Goal: Task Accomplishment & Management: Manage account settings

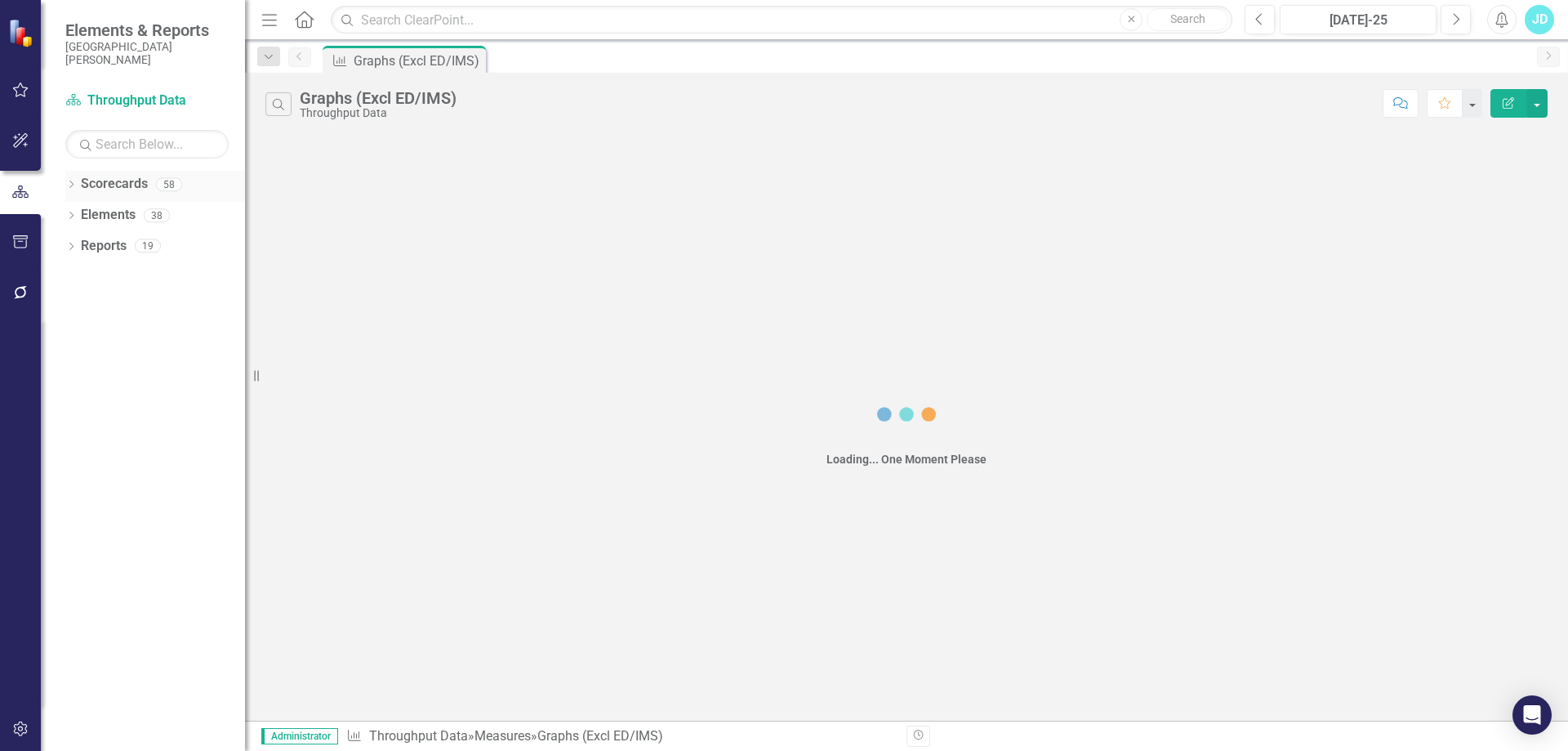
click at [72, 181] on div "Dropdown" at bounding box center [71, 186] width 11 height 14
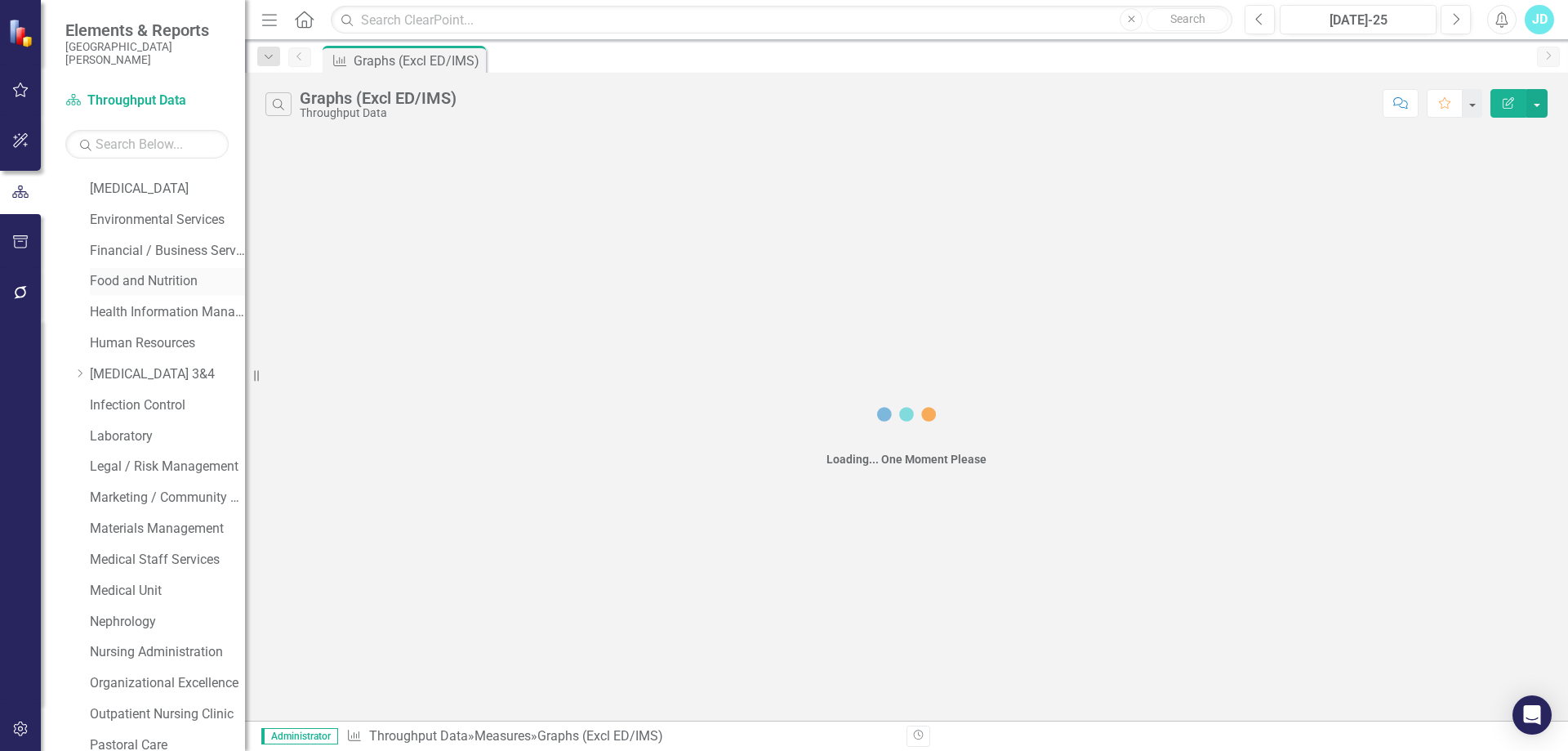
scroll to position [327, 0]
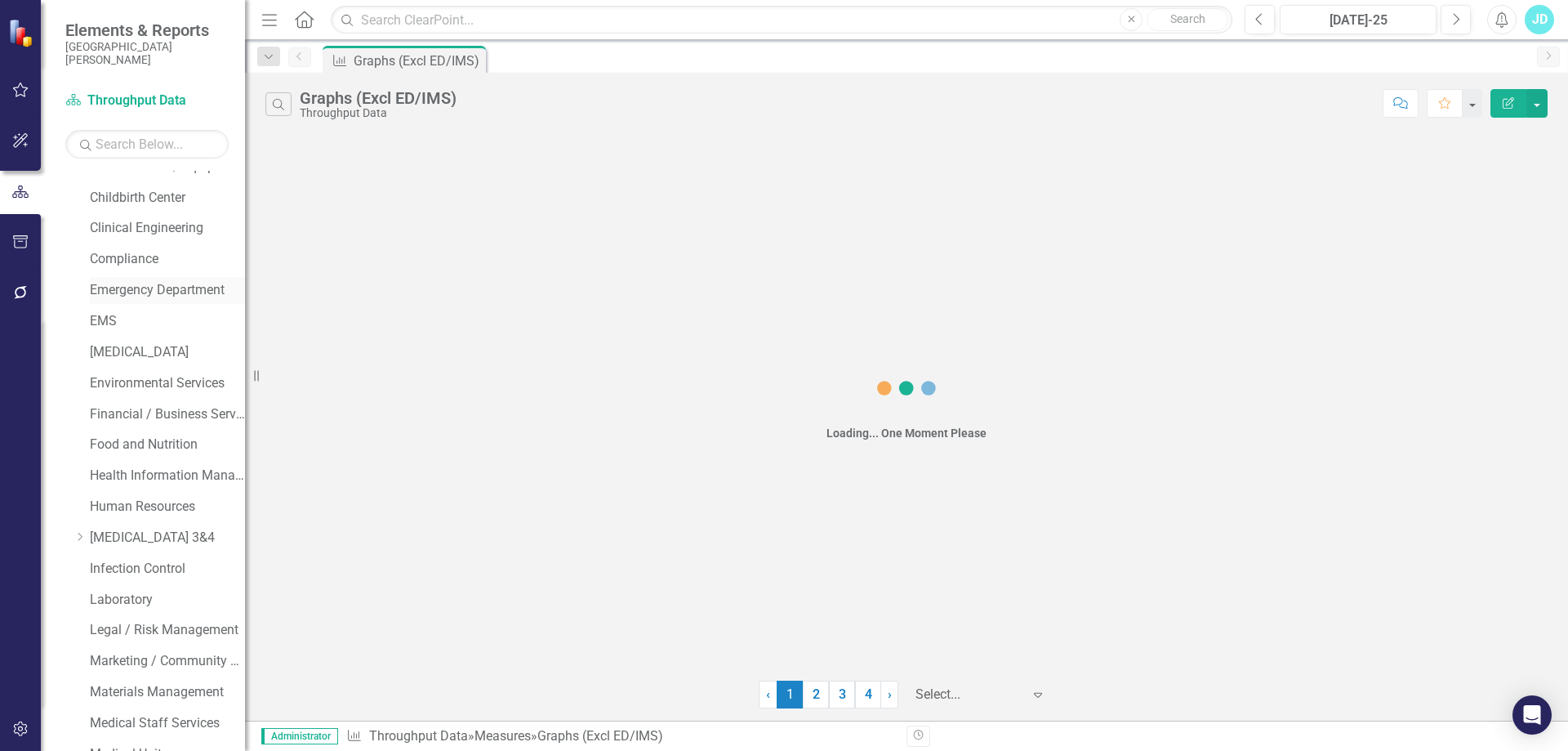
click at [148, 286] on link "Emergency Department" at bounding box center [167, 290] width 155 height 19
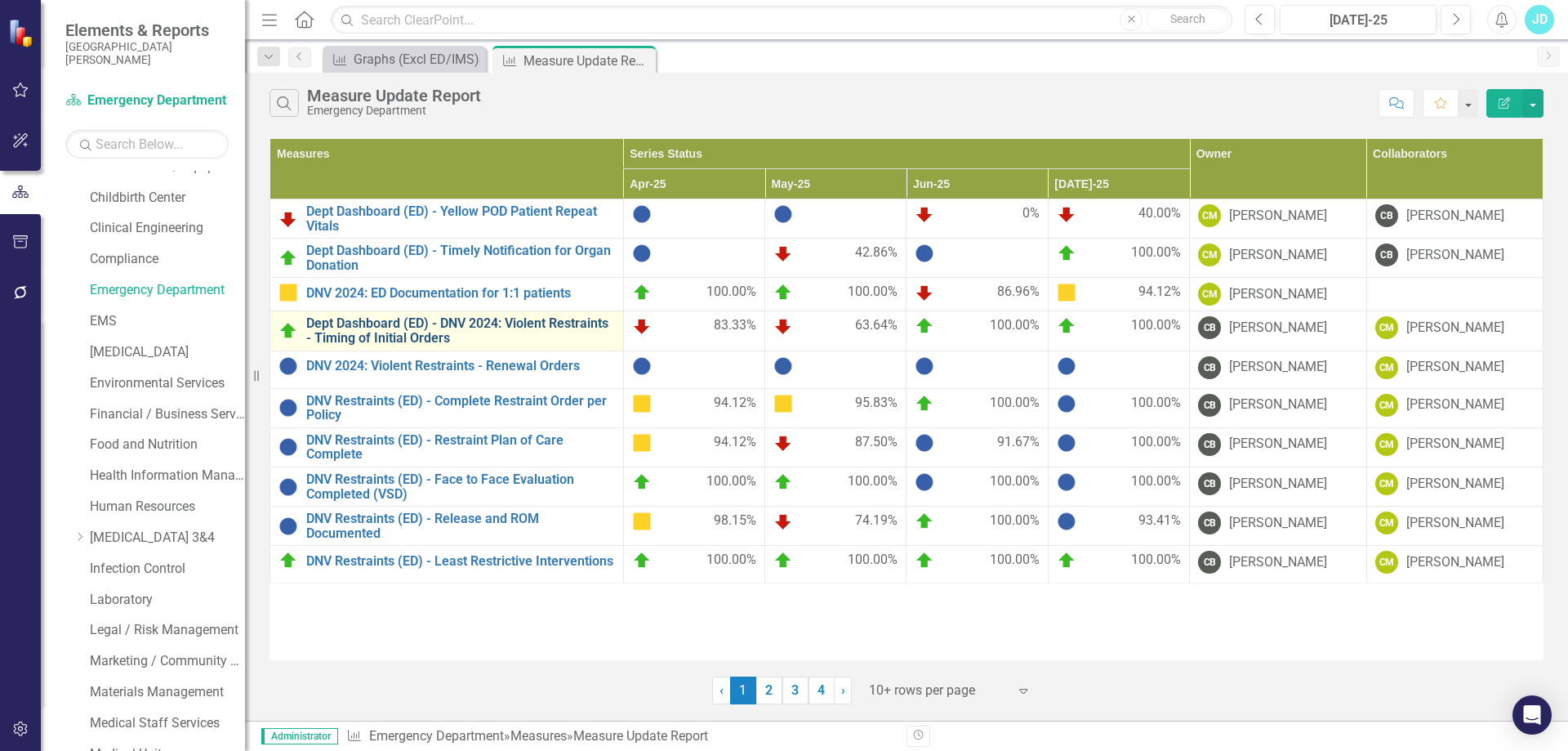
click at [437, 329] on link "Dept Dashboard (ED) - DNV 2024: Violent Restraints - Timing of Initial Orders" at bounding box center [460, 330] width 309 height 29
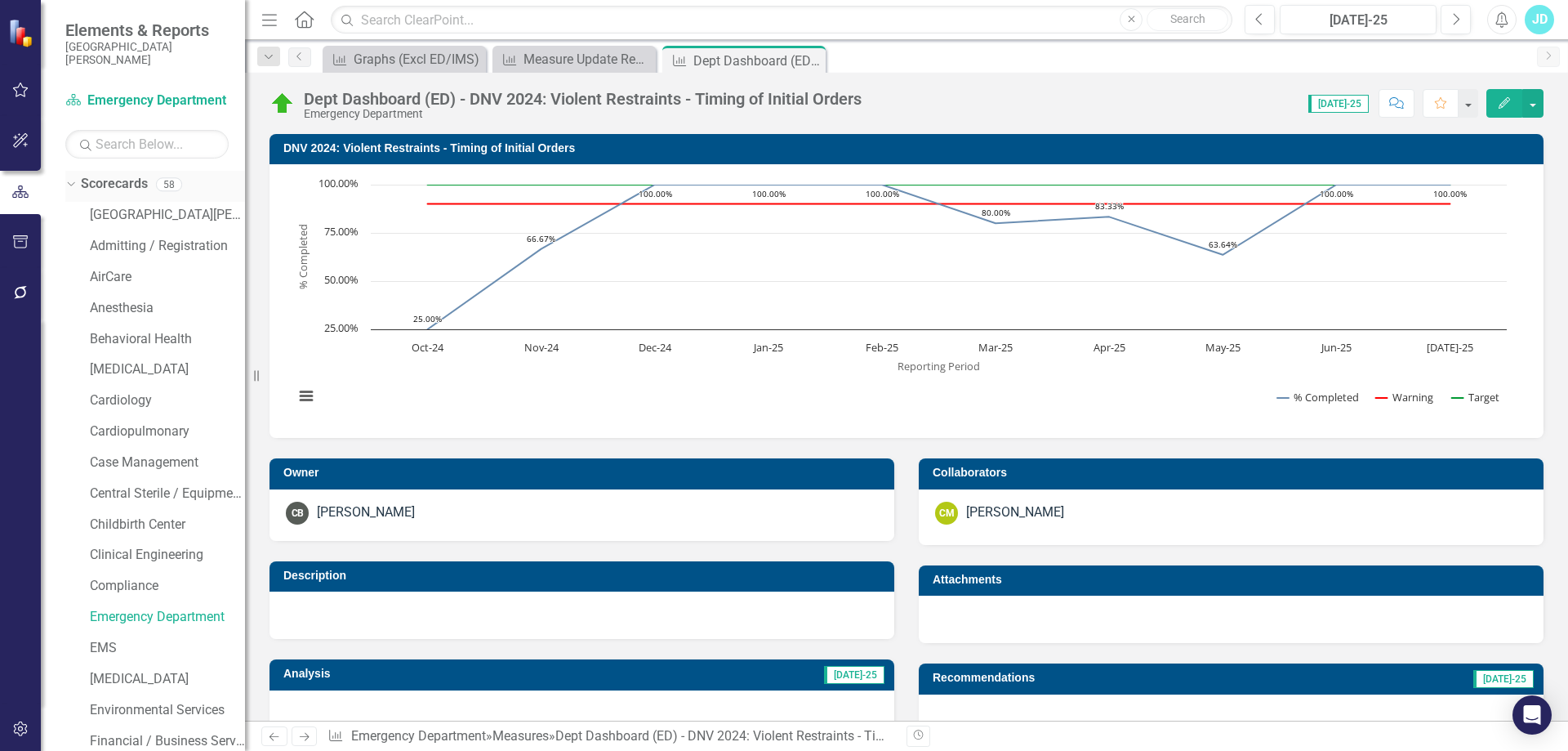
click at [68, 181] on icon "Dropdown" at bounding box center [69, 183] width 9 height 11
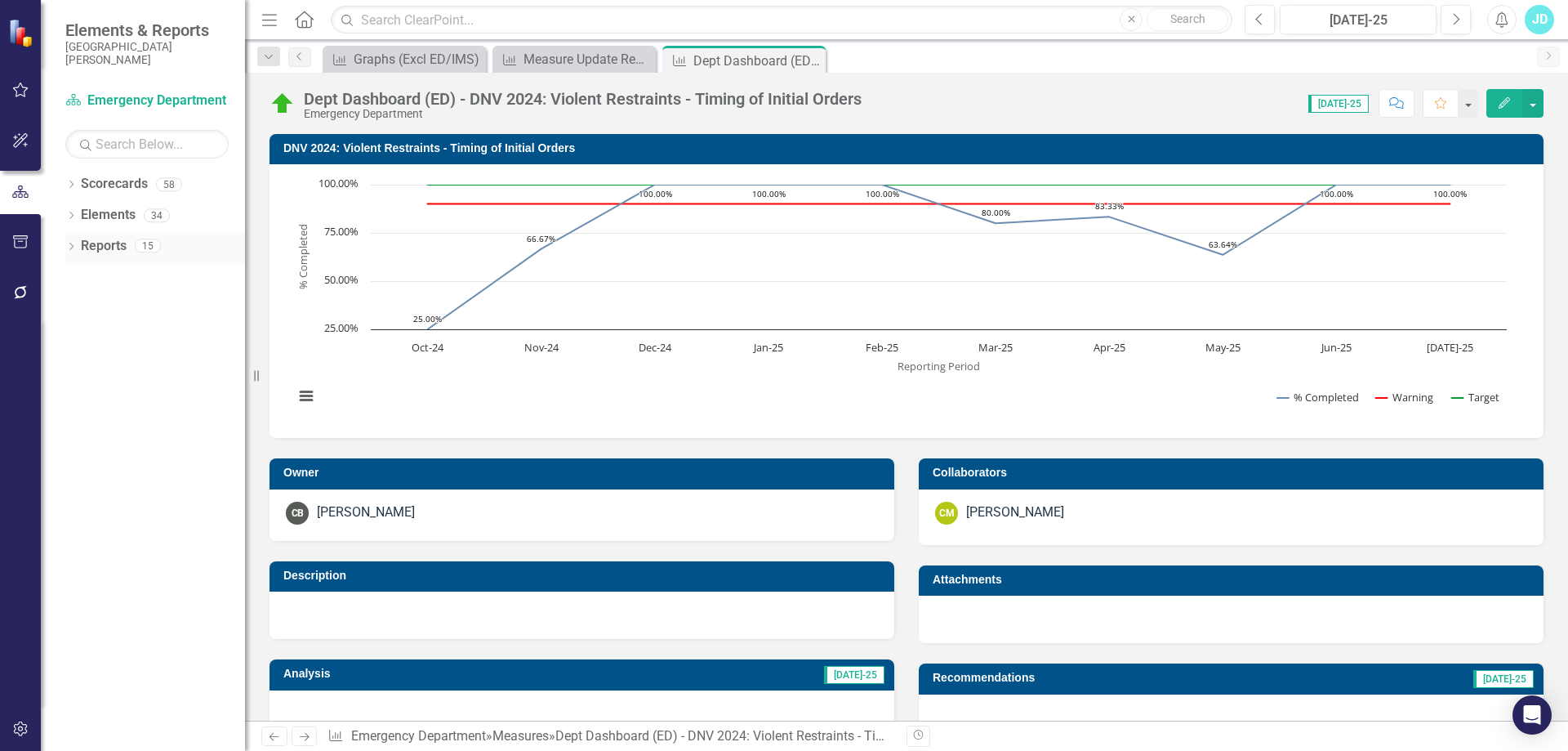
click at [70, 252] on div "Dropdown" at bounding box center [71, 248] width 11 height 14
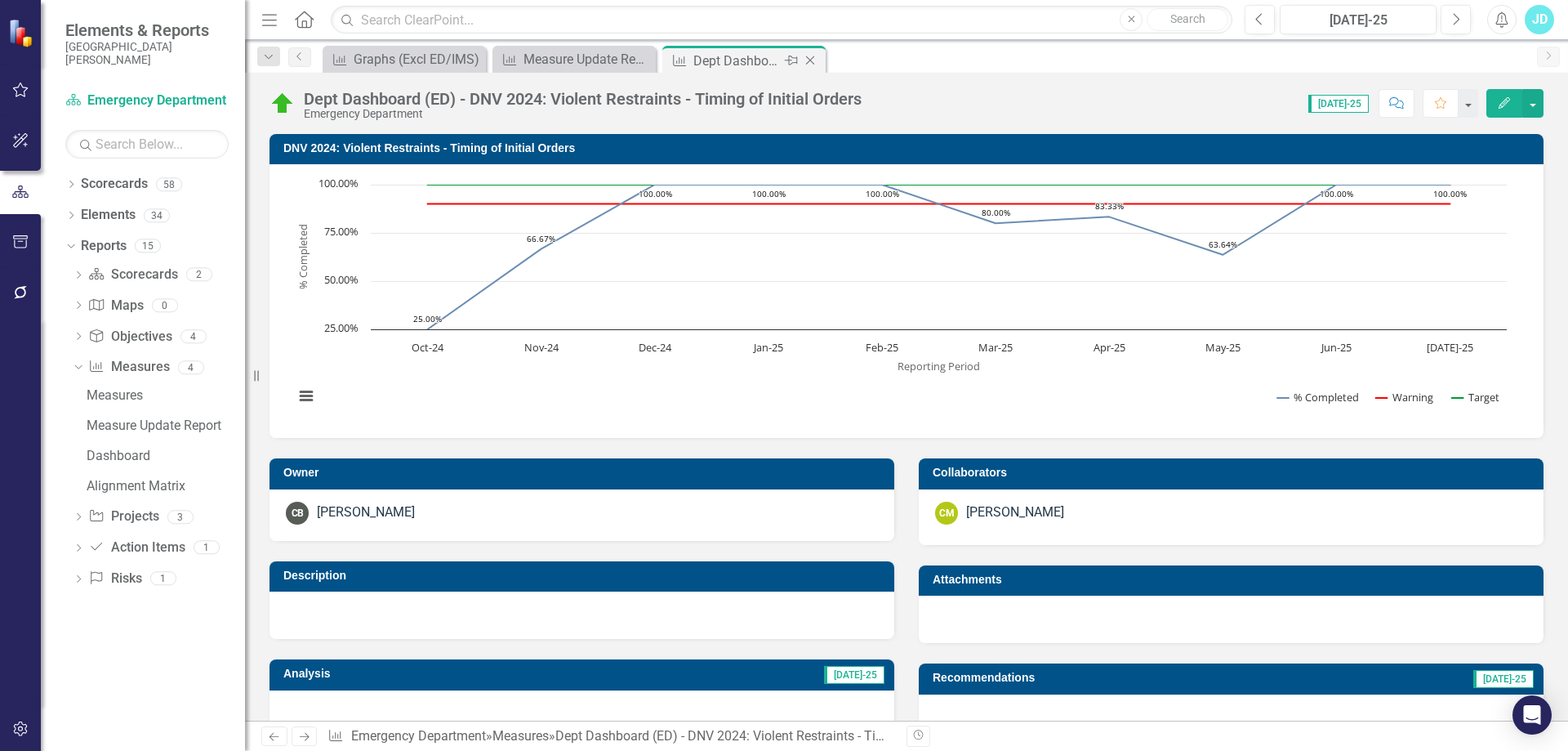
click at [815, 58] on icon "Close" at bounding box center [810, 60] width 17 height 13
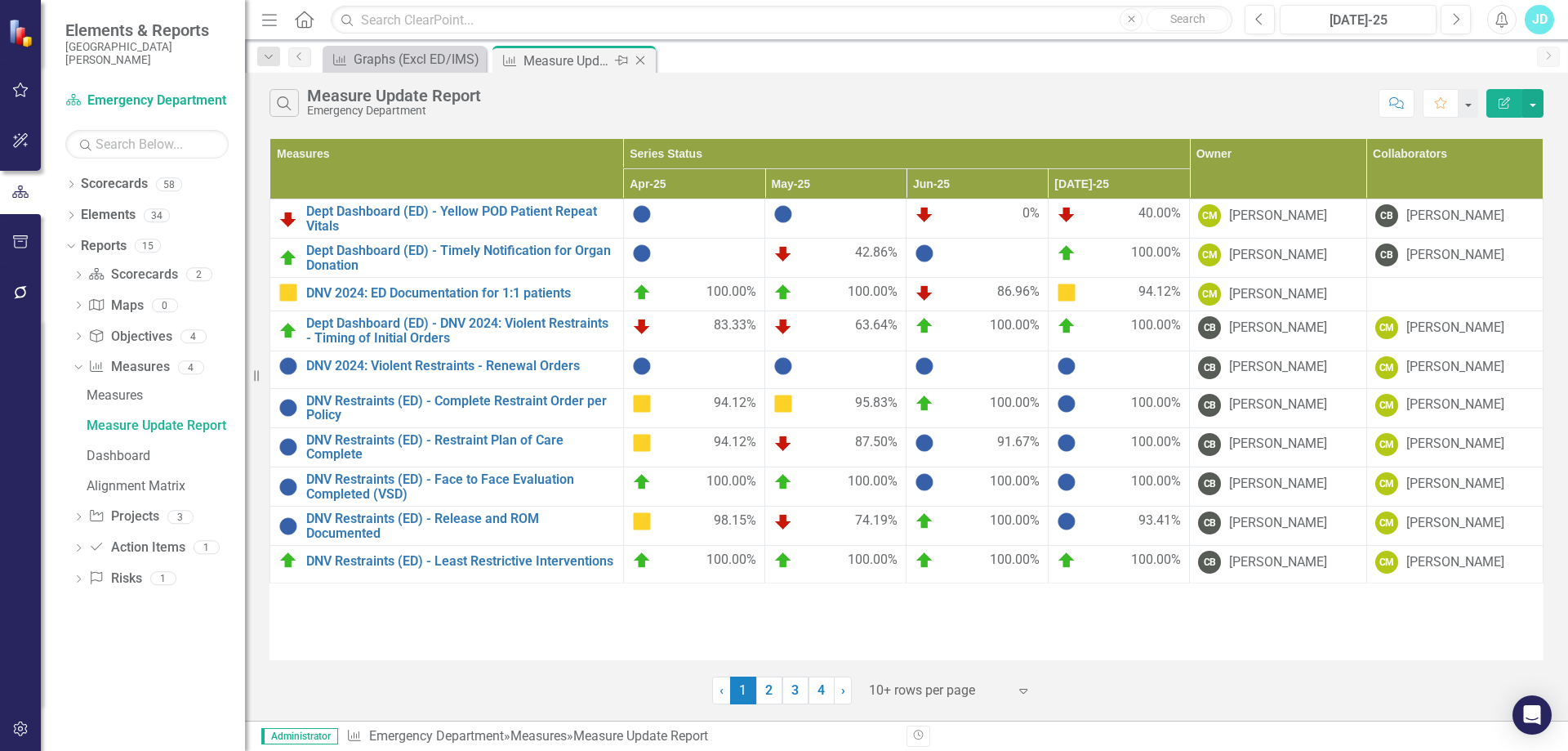
click at [642, 57] on icon "Close" at bounding box center [641, 60] width 17 height 13
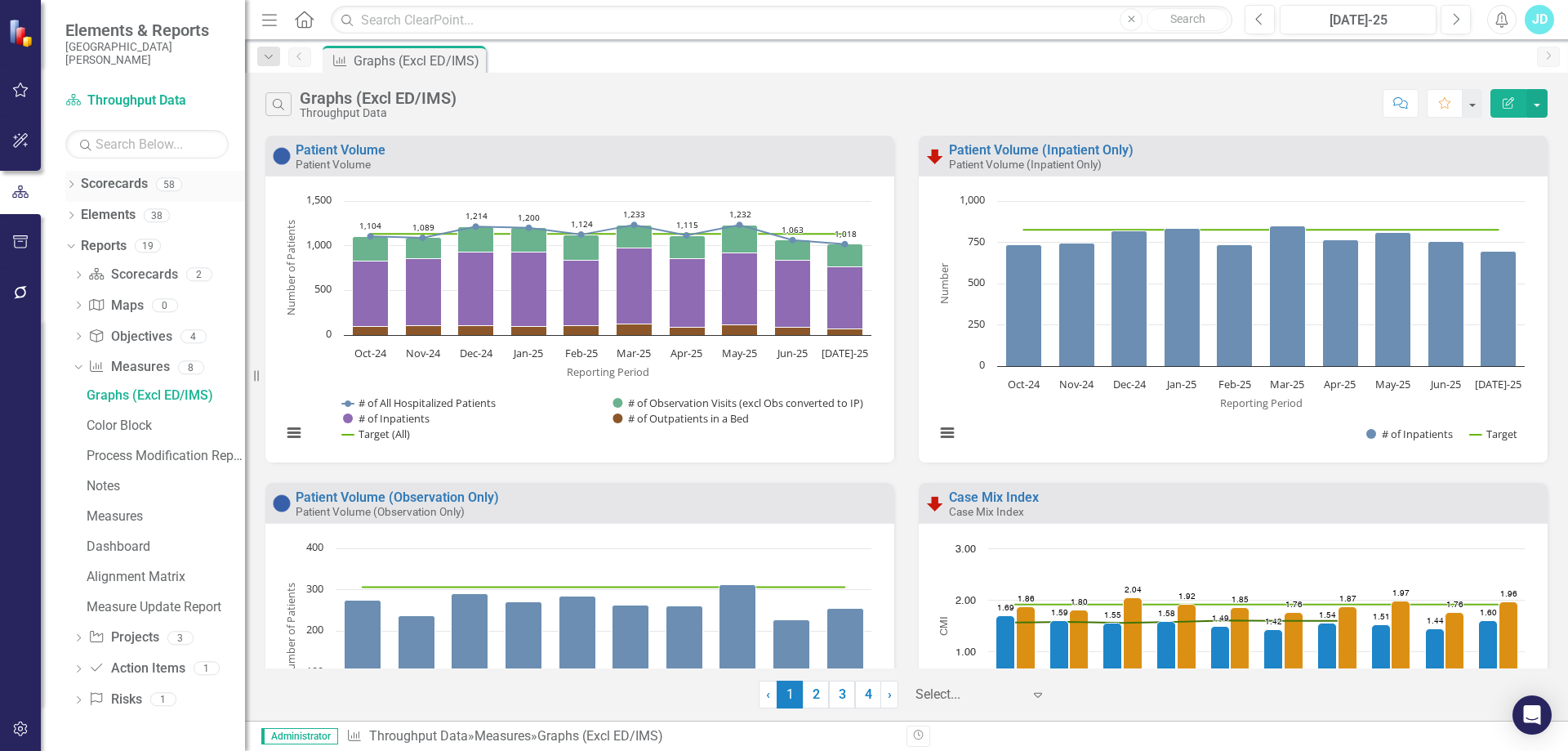
click at [73, 180] on div "Dropdown" at bounding box center [71, 186] width 11 height 14
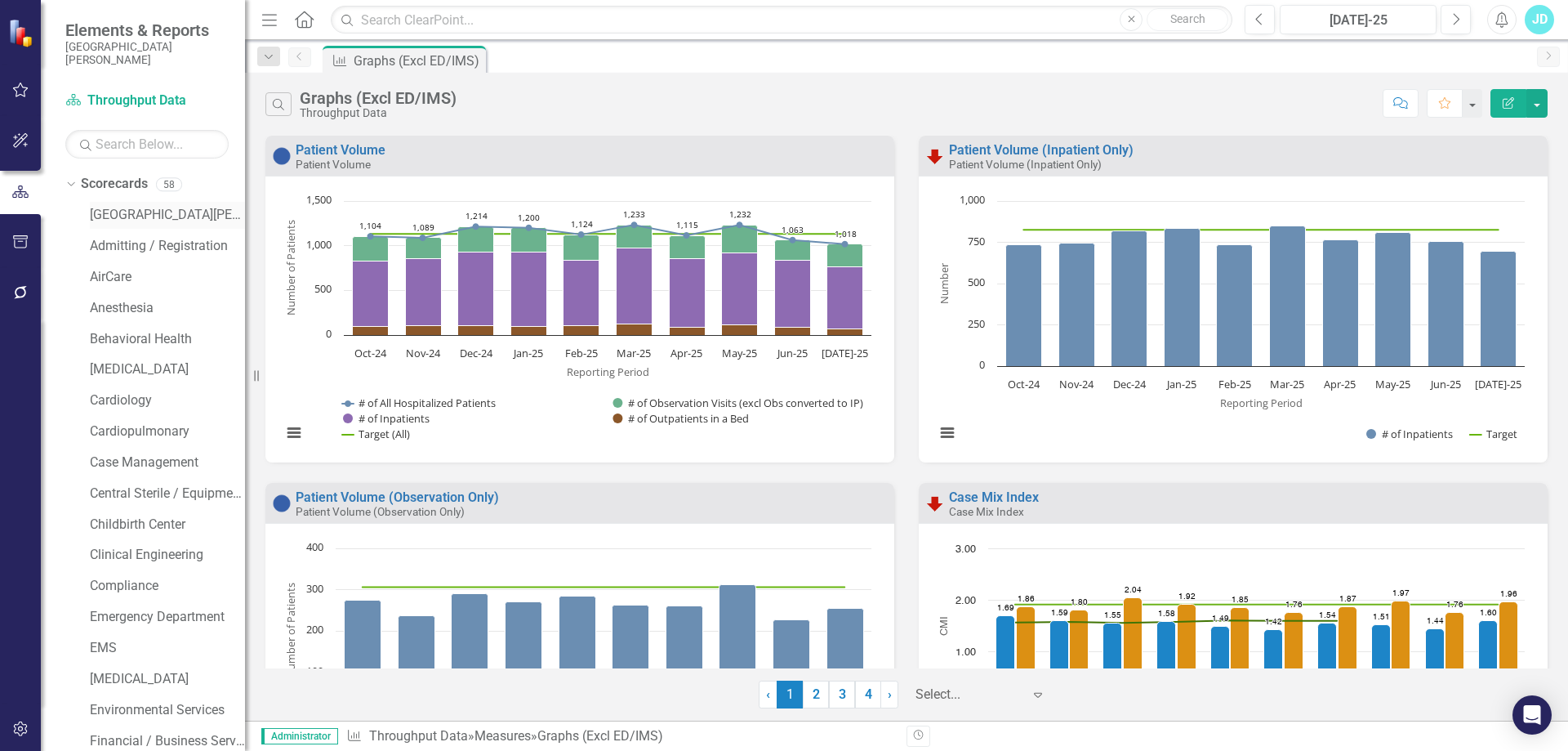
click at [122, 217] on link "[GEOGRAPHIC_DATA][PERSON_NAME]" at bounding box center [167, 215] width 155 height 19
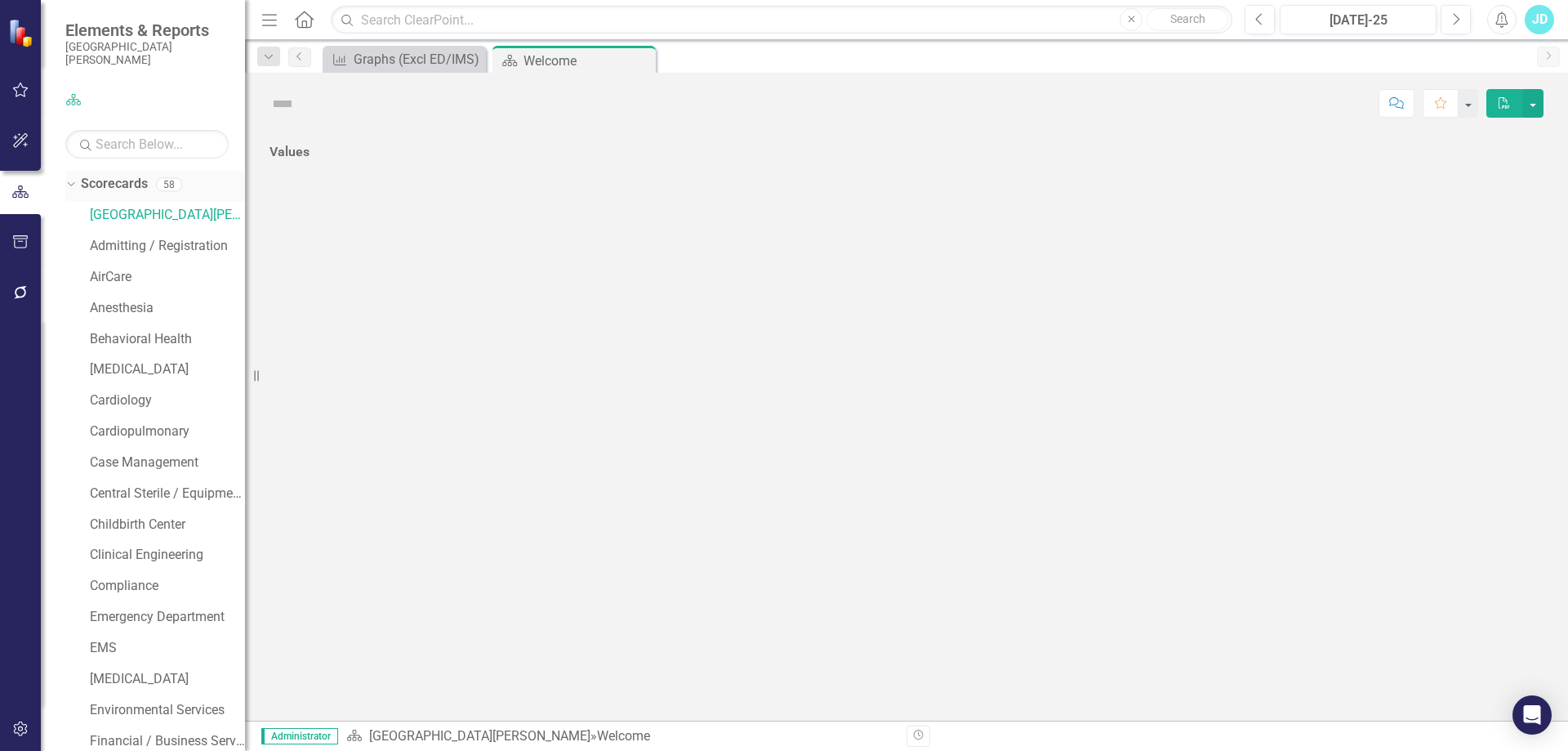
click at [70, 184] on icon at bounding box center [71, 184] width 7 height 4
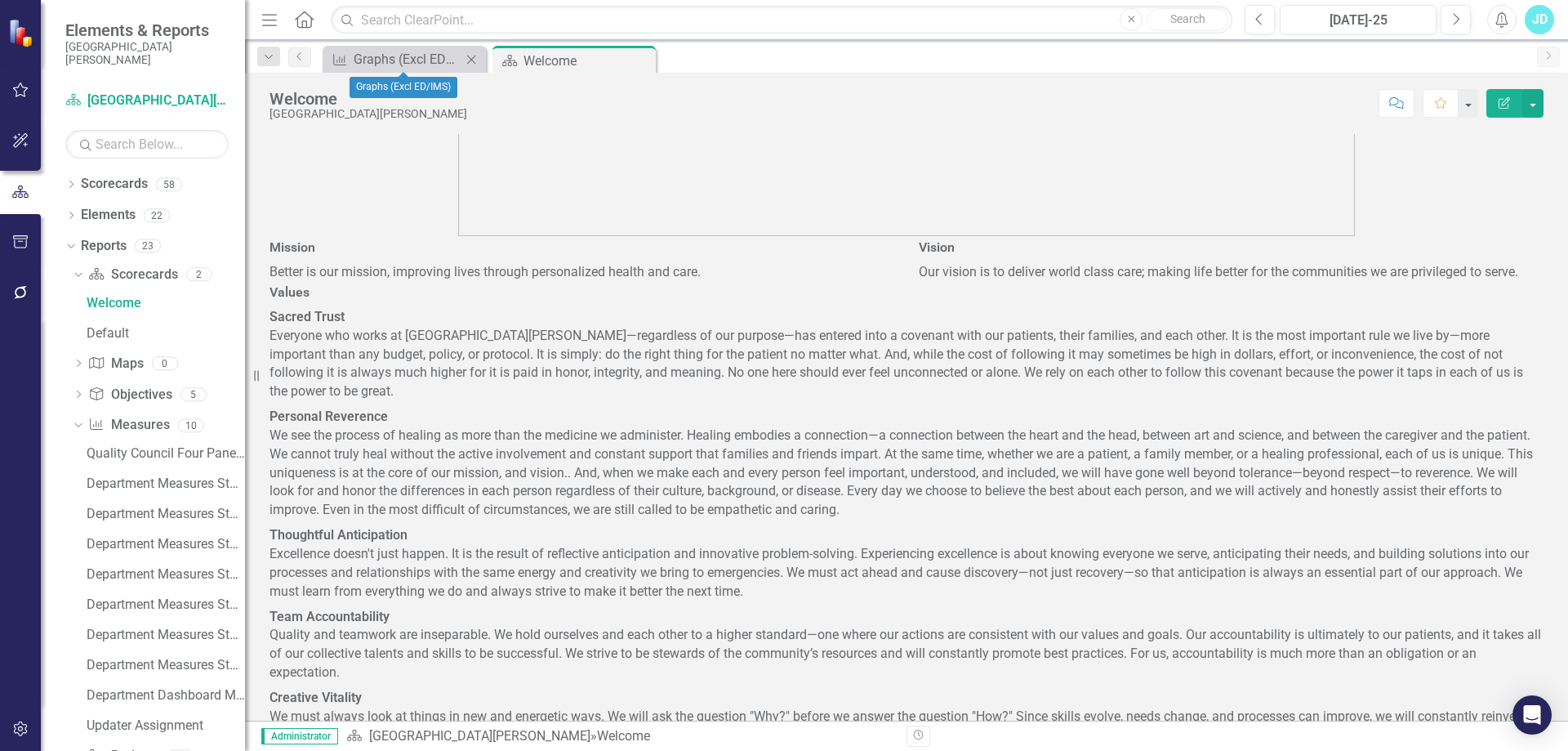
click at [474, 57] on icon at bounding box center [472, 60] width 9 height 9
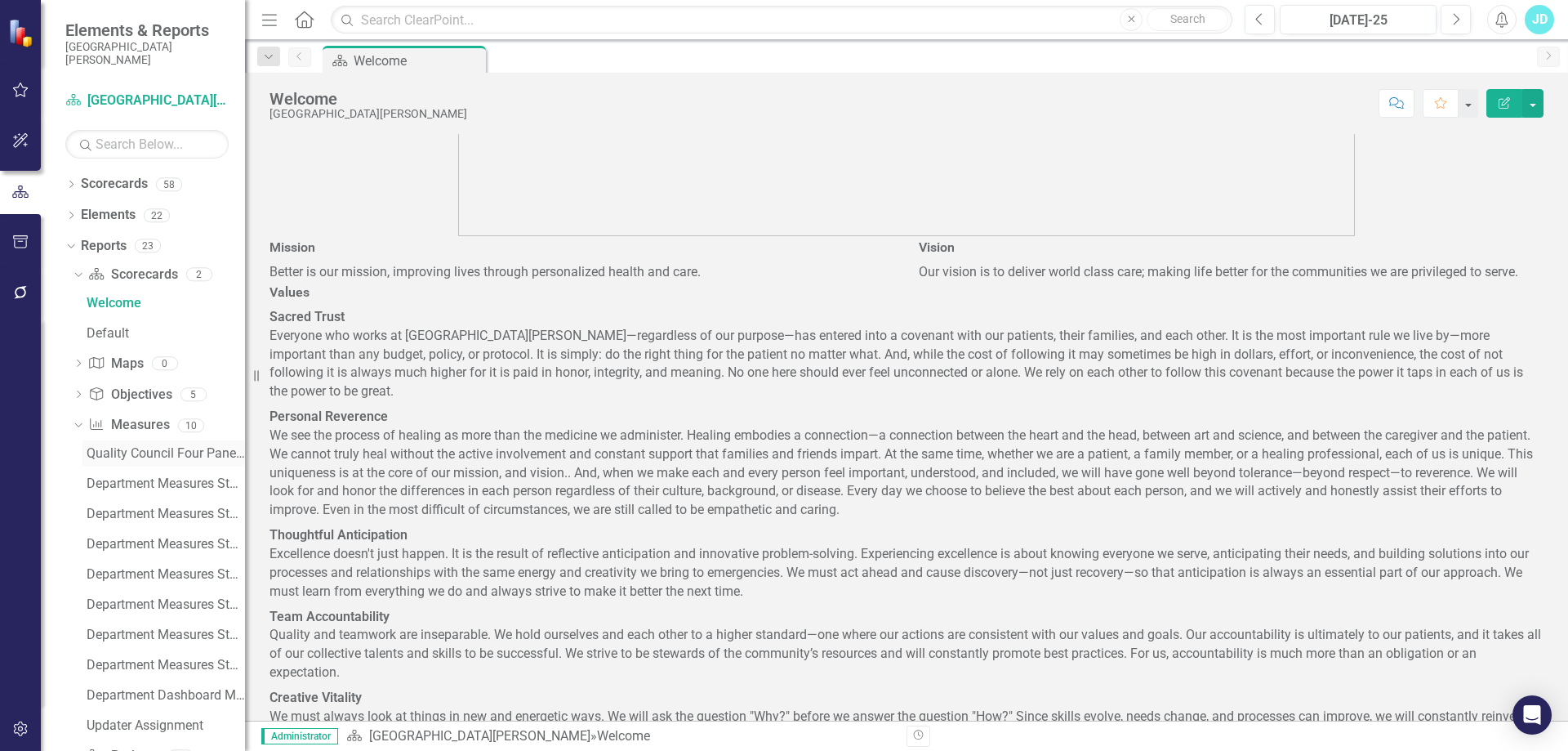
click at [165, 446] on link "Quality Council Four Panel Report" at bounding box center [164, 453] width 163 height 26
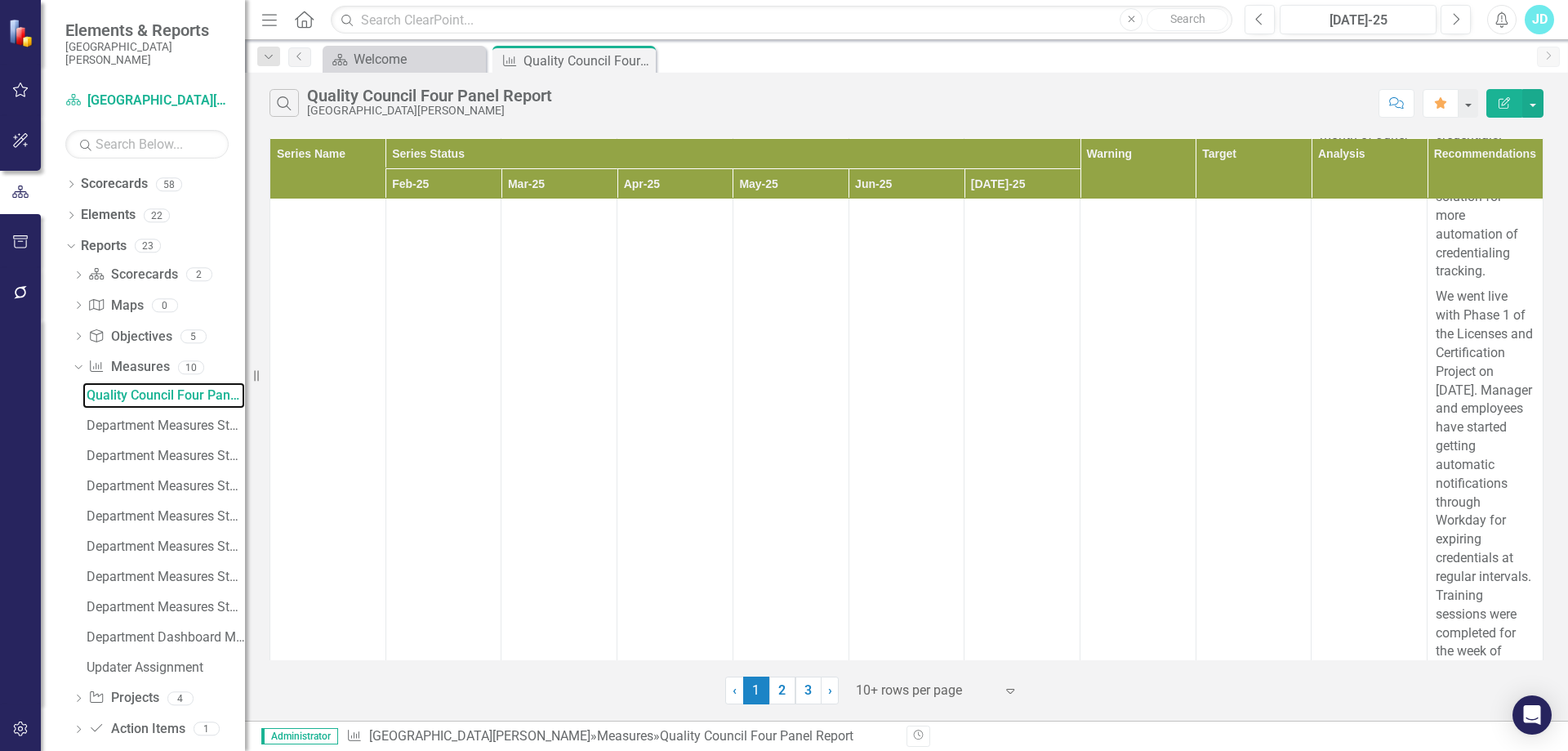
scroll to position [1177, 0]
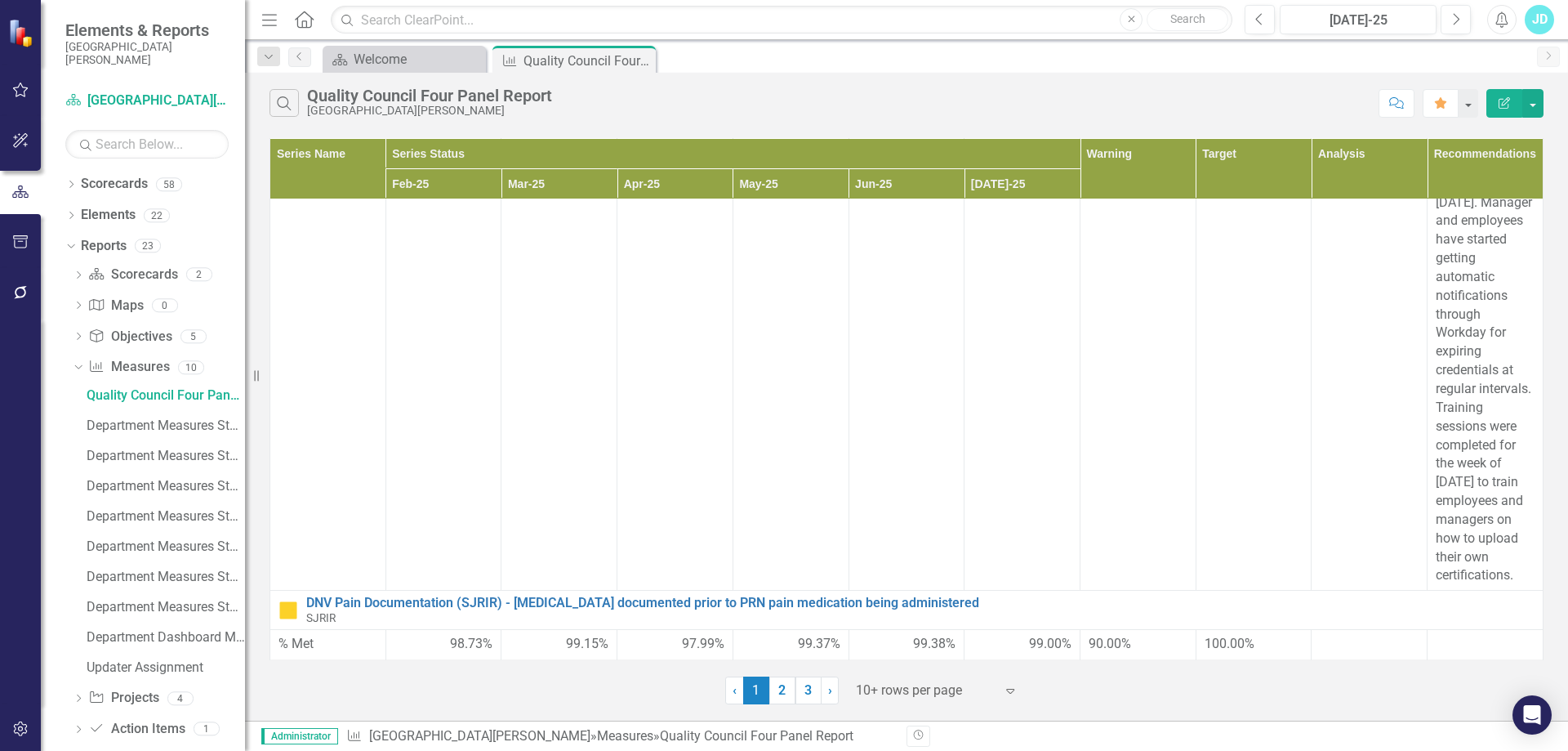
click at [950, 686] on div at bounding box center [924, 691] width 139 height 22
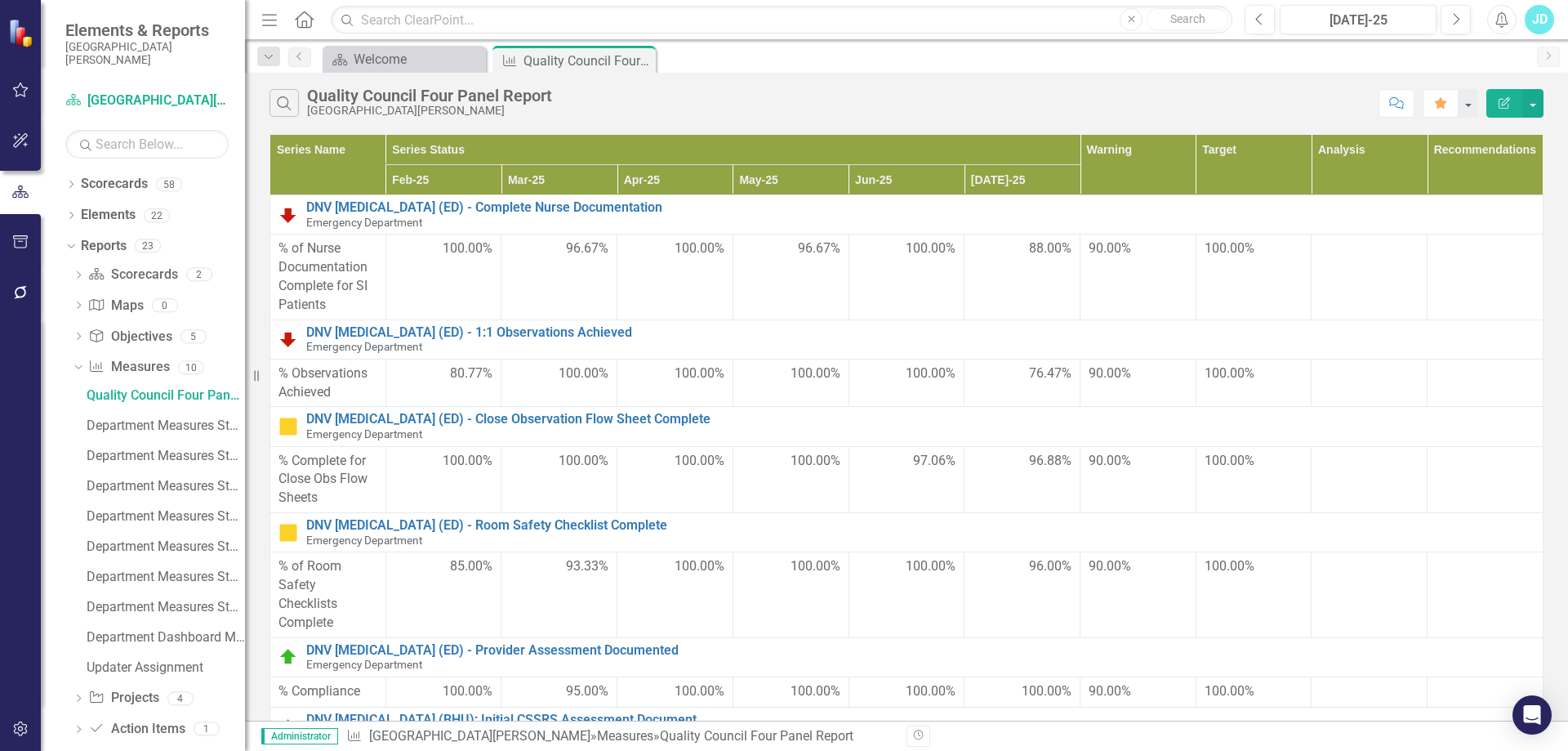
scroll to position [2060, 0]
drag, startPoint x: 1311, startPoint y: 247, endPoint x: 1342, endPoint y: 272, distance: 39.8
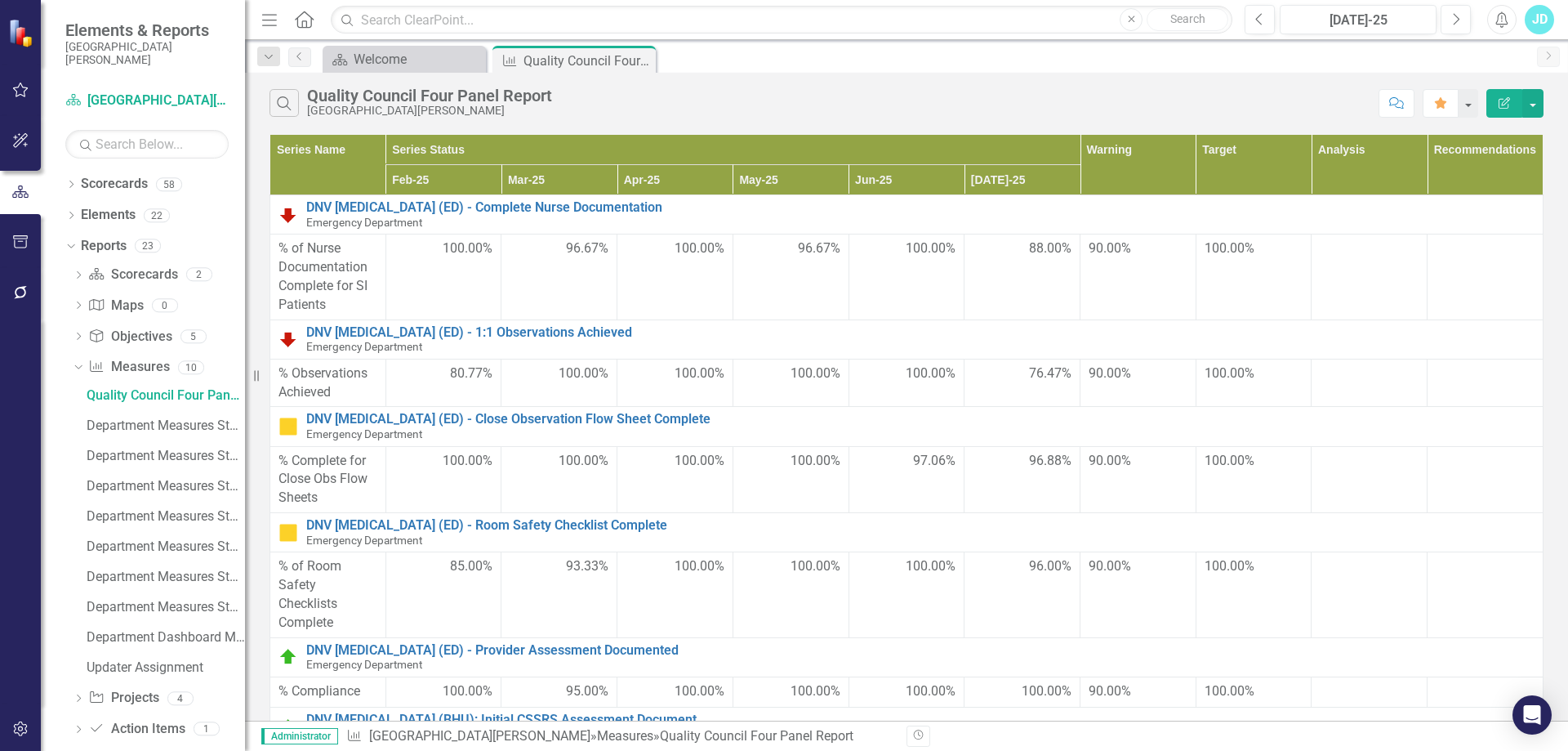
scroll to position [2333, 0]
drag, startPoint x: 1312, startPoint y: 329, endPoint x: 1378, endPoint y: 349, distance: 69.0
copy p "94% for the month of July for 1-1 documentation. There was one patient that was…"
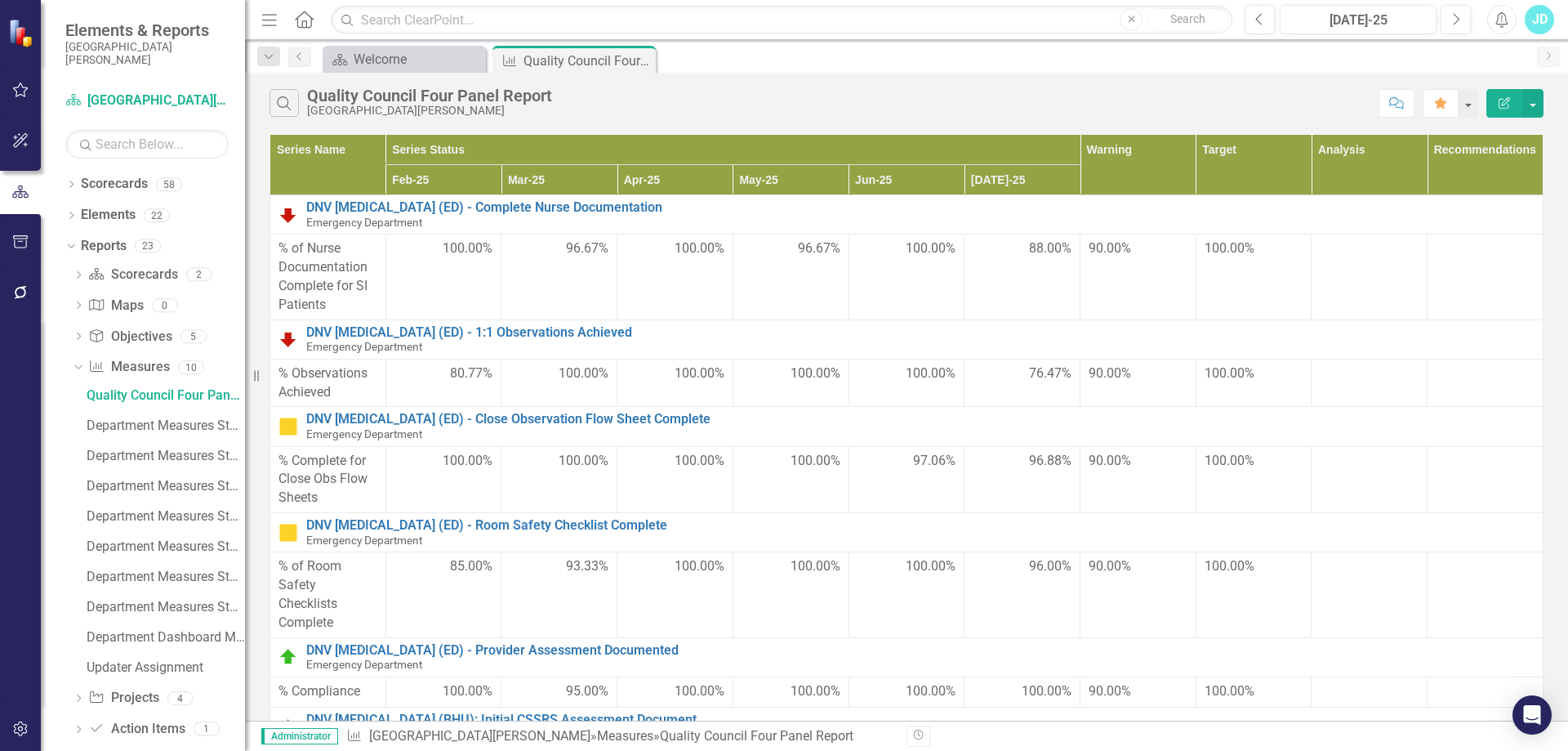
drag, startPoint x: 1427, startPoint y: 385, endPoint x: 1495, endPoint y: 484, distance: 120.1
copy p "Continue to Pull available staff and keep in contact with MRN's when needed."
click at [71, 242] on icon "Dropdown" at bounding box center [69, 245] width 9 height 11
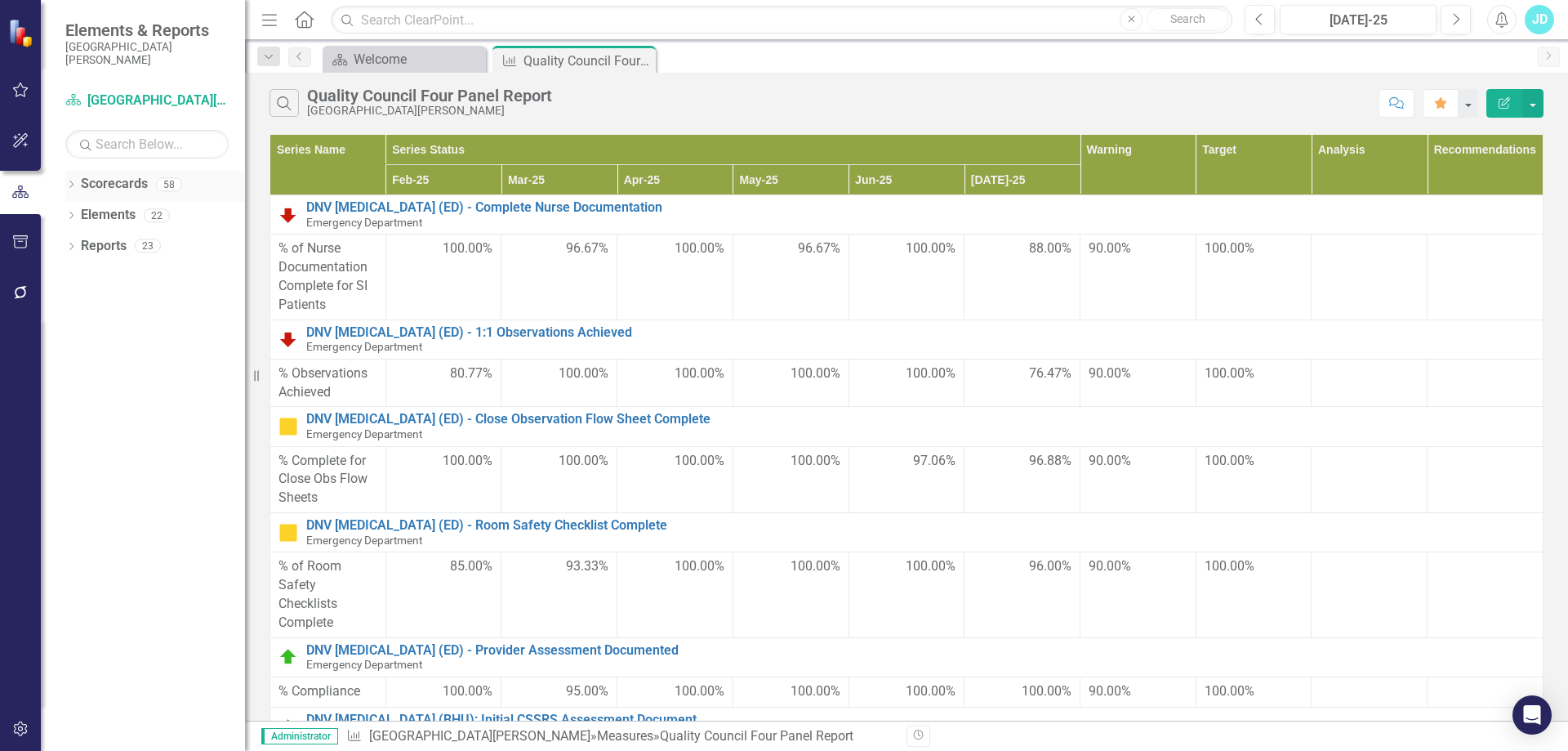
click at [76, 185] on icon "Dropdown" at bounding box center [71, 186] width 11 height 9
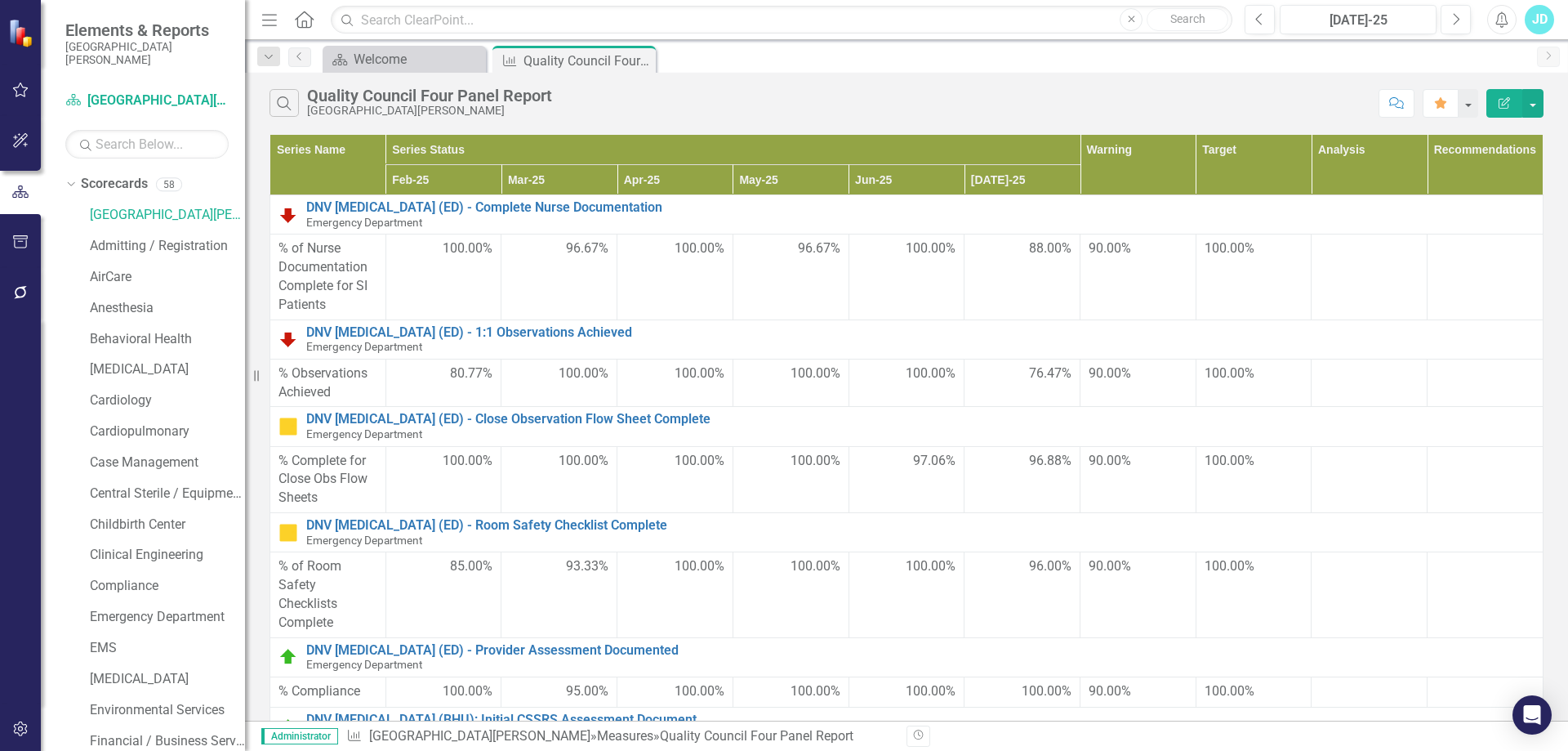
scroll to position [409, 0]
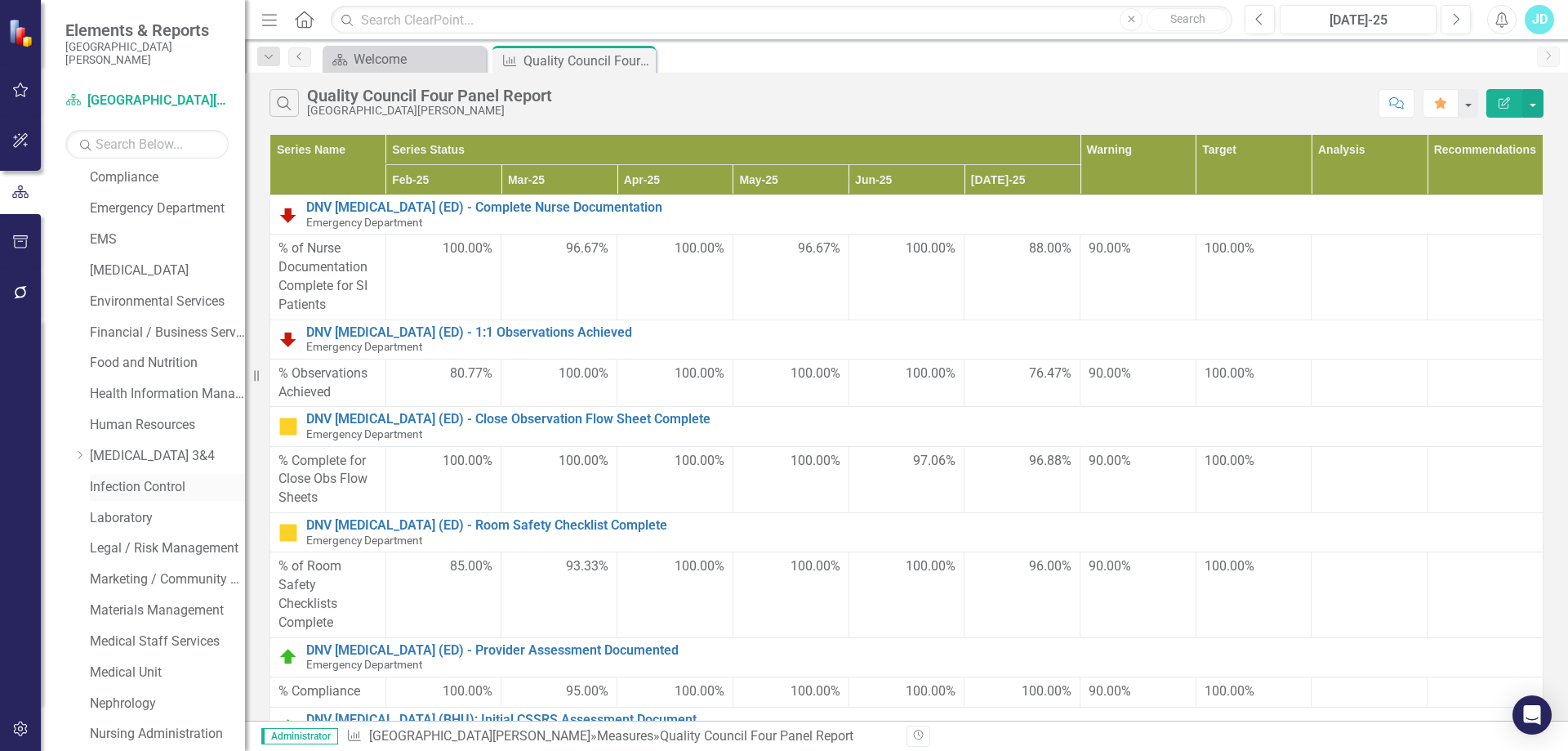
click at [156, 486] on link "Infection Control" at bounding box center [167, 488] width 155 height 19
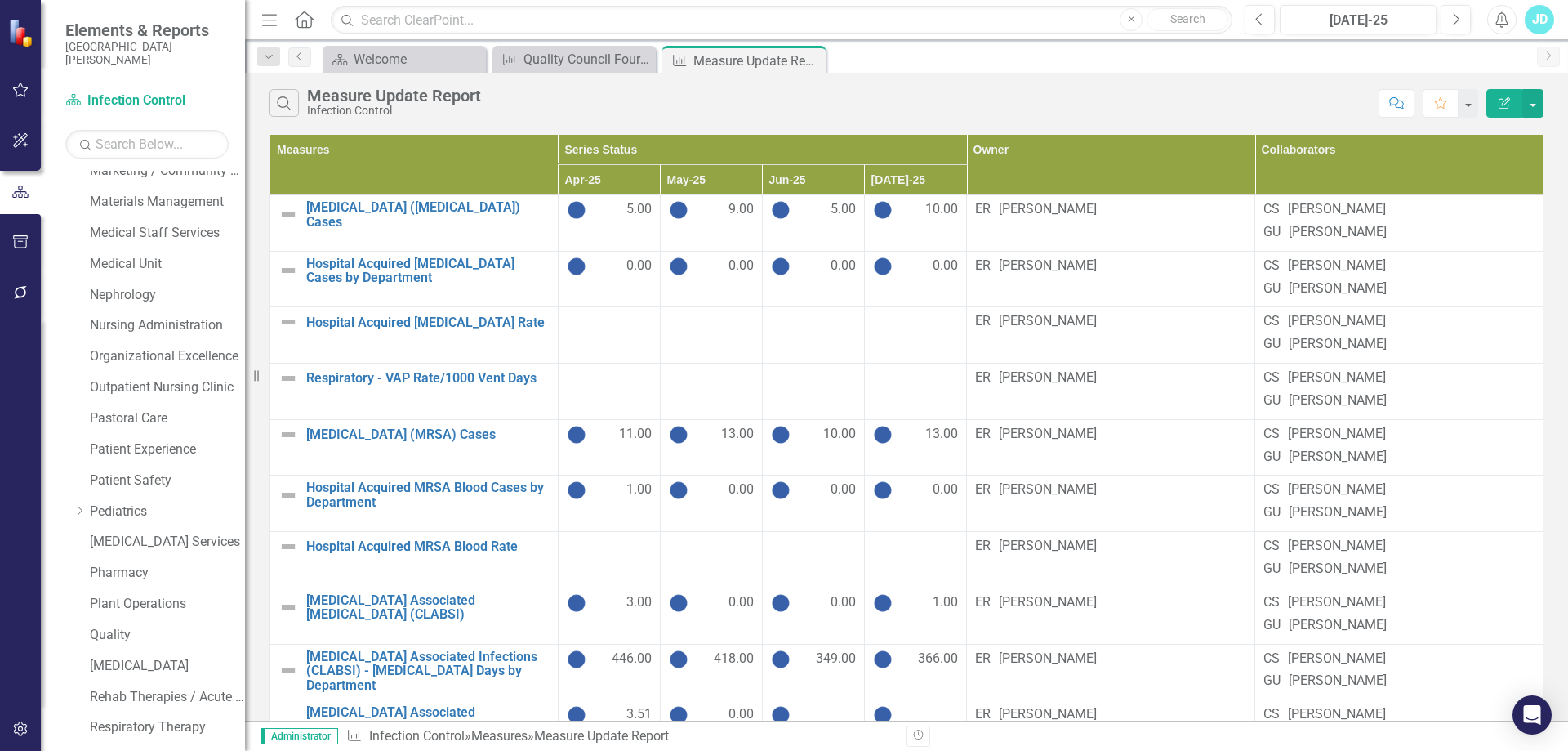
scroll to position [1152, 0]
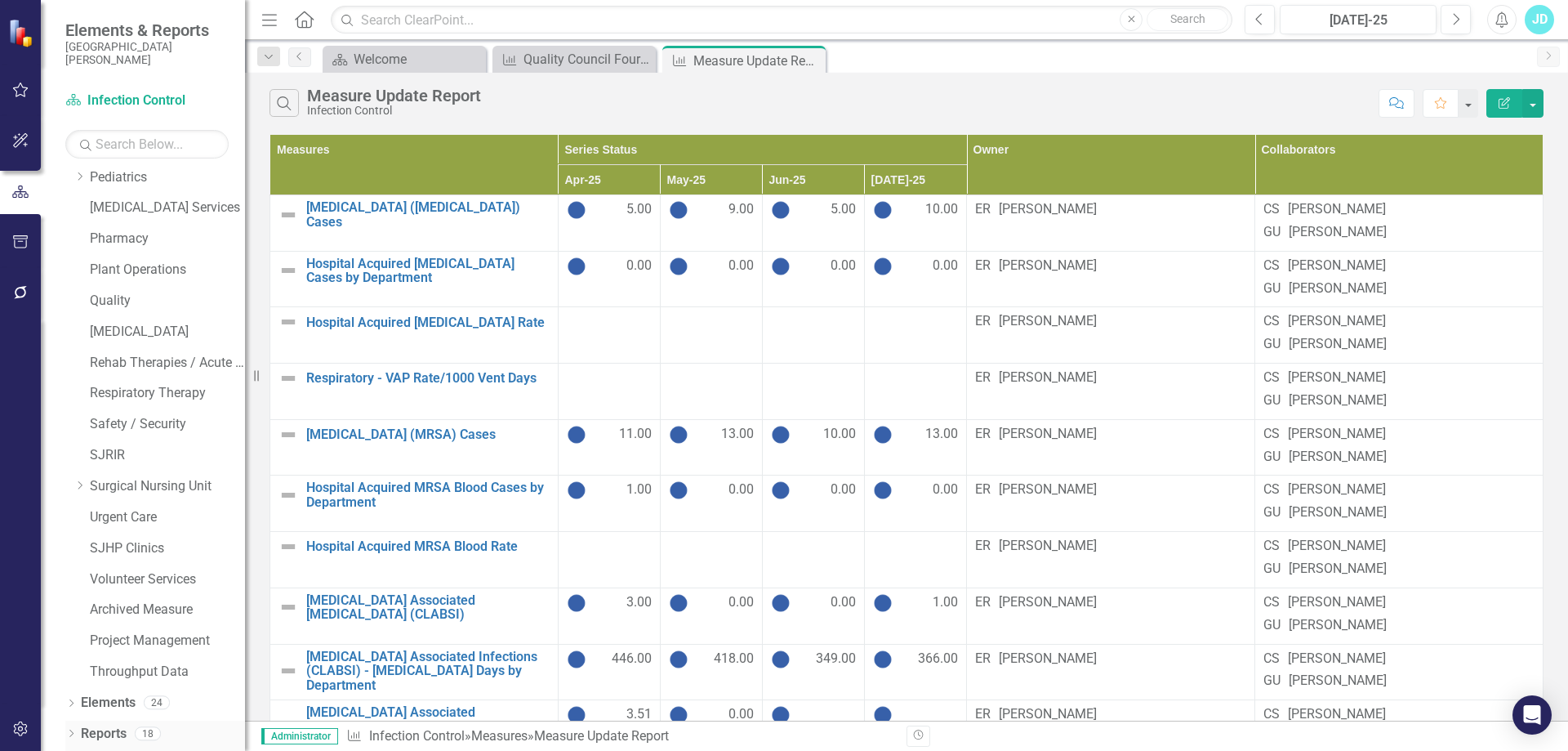
click at [71, 732] on icon "Dropdown" at bounding box center [71, 735] width 11 height 9
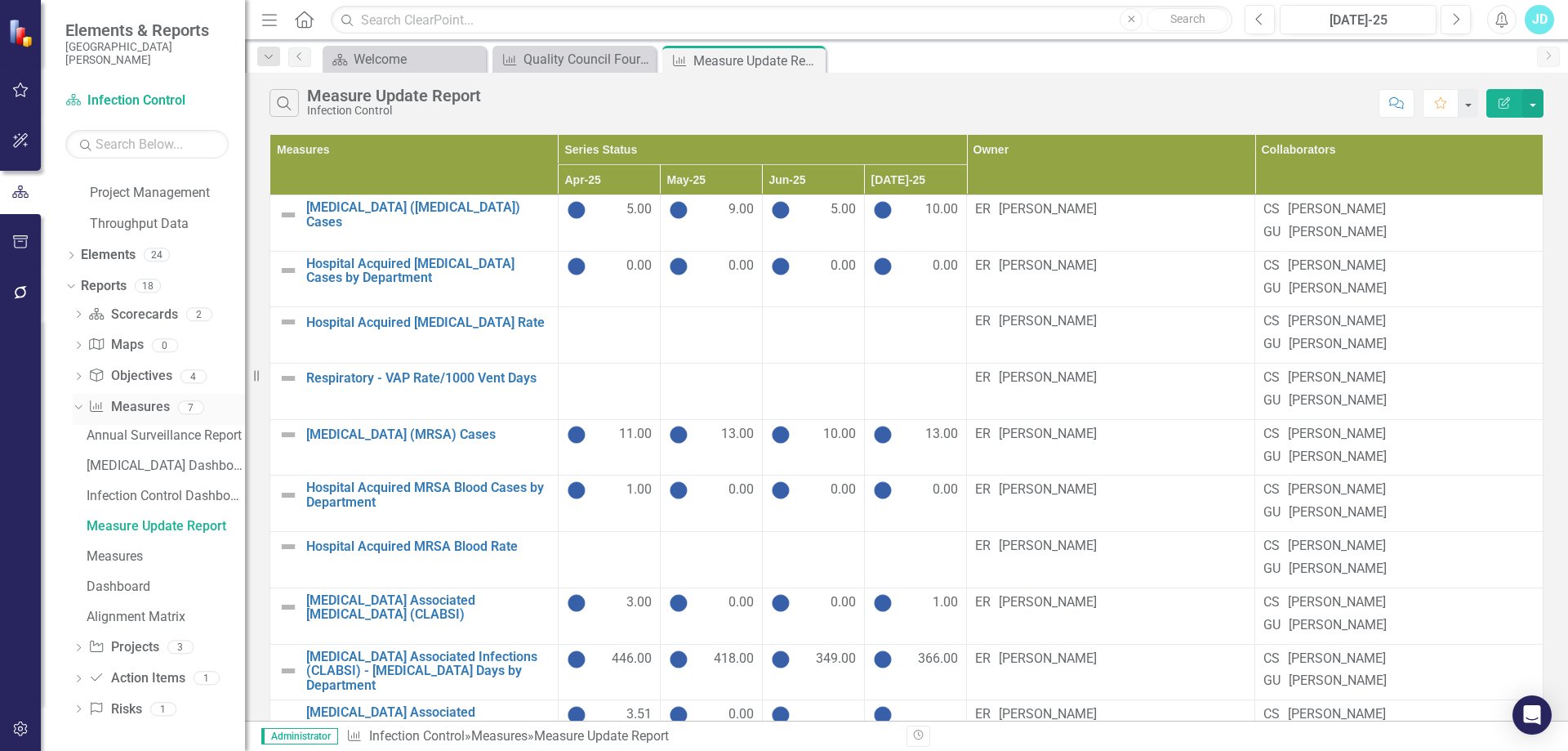
click at [120, 409] on link "Measure Measures" at bounding box center [128, 408] width 81 height 19
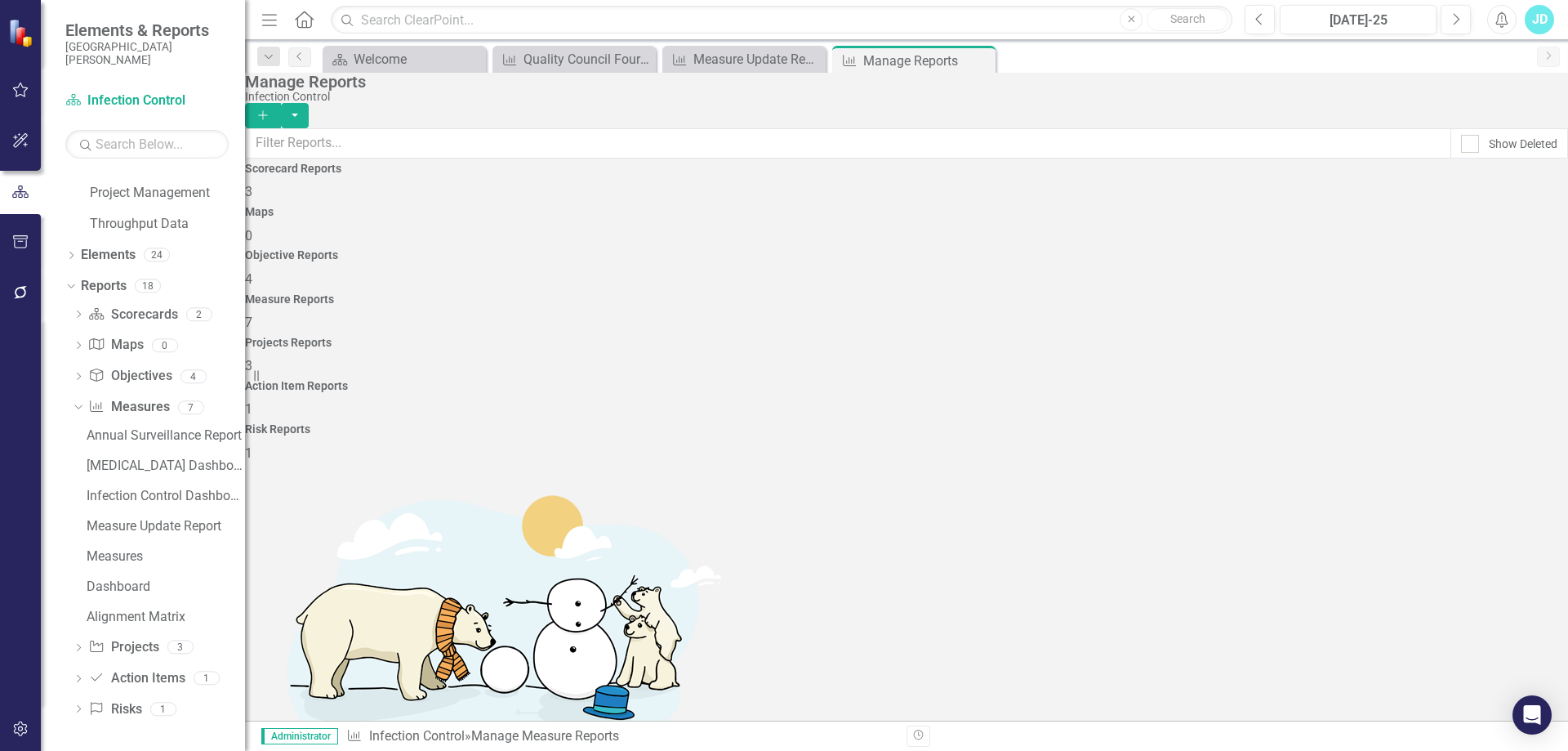
click at [267, 111] on icon "button" at bounding box center [263, 115] width 9 height 9
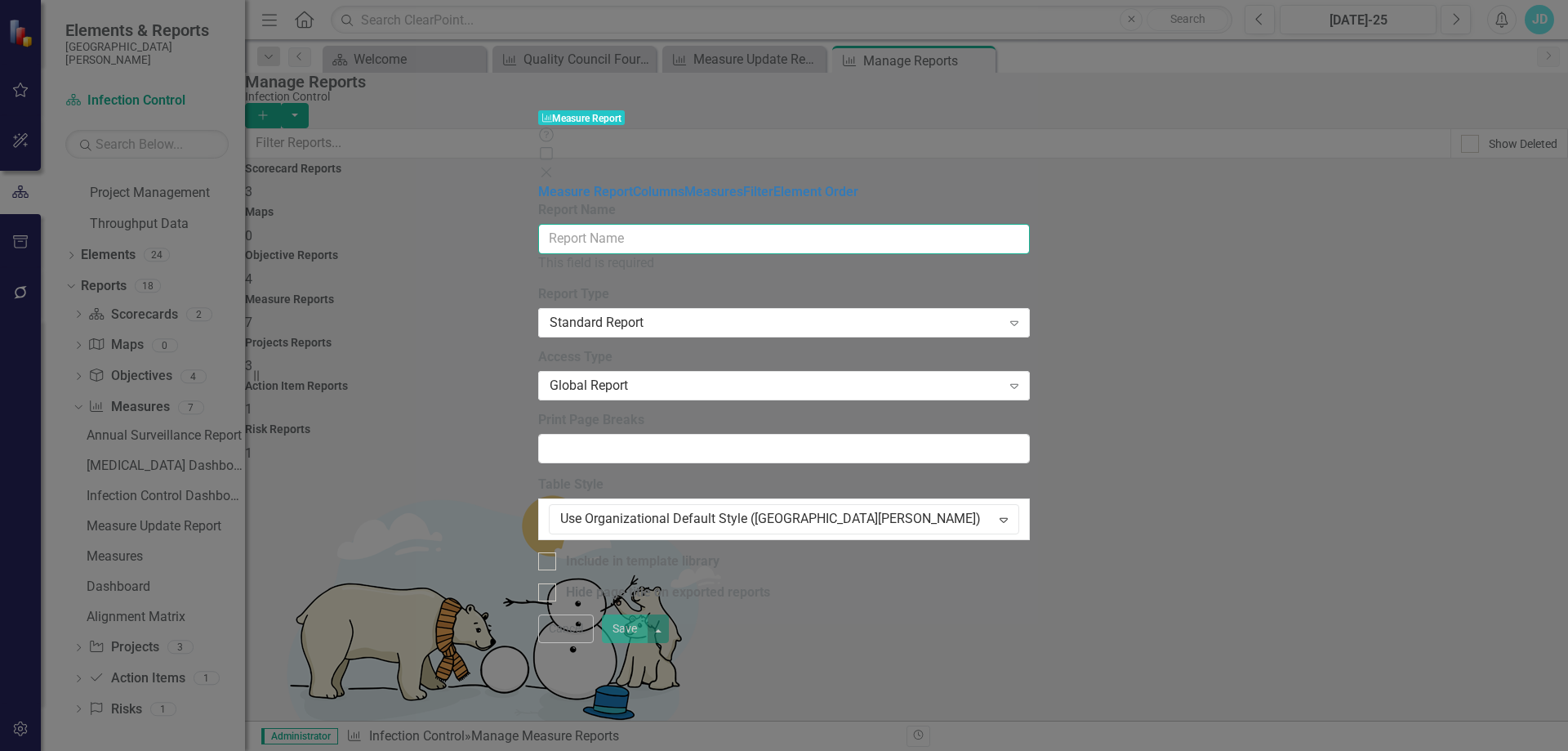
click at [538, 224] on input "Report Name" at bounding box center [784, 239] width 492 height 30
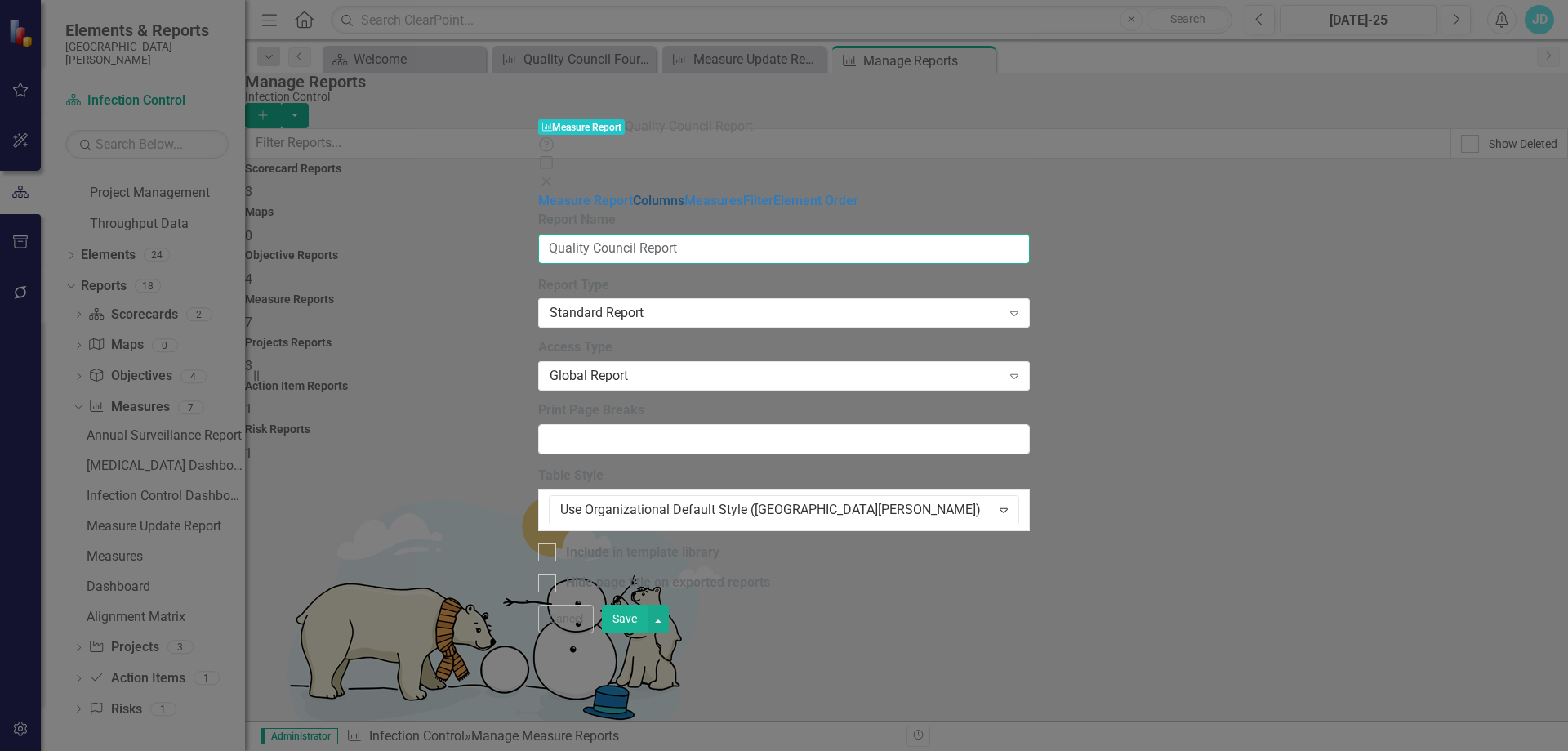
type input "Quality Council Report"
click at [633, 193] on link "Columns" at bounding box center [658, 200] width 51 height 16
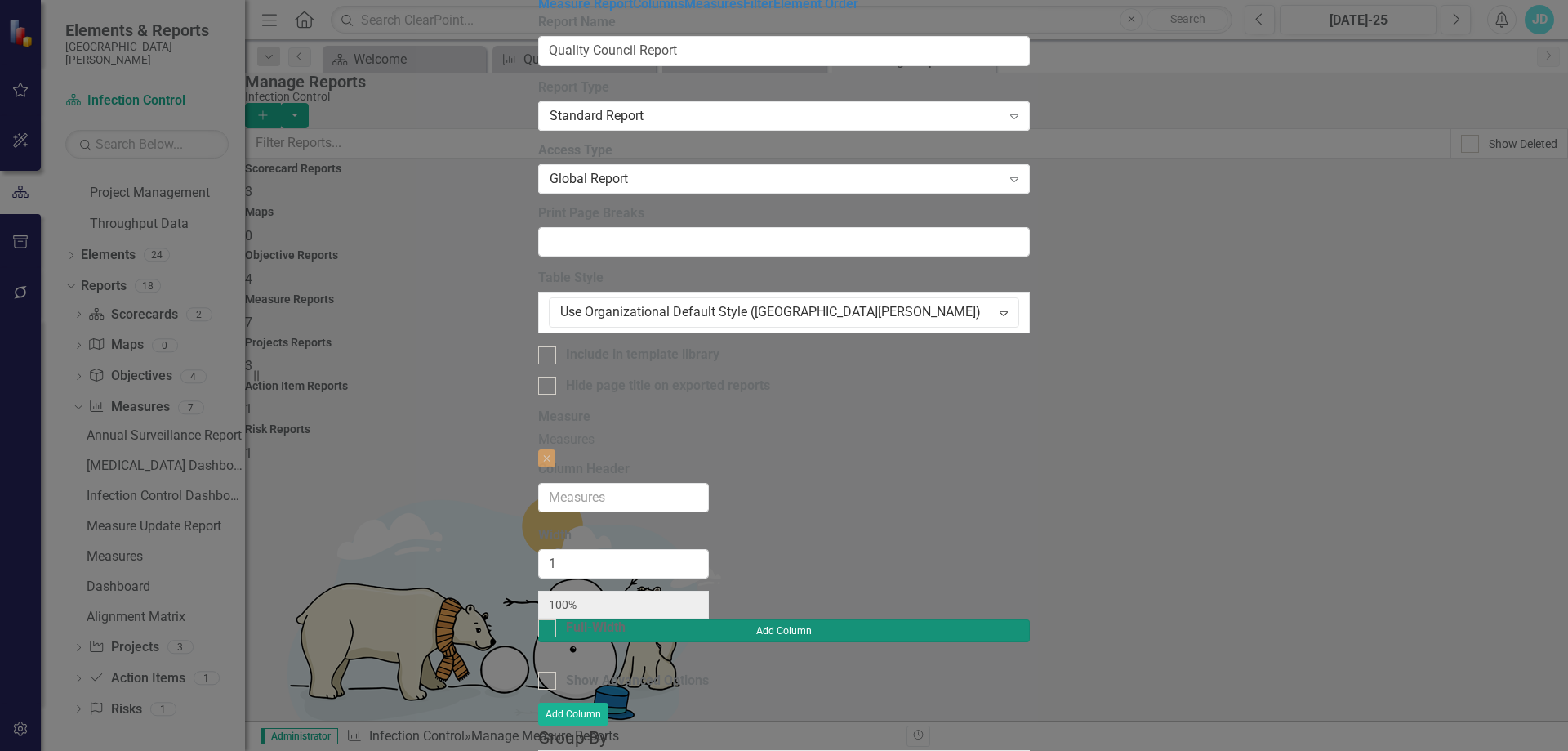
click at [1030, 620] on button "Add Column" at bounding box center [784, 631] width 492 height 23
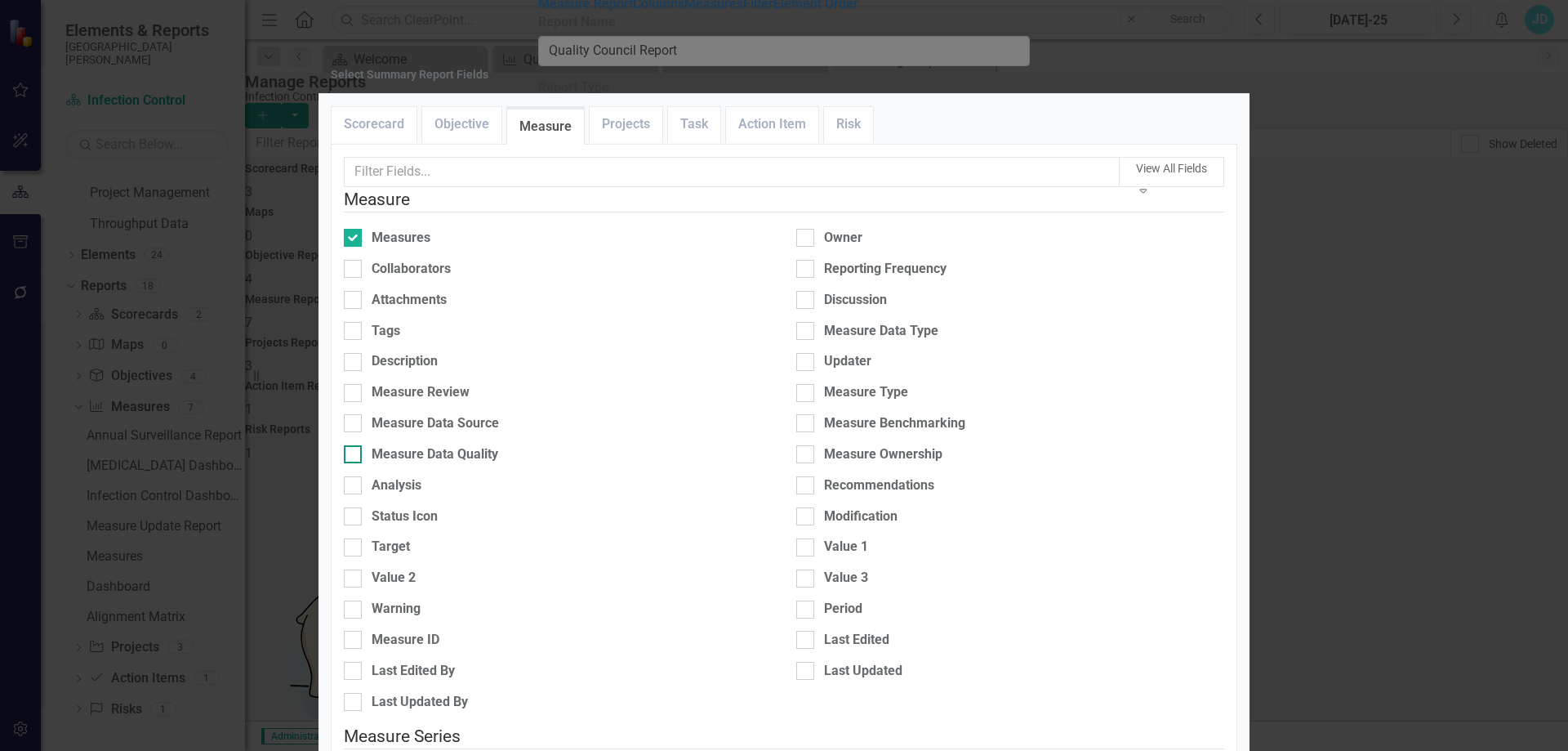
scroll to position [409, 0]
checkbox input "true"
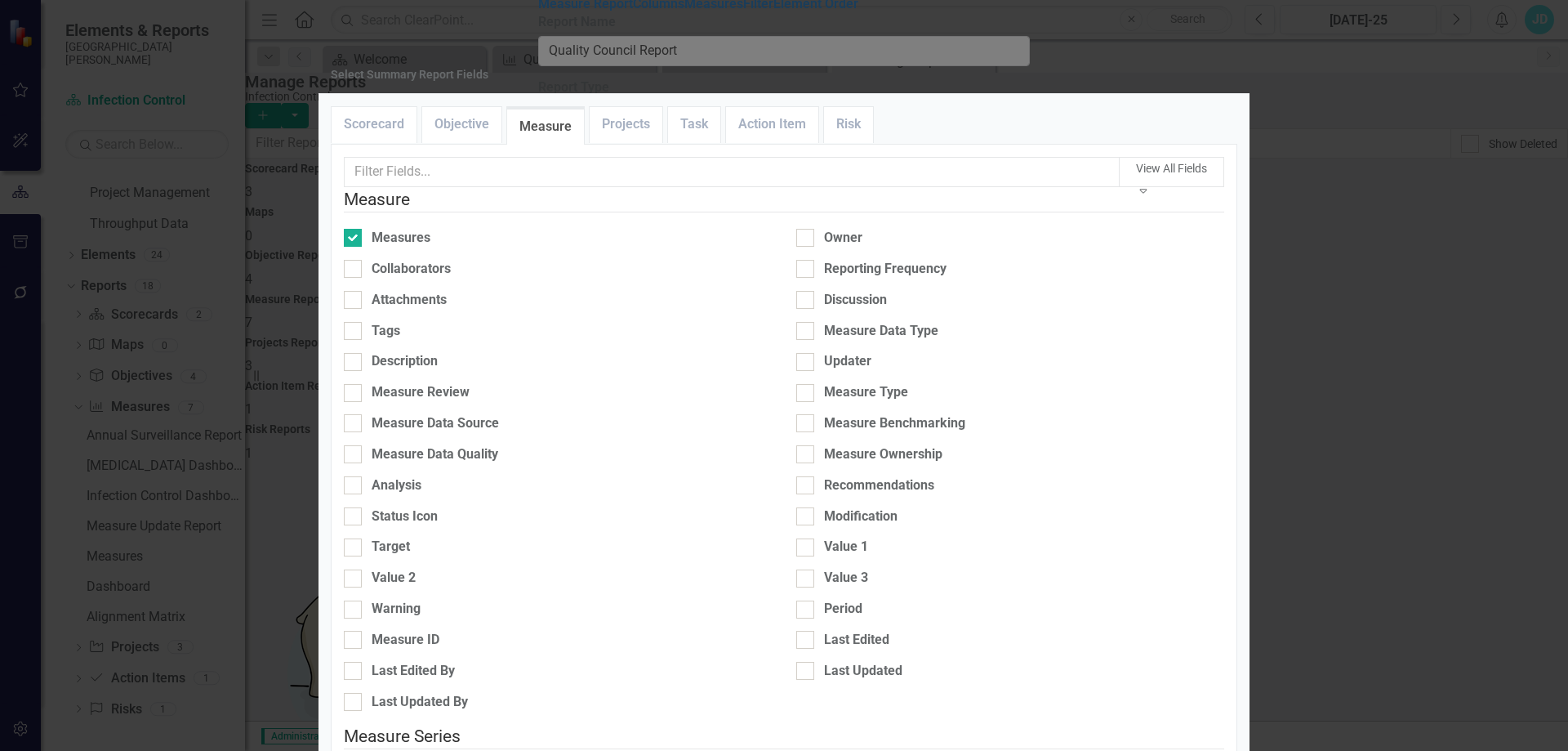
type input "50%"
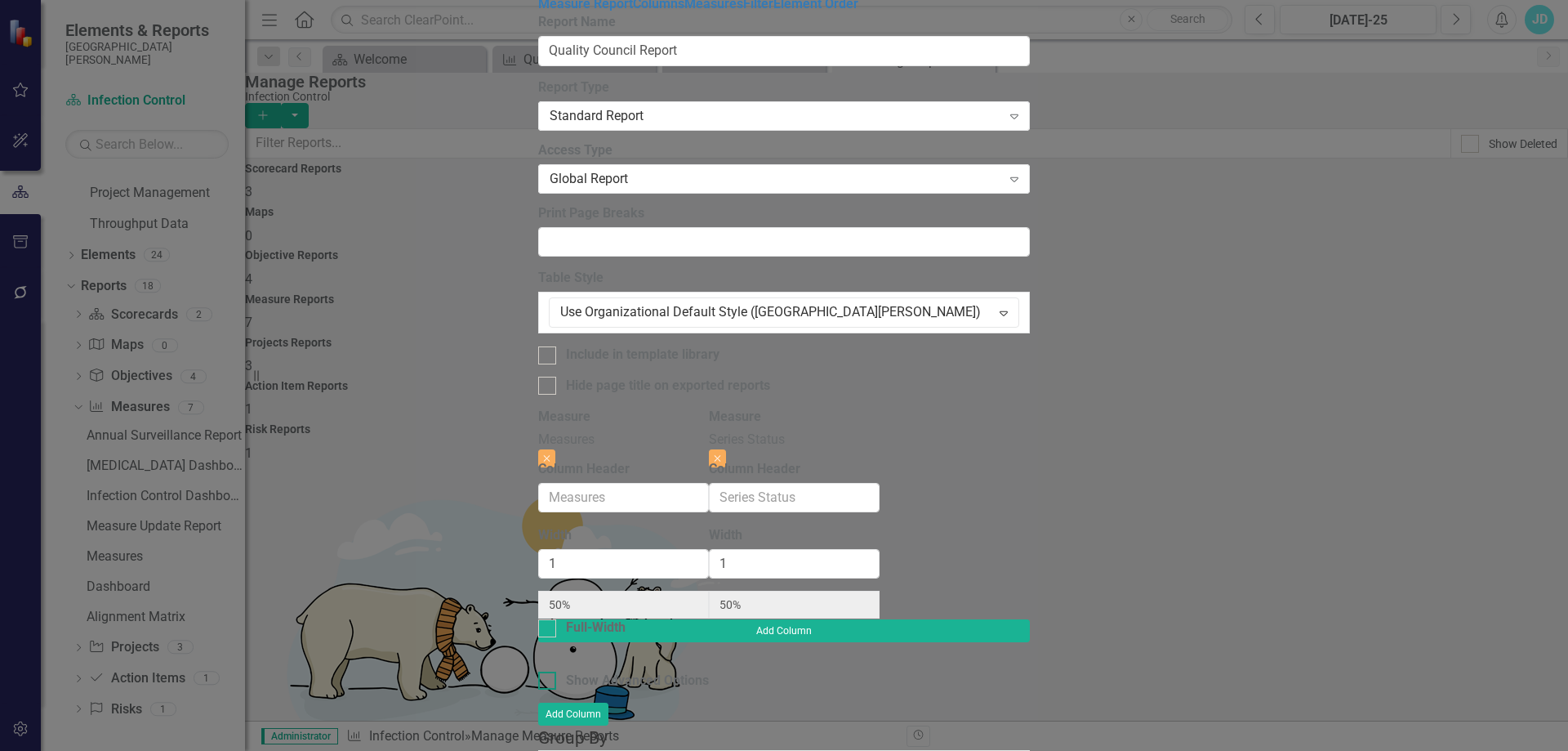
click at [538, 672] on div at bounding box center [547, 680] width 18 height 18
click at [538, 672] on input "Show Advanced Options" at bounding box center [543, 677] width 10 height 10
checkbox input "true"
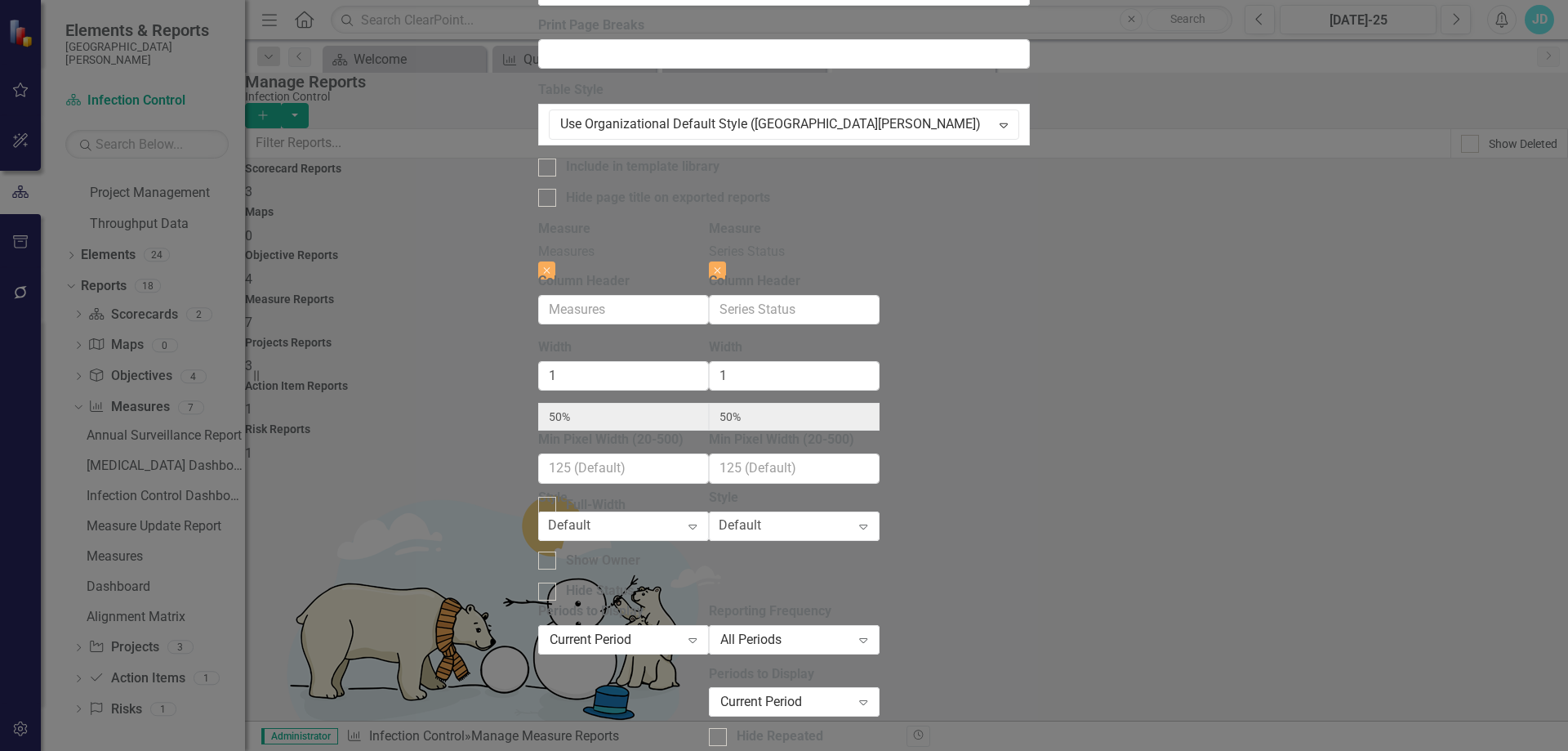
click at [880, 625] on div "All Periods Expand" at bounding box center [794, 640] width 171 height 30
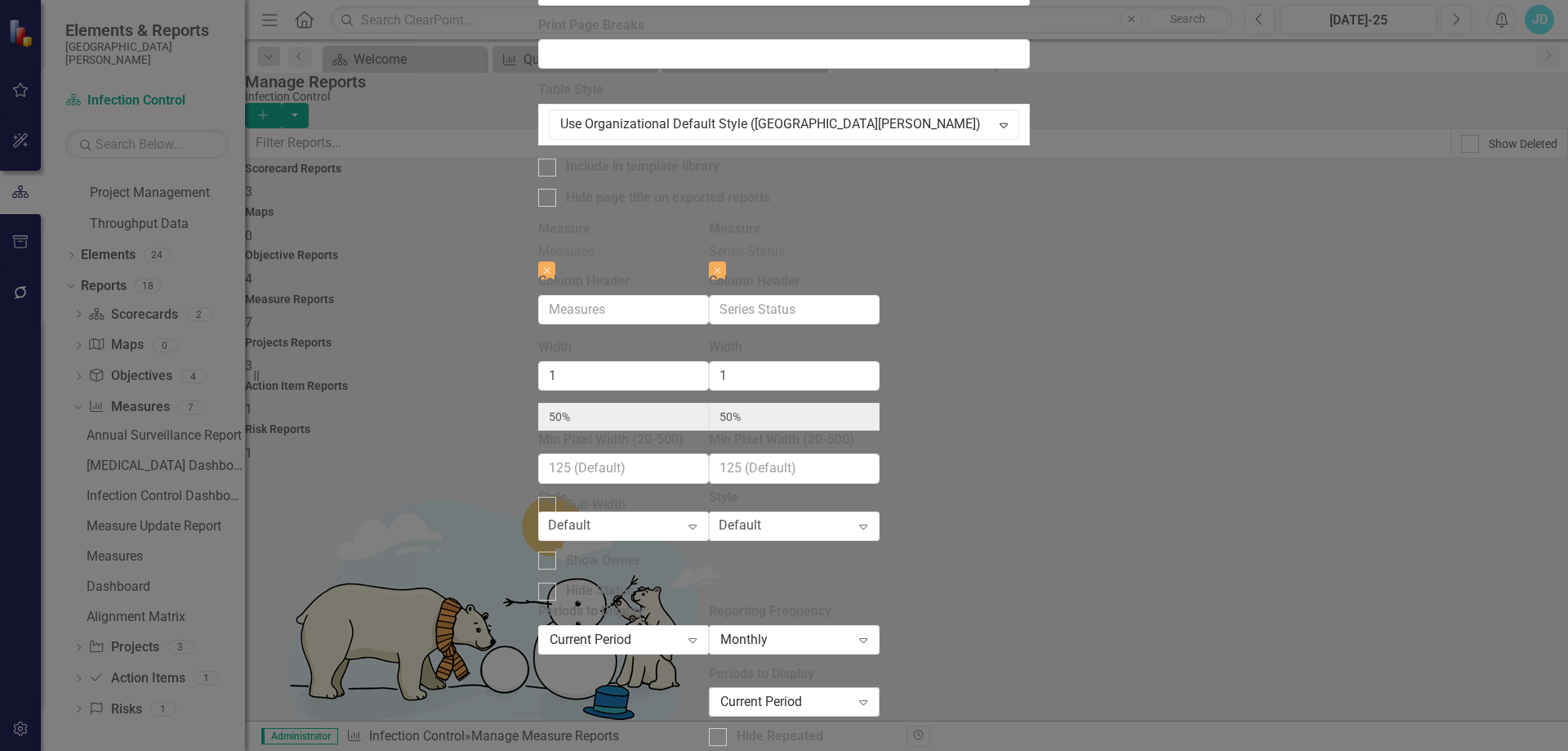
click at [851, 693] on div "Current Period" at bounding box center [786, 703] width 131 height 19
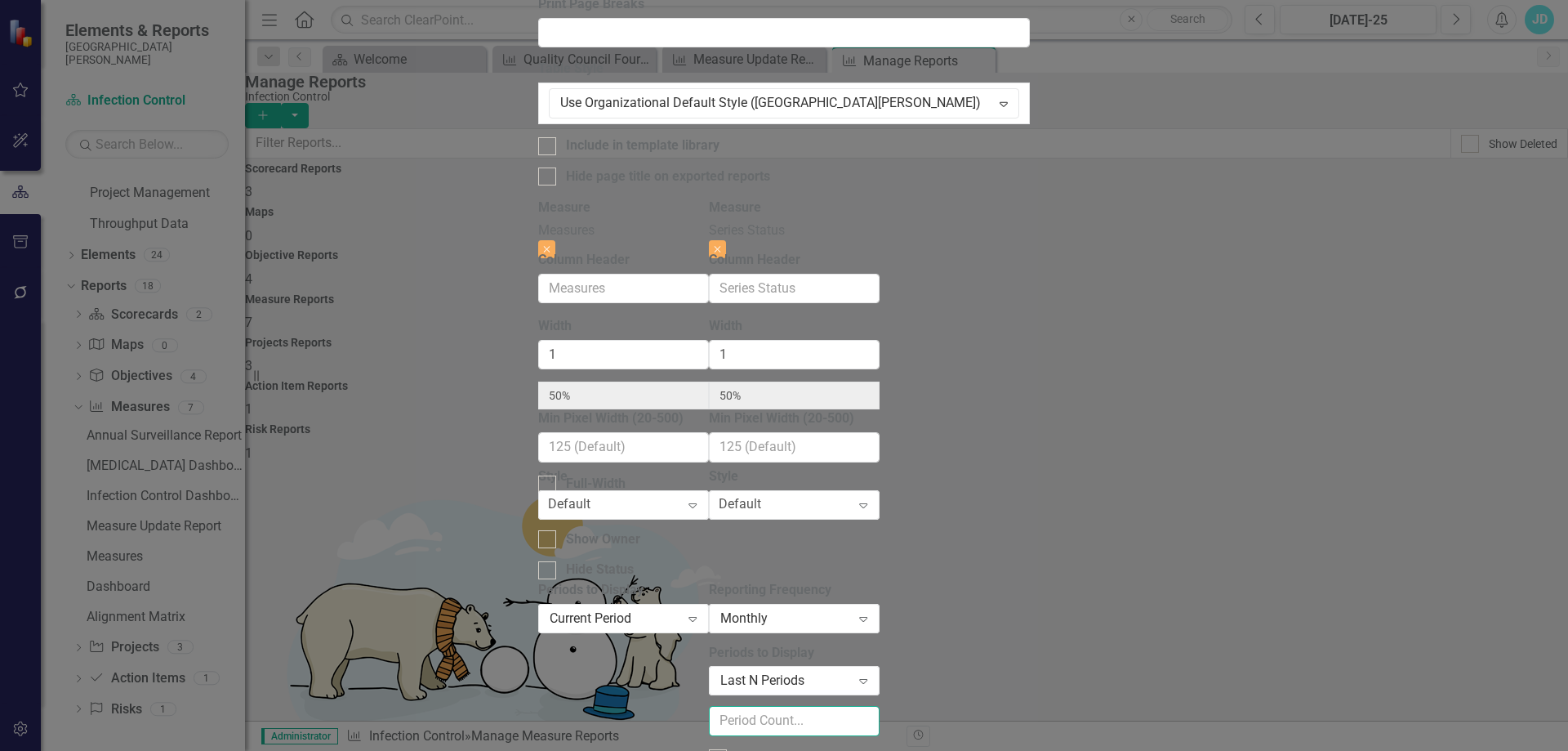
click at [880, 706] on input "number" at bounding box center [794, 721] width 171 height 30
type input "5"
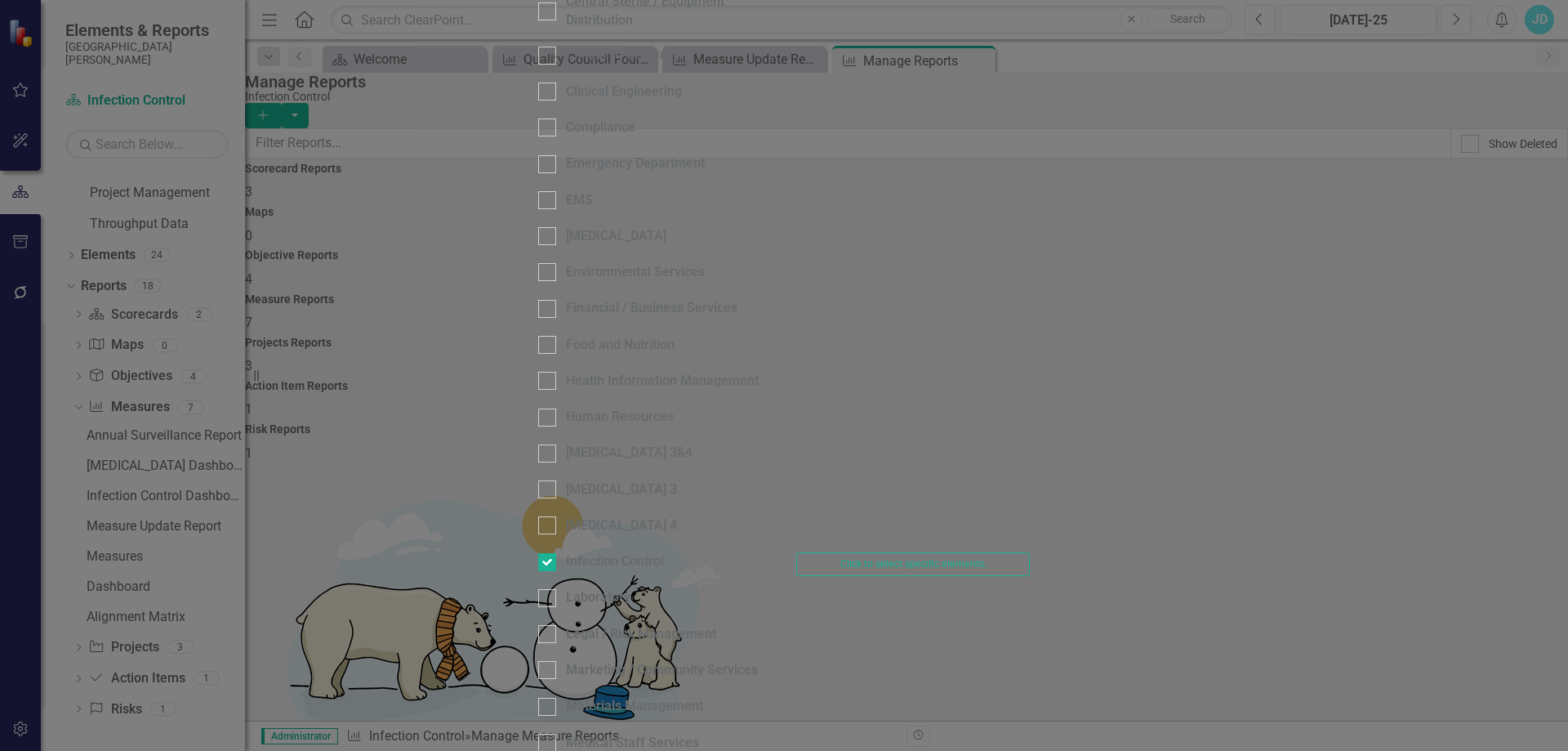
scroll to position [409, 0]
click at [1030, 553] on button "Click to select specific elements." at bounding box center [912, 564] width 233 height 23
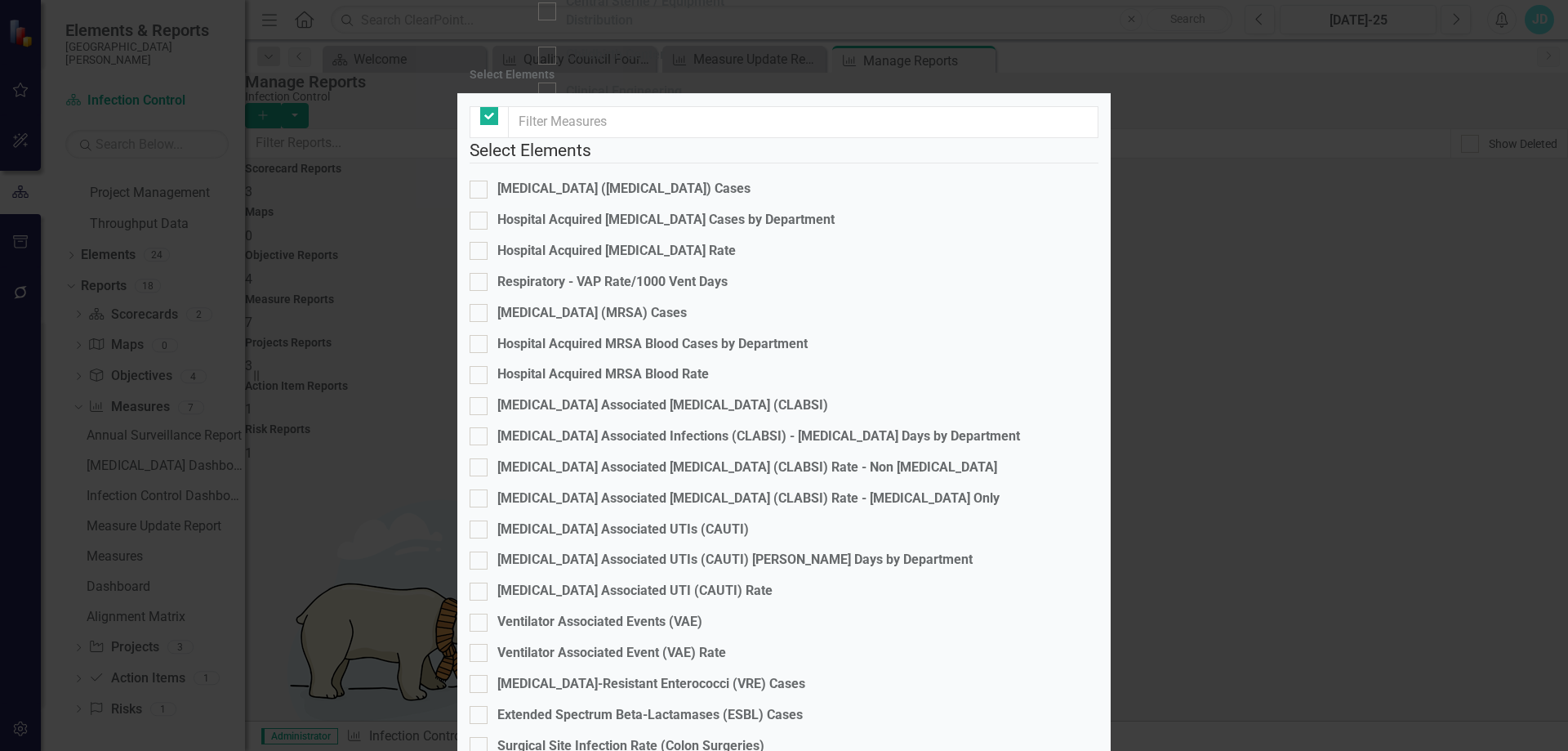
checkbox input "false"
click at [487, 198] on div at bounding box center [478, 189] width 18 height 18
click at [480, 192] on input "[MEDICAL_DATA] ([MEDICAL_DATA]) Cases" at bounding box center [474, 185] width 10 height 10
checkbox input "true"
click at [480, 252] on input "Hospital Acquired [MEDICAL_DATA] Rate" at bounding box center [474, 247] width 10 height 10
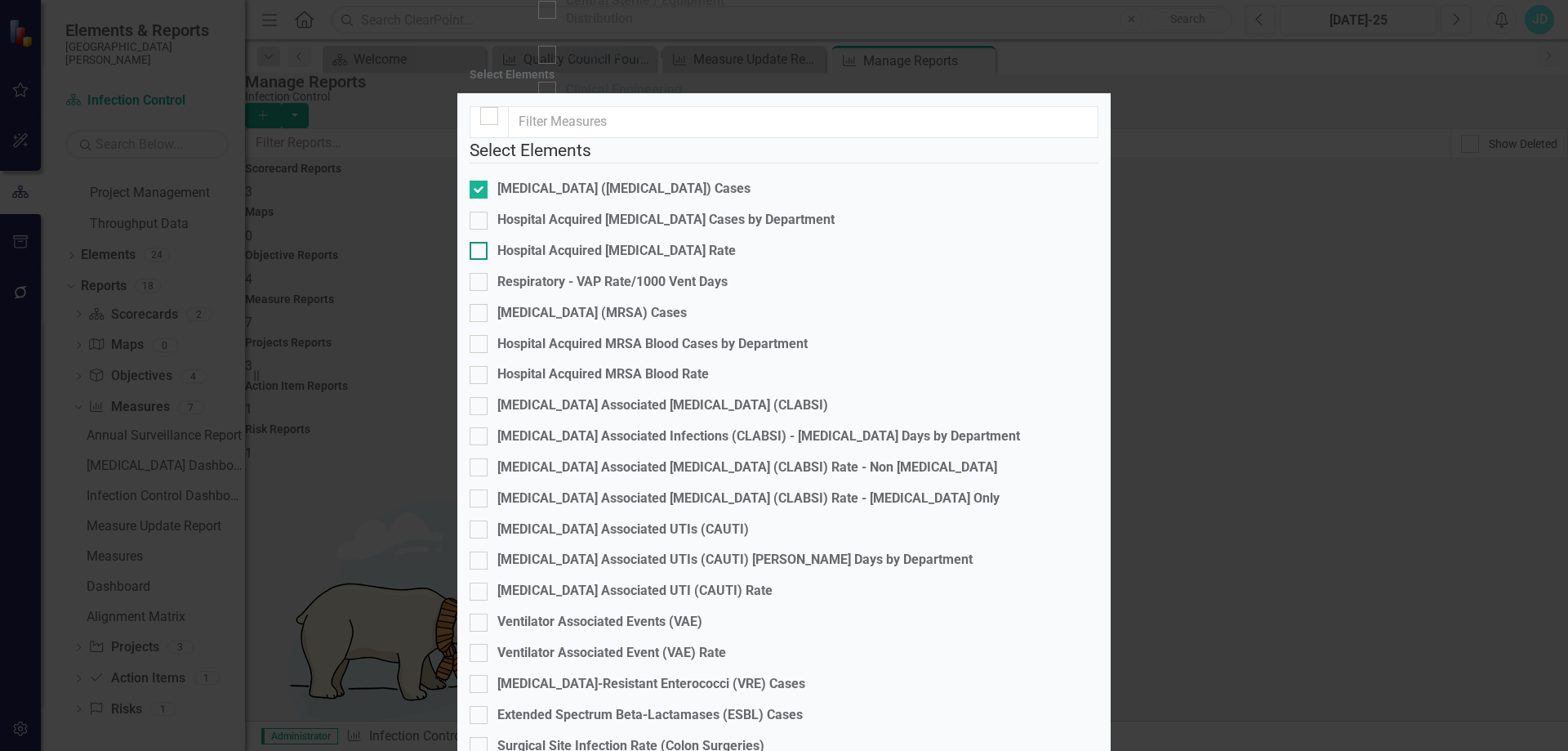
checkbox input "true"
click at [487, 322] on div at bounding box center [478, 313] width 18 height 18
click at [480, 315] on input "[MEDICAL_DATA] (MRSA) Cases" at bounding box center [474, 309] width 10 height 10
checkbox input "true"
click at [487, 382] on div at bounding box center [478, 374] width 18 height 18
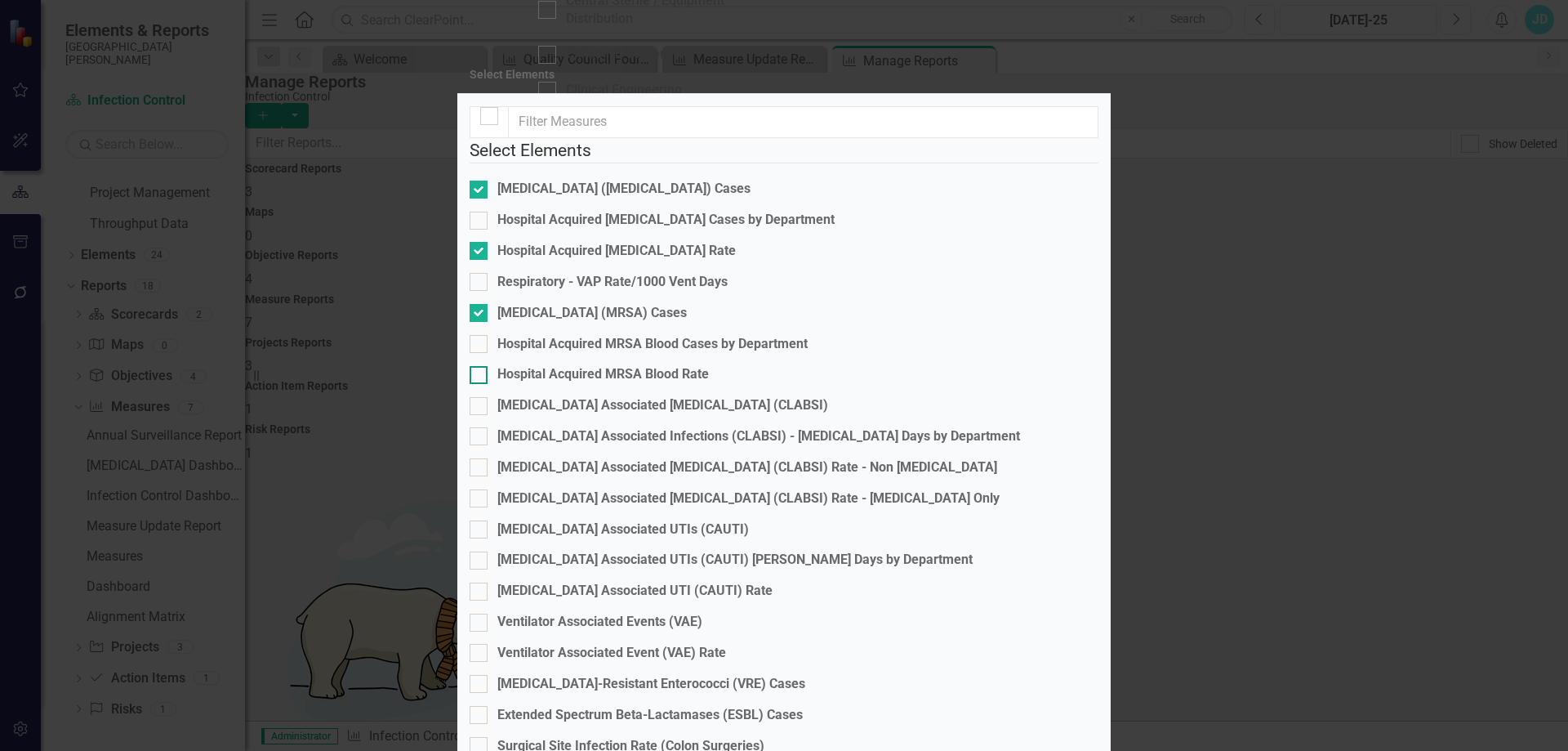
click at [480, 377] on input "Hospital Acquired MRSA Blood Rate" at bounding box center [474, 370] width 10 height 10
checkbox input "true"
click at [487, 414] on div at bounding box center [478, 406] width 18 height 18
click at [480, 408] on input "[MEDICAL_DATA] Associated [MEDICAL_DATA] (CLABSI)" at bounding box center [474, 402] width 10 height 10
checkbox input "true"
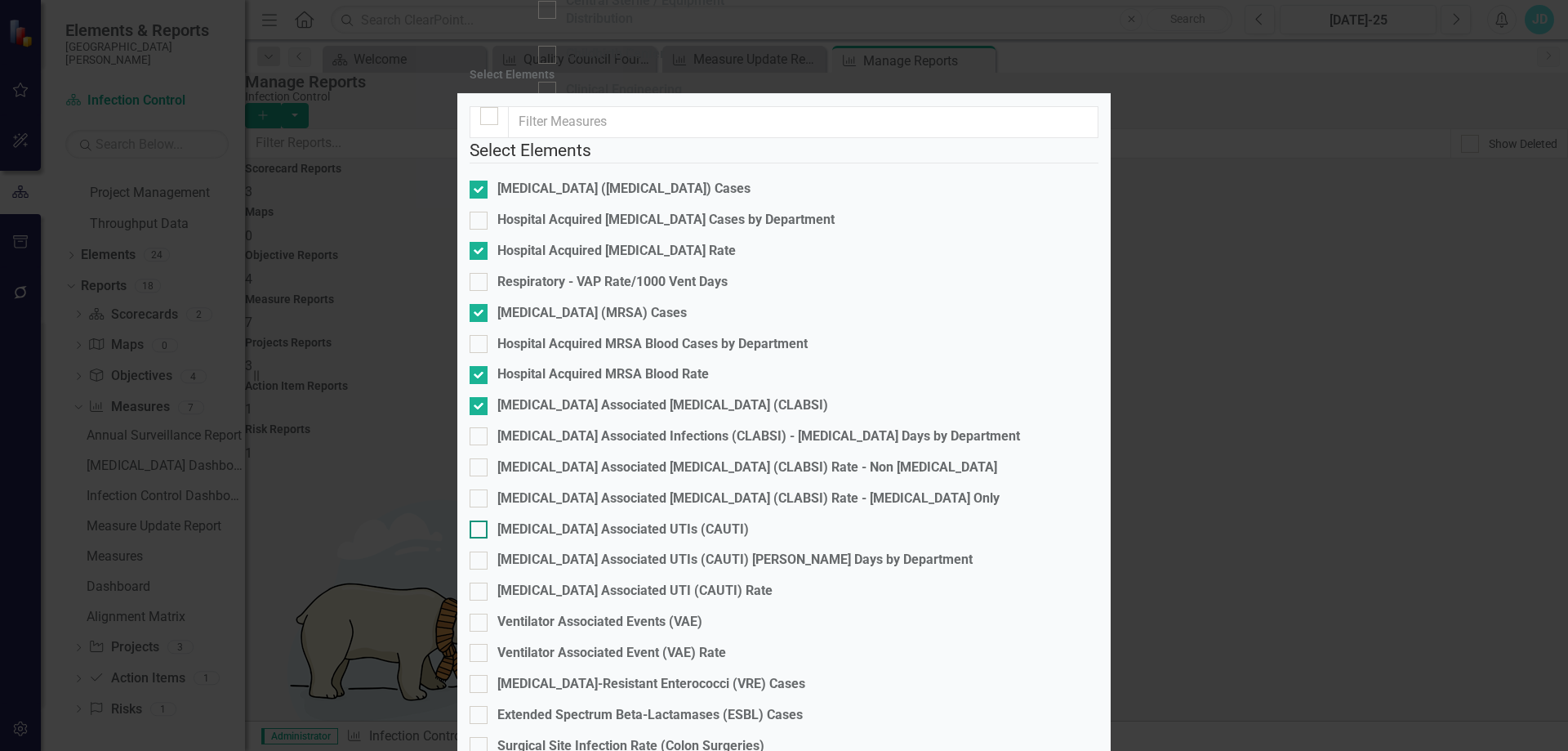
click at [480, 520] on input "[MEDICAL_DATA] Associated UTIs (CAUTI)" at bounding box center [474, 525] width 10 height 10
checkbox input "true"
click at [487, 583] on div at bounding box center [478, 591] width 18 height 18
click at [480, 583] on input "[MEDICAL_DATA] Associated UTI (CAUTI) Rate" at bounding box center [474, 587] width 10 height 10
checkbox input "true"
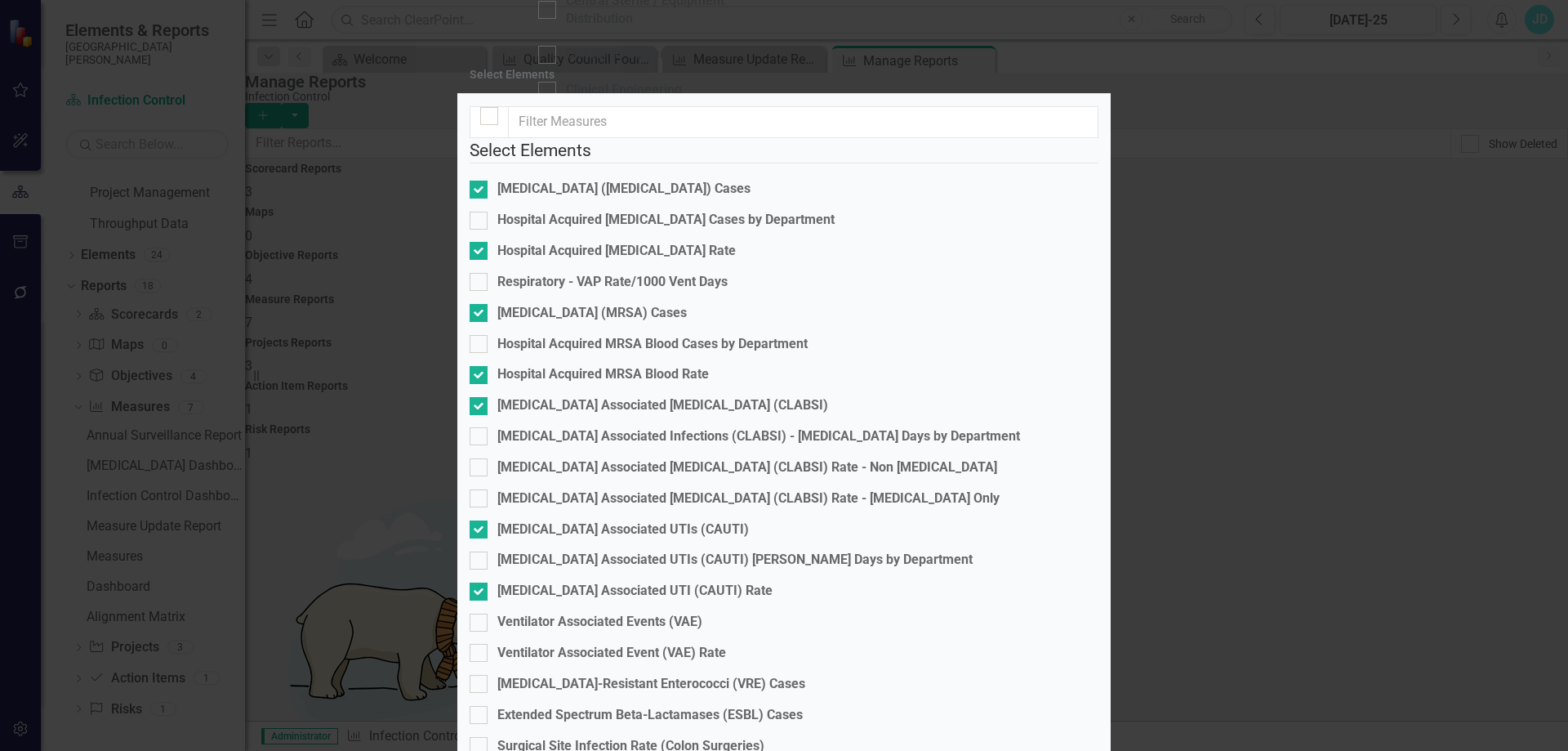
scroll to position [245, 0]
click at [480, 614] on input "Ventilator Associated Events (VAE)" at bounding box center [474, 619] width 10 height 10
checkbox input "true"
click at [480, 644] on input "Ventilator Associated Event (VAE) Rate" at bounding box center [474, 649] width 10 height 10
checkbox input "true"
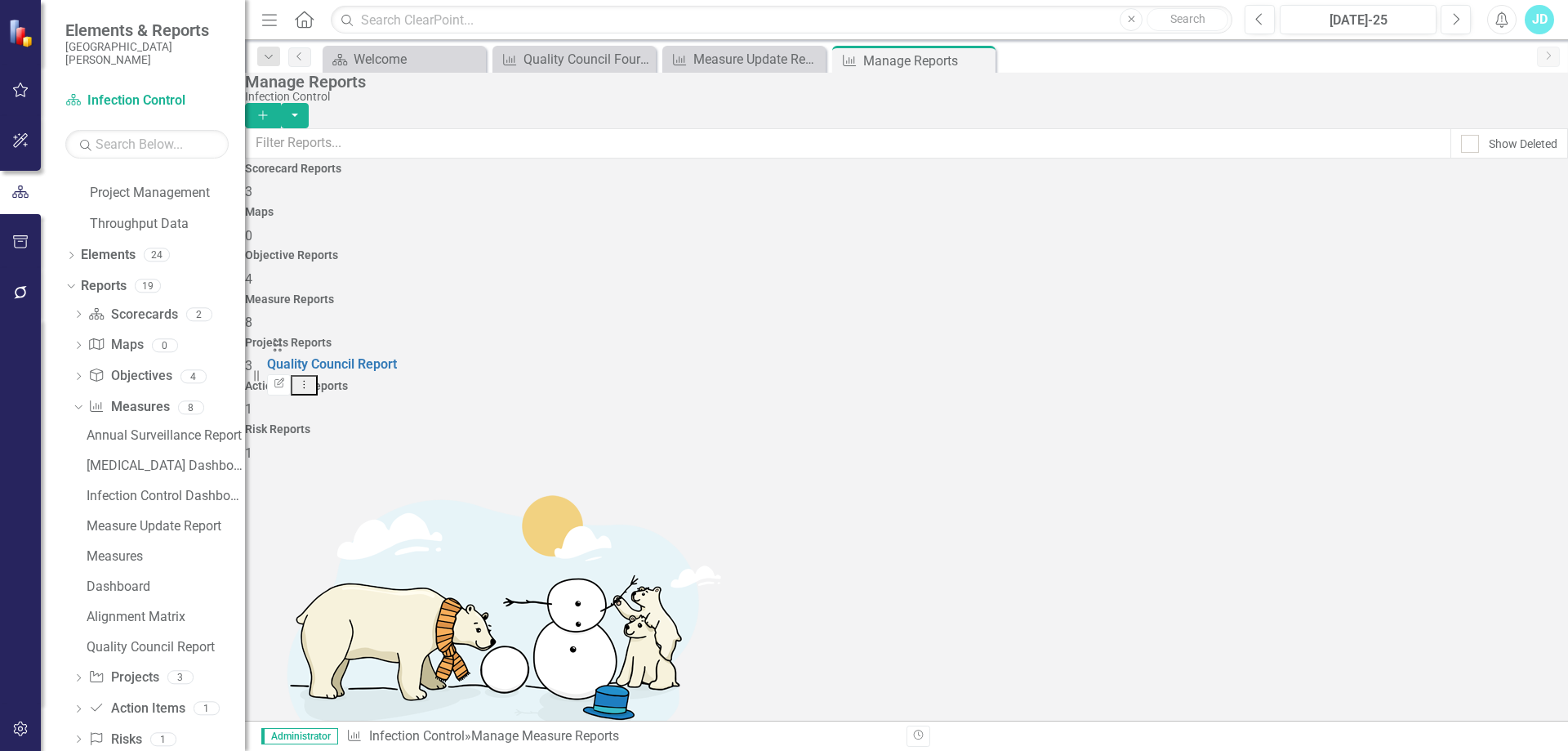
drag, startPoint x: 293, startPoint y: 677, endPoint x: 291, endPoint y: 359, distance: 318.0
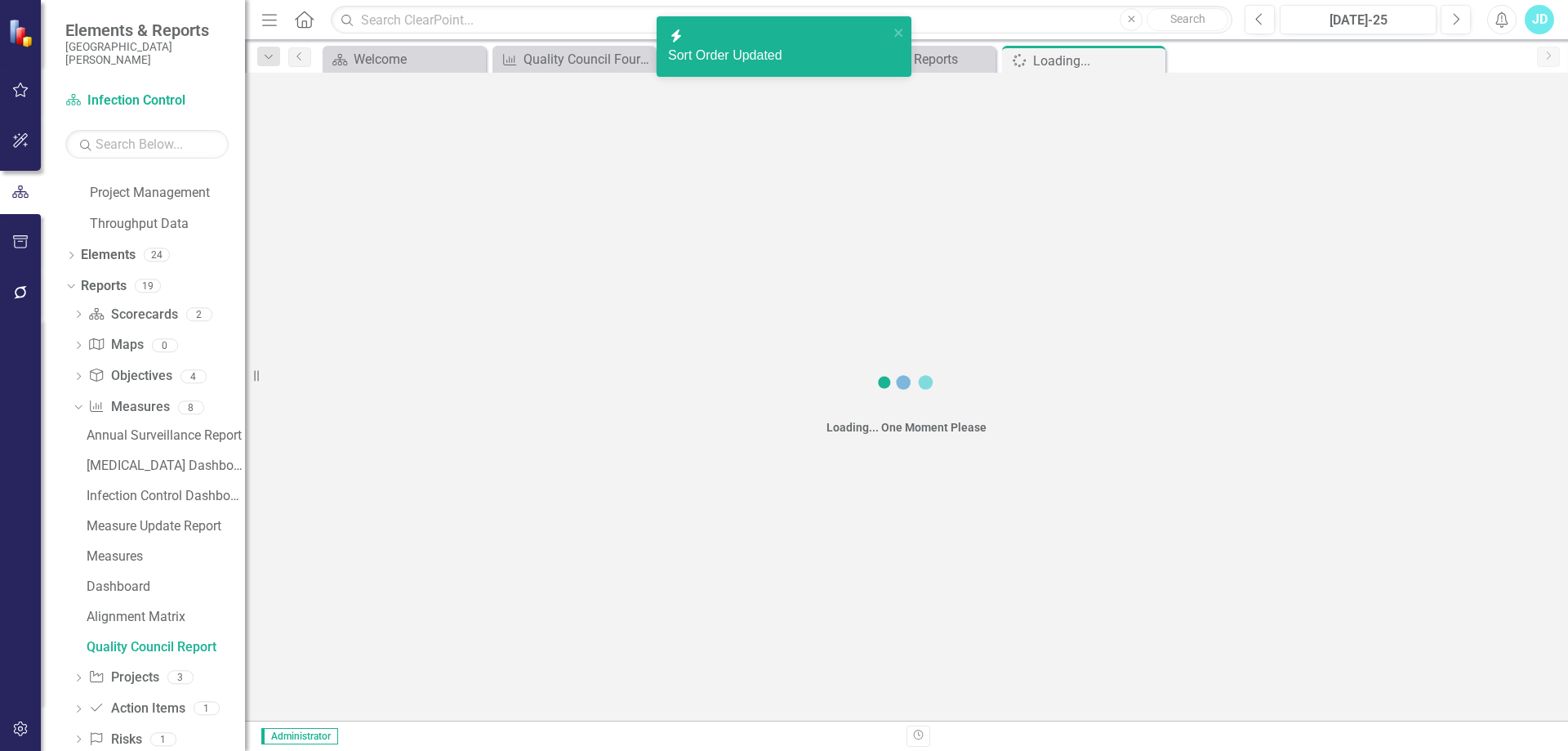
scroll to position [1509, 0]
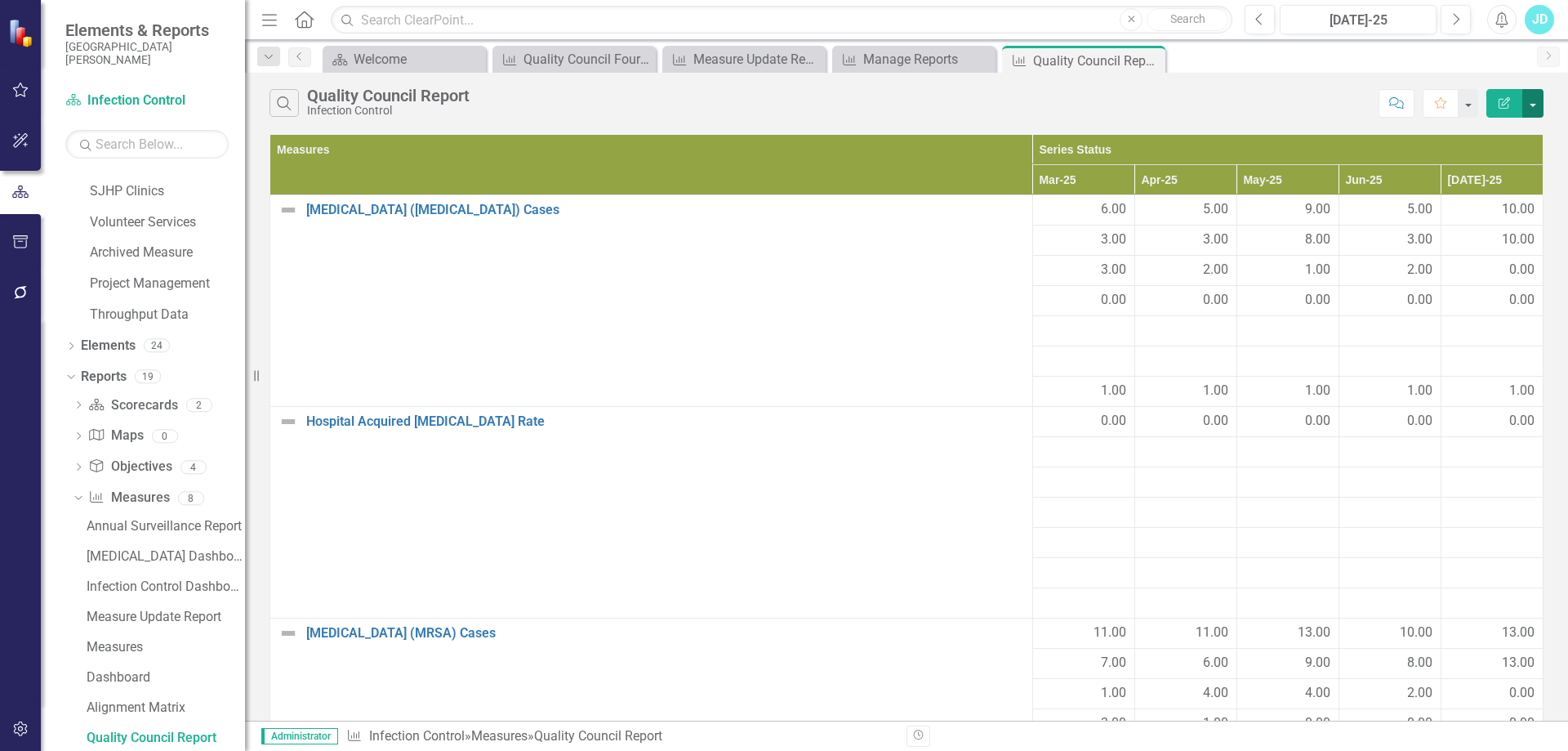
click at [1533, 101] on button "button" at bounding box center [1533, 103] width 21 height 29
click at [1519, 130] on link "Edit Report Edit Report" at bounding box center [1478, 133] width 129 height 30
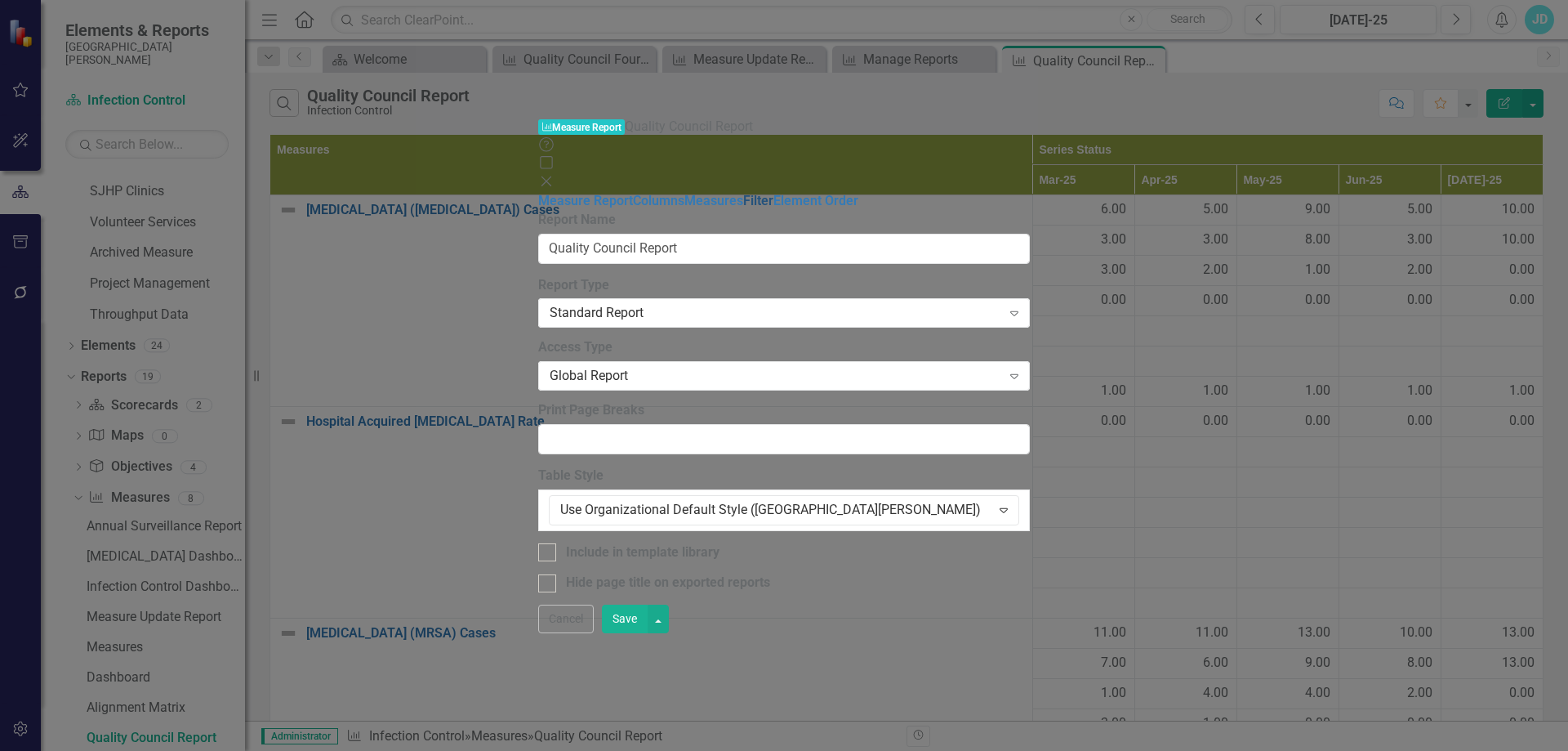
click at [743, 193] on link "Filter" at bounding box center [758, 200] width 30 height 16
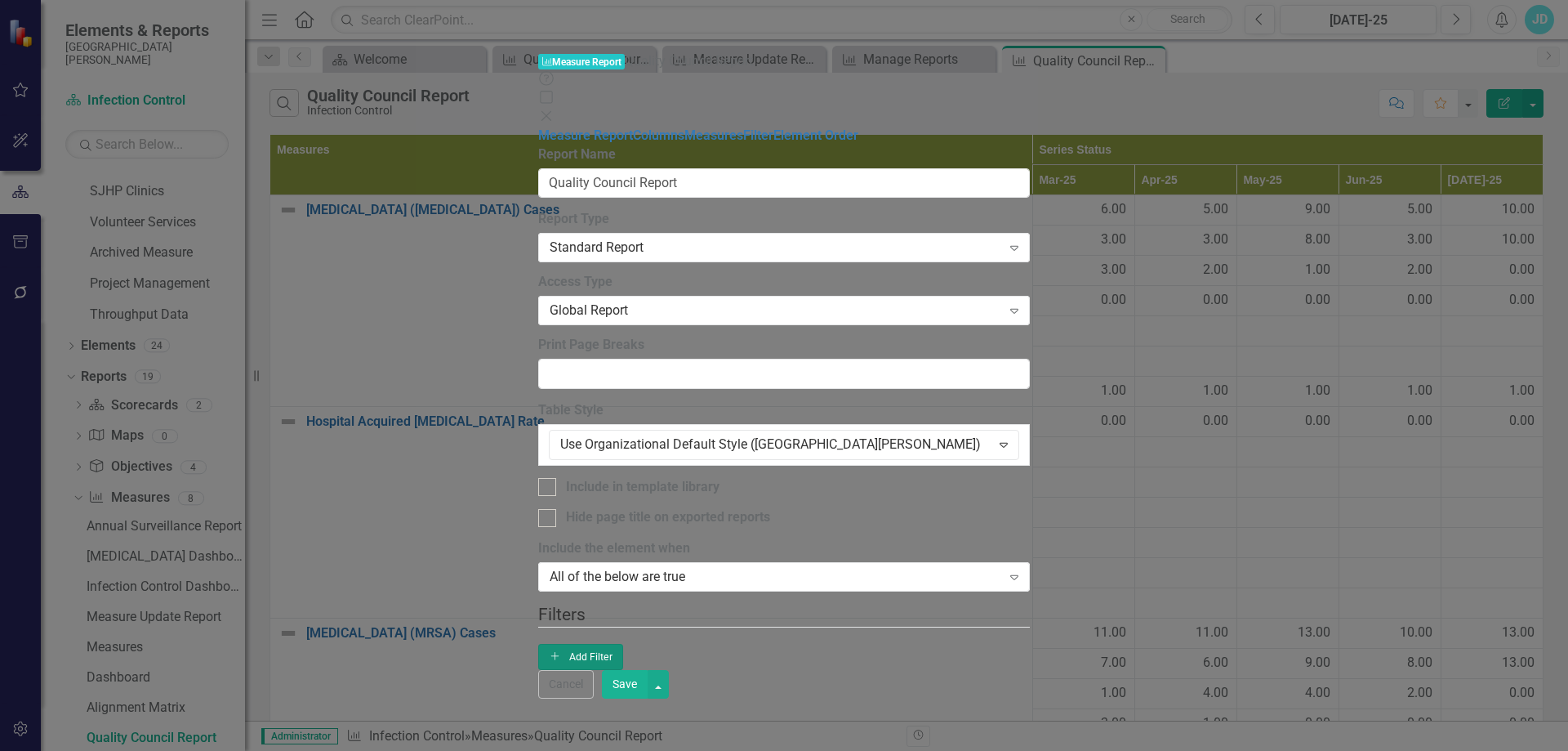
click at [562, 651] on icon "Add" at bounding box center [555, 656] width 13 height 10
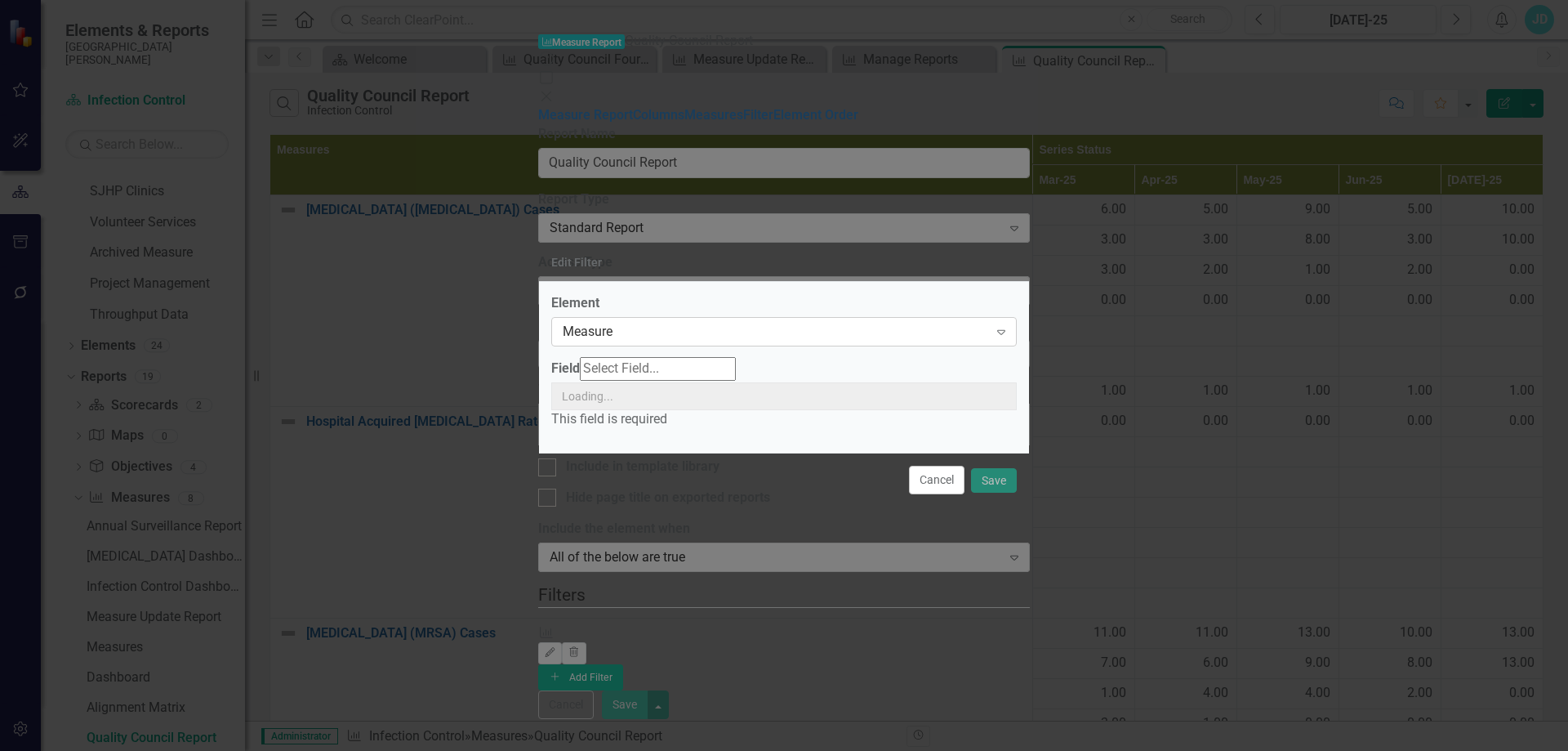
click at [639, 344] on div "Measure Expand" at bounding box center [784, 332] width 466 height 30
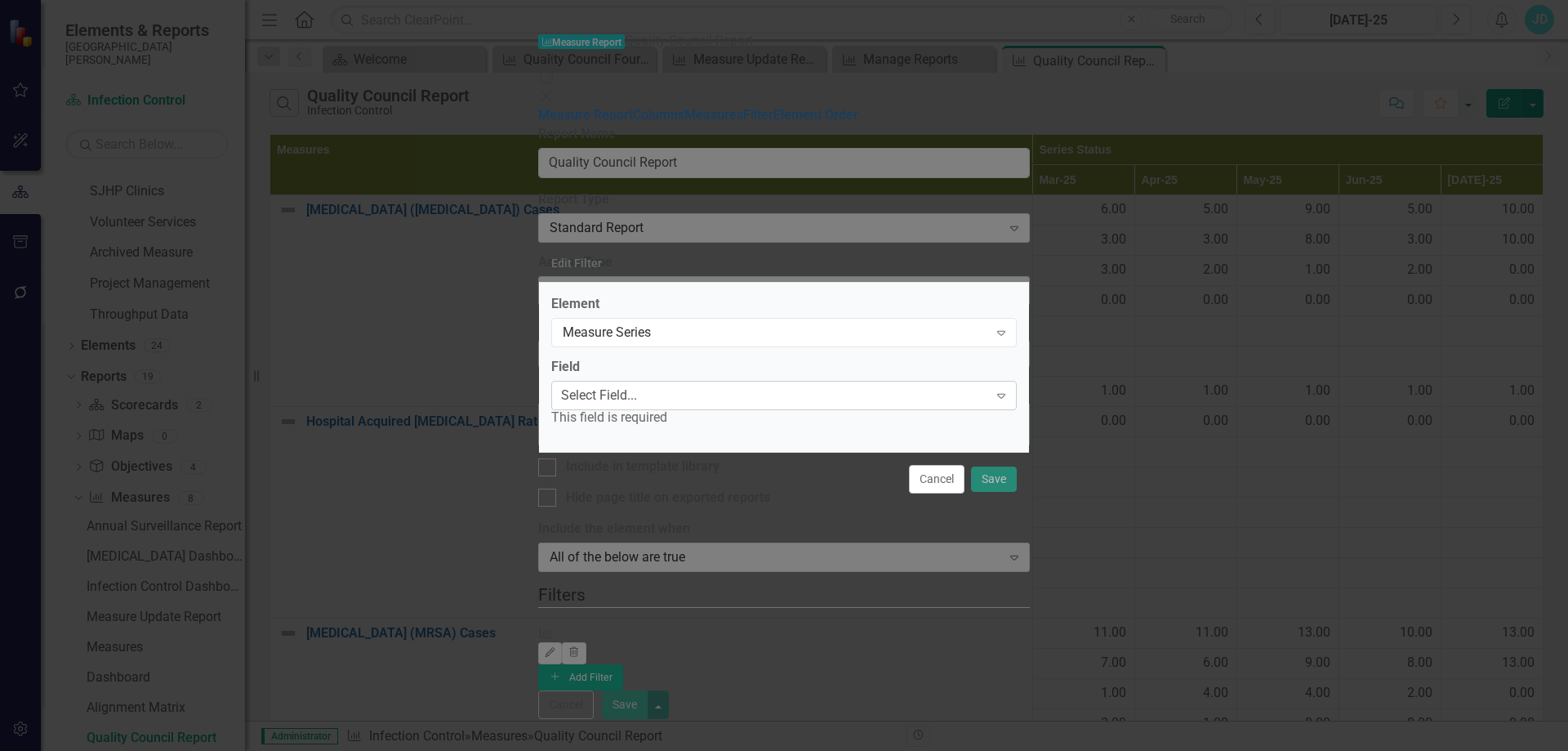
click at [637, 394] on div "Select Field..." at bounding box center [599, 396] width 76 height 19
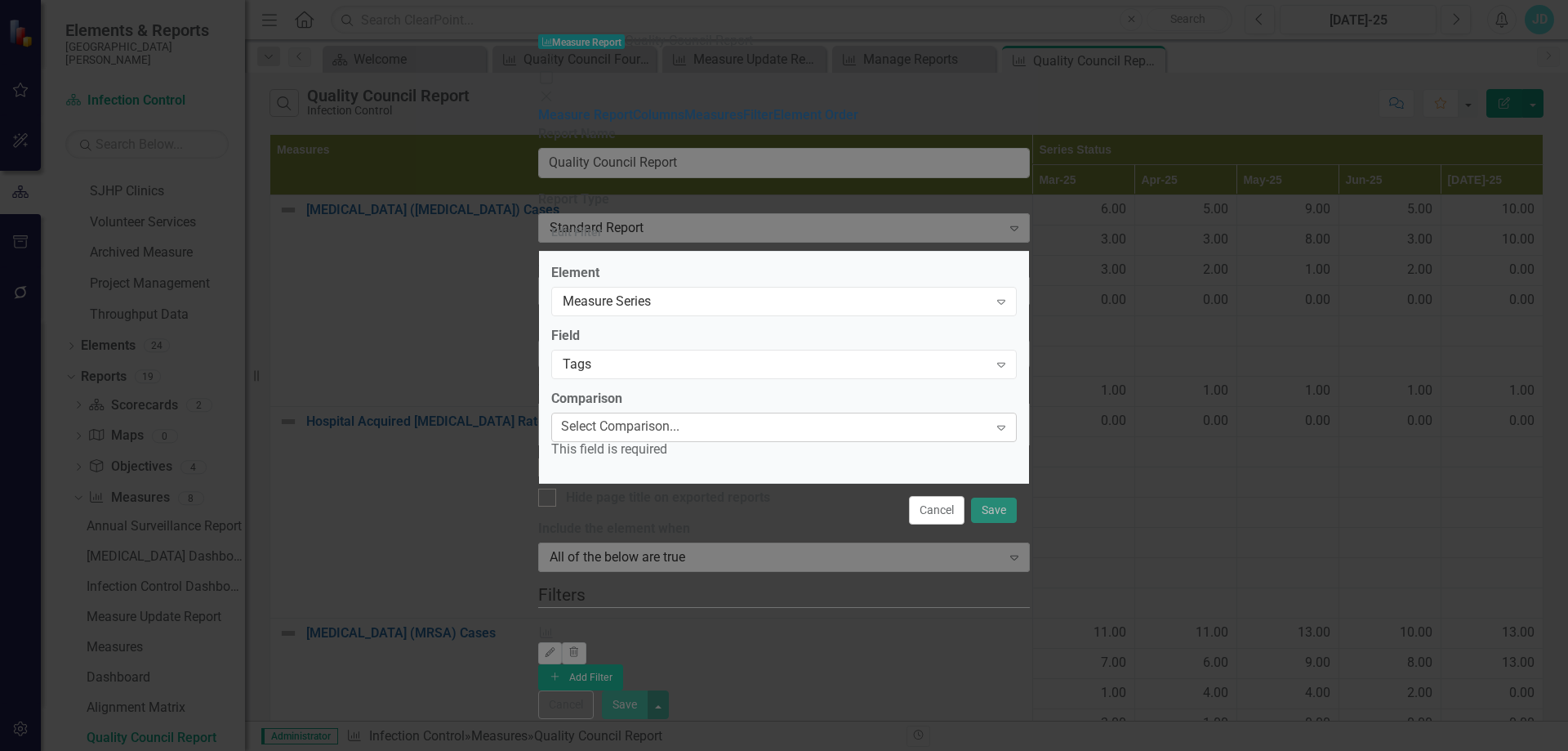
click at [667, 433] on div "Select Comparison..." at bounding box center [619, 427] width 118 height 19
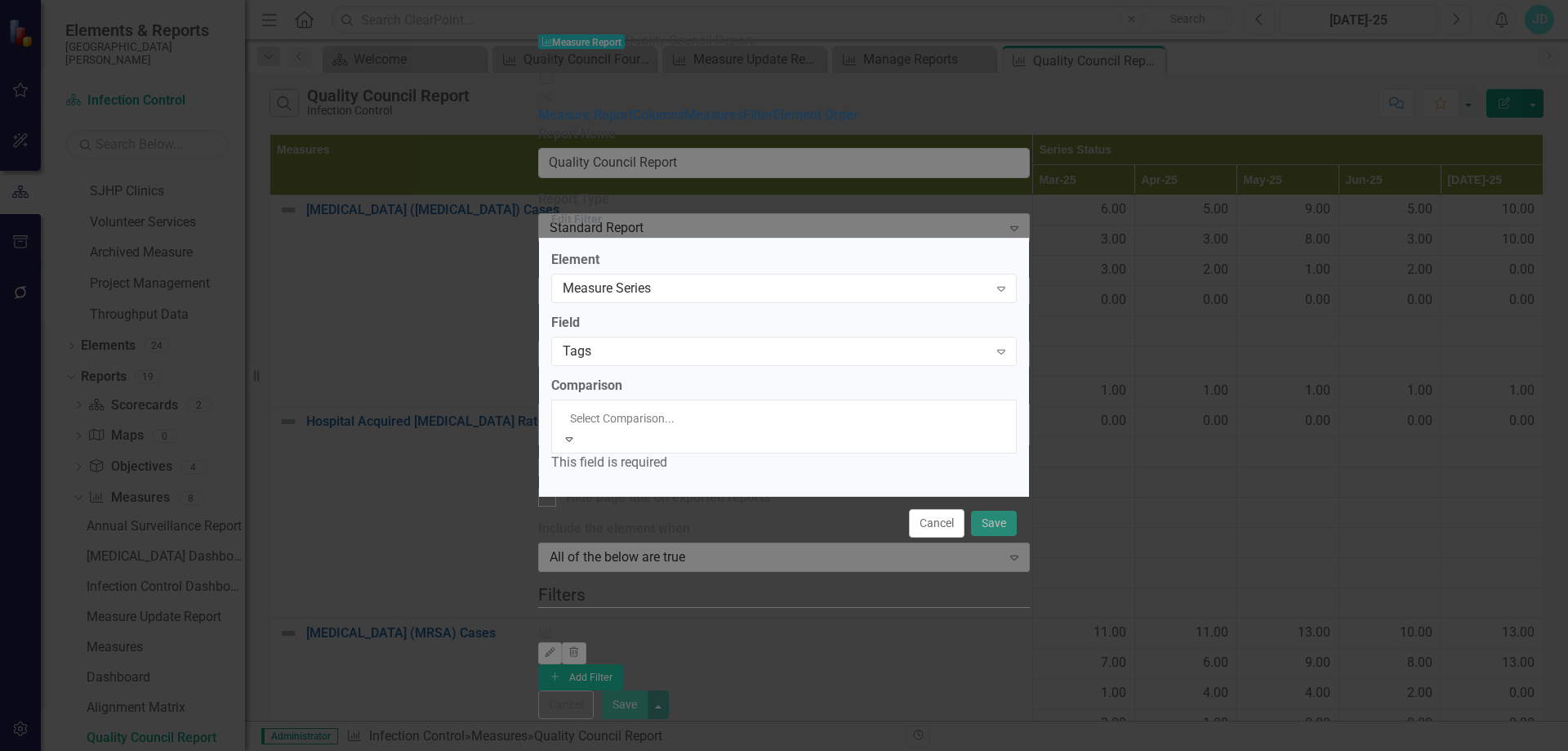
click at [668, 750] on div "Contains" at bounding box center [784, 760] width 1568 height 19
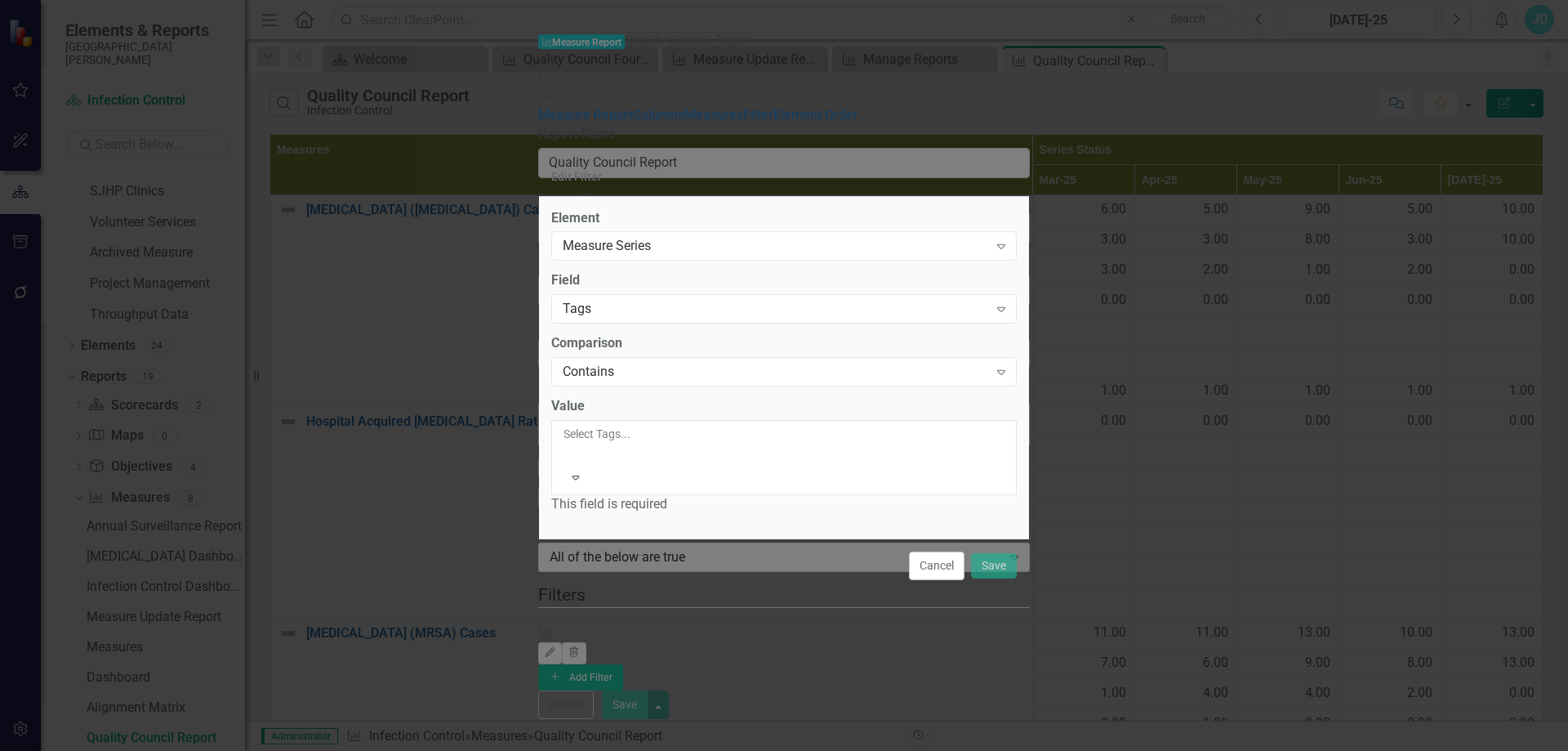
click at [566, 463] on div at bounding box center [565, 453] width 3 height 20
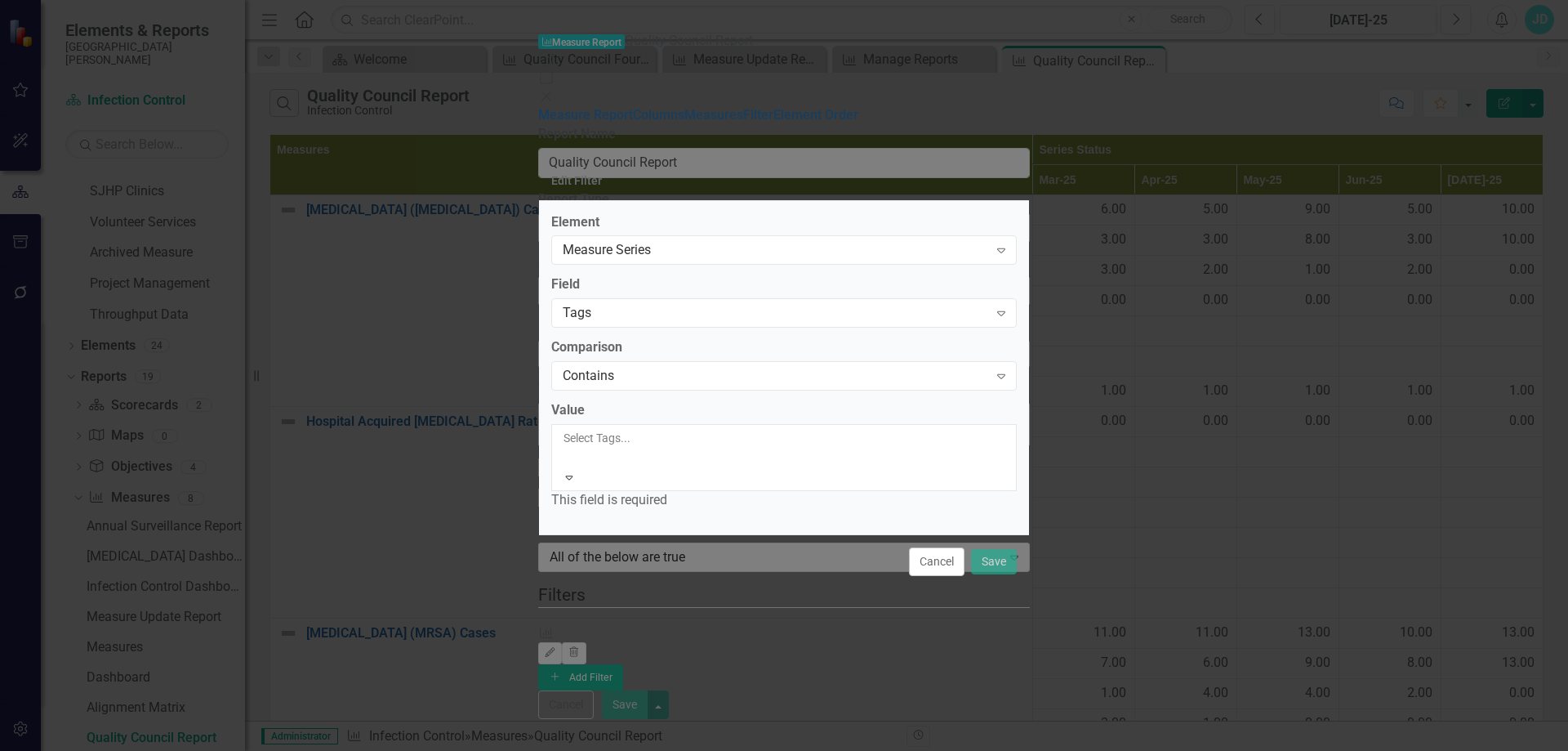
click at [130, 750] on span "Evaluation - Value One" at bounding box center [65, 759] width 130 height 16
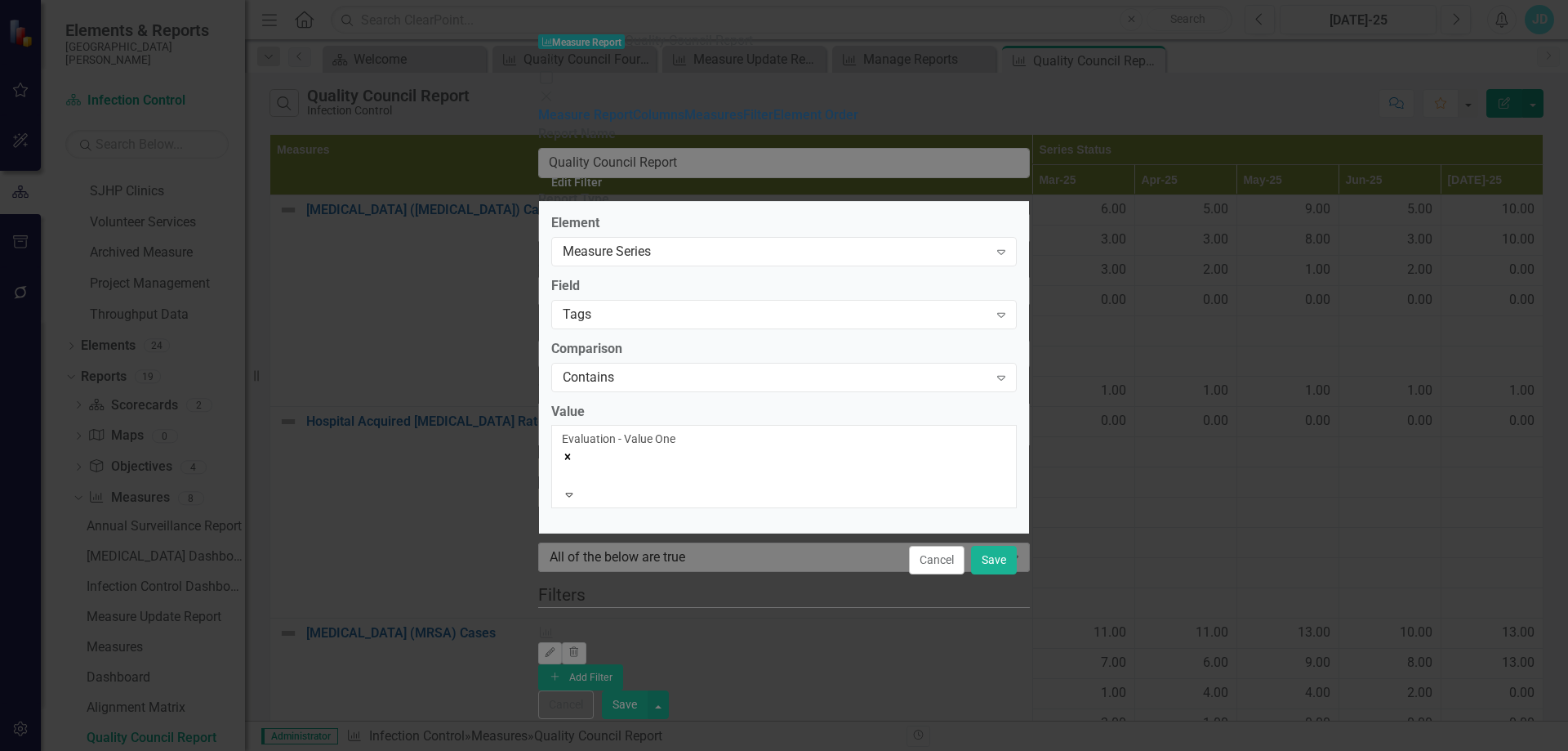
click at [566, 479] on div at bounding box center [565, 475] width 3 height 20
click at [140, 750] on span "Evaluation - Value Three" at bounding box center [70, 759] width 140 height 16
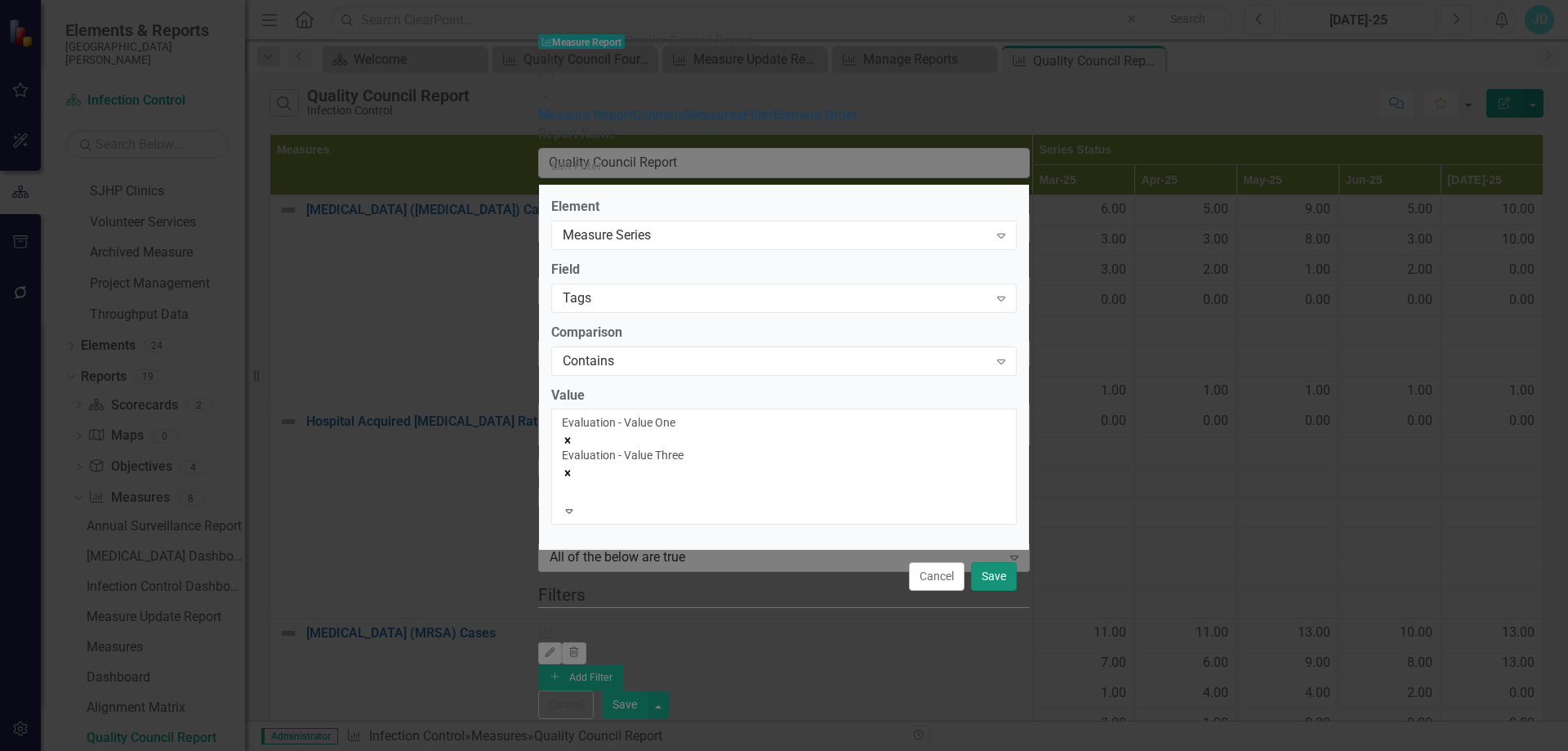
click at [995, 562] on button "Save" at bounding box center [993, 576] width 46 height 29
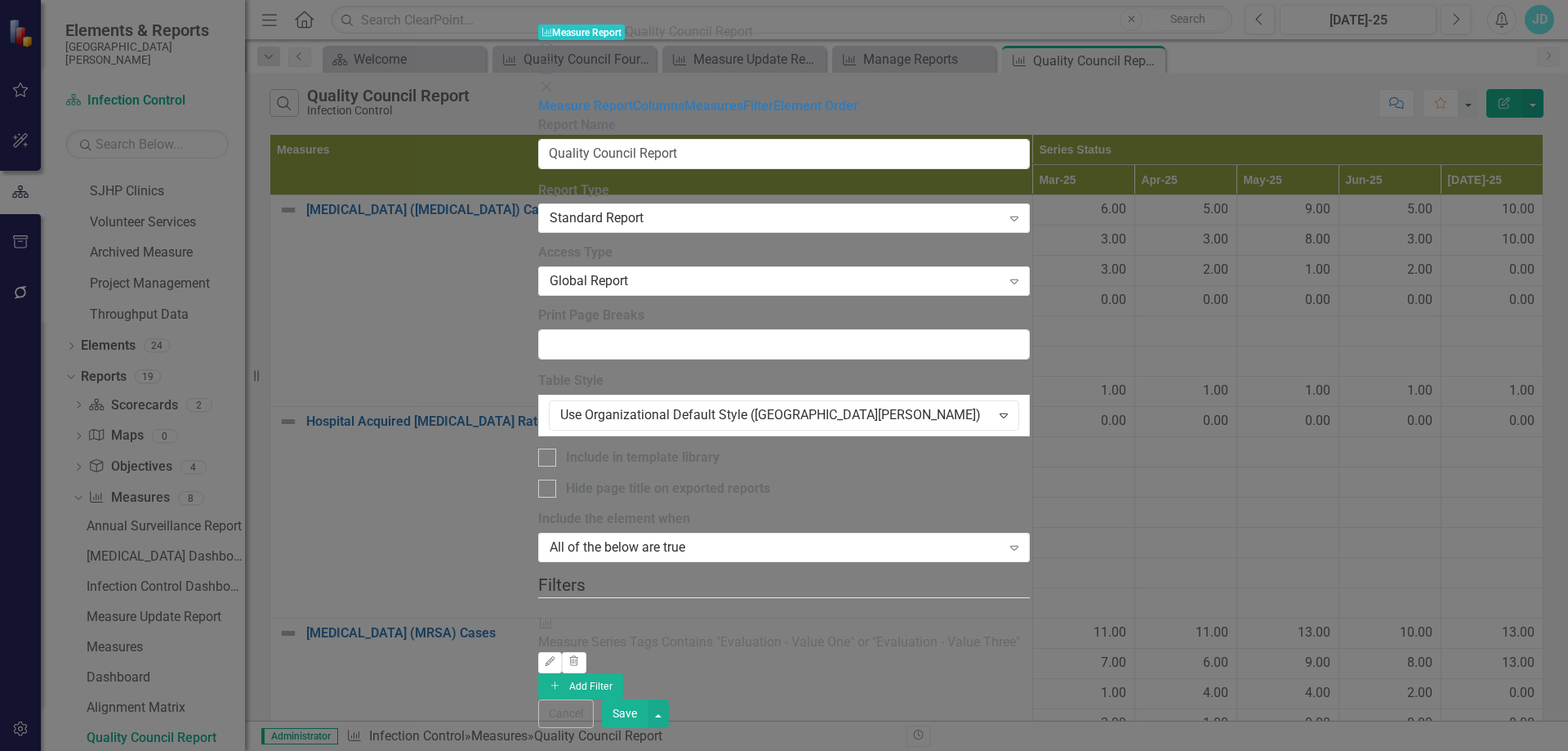
click at [647, 728] on button "Save" at bounding box center [624, 714] width 46 height 29
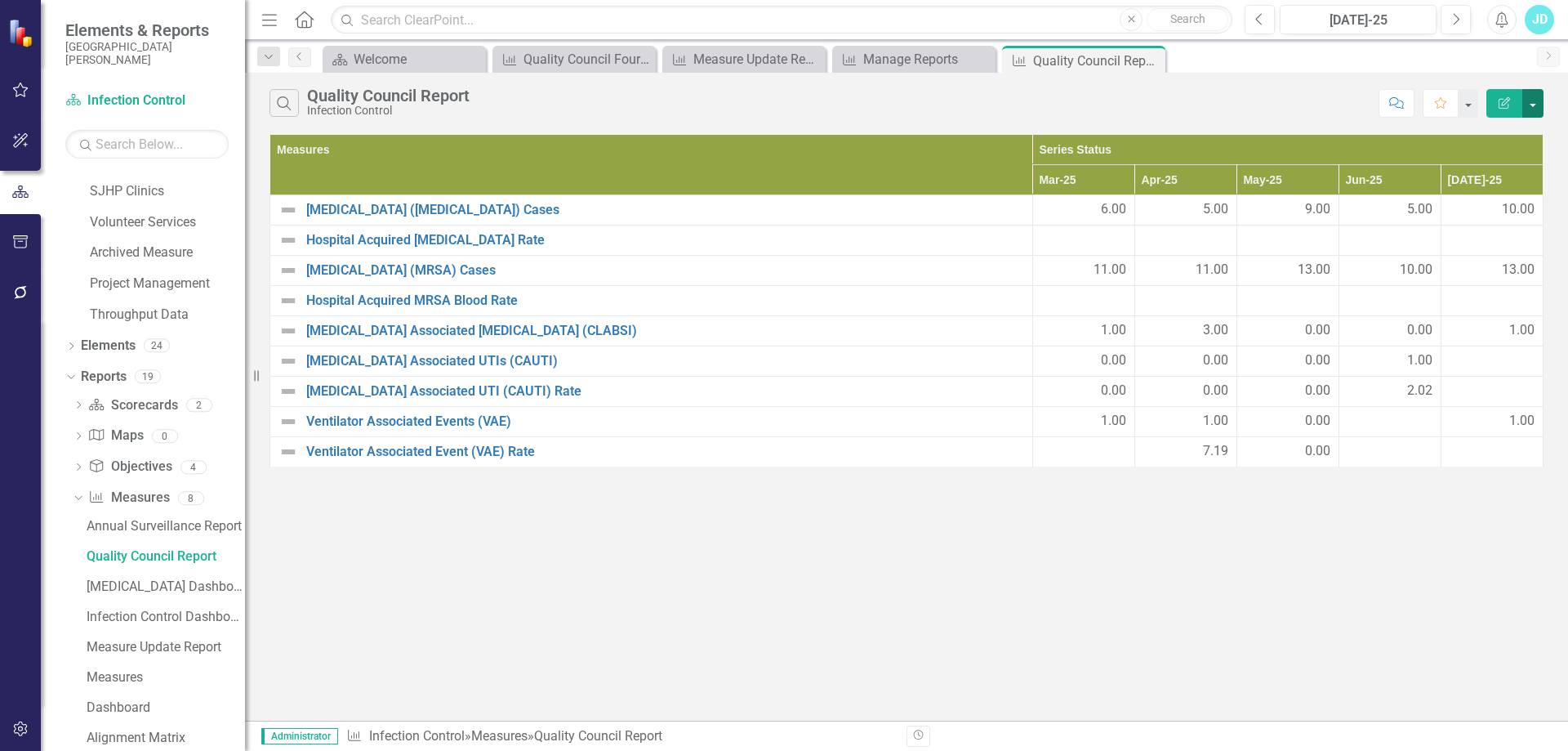
click at [1538, 105] on button "button" at bounding box center [1533, 103] width 21 height 29
click at [1483, 134] on link "Edit Report Edit Report" at bounding box center [1478, 133] width 129 height 30
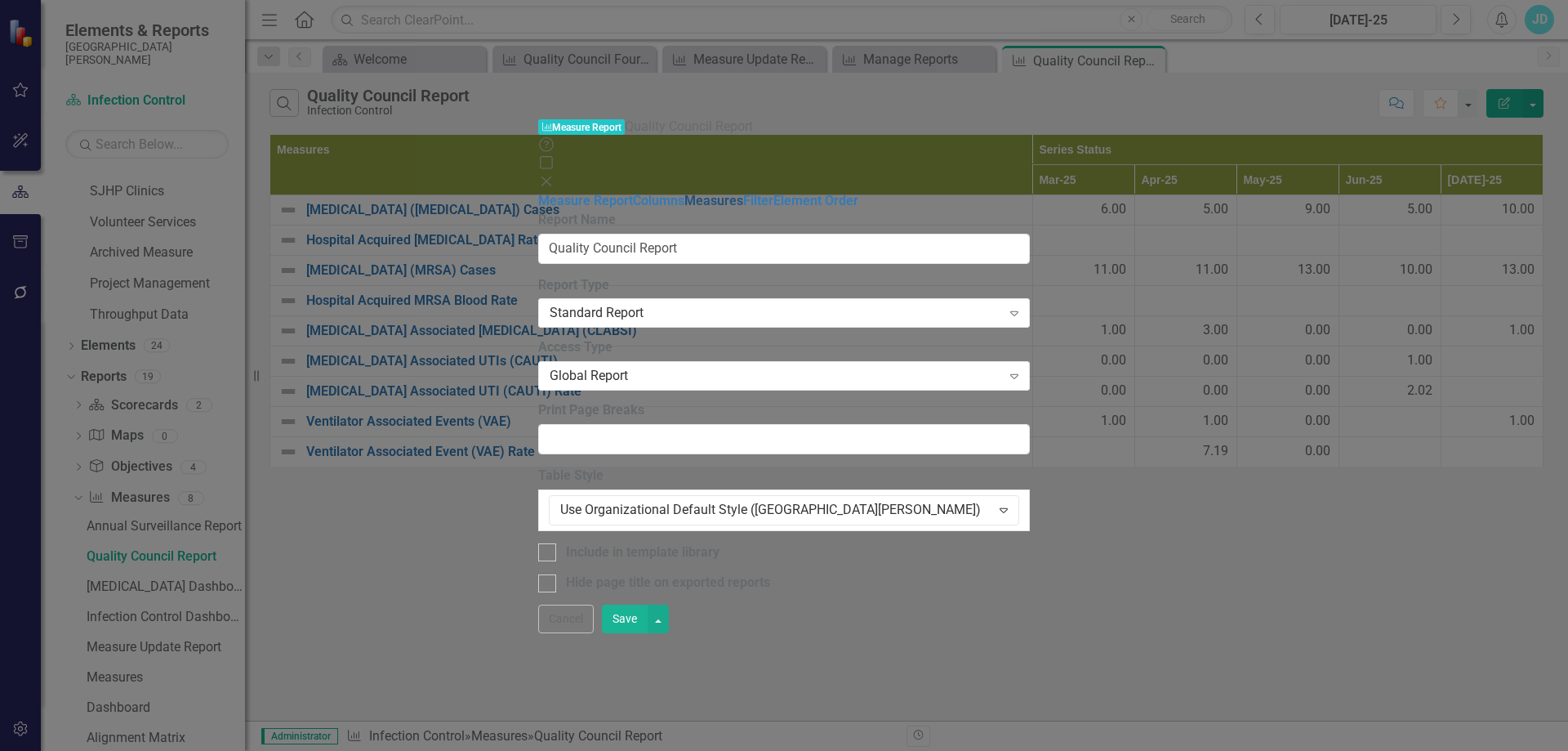
click at [684, 193] on link "Measures" at bounding box center [713, 200] width 59 height 16
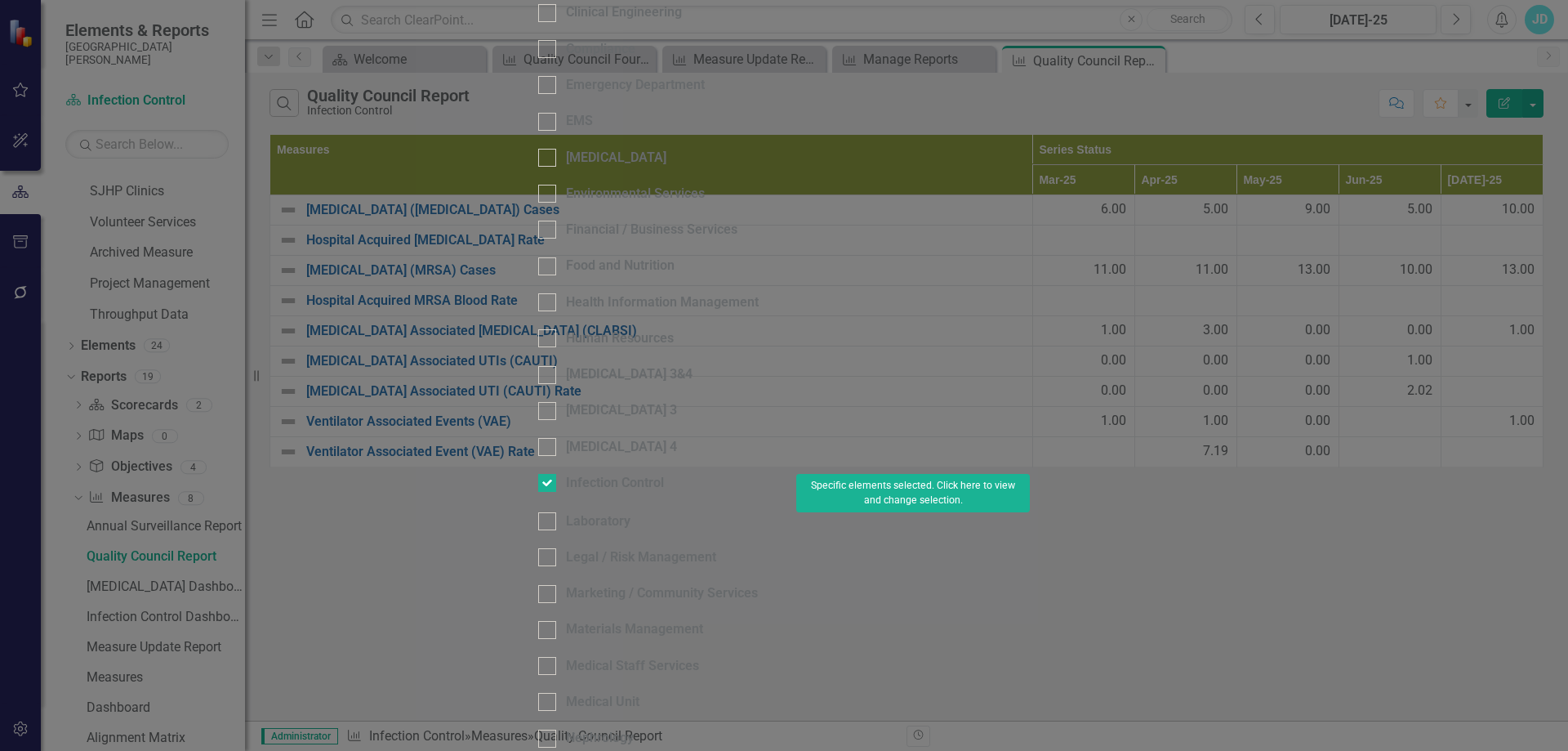
click at [1030, 474] on button "Specific elements selected. Click here to view and change selection." at bounding box center [912, 492] width 233 height 38
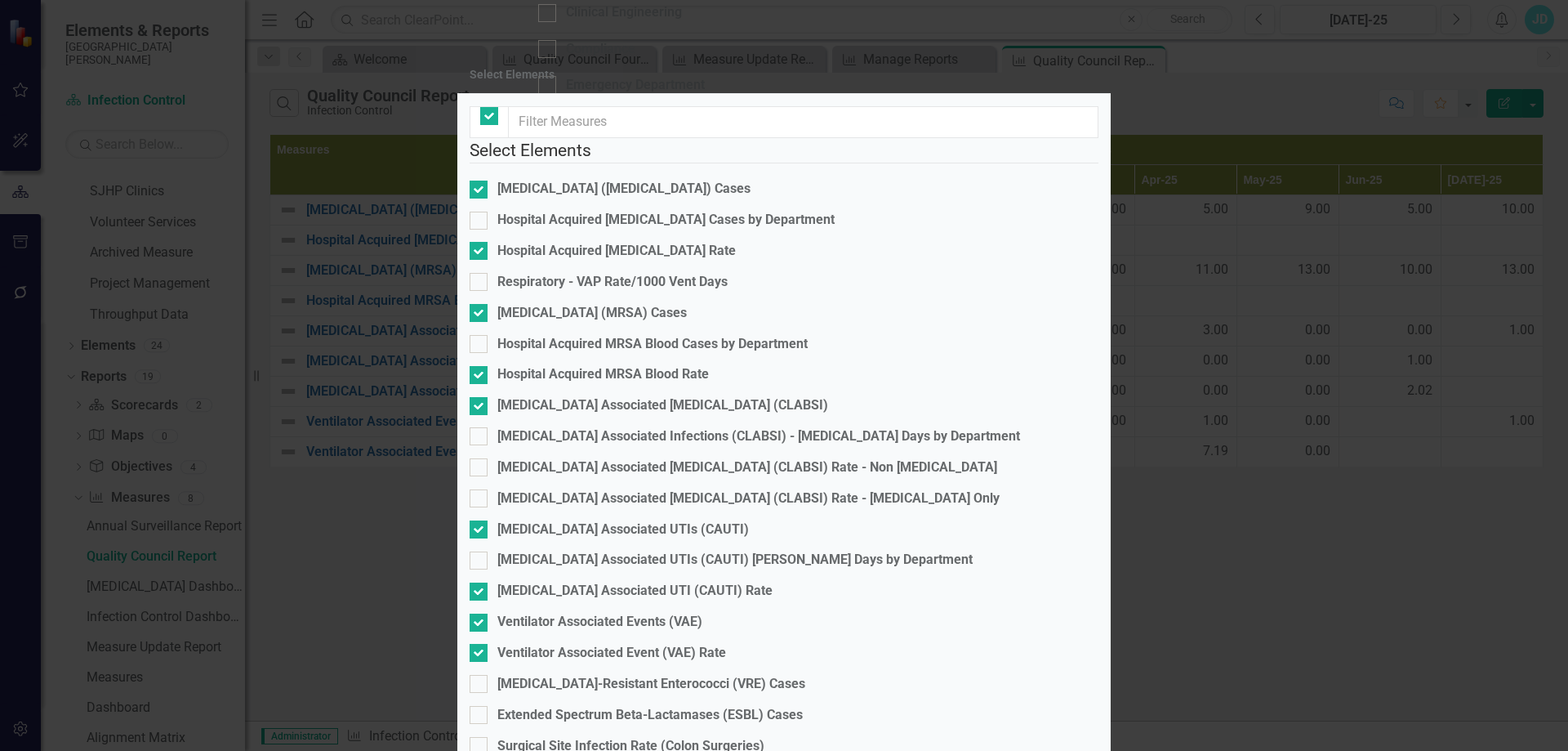
checkbox input "false"
click at [480, 252] on input "Hospital Acquired [MEDICAL_DATA] Rate" at bounding box center [474, 247] width 10 height 10
checkbox input "false"
click at [480, 377] on input "Hospital Acquired MRSA Blood Rate" at bounding box center [474, 370] width 10 height 10
checkbox input "false"
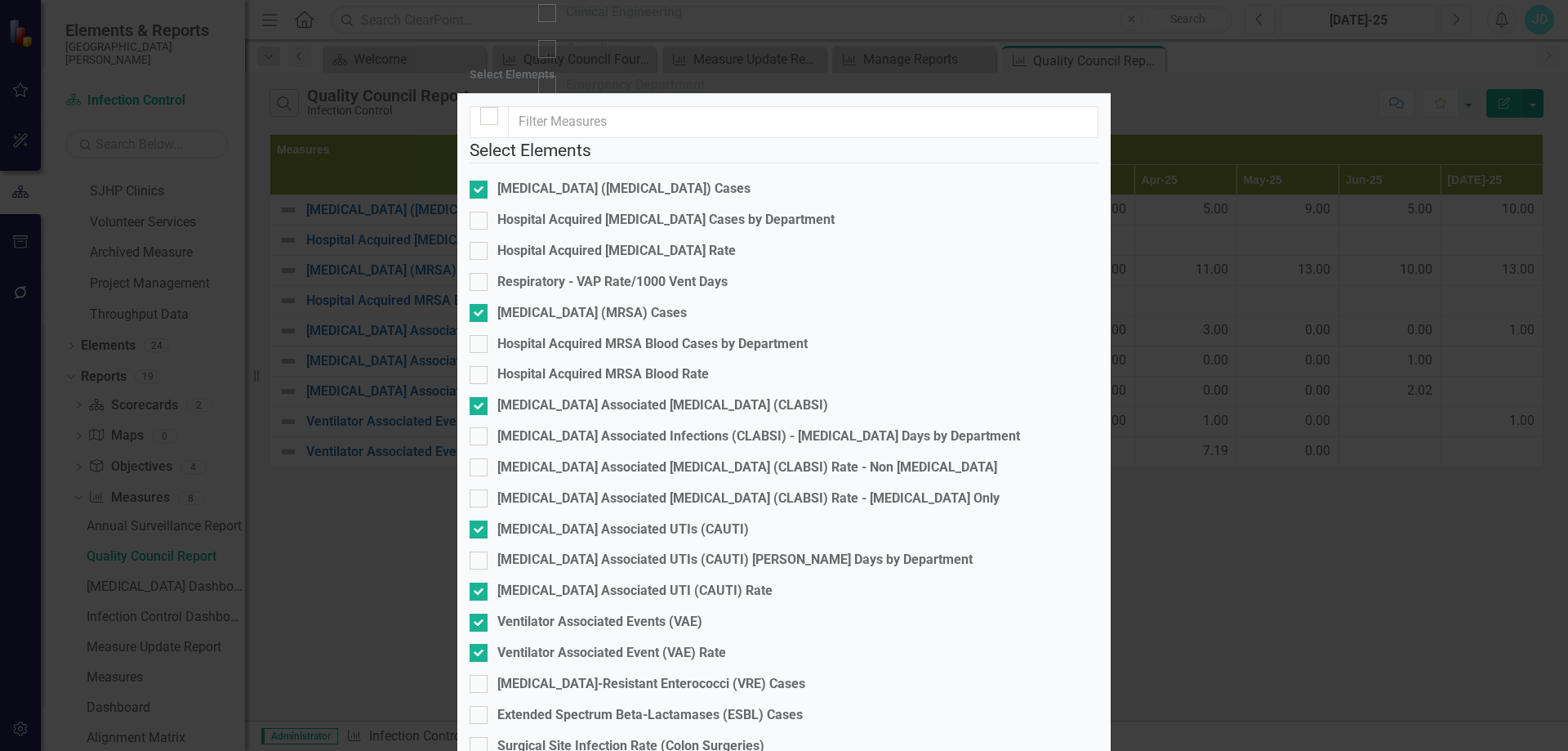
scroll to position [259, 0]
click at [487, 644] on div at bounding box center [478, 652] width 18 height 18
click at [480, 644] on input "Ventilator Associated Event (VAE) Rate" at bounding box center [474, 649] width 10 height 10
checkbox input "false"
click at [487, 583] on div at bounding box center [478, 591] width 18 height 18
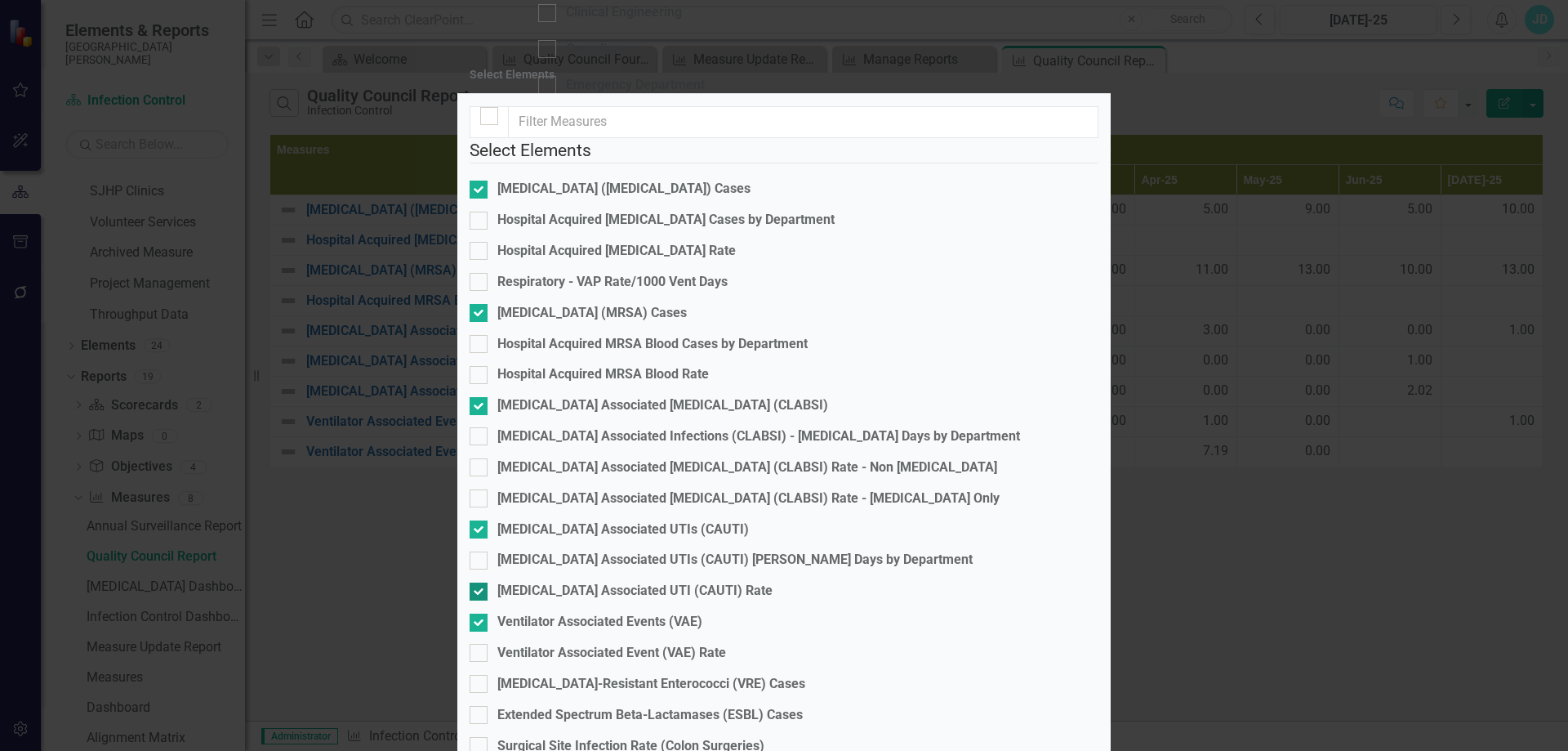
click at [480, 583] on input "[MEDICAL_DATA] Associated UTI (CAUTI) Rate" at bounding box center [474, 587] width 10 height 10
checkbox input "false"
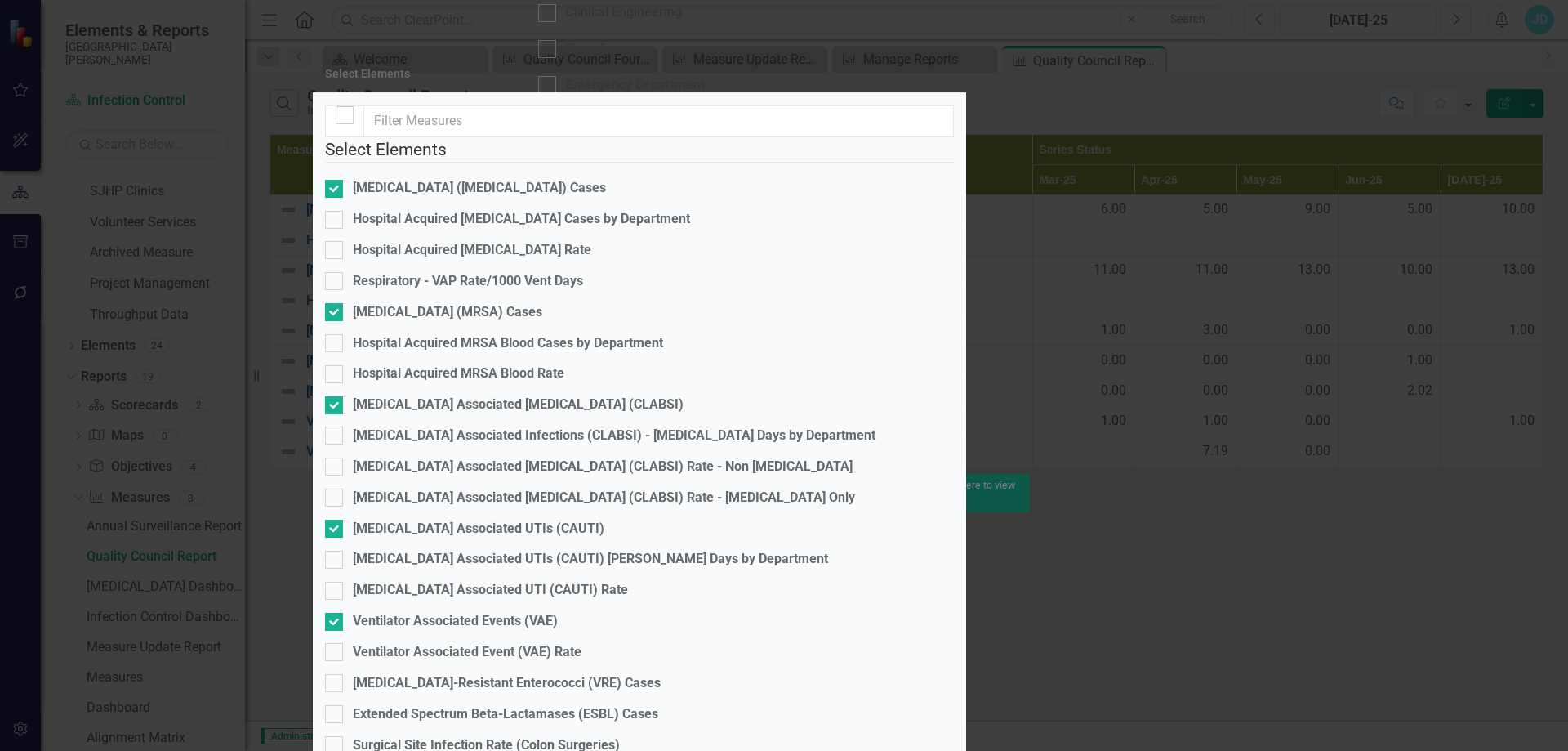
drag, startPoint x: 1018, startPoint y: 118, endPoint x: 837, endPoint y: 114, distance: 181.0
click at [837, 93] on div "Select Elements" at bounding box center [639, 74] width 654 height 37
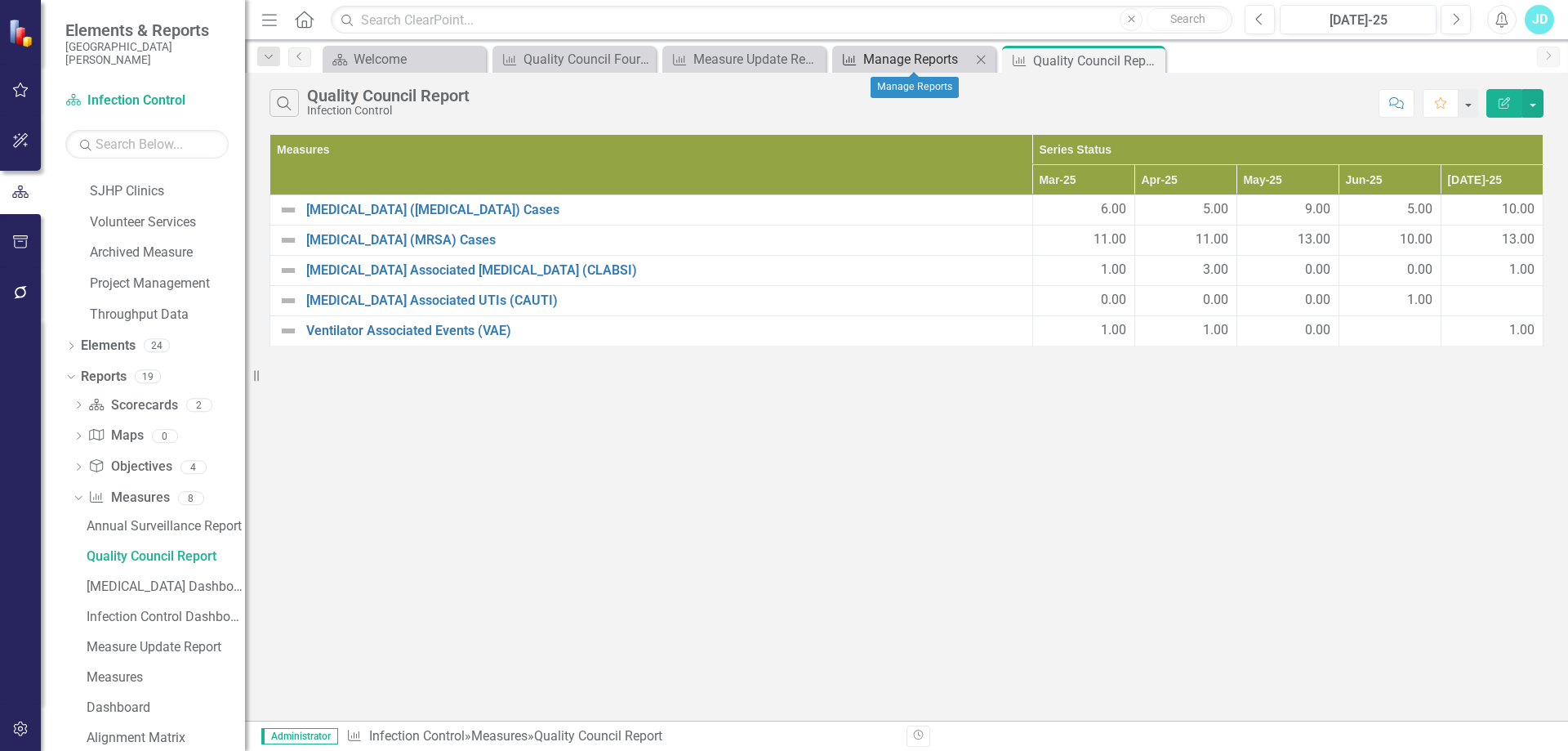
click at [925, 53] on div "Manage Reports" at bounding box center [917, 60] width 108 height 20
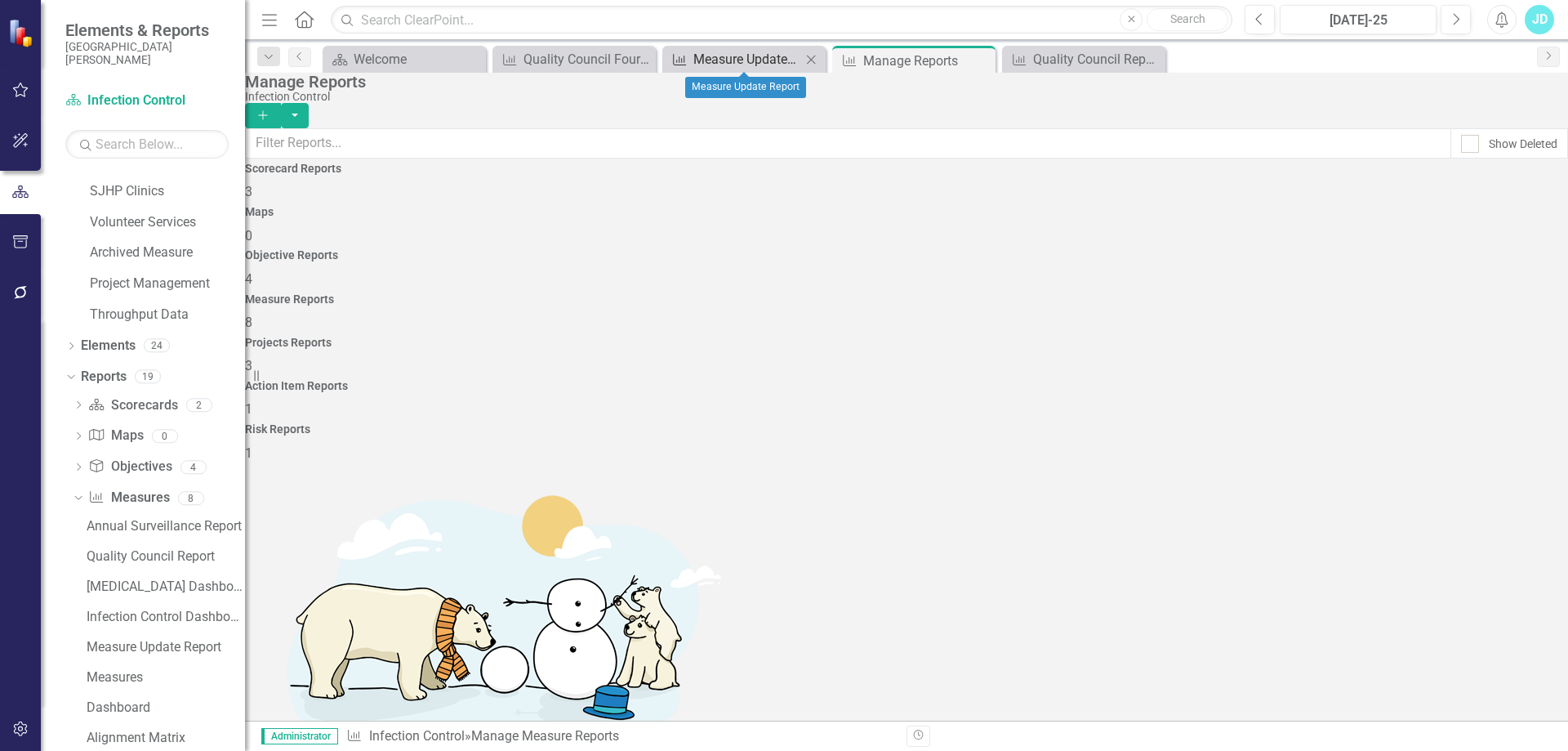
click at [728, 60] on div "Measure Update Report" at bounding box center [748, 60] width 108 height 20
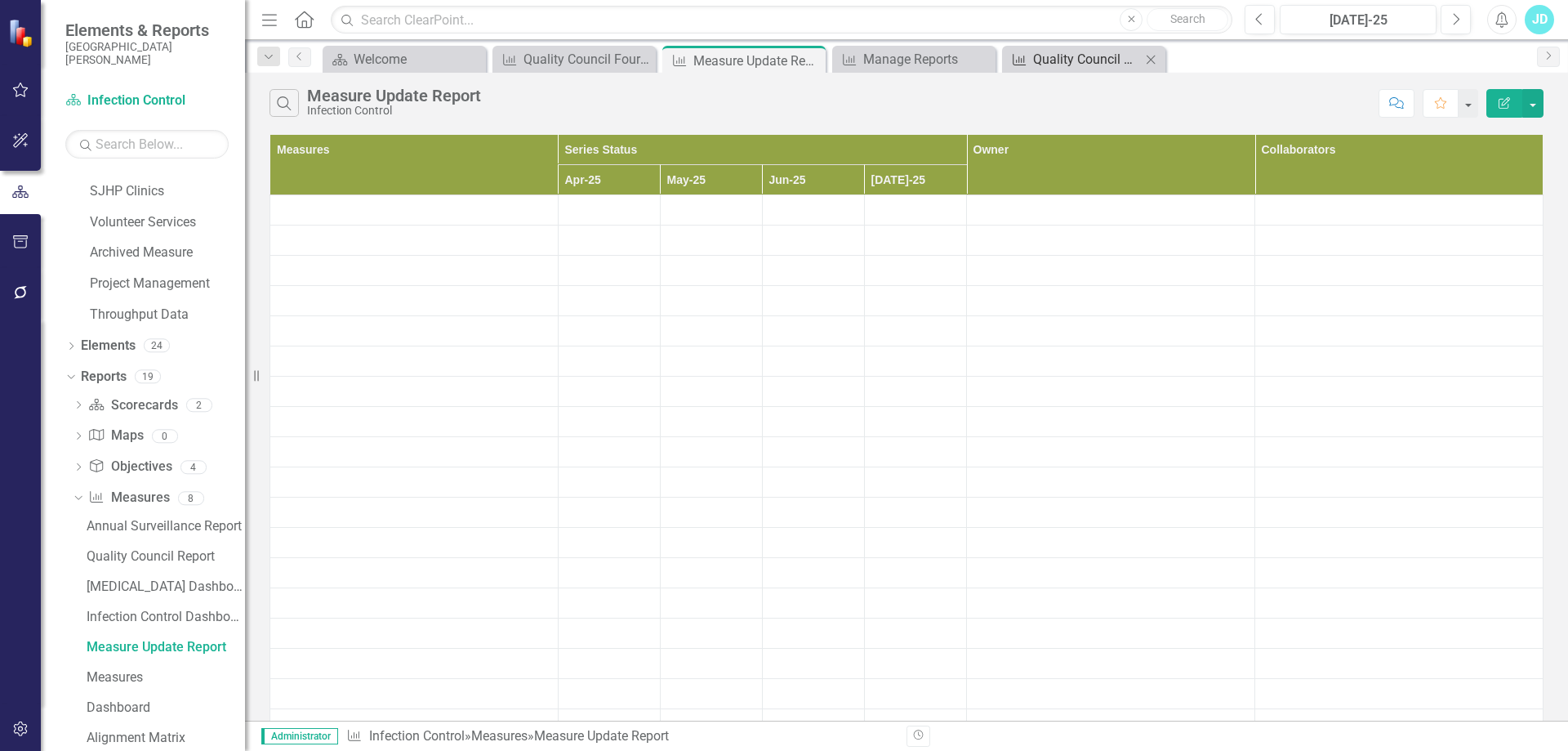
scroll to position [1418, 0]
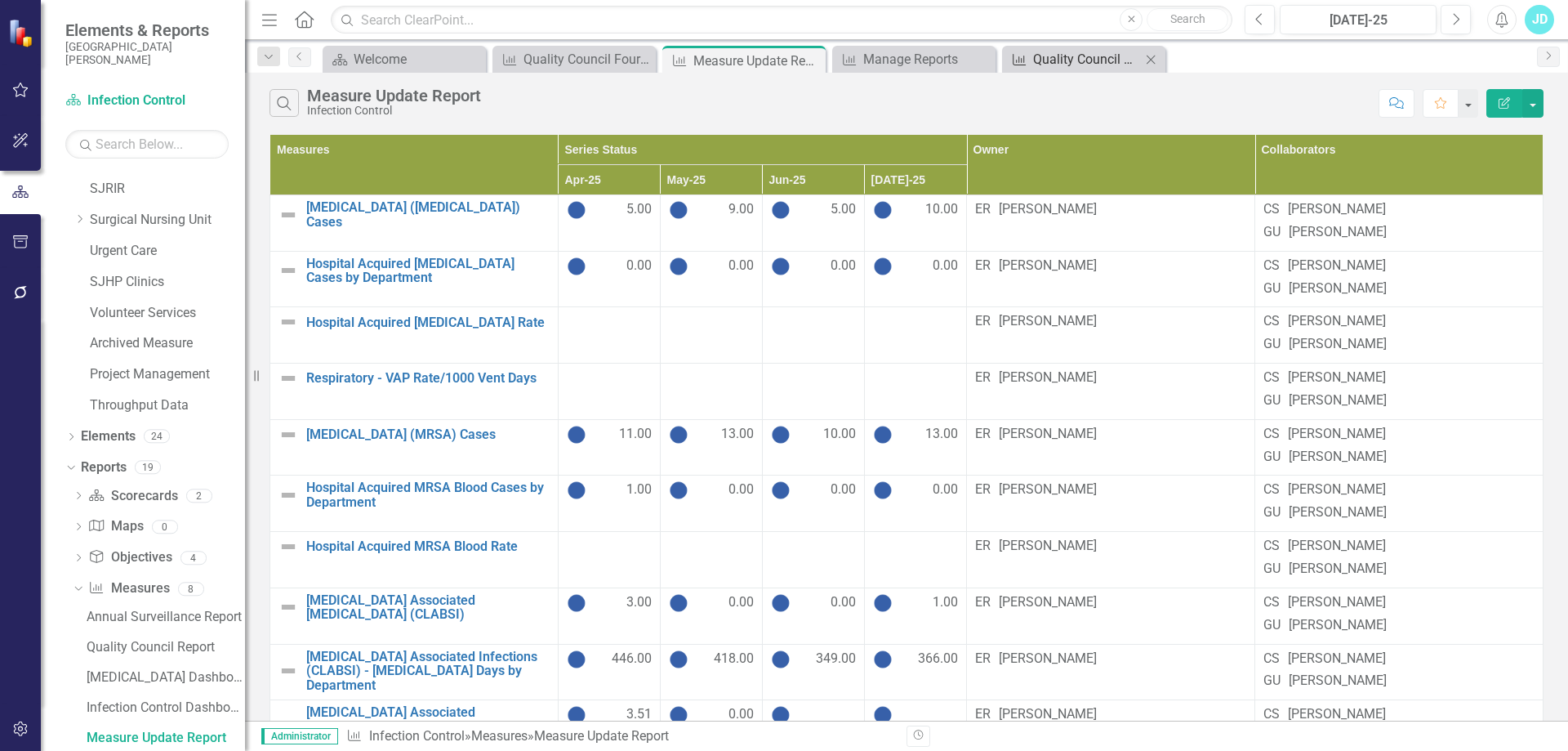
click at [1070, 61] on div "Quality Council Report" at bounding box center [1087, 60] width 108 height 20
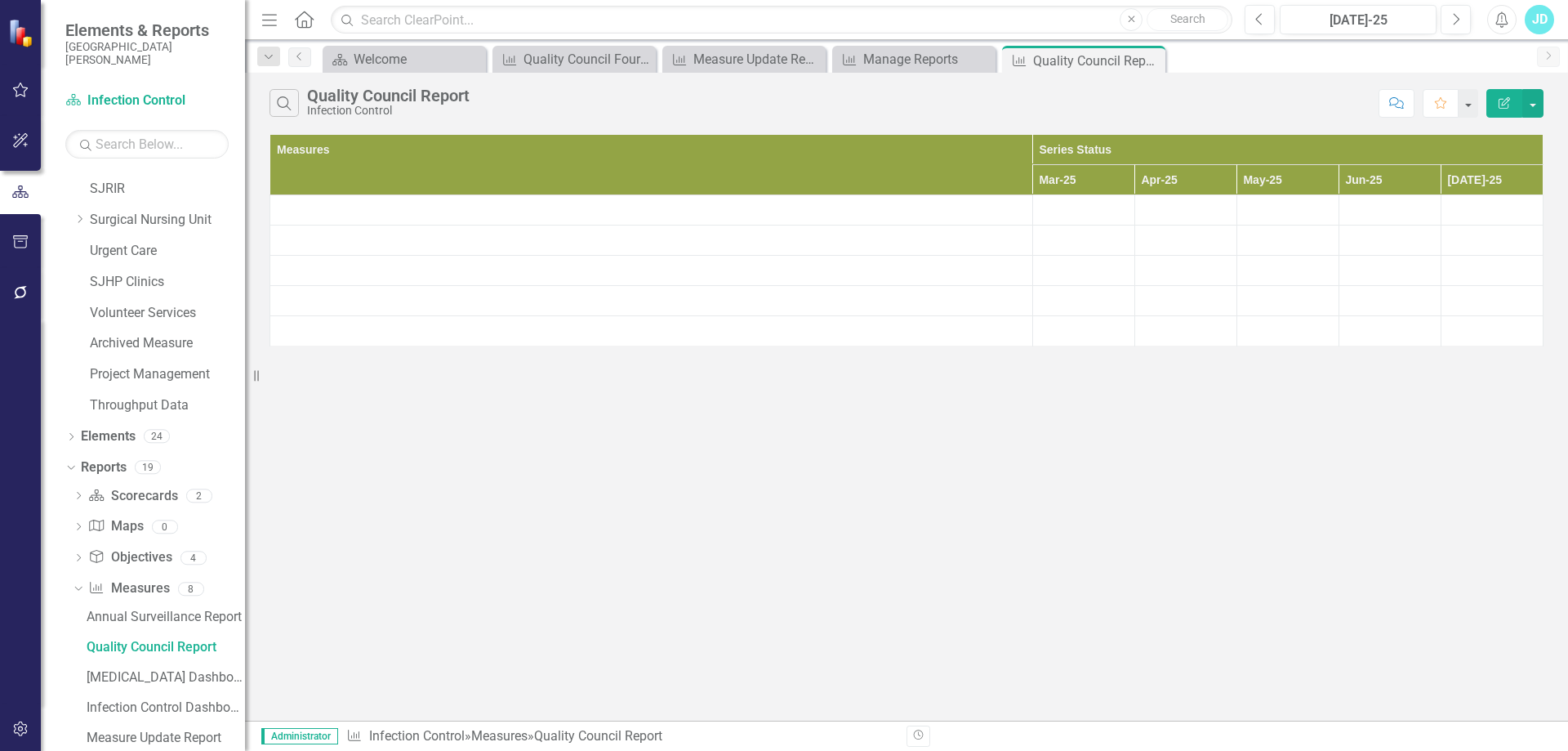
scroll to position [1327, 0]
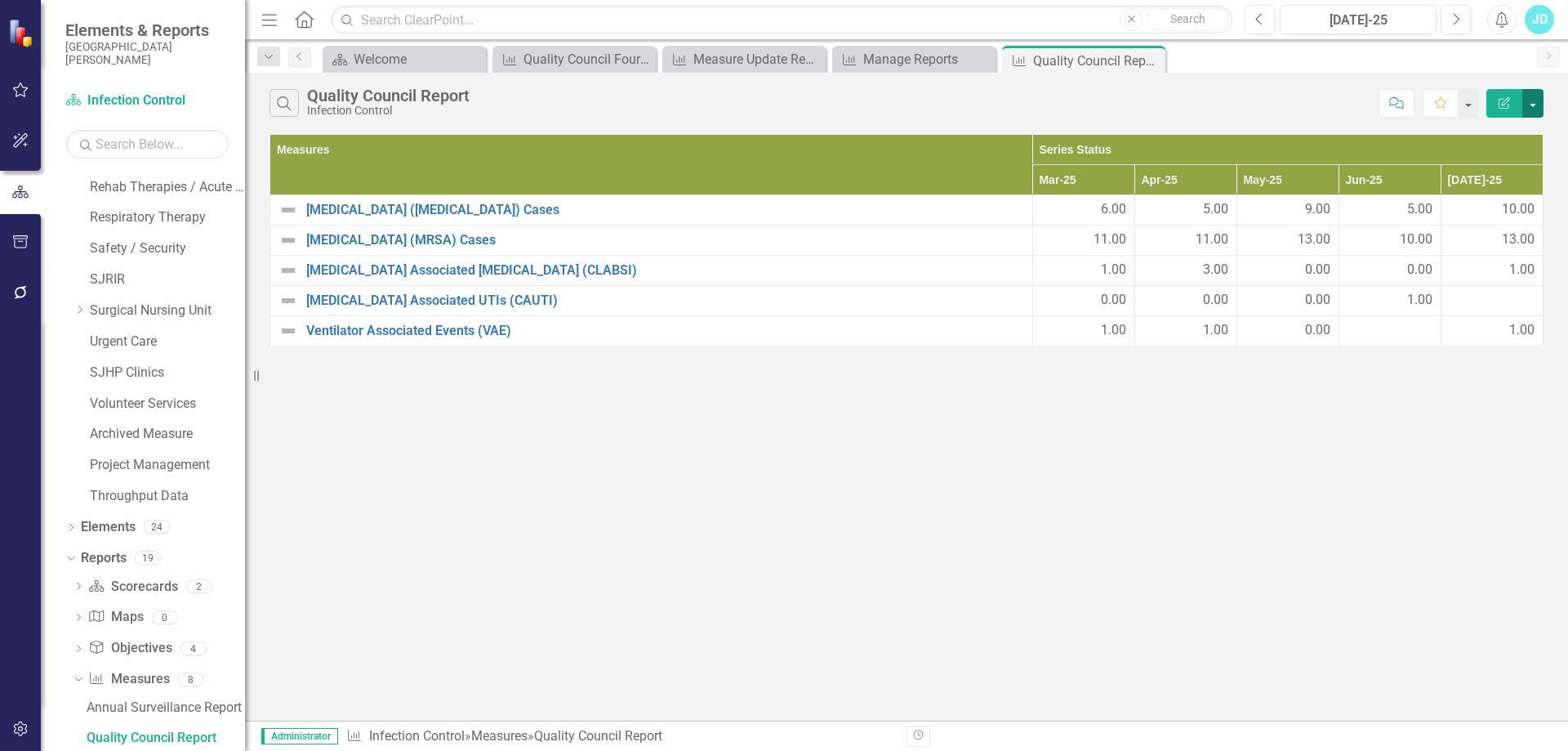
click at [1538, 102] on button "button" at bounding box center [1533, 103] width 21 height 29
click at [1482, 125] on link "Edit Report Edit Report" at bounding box center [1478, 133] width 129 height 30
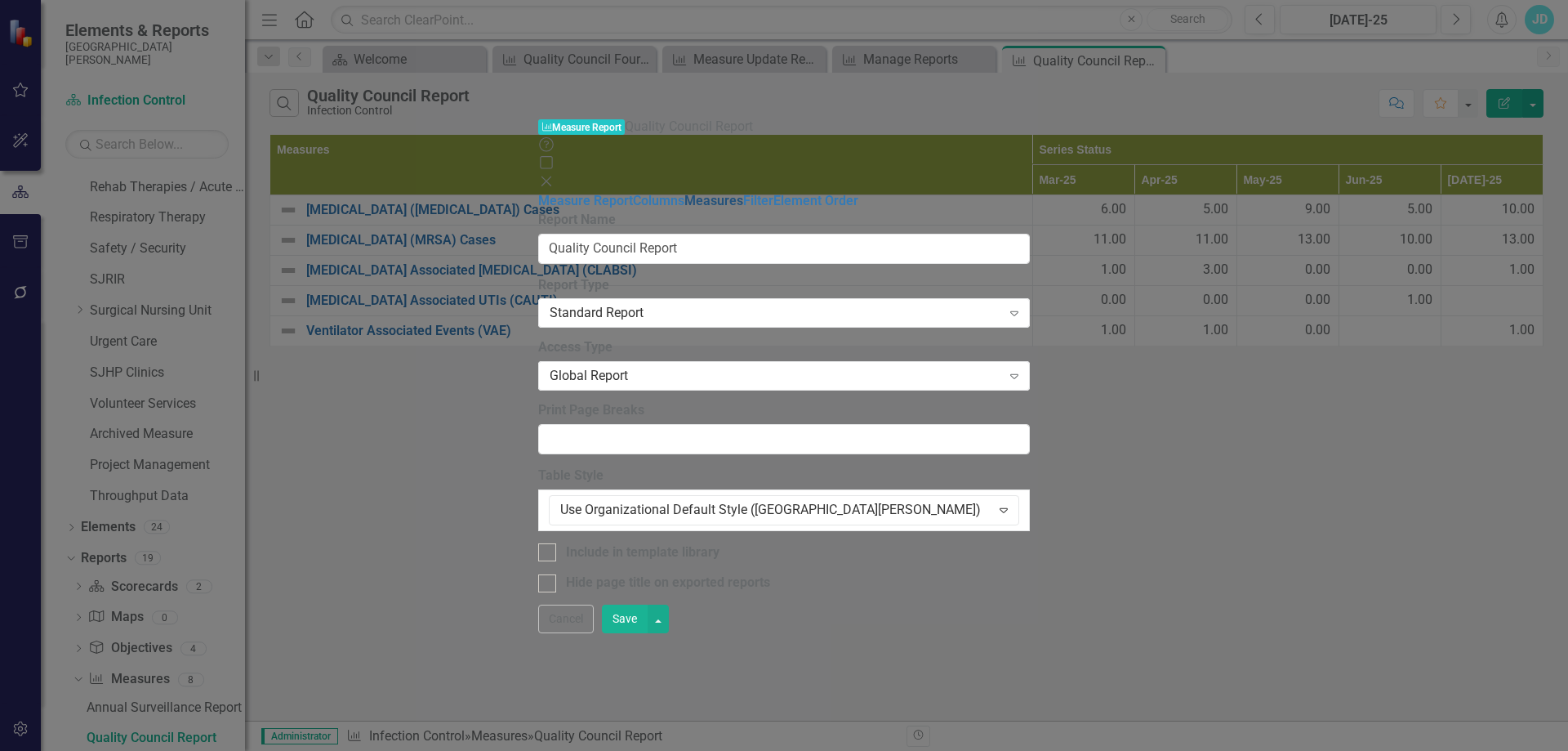
click at [684, 193] on link "Measures" at bounding box center [713, 200] width 59 height 16
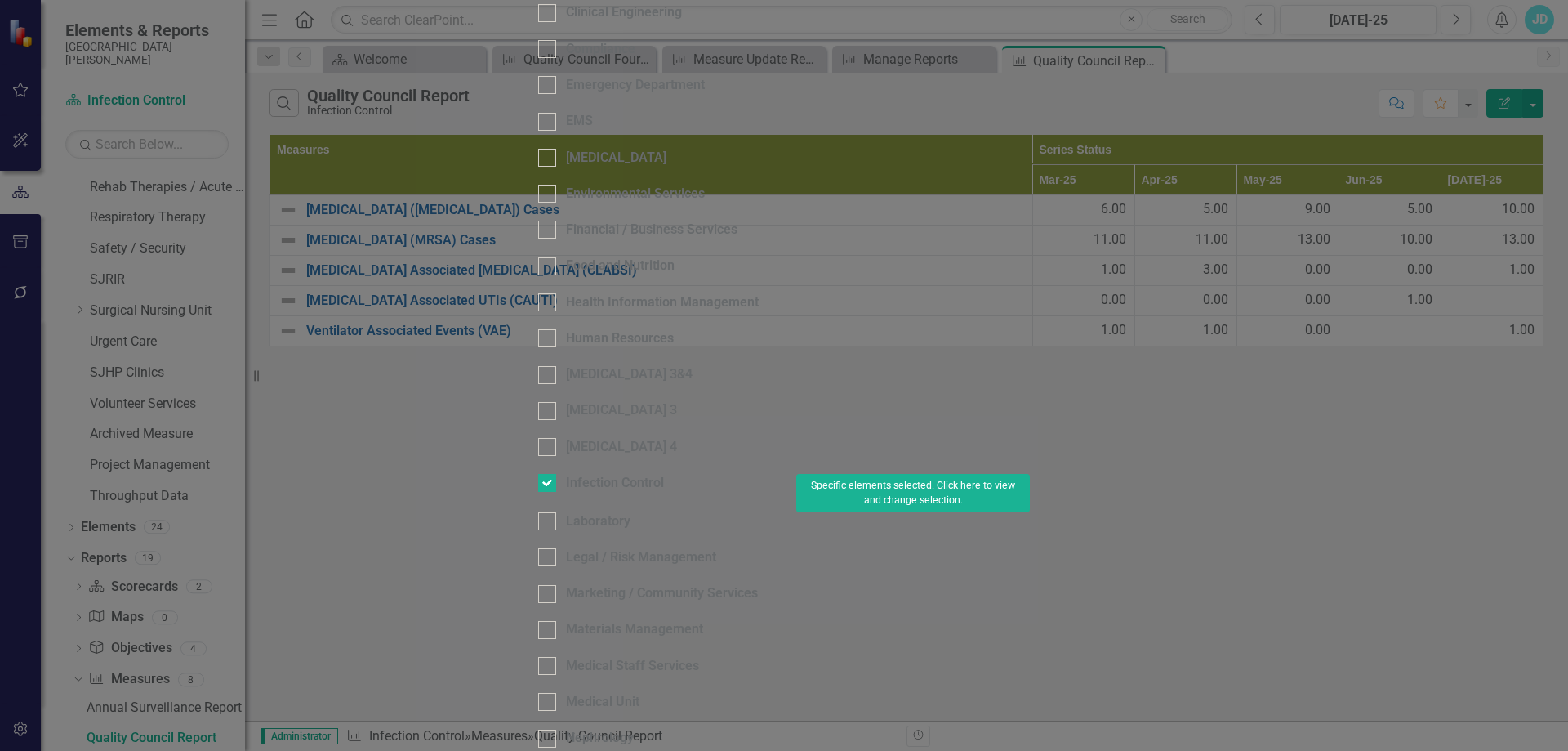
click at [1030, 375] on div "Please select the scorecards you would like to include in this summary report b…" at bounding box center [784, 605] width 492 height 2237
click at [1030, 474] on button "Specific elements selected. Click here to view and change selection." at bounding box center [912, 492] width 233 height 38
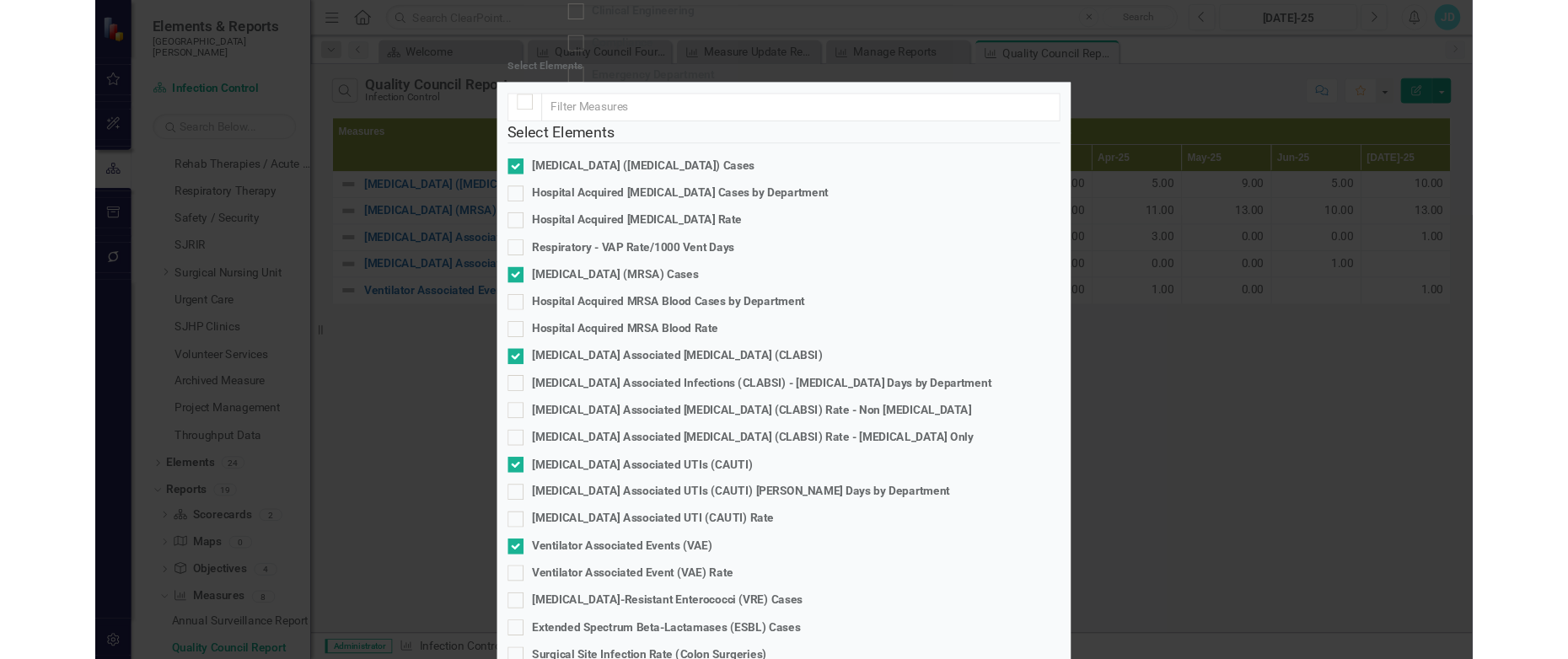
scroll to position [267, 0]
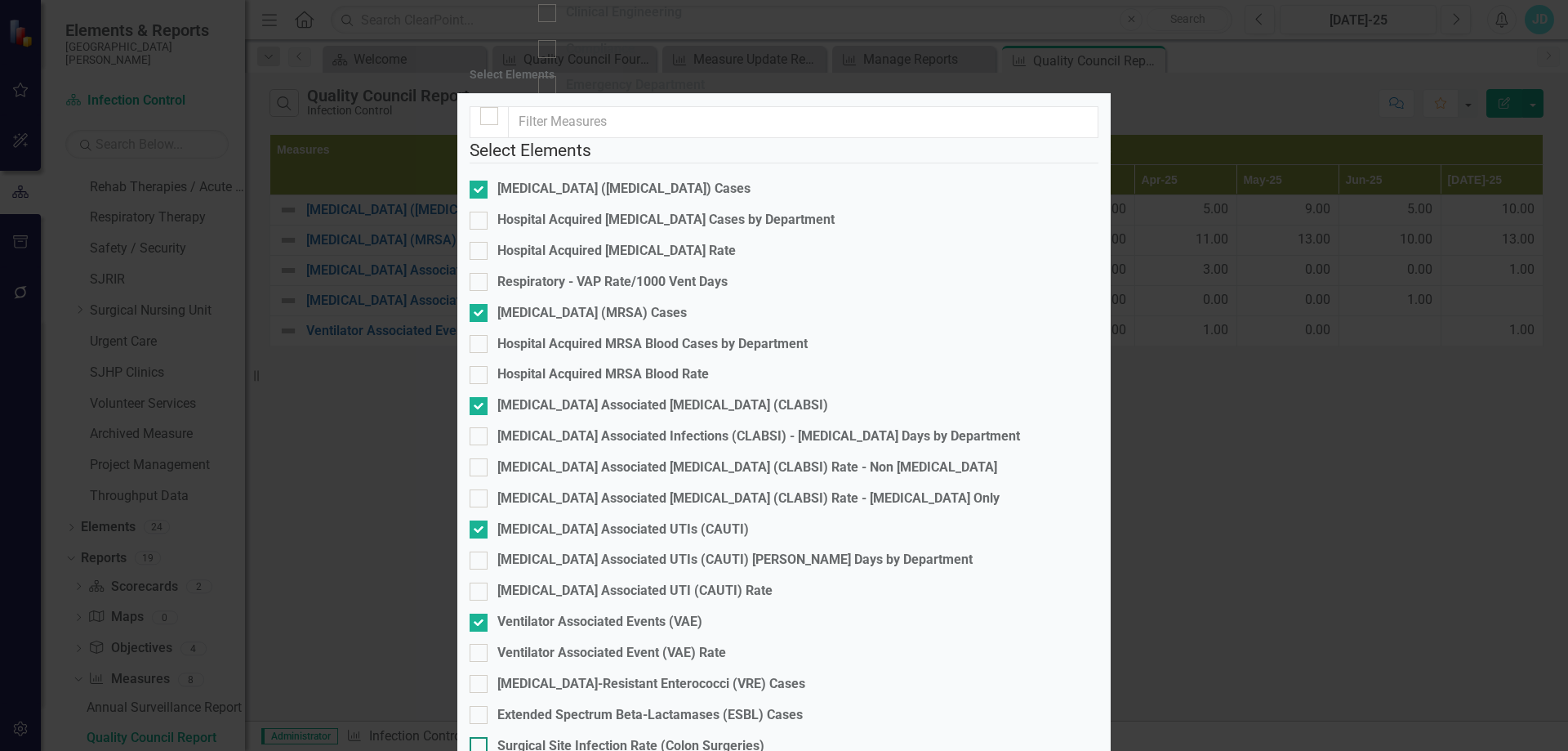
click at [480, 737] on input "Surgical Site Infection Rate (Colon Surgeries)" at bounding box center [474, 742] width 10 height 10
checkbox input "true"
click at [487, 706] on div at bounding box center [478, 715] width 18 height 18
click at [480, 706] on input "Extended Spectrum Beta-Lactamases (ESBL) Cases" at bounding box center [474, 711] width 10 height 10
checkbox input "true"
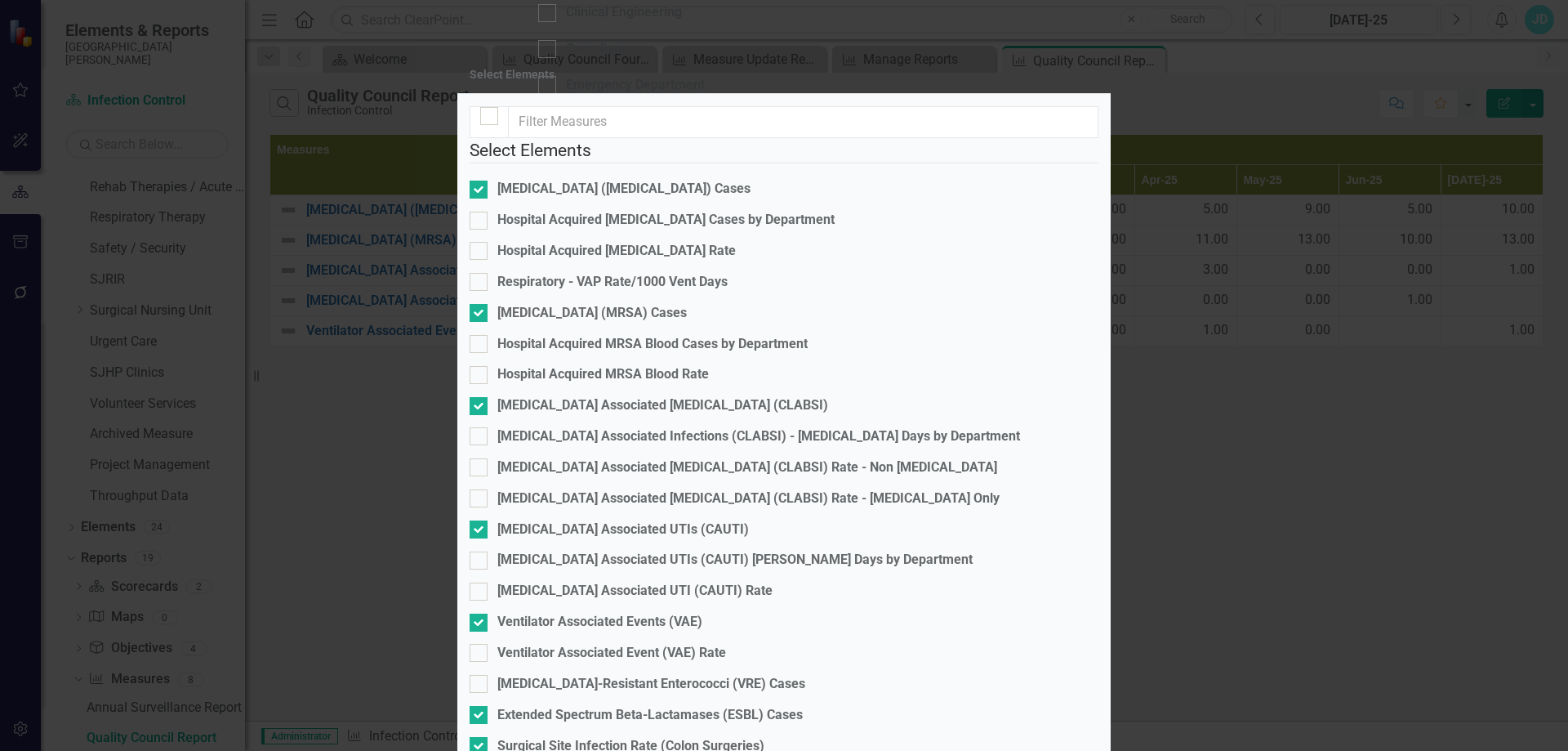
checkbox input "true"
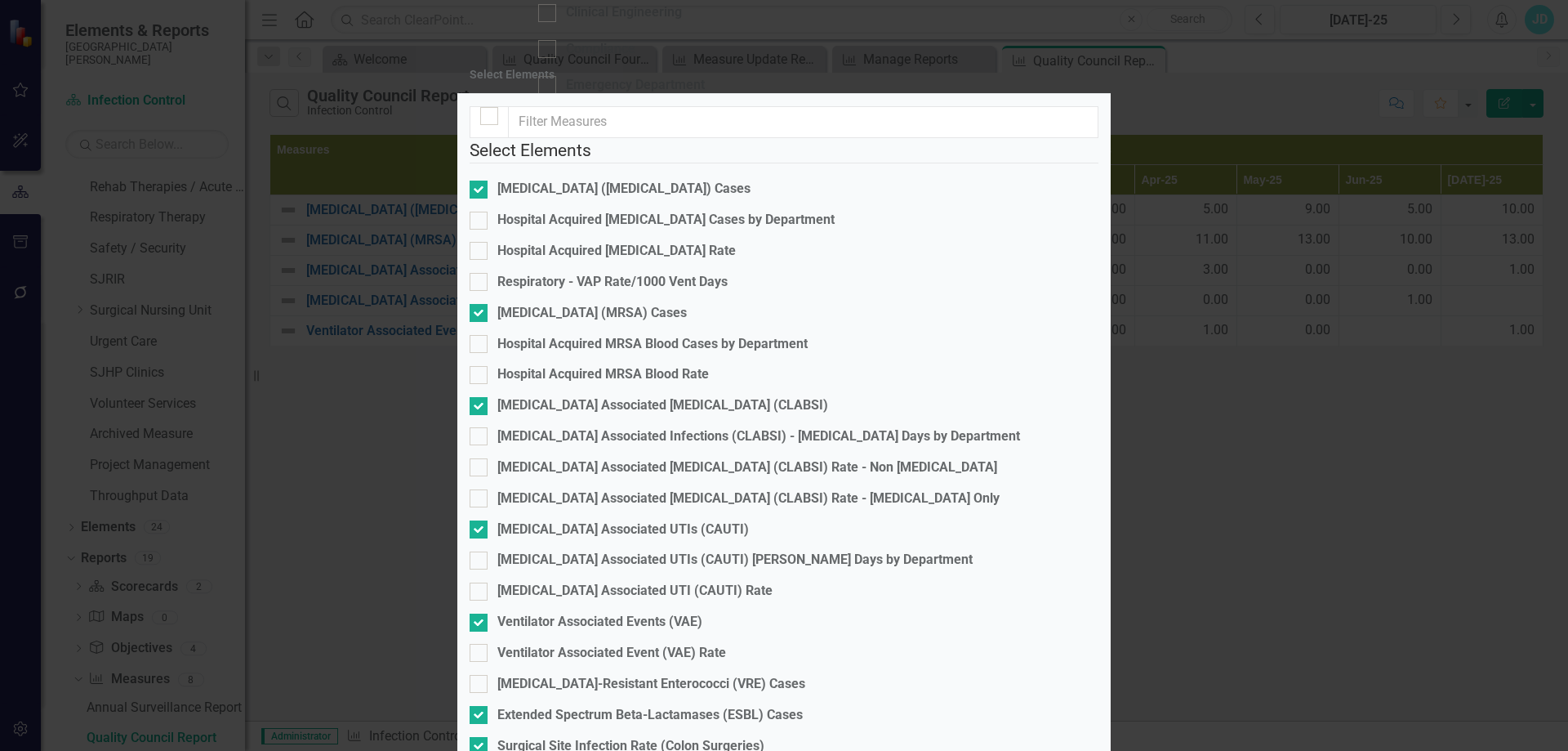
checkbox input "true"
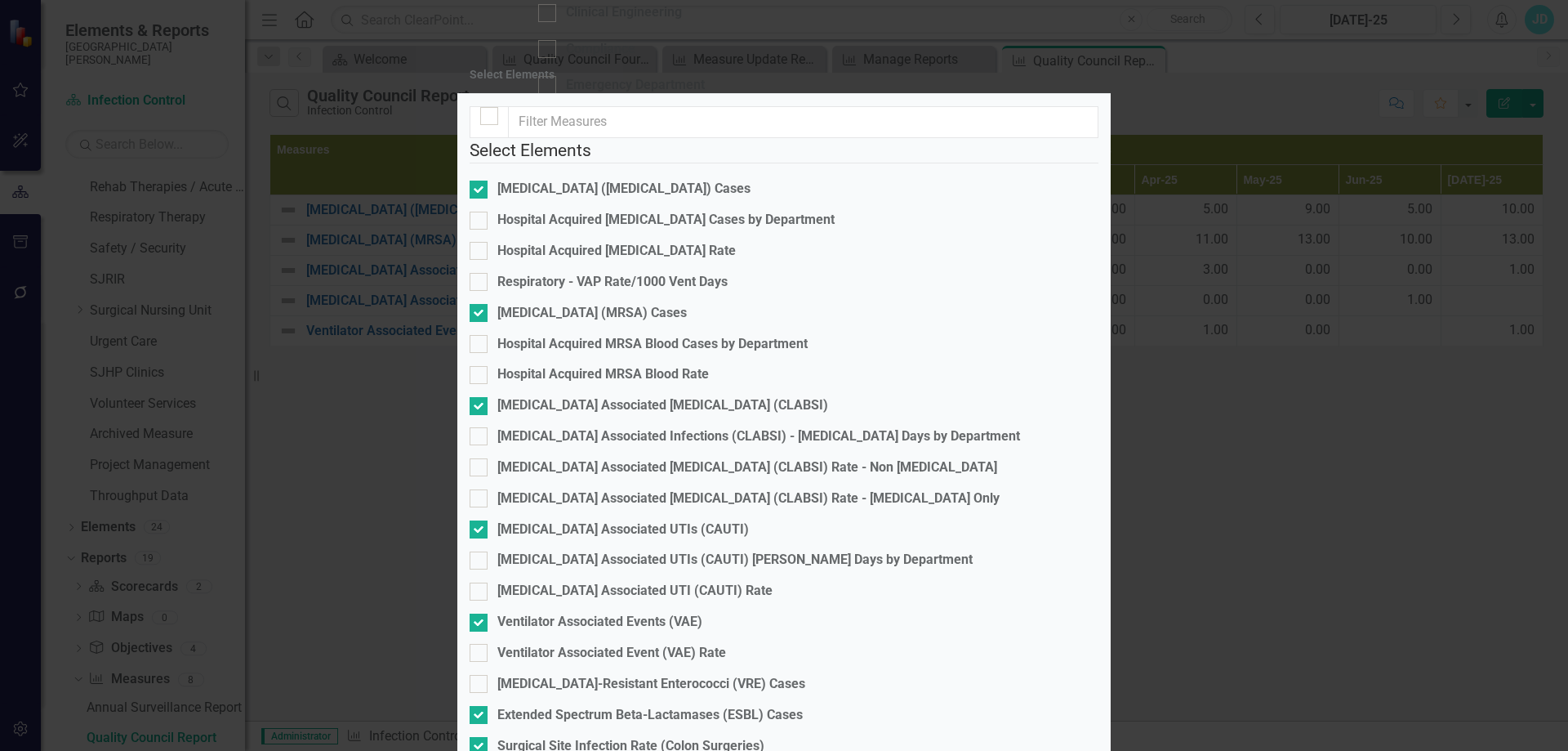
checkbox input "true"
drag, startPoint x: 1072, startPoint y: 621, endPoint x: 1081, endPoint y: 618, distance: 9.5
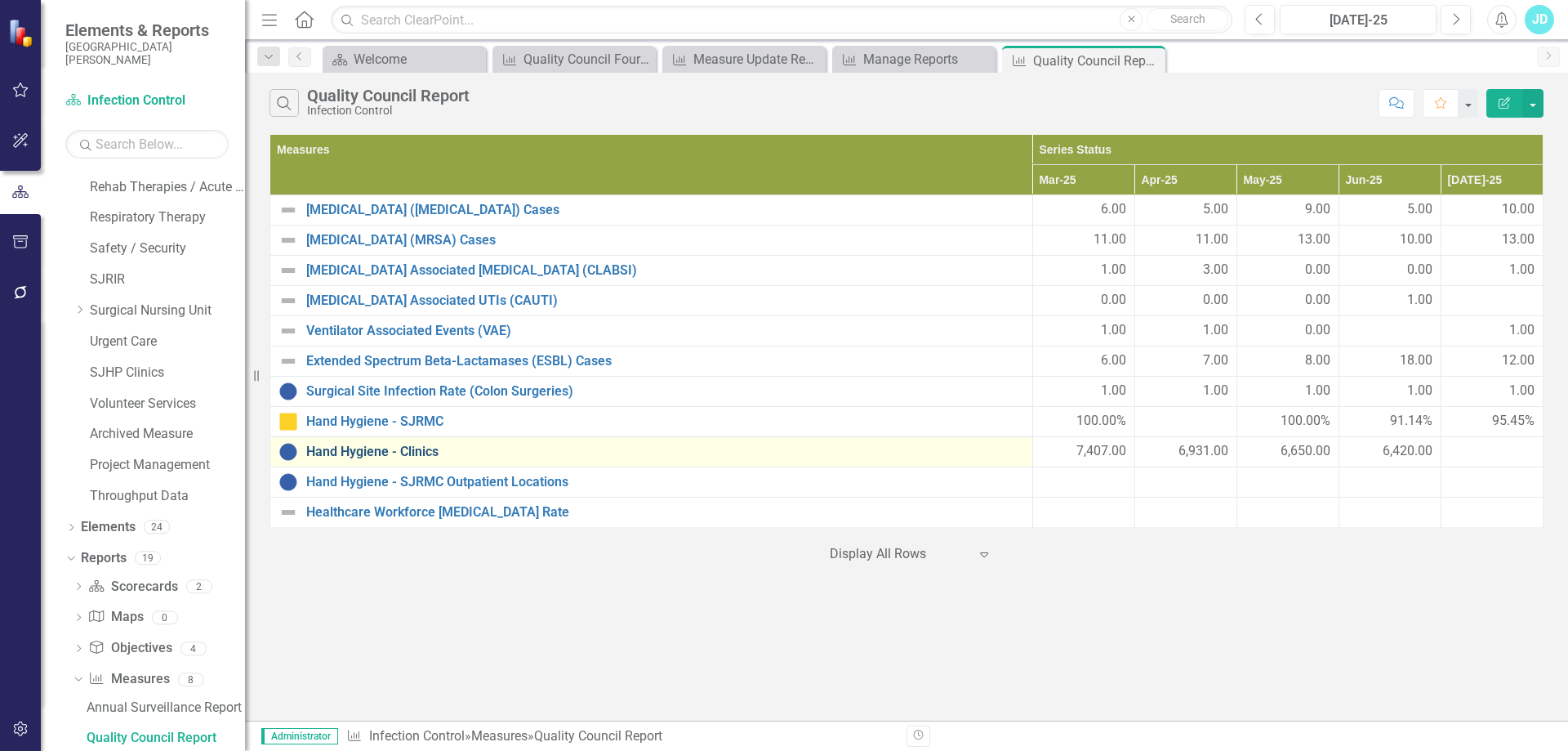
click at [322, 455] on link "Hand Hygiene - Clinics" at bounding box center [665, 452] width 718 height 15
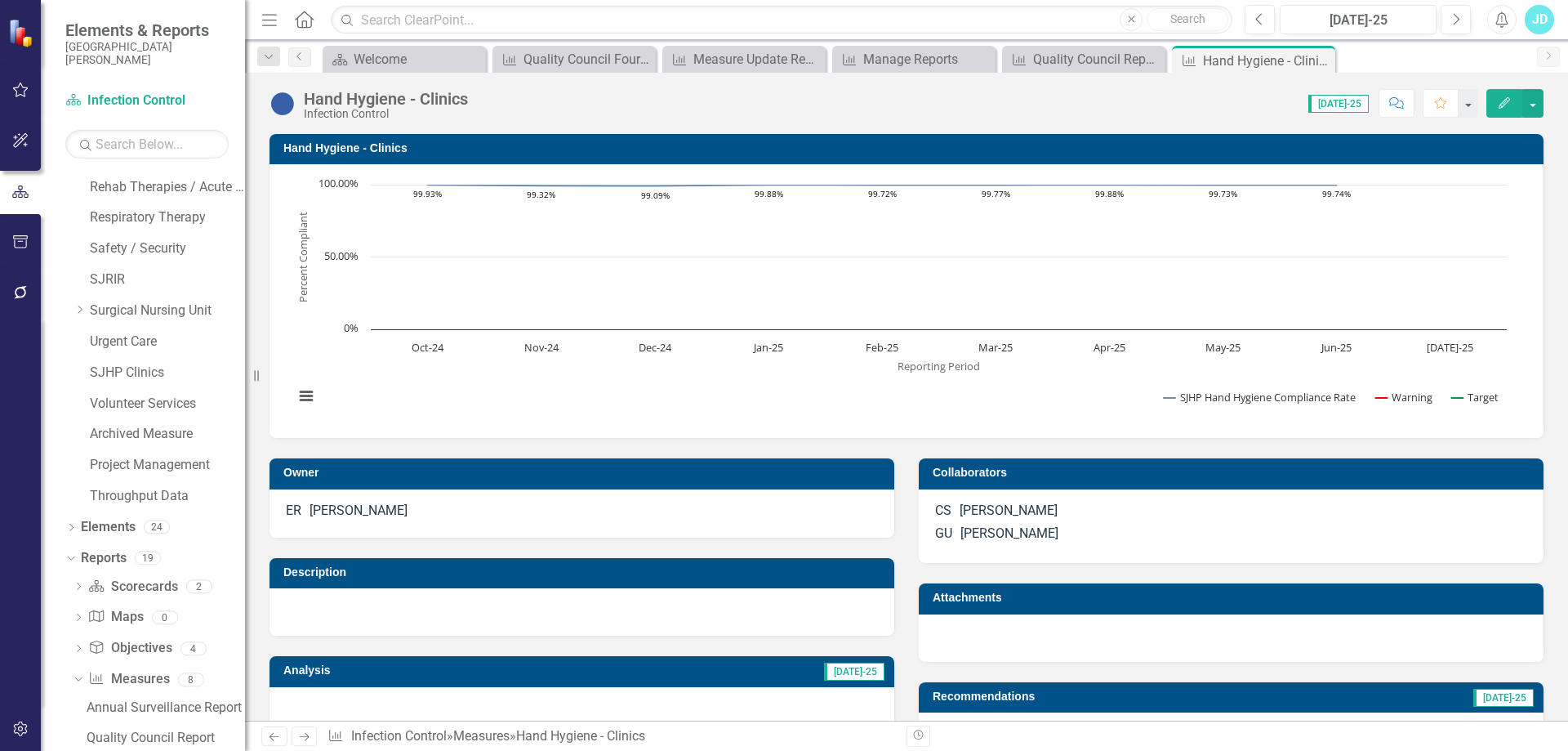
click at [907, 528] on div "Collaborators CS Callie Schriver GU Gina Underwood" at bounding box center [1231, 501] width 649 height 125
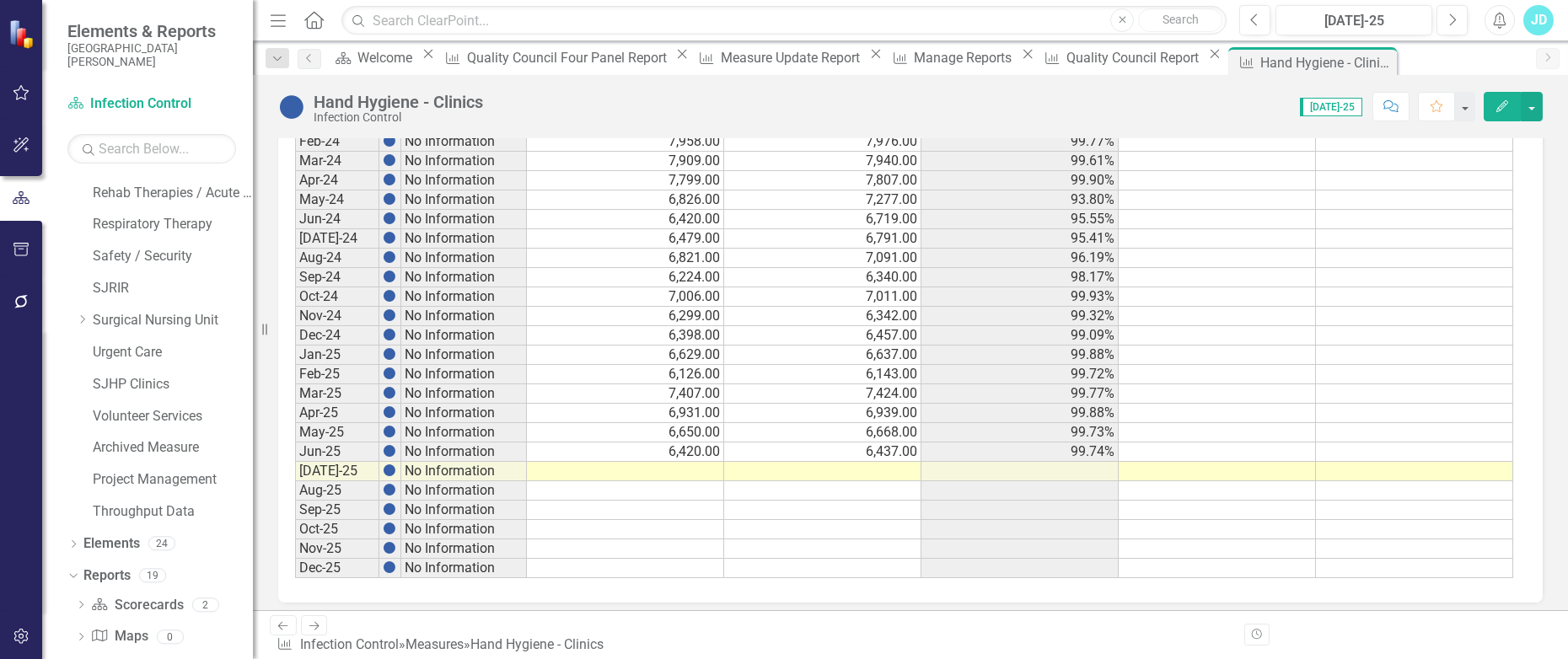
scroll to position [647, 0]
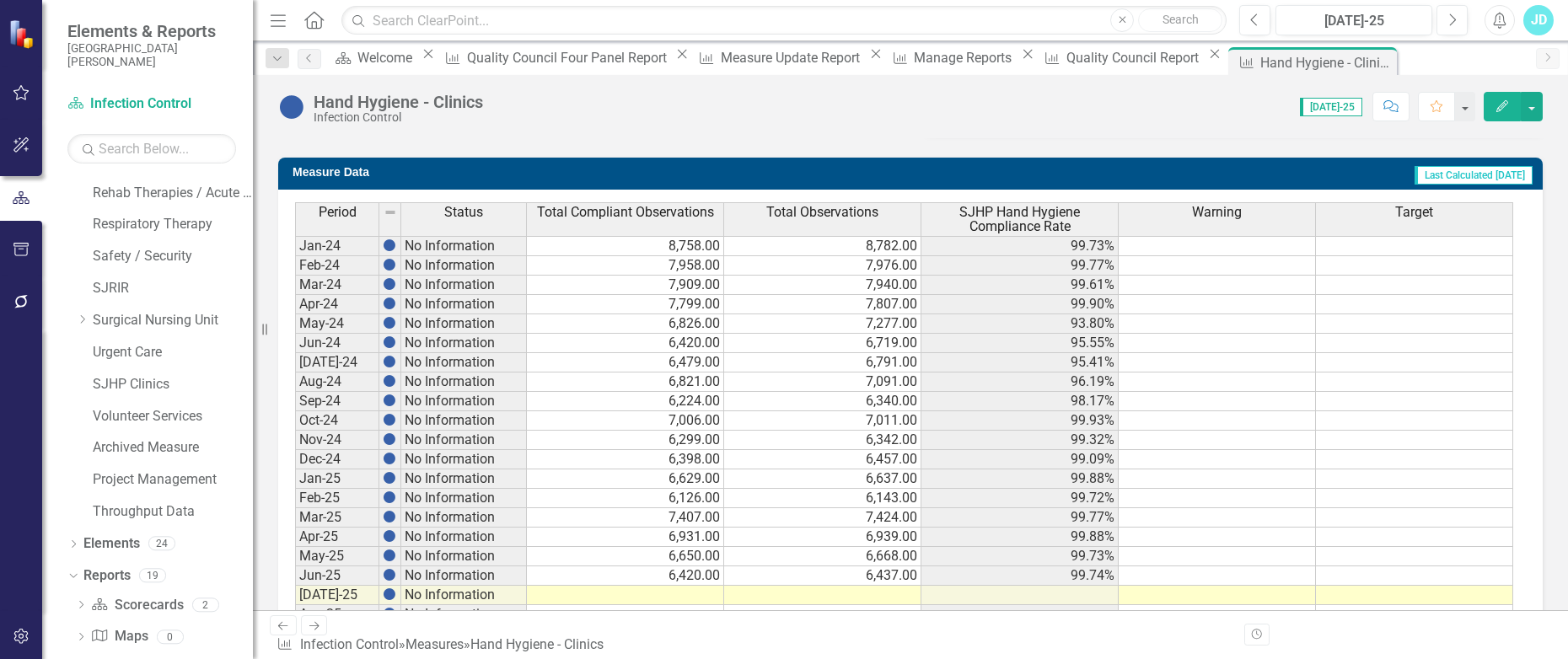
click at [1002, 220] on span "SJHP Hand Hygiene Compliance Rate" at bounding box center [1019, 219] width 190 height 30
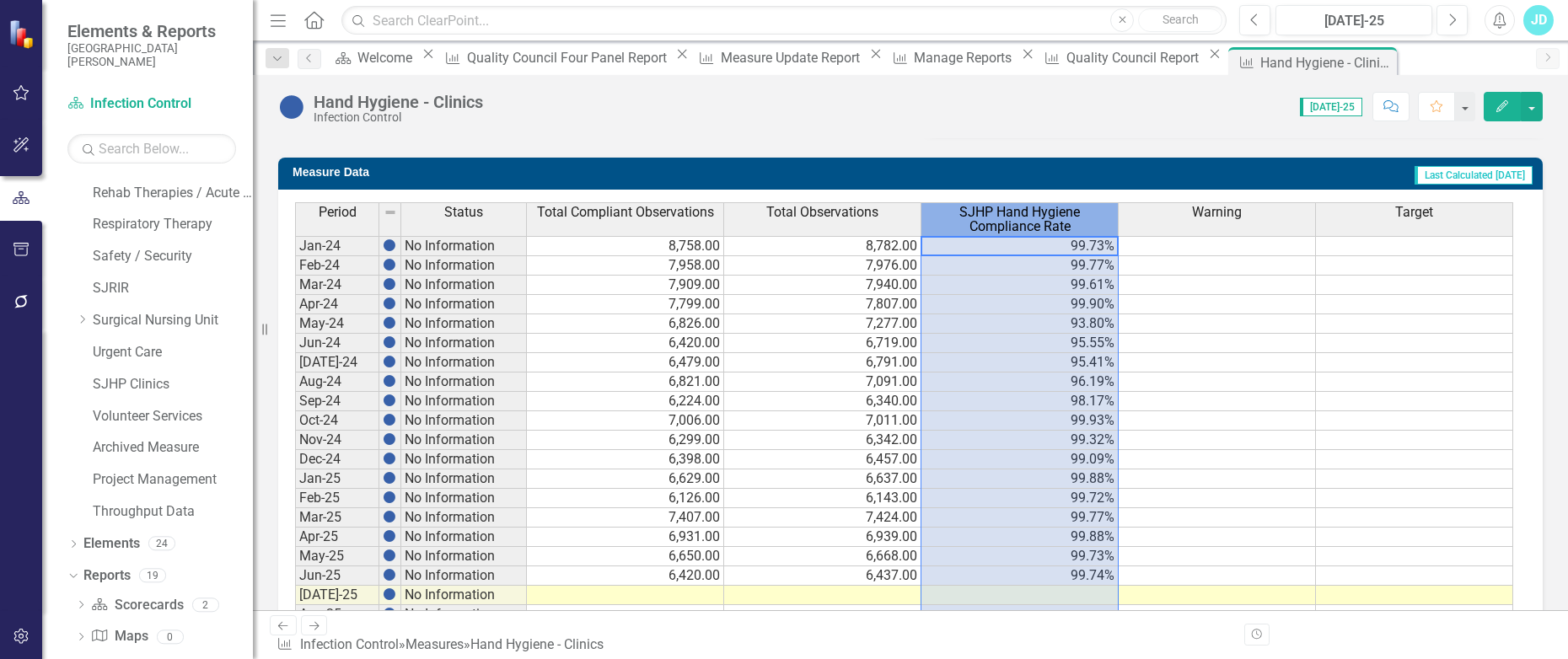
click at [1002, 220] on span "SJHP Hand Hygiene Compliance Rate" at bounding box center [1019, 219] width 190 height 30
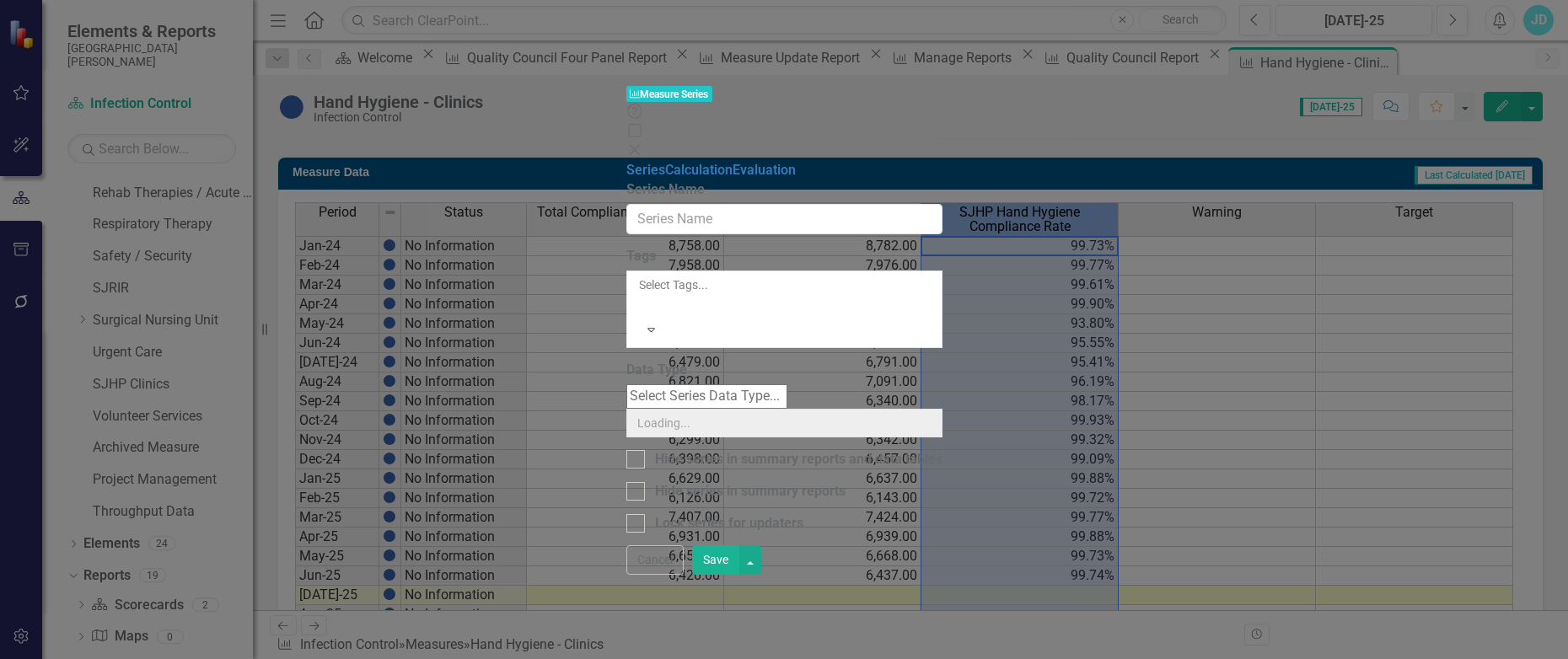
type input "SJHP Hand Hygiene Compliance Rate"
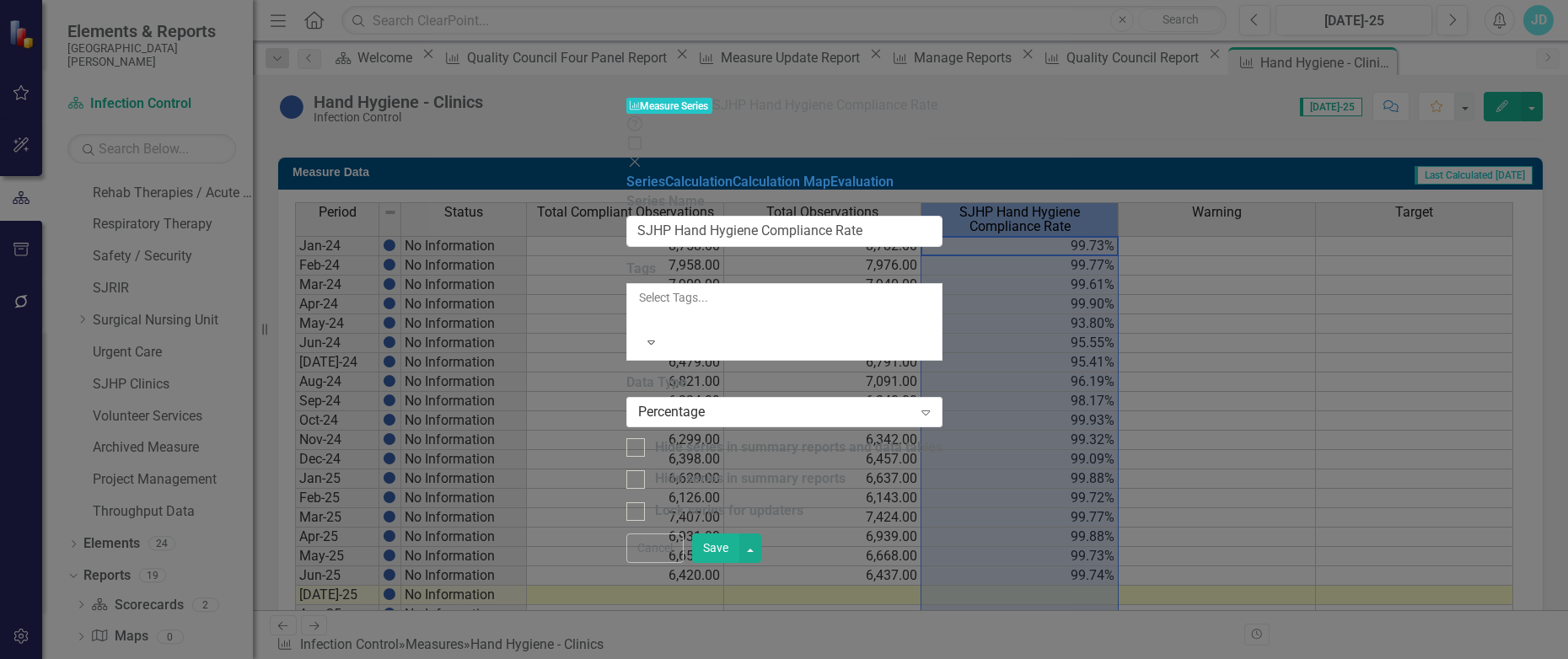
click at [641, 308] on div at bounding box center [640, 318] width 3 height 20
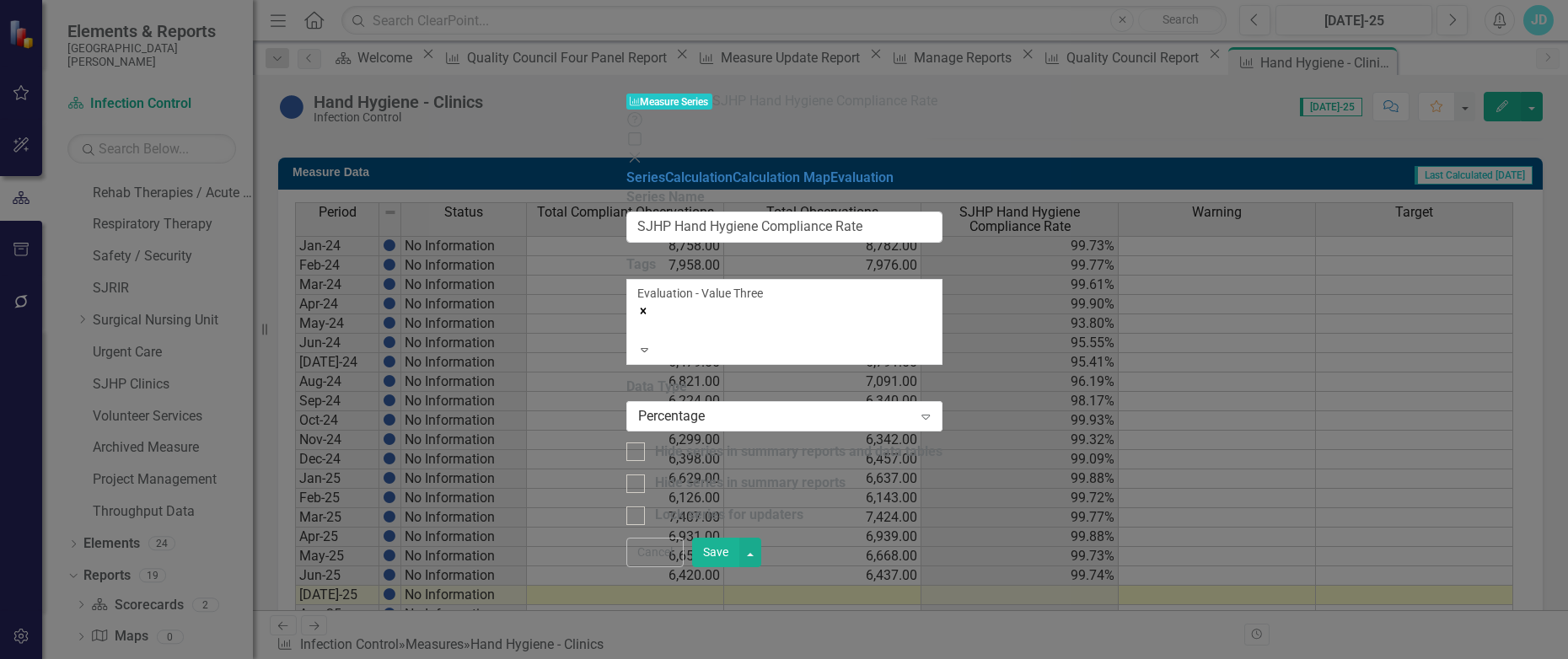
click at [739, 567] on button "Save" at bounding box center [715, 552] width 47 height 30
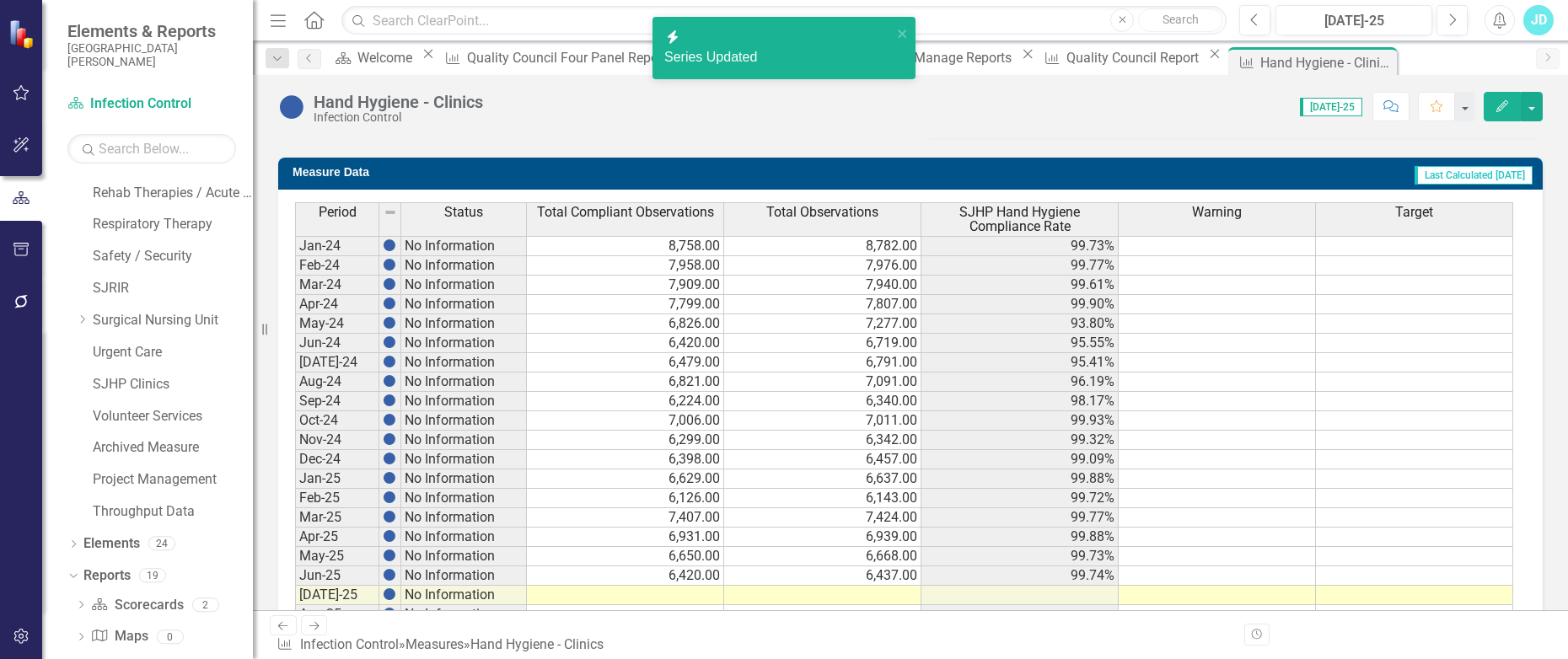
click at [636, 220] on span "Total Compliant Observations" at bounding box center [625, 212] width 177 height 15
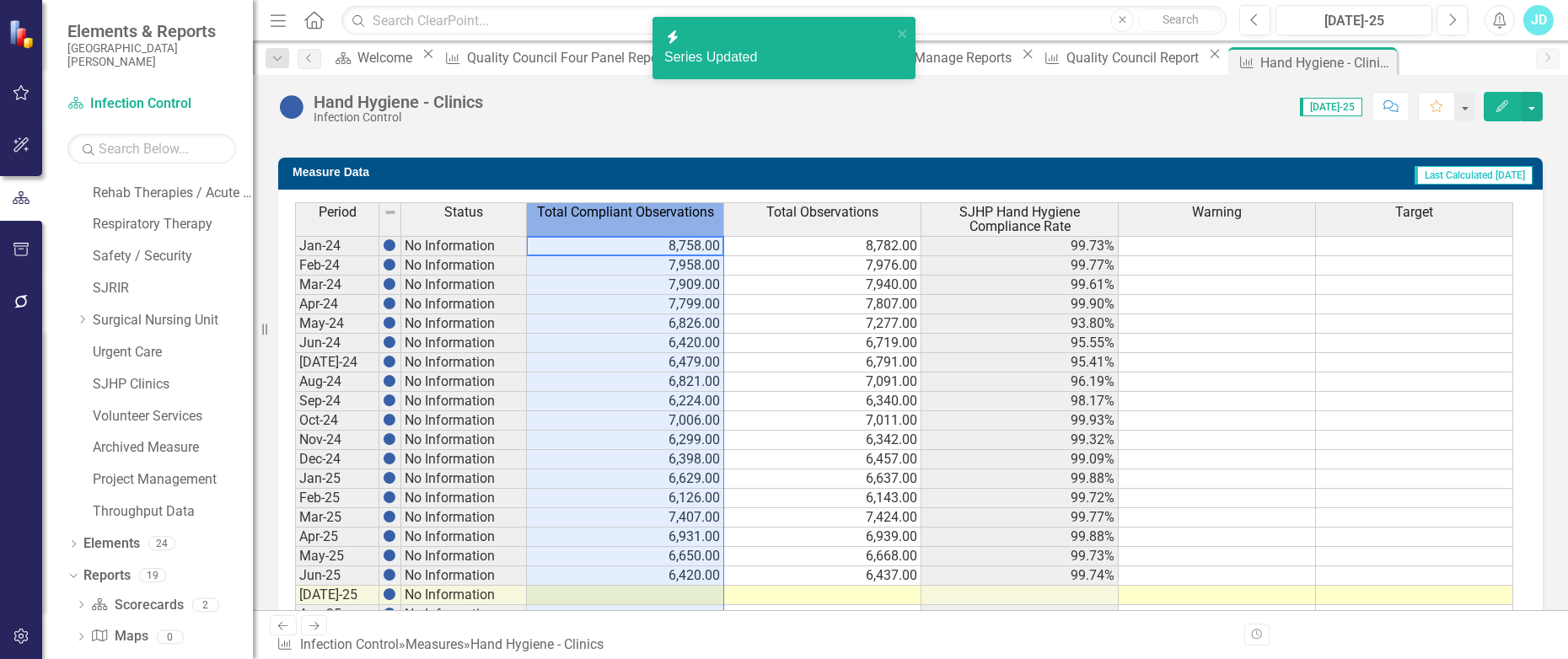
click at [636, 220] on span "Total Compliant Observations" at bounding box center [625, 212] width 177 height 15
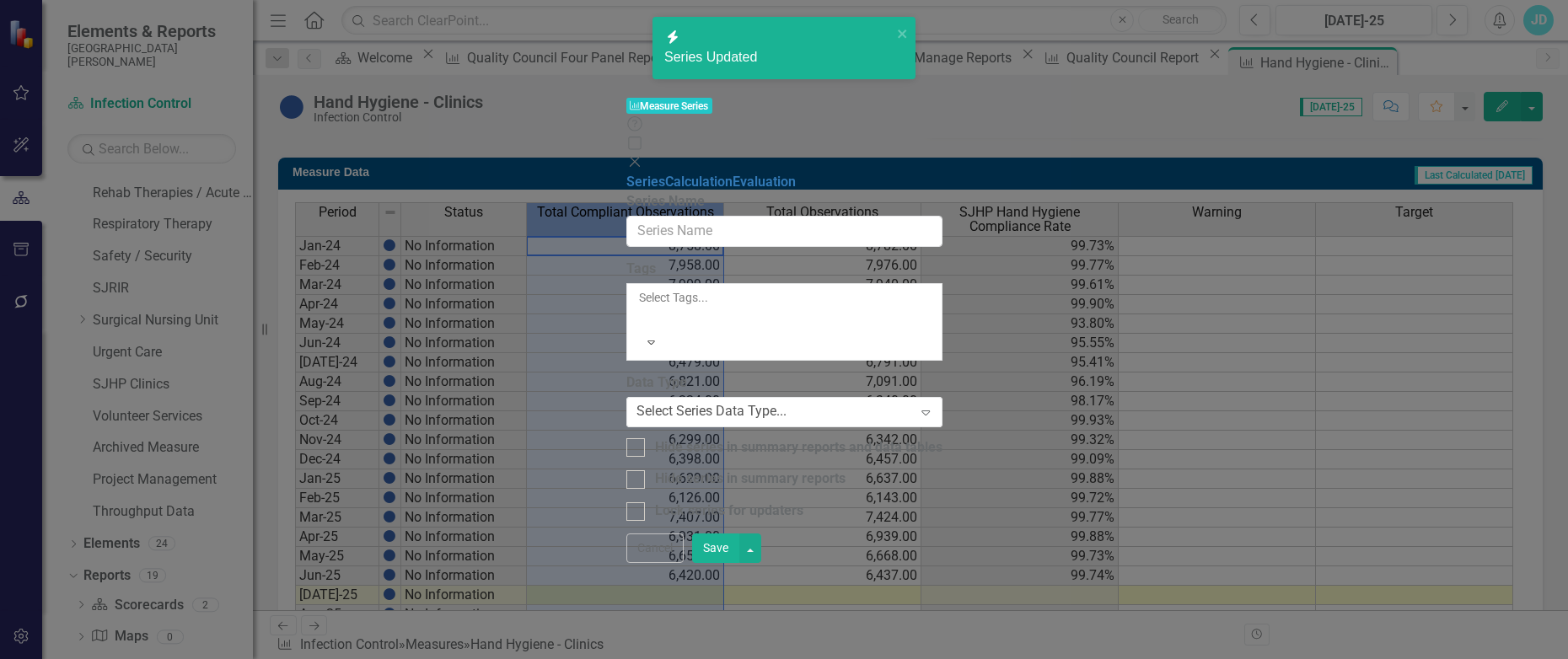
type input "Total Compliant Observations"
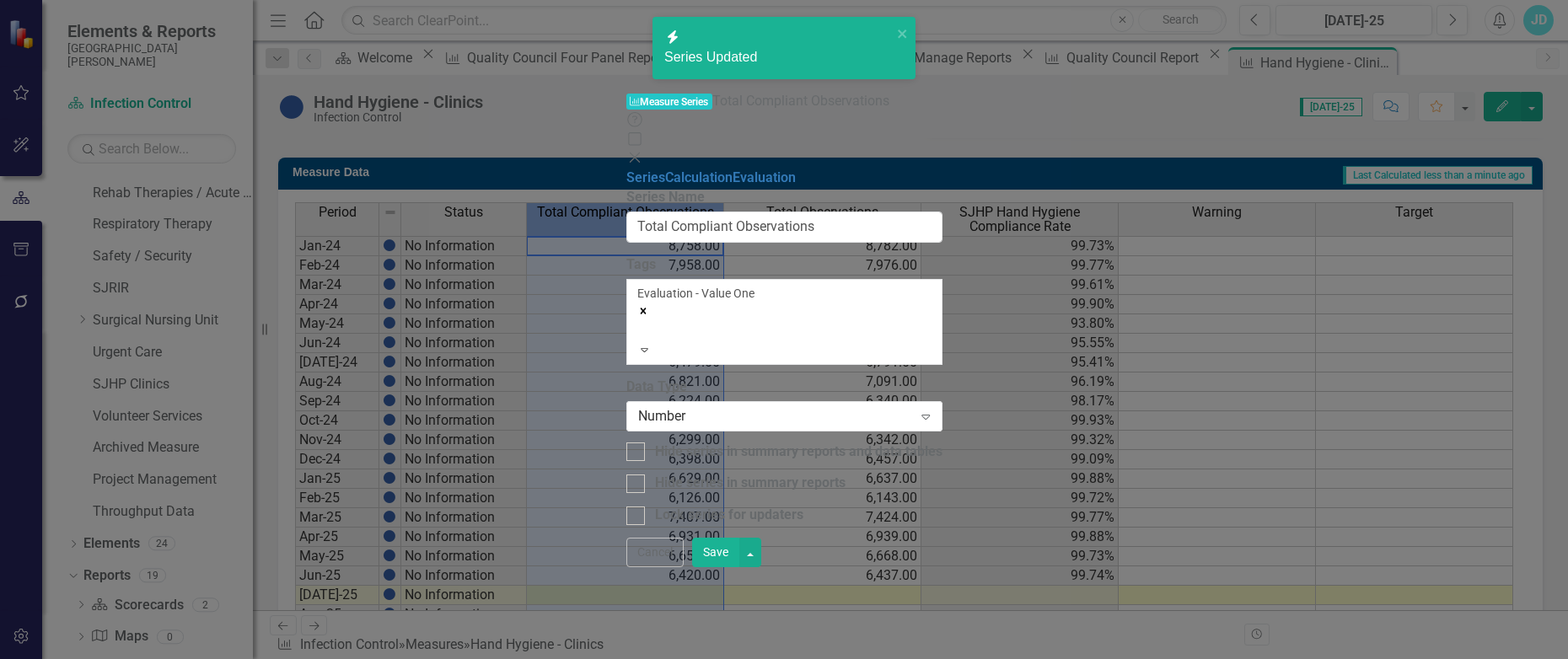
click at [649, 305] on icon "Remove [object Object]" at bounding box center [643, 311] width 12 height 12
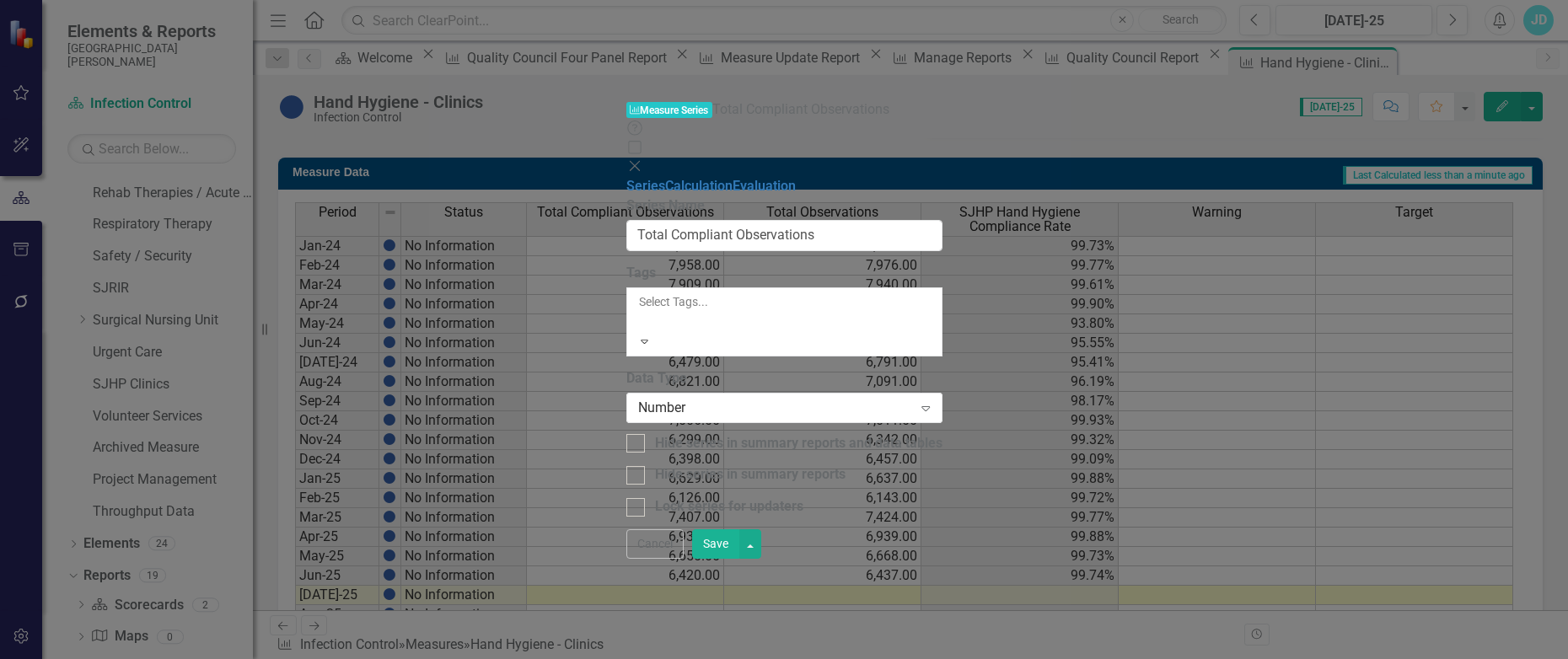
drag, startPoint x: 1503, startPoint y: 641, endPoint x: 1503, endPoint y: 628, distance: 13.0
click at [739, 558] on button "Save" at bounding box center [715, 544] width 47 height 30
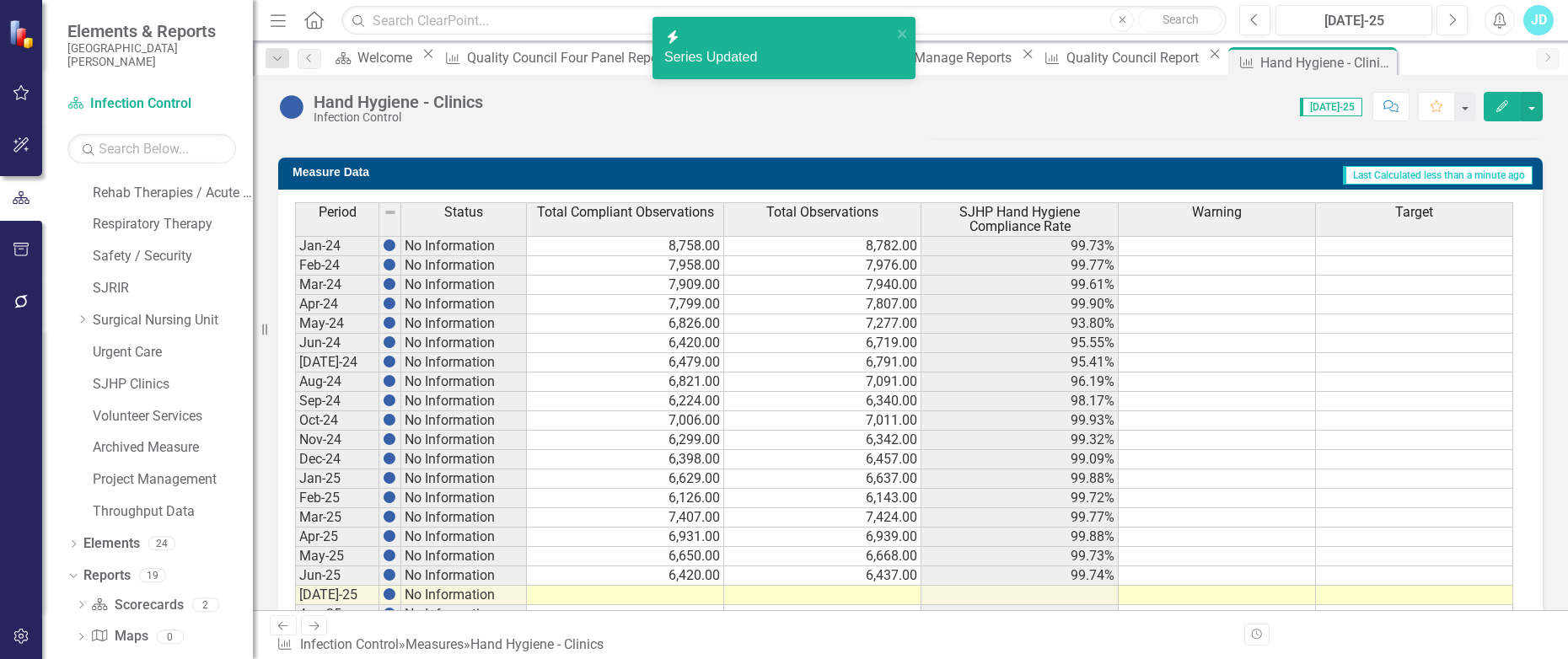
click at [0, 0] on icon "Close" at bounding box center [0, 0] width 0 height 0
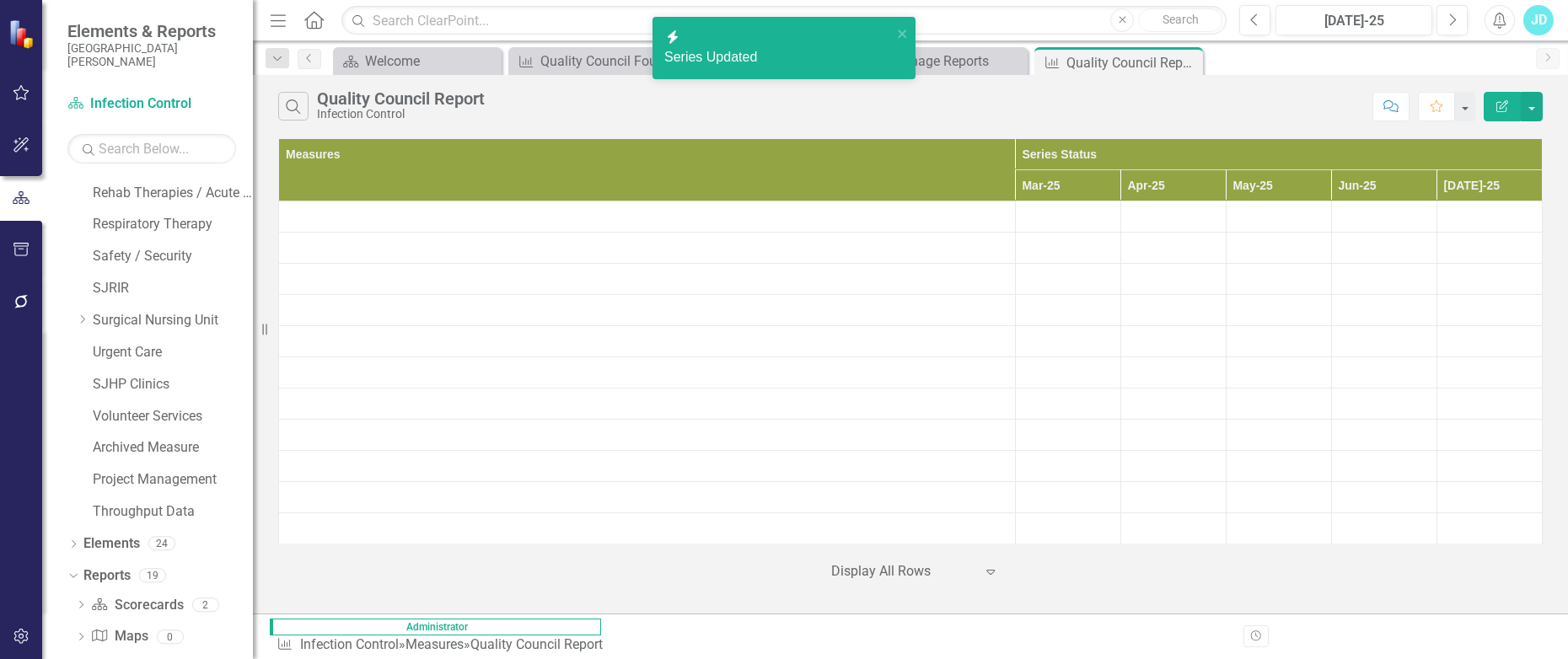
scroll to position [1484, 0]
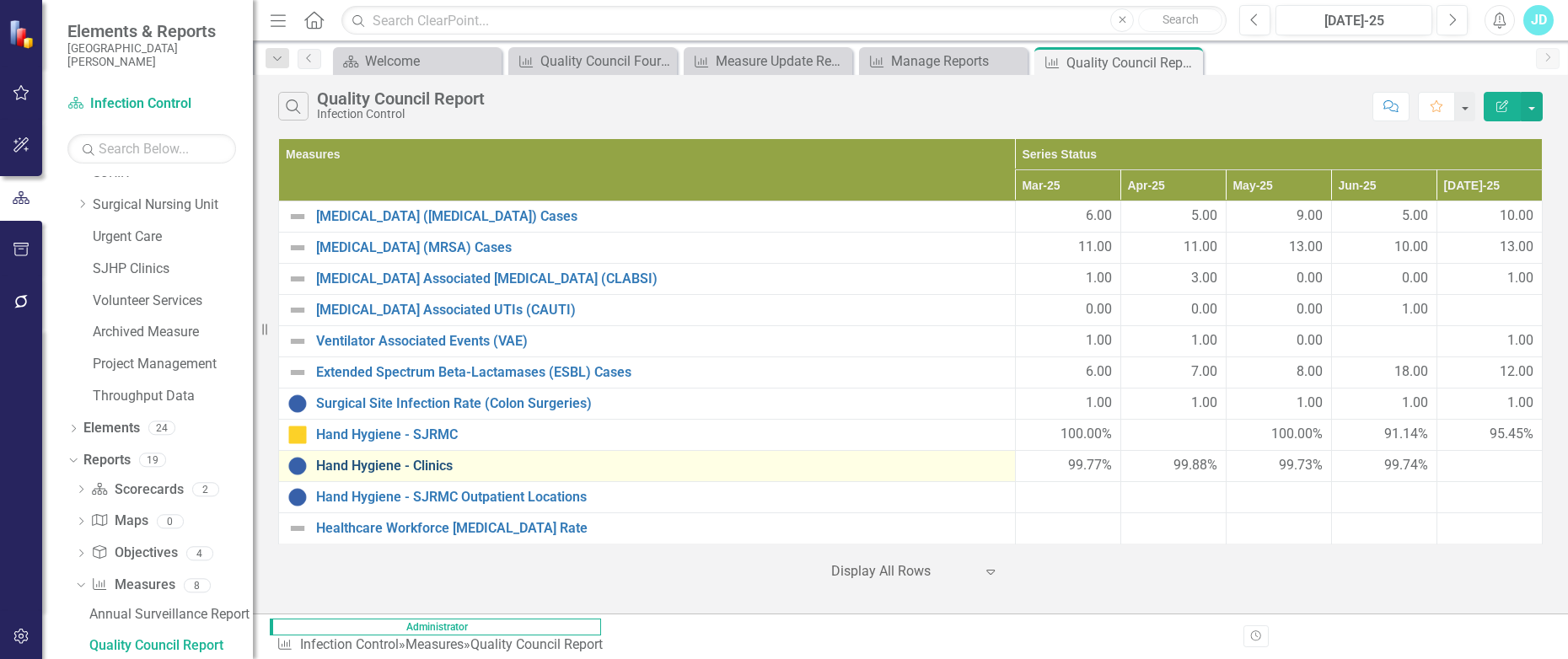
click at [419, 474] on link "Hand Hygiene - Clinics" at bounding box center [660, 466] width 690 height 15
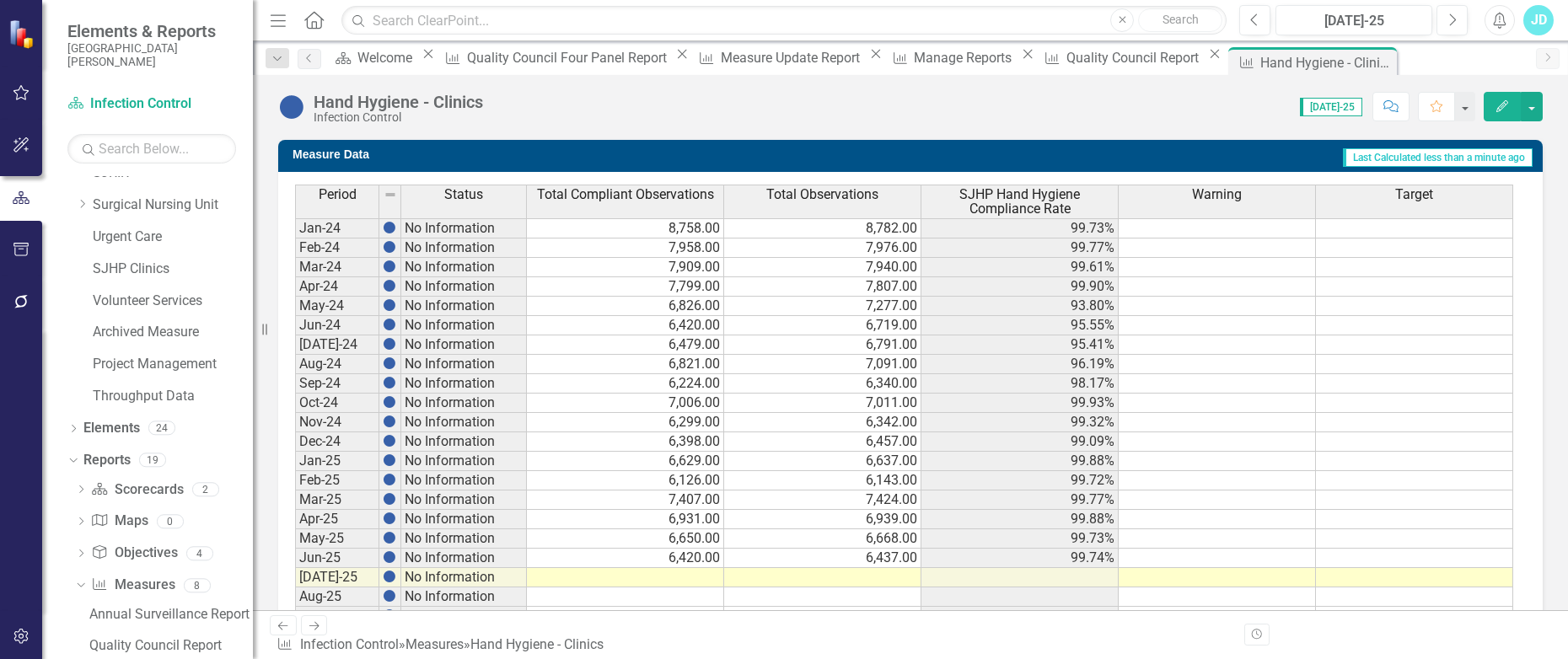
scroll to position [639, 0]
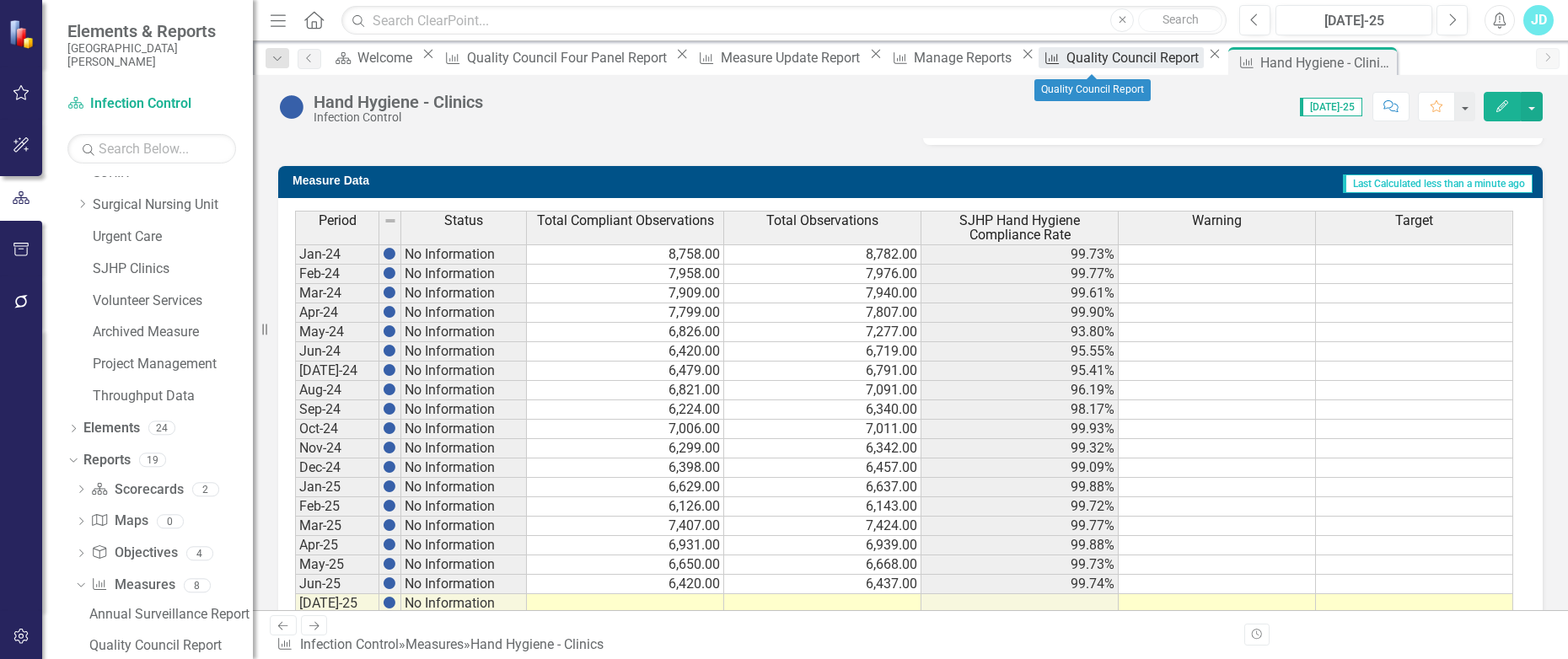
click at [1105, 59] on div "Quality Council Report" at bounding box center [1134, 58] width 137 height 21
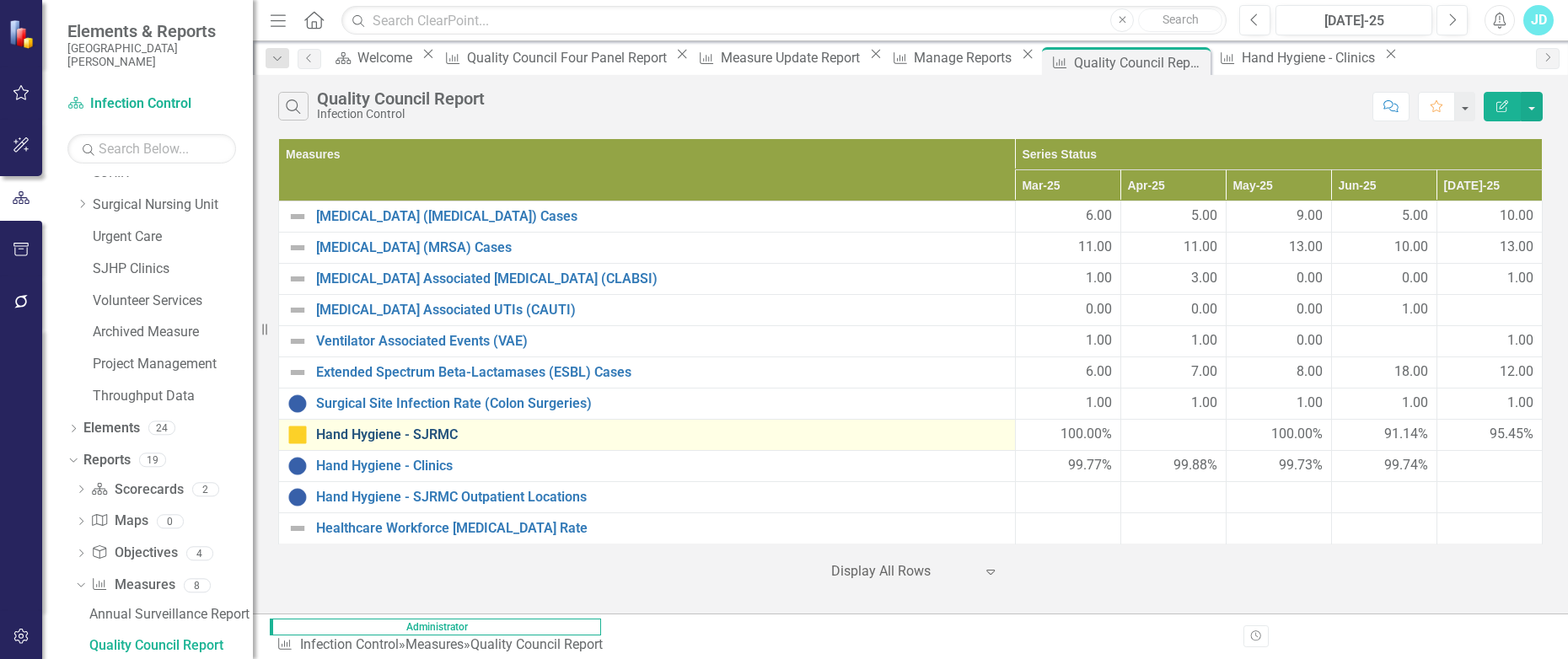
click at [437, 442] on link "Hand Hygiene - SJRMC" at bounding box center [660, 435] width 690 height 15
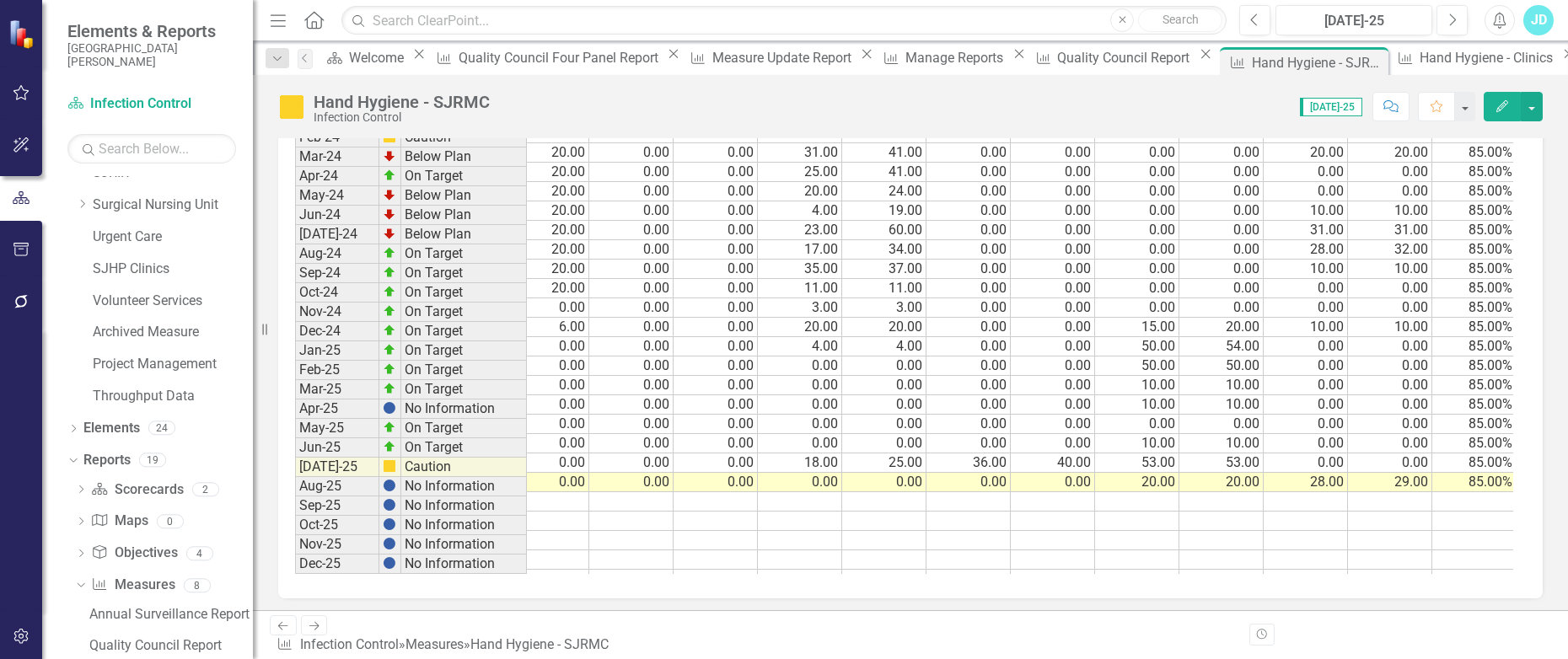
scroll to position [0, 784]
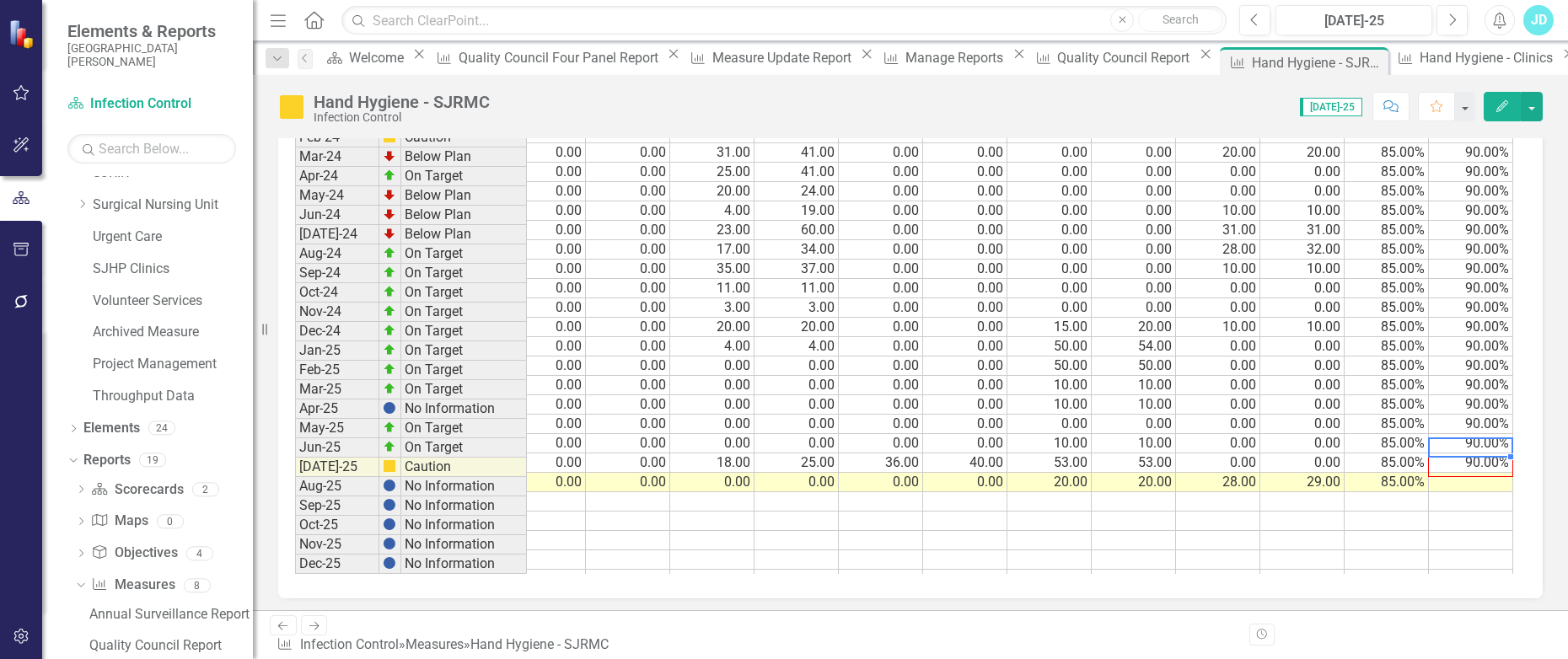
drag, startPoint x: 1512, startPoint y: 464, endPoint x: 1512, endPoint y: 484, distance: 20.0
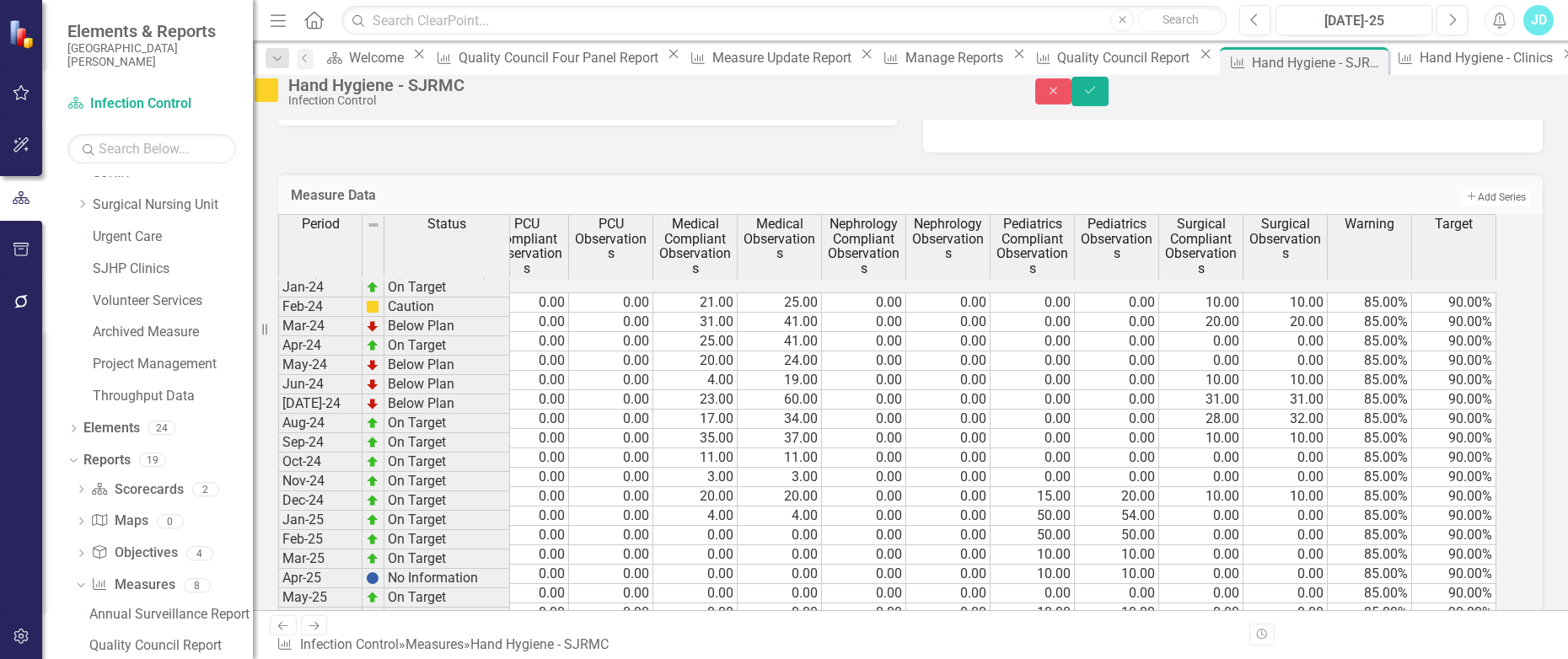
scroll to position [610, 0]
click at [1098, 96] on icon "Save" at bounding box center [1090, 90] width 15 height 12
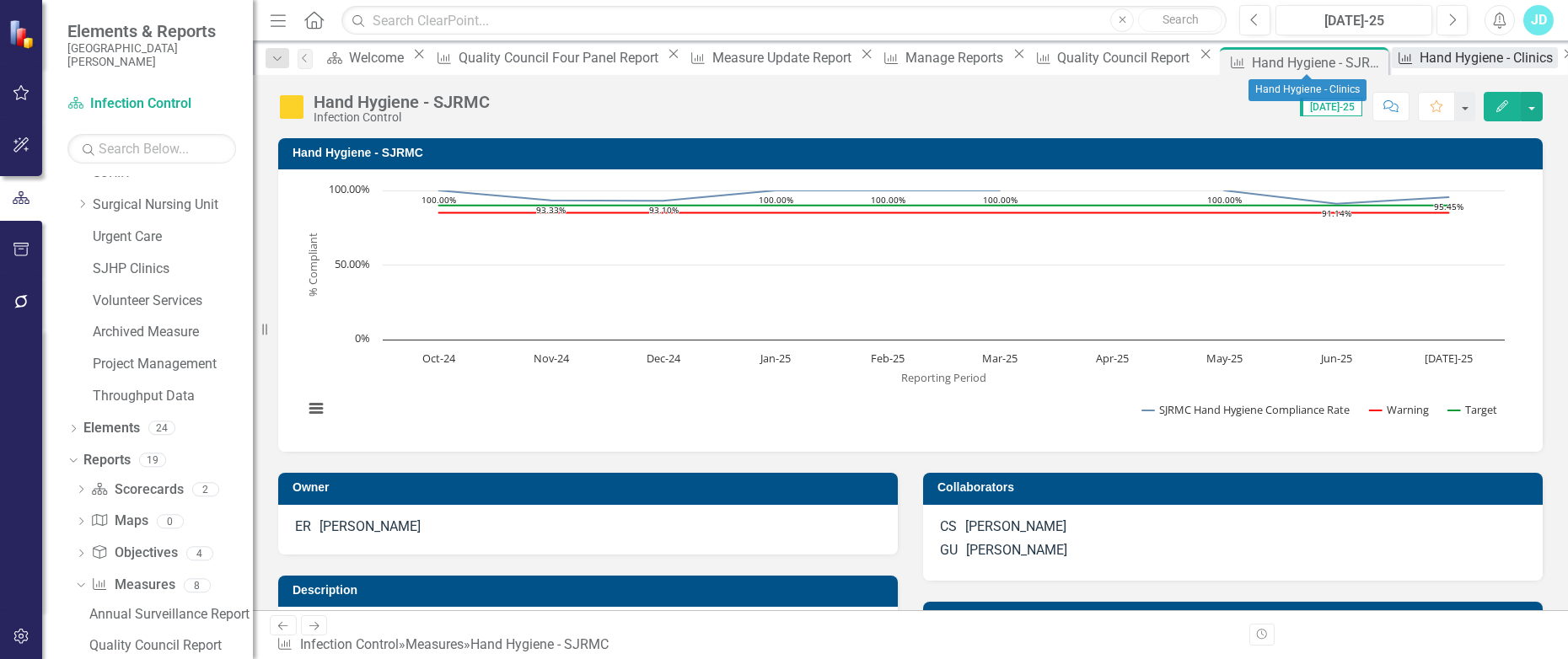
click at [1419, 58] on div "Hand Hygiene - Clinics" at bounding box center [1488, 58] width 138 height 21
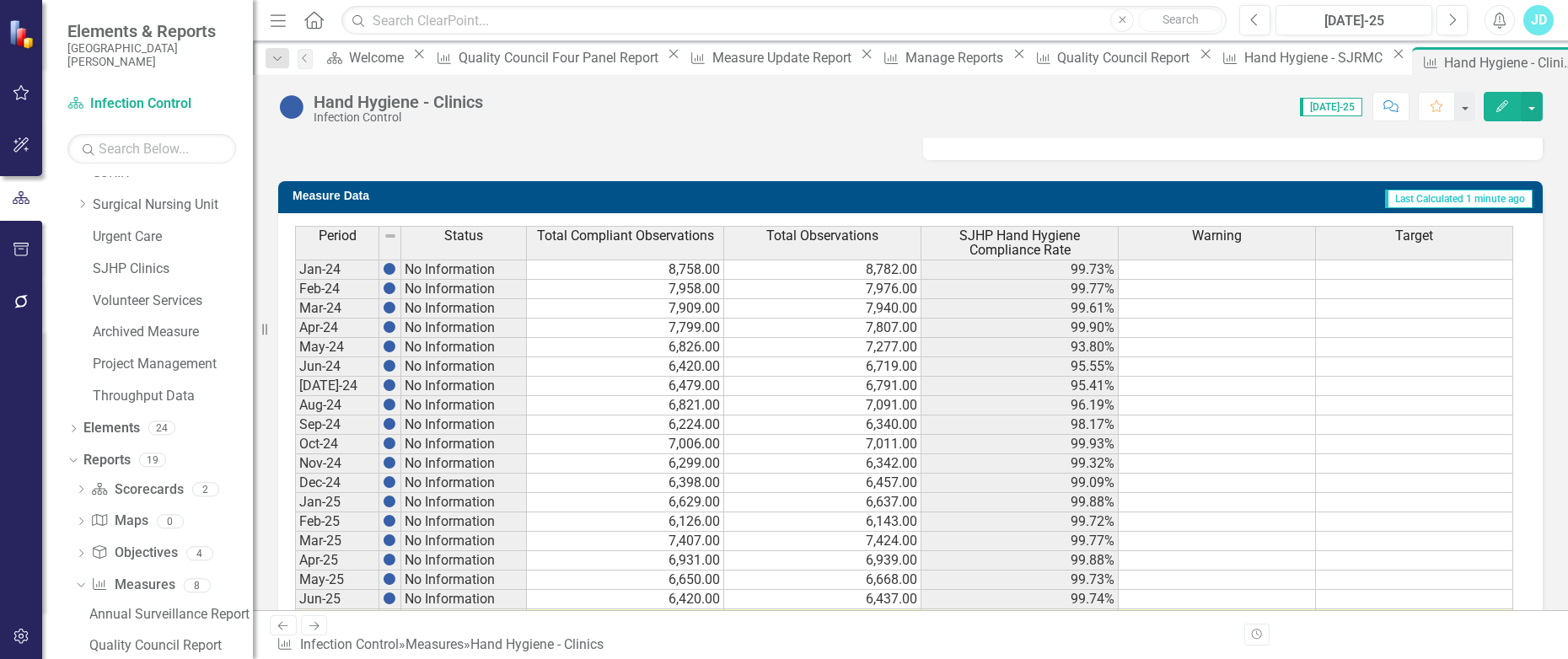
scroll to position [627, 0]
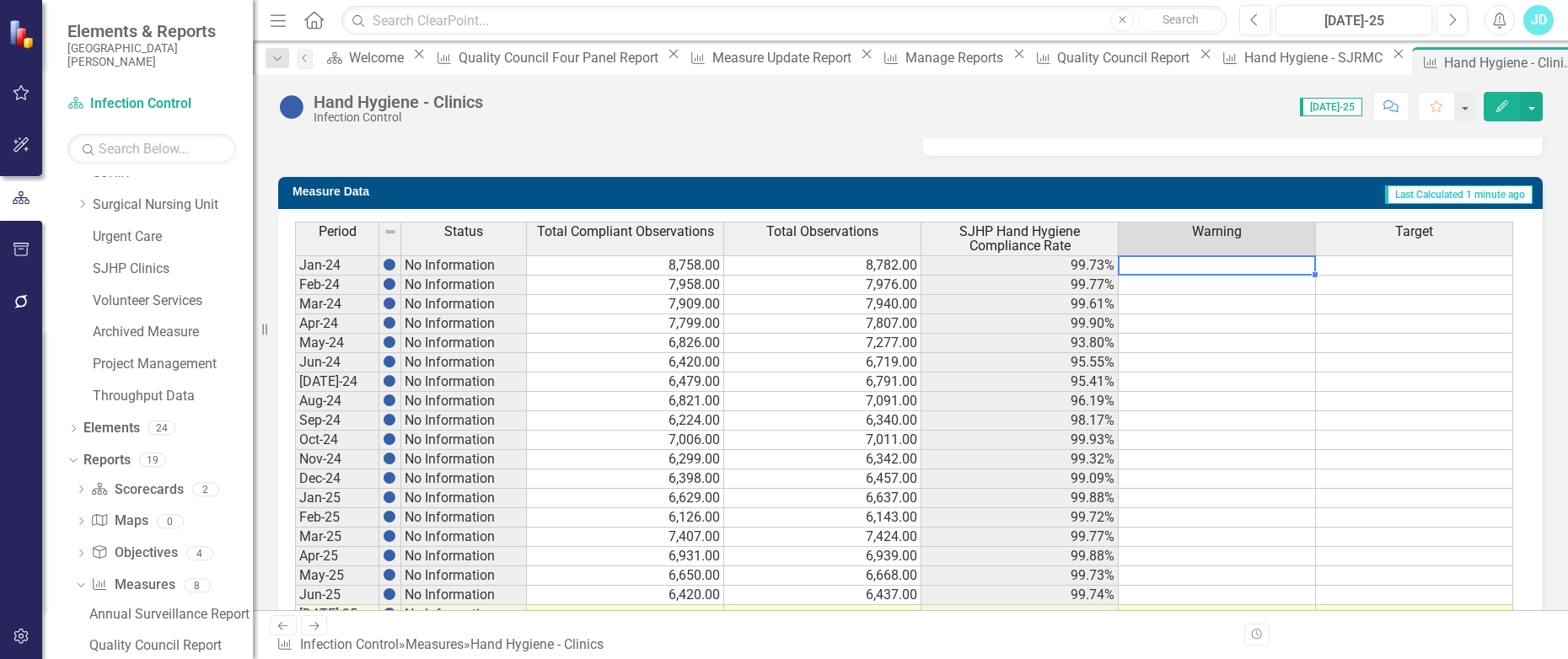
click at [1206, 271] on td at bounding box center [1217, 265] width 198 height 20
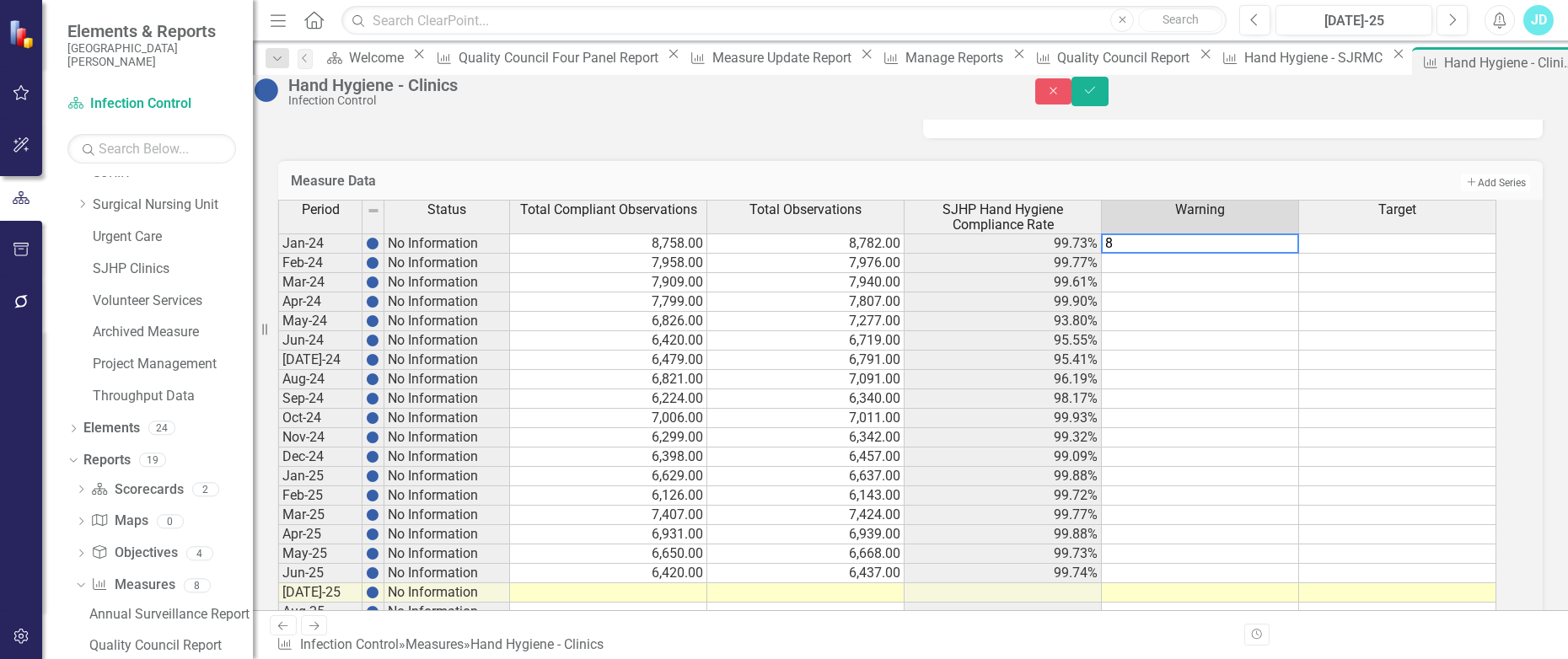
type textarea "85"
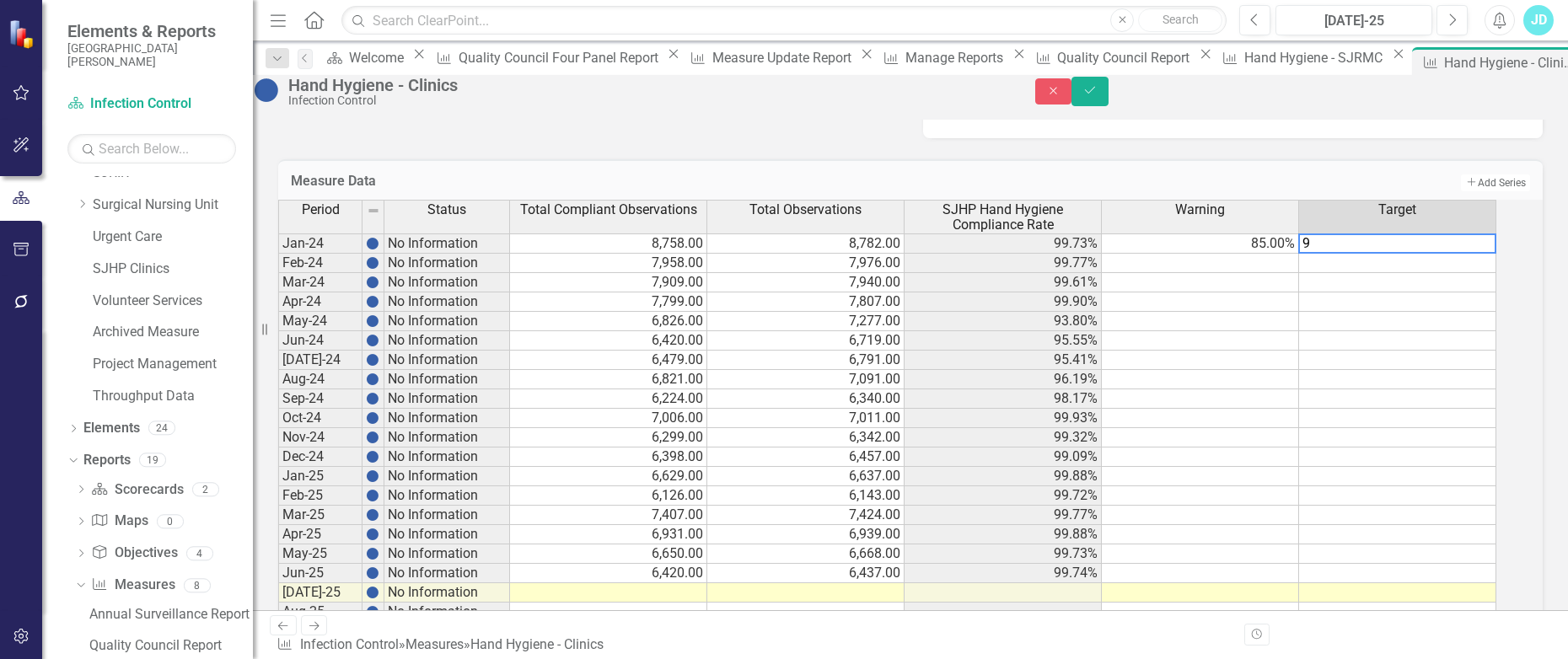
type textarea "90"
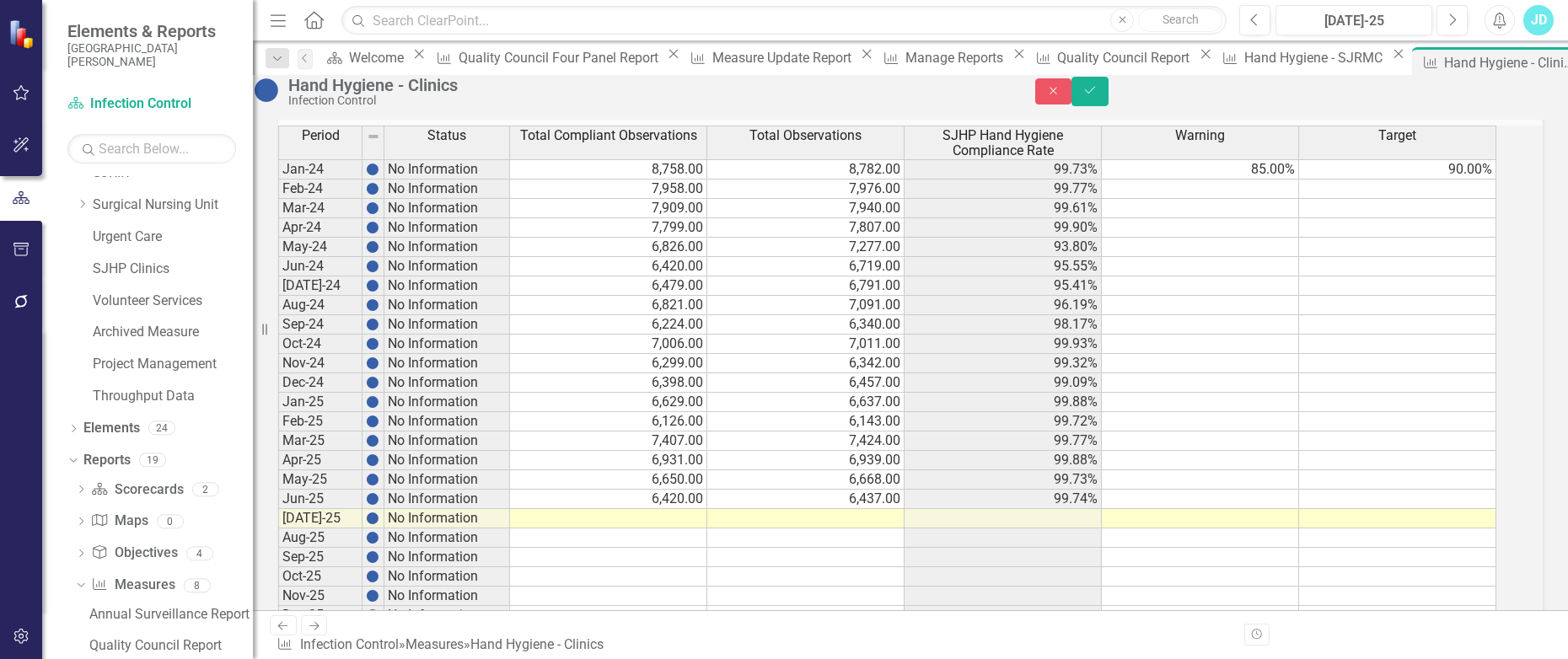
scroll to position [697, 0]
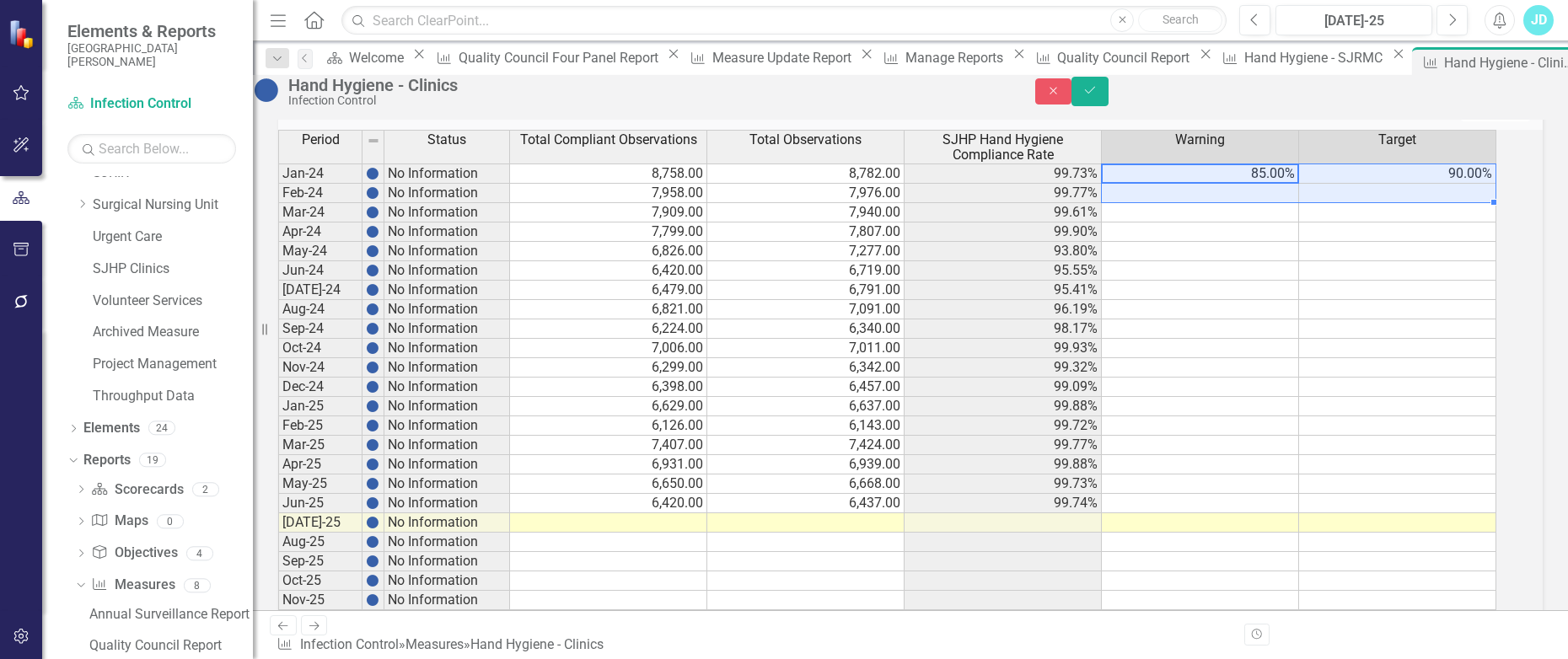
drag, startPoint x: 1291, startPoint y: 216, endPoint x: 1383, endPoint y: 230, distance: 93.1
click at [1382, 230] on tbody "Jan-24 No Information 8,758.00 8,782.00 99.73% 85.00% 90.00% Feb-24 No Informat…" at bounding box center [887, 396] width 1218 height 466
drag, startPoint x: 1244, startPoint y: 213, endPoint x: 1385, endPoint y: 218, distance: 141.1
click at [1382, 183] on tr "Jan-24 No Information 8,758.00 8,782.00 99.73% 85.00% 90.00%" at bounding box center [887, 173] width 1218 height 20
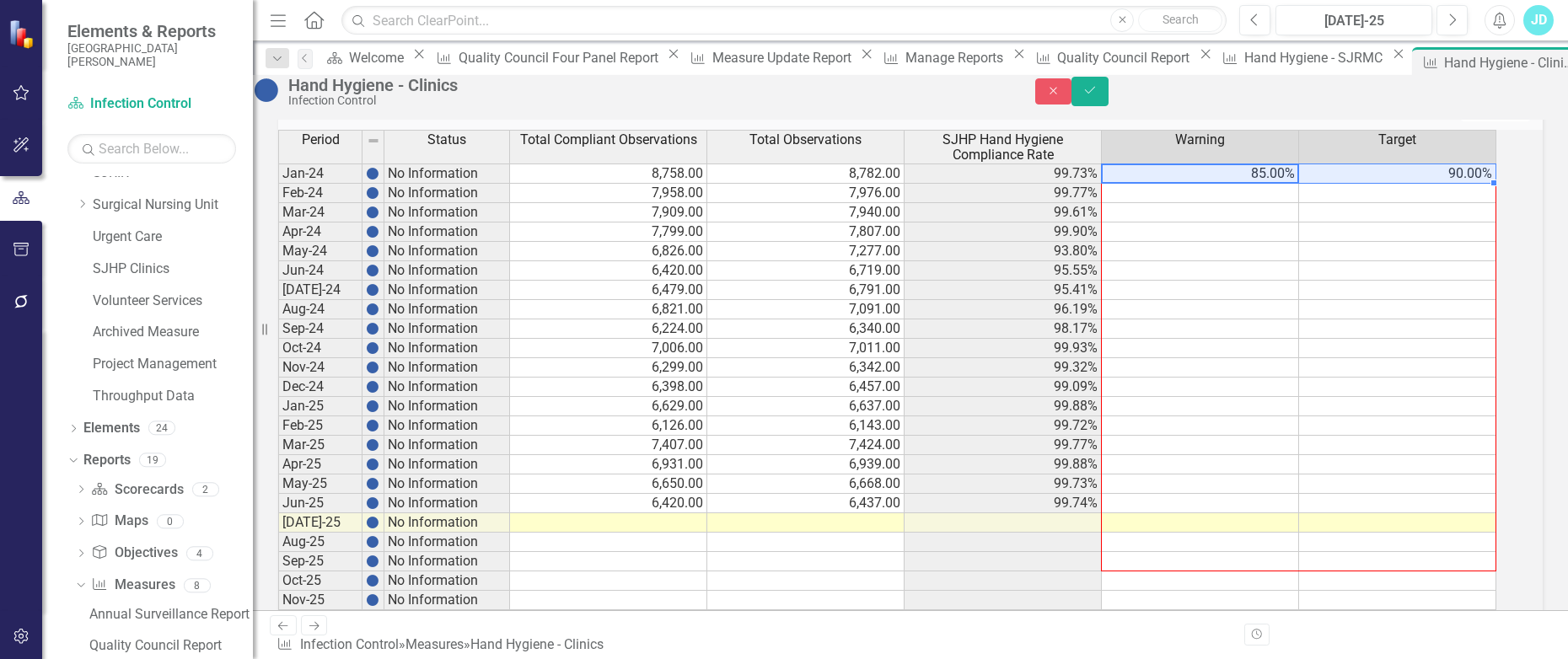
drag, startPoint x: 1511, startPoint y: 225, endPoint x: 1502, endPoint y: 611, distance: 386.1
click at [278, 629] on div at bounding box center [278, 629] width 0 height 0
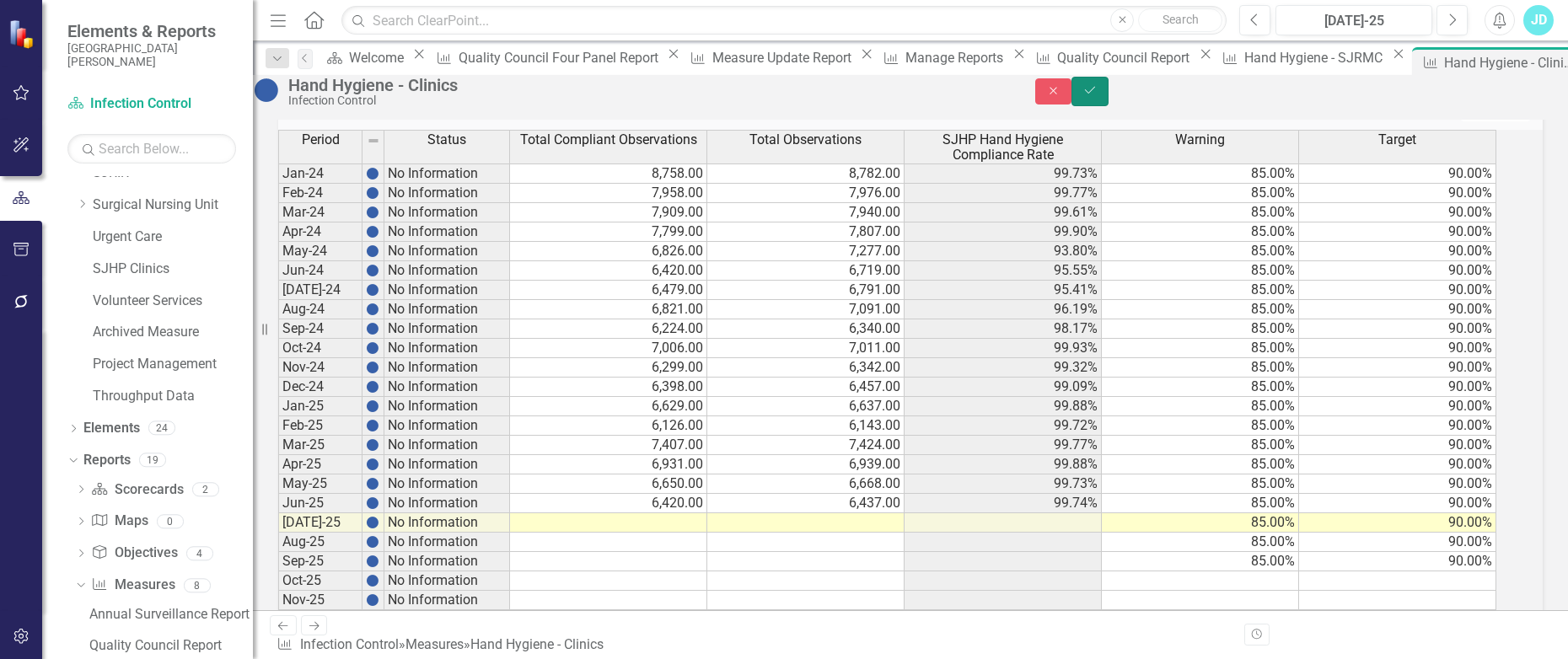
click at [1098, 93] on icon "Save" at bounding box center [1090, 90] width 15 height 12
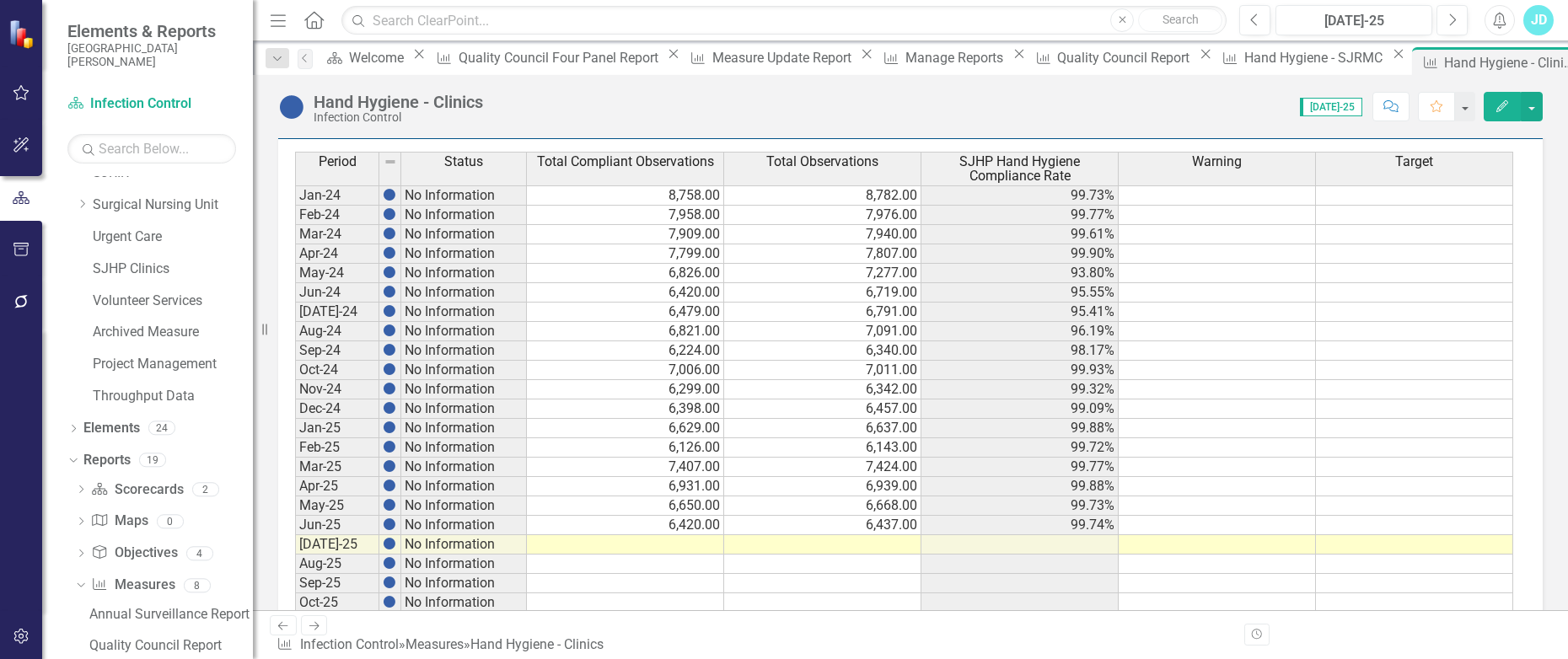
click at [1010, 178] on span "SJHP Hand Hygiene Compliance Rate" at bounding box center [1019, 169] width 190 height 30
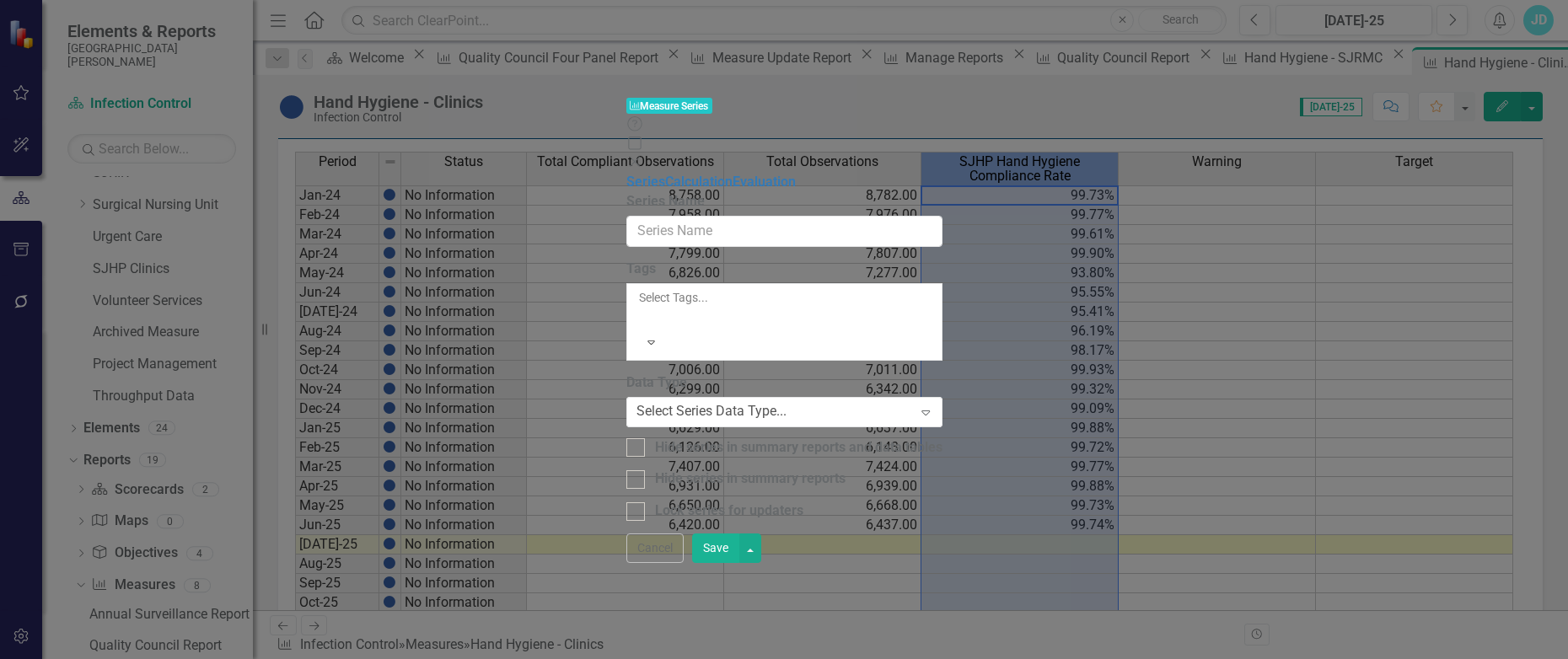
type input "SJHP Hand Hygiene Compliance Rate"
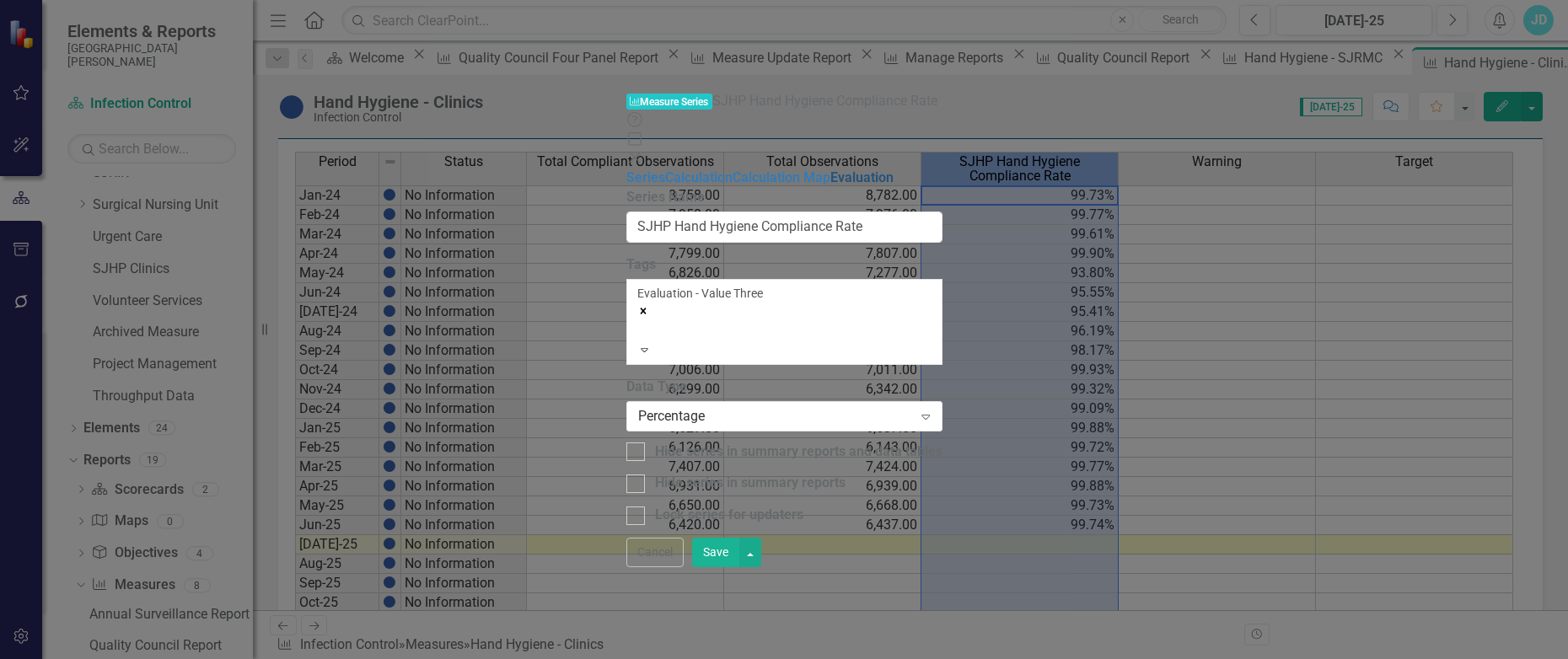
click at [830, 170] on link "Evaluation" at bounding box center [862, 177] width 63 height 16
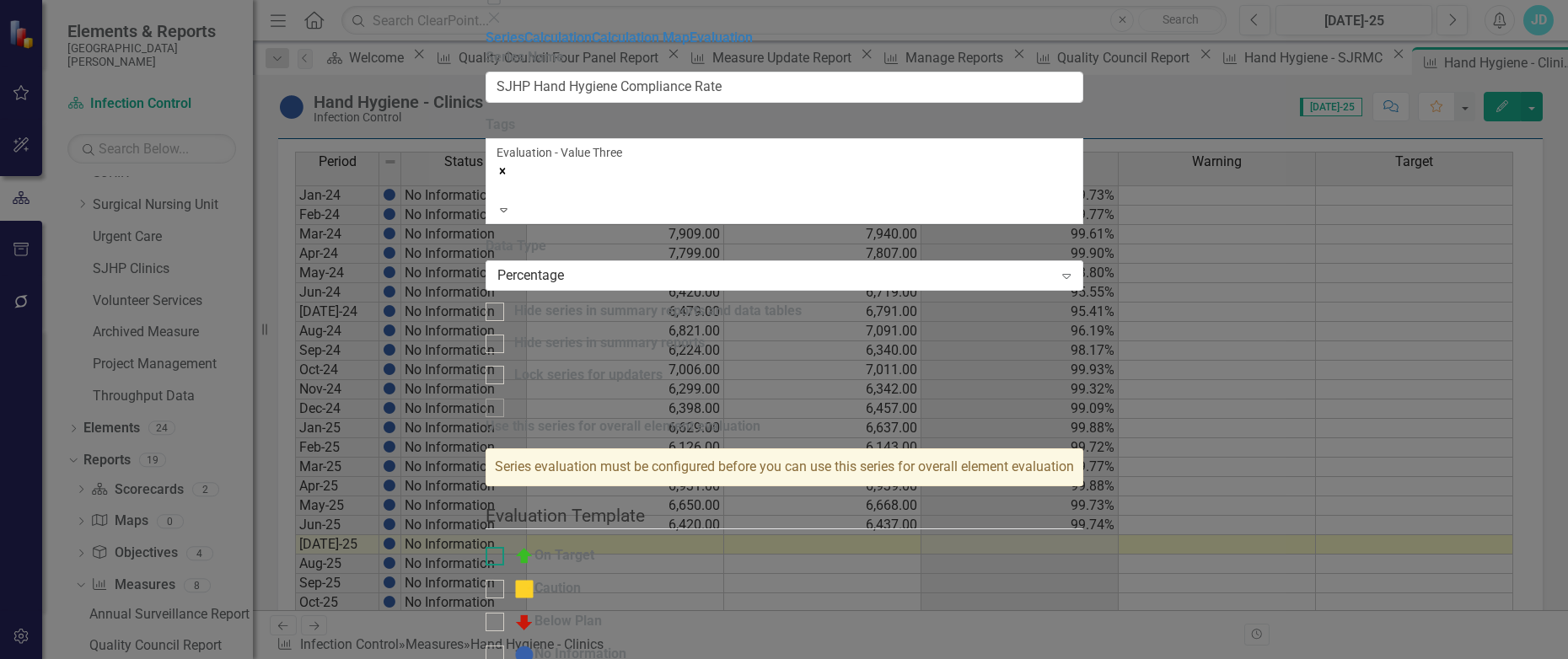
click at [504, 547] on div at bounding box center [494, 555] width 18 height 18
click at [496, 547] on input "On Target" at bounding box center [490, 552] width 11 height 11
checkbox input "true"
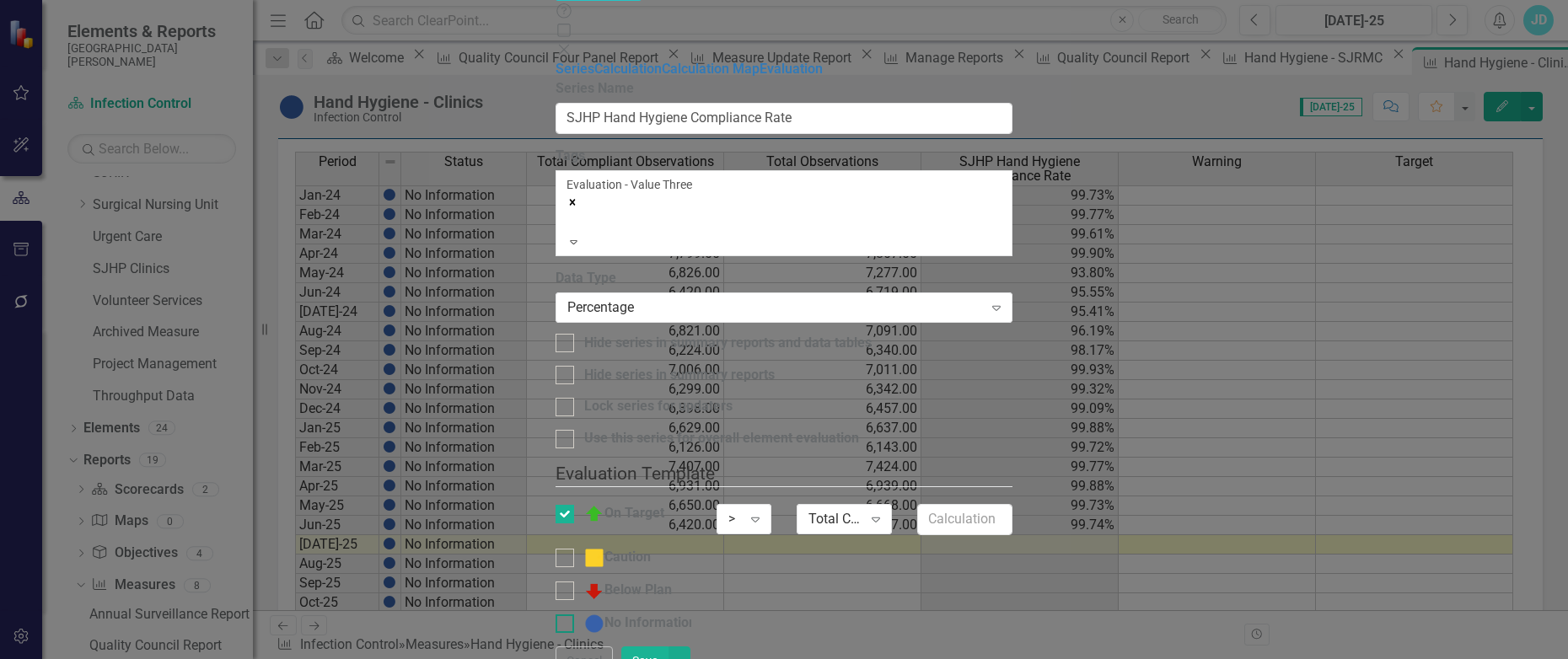
drag, startPoint x: 611, startPoint y: 207, endPoint x: 610, endPoint y: 243, distance: 36.0
click at [574, 581] on div at bounding box center [564, 590] width 18 height 18
click at [566, 581] on input "Below Plan" at bounding box center [560, 586] width 11 height 11
checkbox input "true"
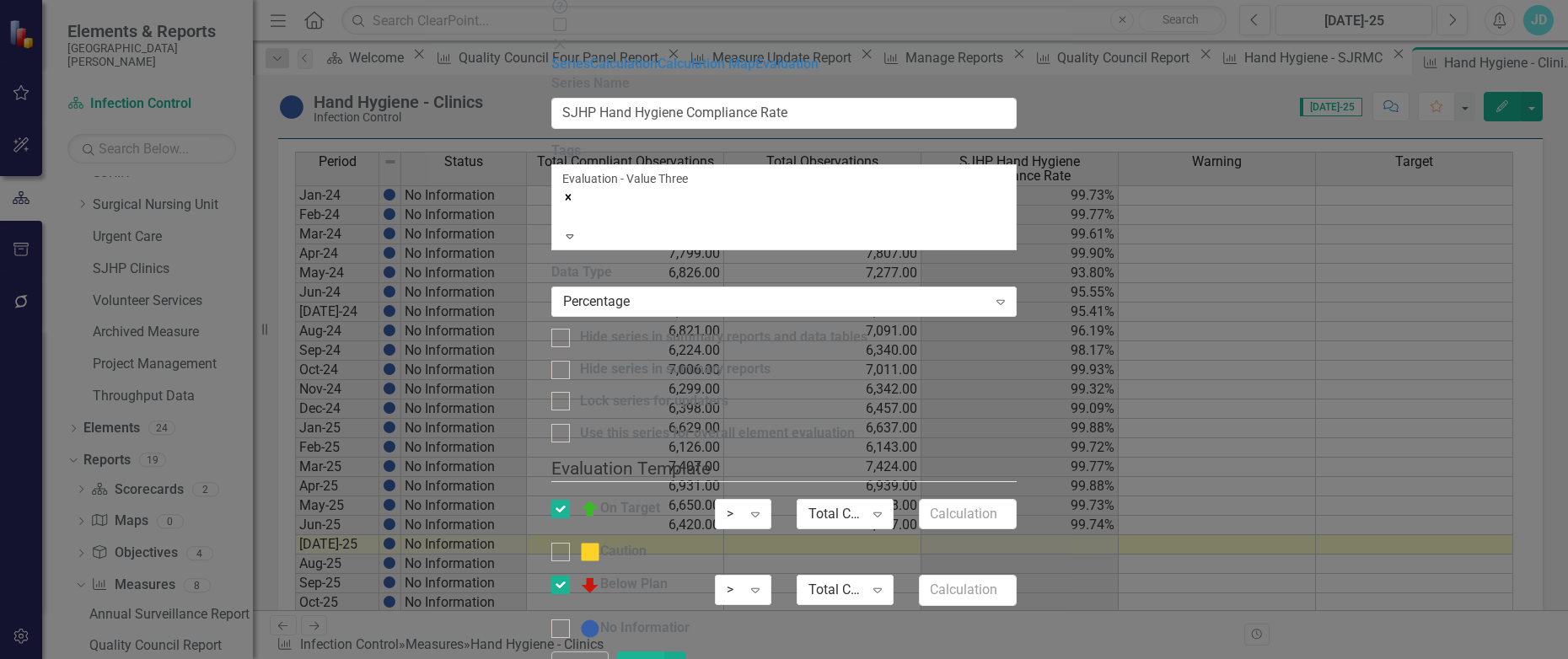
click at [609, 575] on div "Below Plan > Expand Total Compliant Observations Expand" at bounding box center [783, 597] width 490 height 44
click at [570, 620] on div at bounding box center [559, 628] width 18 height 18
click at [562, 620] on input "No Information" at bounding box center [556, 624] width 11 height 11
checkbox input "true"
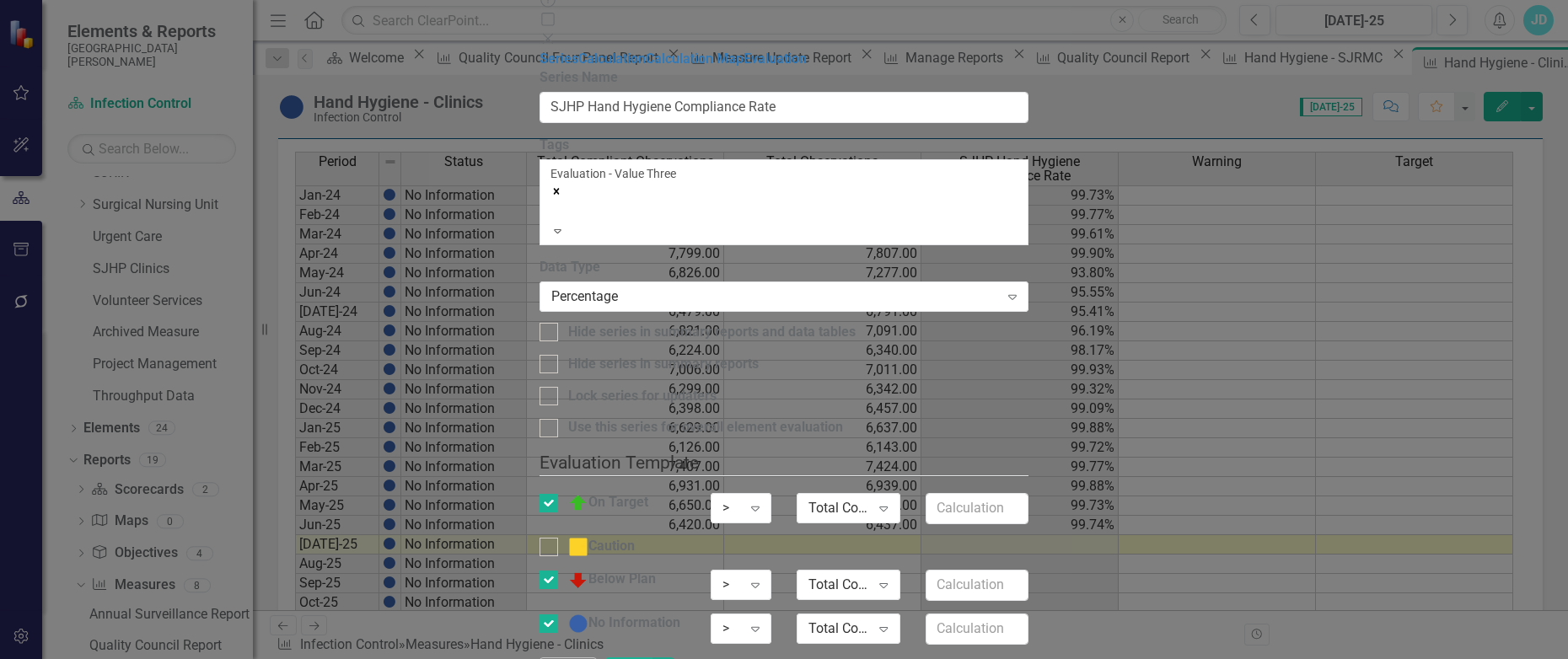
drag, startPoint x: 592, startPoint y: 55, endPoint x: 795, endPoint y: 146, distance: 222.5
click at [593, 418] on div "Use this series for overall element evaluation Evaluation Template You can defi…" at bounding box center [784, 537] width 489 height 239
click at [551, 419] on input "Use this series for overall element evaluation" at bounding box center [544, 424] width 11 height 11
checkbox input "true"
click at [741, 499] on div ">" at bounding box center [731, 508] width 18 height 19
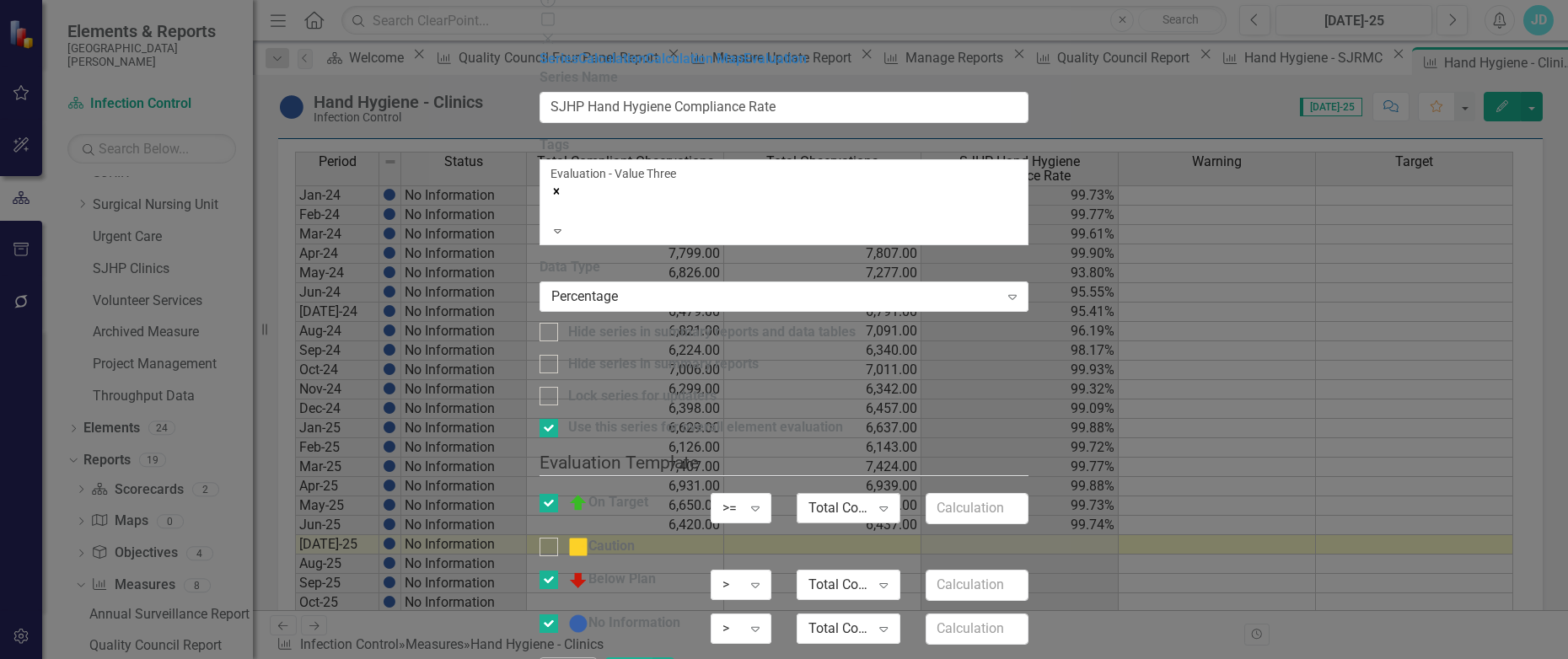
click at [869, 499] on div "Total Compliant Observations" at bounding box center [839, 508] width 61 height 19
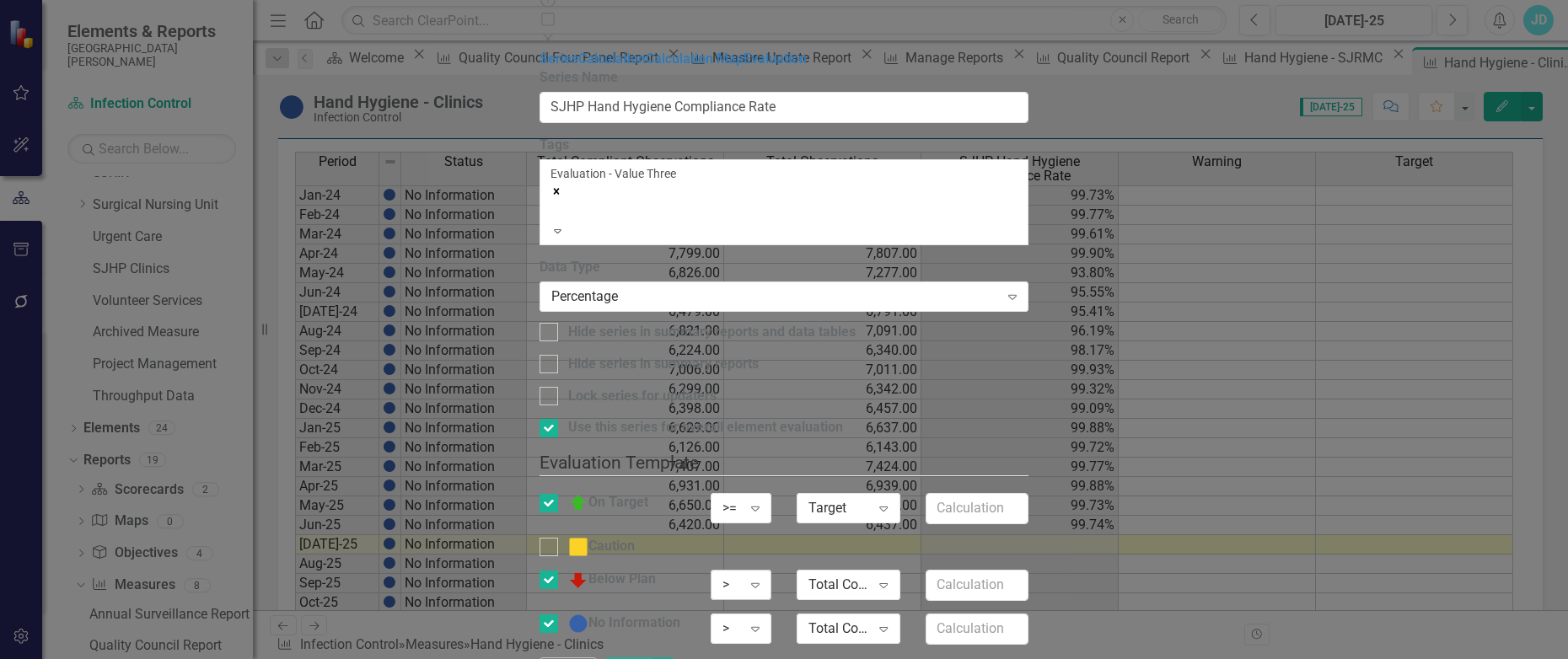
click at [741, 576] on div ">" at bounding box center [731, 585] width 18 height 19
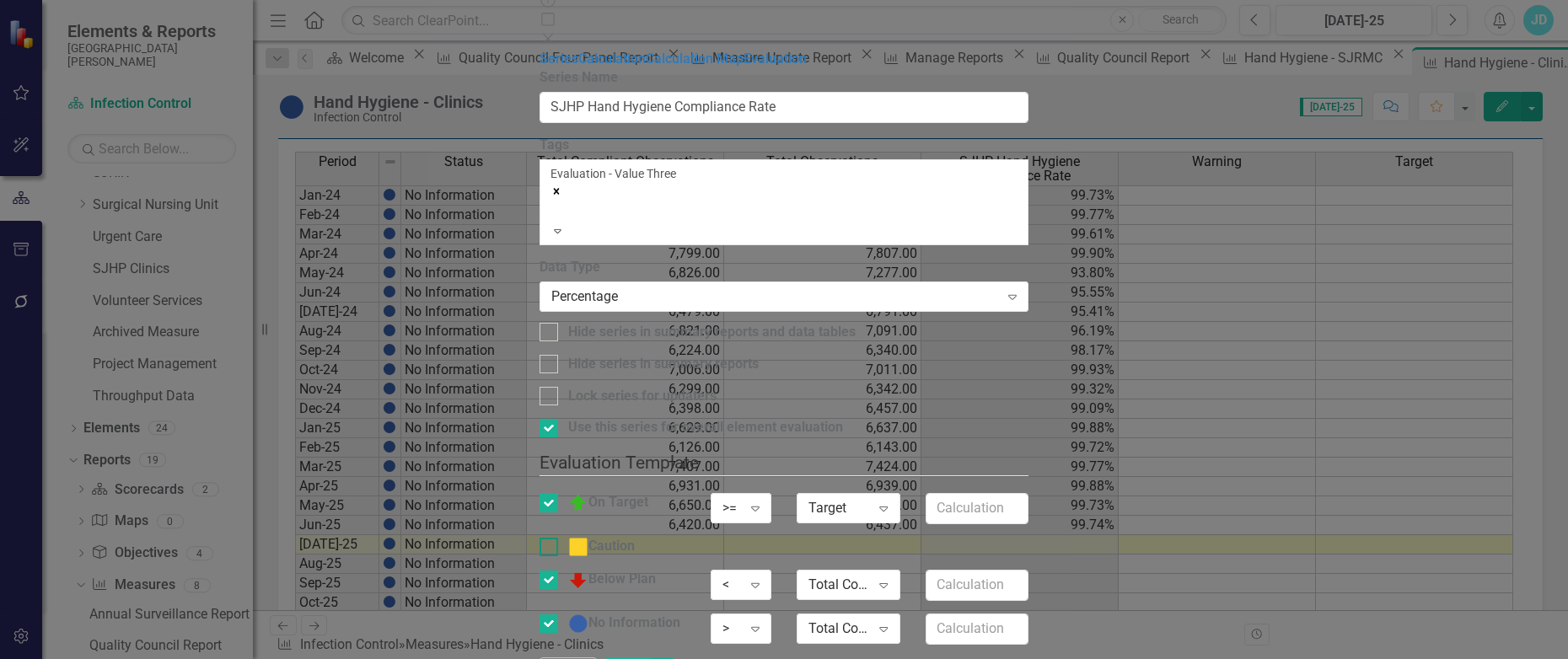
click at [551, 537] on input "Caution" at bounding box center [544, 542] width 11 height 11
checkbox input "true"
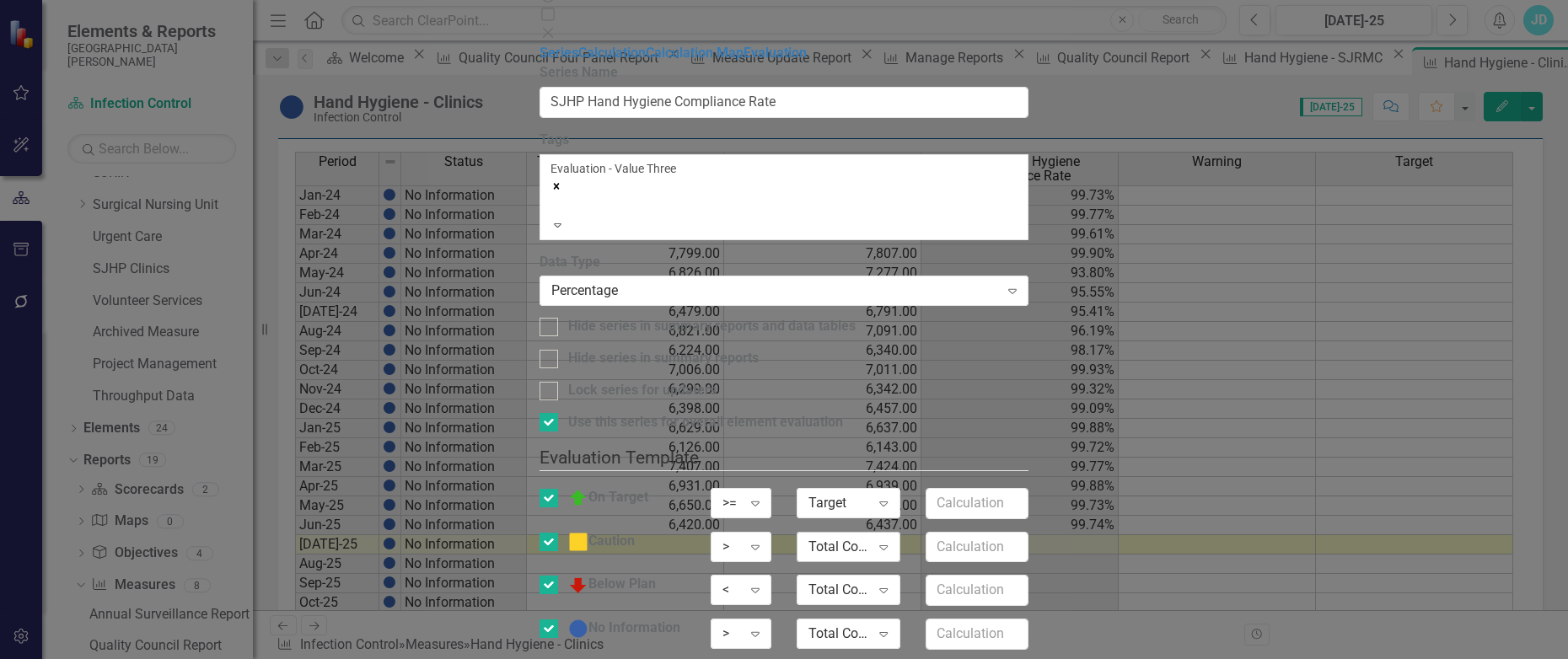
click at [869, 536] on div "Total Compliant Observations" at bounding box center [839, 546] width 61 height 19
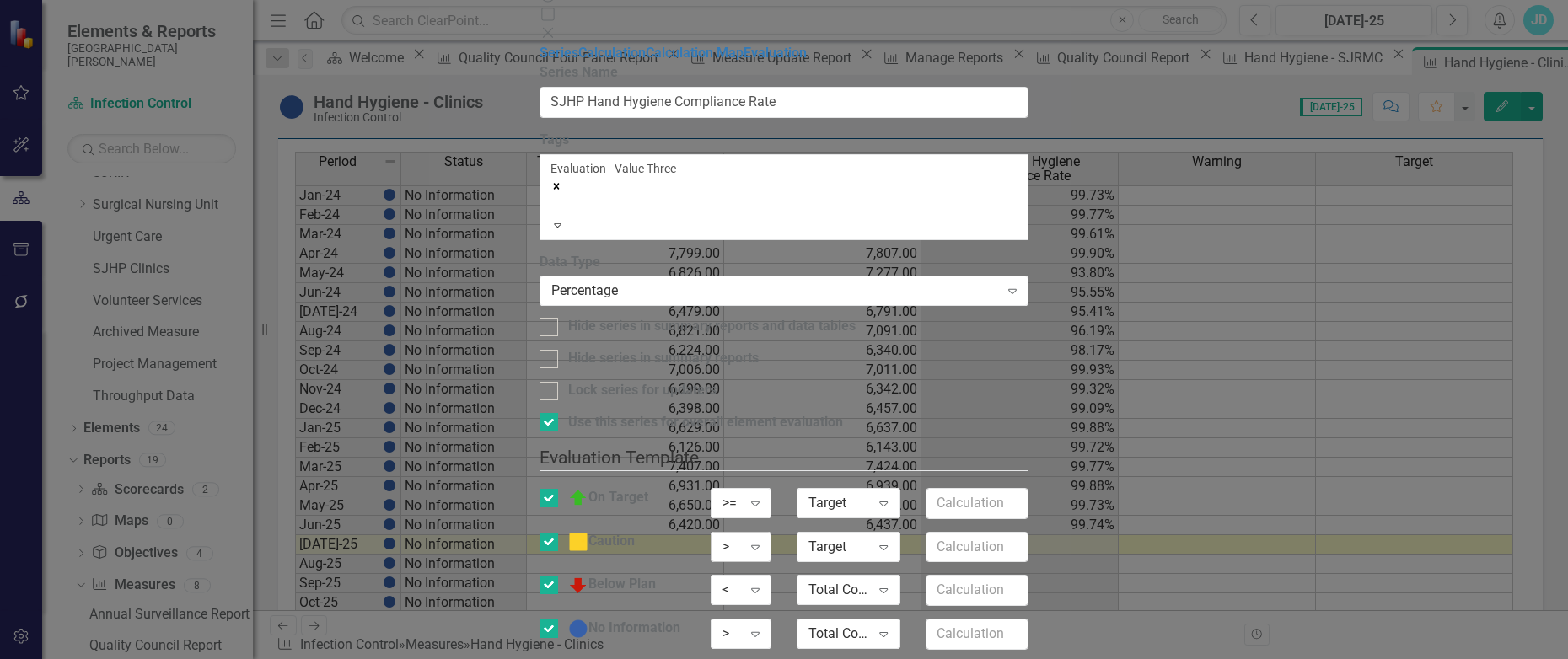
click at [741, 536] on div ">" at bounding box center [731, 546] width 18 height 19
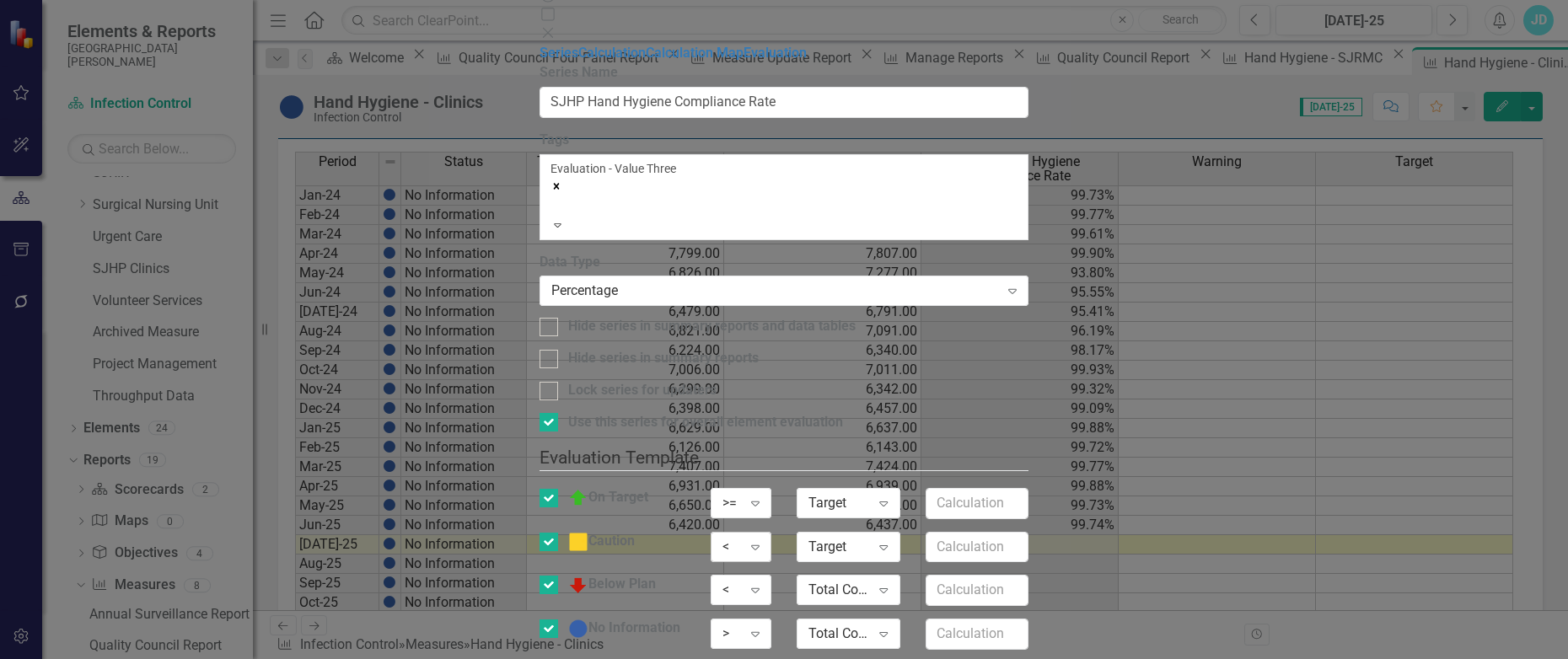
click at [741, 536] on div "<" at bounding box center [731, 546] width 18 height 19
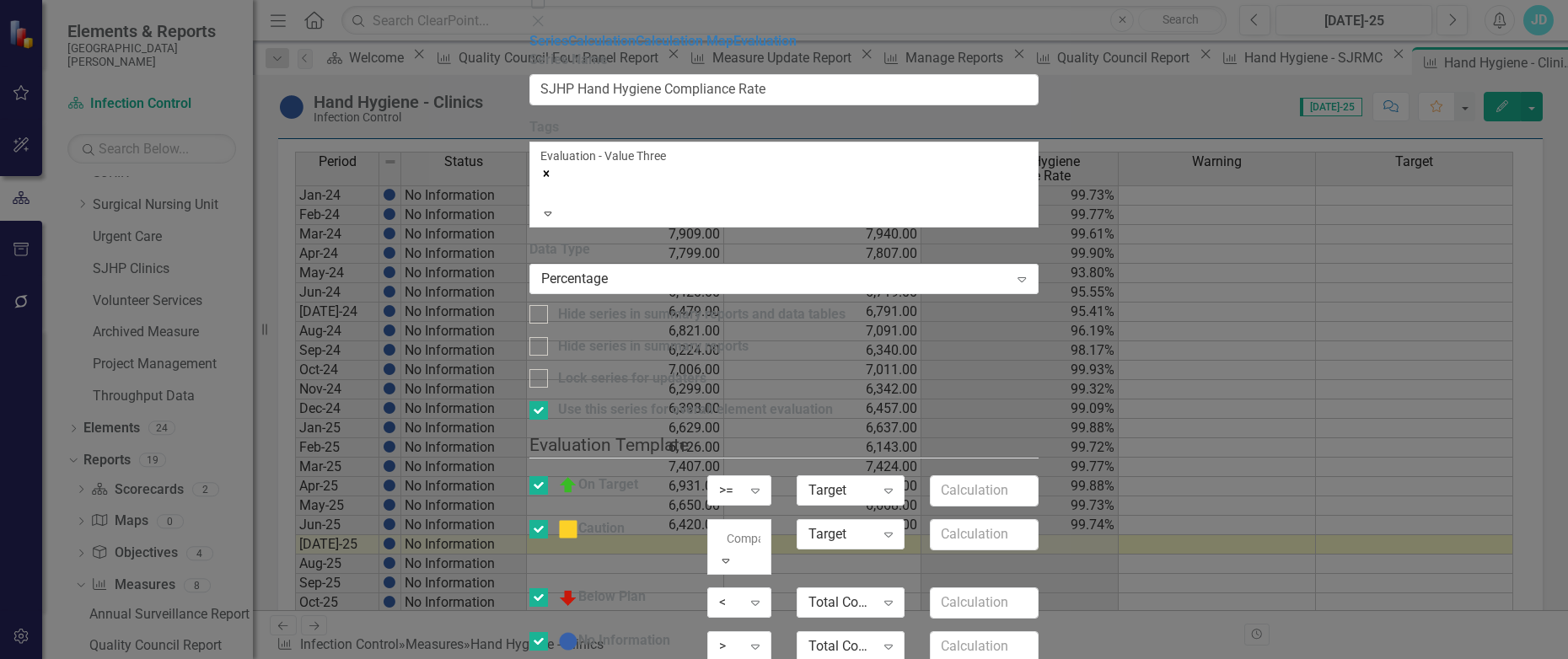
drag, startPoint x: 978, startPoint y: 236, endPoint x: 1111, endPoint y: 190, distance: 140.7
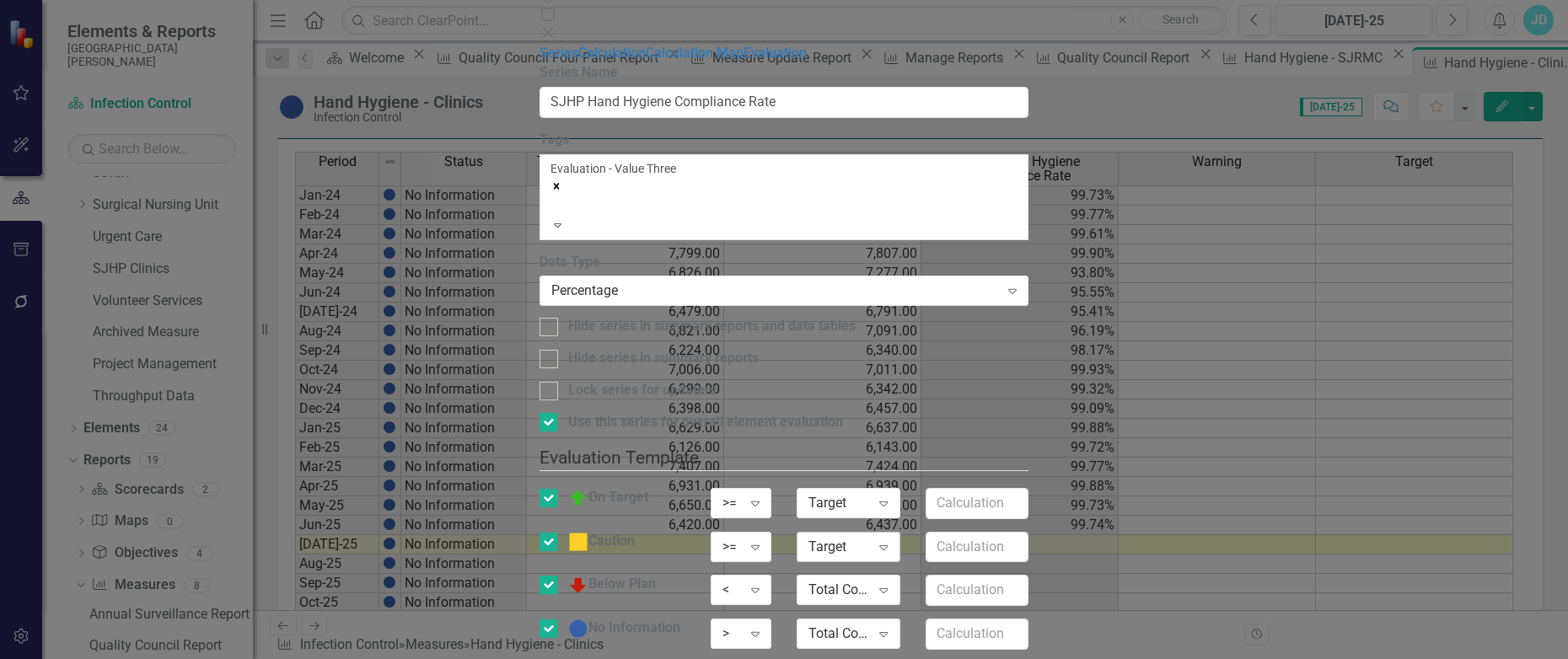
click at [869, 536] on div "Target" at bounding box center [839, 546] width 61 height 19
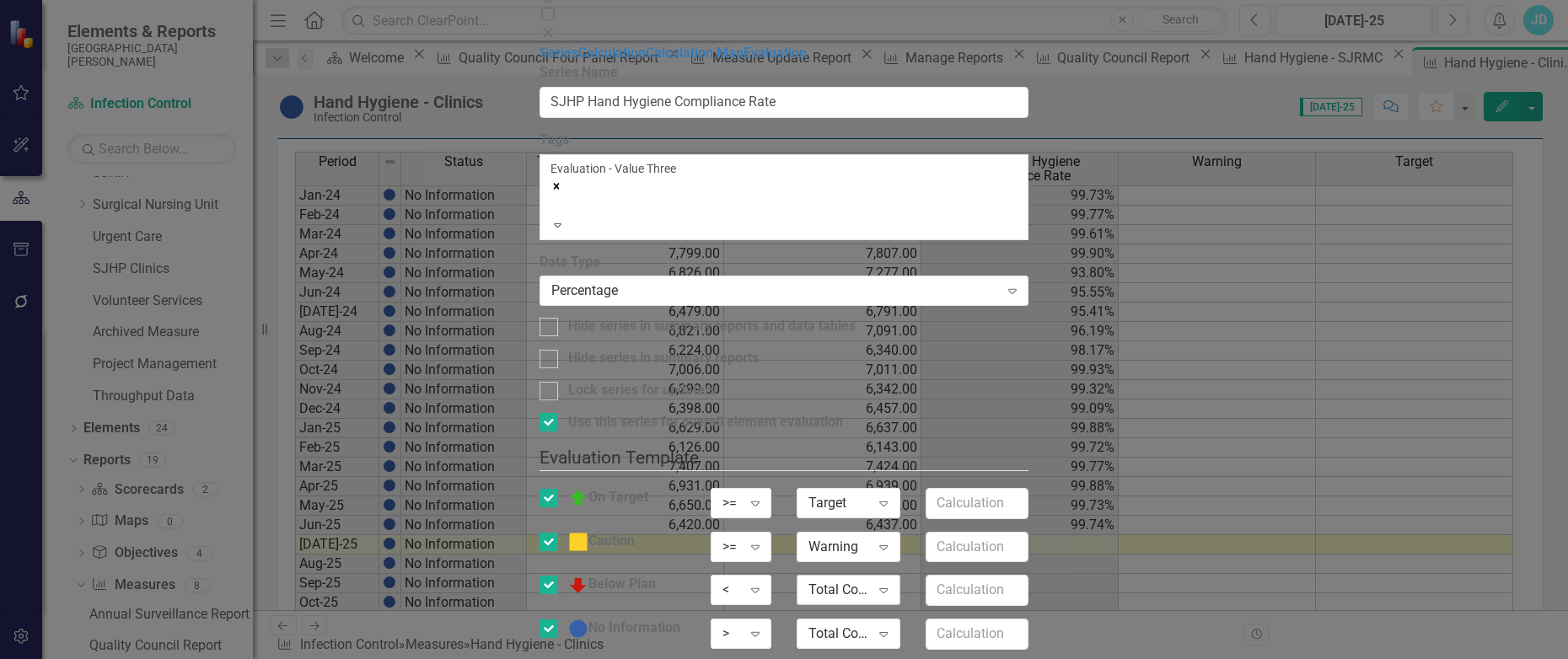
click at [869, 580] on div "Total Compliant Observations" at bounding box center [839, 590] width 61 height 19
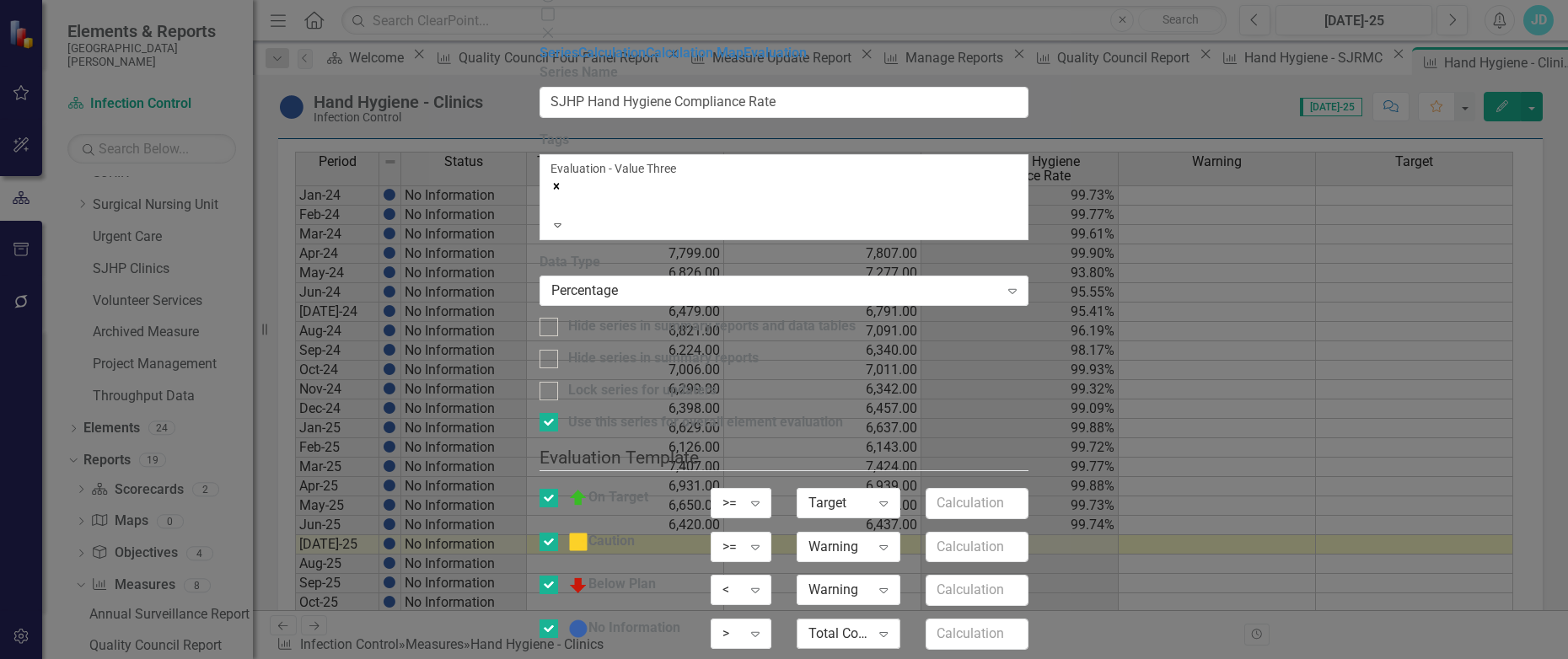
click at [869, 624] on div "Total Compliant Observations" at bounding box center [839, 634] width 61 height 19
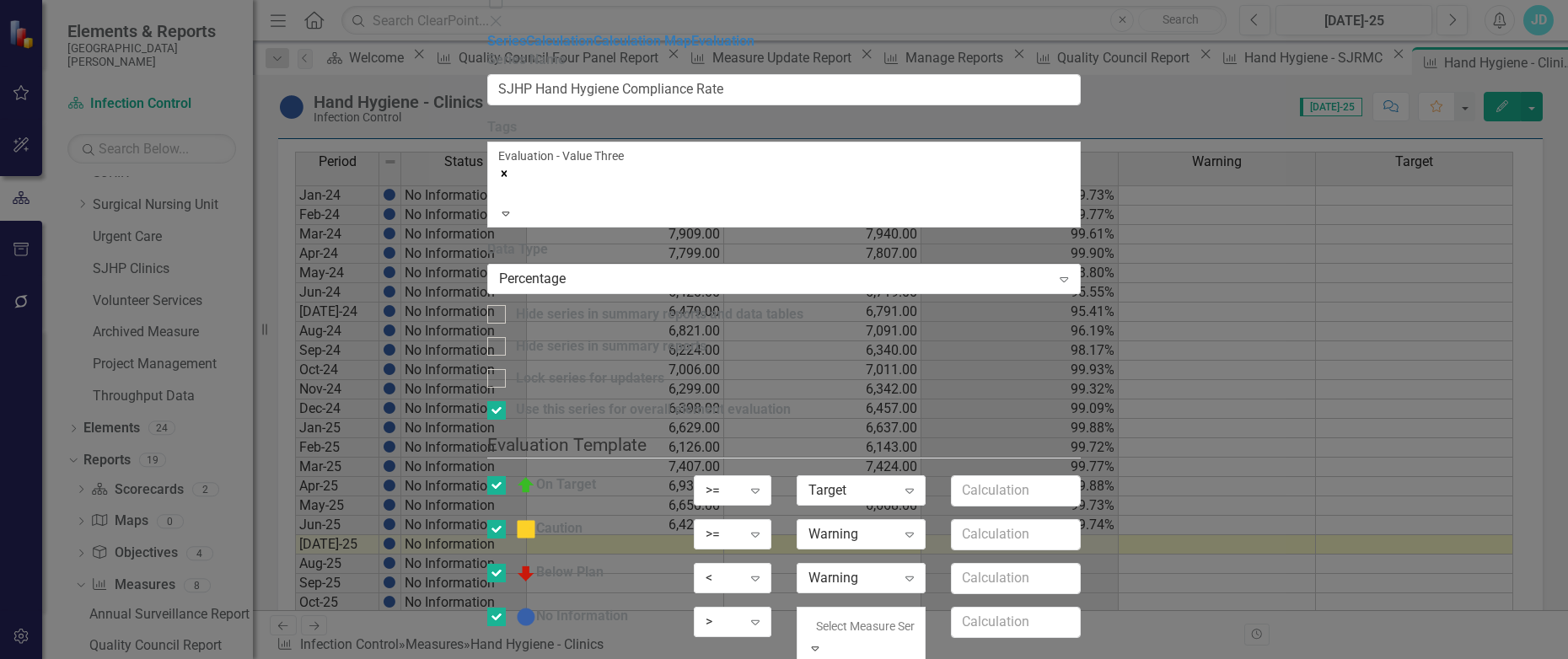
drag, startPoint x: 991, startPoint y: 364, endPoint x: 989, endPoint y: 349, distance: 15.1
click at [990, 400] on div "Use this series for overall element evaluation Evaluation Template You can defi…" at bounding box center [783, 536] width 592 height 273
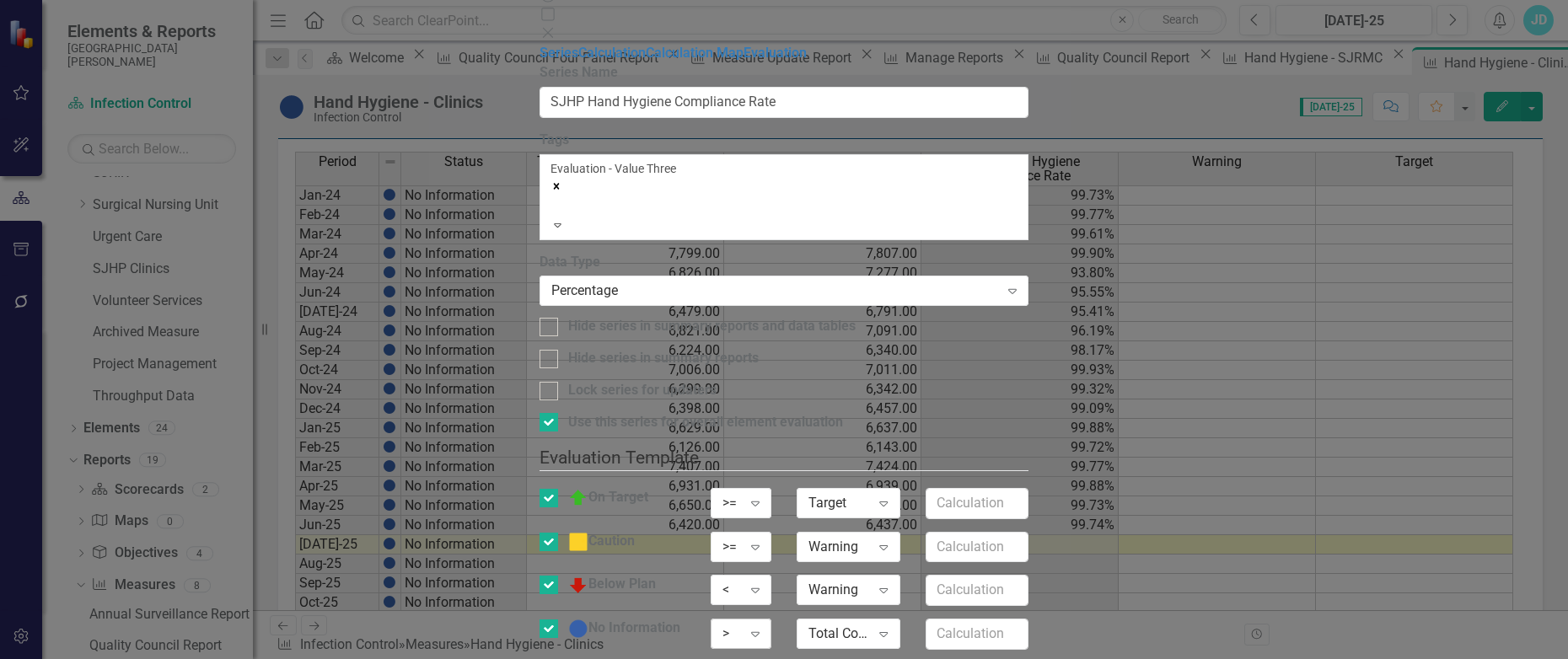
click at [741, 624] on div ">" at bounding box center [731, 634] width 18 height 19
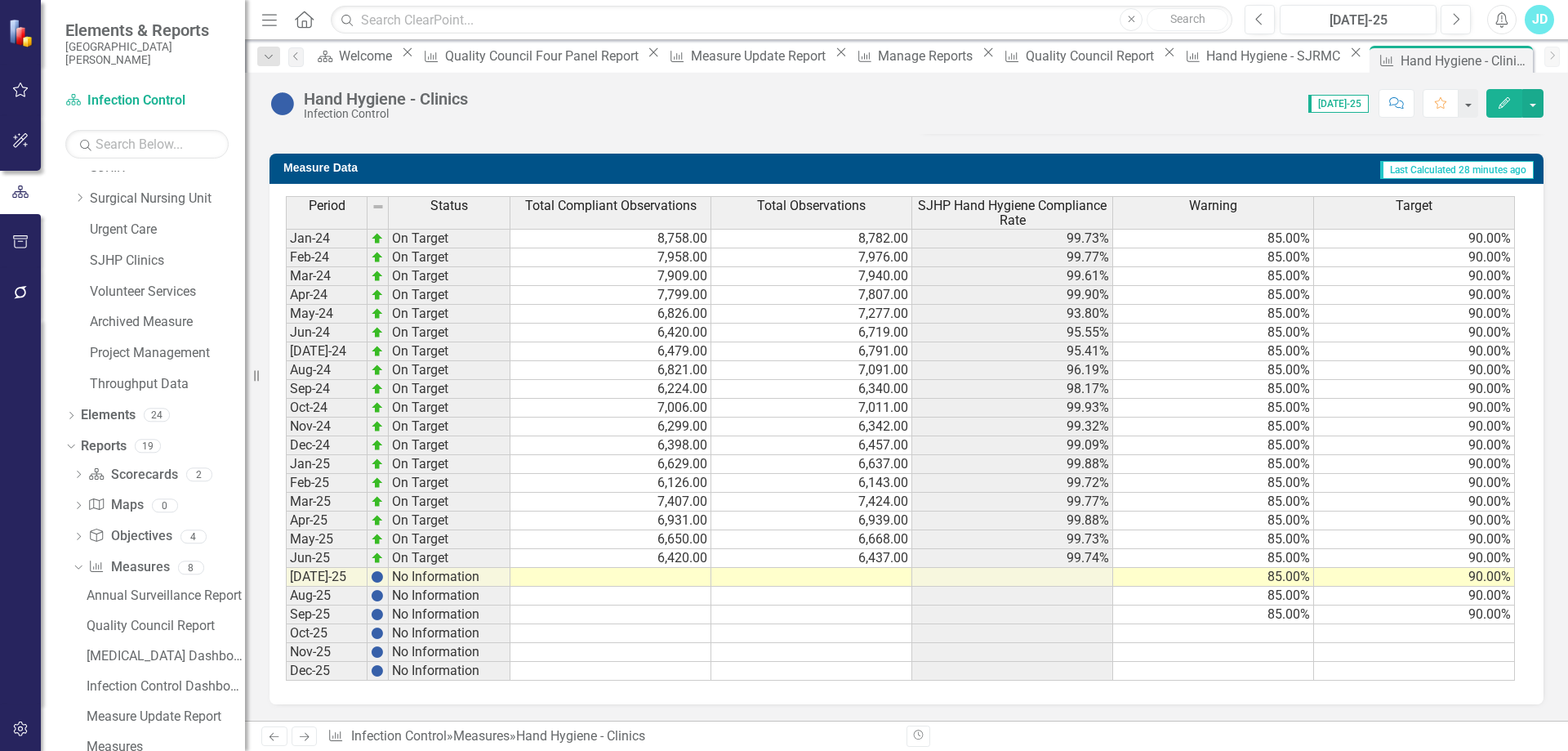
scroll to position [636, 0]
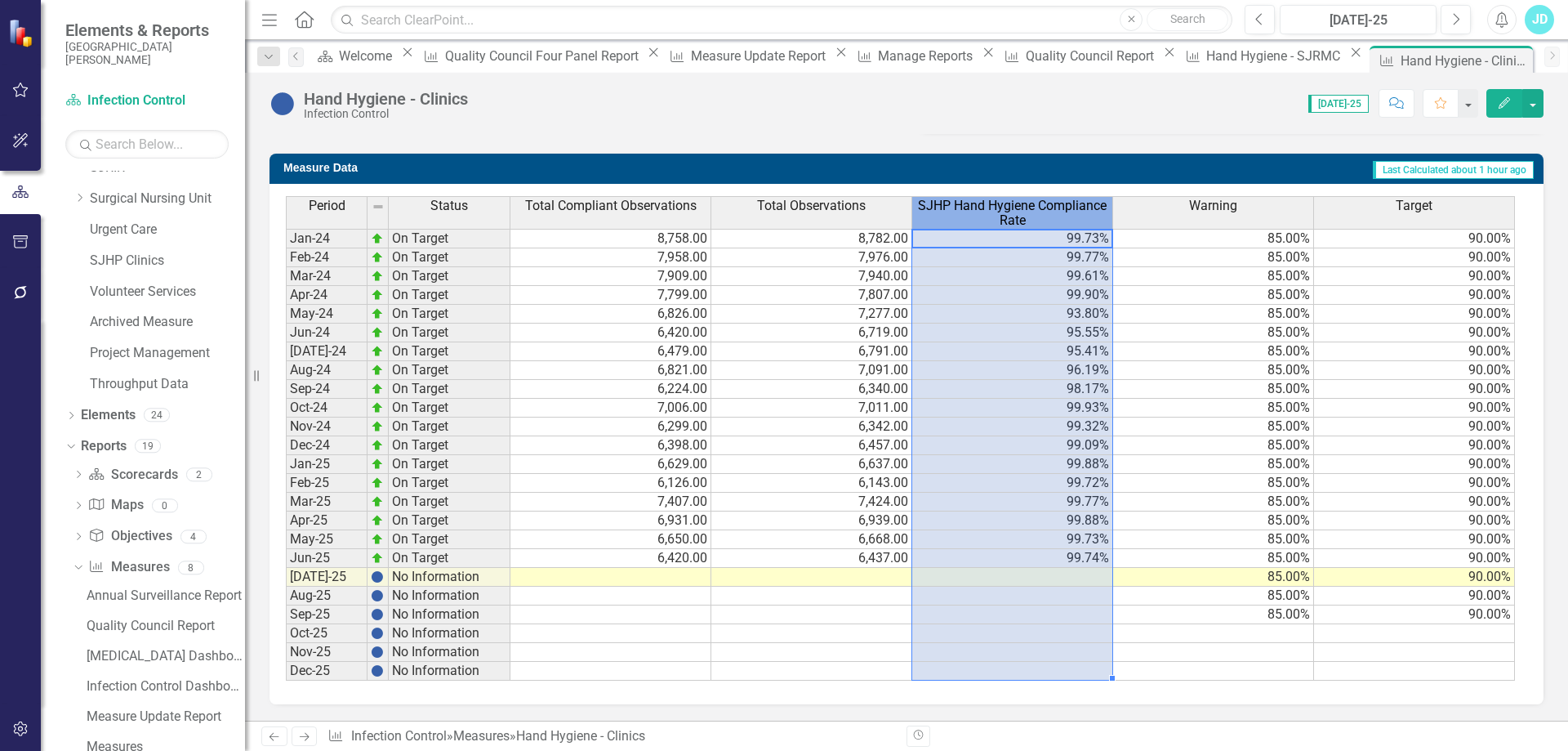
click at [1010, 210] on span "SJHP Hand Hygiene Compliance Rate" at bounding box center [1013, 212] width 193 height 29
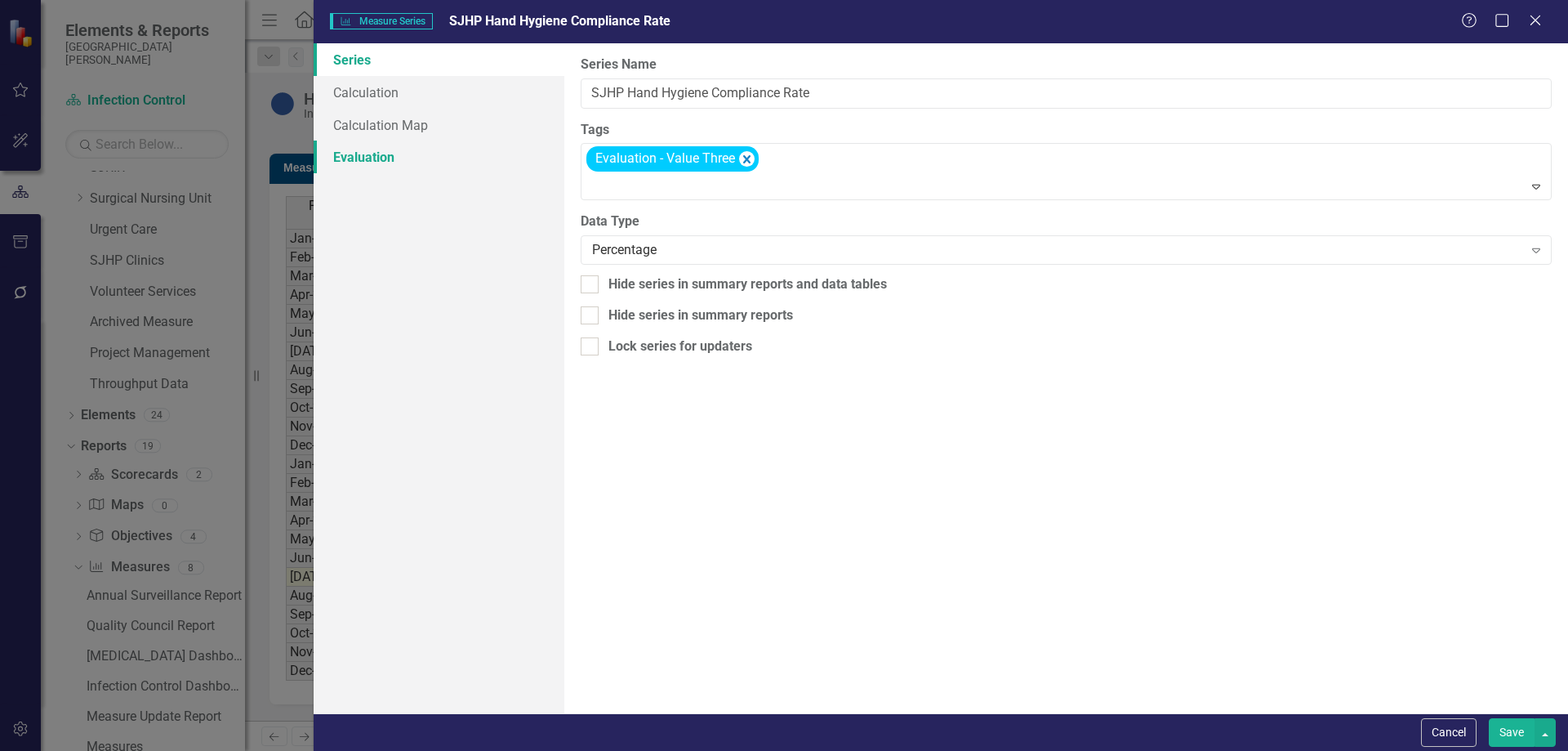
click at [371, 154] on link "Evaluation" at bounding box center [439, 156] width 251 height 33
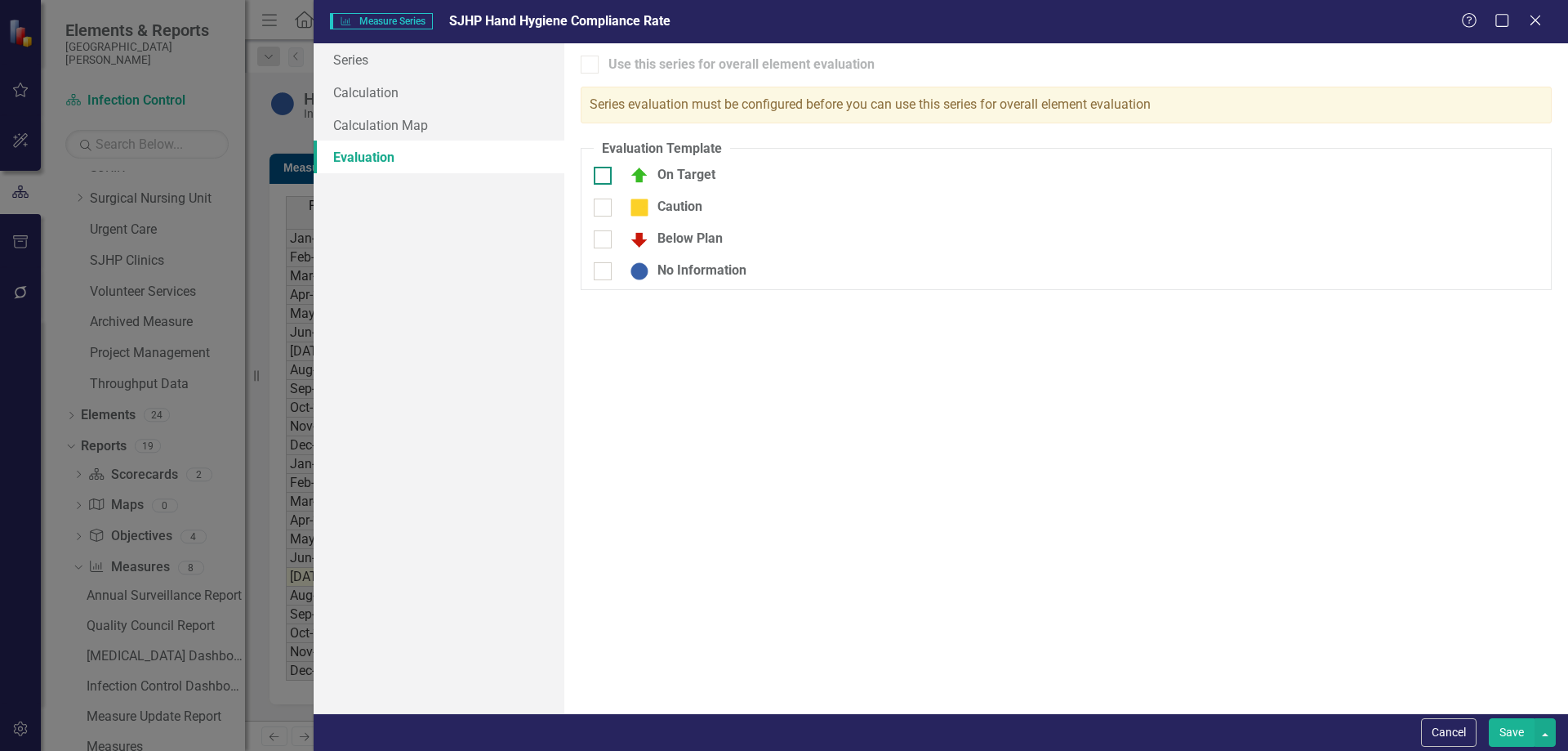
click at [608, 171] on div at bounding box center [603, 175] width 18 height 18
click at [605, 171] on input "On Target" at bounding box center [599, 171] width 10 height 10
checkbox input "true"
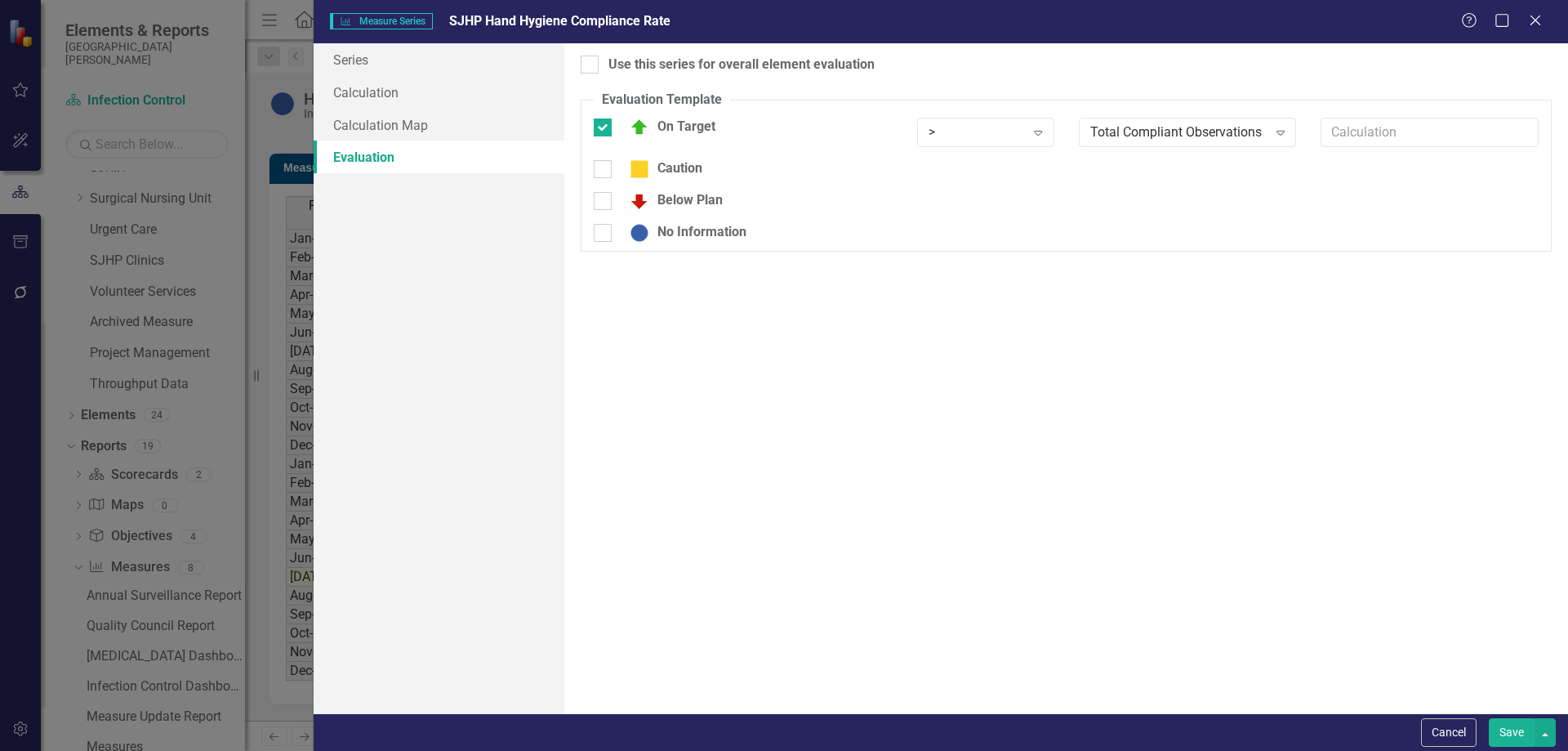
click at [600, 174] on div at bounding box center [603, 168] width 18 height 18
click at [600, 171] on input "Caution" at bounding box center [599, 165] width 10 height 10
checkbox input "true"
click at [601, 207] on input "Below Plan" at bounding box center [599, 208] width 10 height 10
checkbox input "true"
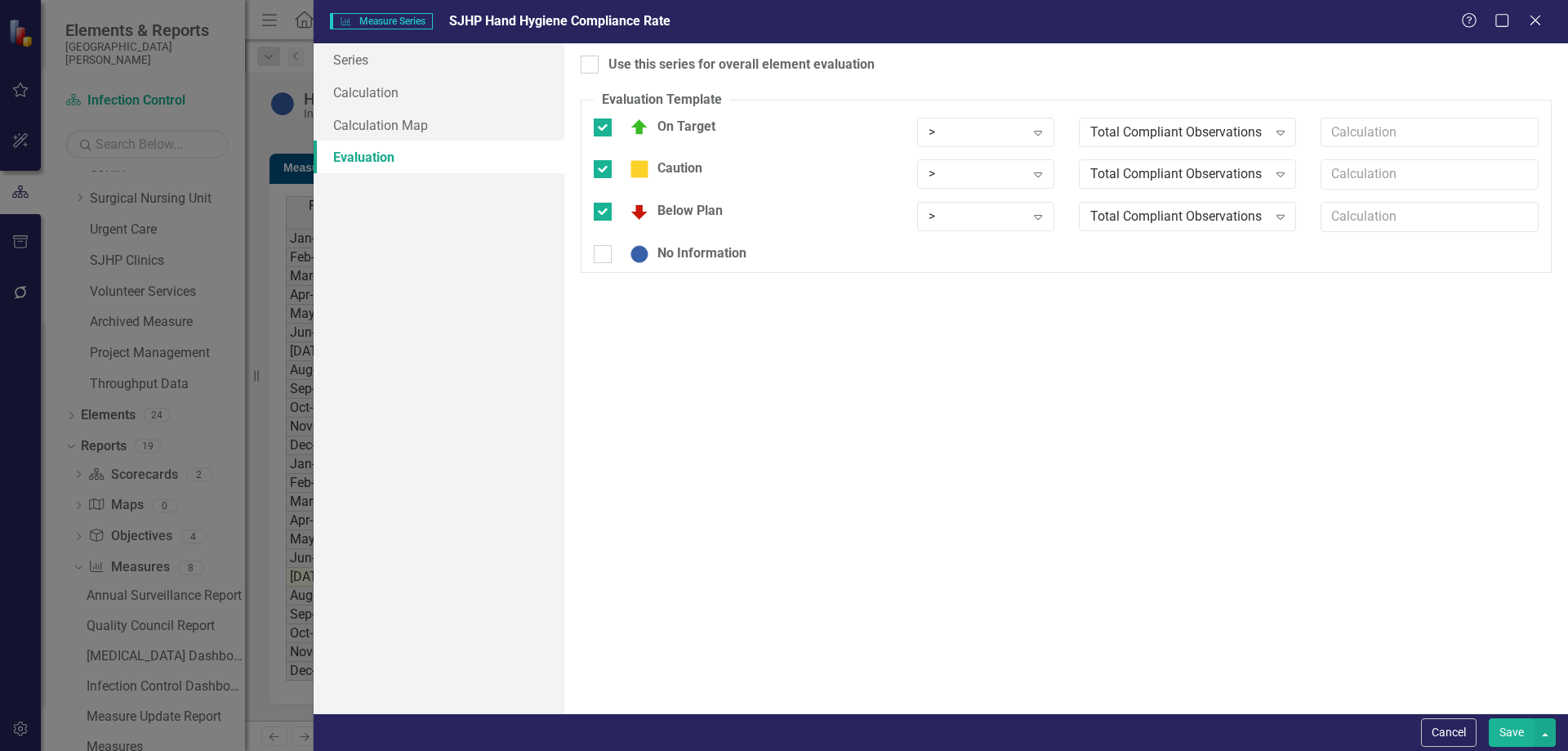
drag, startPoint x: 606, startPoint y: 254, endPoint x: 611, endPoint y: 138, distance: 116.1
click at [606, 253] on div at bounding box center [603, 253] width 18 height 18
click at [605, 253] on input "No Information" at bounding box center [599, 249] width 10 height 10
checkbox input "true"
click at [591, 65] on input "Use this series for overall element evaluation" at bounding box center [585, 60] width 10 height 10
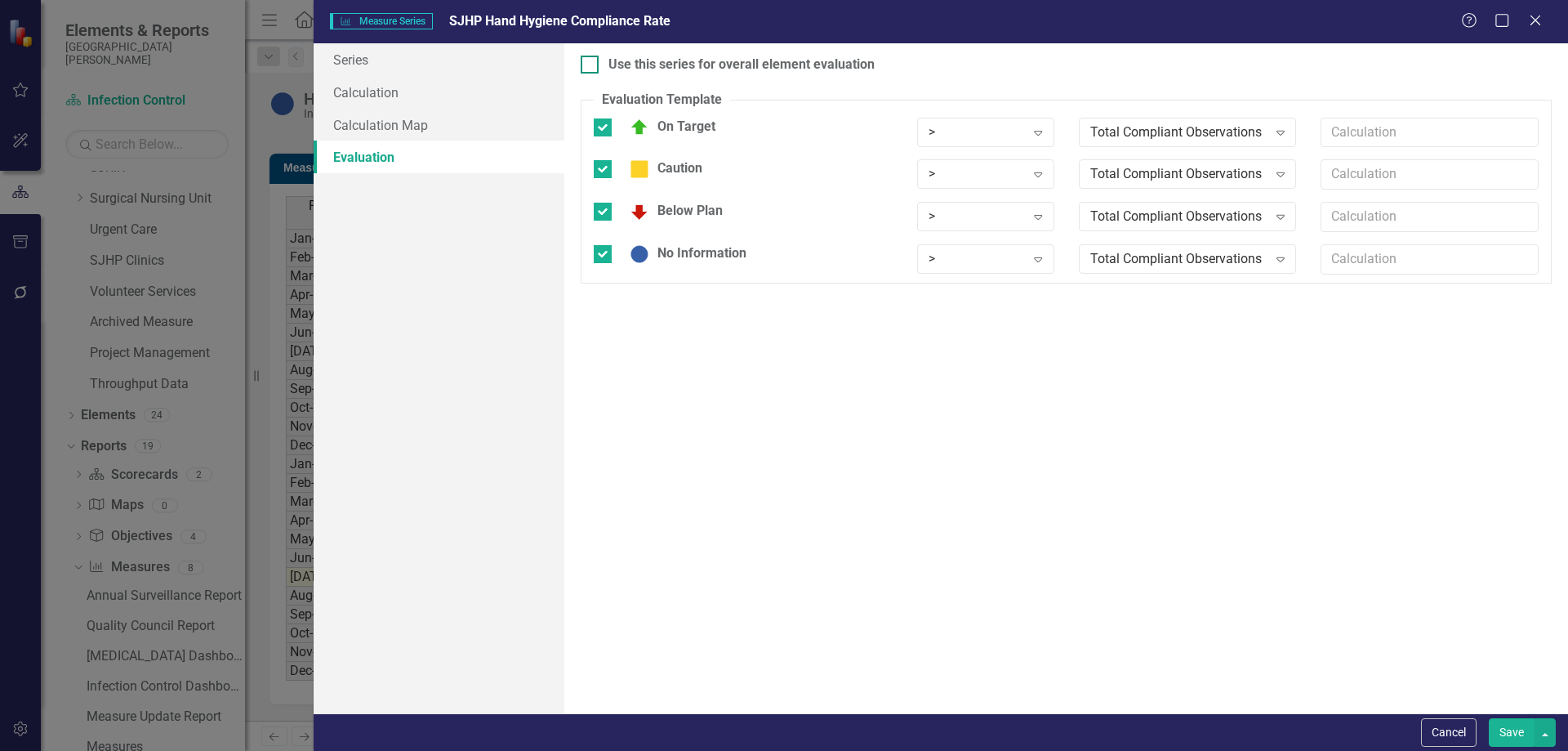
checkbox input "true"
click at [959, 138] on div ">" at bounding box center [977, 132] width 97 height 19
drag, startPoint x: 959, startPoint y: 178, endPoint x: 1114, endPoint y: 146, distance: 158.3
click at [1133, 137] on div "Total Compliant Observations" at bounding box center [1179, 132] width 178 height 19
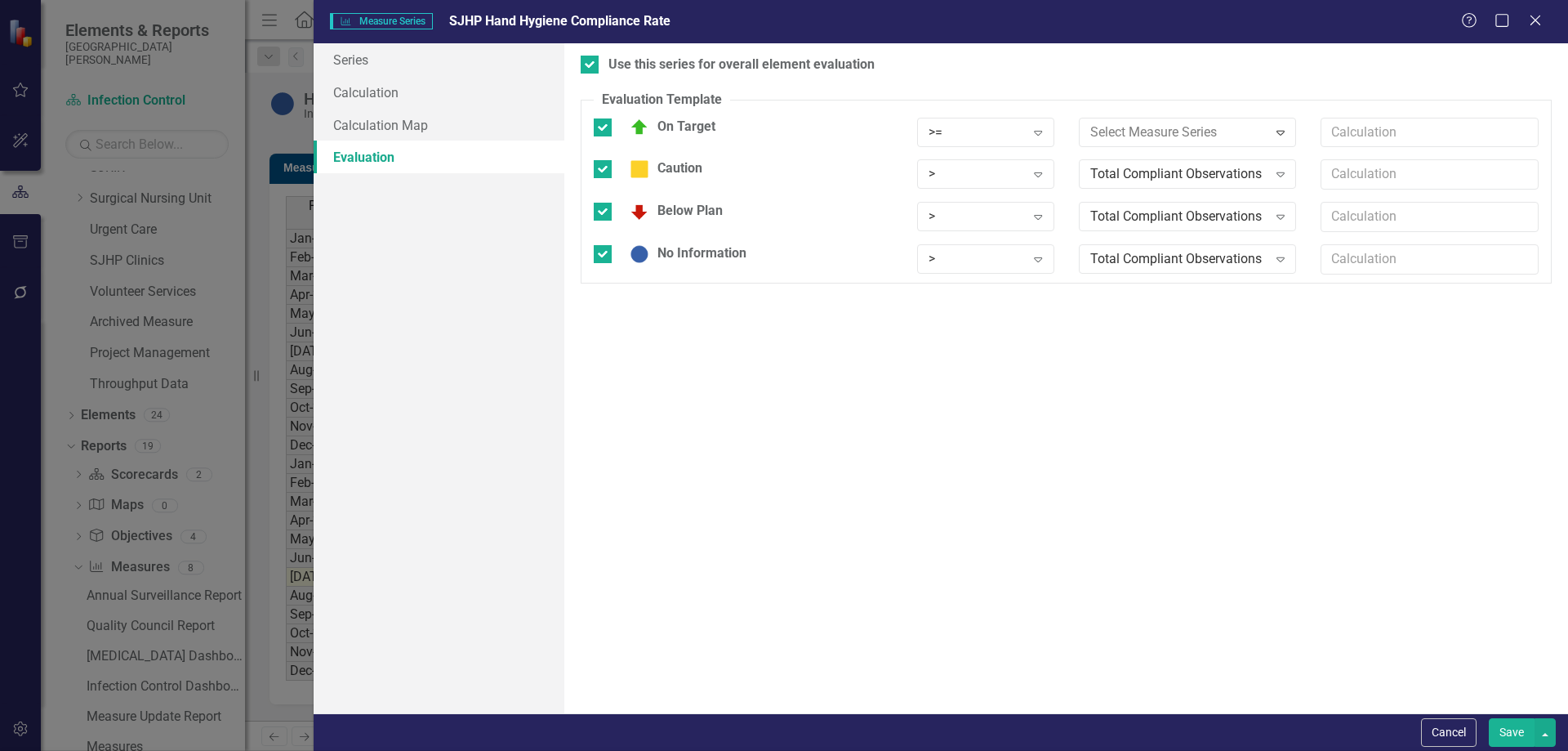
click at [1118, 170] on div "Total Compliant Observations" at bounding box center [1179, 174] width 178 height 19
click at [947, 203] on div "> Expand" at bounding box center [986, 217] width 138 height 30
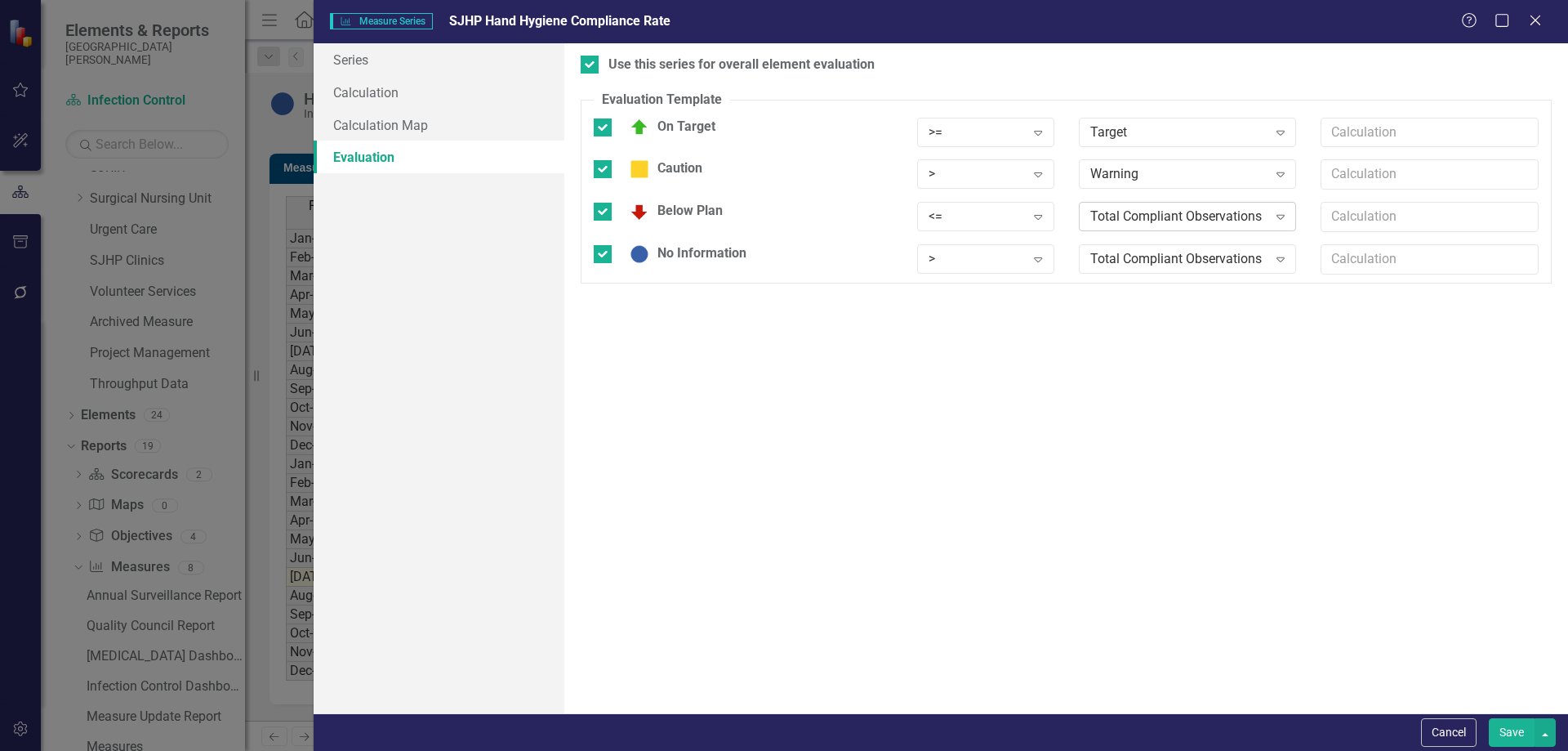
click at [1106, 222] on div "Total Compliant Observations" at bounding box center [1179, 217] width 178 height 19
drag, startPoint x: 1105, startPoint y: 329, endPoint x: 937, endPoint y: 248, distance: 186.5
click at [930, 243] on div "Below Plan <= Expand Warning Expand" at bounding box center [1066, 223] width 970 height 43
click at [937, 262] on div ">" at bounding box center [977, 260] width 97 height 19
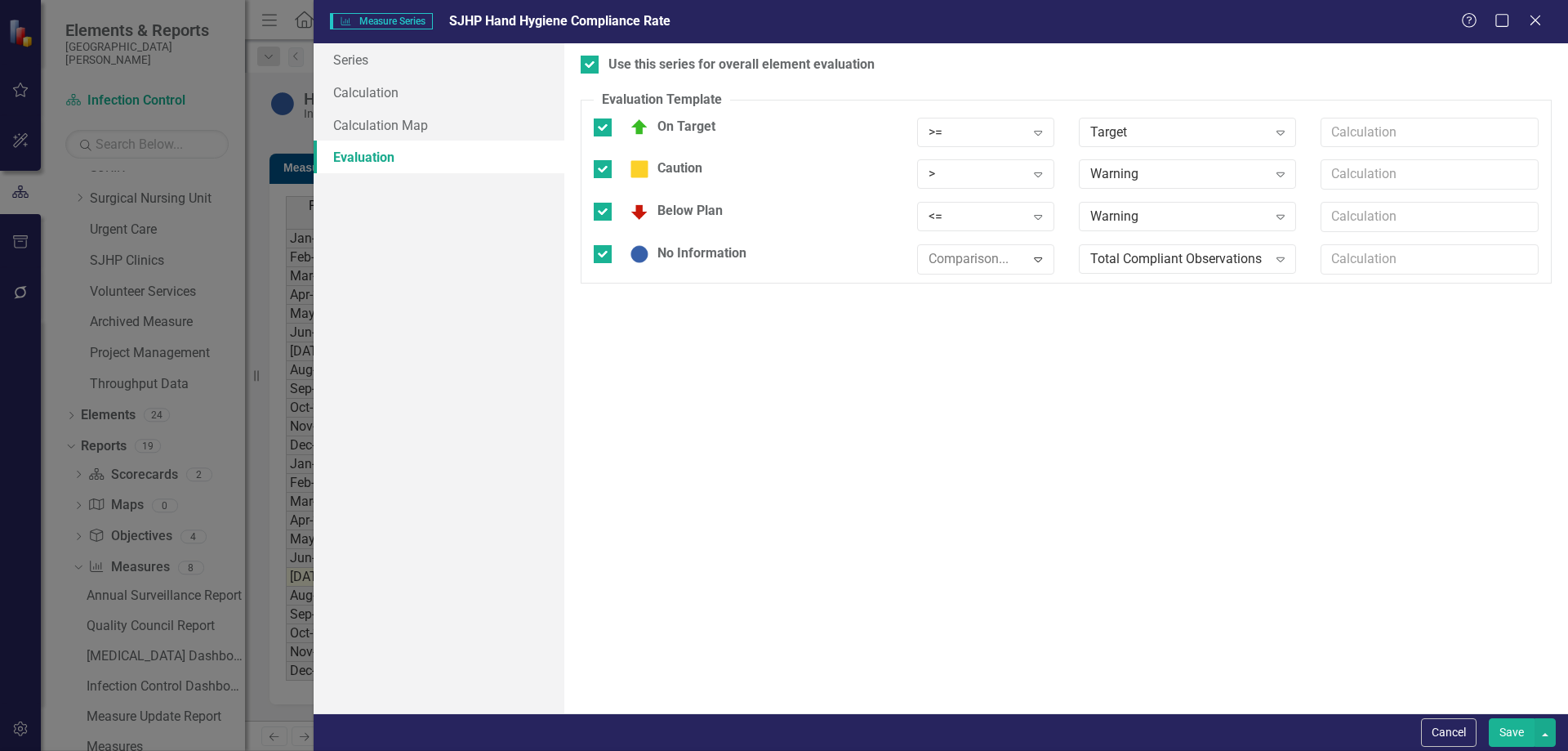
click at [1509, 638] on button "Save" at bounding box center [1511, 732] width 46 height 29
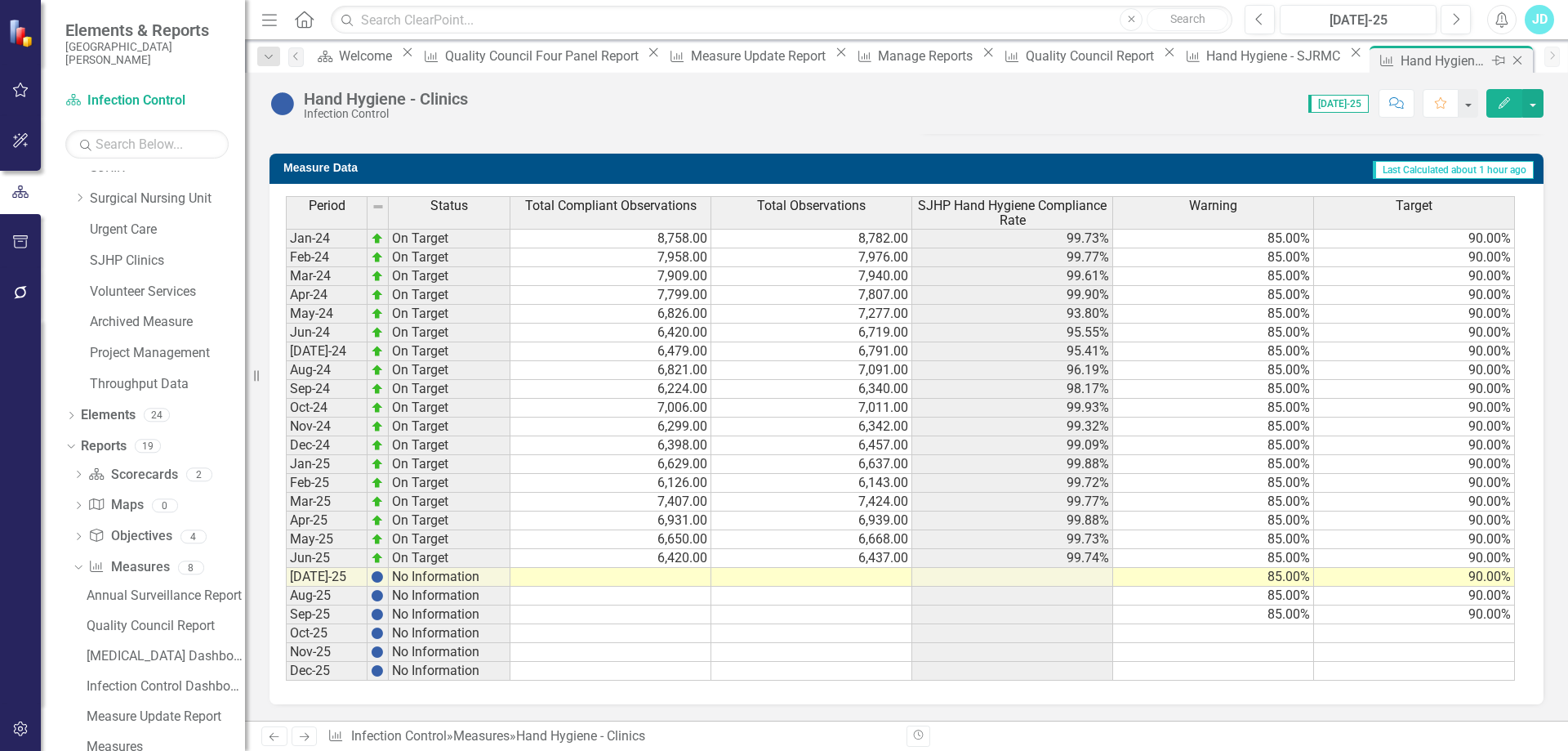
click at [1509, 56] on icon "Close" at bounding box center [1518, 60] width 17 height 13
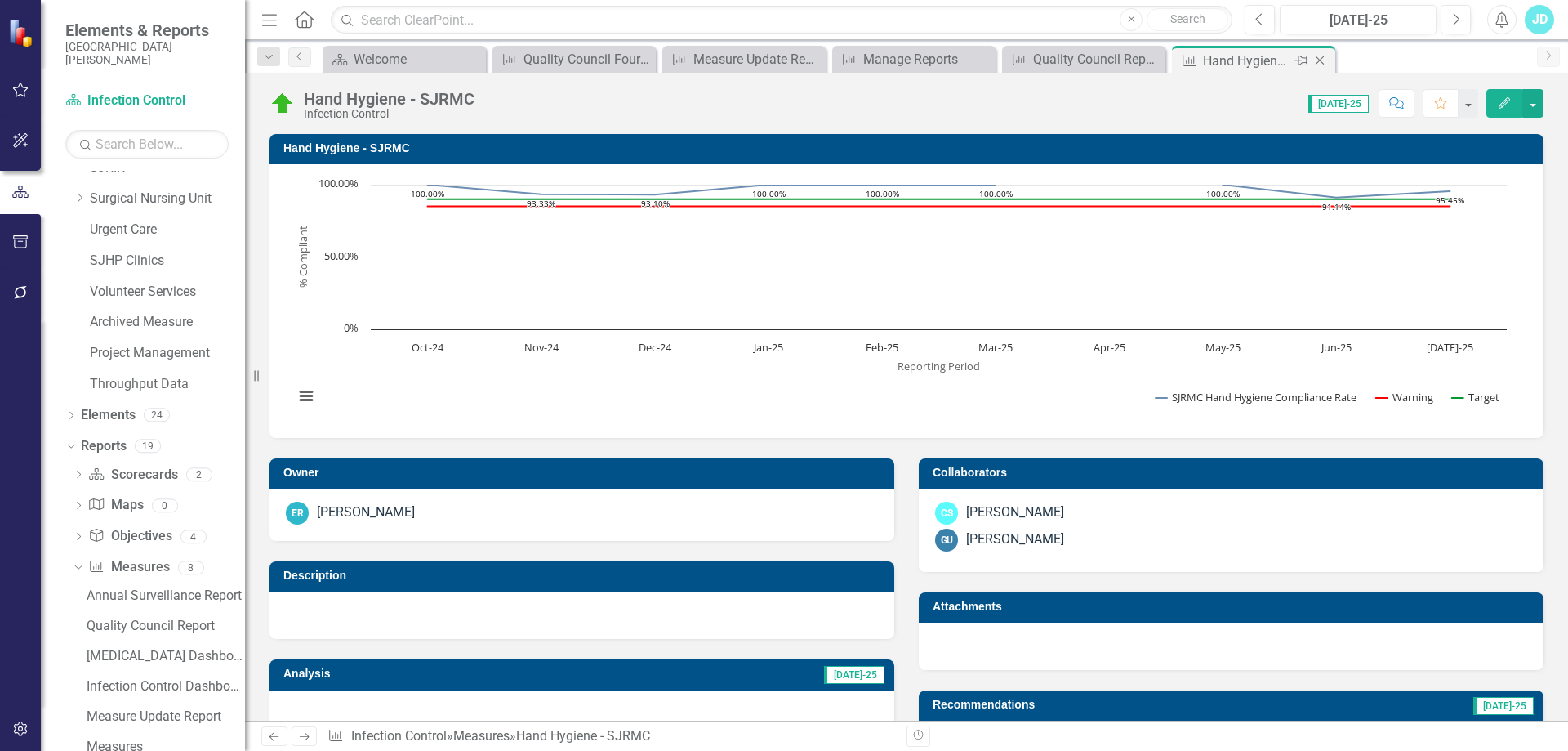
click at [1325, 58] on icon "Close" at bounding box center [1321, 60] width 17 height 13
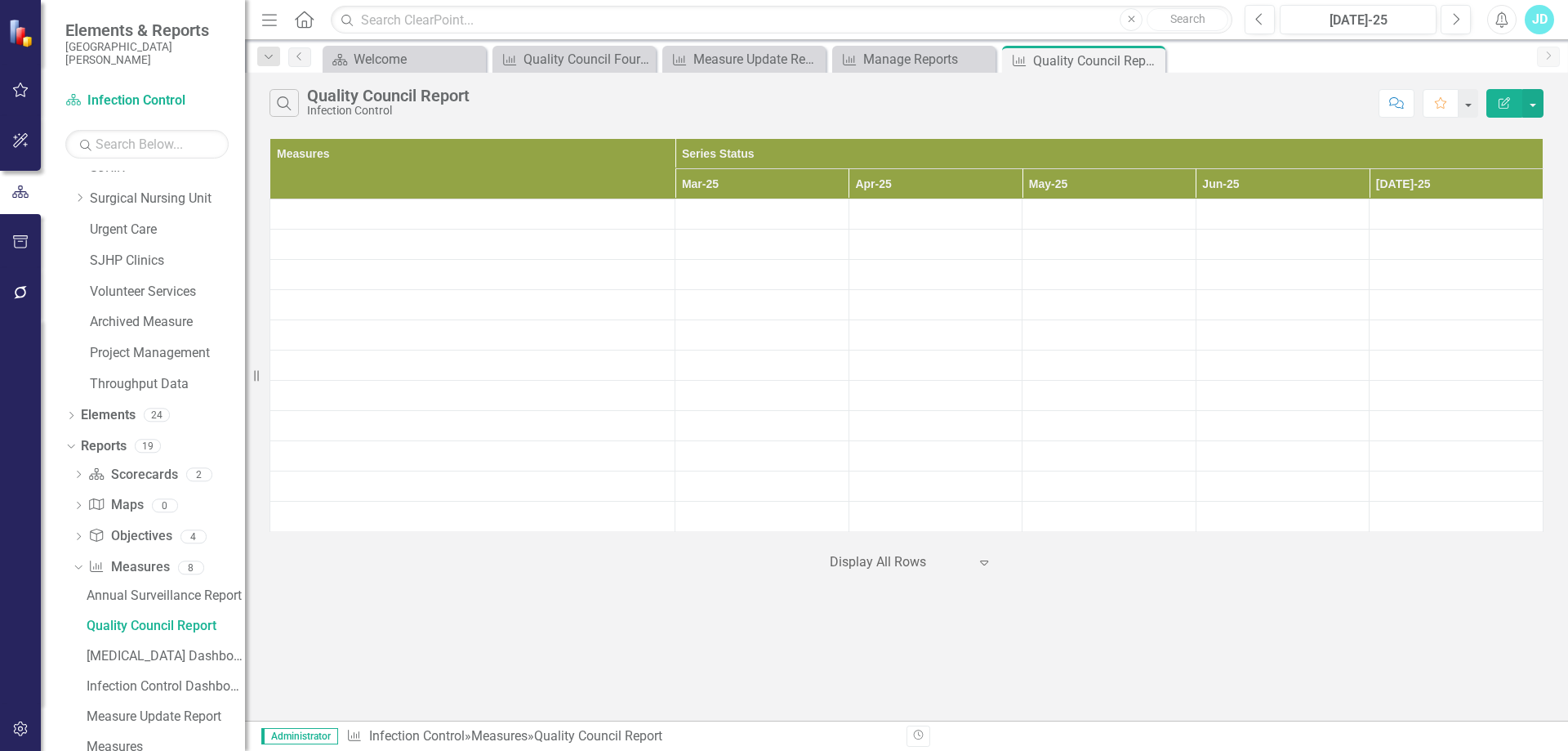
scroll to position [1327, 0]
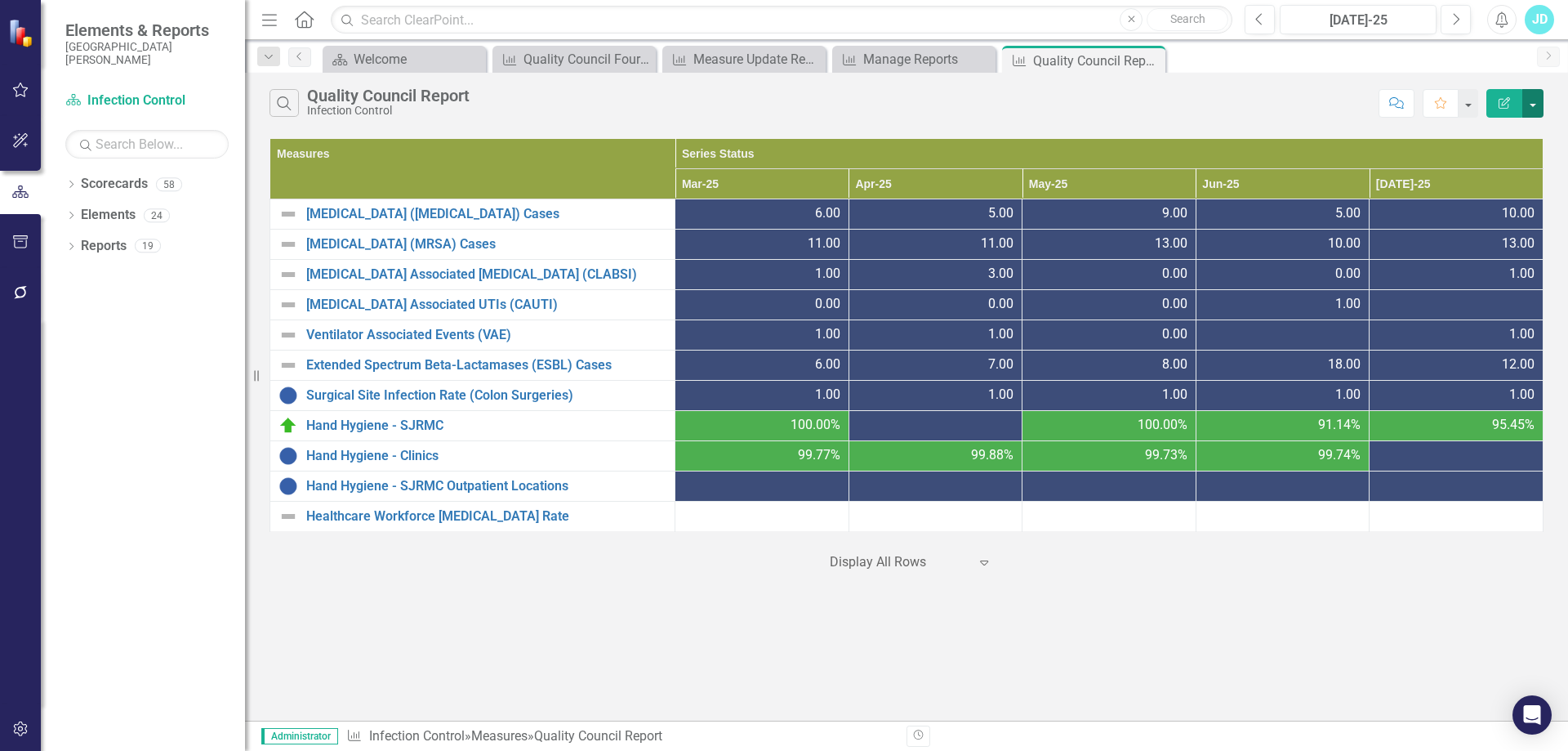
click at [1533, 109] on button "button" at bounding box center [1533, 103] width 21 height 29
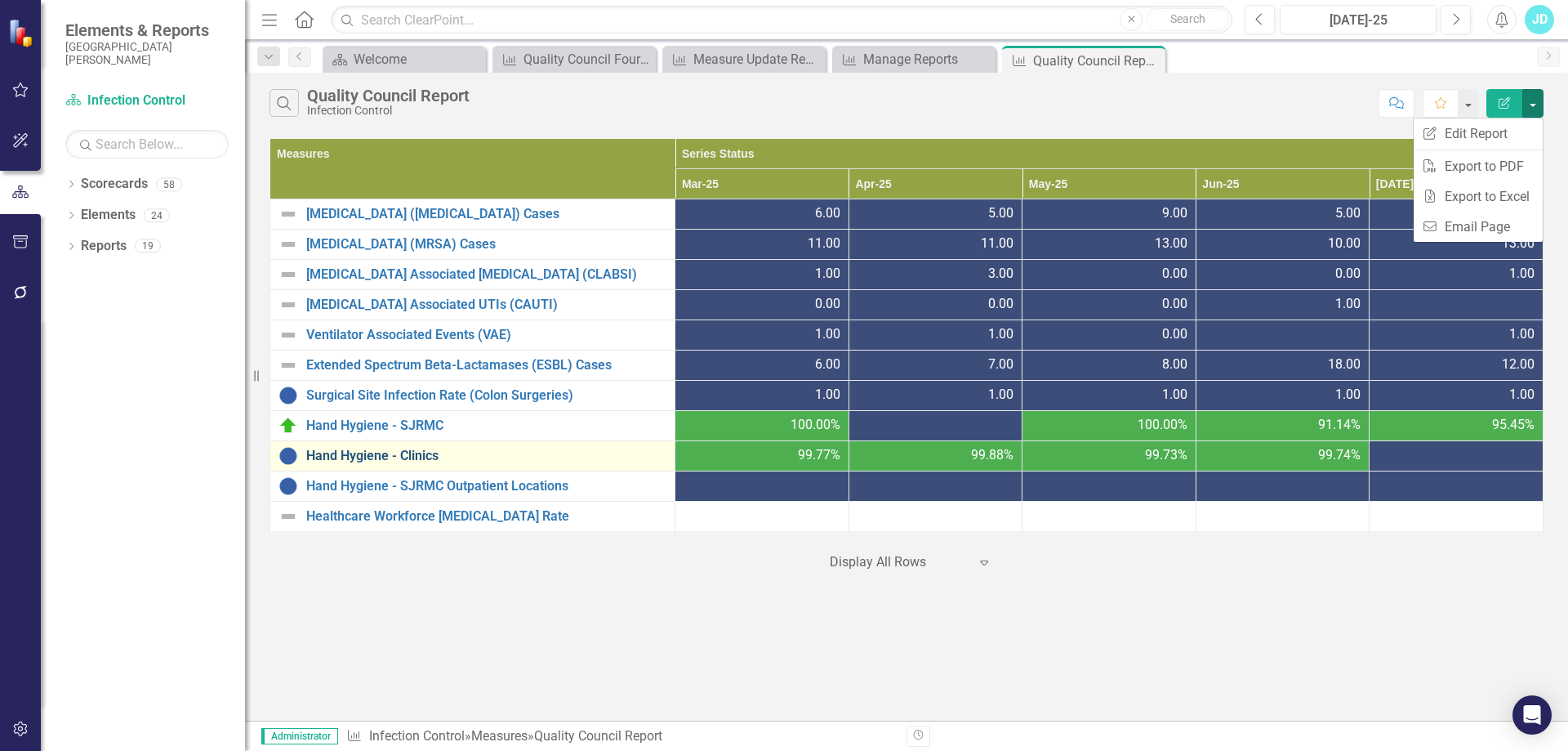
click at [380, 461] on link "Hand Hygiene - Clinics" at bounding box center [485, 456] width 360 height 15
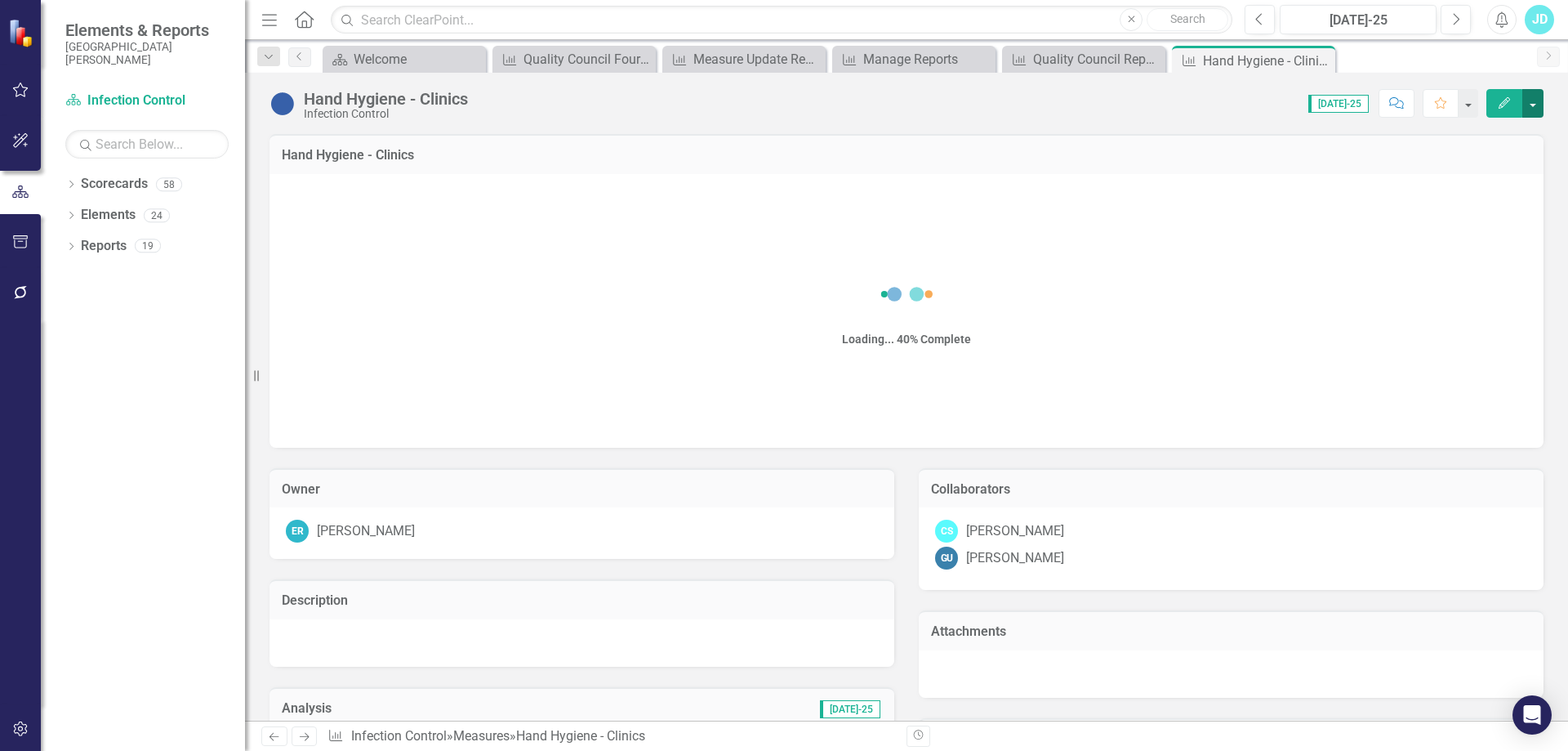
click at [1536, 108] on button "button" at bounding box center [1533, 103] width 21 height 29
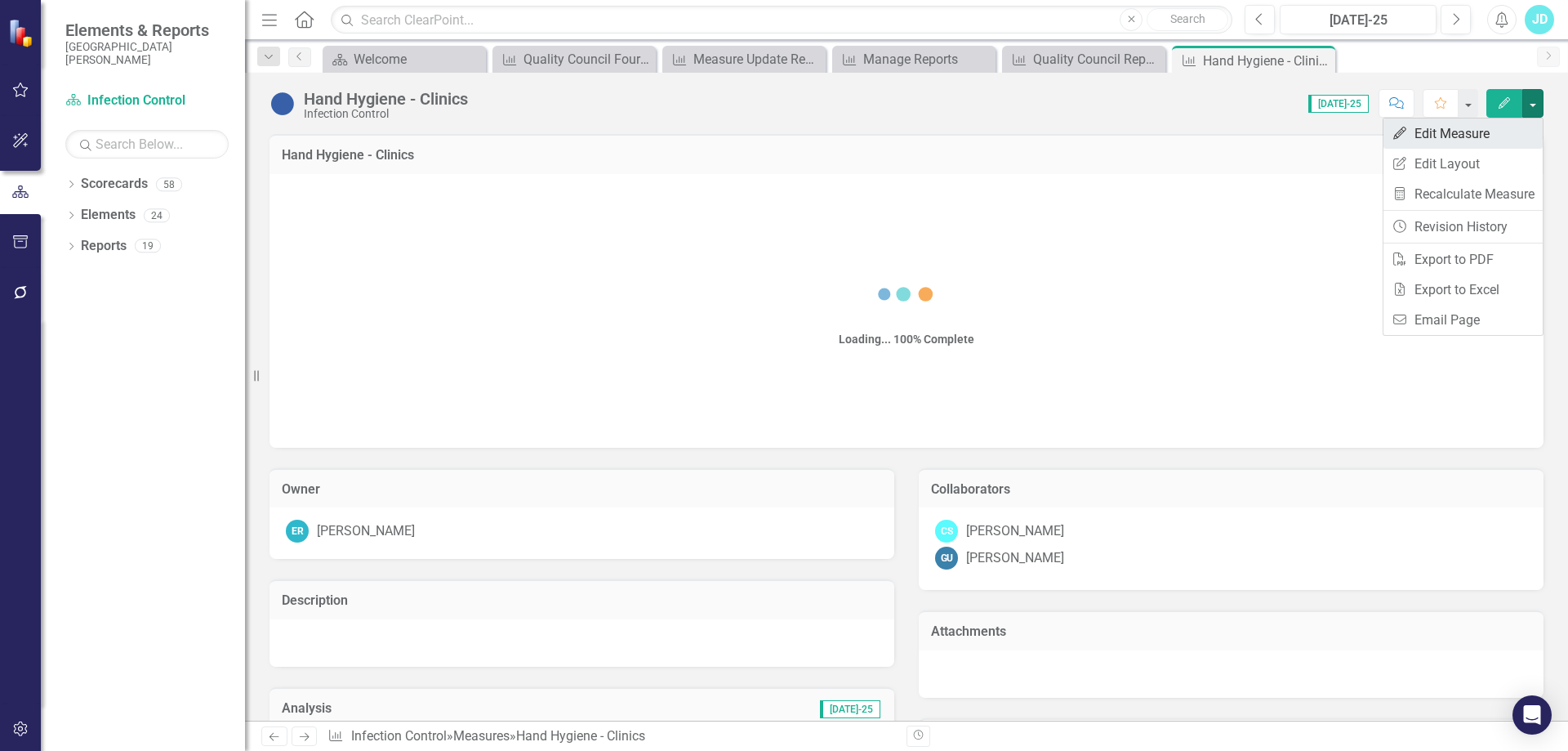
click at [1502, 134] on link "Edit Edit Measure" at bounding box center [1463, 133] width 159 height 30
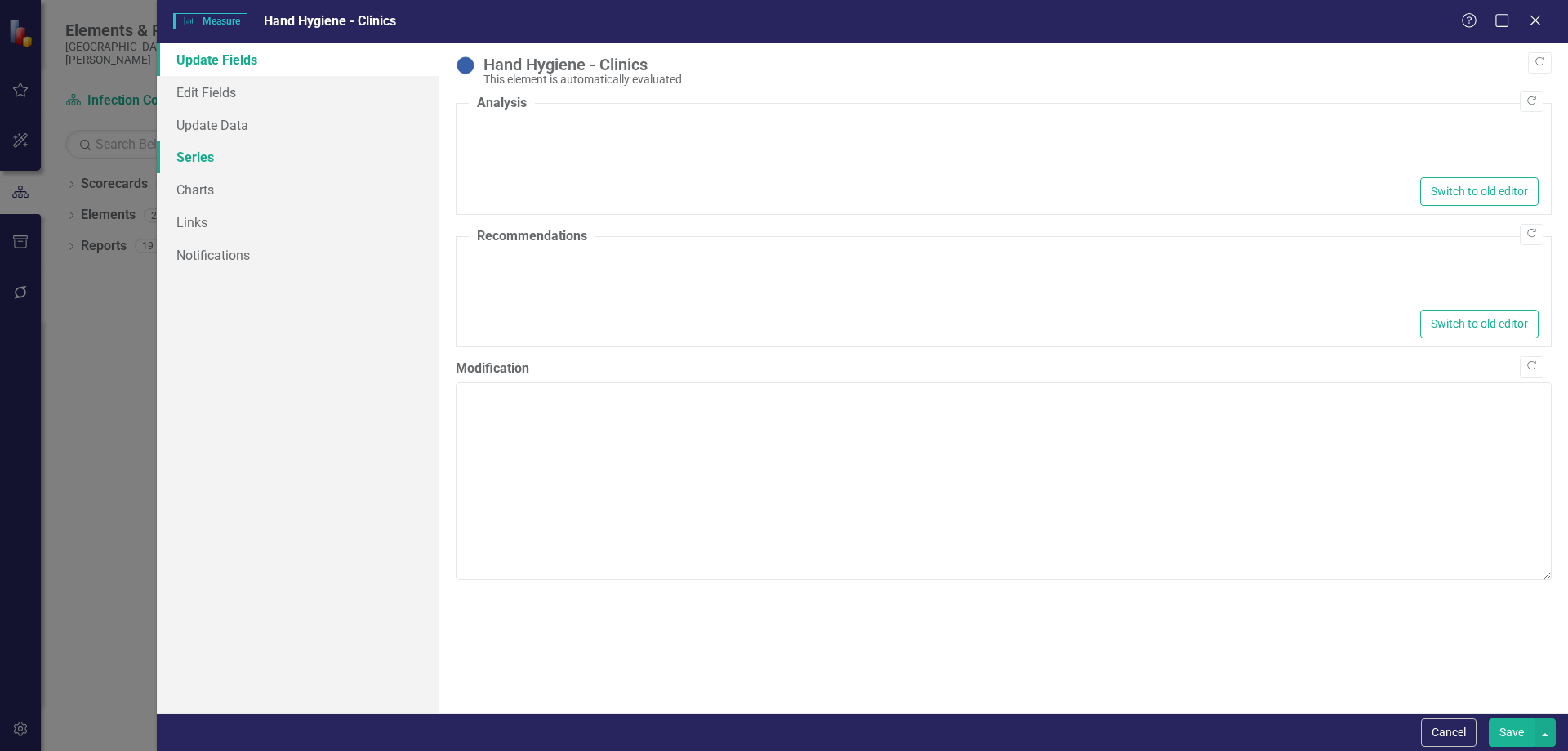
click at [220, 158] on link "Series" at bounding box center [299, 156] width 283 height 33
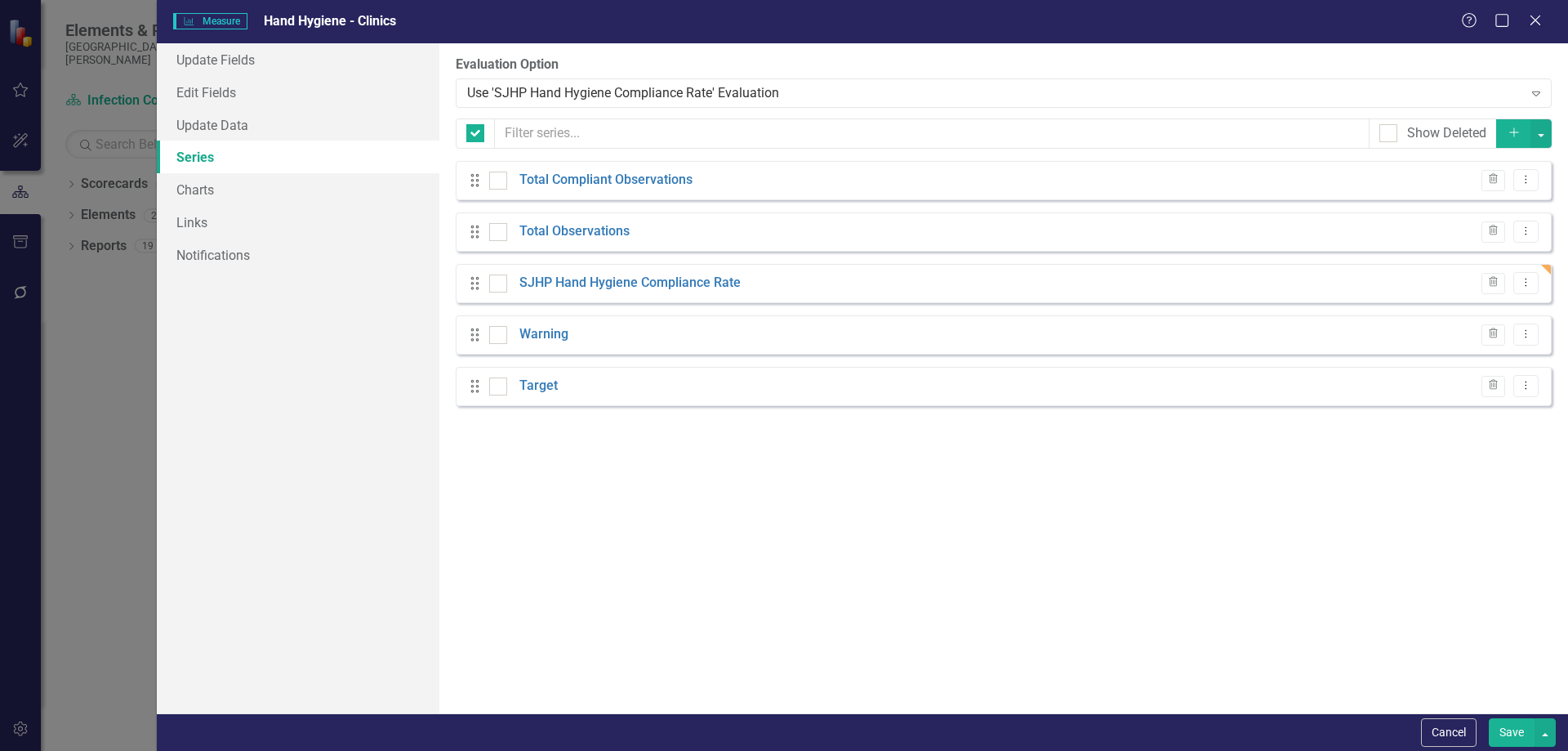
checkbox input "false"
click at [575, 177] on link "Total Compliant Observations" at bounding box center [606, 181] width 173 height 19
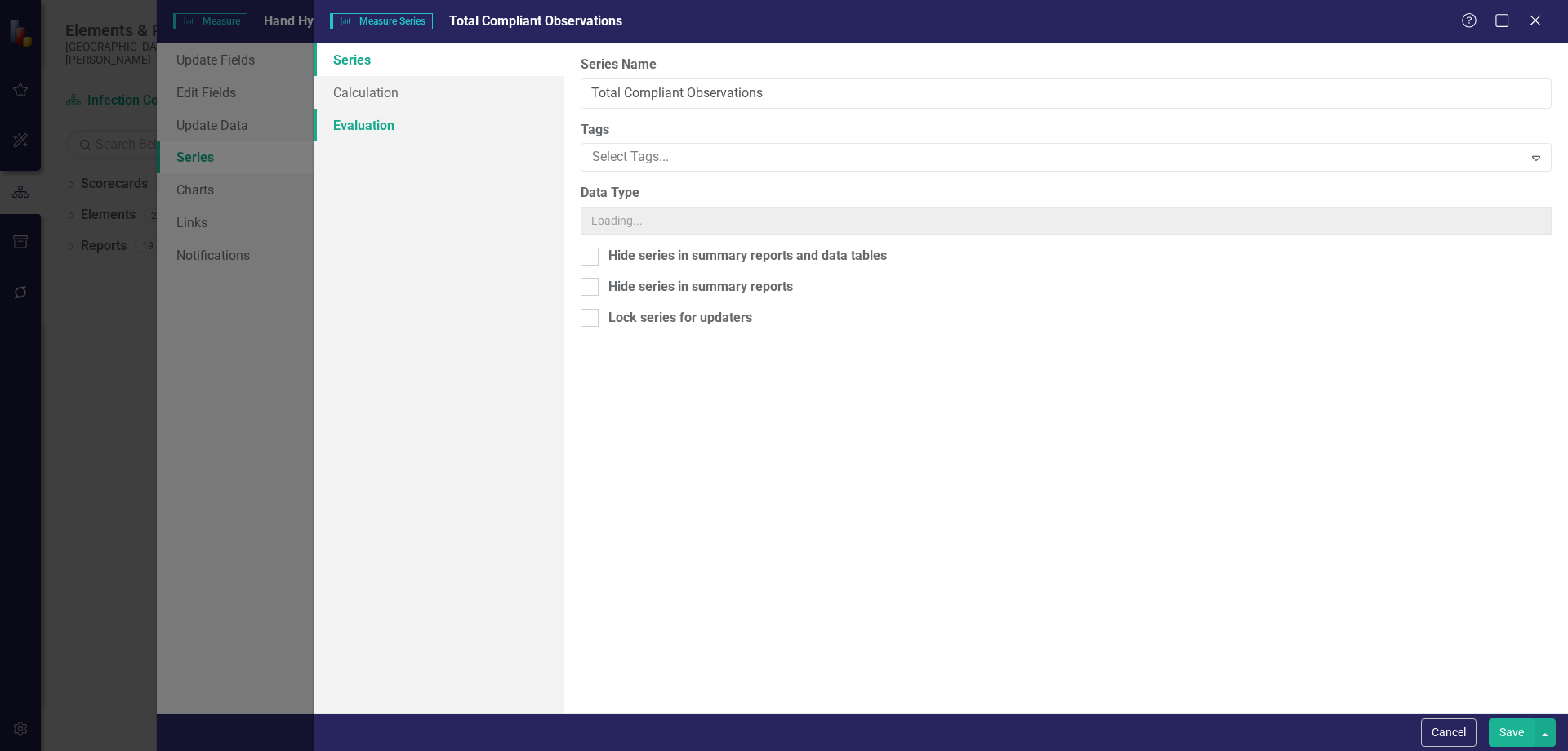
click at [390, 130] on link "Evaluation" at bounding box center [439, 125] width 251 height 33
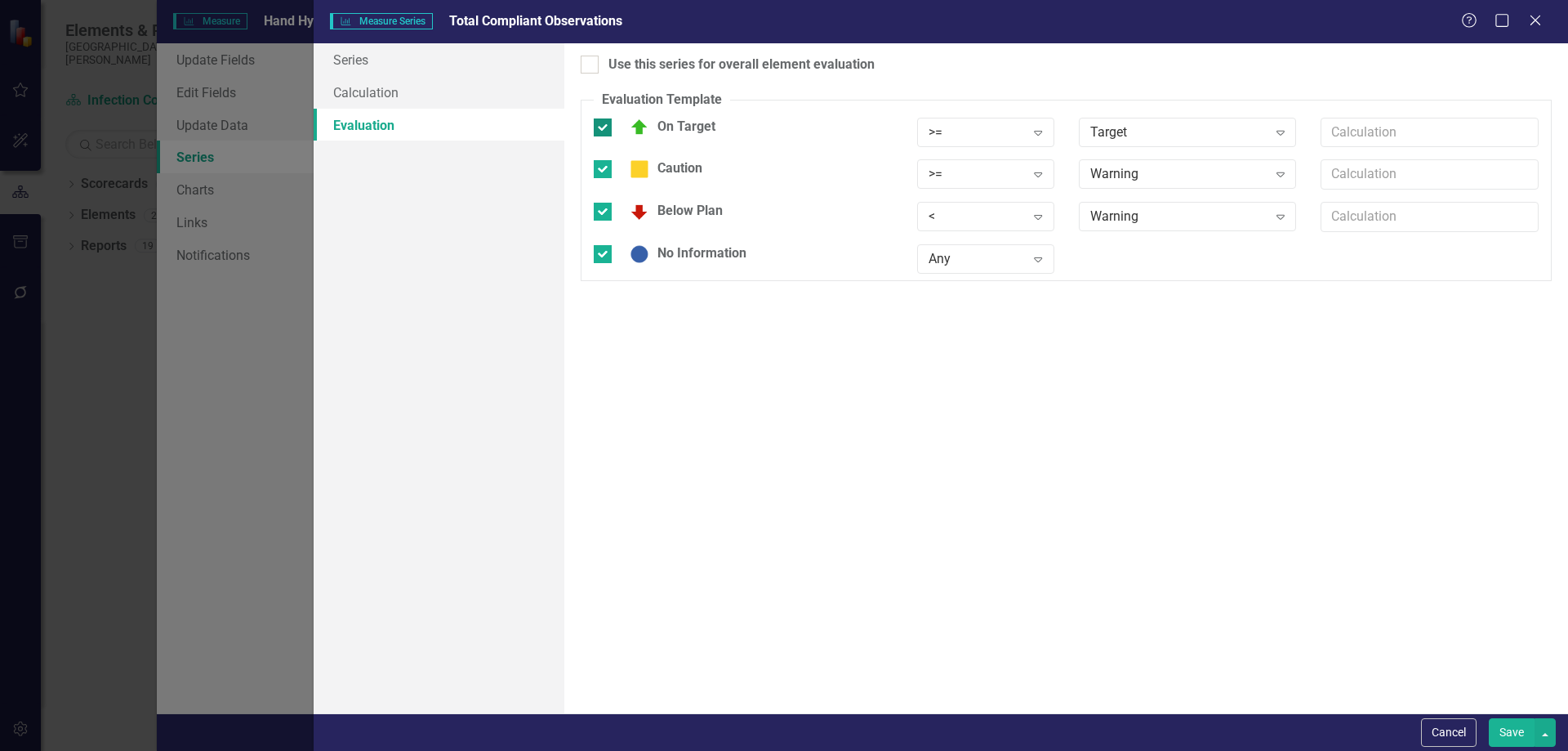
click at [600, 129] on div at bounding box center [603, 127] width 18 height 18
click at [600, 129] on input "On Target" at bounding box center [599, 123] width 10 height 10
checkbox input "false"
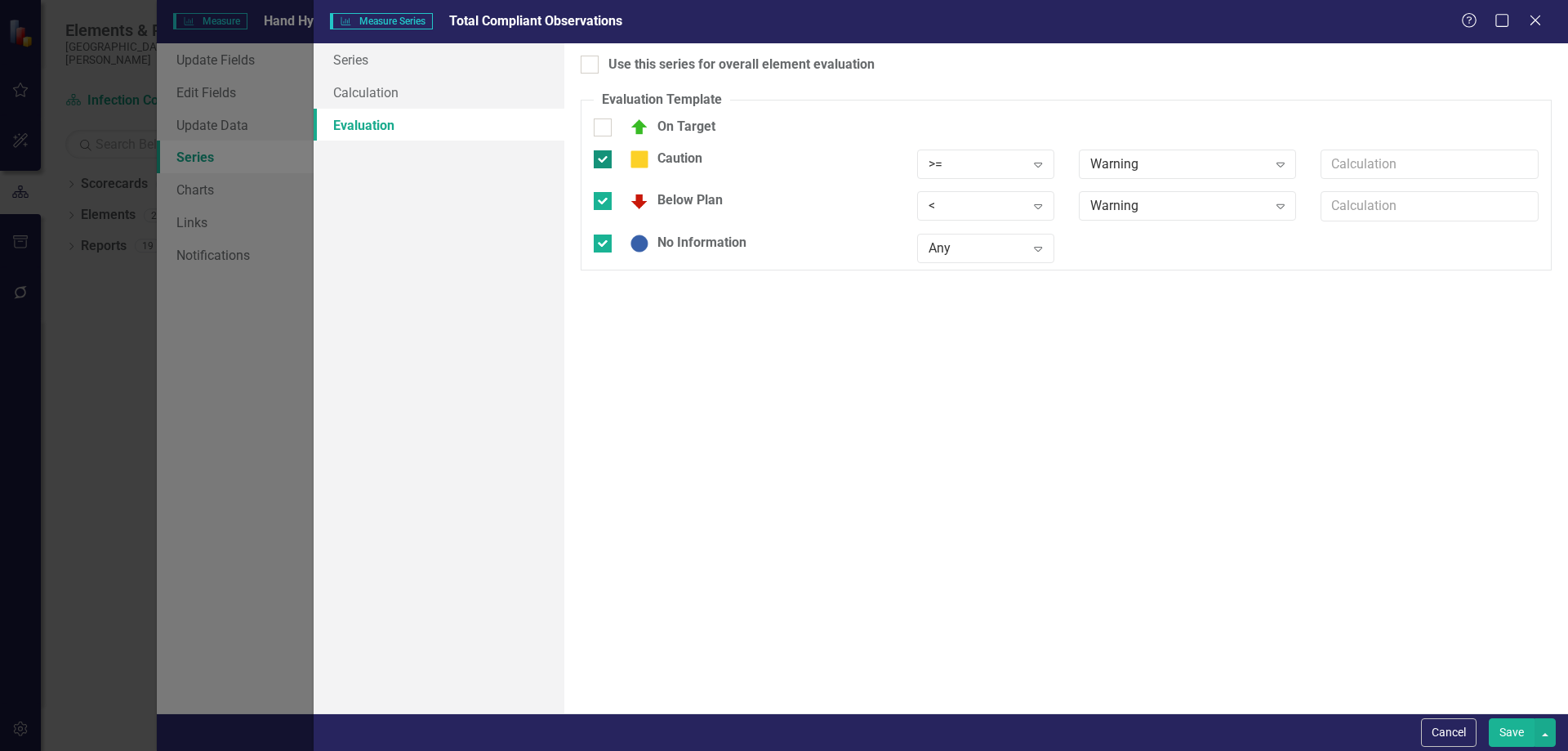
click at [601, 165] on div at bounding box center [603, 159] width 18 height 18
click at [601, 161] on input "Caution" at bounding box center [599, 155] width 10 height 10
checkbox input "false"
click at [605, 192] on div at bounding box center [603, 191] width 18 height 18
click at [605, 192] on input "Below Plan" at bounding box center [599, 187] width 10 height 10
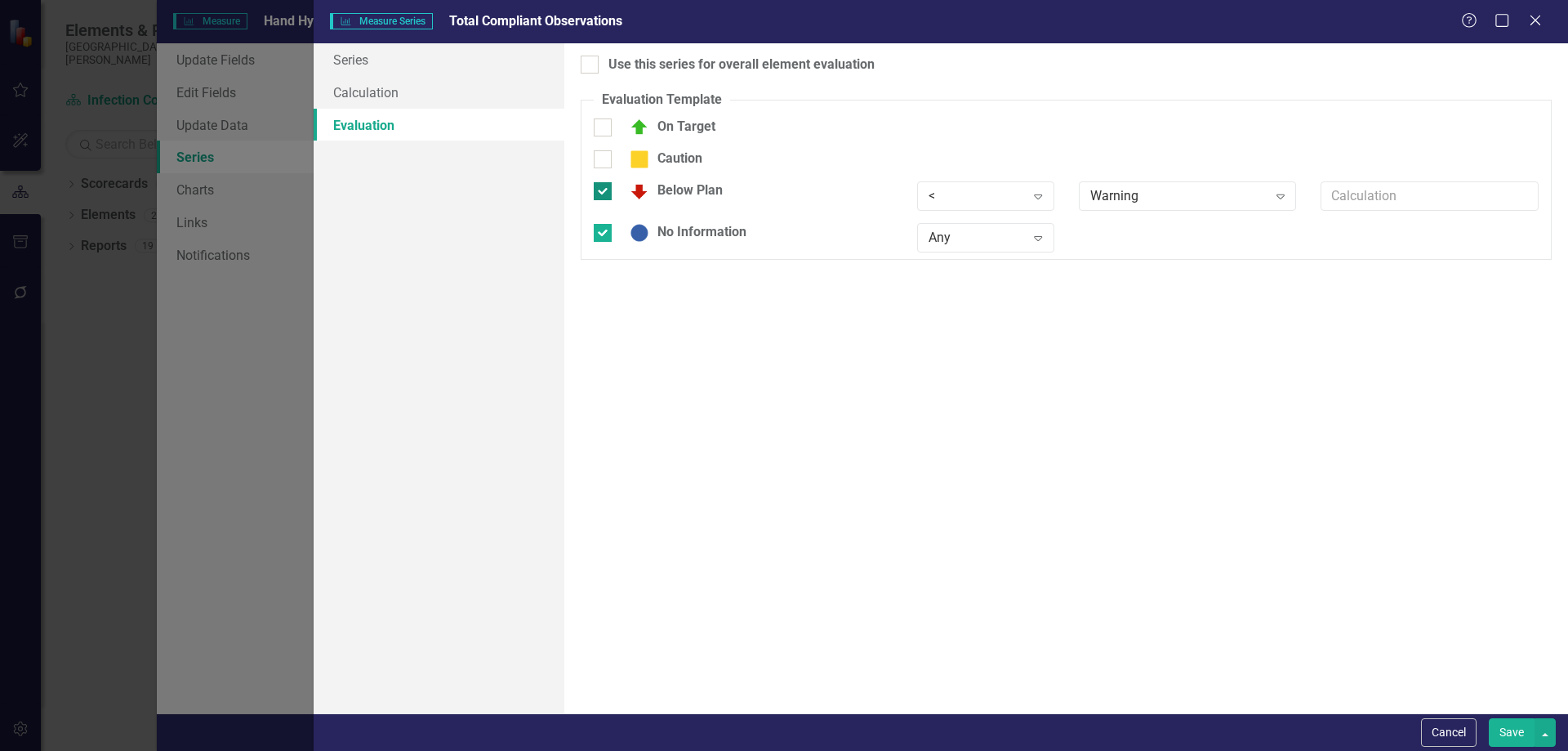
checkbox input "false"
click at [605, 225] on div at bounding box center [603, 222] width 18 height 18
click at [605, 225] on input "No Information" at bounding box center [599, 219] width 10 height 10
checkbox input "false"
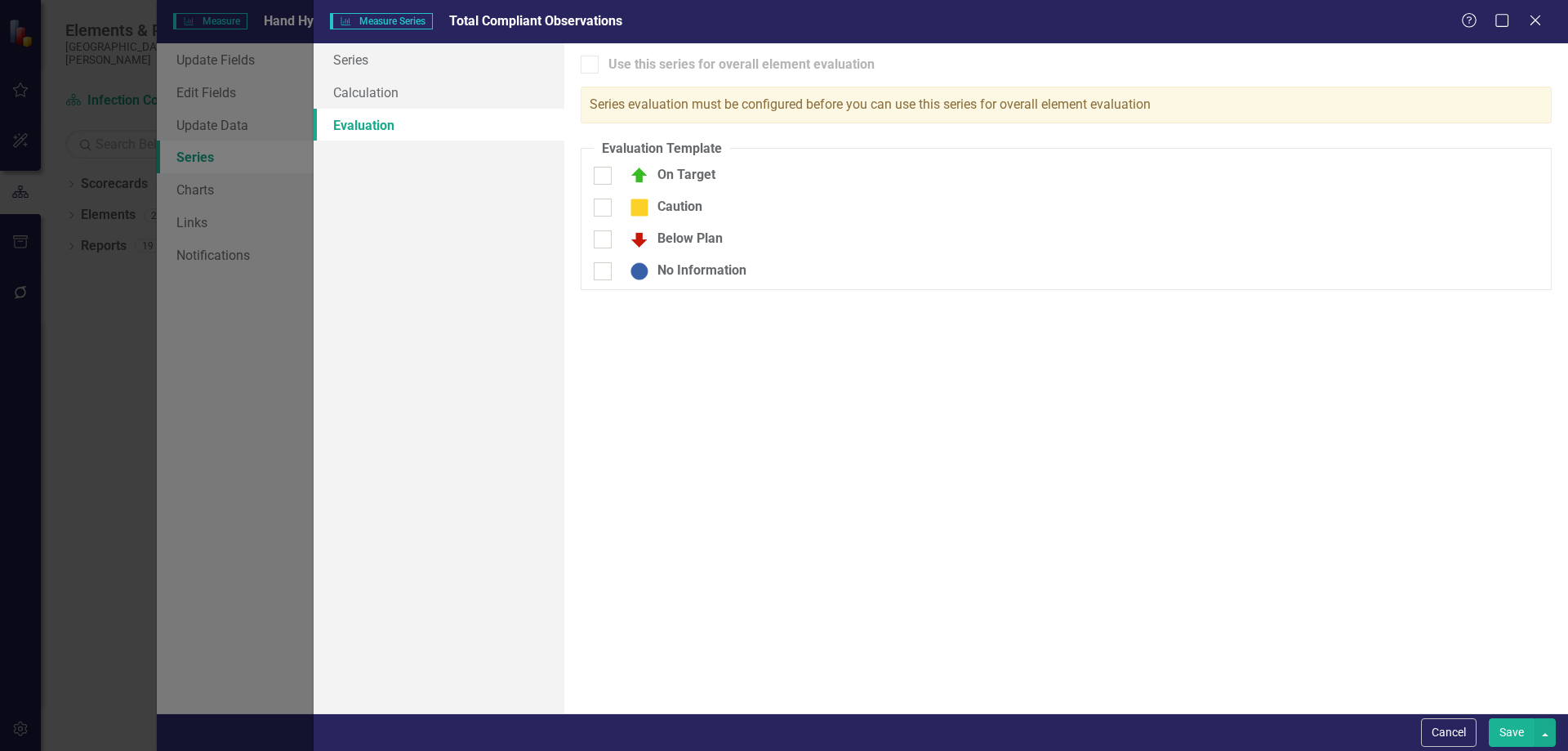
click at [1515, 729] on button "Save" at bounding box center [1511, 732] width 46 height 29
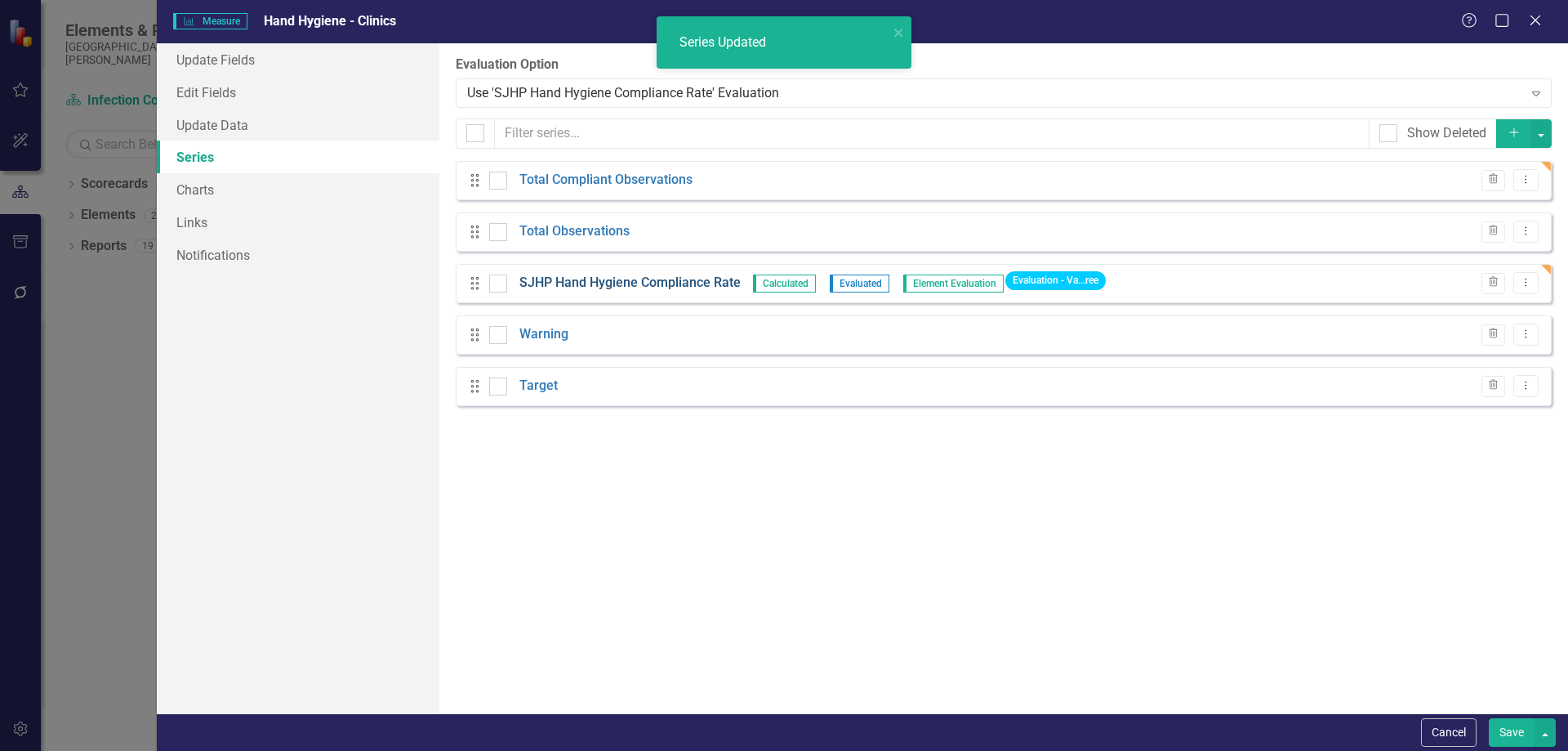
click at [588, 279] on link "SJHP Hand Hygiene Compliance Rate" at bounding box center [631, 283] width 221 height 19
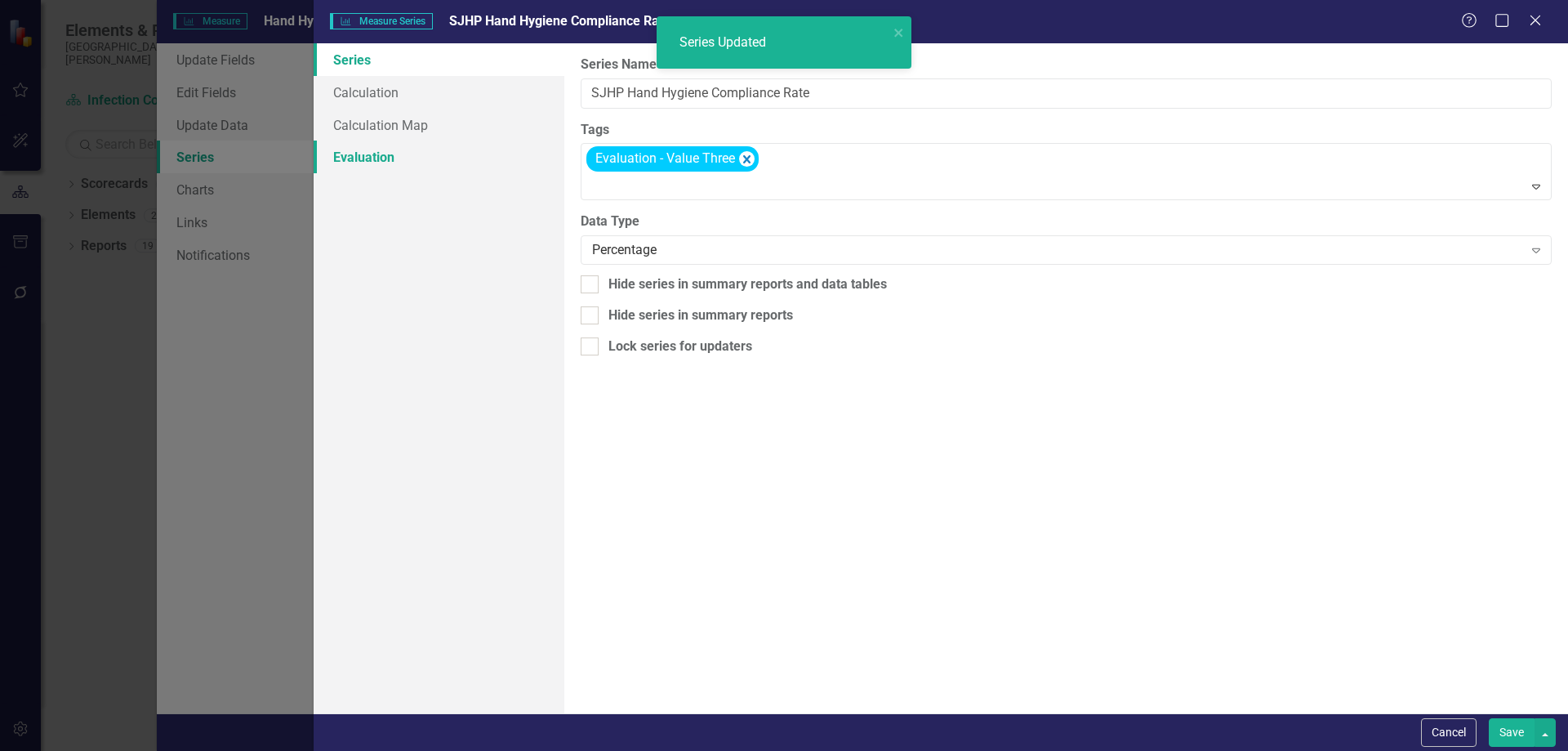
click at [370, 163] on link "Evaluation" at bounding box center [439, 156] width 251 height 33
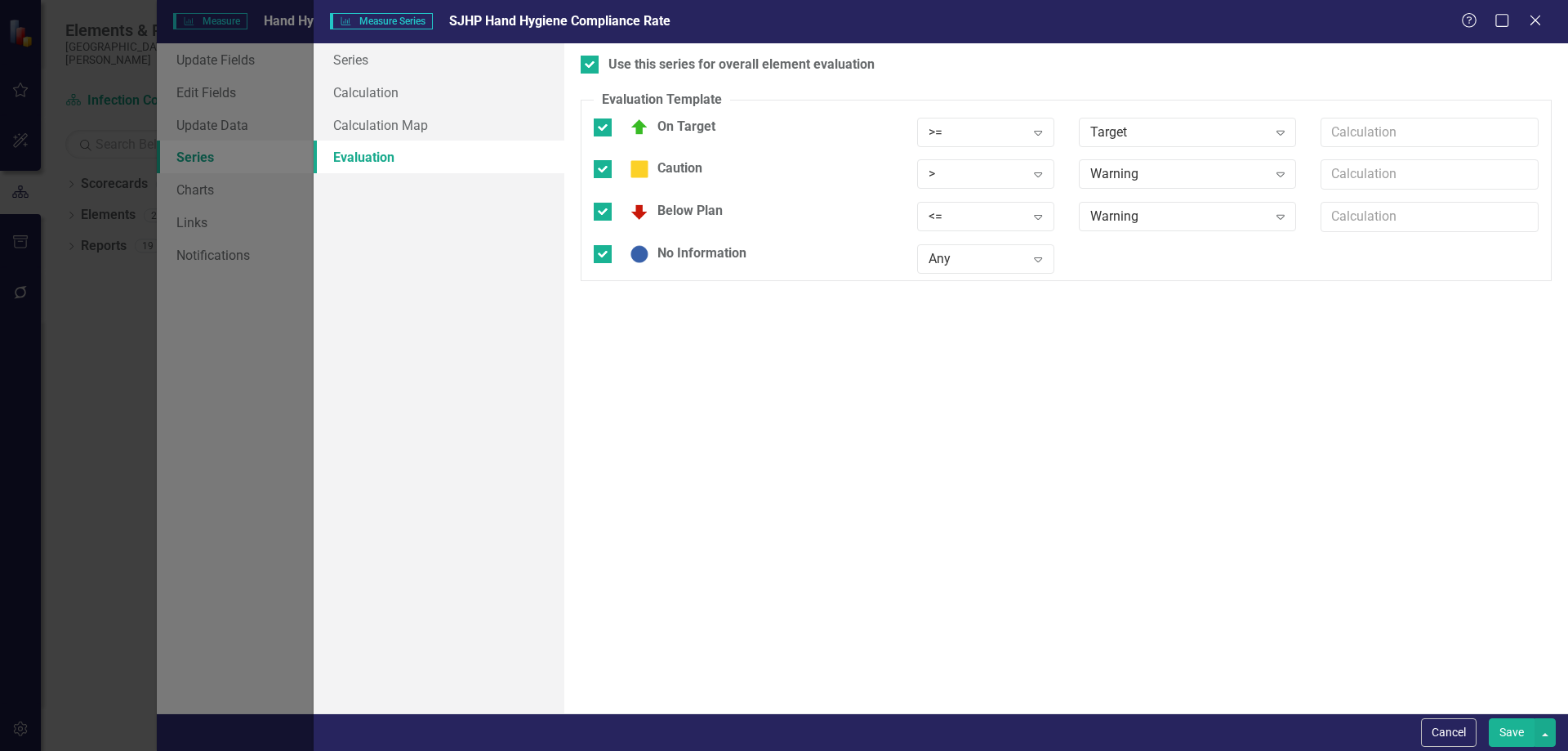
click at [1513, 732] on button "Save" at bounding box center [1511, 732] width 46 height 29
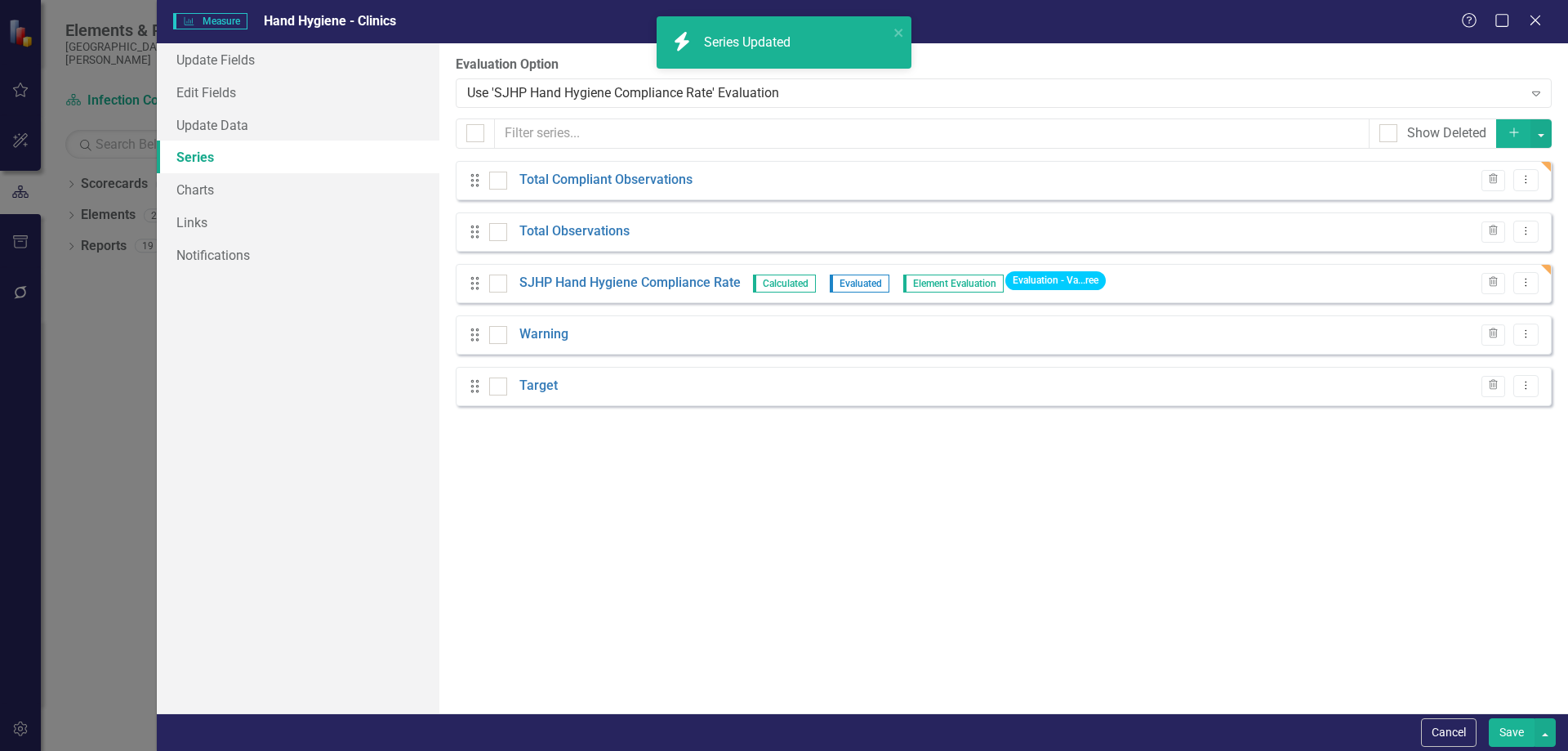
click at [1512, 732] on button "Save" at bounding box center [1511, 732] width 46 height 29
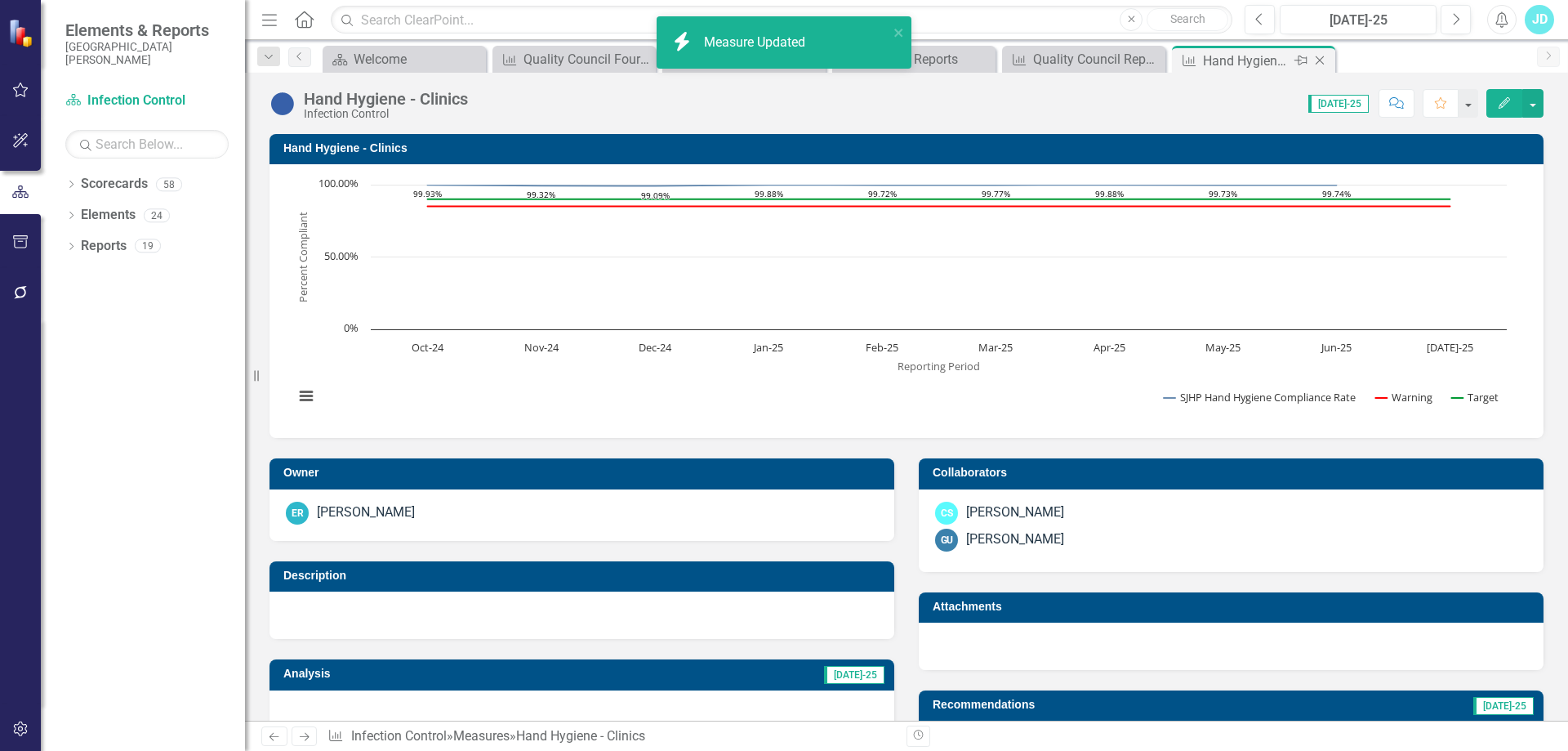
click at [1322, 60] on icon "Close" at bounding box center [1321, 60] width 17 height 13
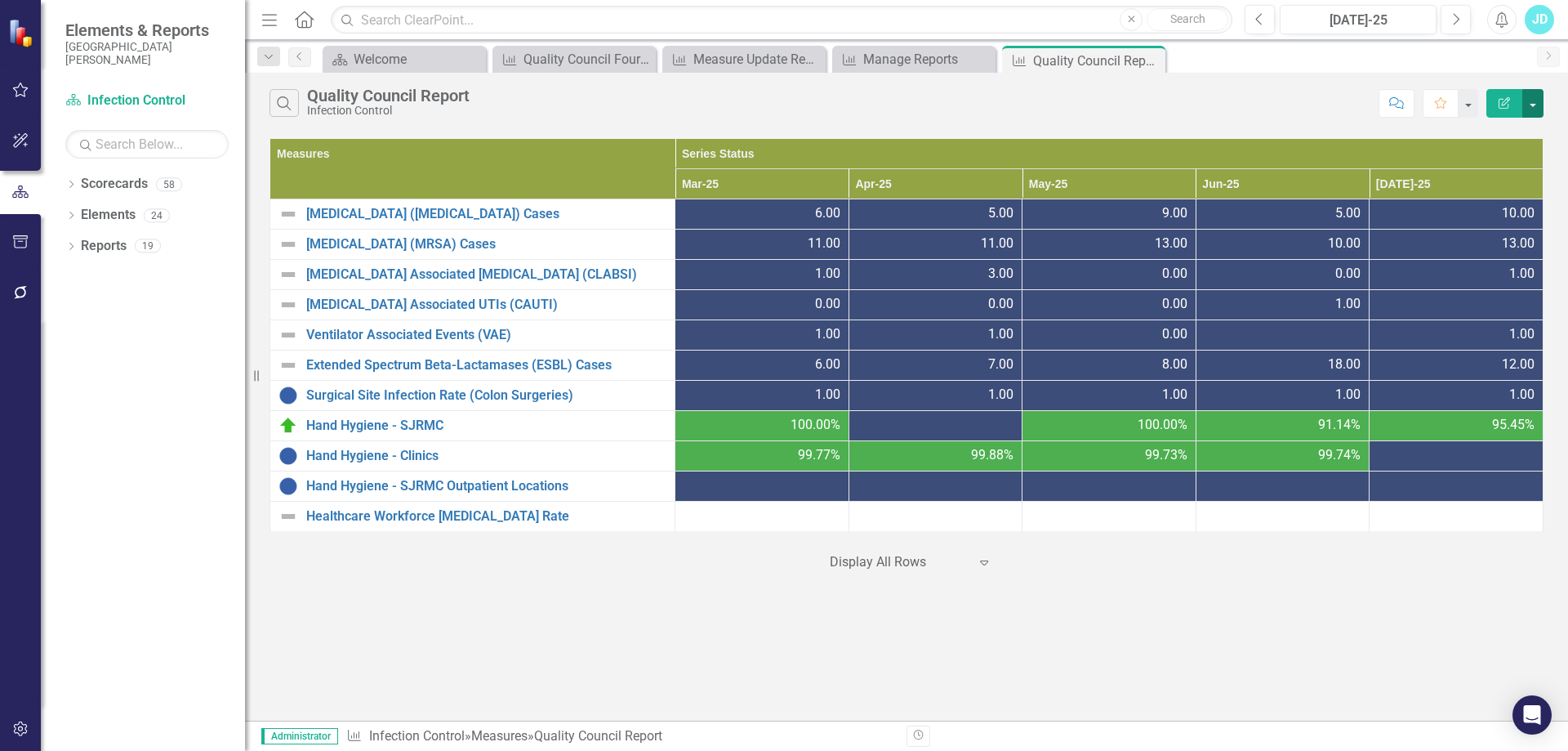
click at [1532, 104] on button "button" at bounding box center [1533, 103] width 21 height 29
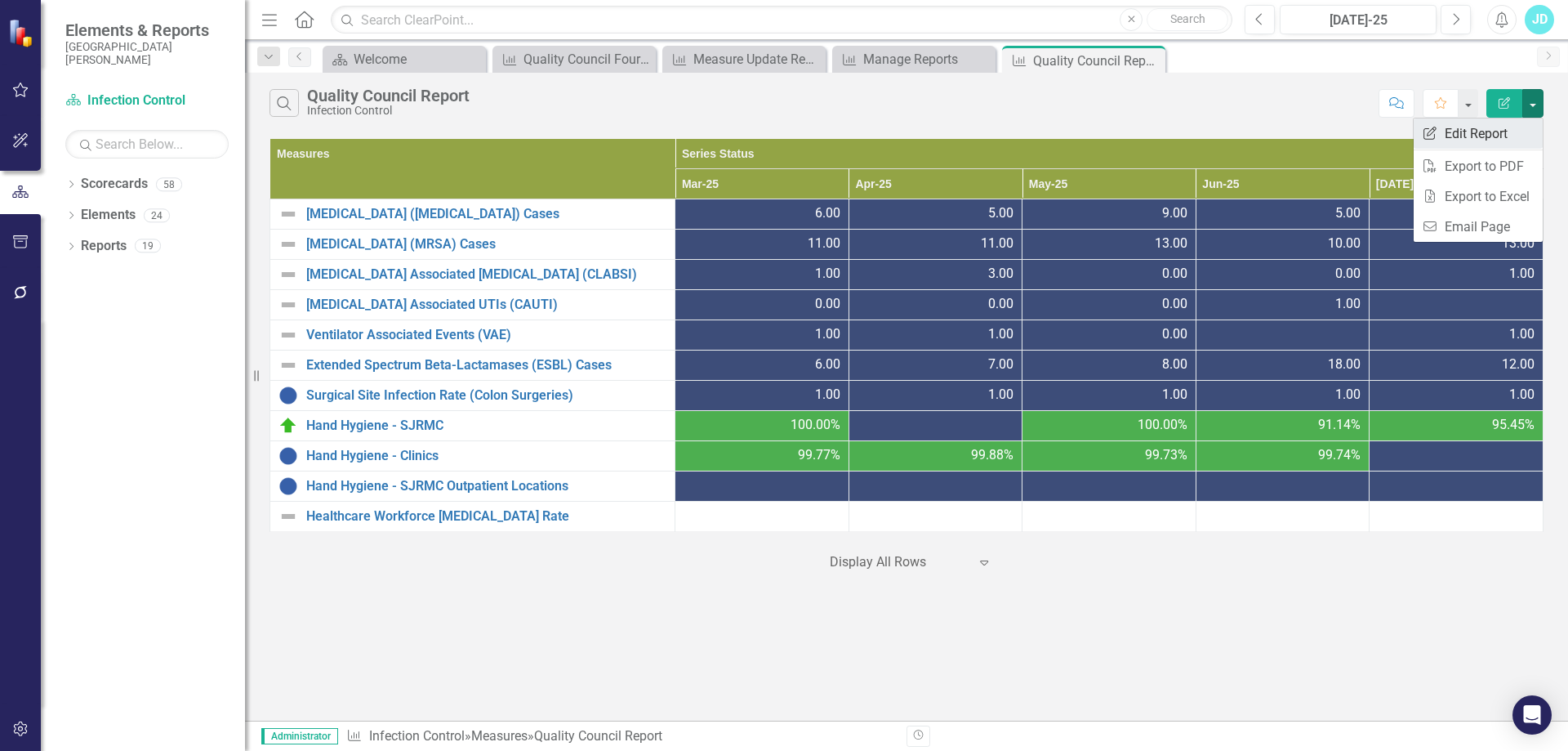
click at [1513, 133] on link "Edit Report Edit Report" at bounding box center [1478, 133] width 129 height 30
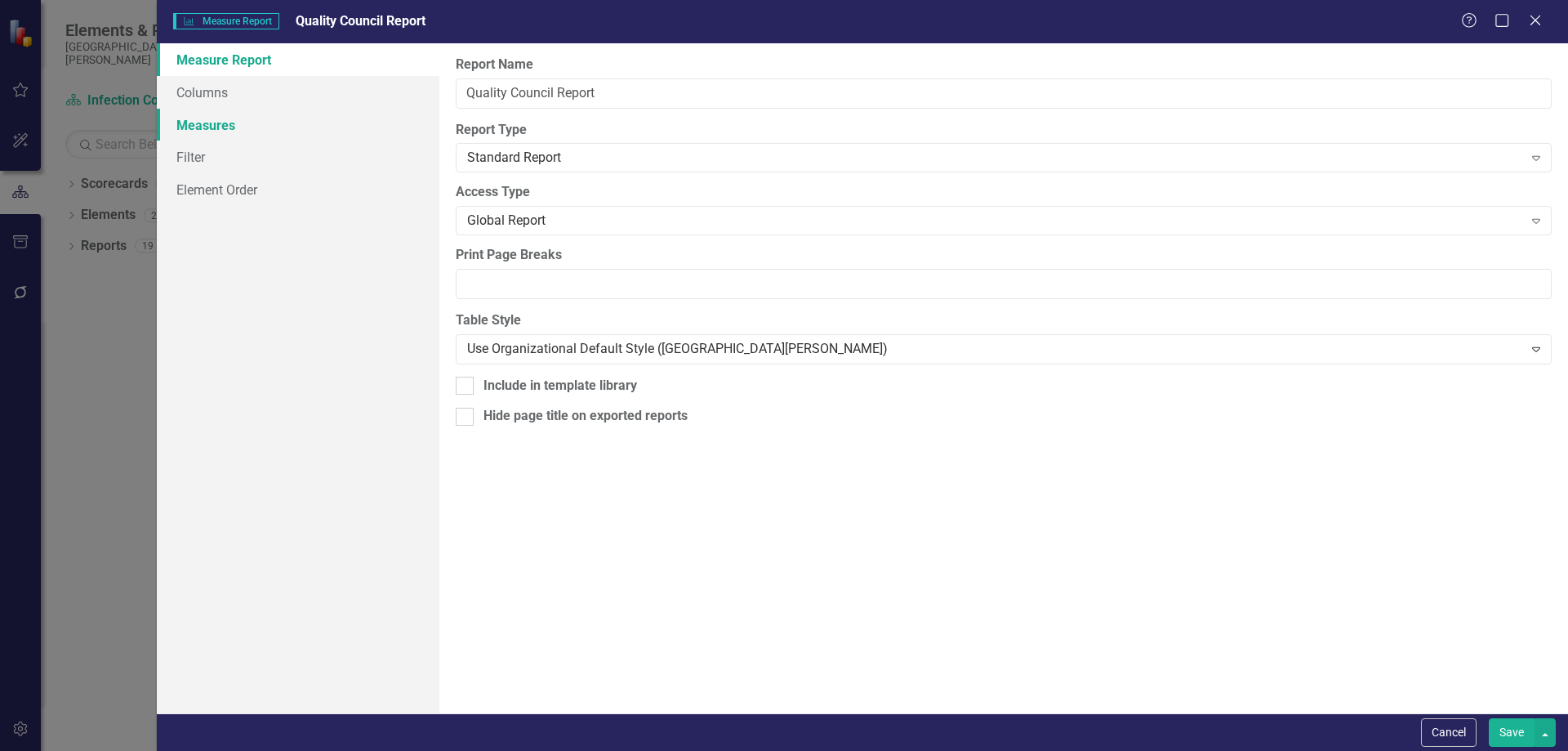
click at [217, 117] on link "Measures" at bounding box center [299, 125] width 283 height 33
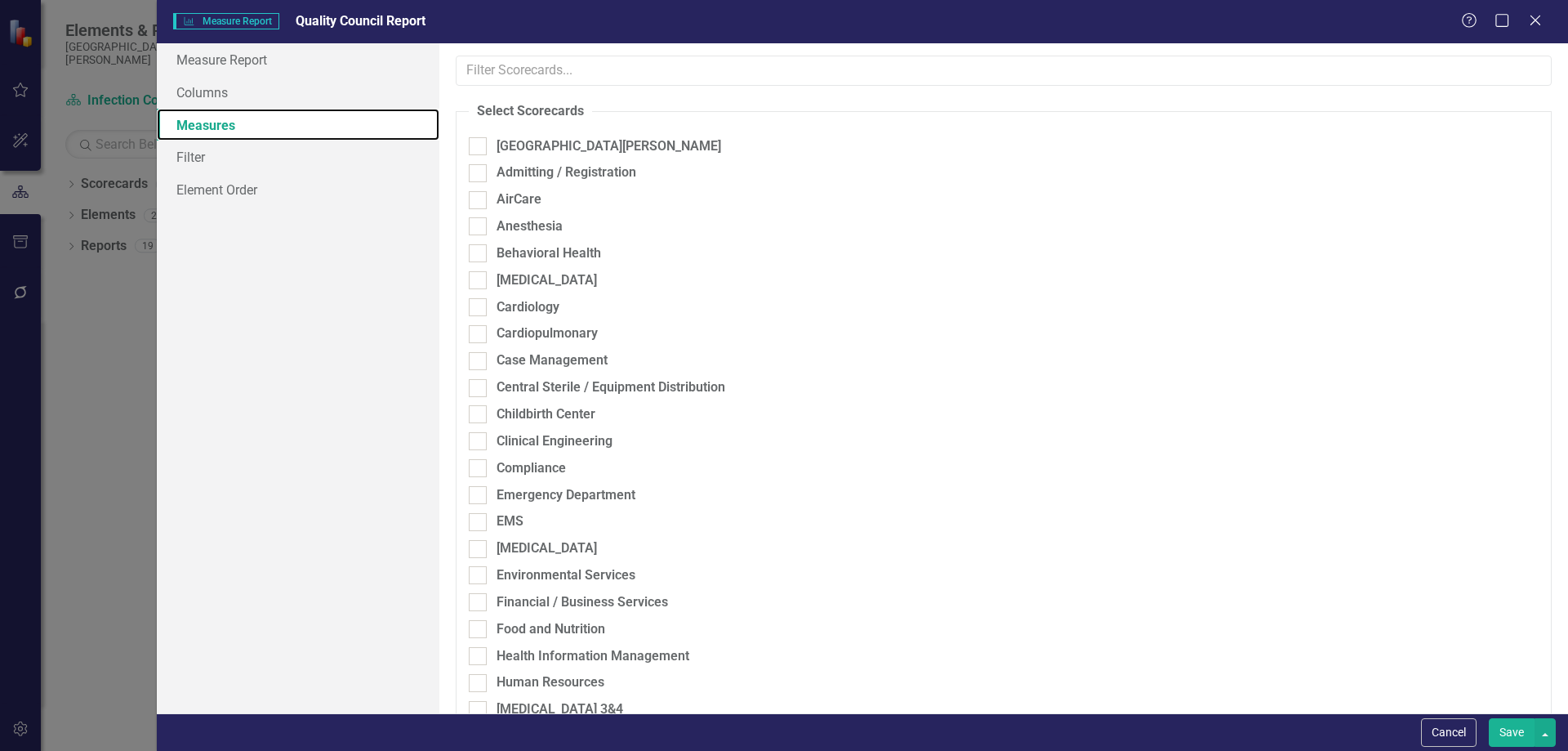
scroll to position [409, 0]
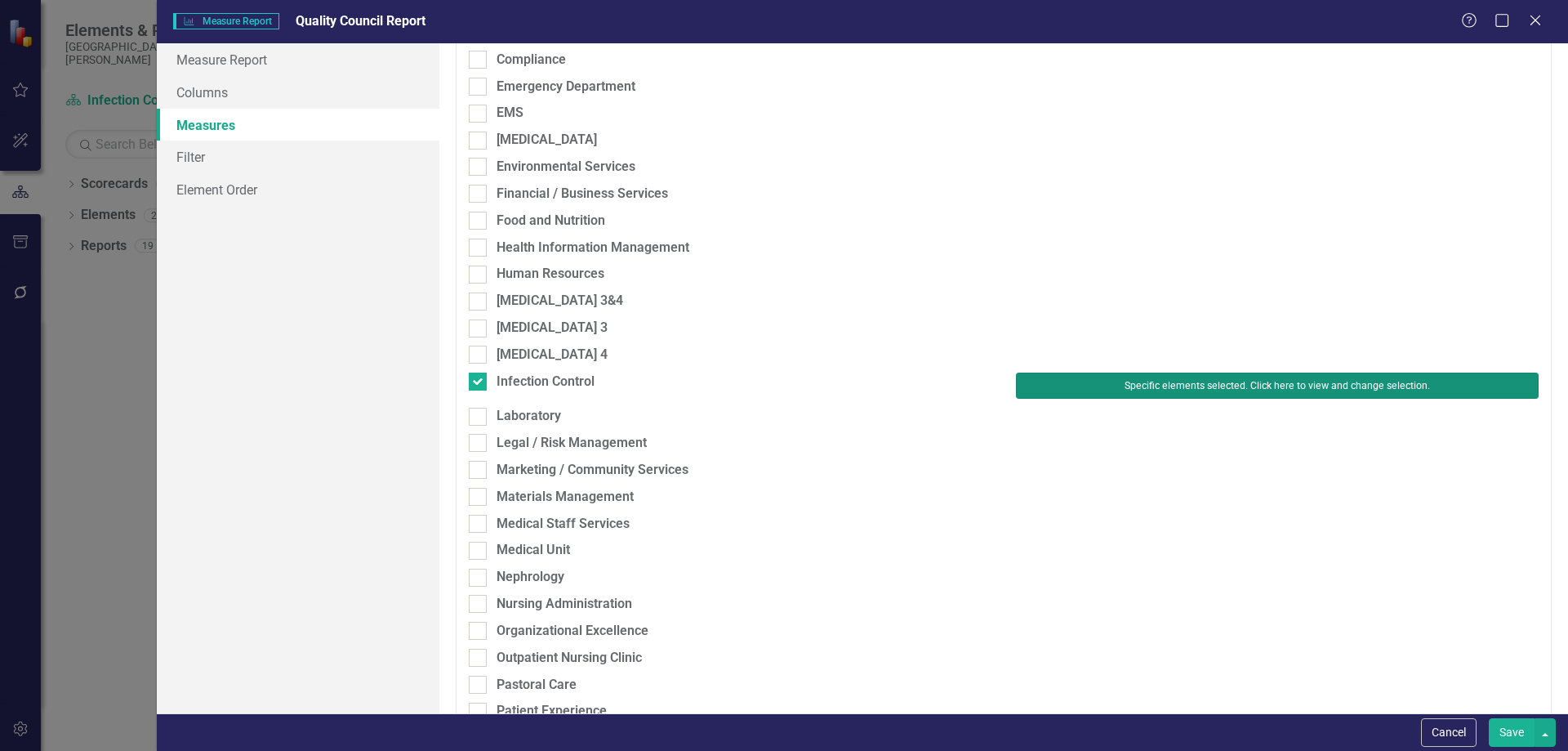
click at [1193, 389] on button "Specific elements selected. Click here to view and change selection." at bounding box center [1278, 386] width 523 height 26
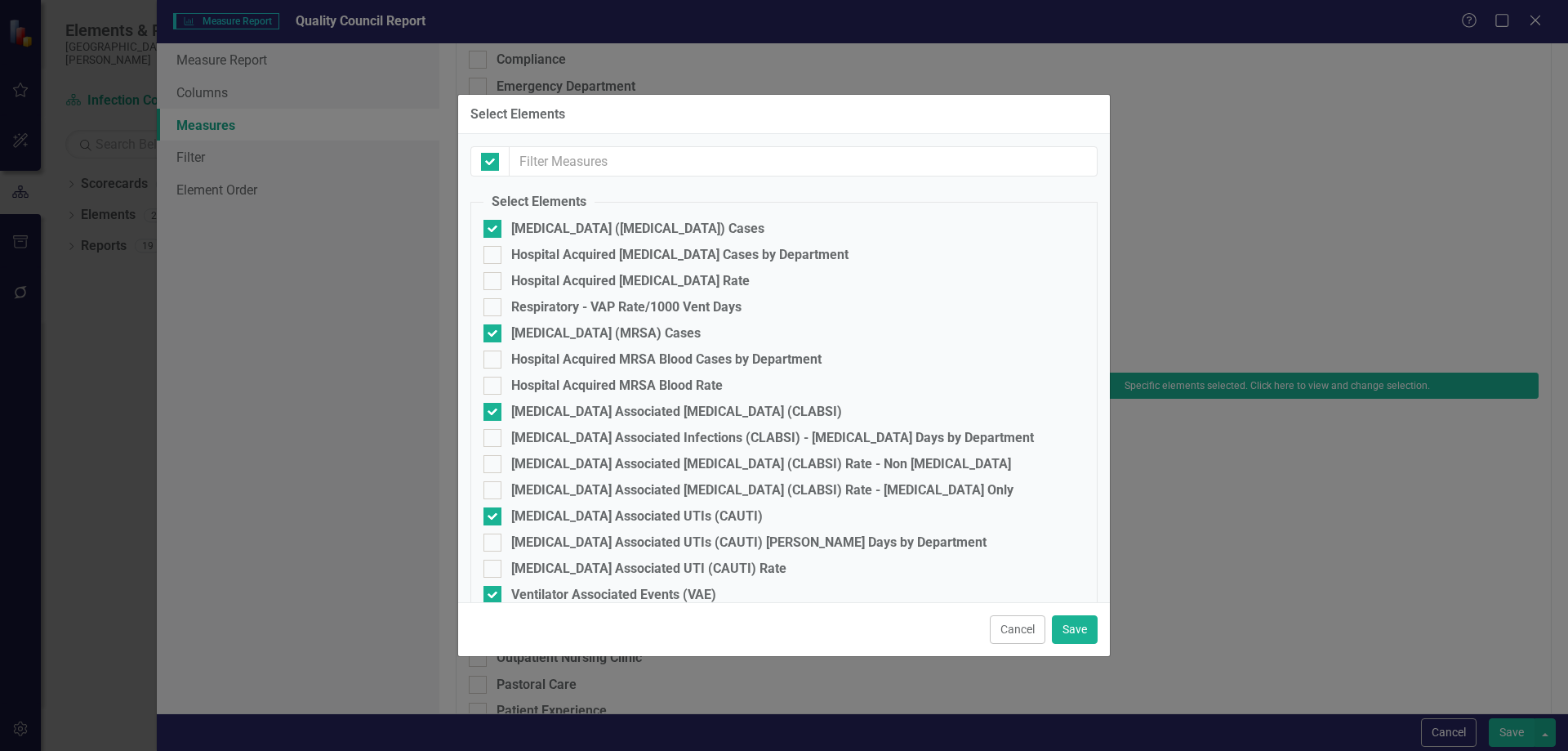
checkbox input "false"
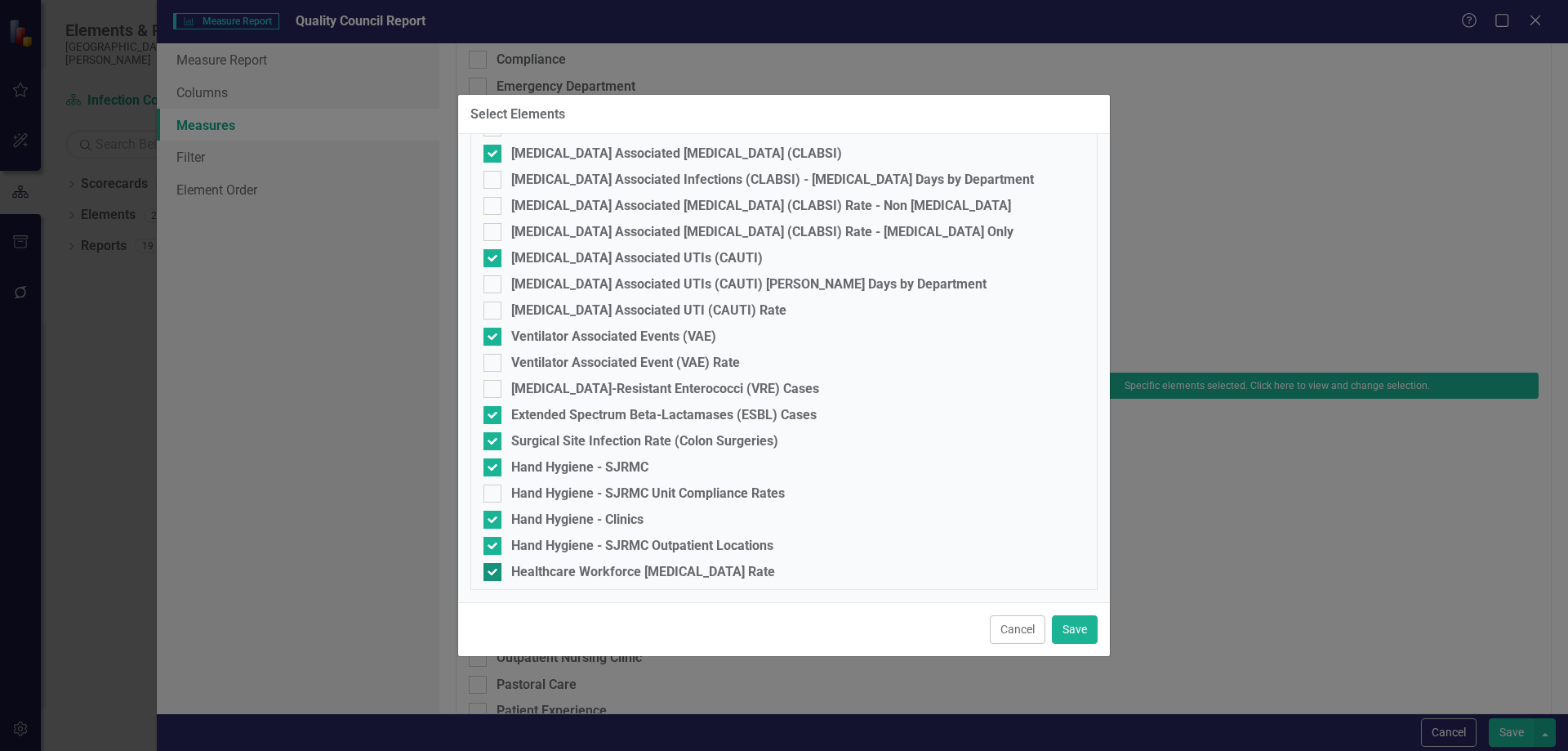
click at [498, 574] on div at bounding box center [492, 571] width 18 height 18
click at [494, 574] on input "Healthcare Workforce [MEDICAL_DATA] Rate" at bounding box center [488, 568] width 10 height 10
checkbox input "false"
click at [492, 547] on input "Hand Hygiene - SJRMC Outpatient Locations" at bounding box center [488, 542] width 10 height 10
checkbox input "false"
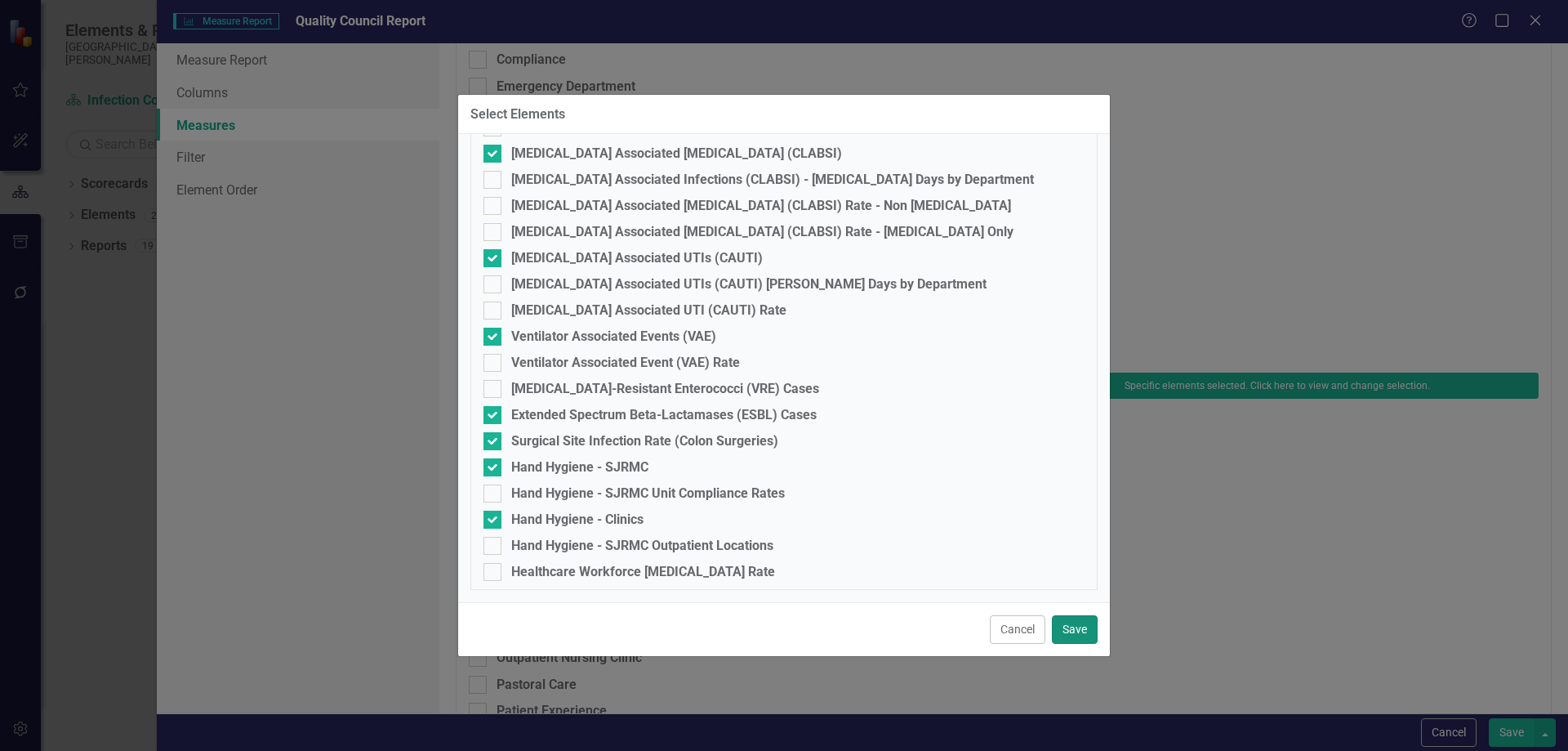
click at [1090, 623] on button "Save" at bounding box center [1074, 629] width 46 height 29
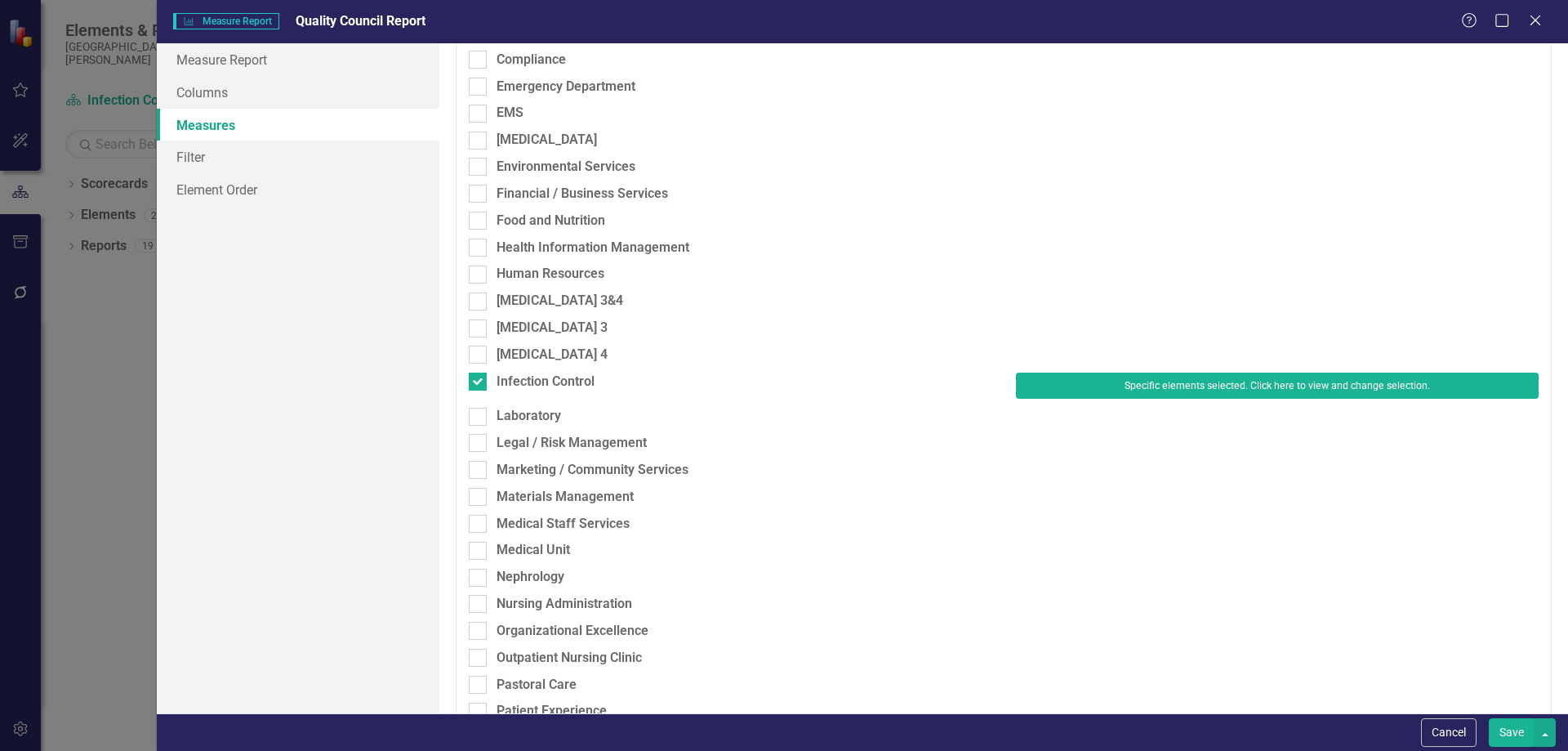
click at [1506, 731] on button "Save" at bounding box center [1511, 732] width 46 height 29
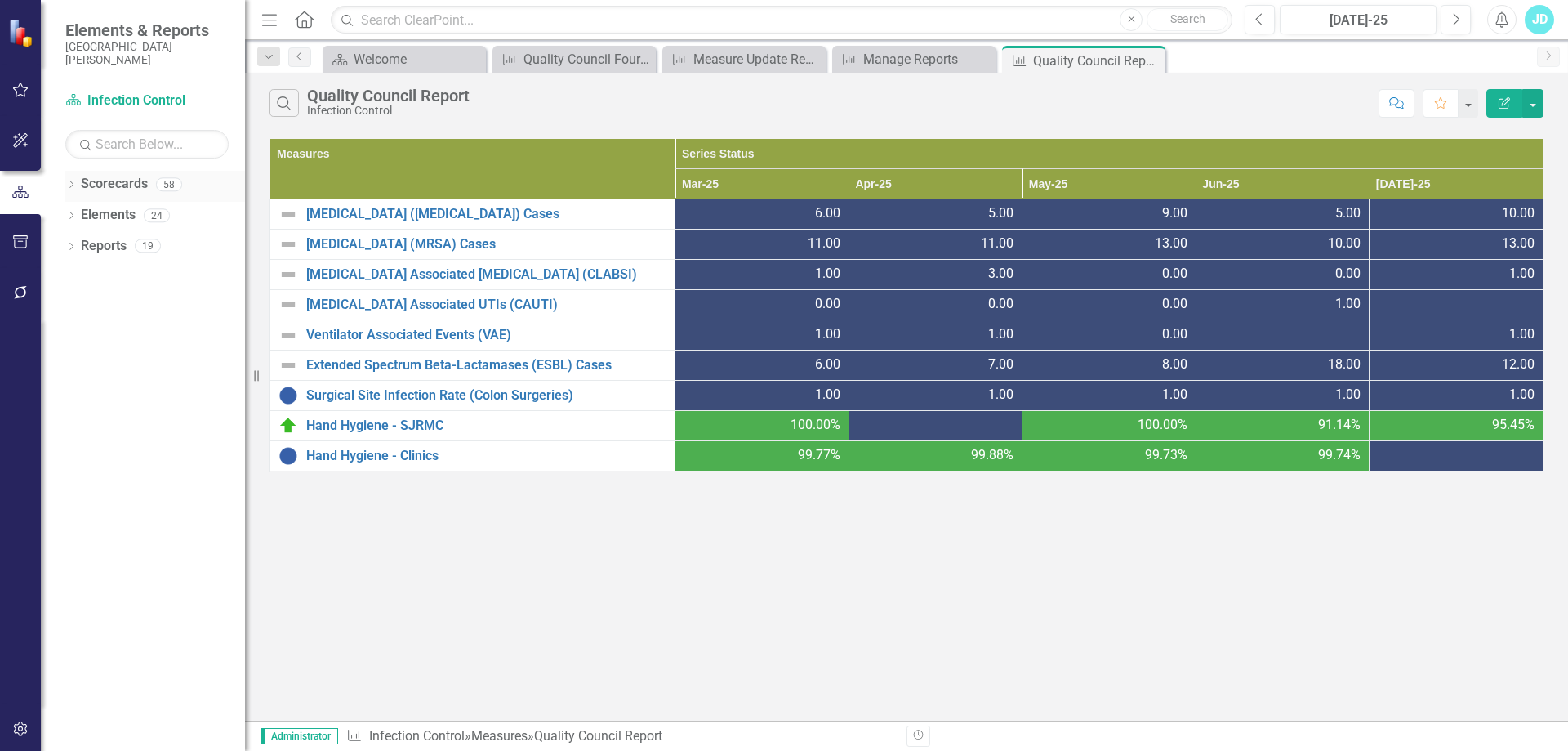
click at [73, 181] on icon "Dropdown" at bounding box center [71, 186] width 11 height 9
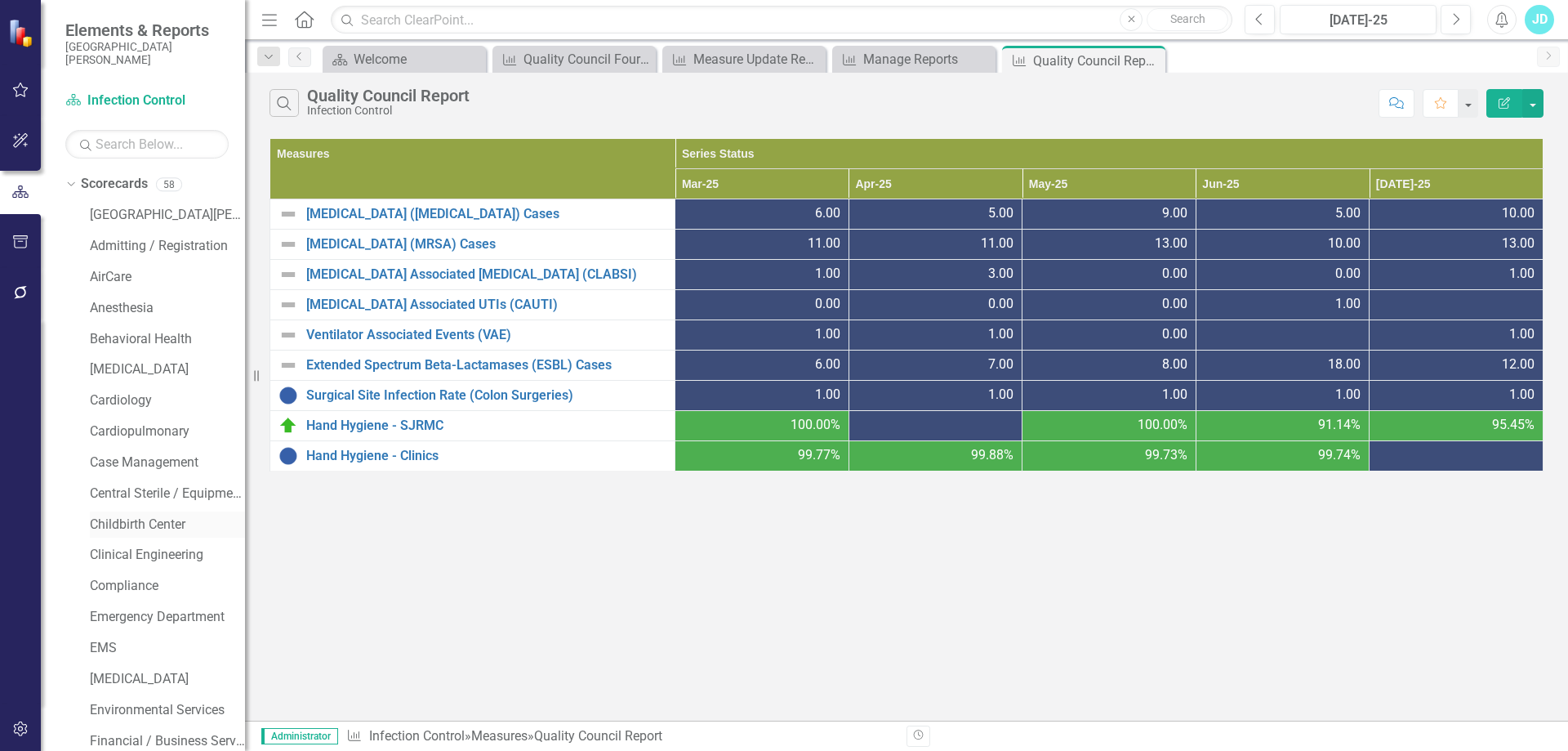
click at [138, 529] on link "Childbirth Center" at bounding box center [167, 525] width 155 height 19
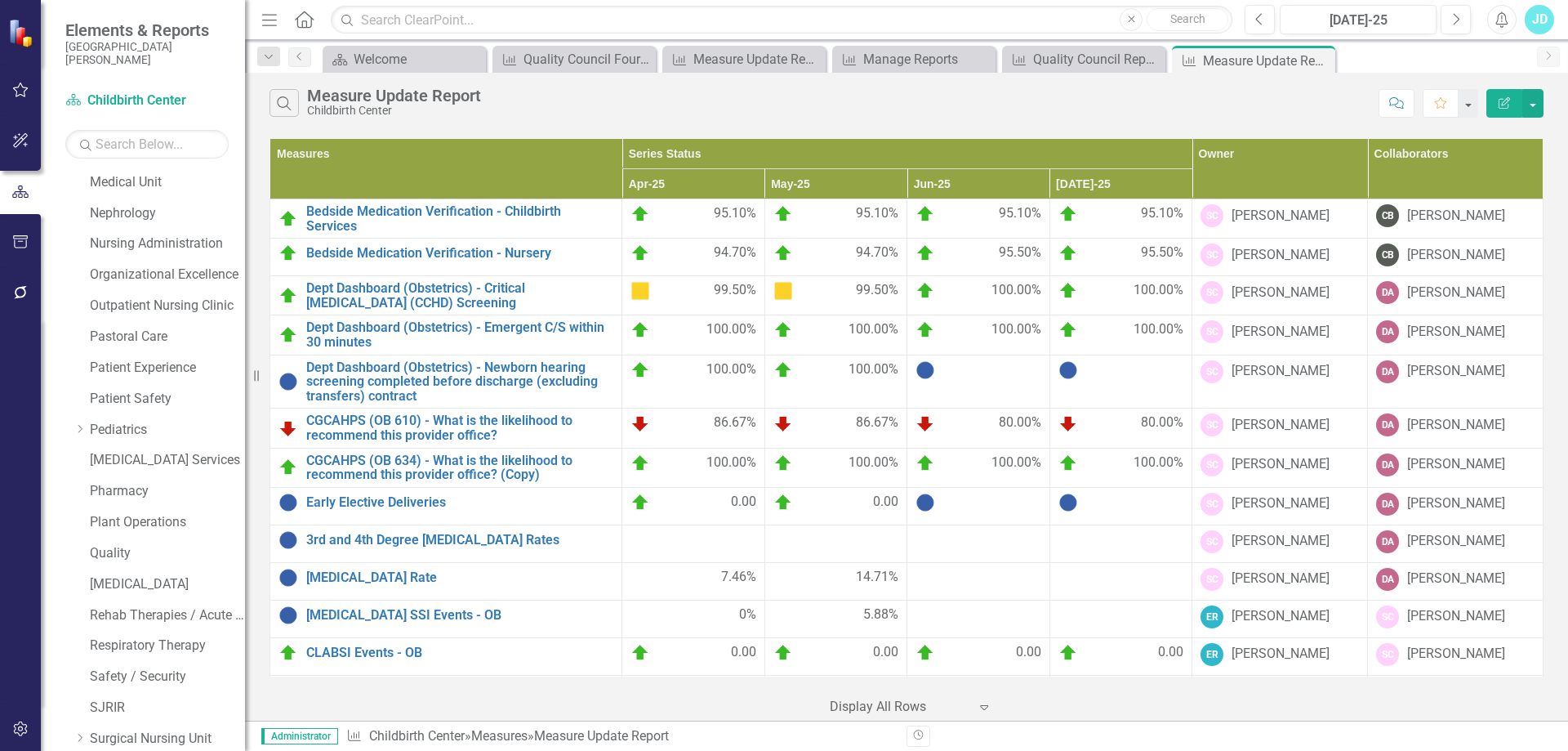
scroll to position [1152, 0]
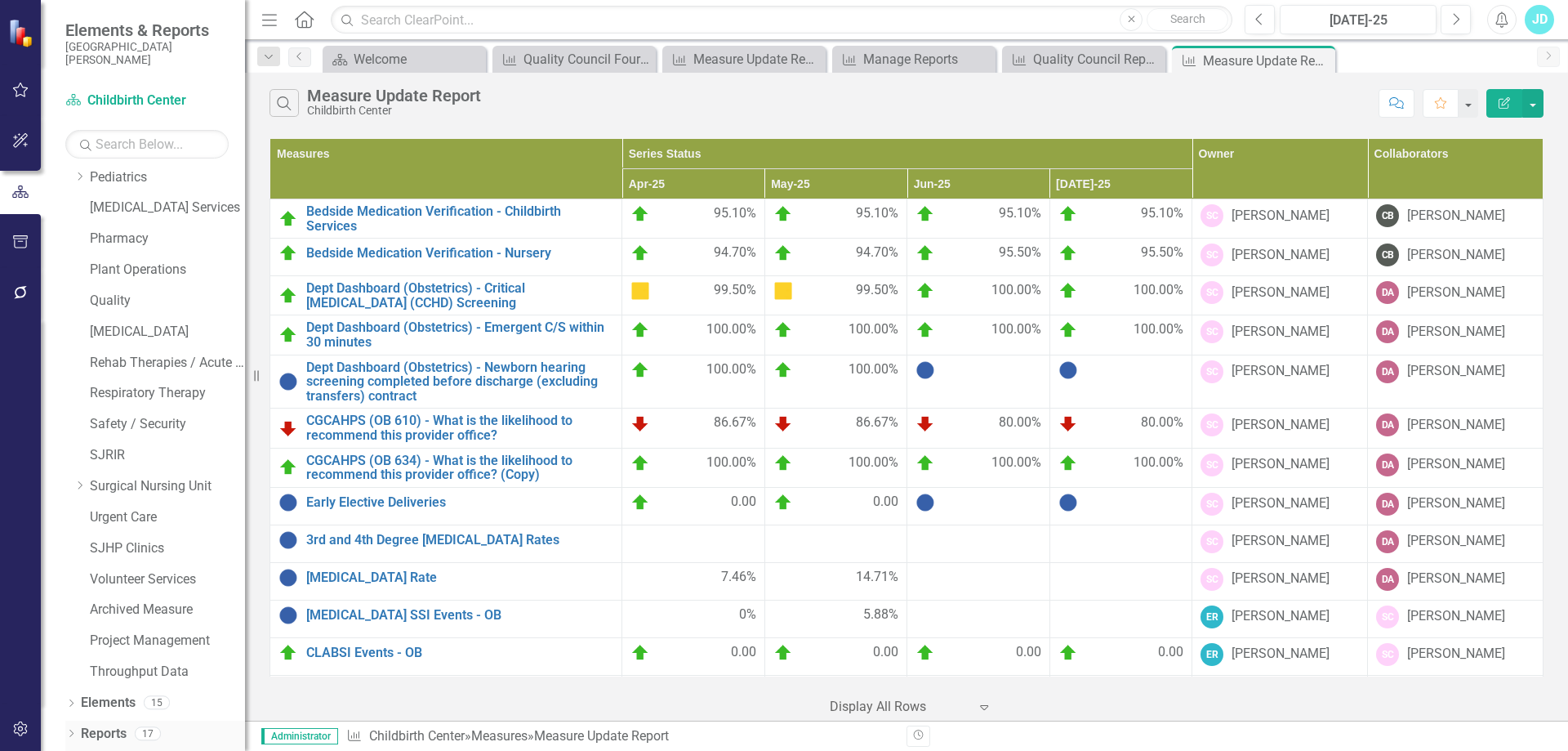
click at [69, 730] on div "Dropdown" at bounding box center [71, 735] width 11 height 14
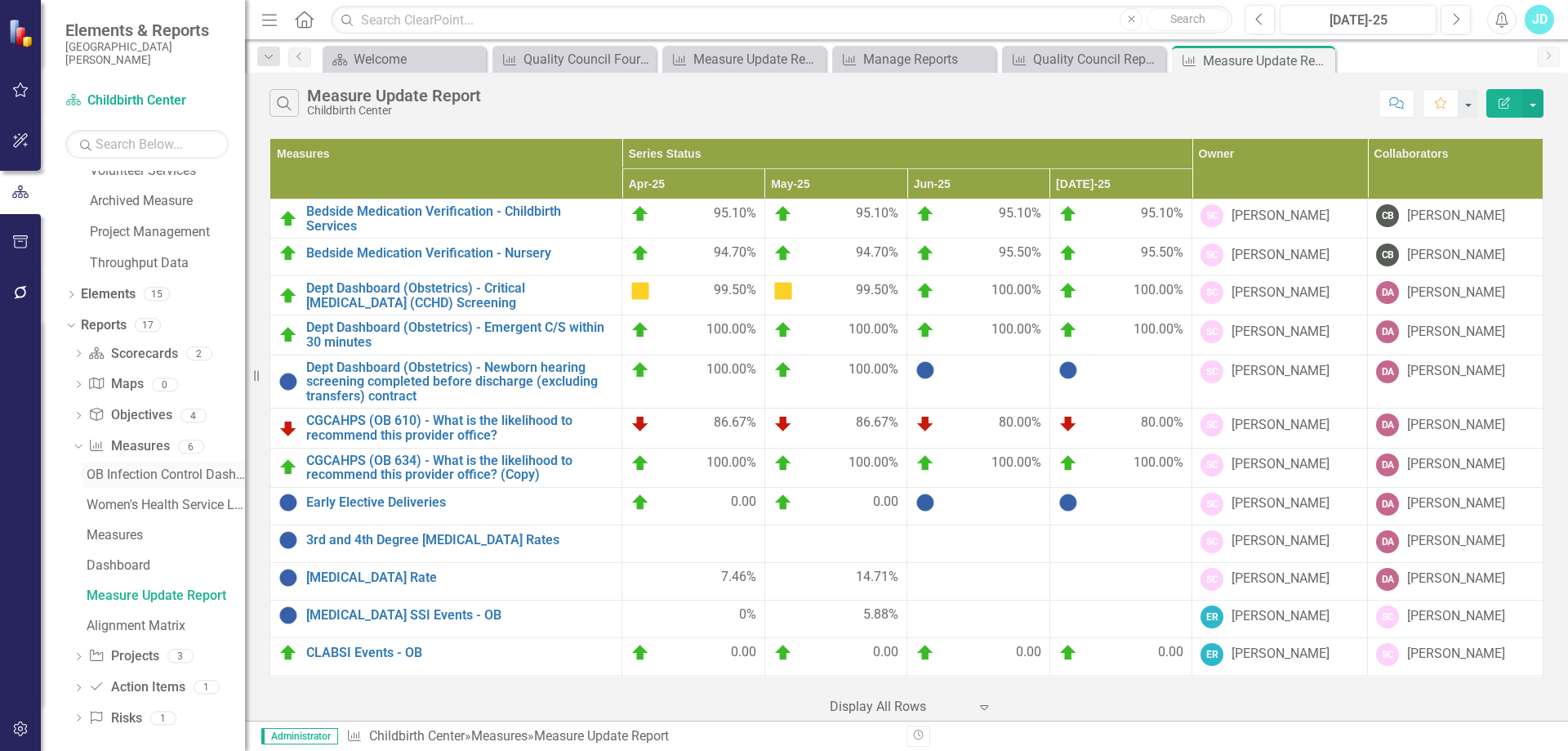
click at [154, 477] on div "OB Infection Control Dashboard" at bounding box center [166, 475] width 158 height 15
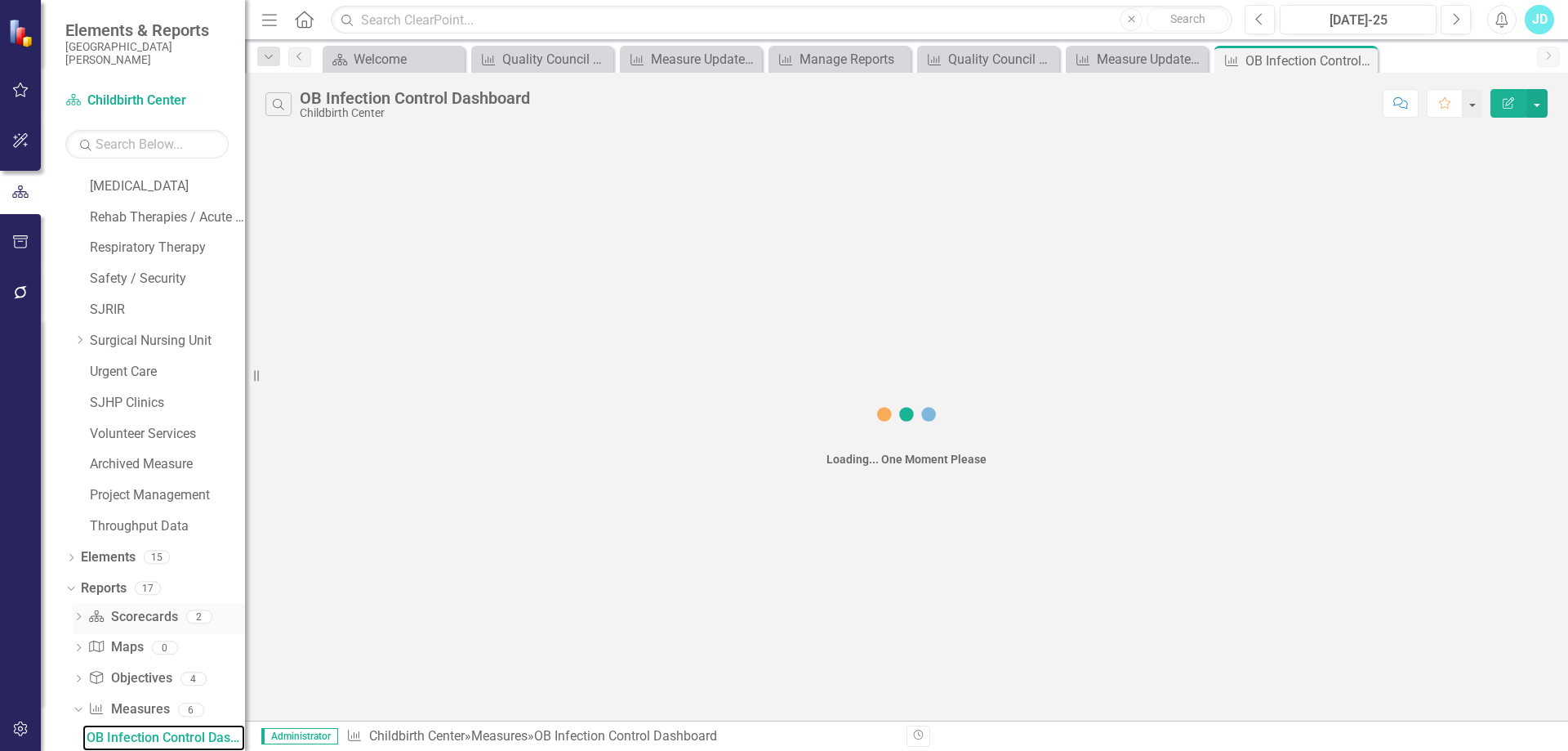
scroll to position [1569, 0]
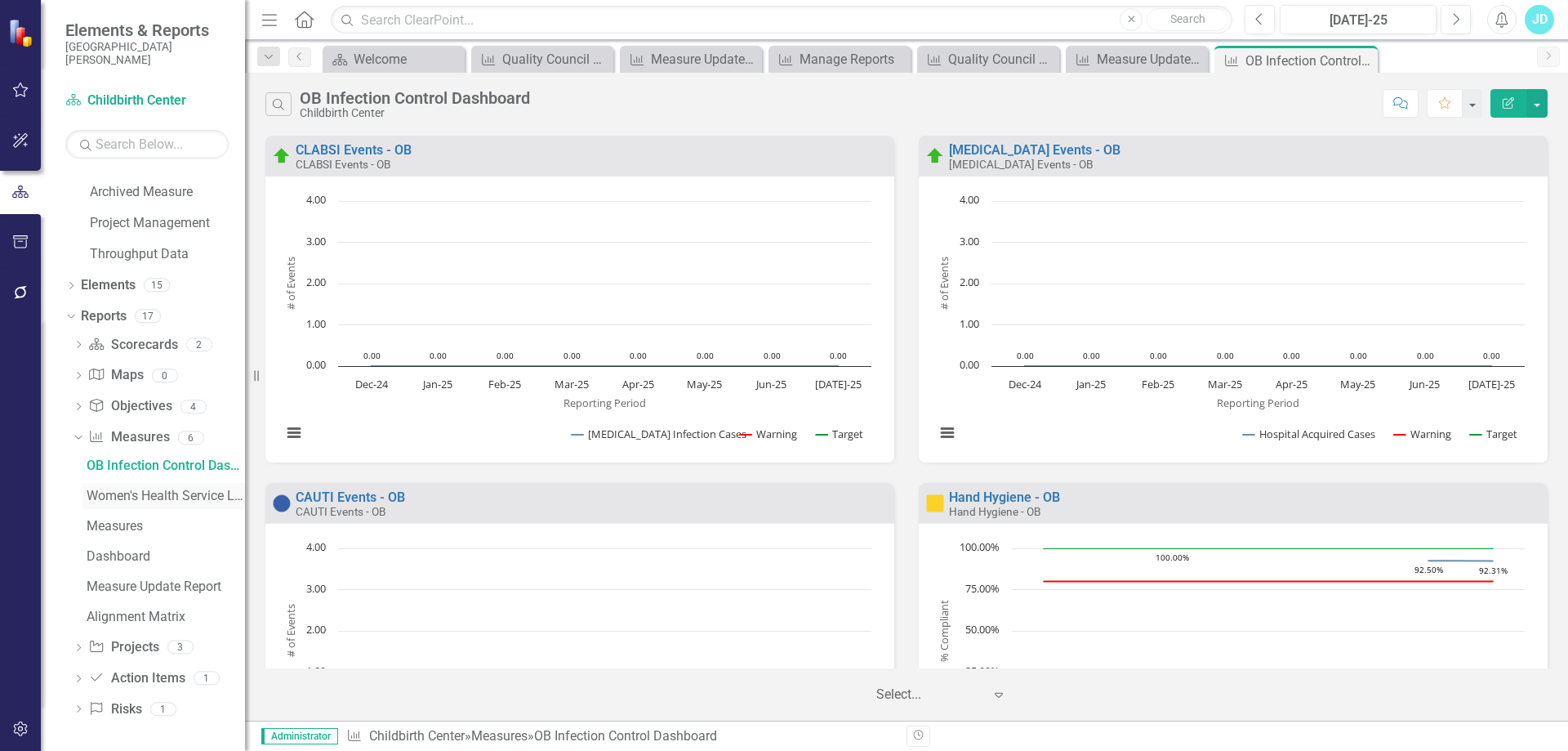
click at [163, 500] on div "Women's Health Service Line Dashboard" at bounding box center [166, 496] width 158 height 15
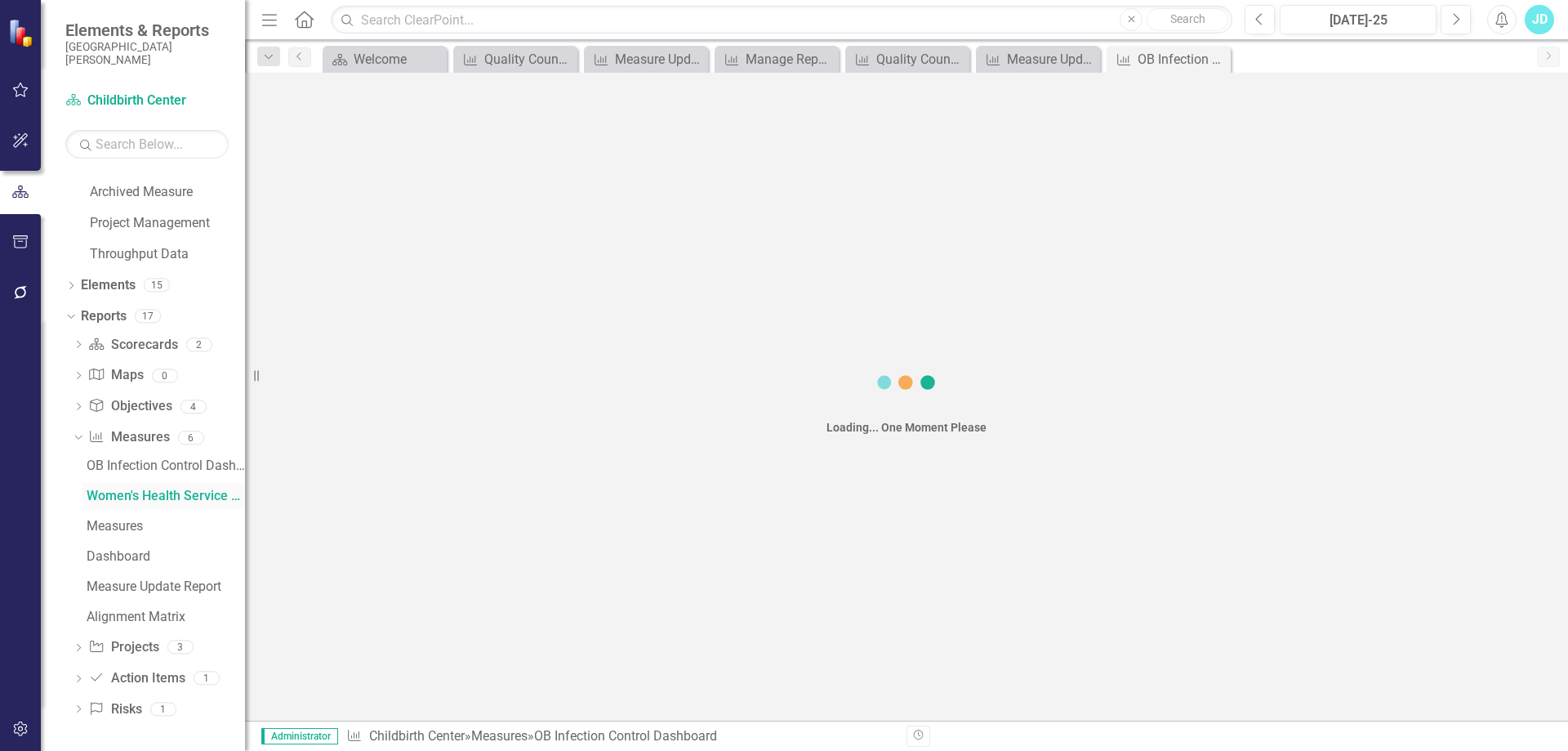
scroll to position [1327, 0]
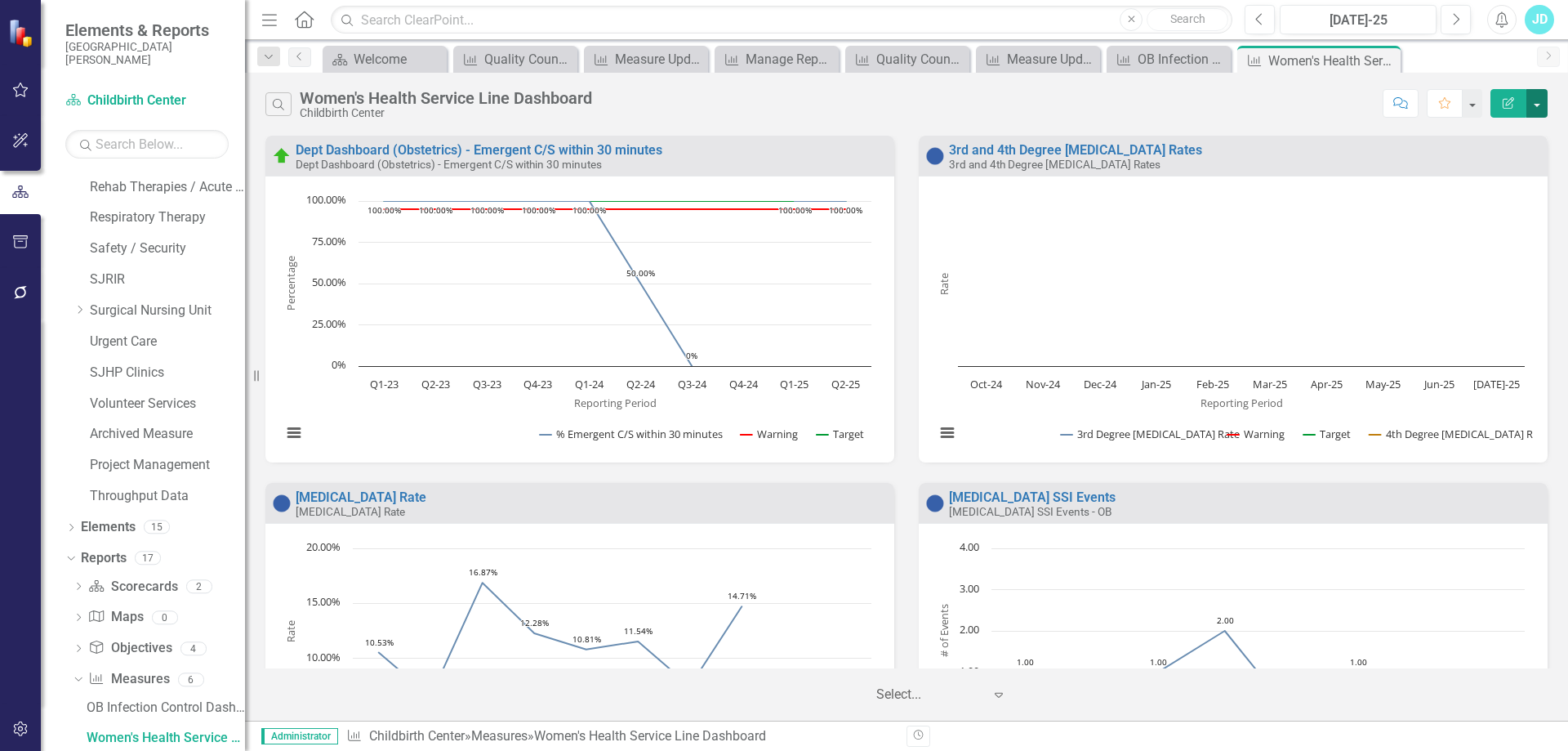
click at [1540, 108] on button "button" at bounding box center [1537, 103] width 21 height 29
click at [1461, 161] on link "PDF Export to PDF" at bounding box center [1467, 166] width 160 height 30
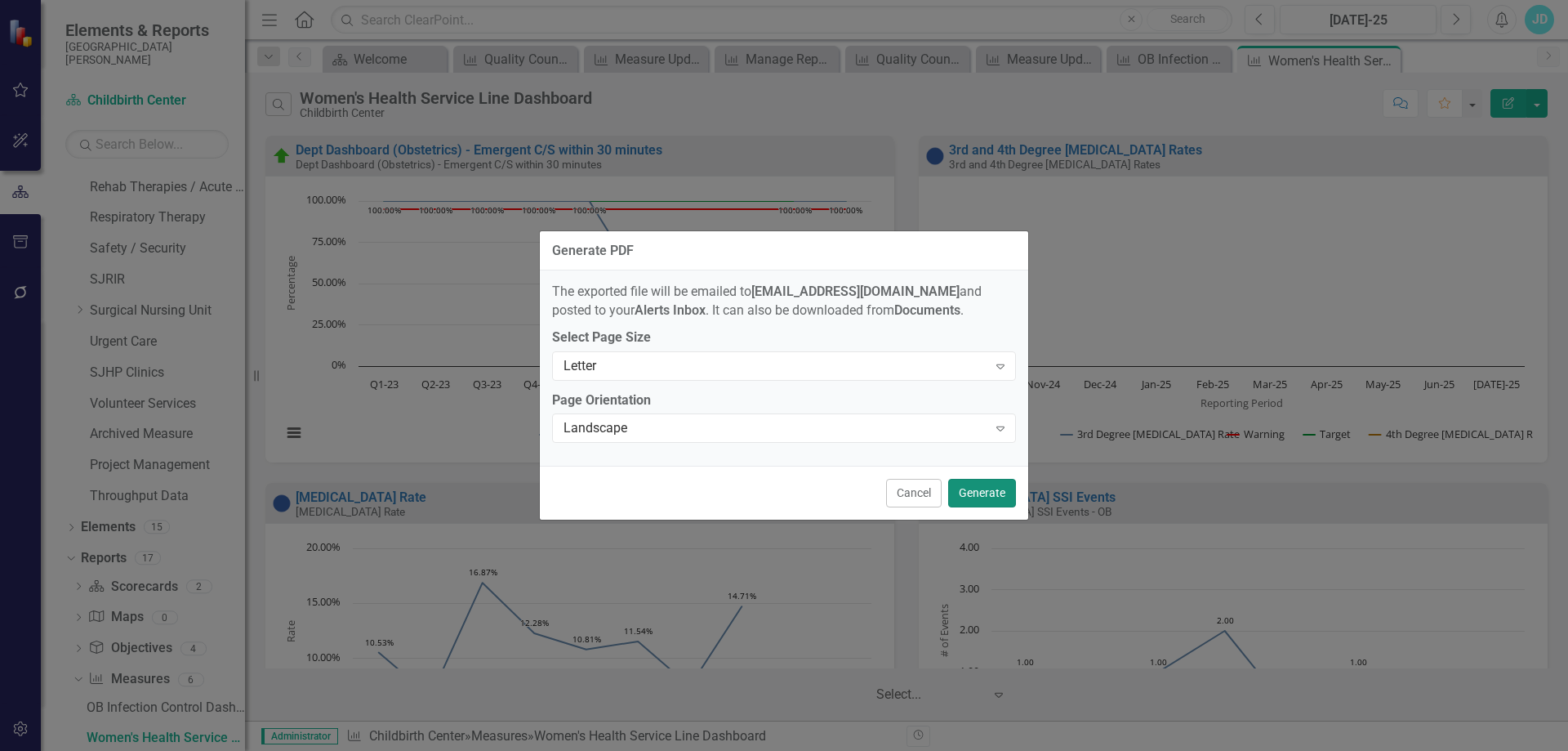
click at [977, 492] on button "Generate" at bounding box center [982, 493] width 68 height 29
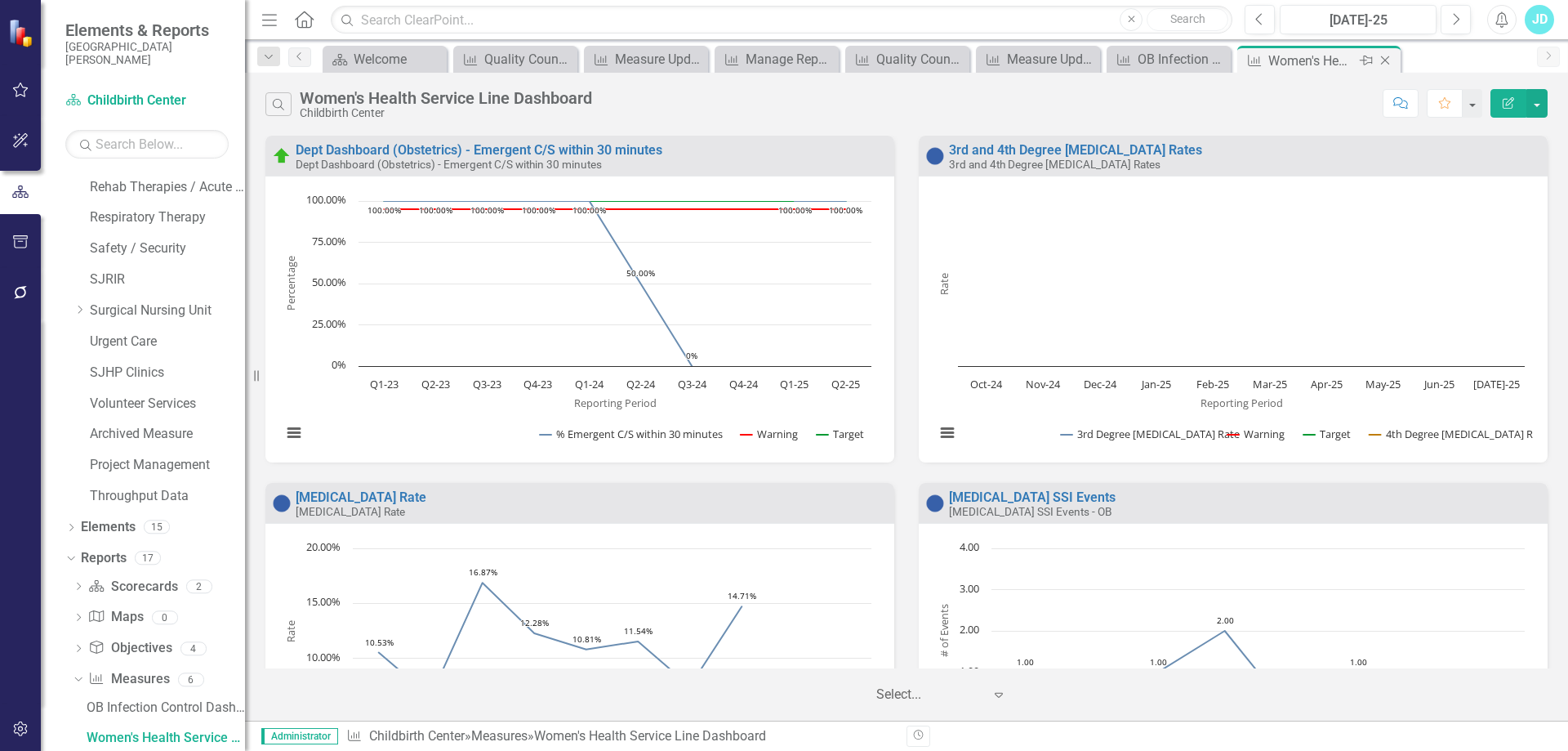
click at [1389, 57] on icon "Close" at bounding box center [1386, 60] width 17 height 13
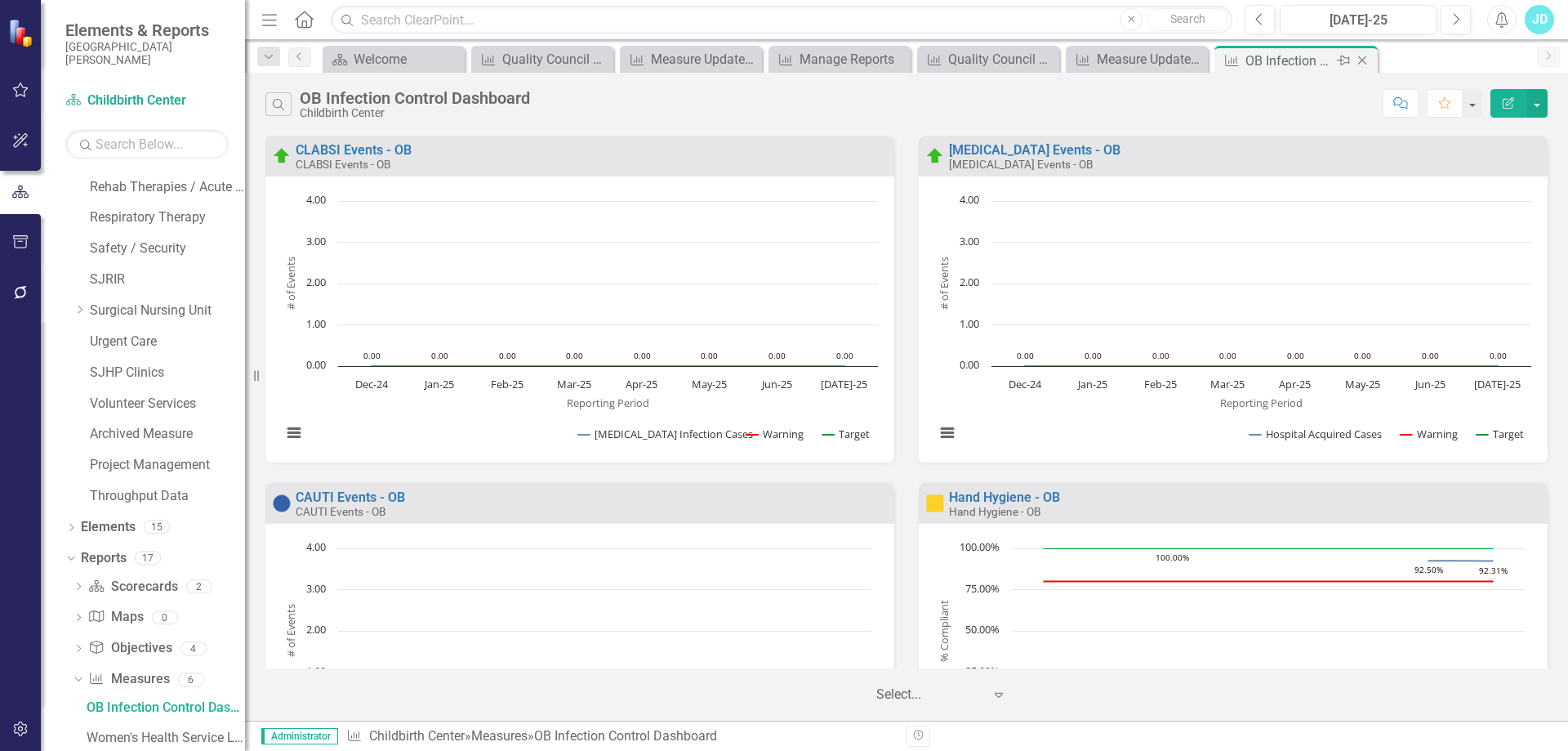
scroll to position [1297, 0]
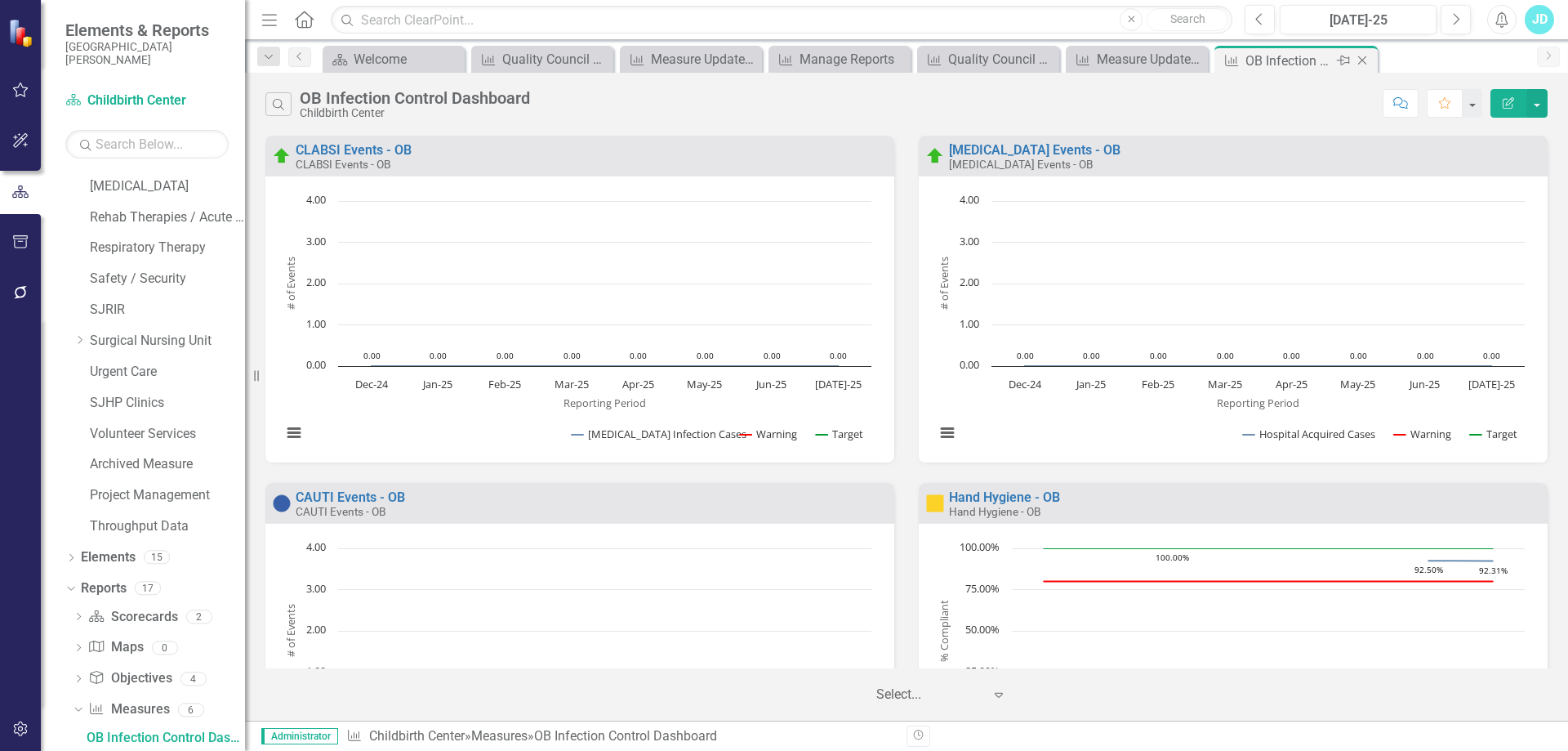
click at [1362, 61] on icon "Close" at bounding box center [1362, 60] width 17 height 13
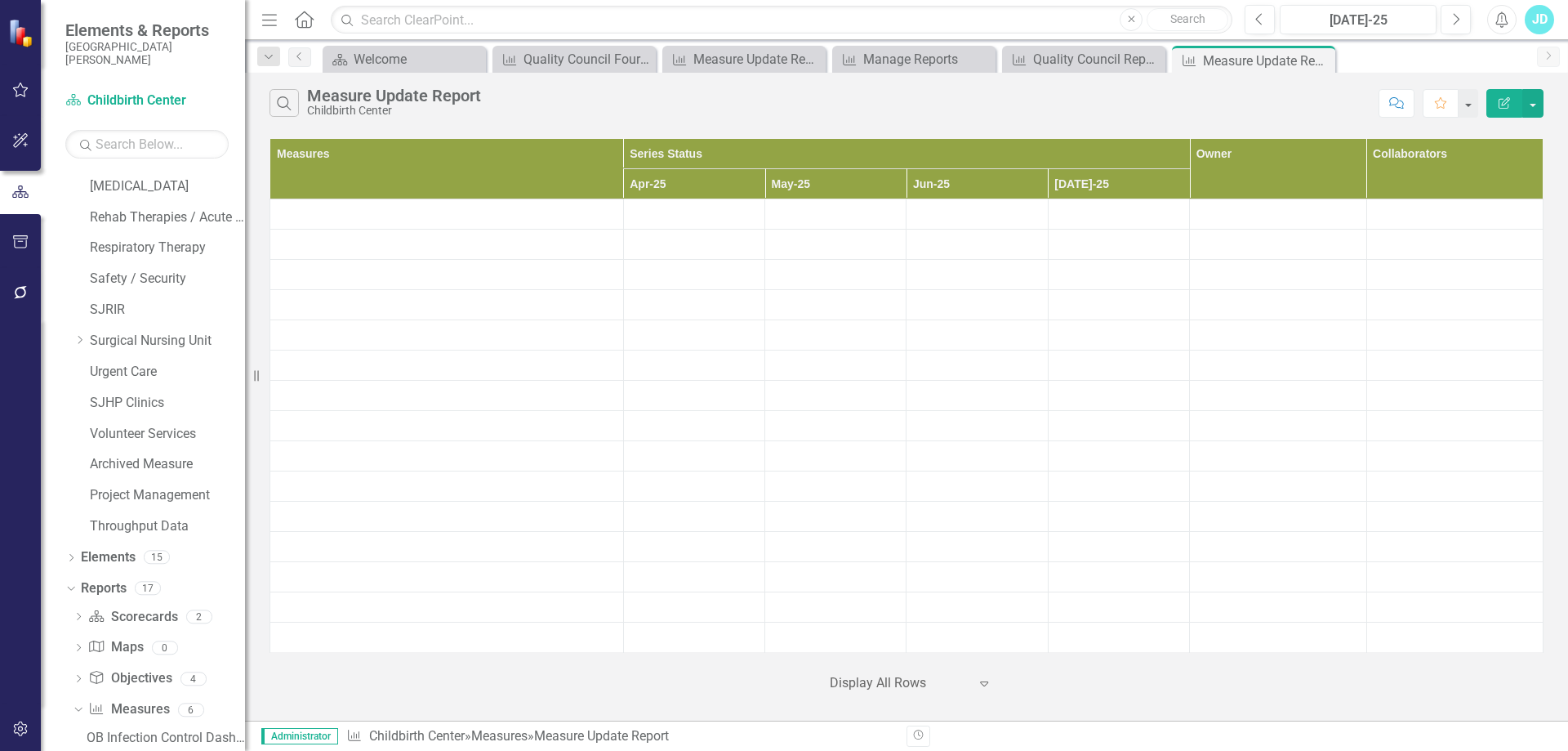
scroll to position [1418, 0]
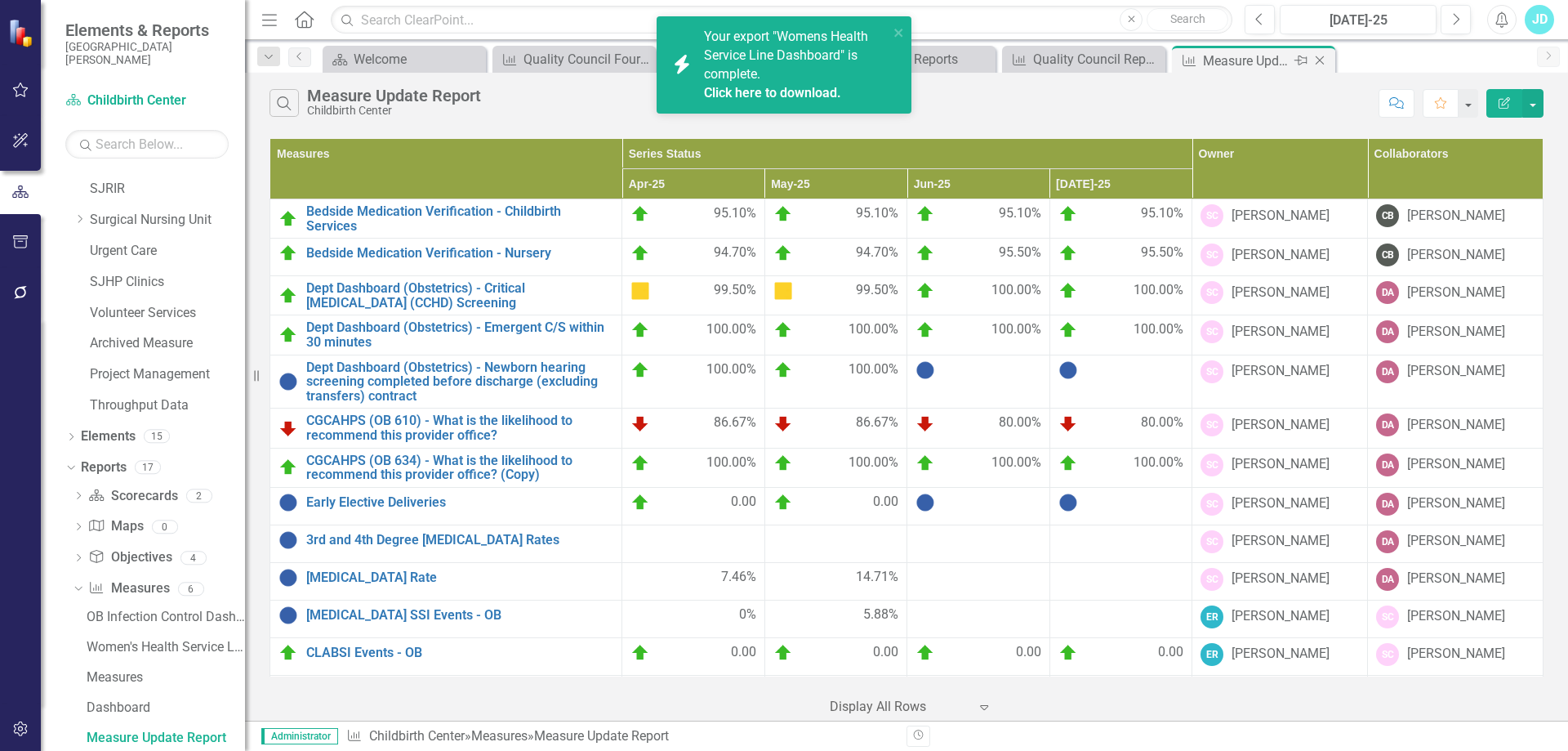
click at [1323, 60] on icon "Close" at bounding box center [1321, 60] width 17 height 13
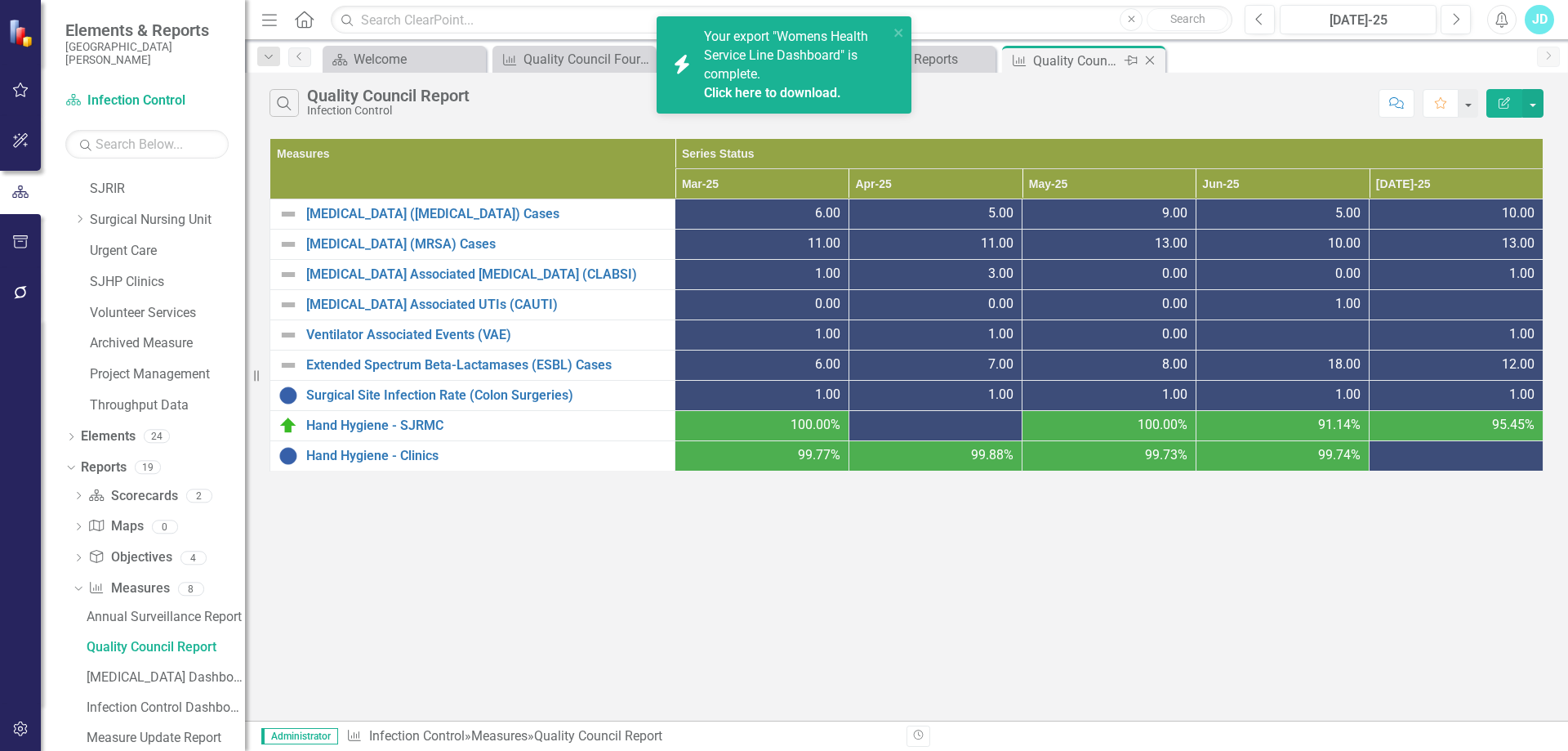
scroll to position [1327, 0]
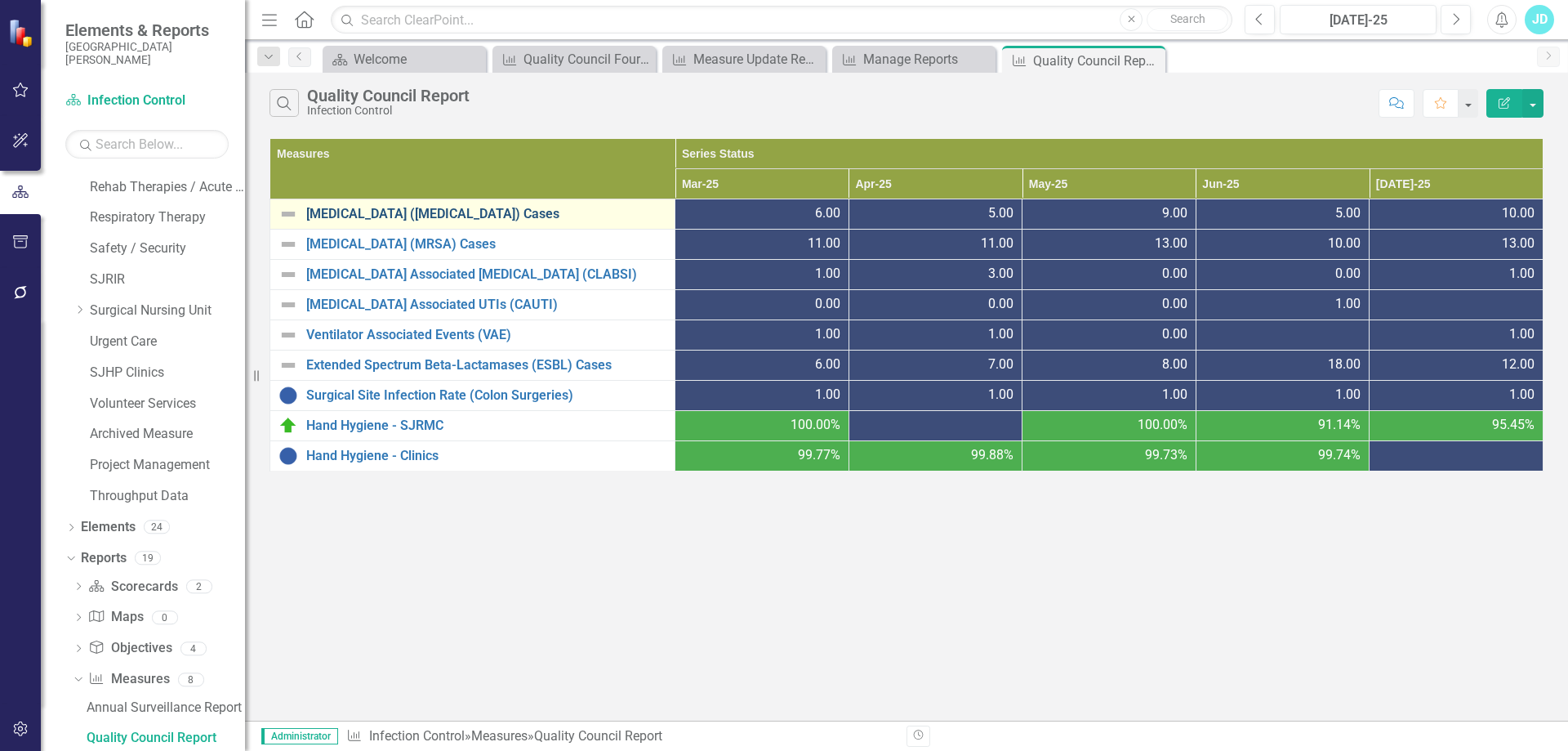
click at [398, 213] on link "[MEDICAL_DATA] ([MEDICAL_DATA]) Cases" at bounding box center [485, 214] width 360 height 15
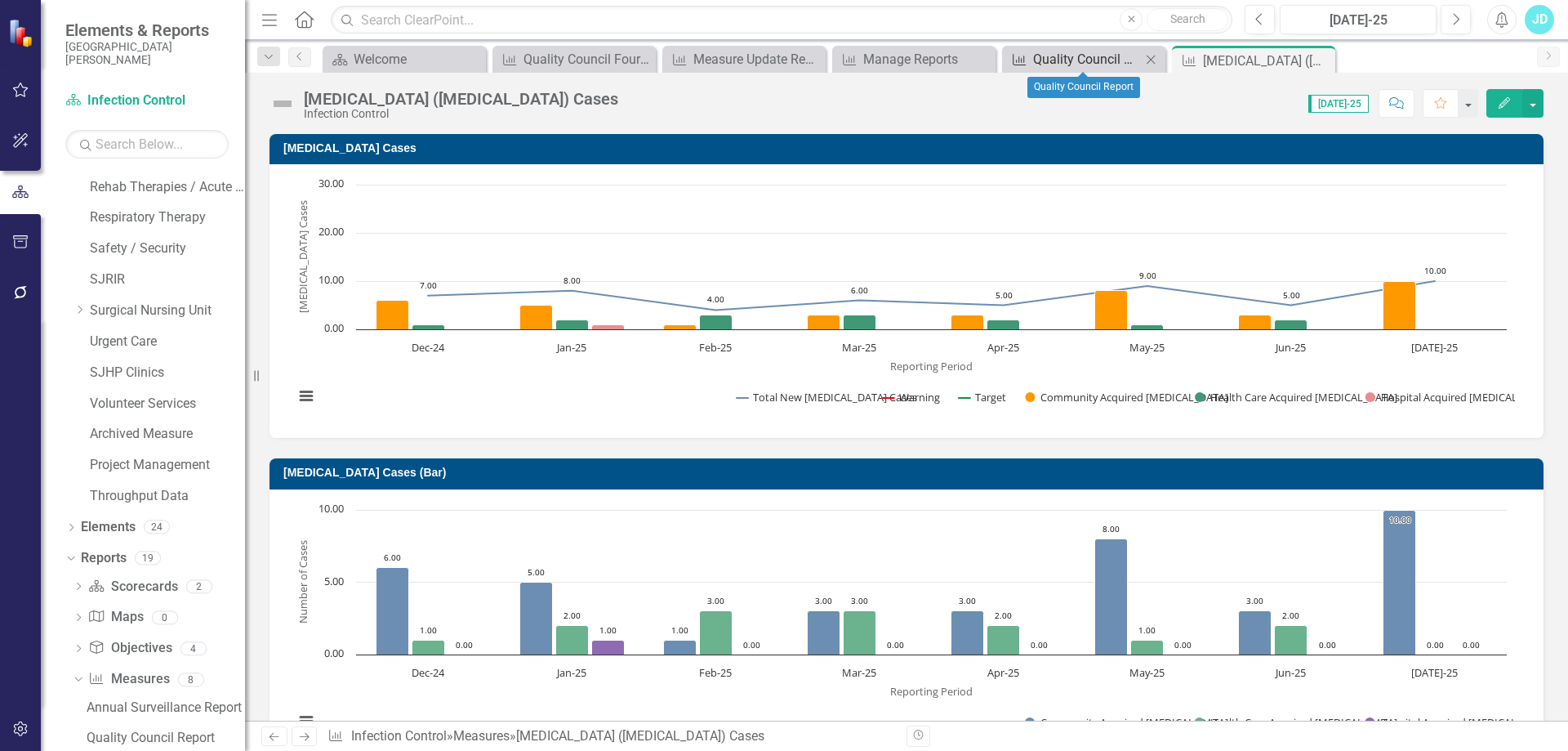
click at [1085, 55] on div "Quality Council Report" at bounding box center [1087, 60] width 108 height 20
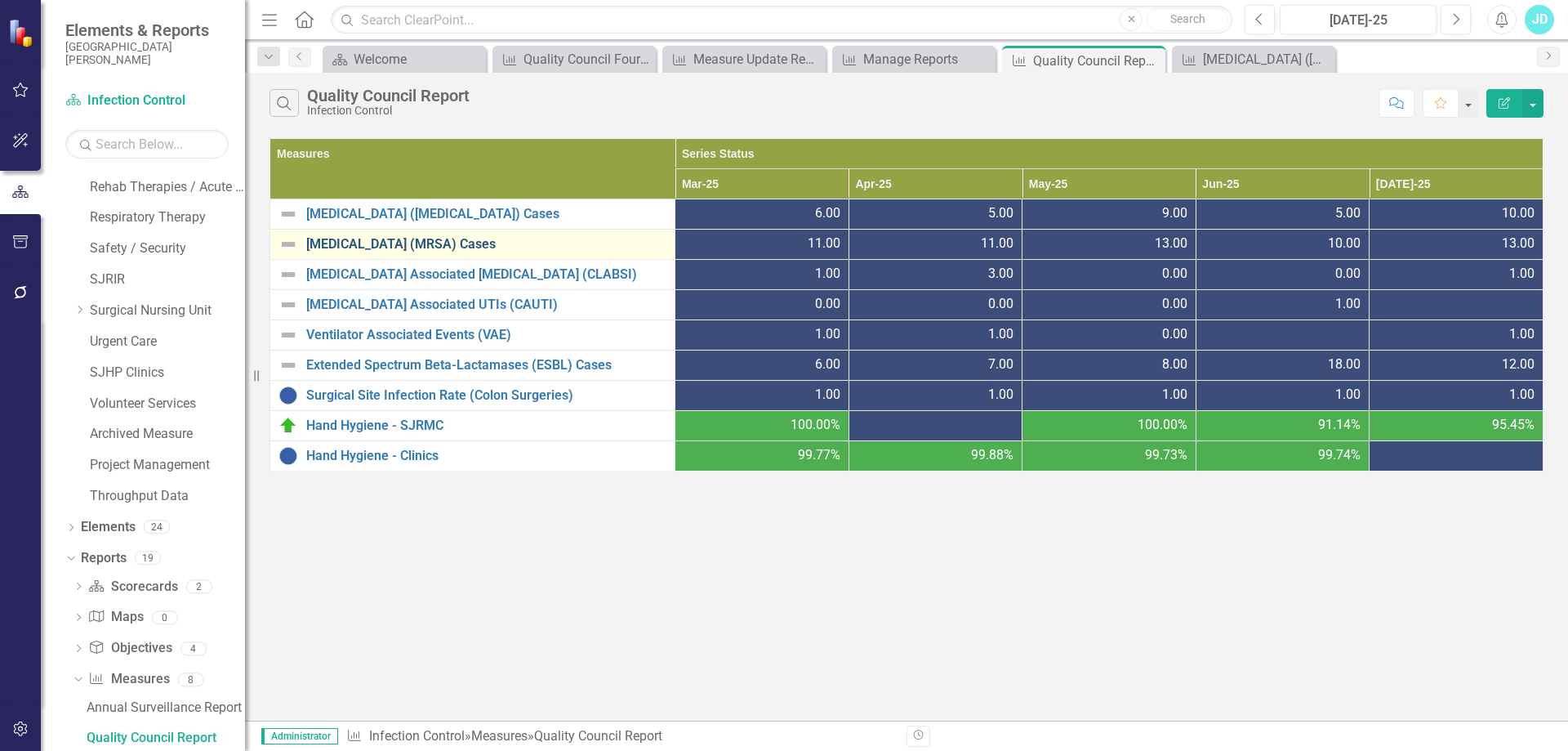
click at [471, 240] on link "[MEDICAL_DATA] (MRSA) Cases" at bounding box center [485, 245] width 360 height 15
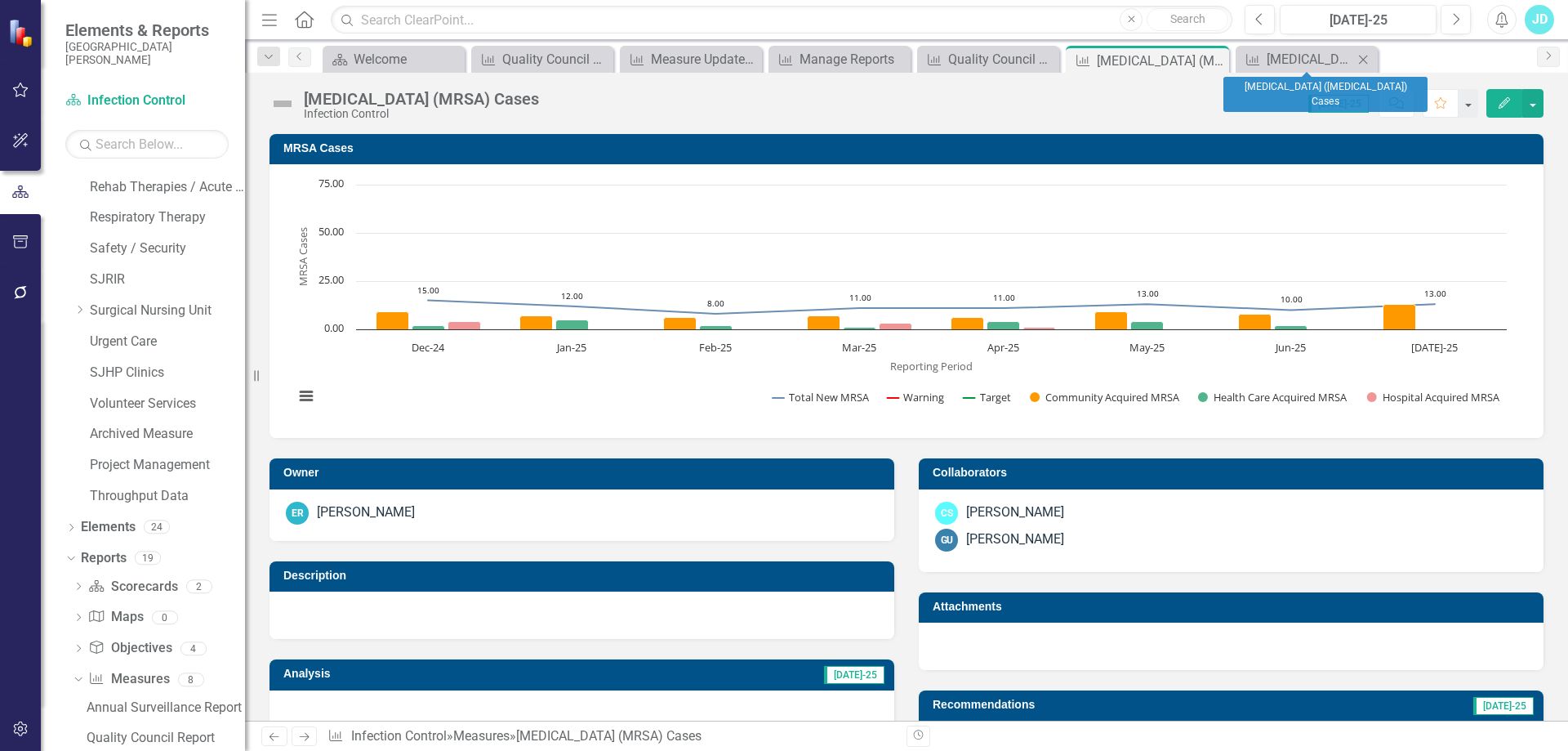
click at [1365, 62] on icon "Close" at bounding box center [1363, 60] width 17 height 13
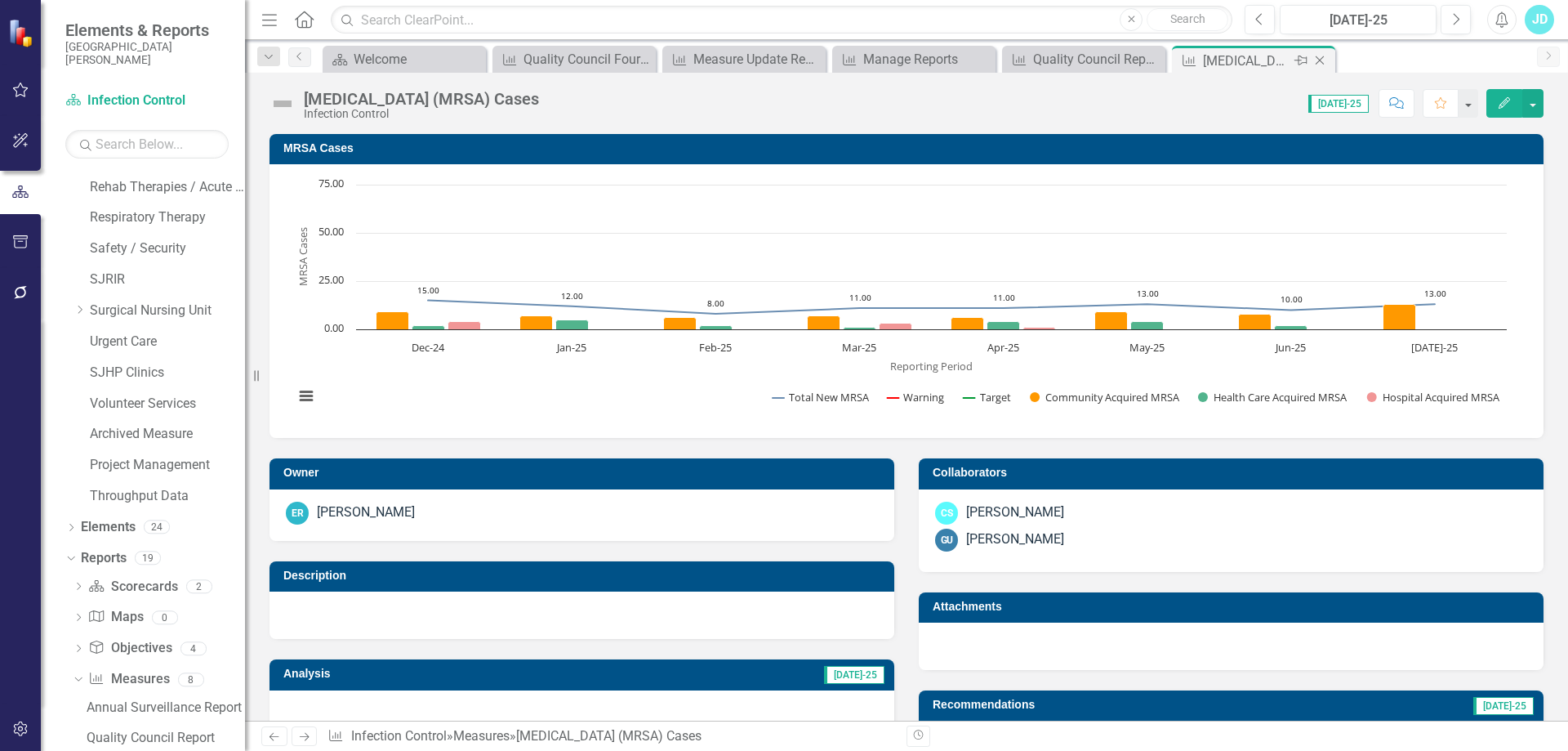
click at [1322, 59] on icon at bounding box center [1321, 61] width 9 height 9
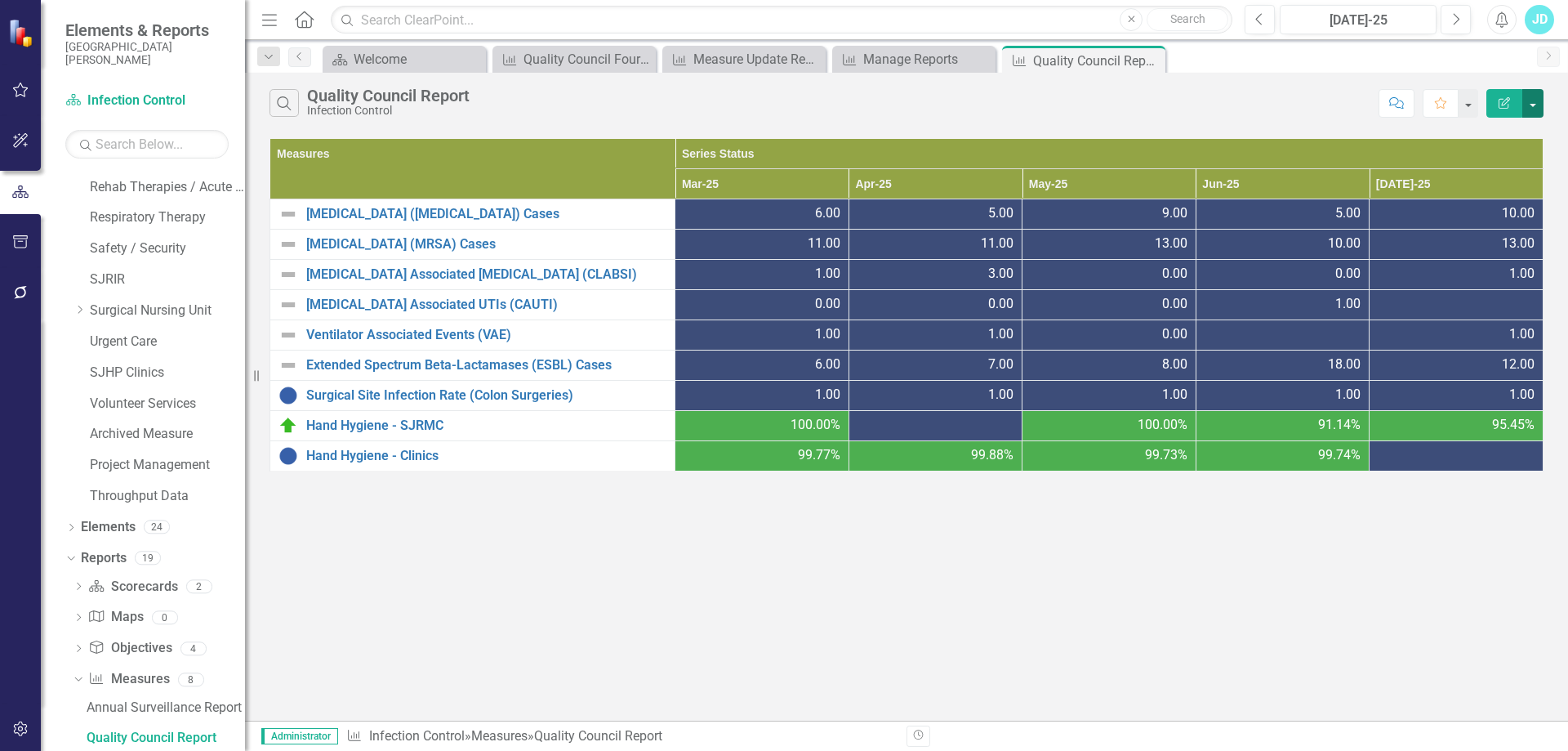
click at [1535, 104] on button "button" at bounding box center [1533, 103] width 21 height 29
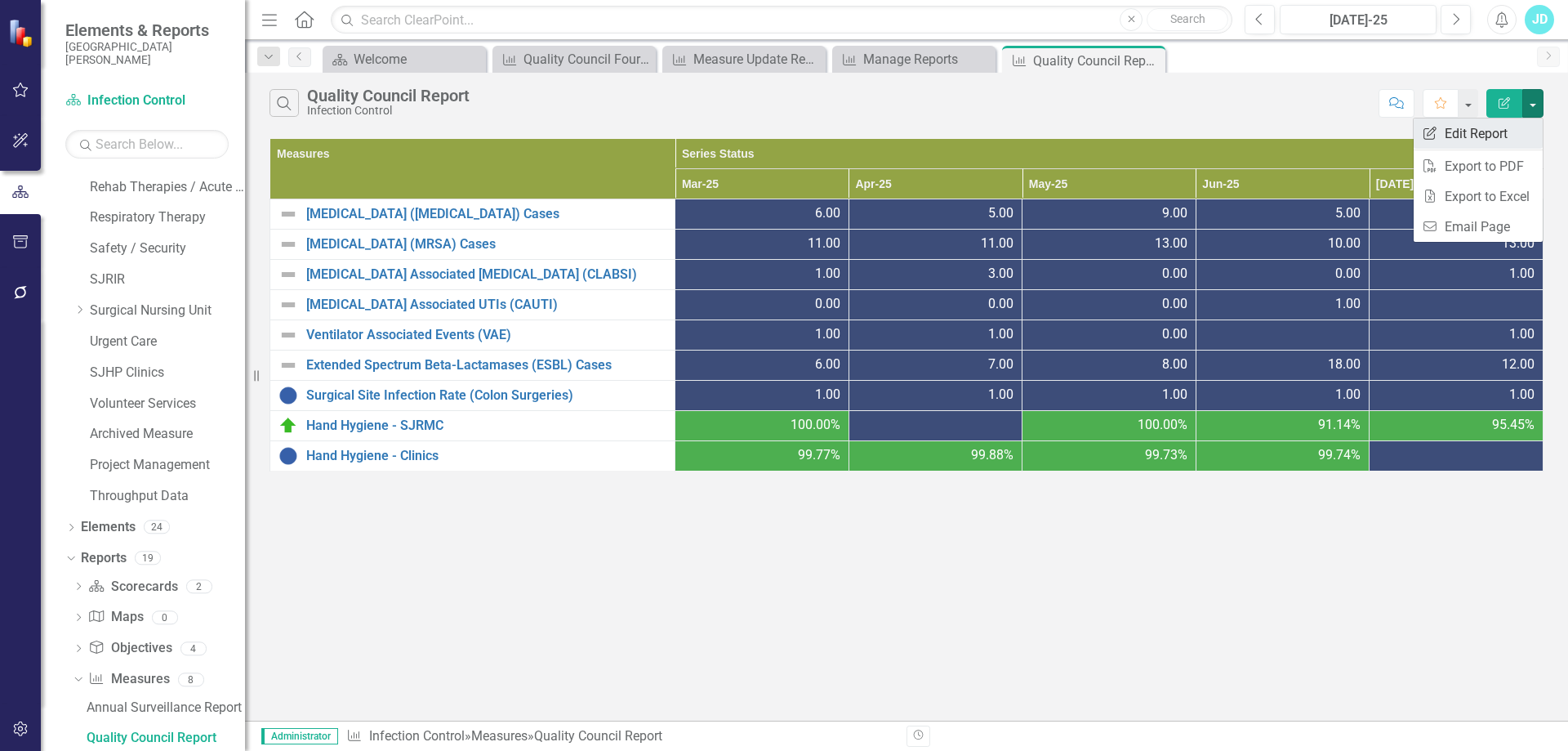
click at [1503, 132] on link "Edit Report Edit Report" at bounding box center [1478, 133] width 129 height 30
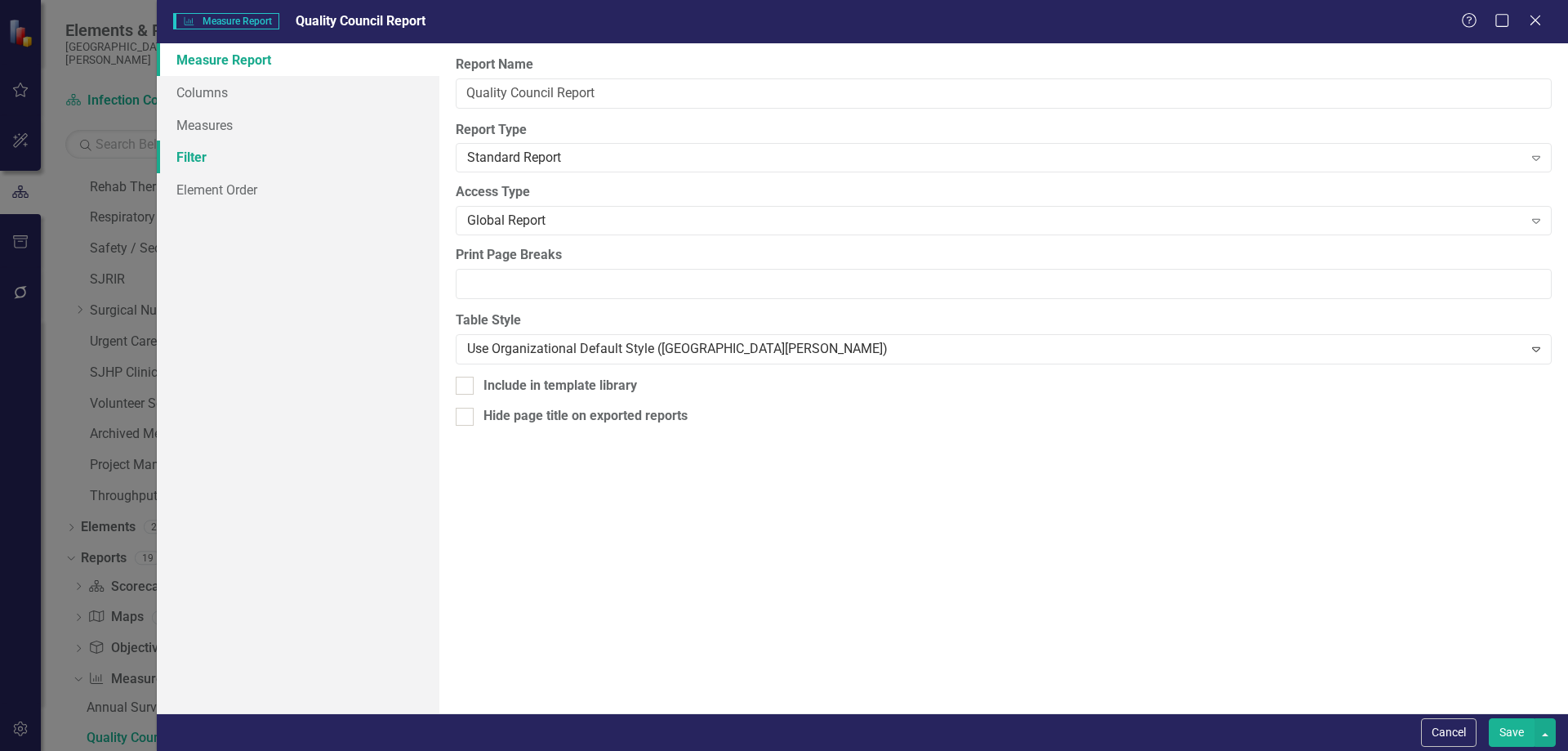
click at [217, 148] on link "Filter" at bounding box center [299, 156] width 283 height 33
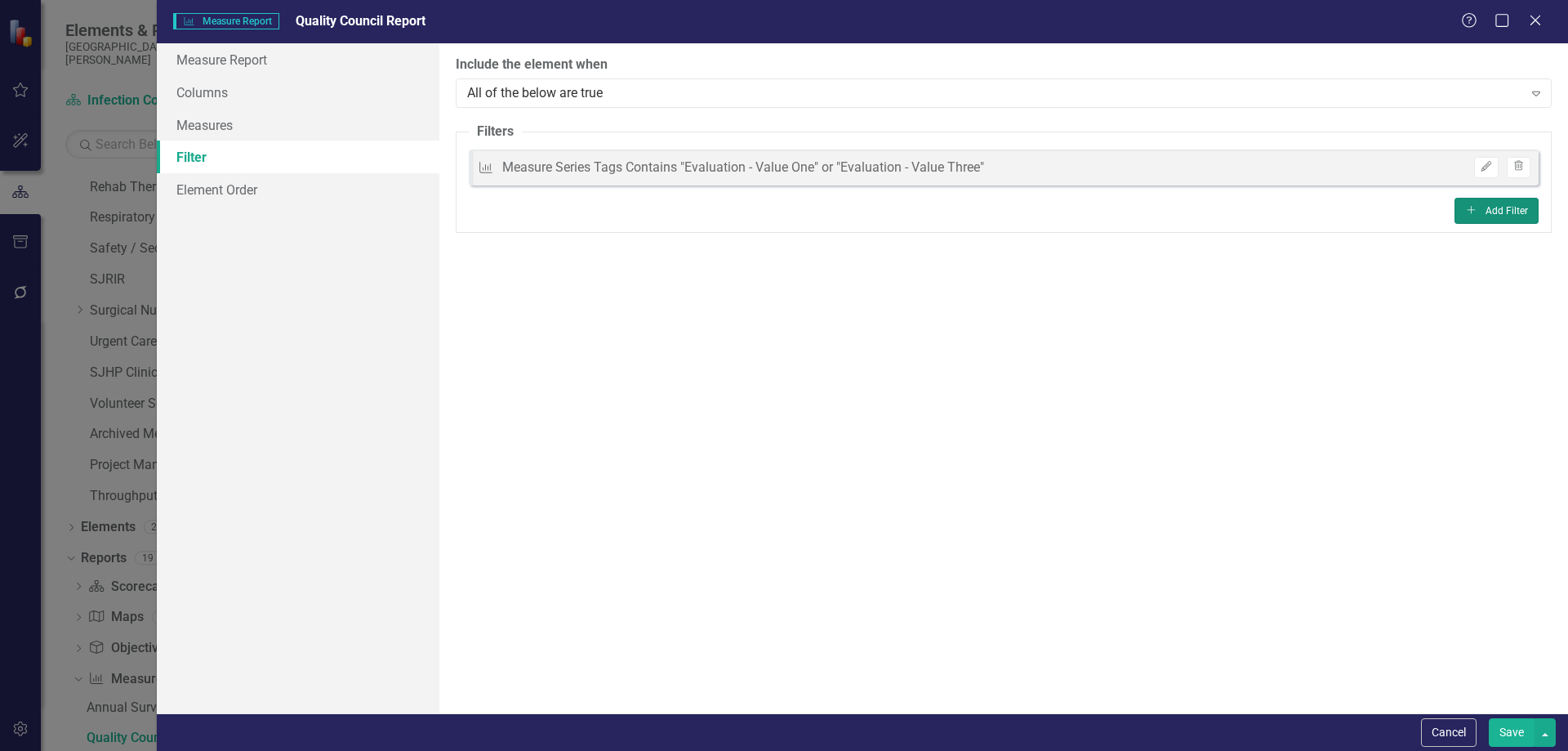
click at [1505, 214] on button "Add Add Filter" at bounding box center [1496, 211] width 84 height 26
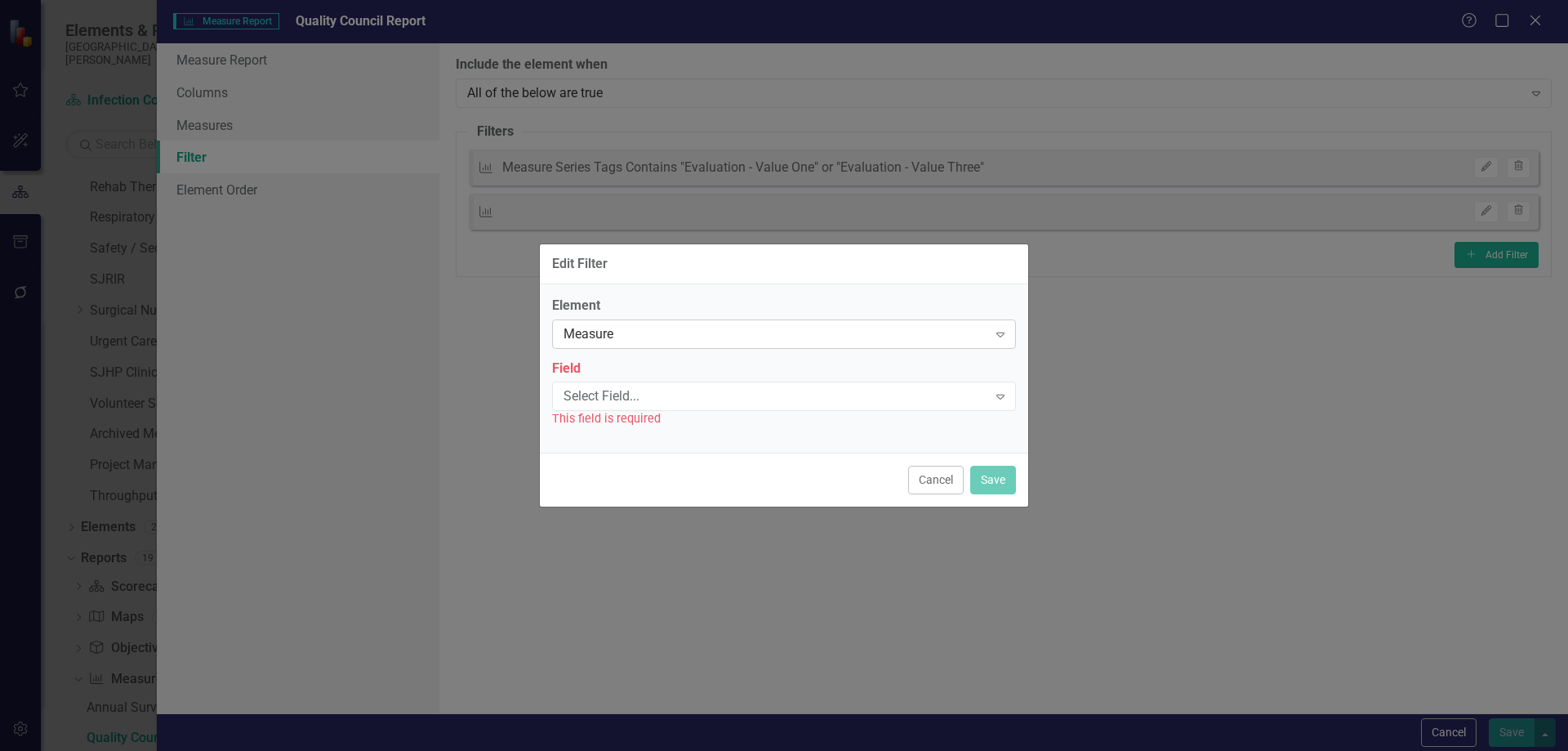
click at [607, 339] on div "Measure" at bounding box center [776, 334] width 424 height 19
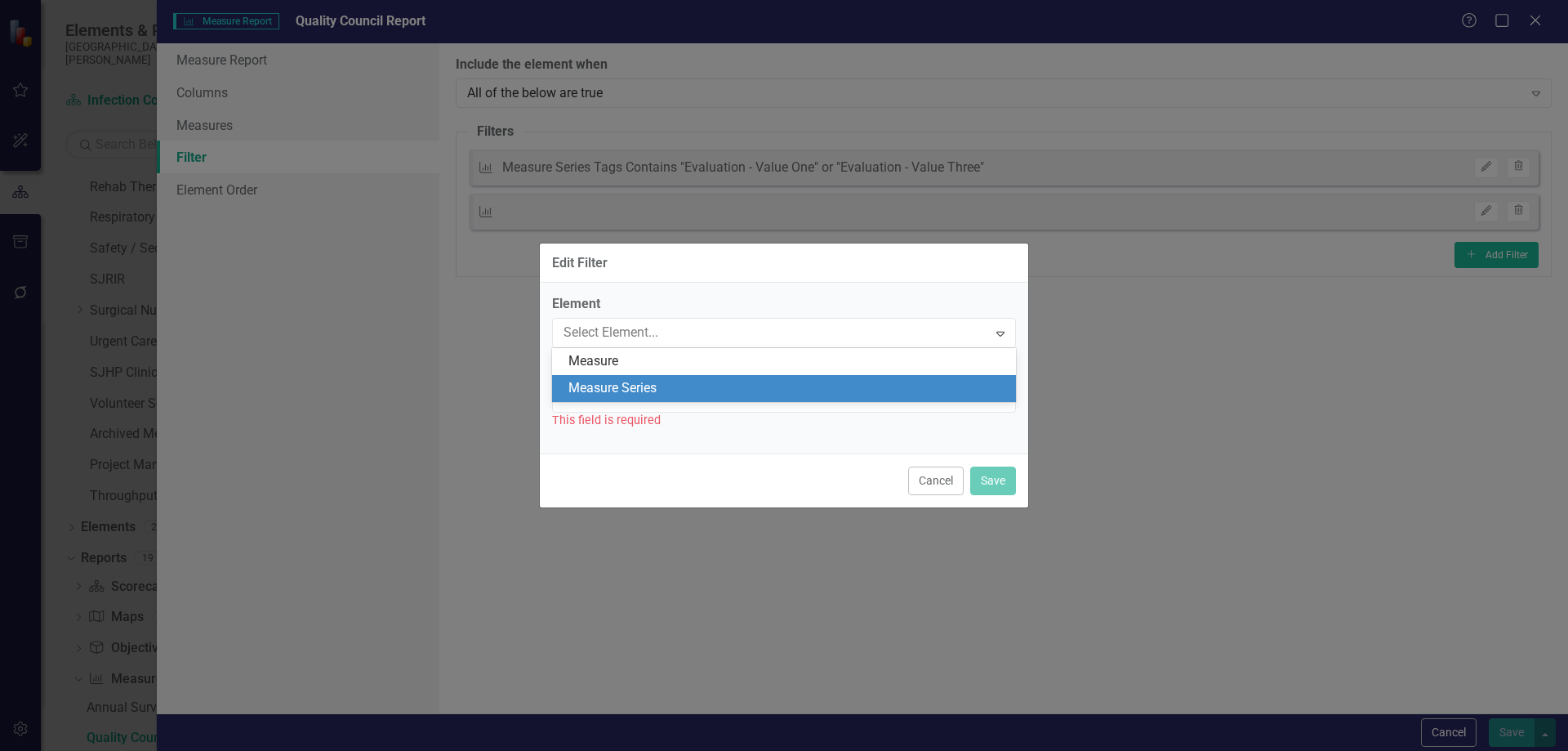
click at [608, 388] on div "Measure Series" at bounding box center [787, 389] width 438 height 19
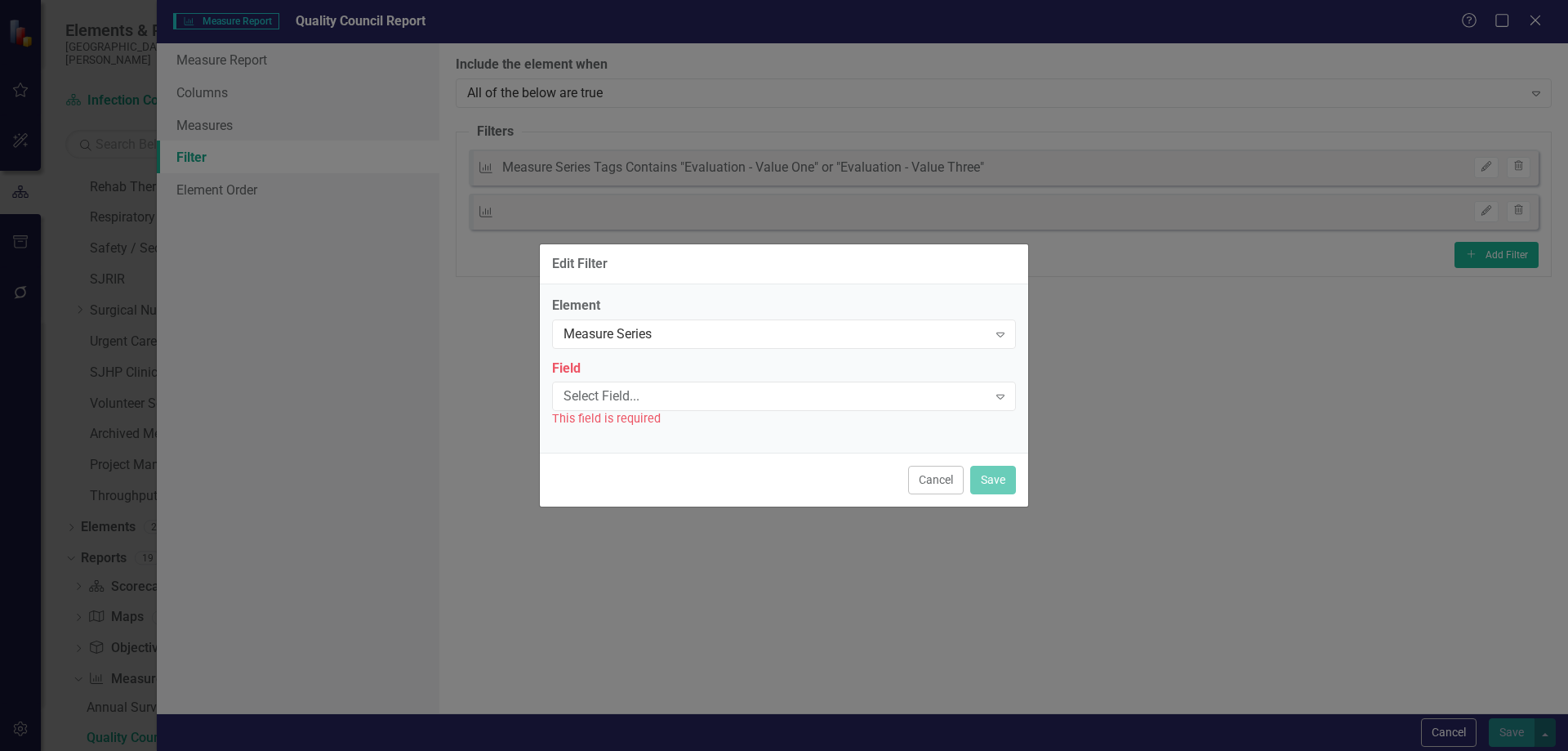
click at [609, 399] on div "Select Field..." at bounding box center [776, 396] width 424 height 19
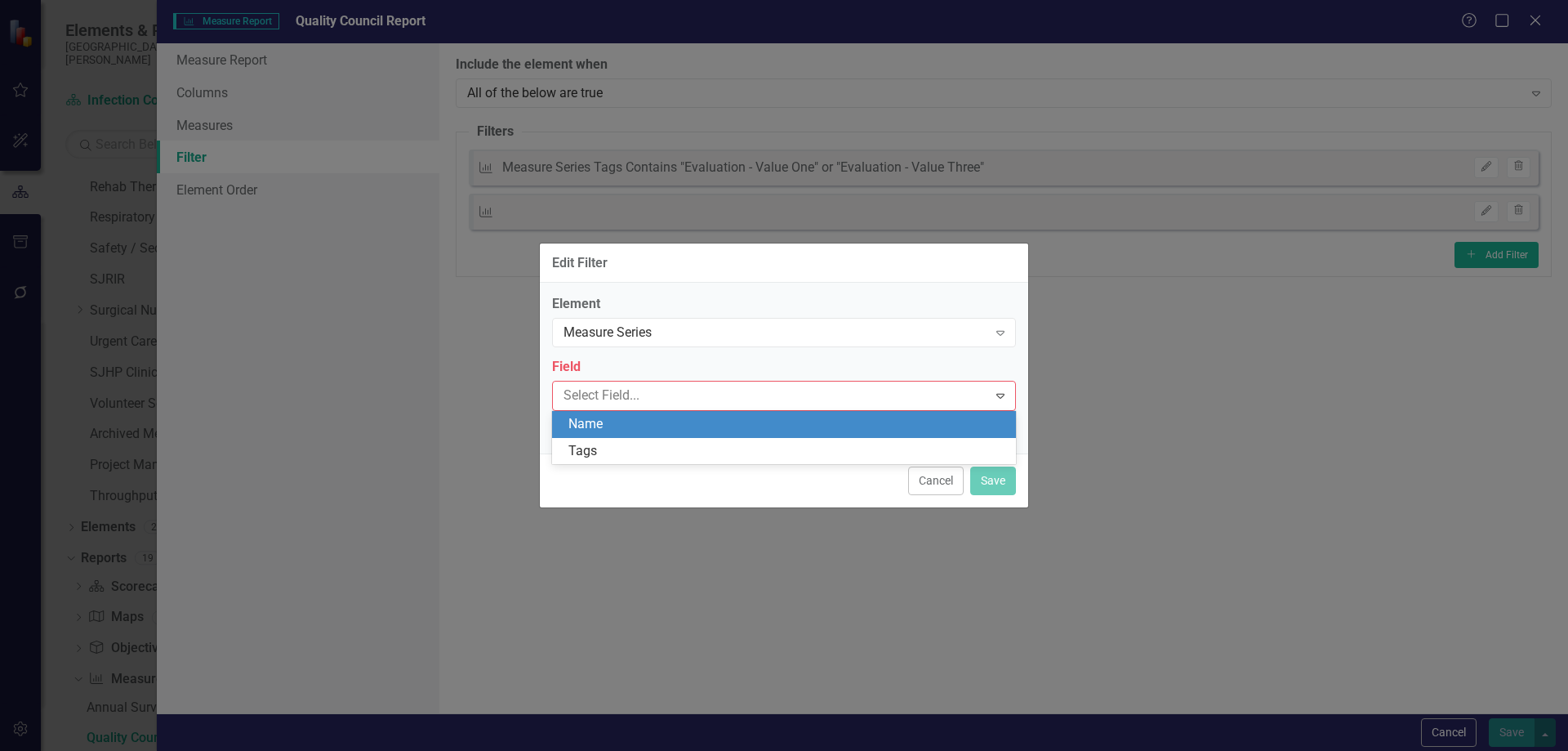
click at [606, 427] on div "Name" at bounding box center [787, 424] width 438 height 19
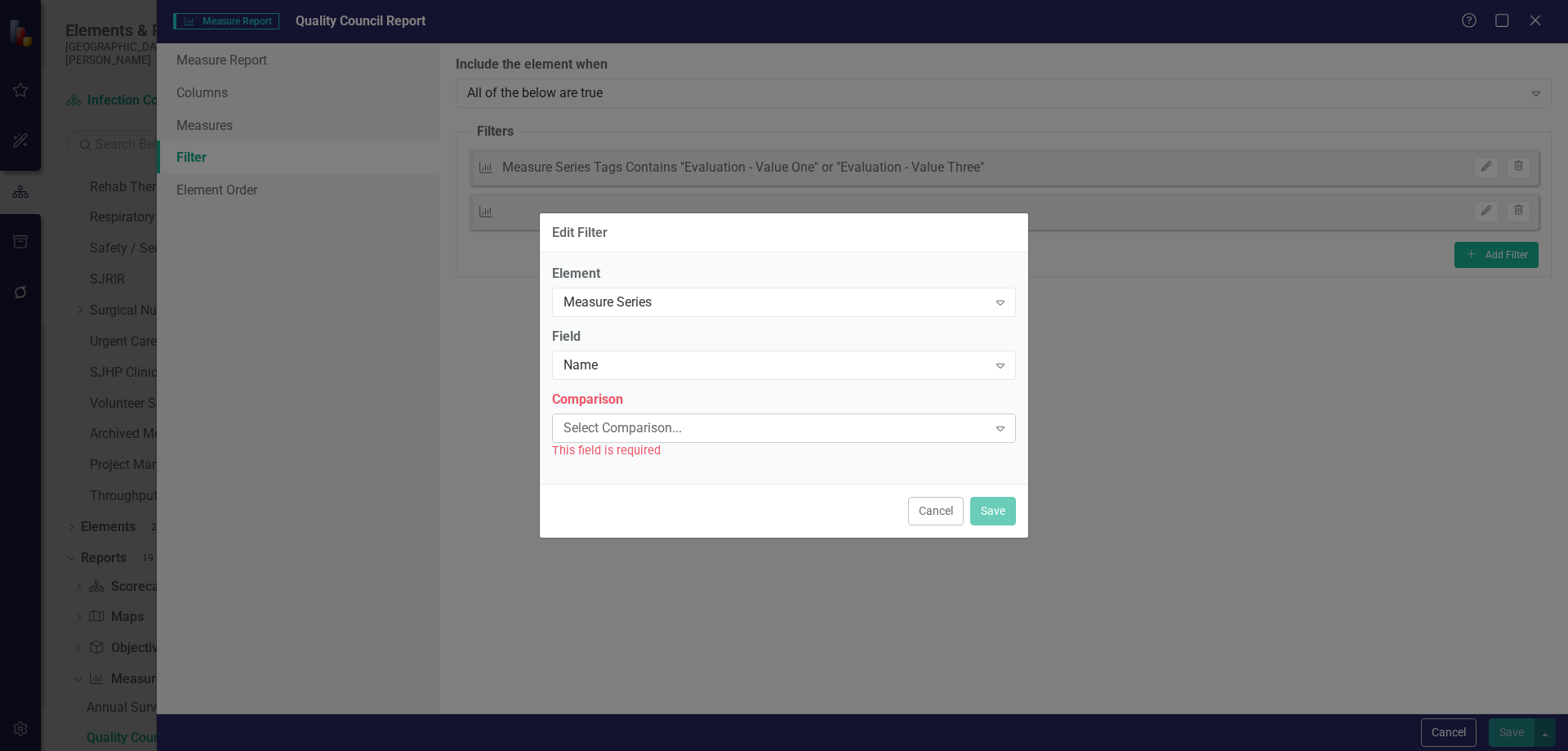
click at [614, 425] on div "Select Comparison..." at bounding box center [776, 428] width 424 height 19
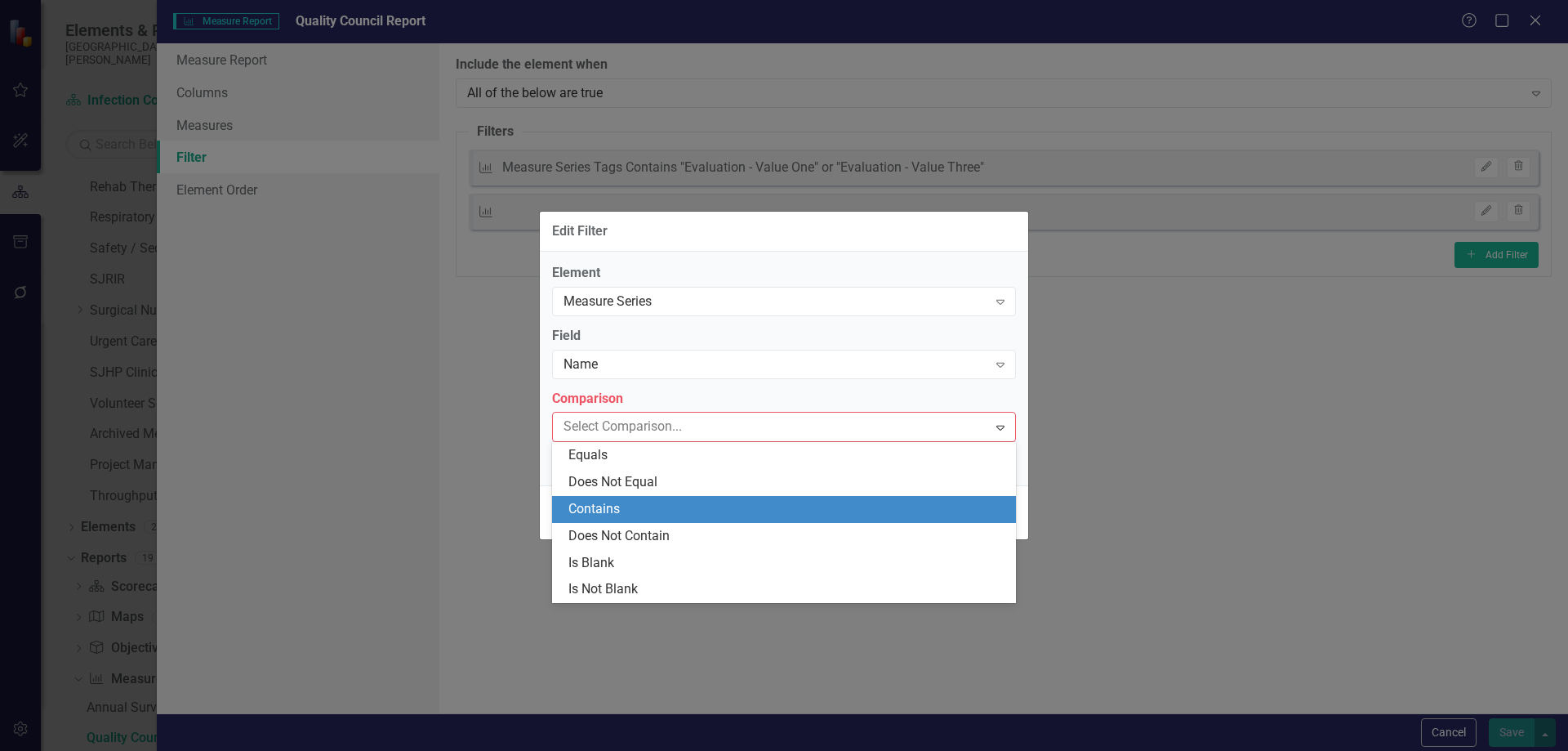
click at [611, 517] on div "Contains" at bounding box center [787, 510] width 438 height 19
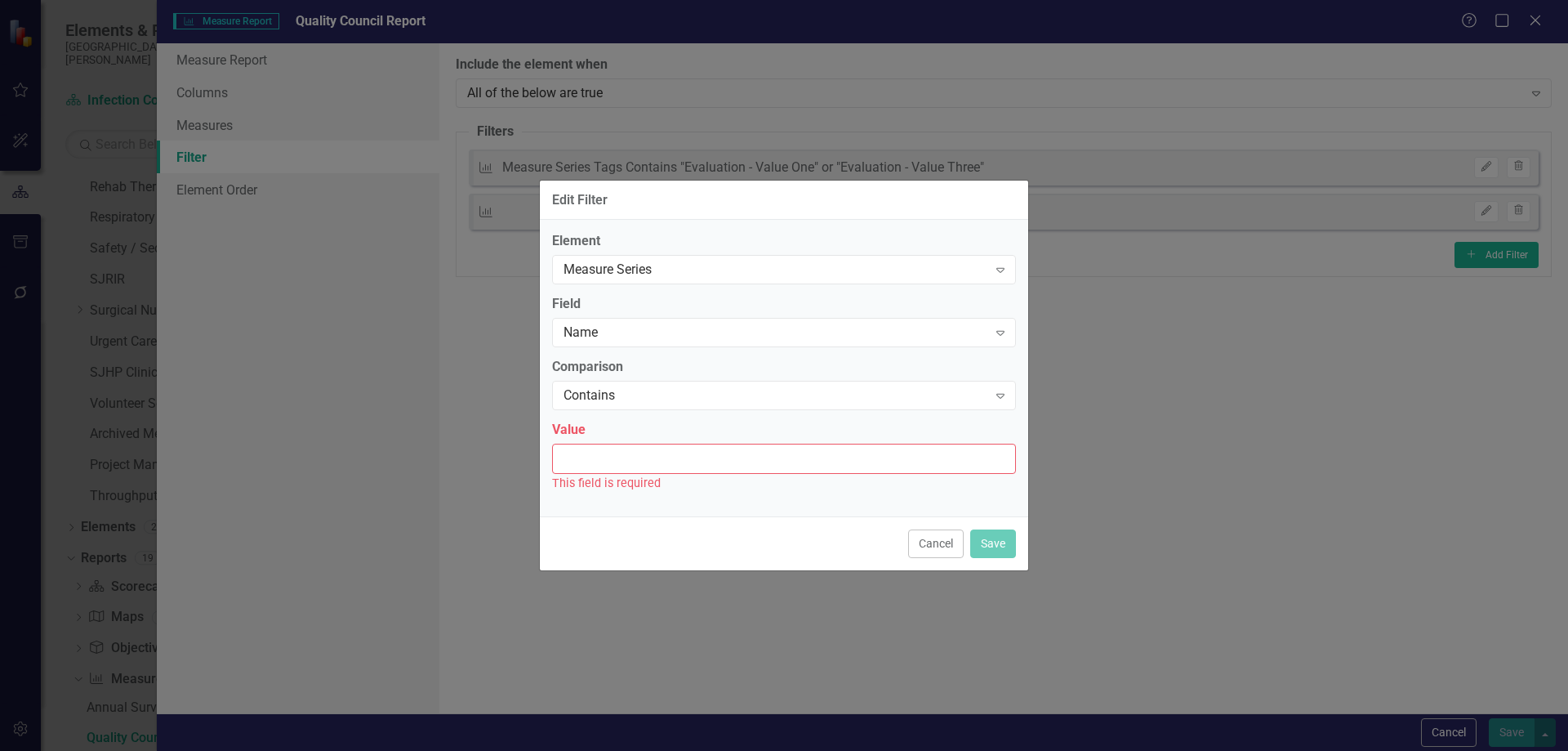
click at [601, 458] on input "Value" at bounding box center [784, 459] width 464 height 30
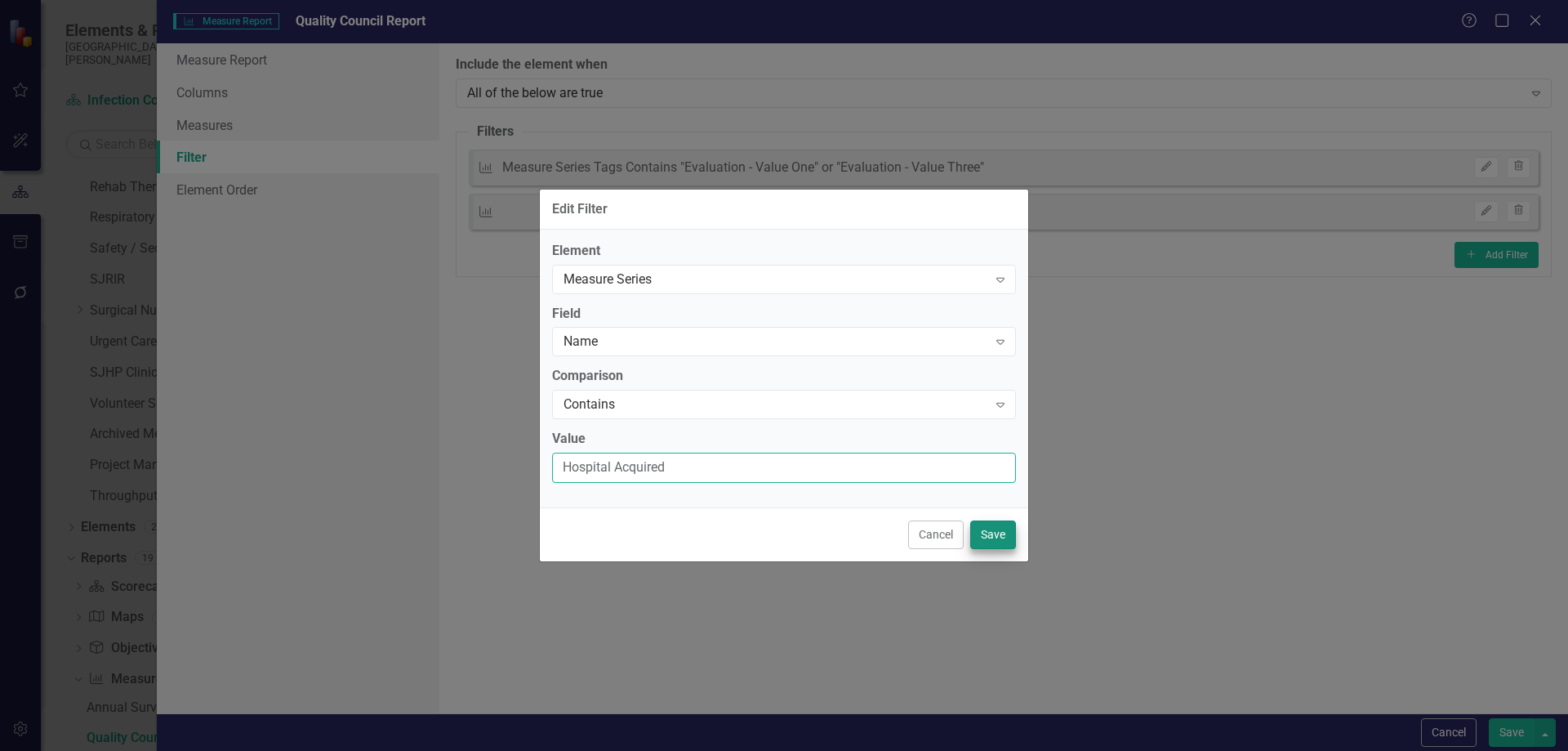
type input "Hospital Acquired"
click at [1001, 543] on button "Save" at bounding box center [992, 534] width 46 height 29
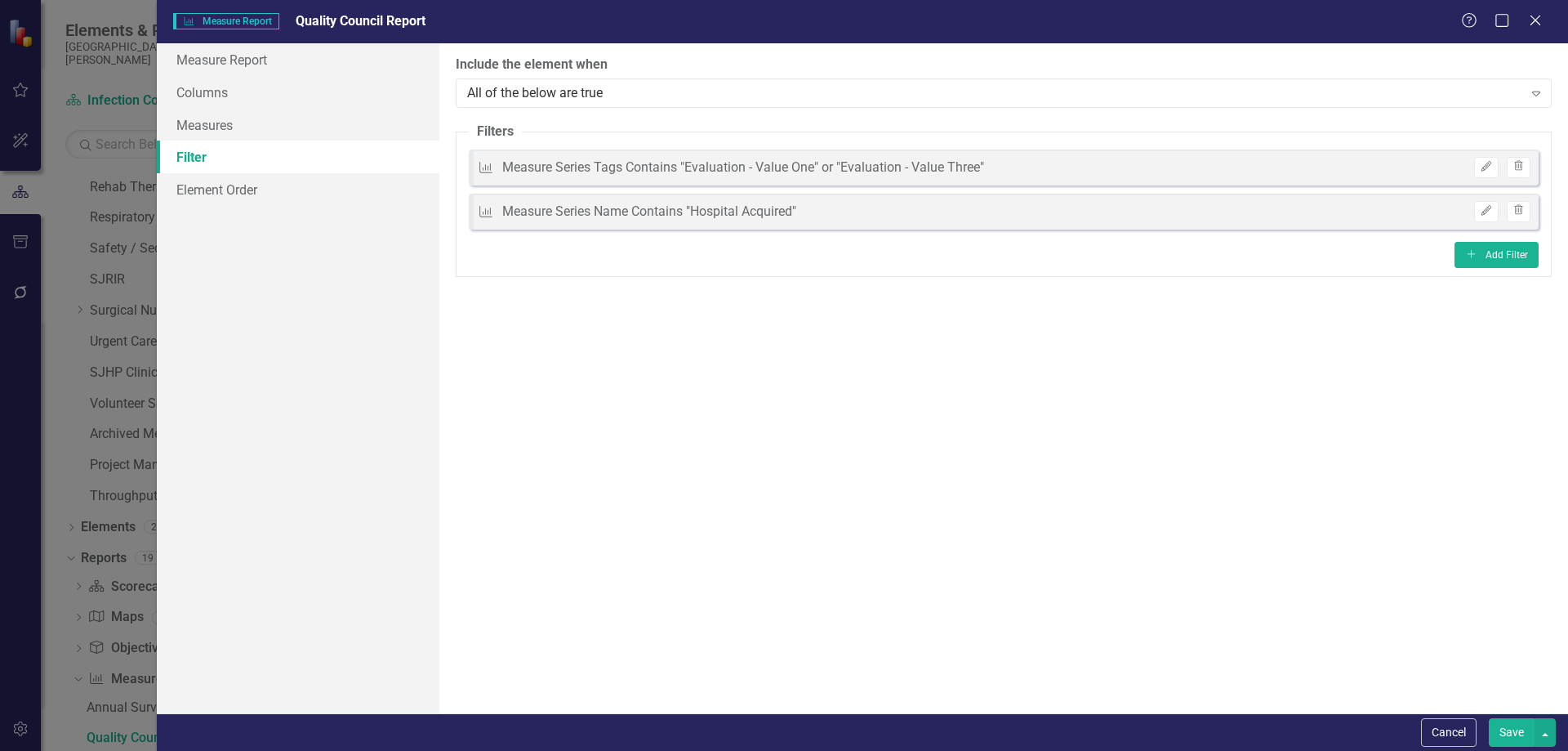
click at [1508, 729] on button "Save" at bounding box center [1511, 732] width 46 height 29
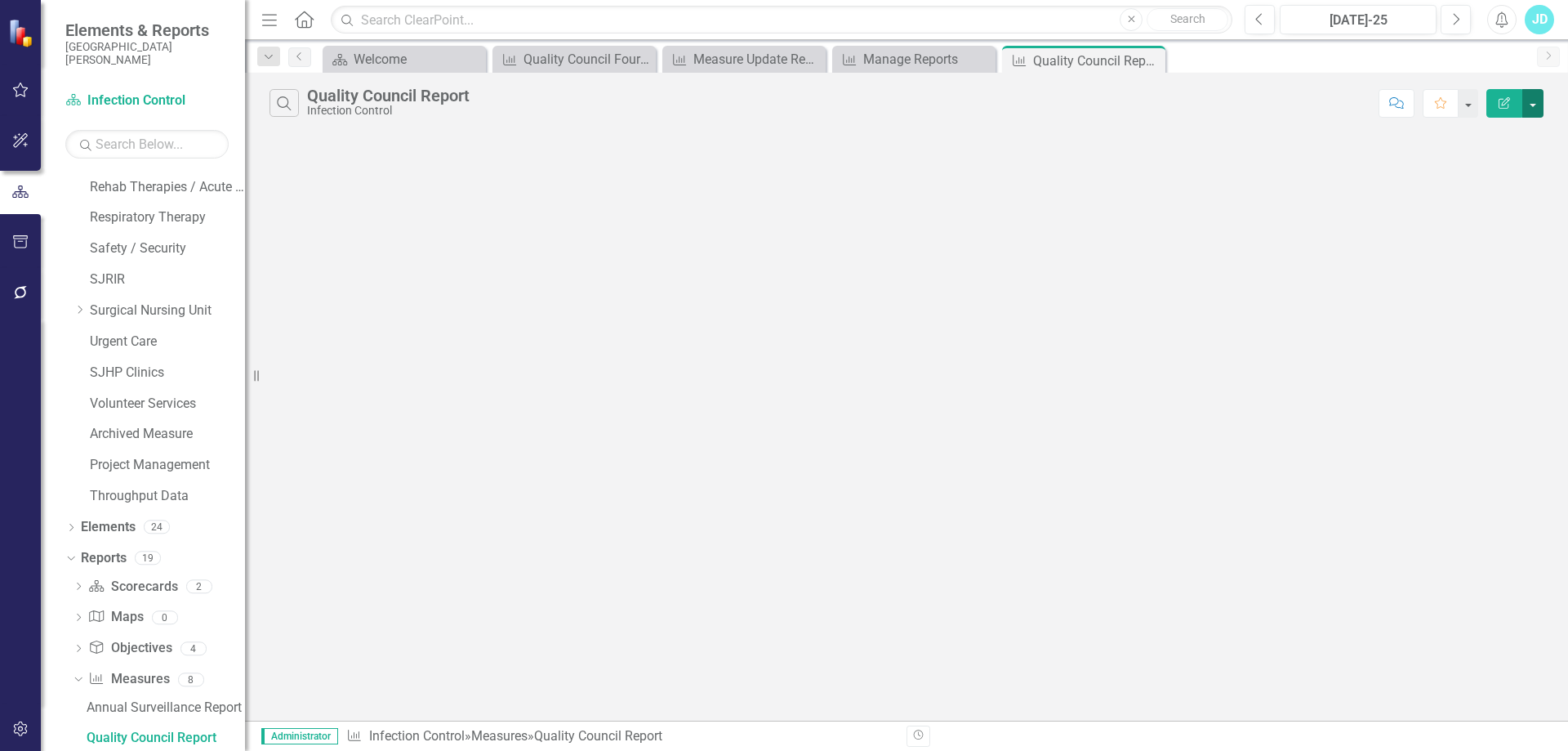
click at [1539, 98] on button "button" at bounding box center [1533, 103] width 21 height 29
click at [1521, 127] on link "Edit Report Edit Report" at bounding box center [1478, 133] width 129 height 30
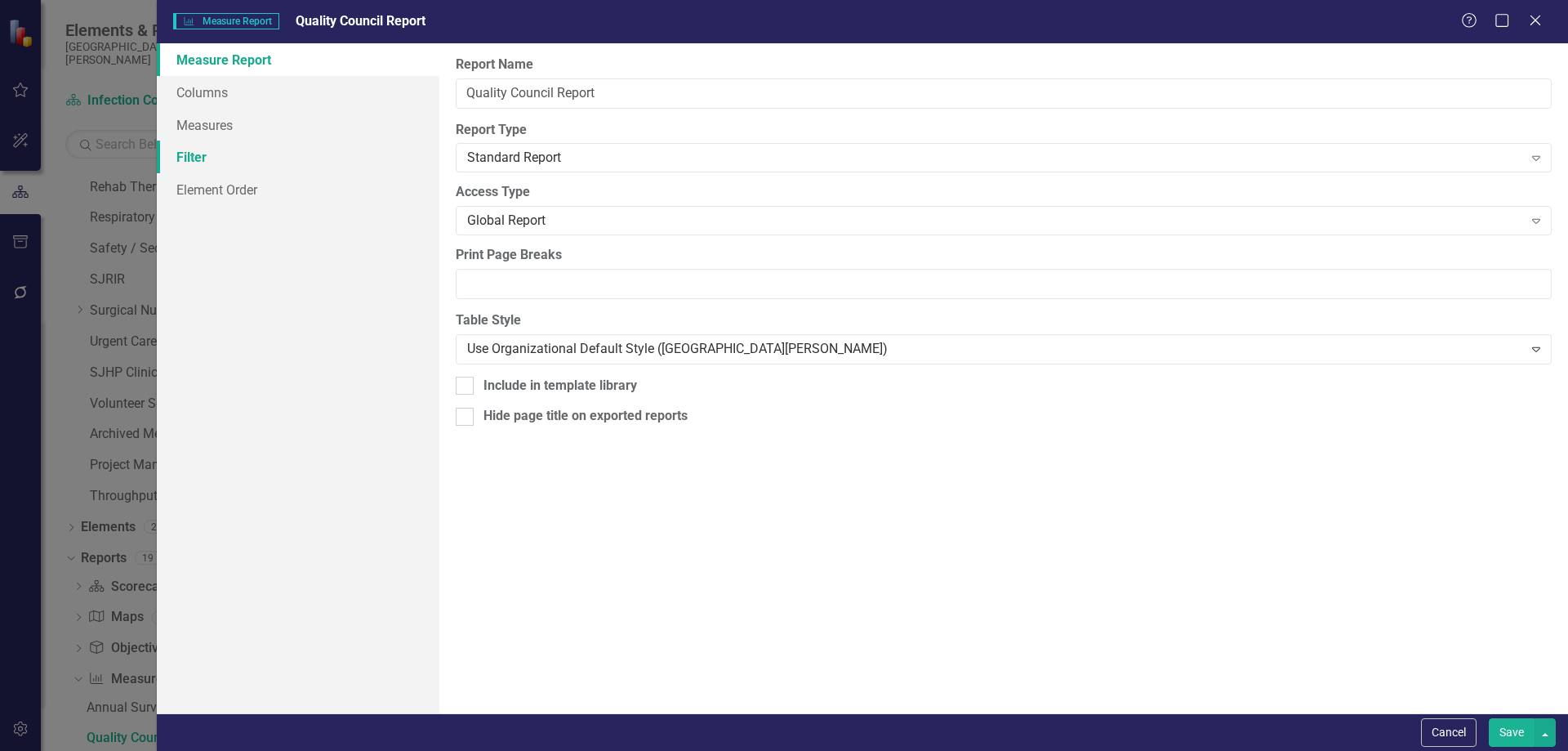
click at [189, 150] on link "Filter" at bounding box center [299, 156] width 283 height 33
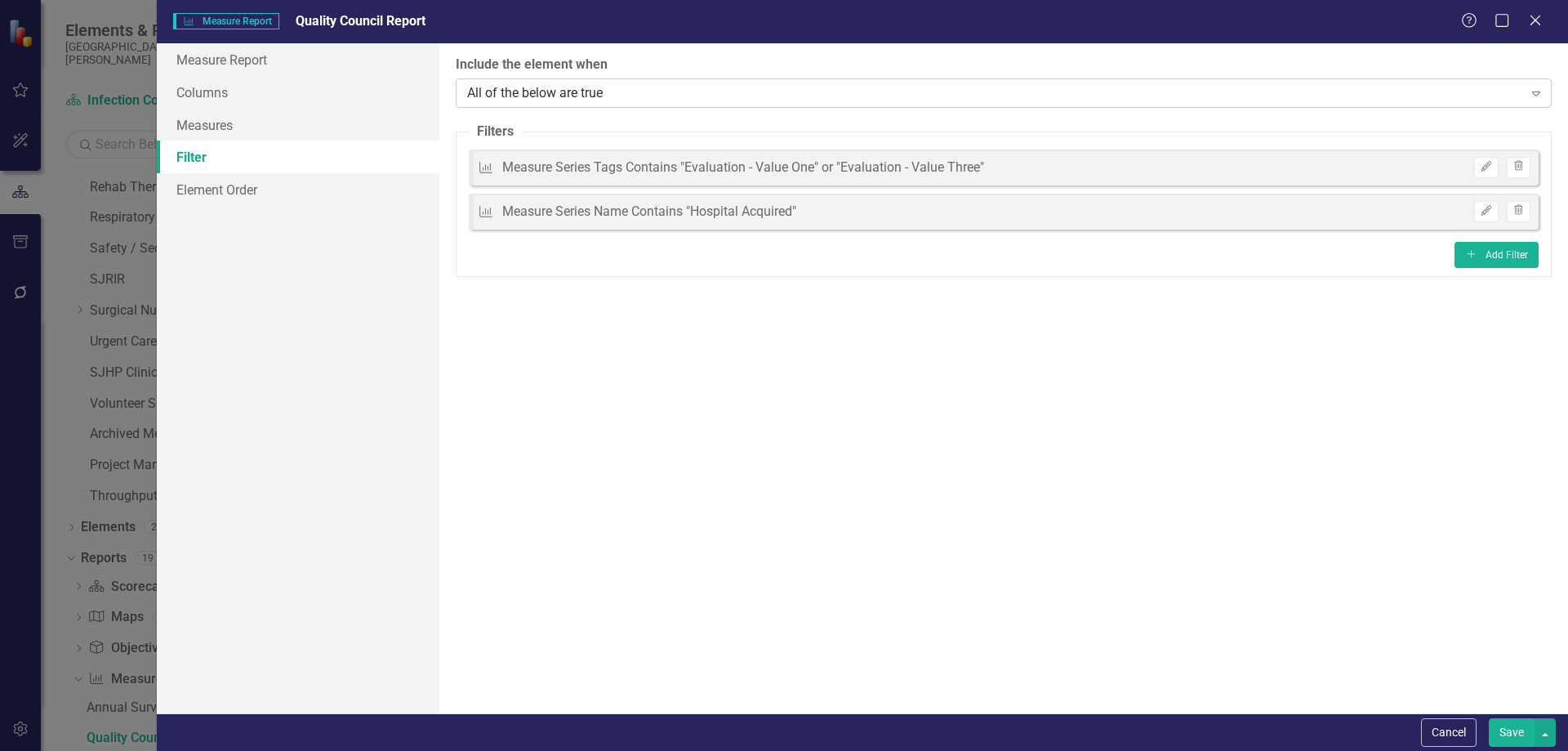
click at [534, 100] on div "All of the below are true" at bounding box center [995, 93] width 1056 height 19
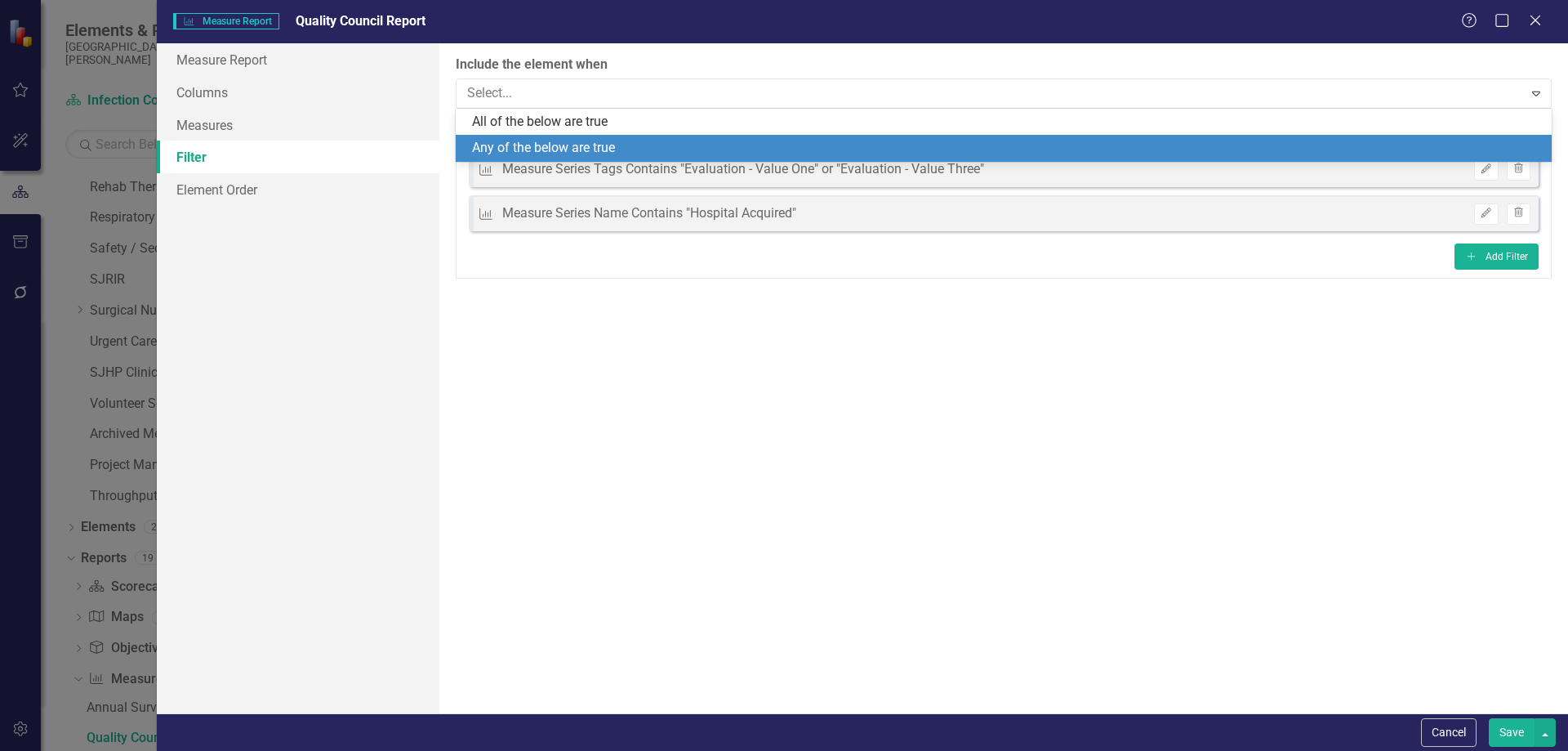
click at [531, 141] on div "Any of the below are true" at bounding box center [1007, 148] width 1070 height 19
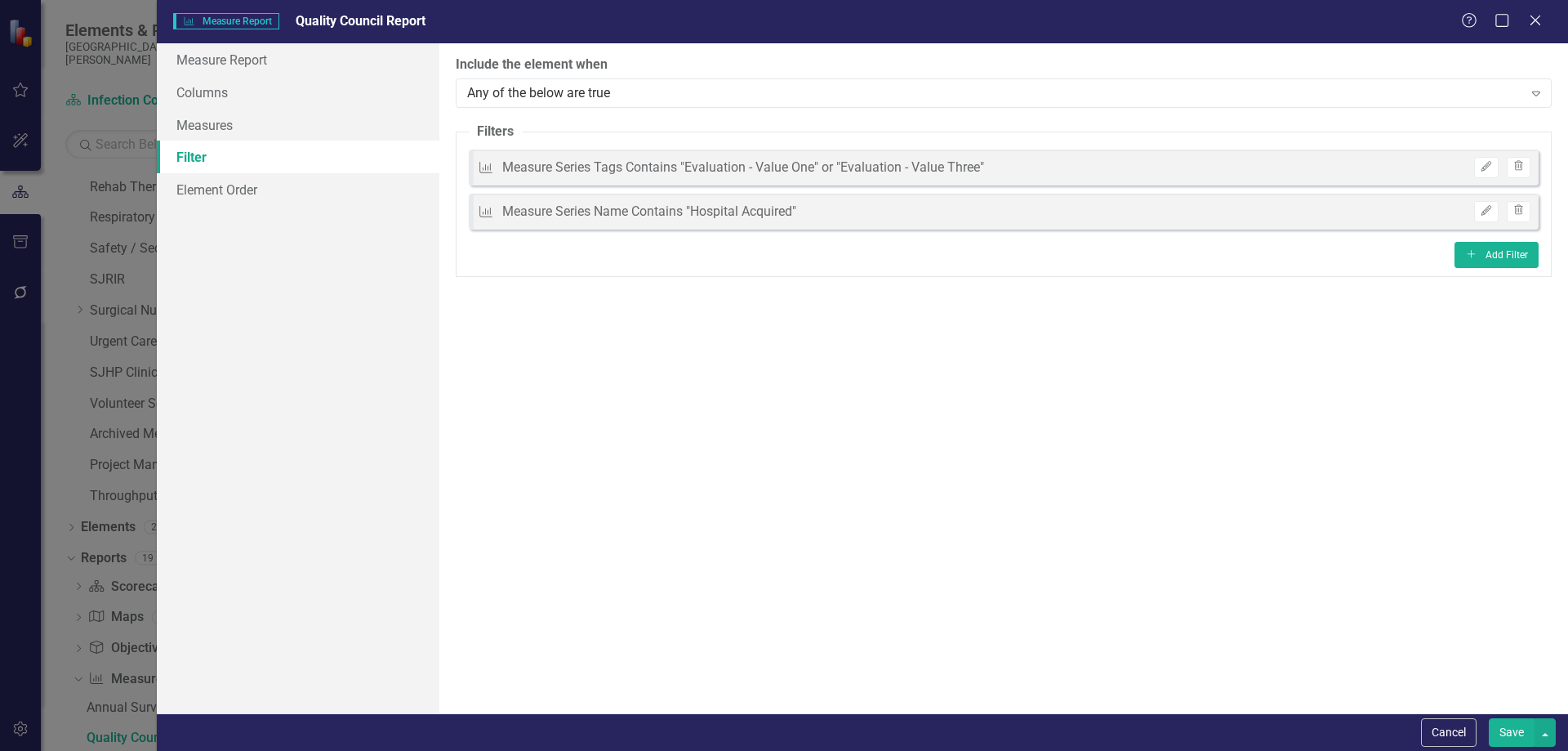
click at [1520, 722] on button "Save" at bounding box center [1511, 732] width 46 height 29
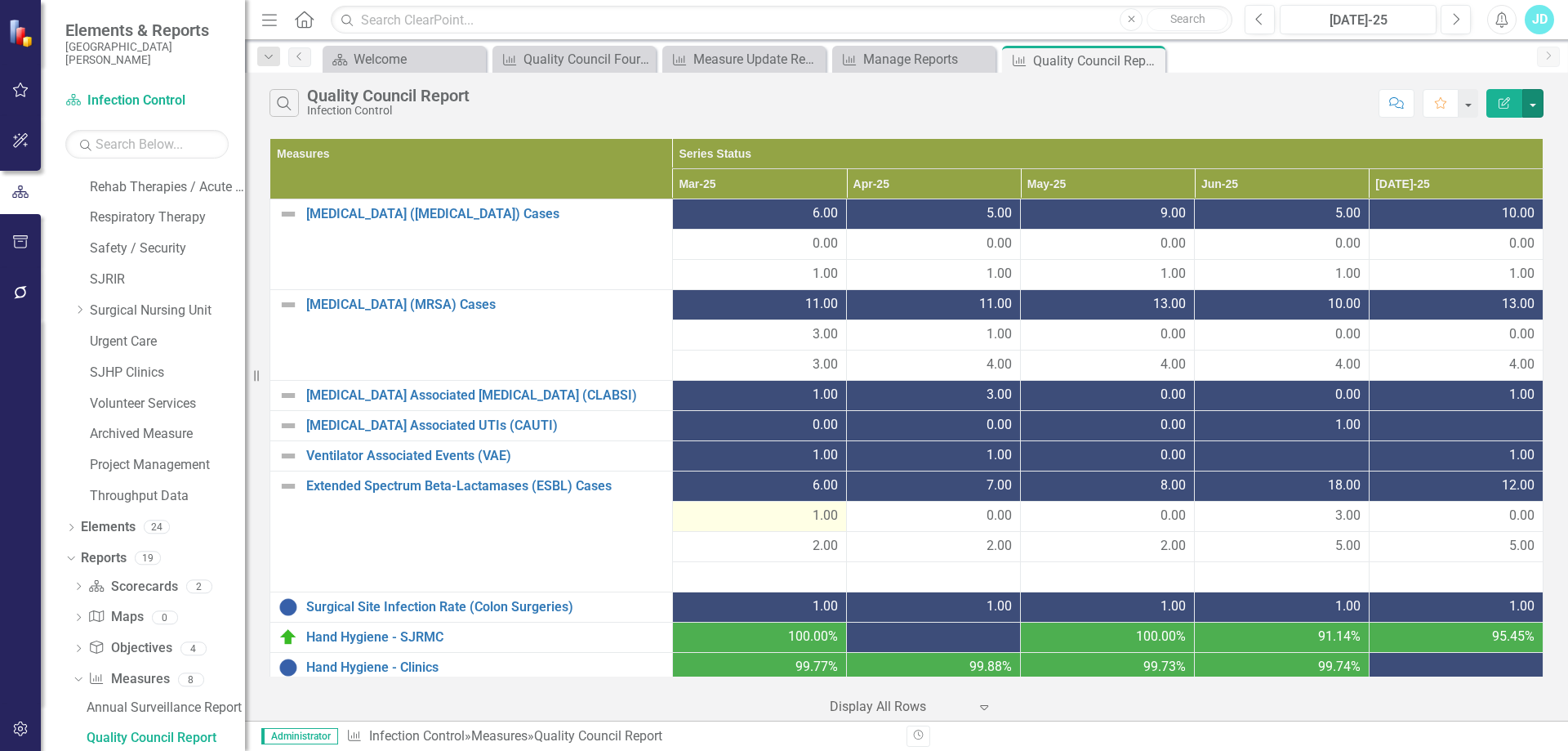
scroll to position [7, 0]
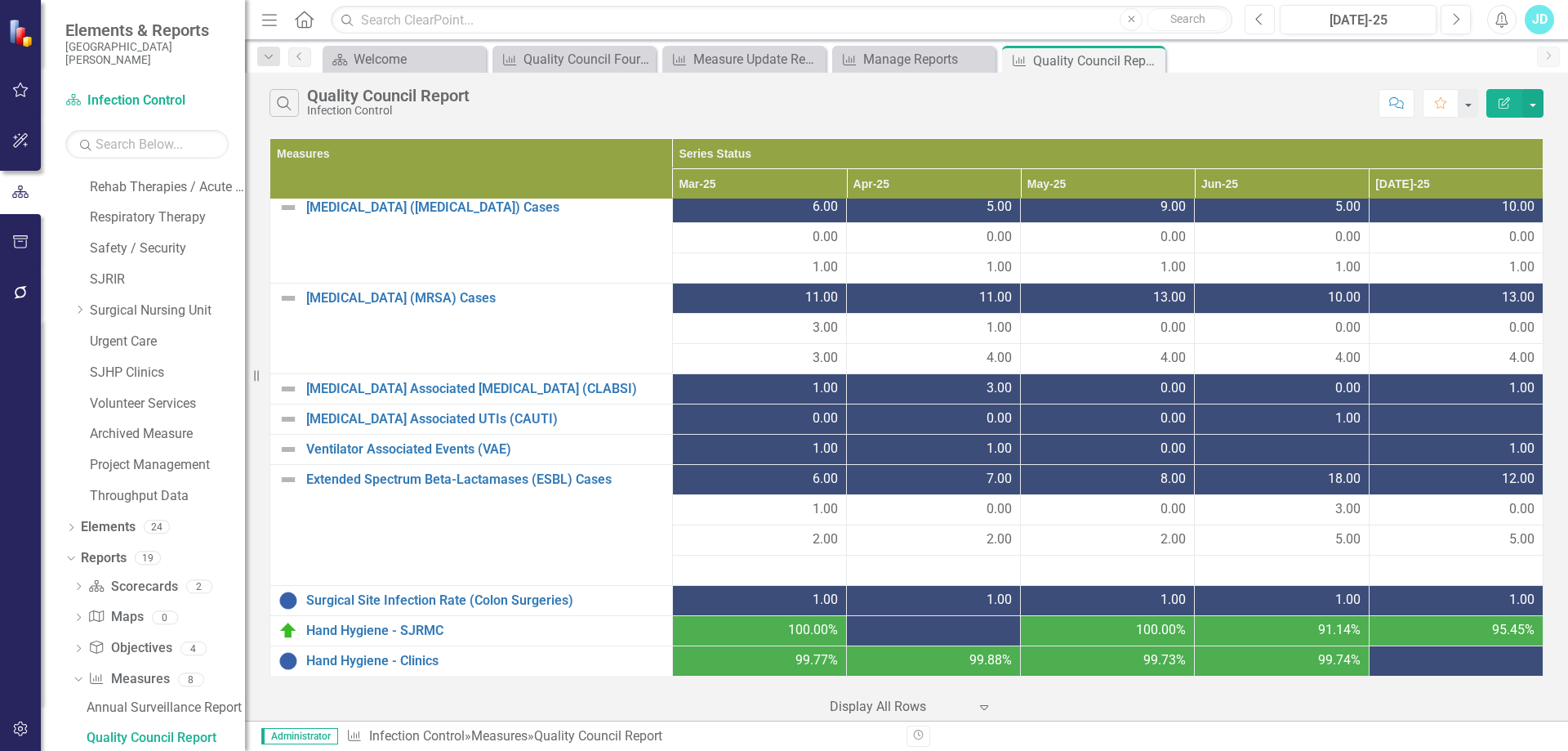
click at [1265, 23] on icon "Previous" at bounding box center [1260, 20] width 9 height 15
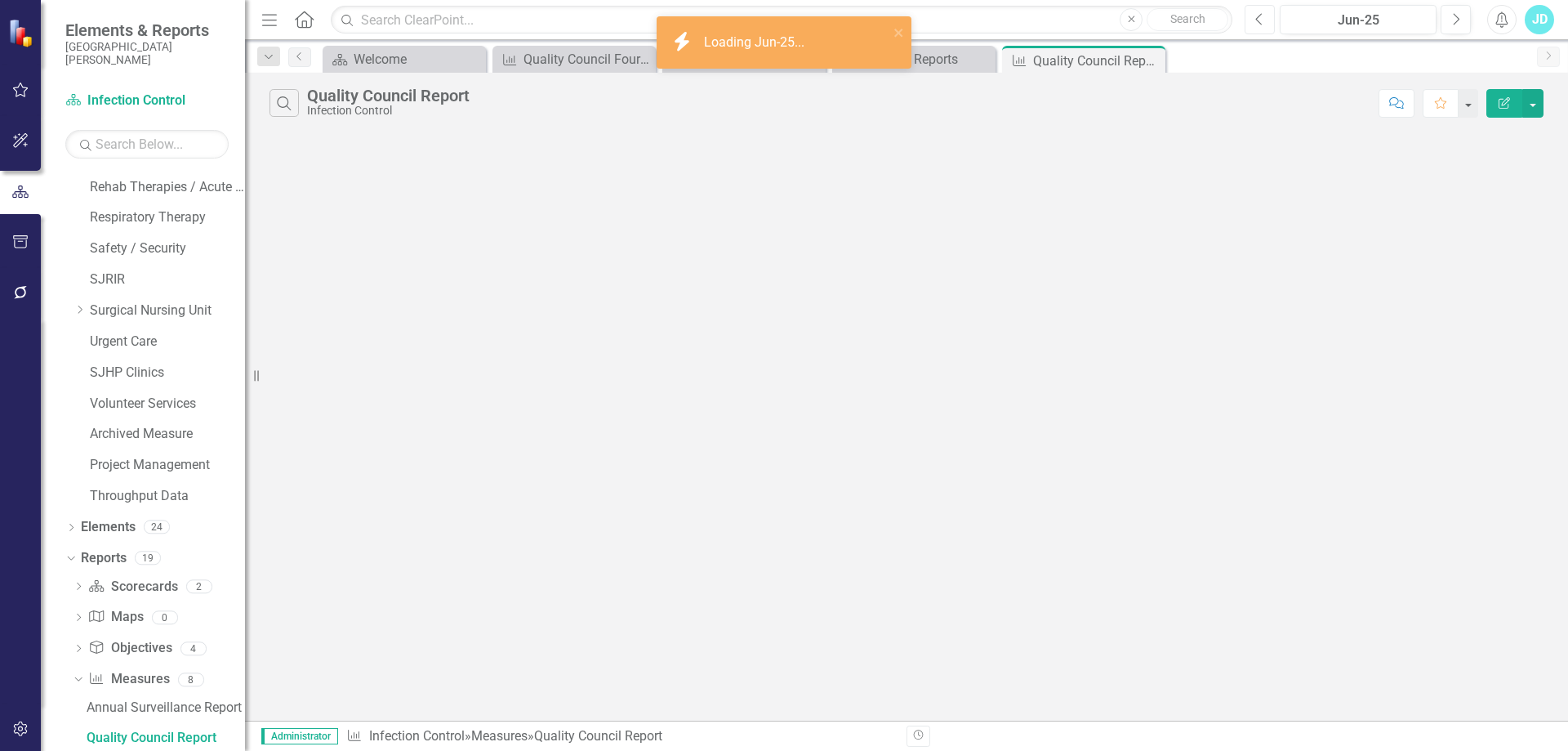
click at [1265, 23] on icon "Previous" at bounding box center [1260, 20] width 9 height 15
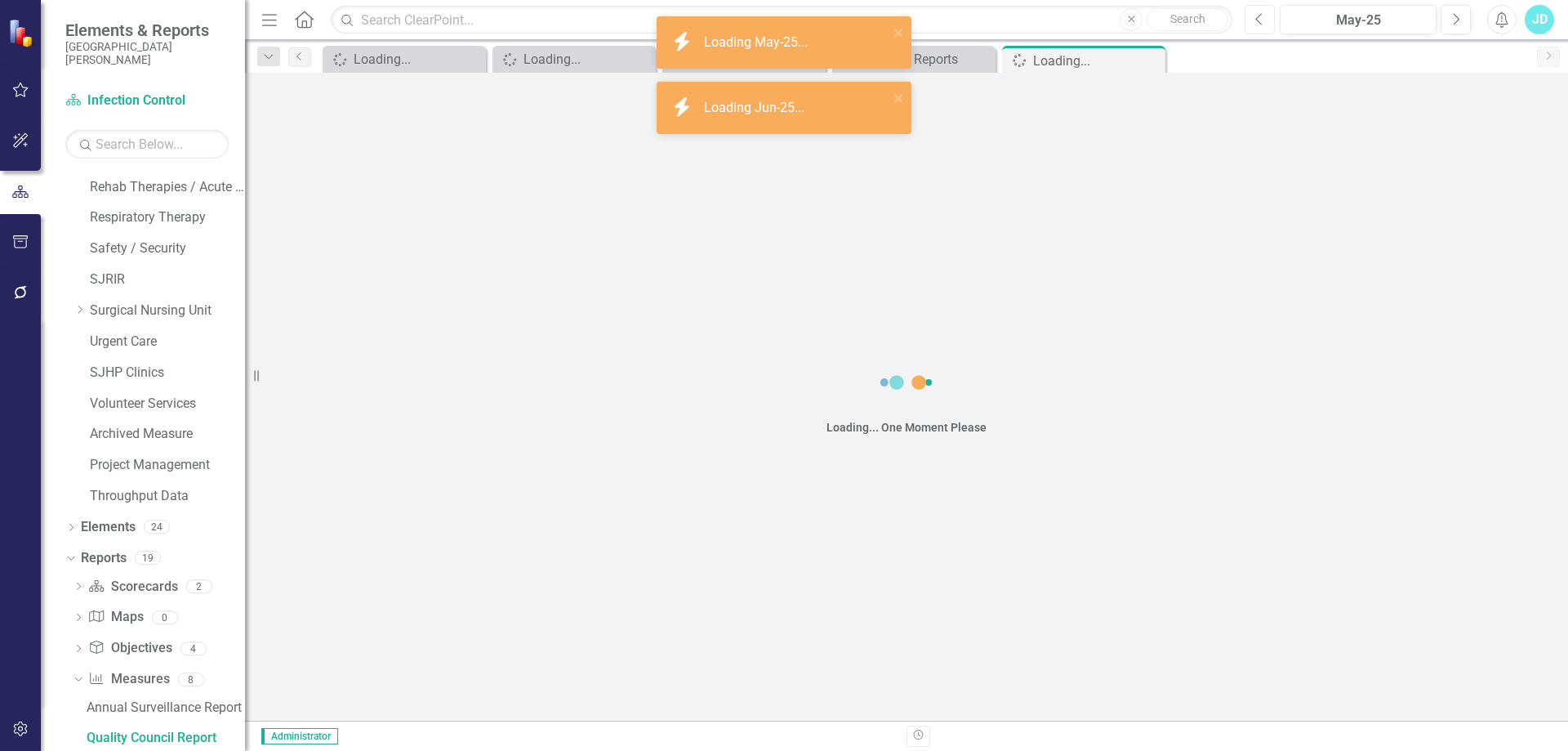
click at [1265, 23] on icon "Previous" at bounding box center [1260, 20] width 9 height 15
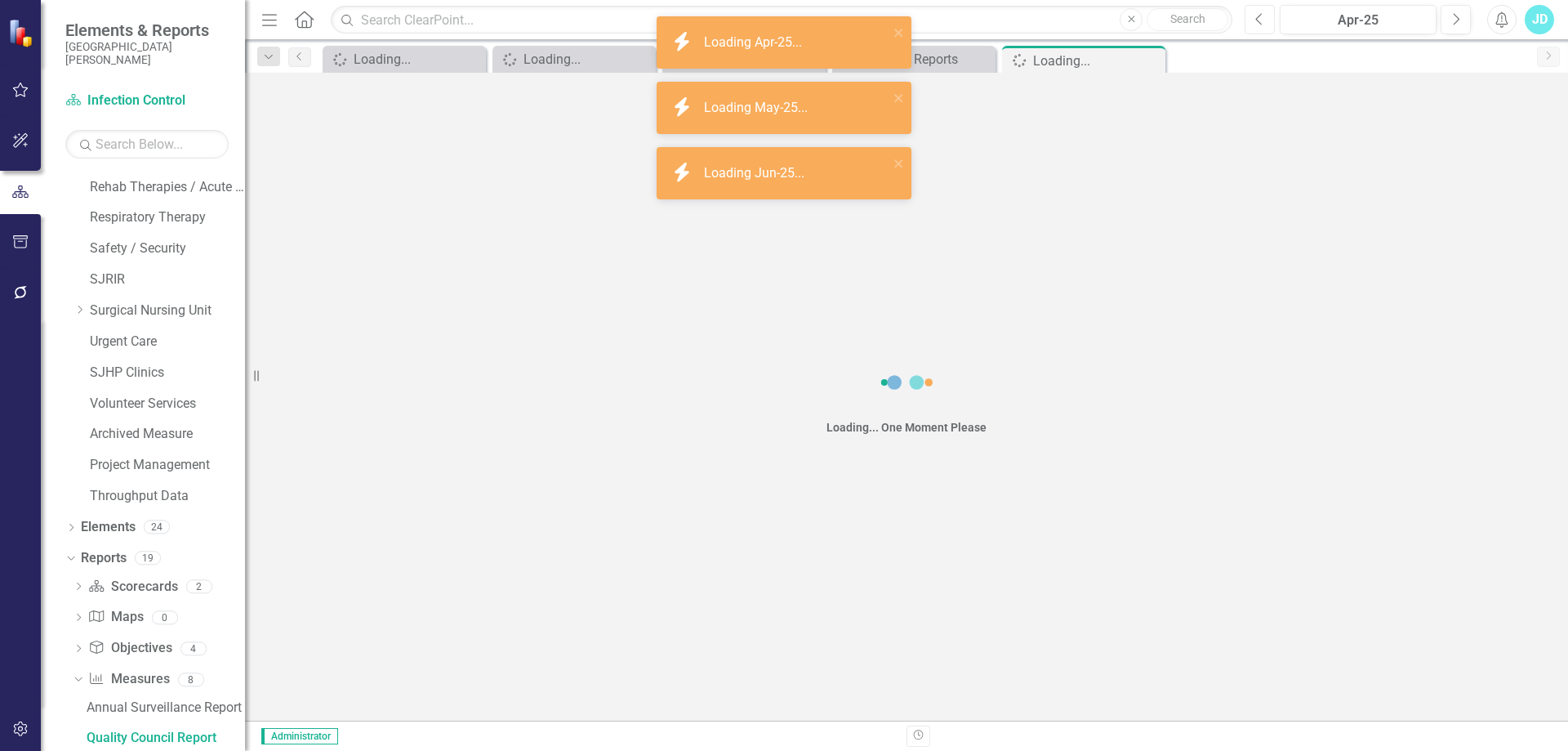
click at [1265, 23] on icon "Previous" at bounding box center [1260, 20] width 9 height 15
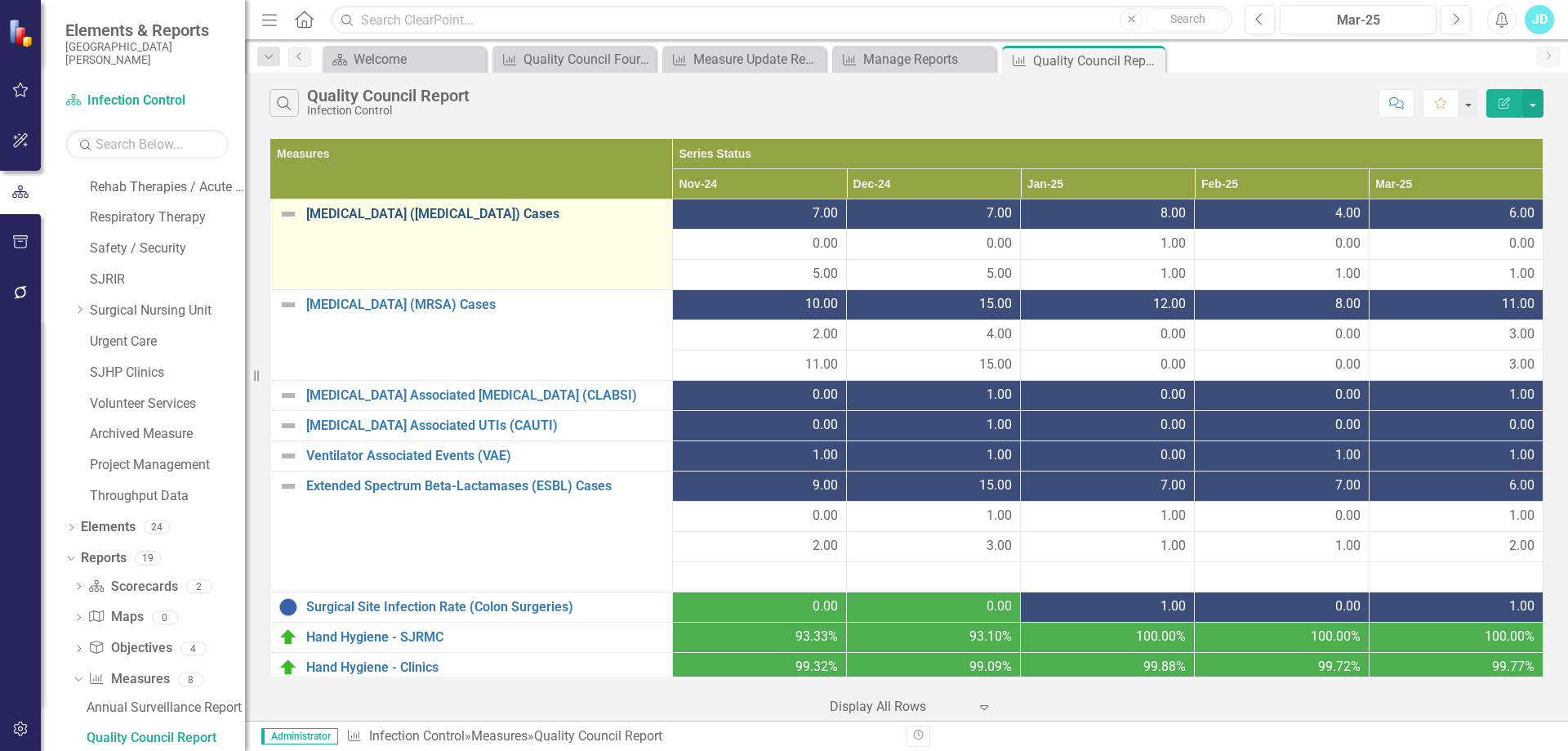
click at [486, 215] on link "[MEDICAL_DATA] ([MEDICAL_DATA]) Cases" at bounding box center [485, 214] width 358 height 15
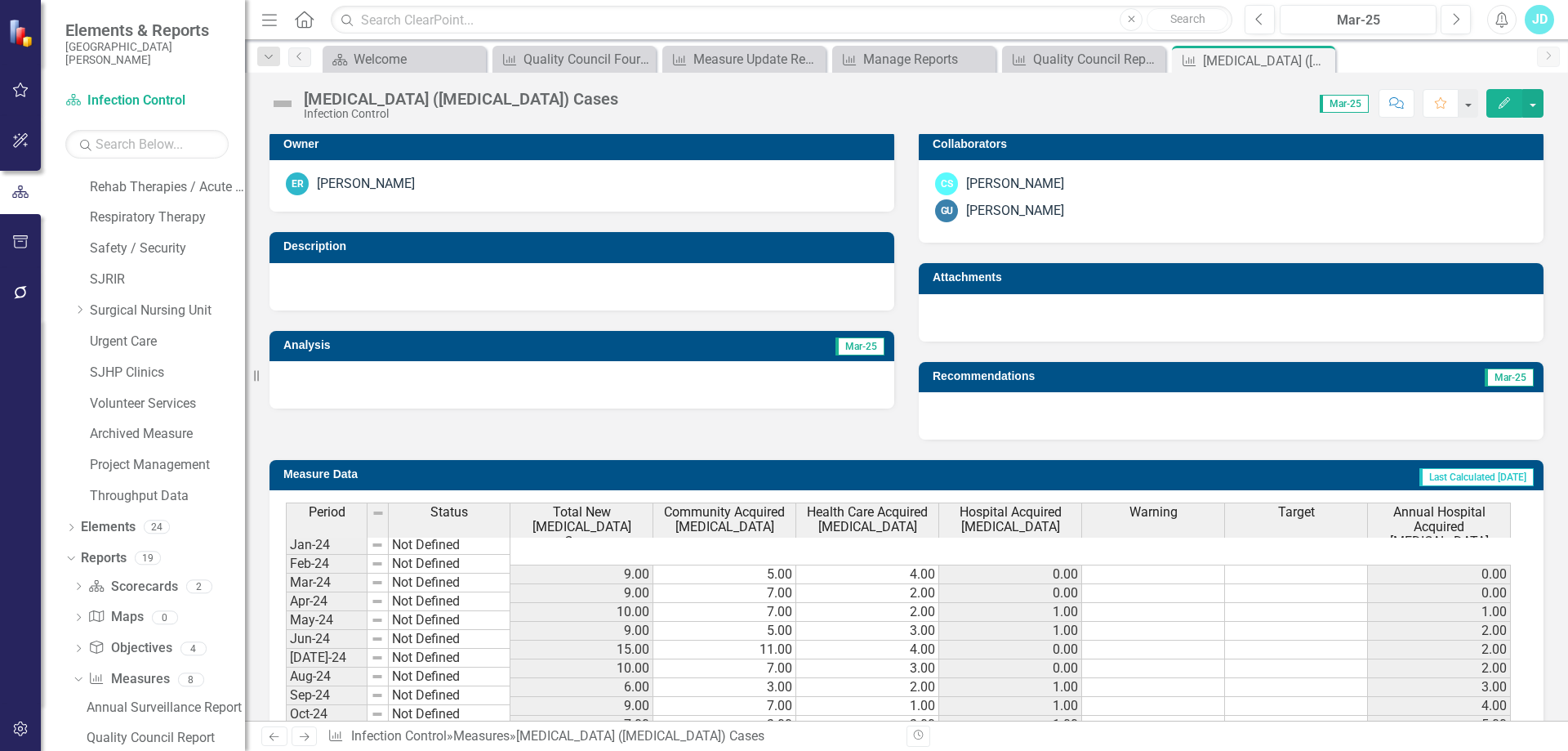
scroll to position [735, 0]
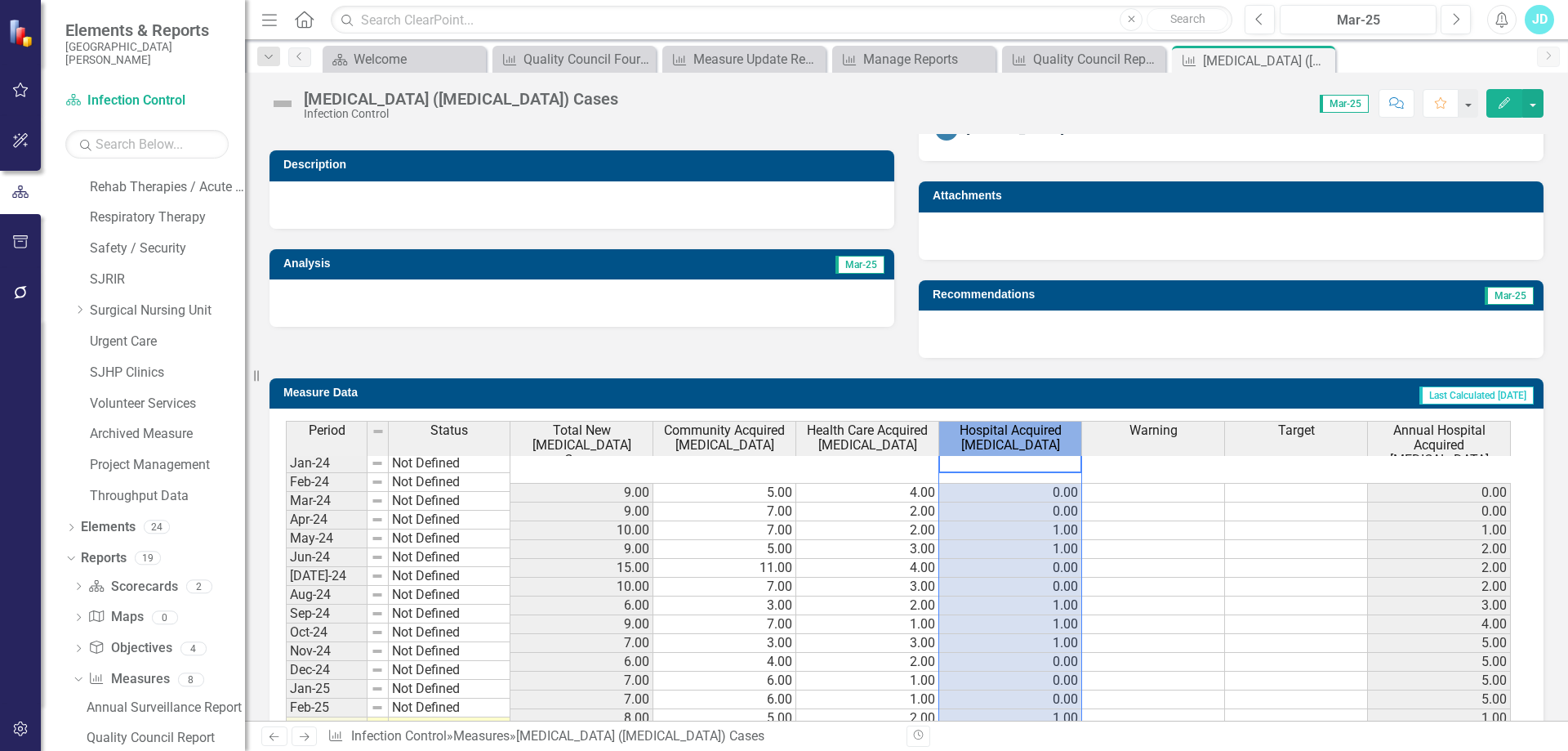
click at [1024, 435] on span "Hospital Acquired [MEDICAL_DATA]" at bounding box center [1011, 437] width 136 height 29
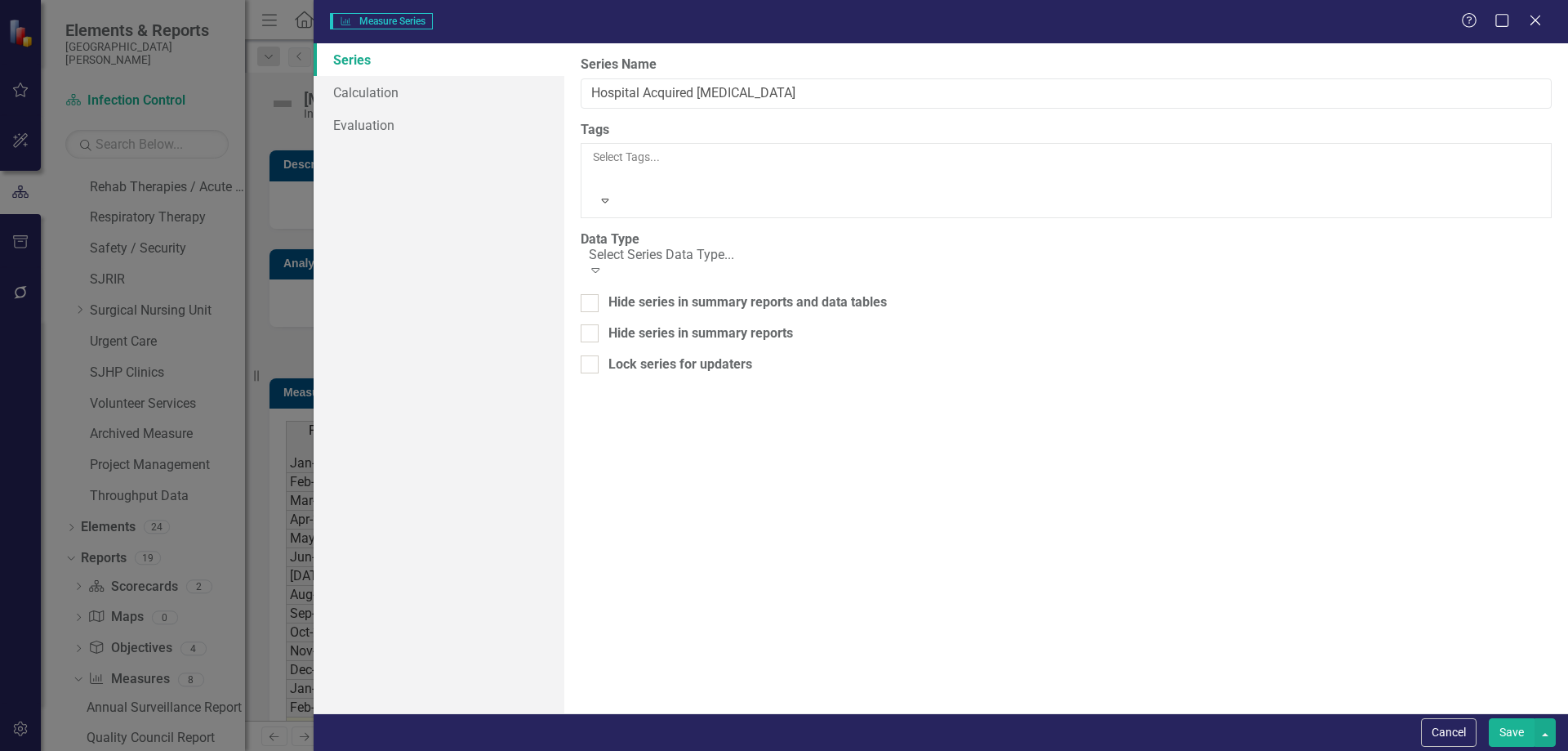
type input "Hospital Acquired [MEDICAL_DATA]"
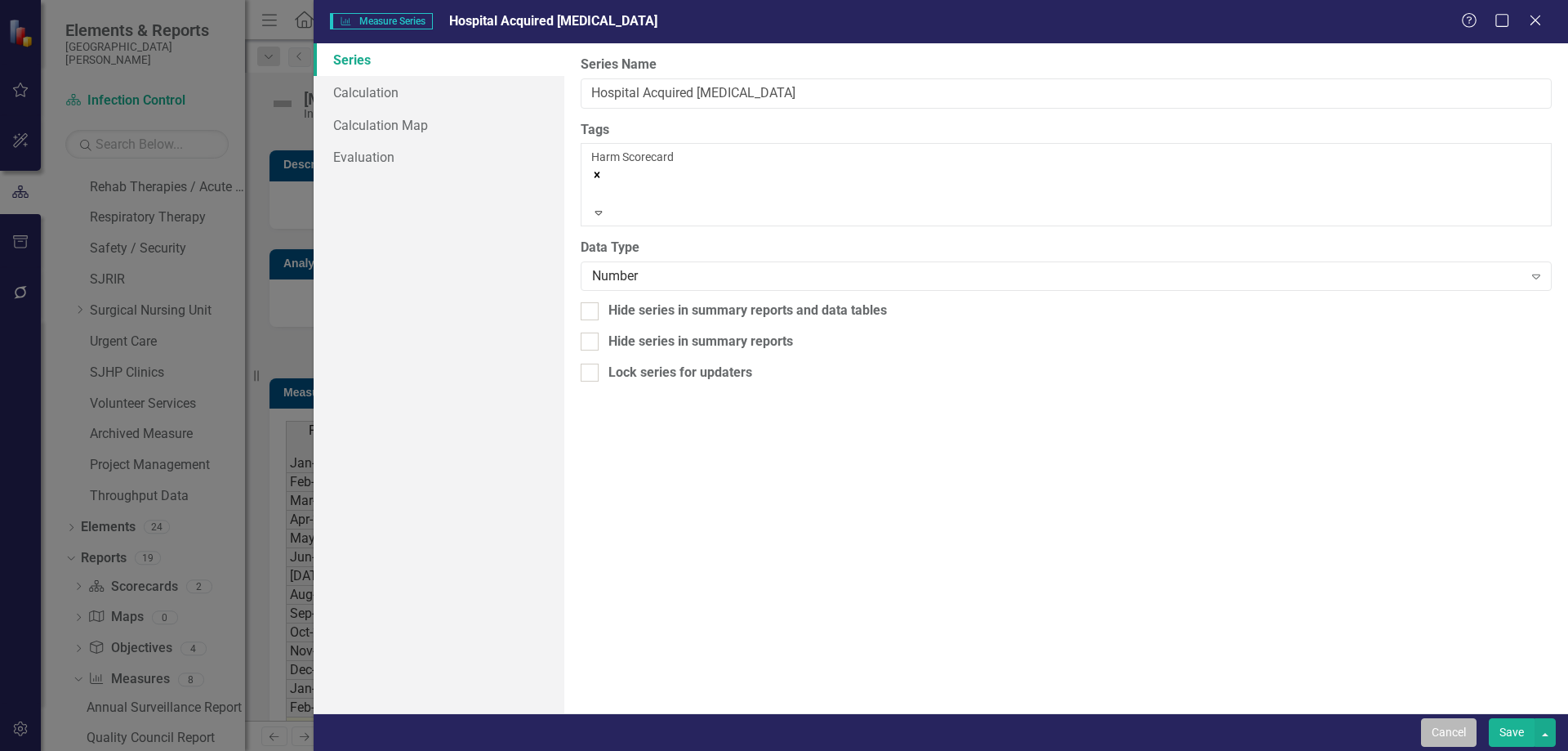
click at [1455, 737] on button "Cancel" at bounding box center [1449, 732] width 56 height 29
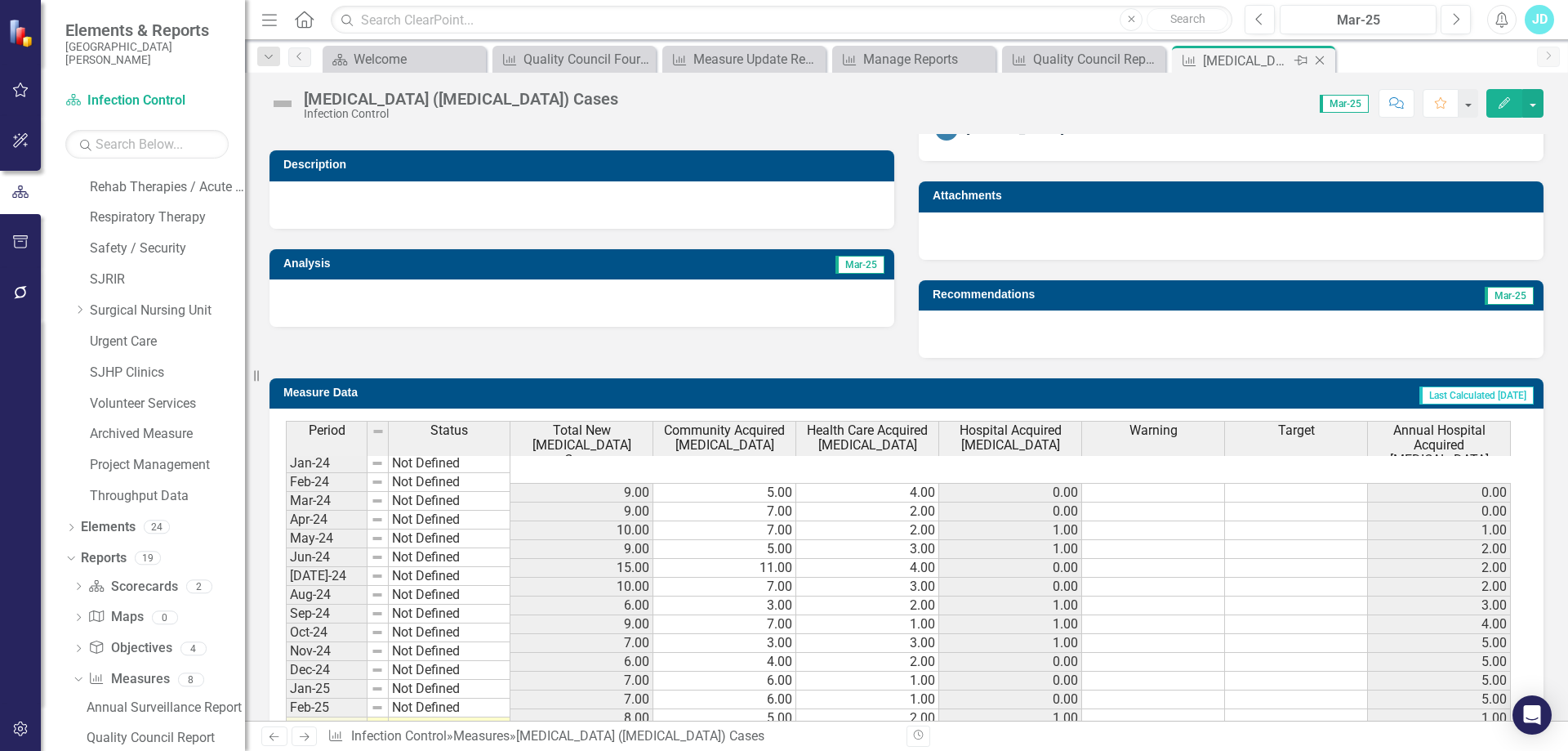
click at [1321, 61] on icon at bounding box center [1321, 61] width 9 height 9
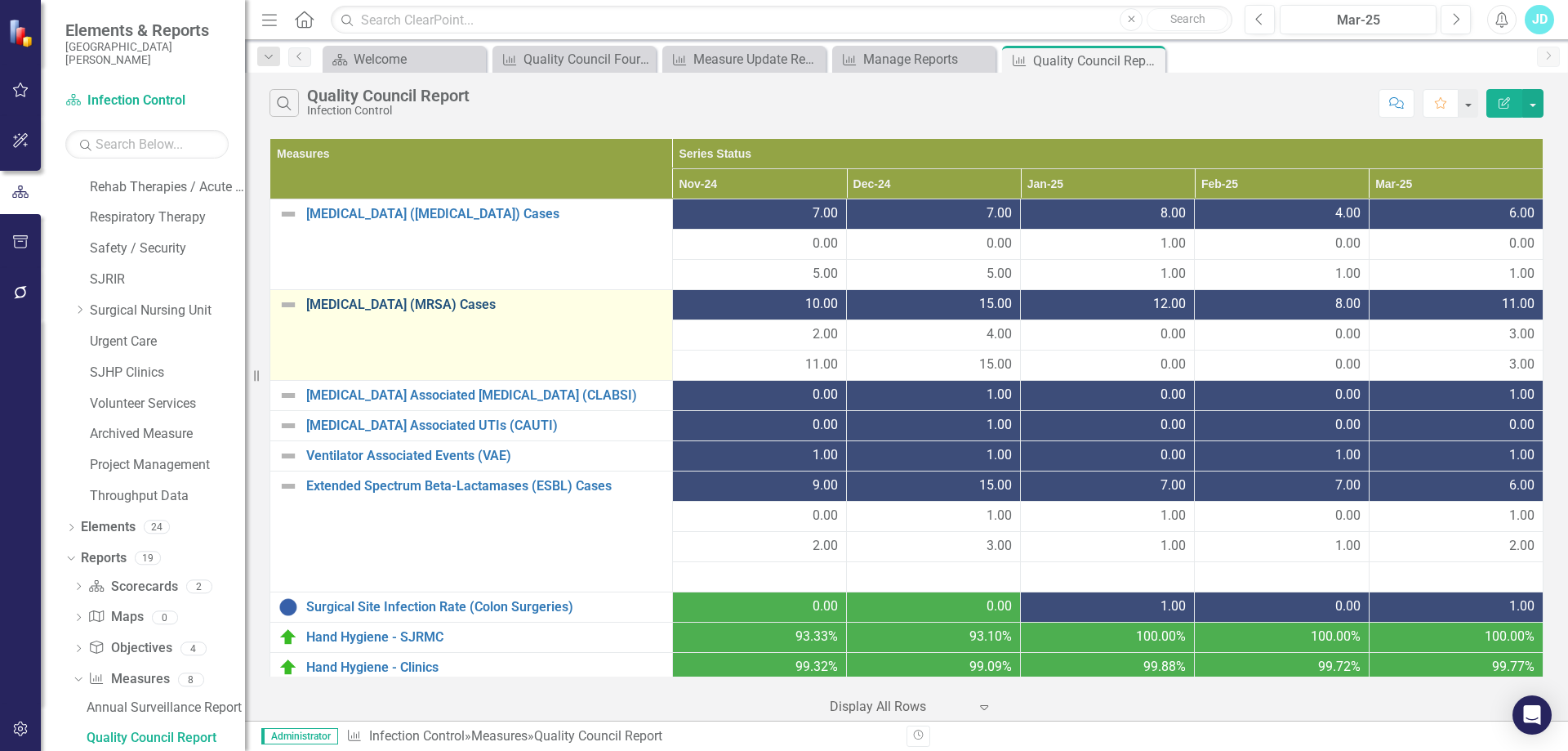
click at [445, 304] on link "[MEDICAL_DATA] (MRSA) Cases" at bounding box center [485, 305] width 358 height 15
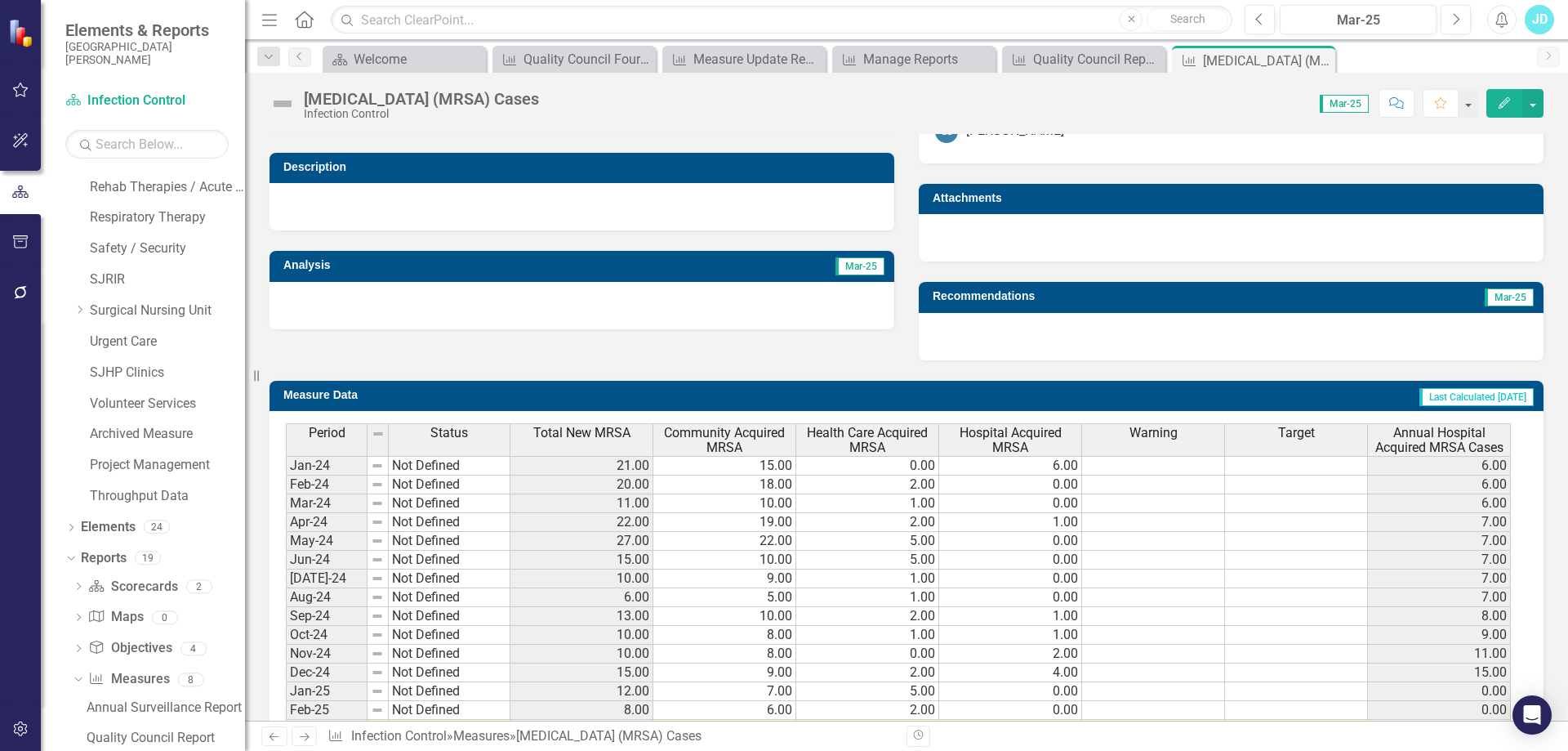
scroll to position [490, 0]
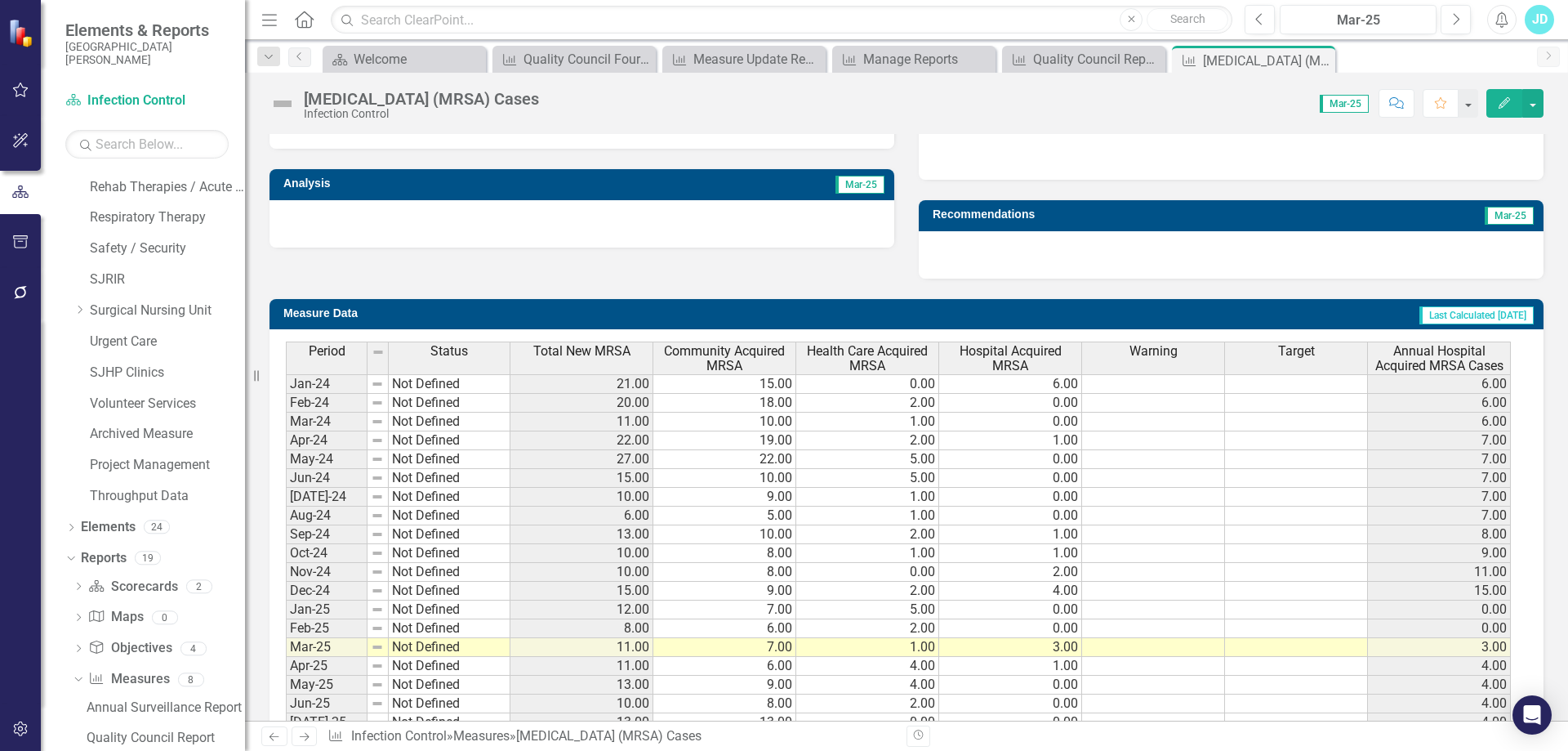
click at [1019, 358] on span "Hospital Acquired MRSA" at bounding box center [1011, 358] width 136 height 29
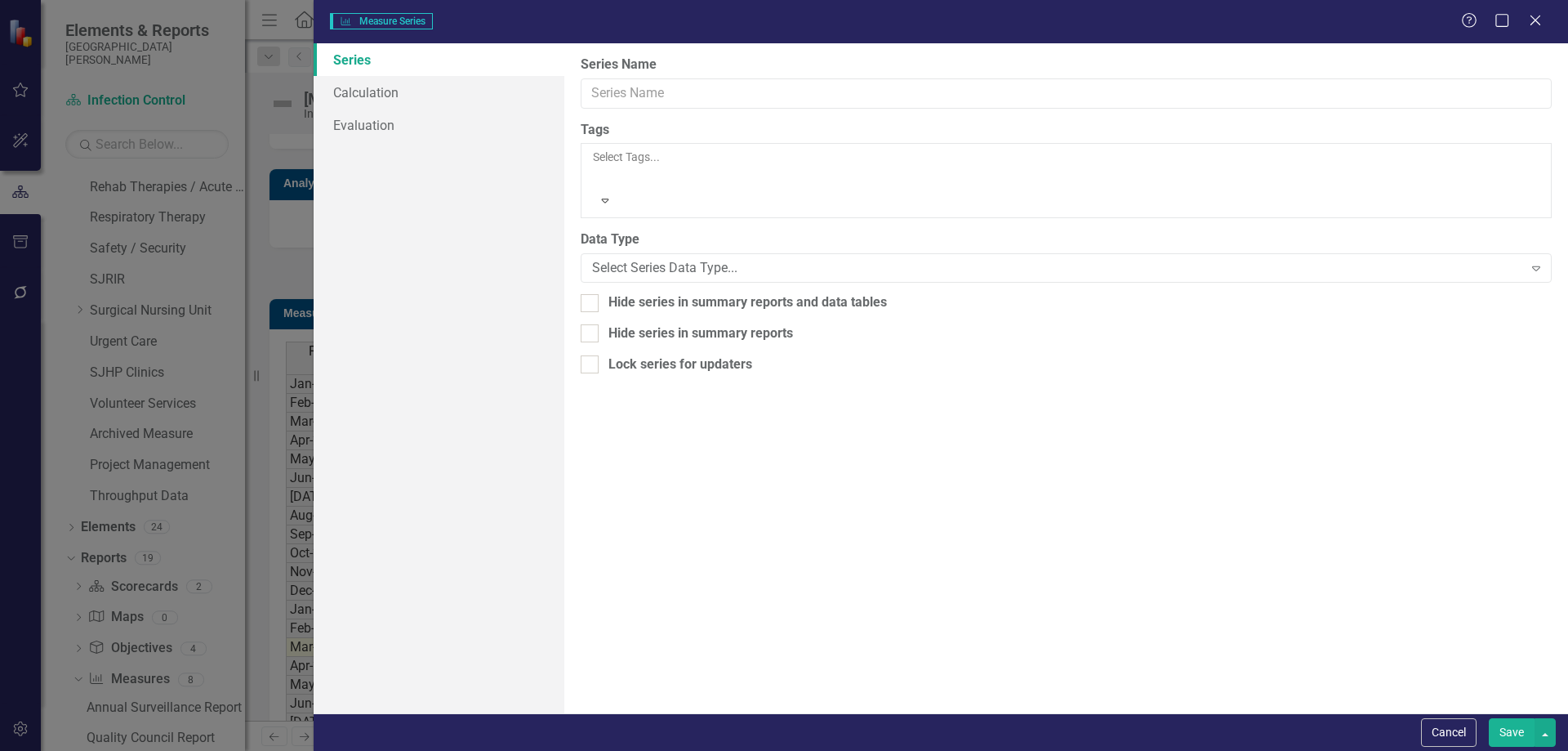
type input "Hospital Acquired MRSA"
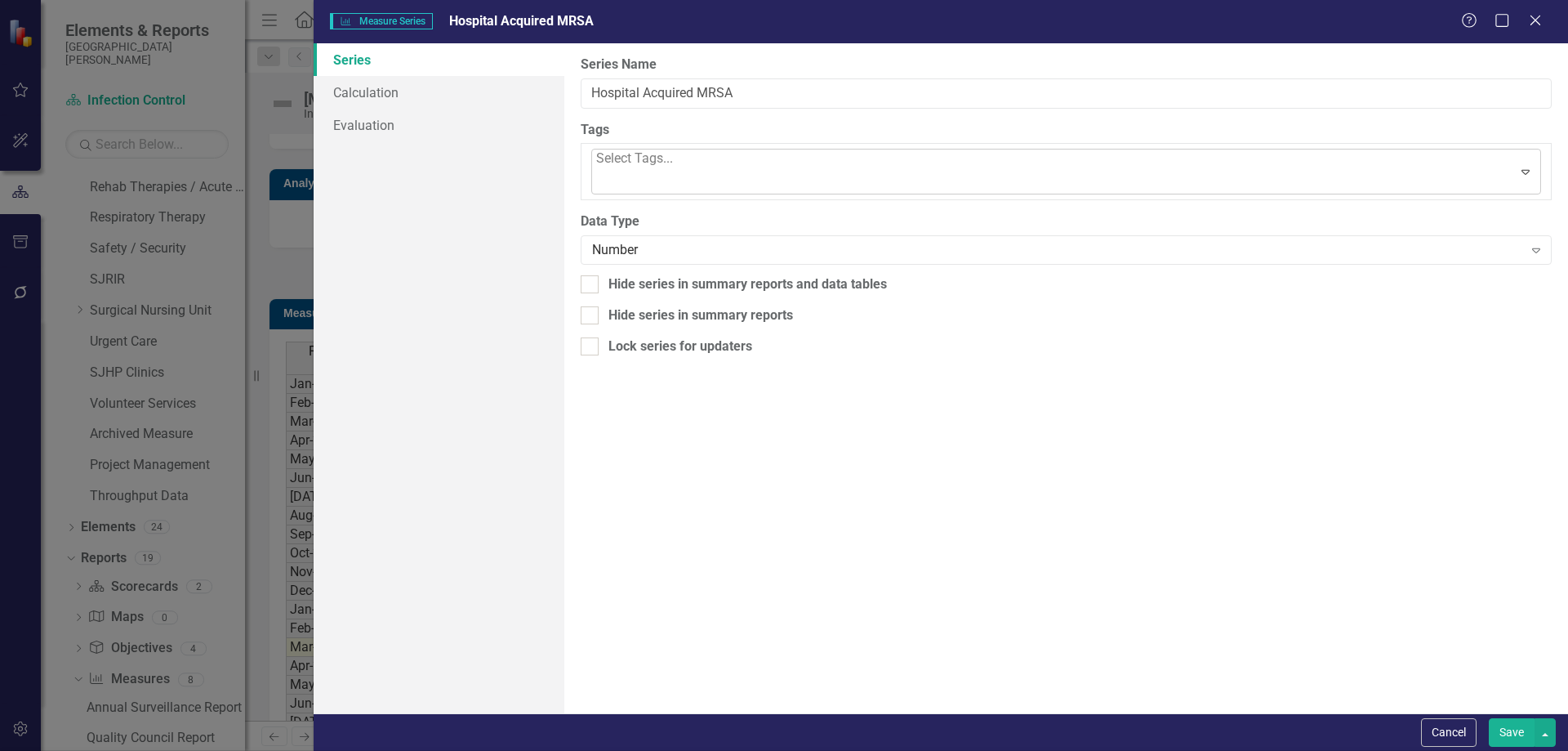
click at [600, 170] on div at bounding box center [598, 181] width 4 height 22
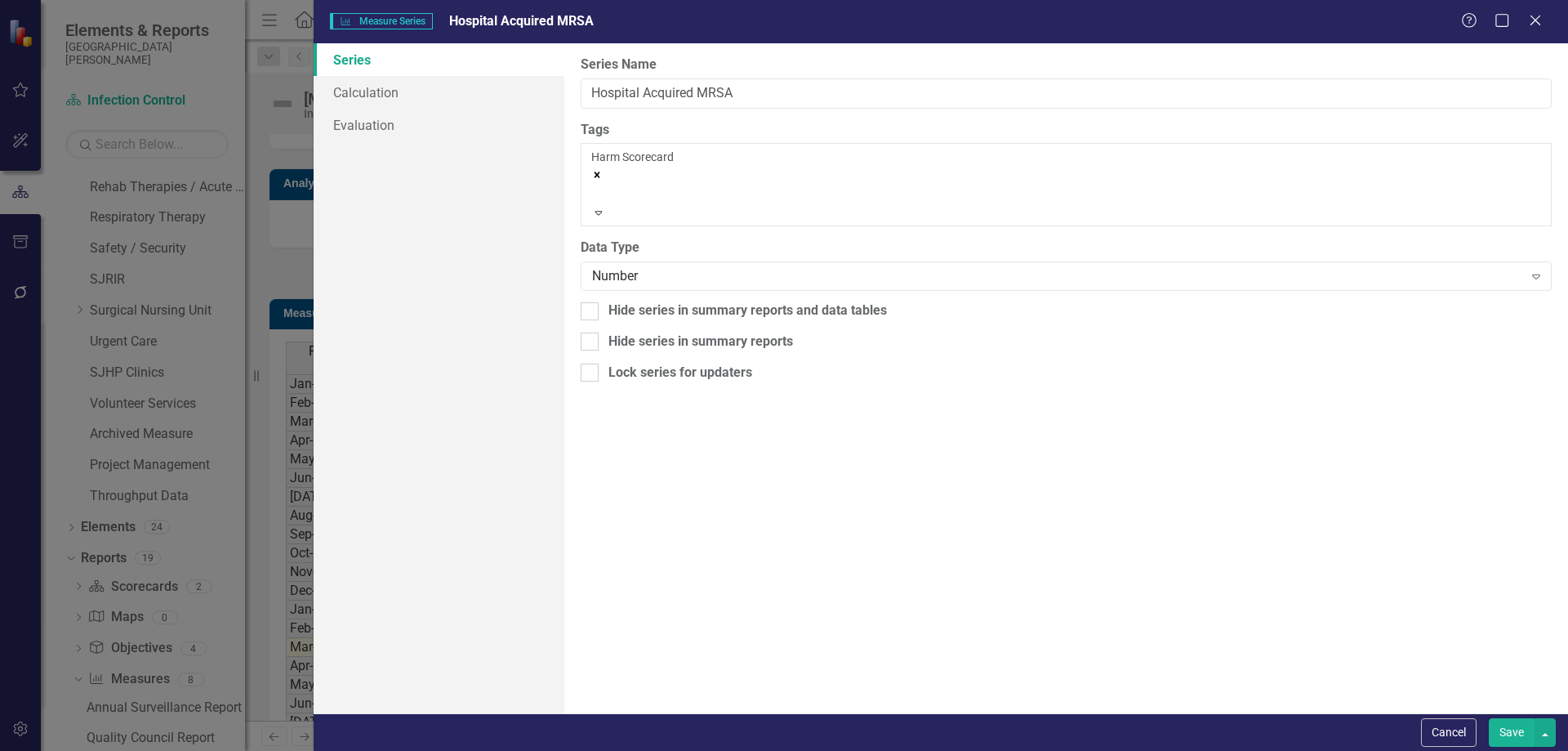
click at [1514, 736] on button "Save" at bounding box center [1511, 732] width 46 height 29
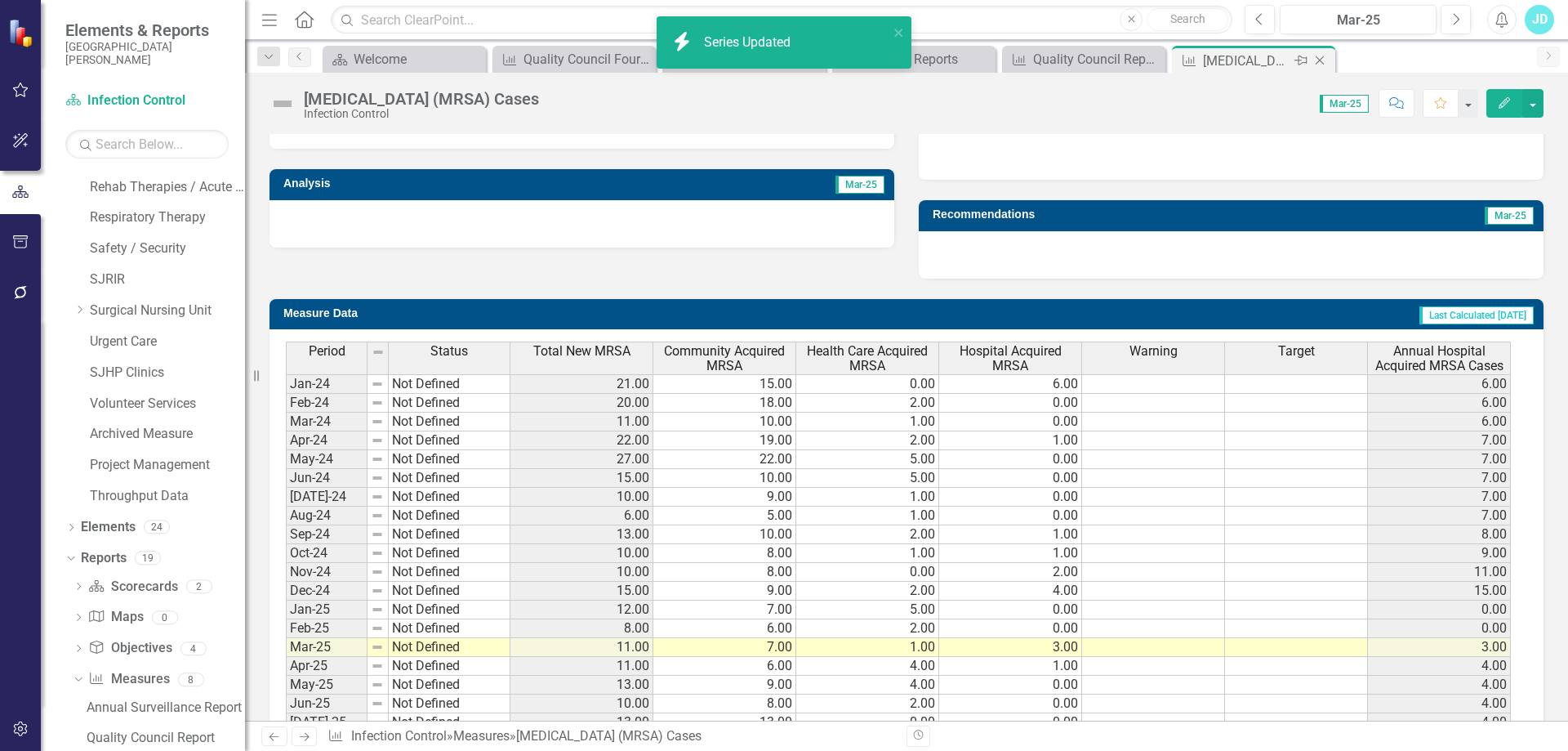
click at [1324, 59] on icon "Close" at bounding box center [1321, 60] width 17 height 13
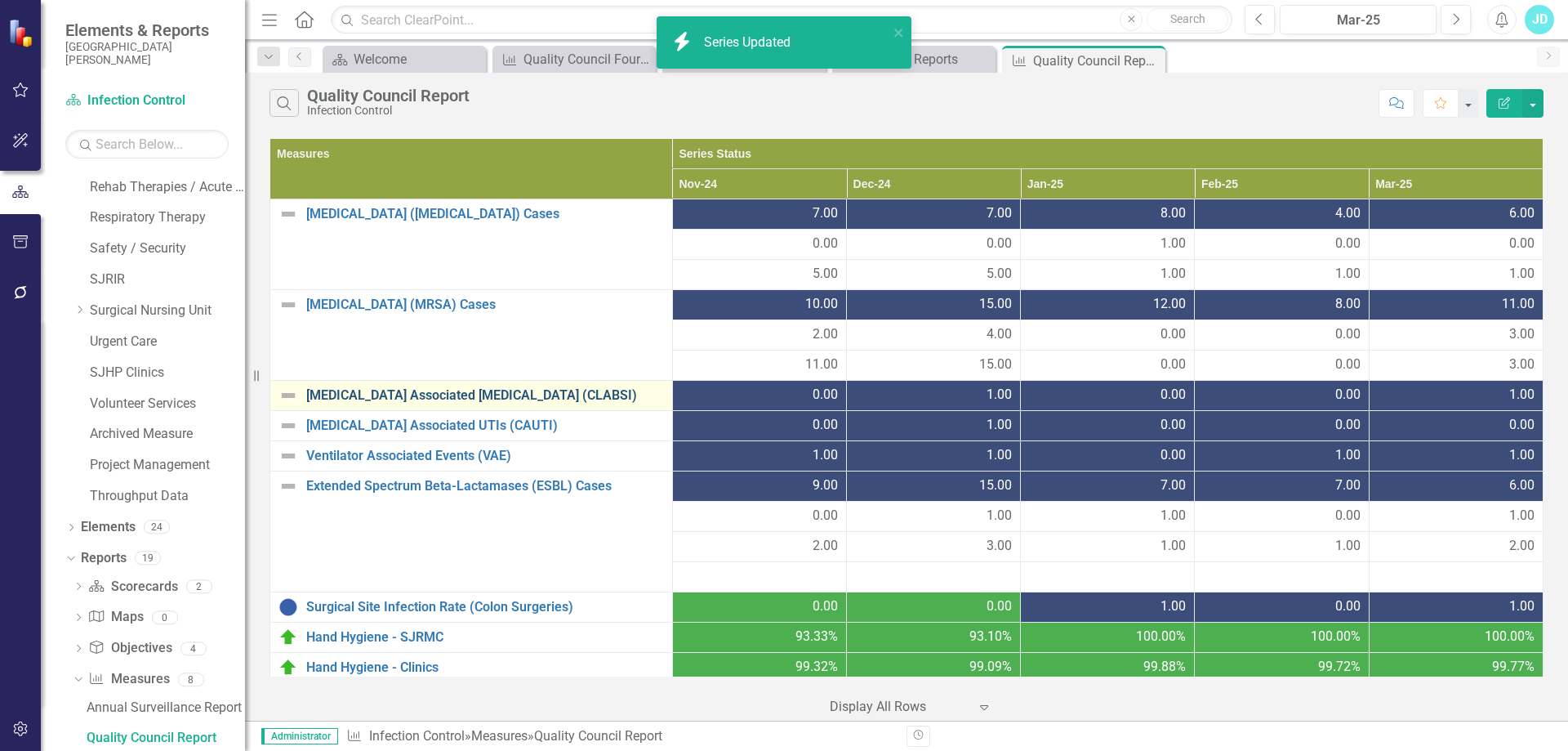
click at [489, 396] on link "[MEDICAL_DATA] Associated [MEDICAL_DATA] (CLABSI)" at bounding box center [485, 396] width 358 height 15
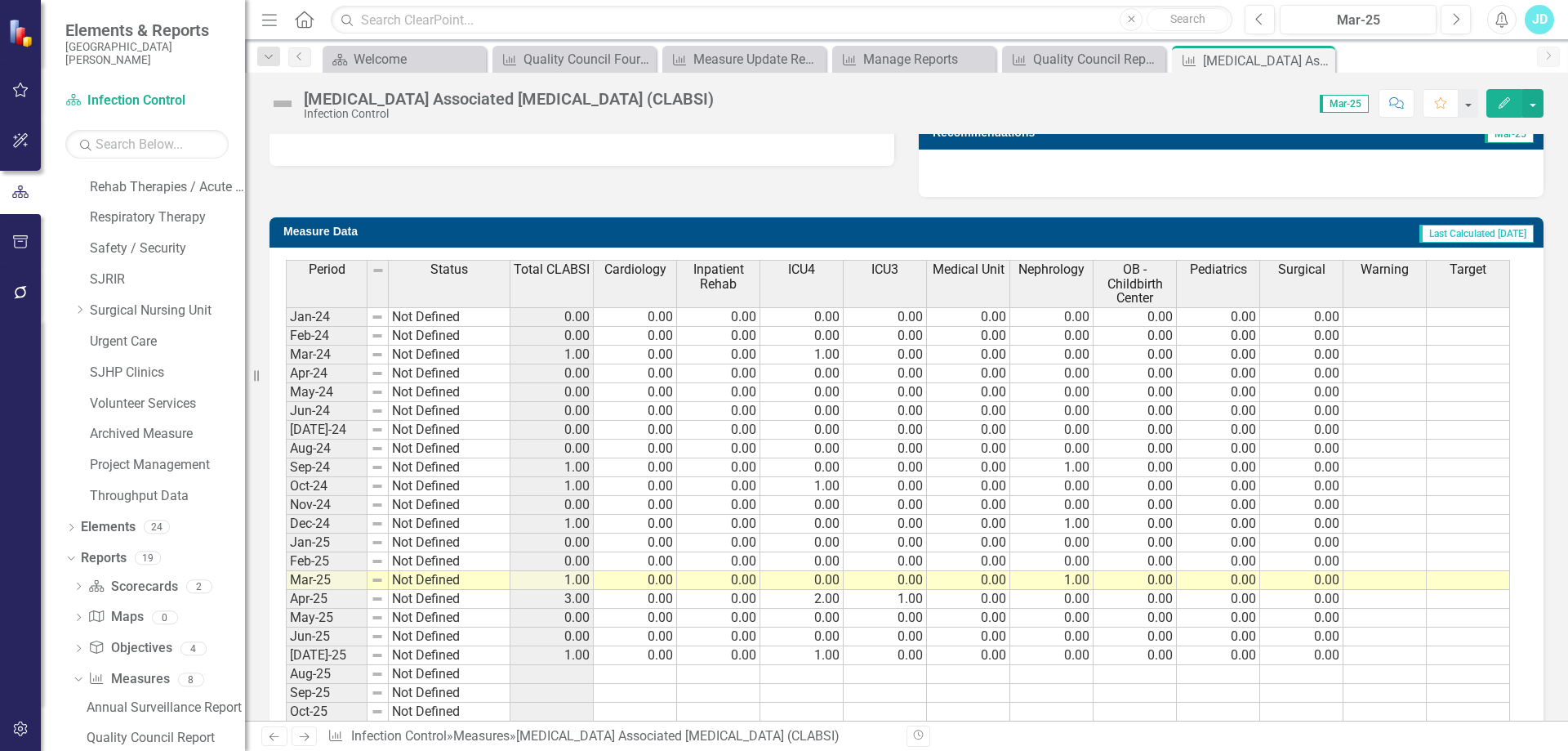
scroll to position [650, 0]
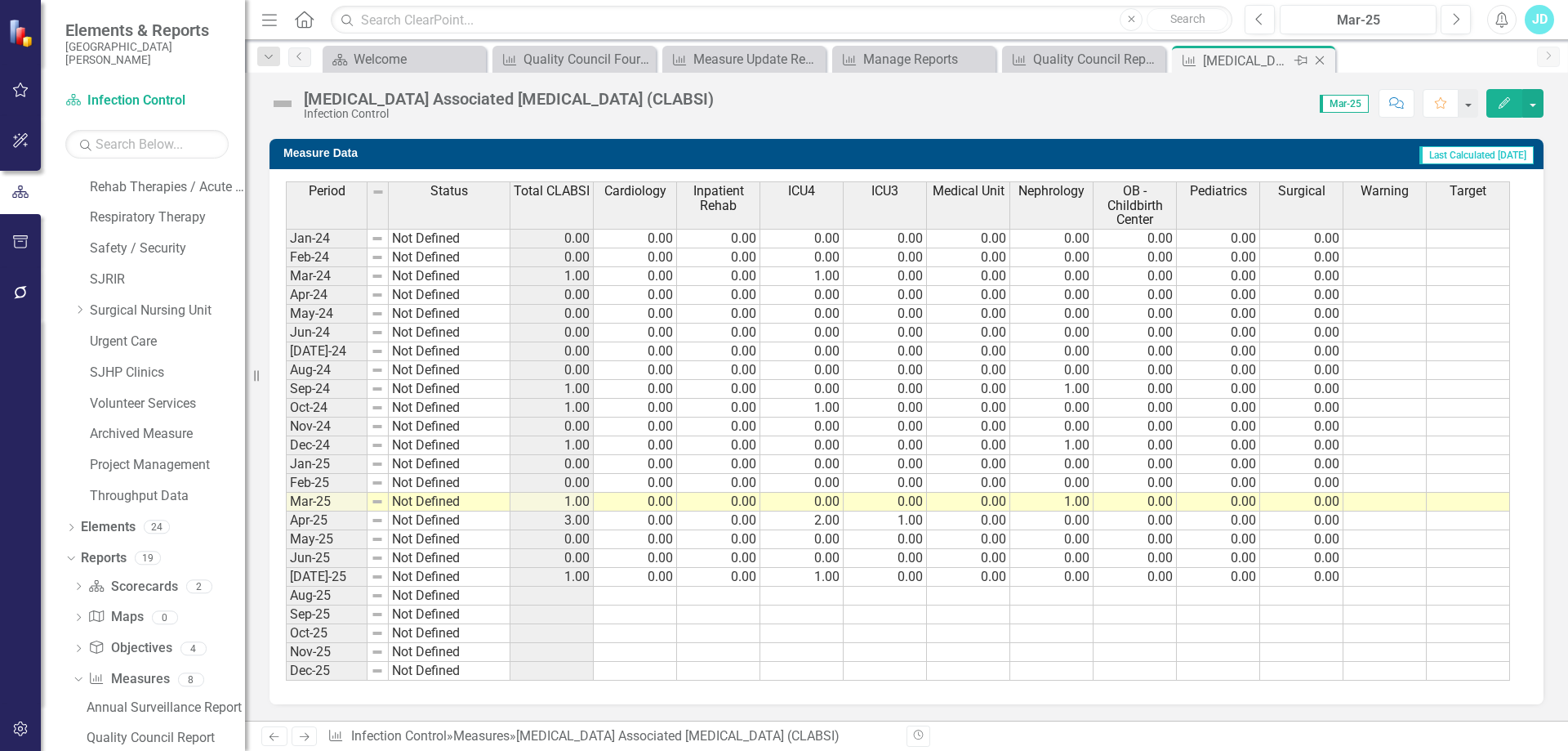
click at [1317, 60] on icon "Close" at bounding box center [1321, 60] width 17 height 13
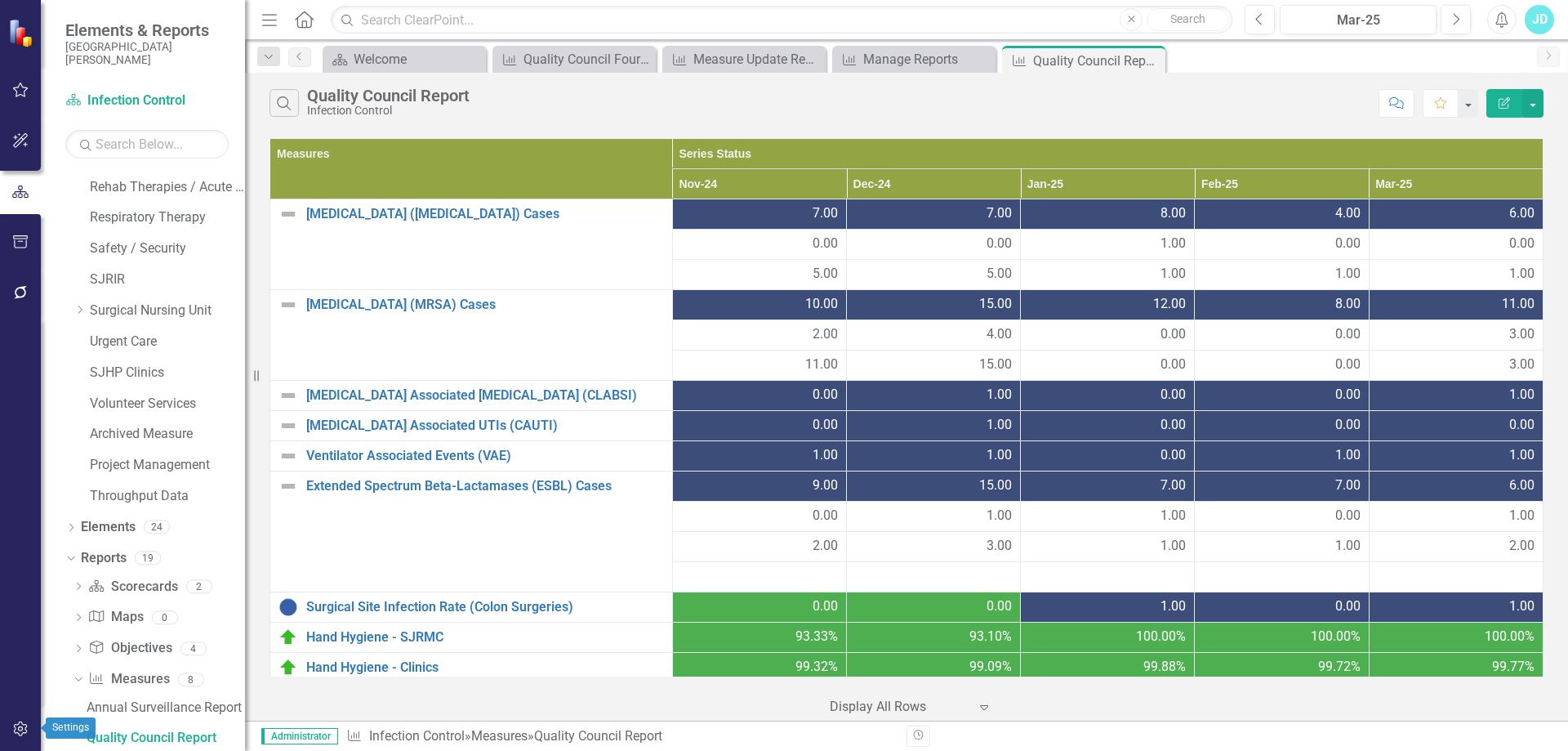
click at [26, 731] on icon "button" at bounding box center [20, 730] width 14 height 15
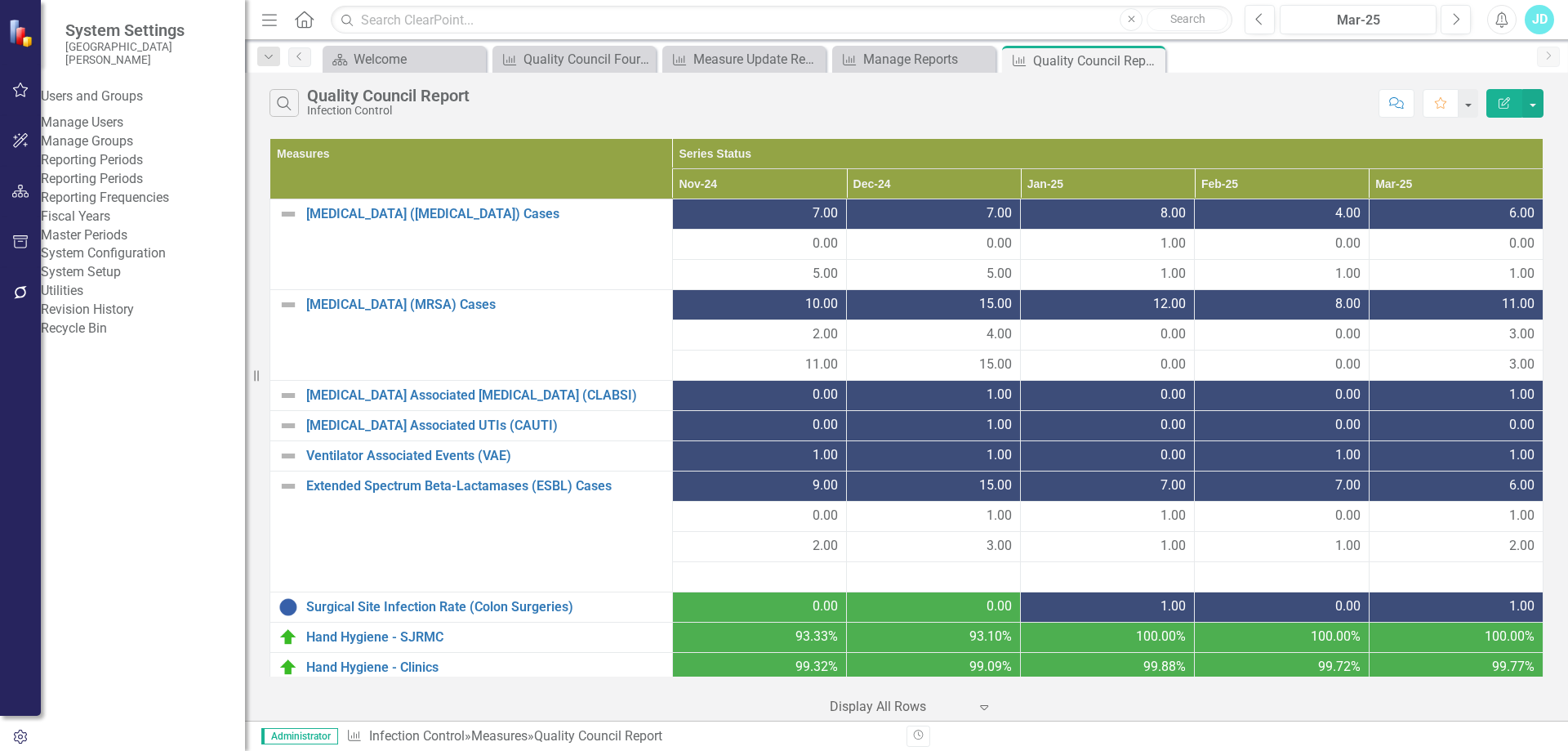
click at [128, 282] on link "System Setup" at bounding box center [143, 273] width 205 height 19
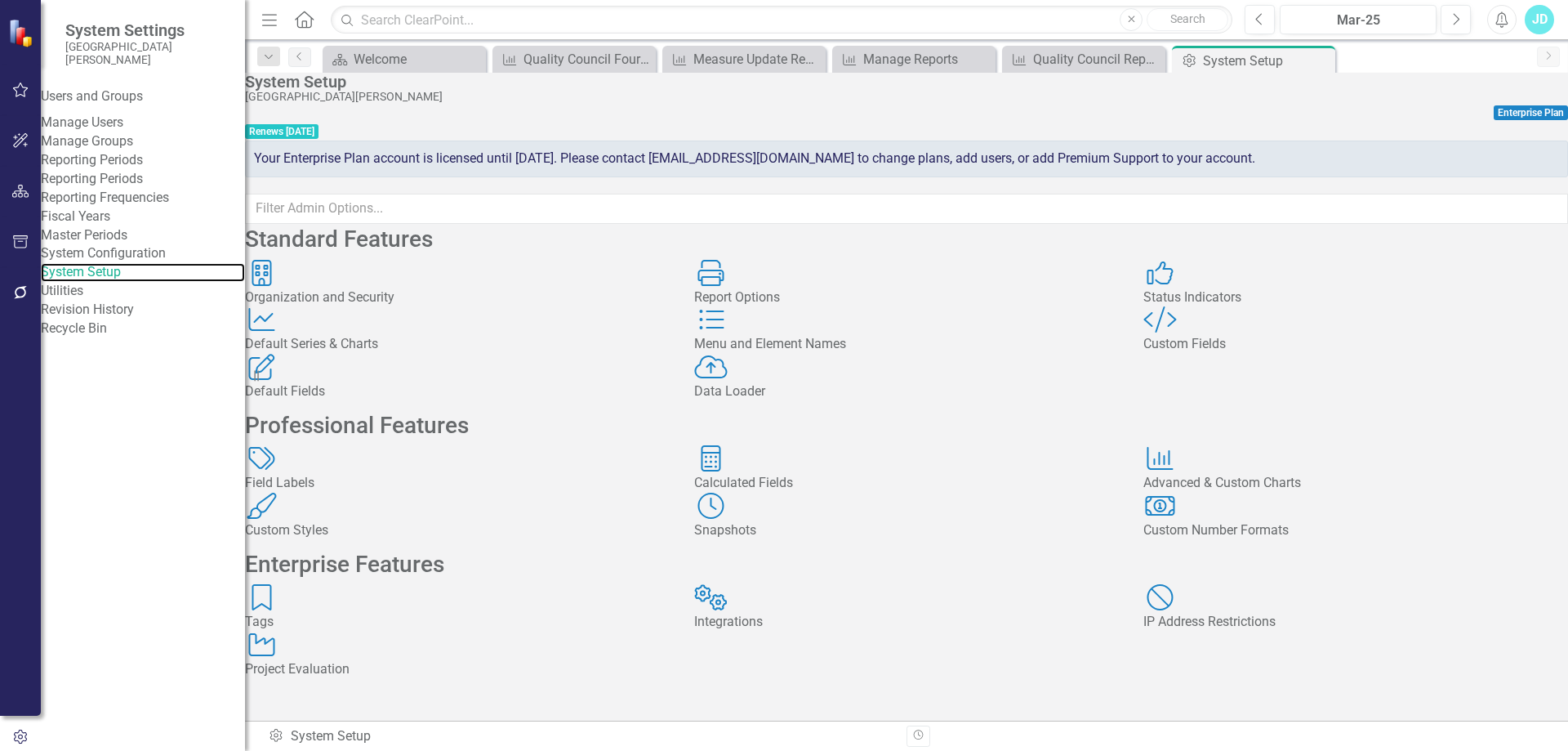
scroll to position [215, 0]
click at [322, 593] on div "Tags" at bounding box center [457, 598] width 425 height 29
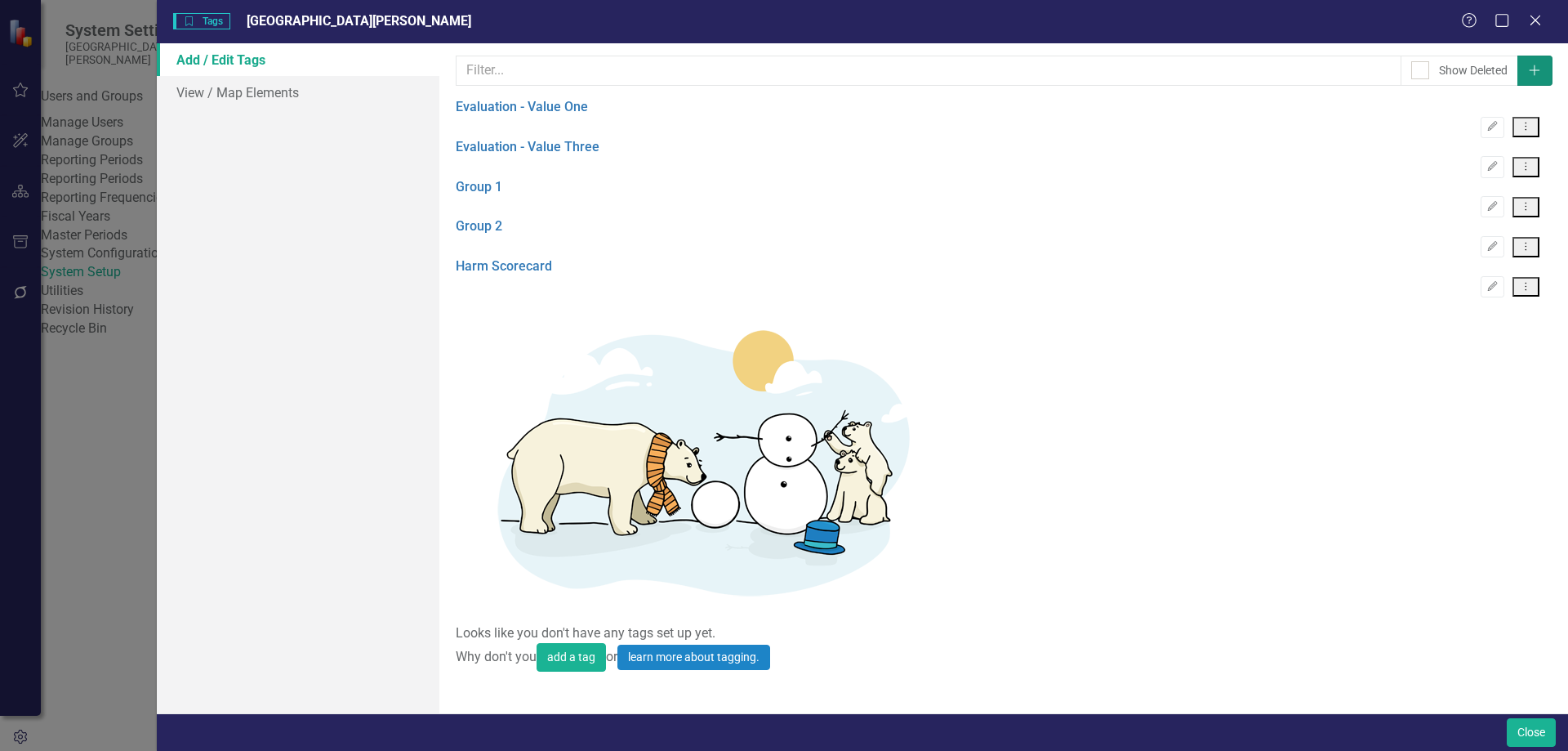
click at [1537, 74] on icon "Add" at bounding box center [1535, 70] width 15 height 11
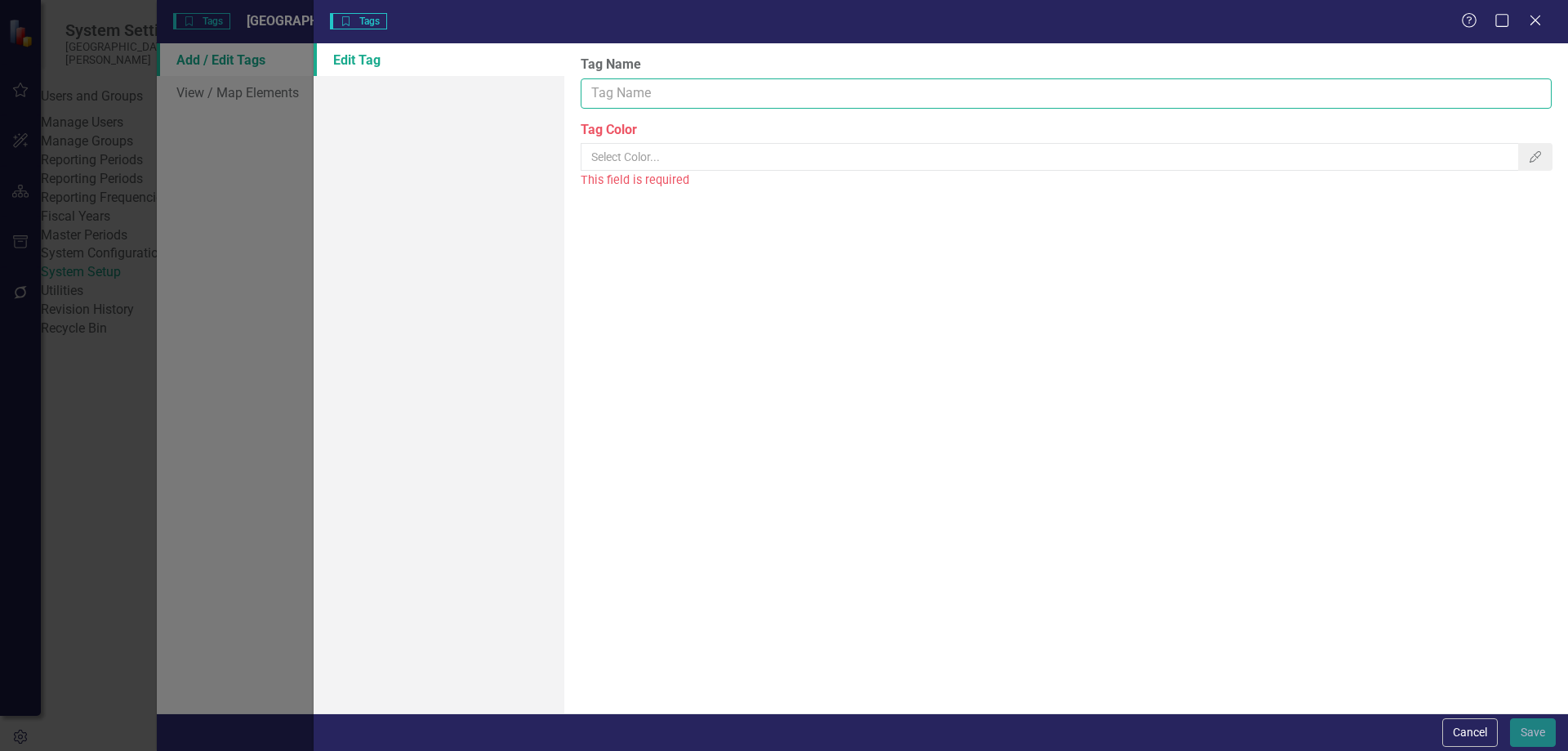
click at [694, 100] on input "Tag Name" at bounding box center [1066, 93] width 971 height 30
type input "Infection Control"
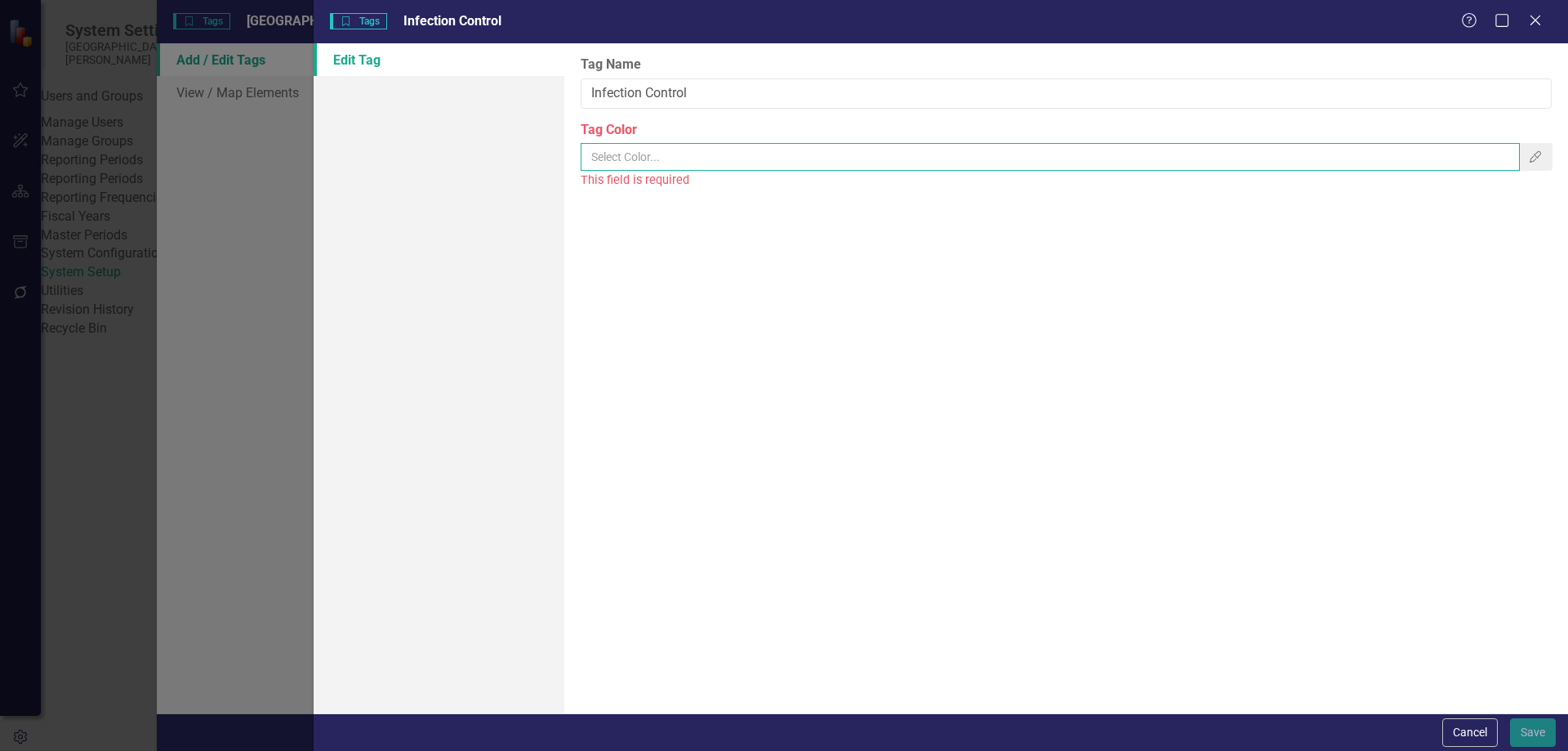
click at [677, 158] on input "Tag Color" at bounding box center [1050, 157] width 939 height 28
click at [1529, 151] on button "Color Picker" at bounding box center [1535, 157] width 34 height 28
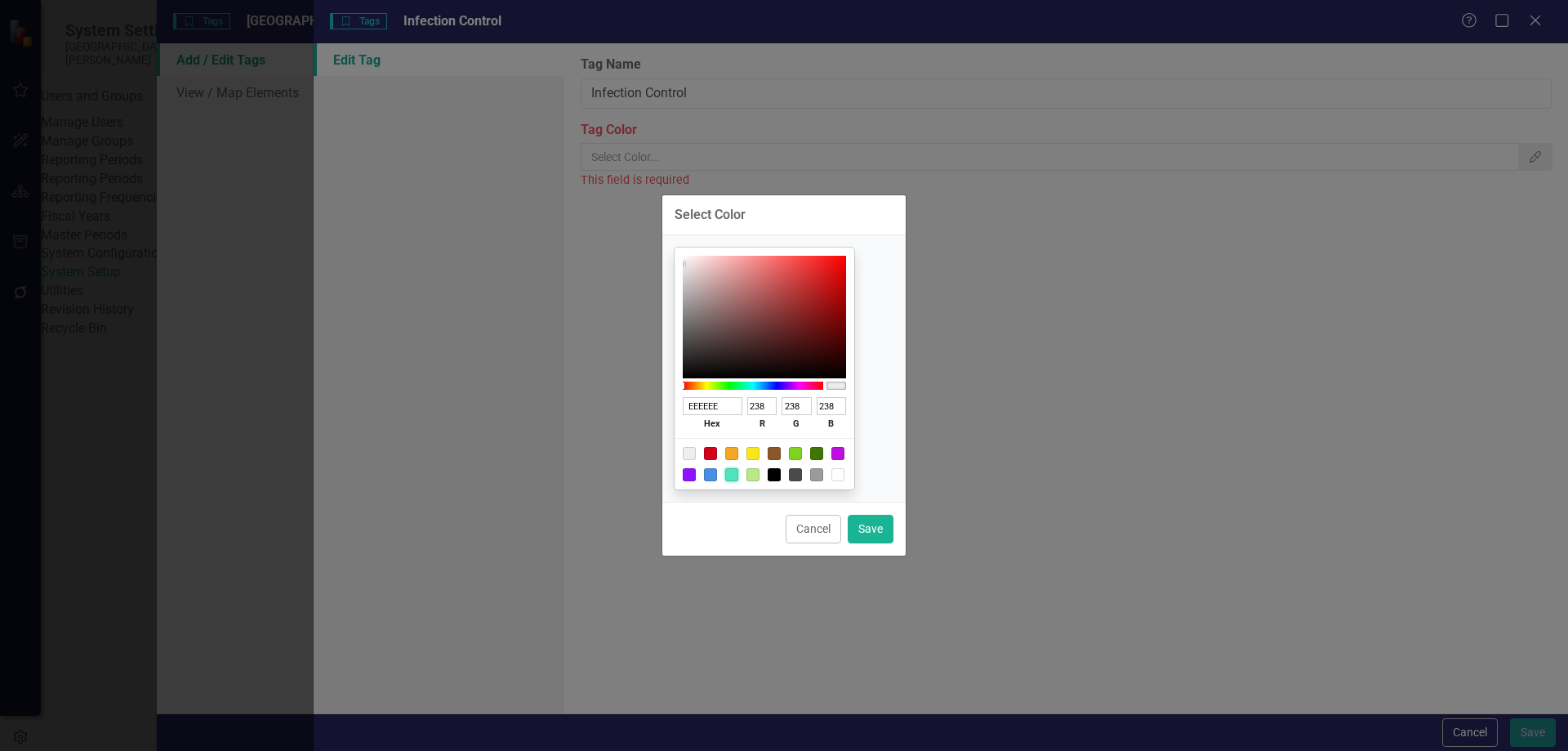
click at [738, 473] on div at bounding box center [732, 475] width 13 height 13
type input "50E3C2"
type input "80"
type input "227"
type input "194"
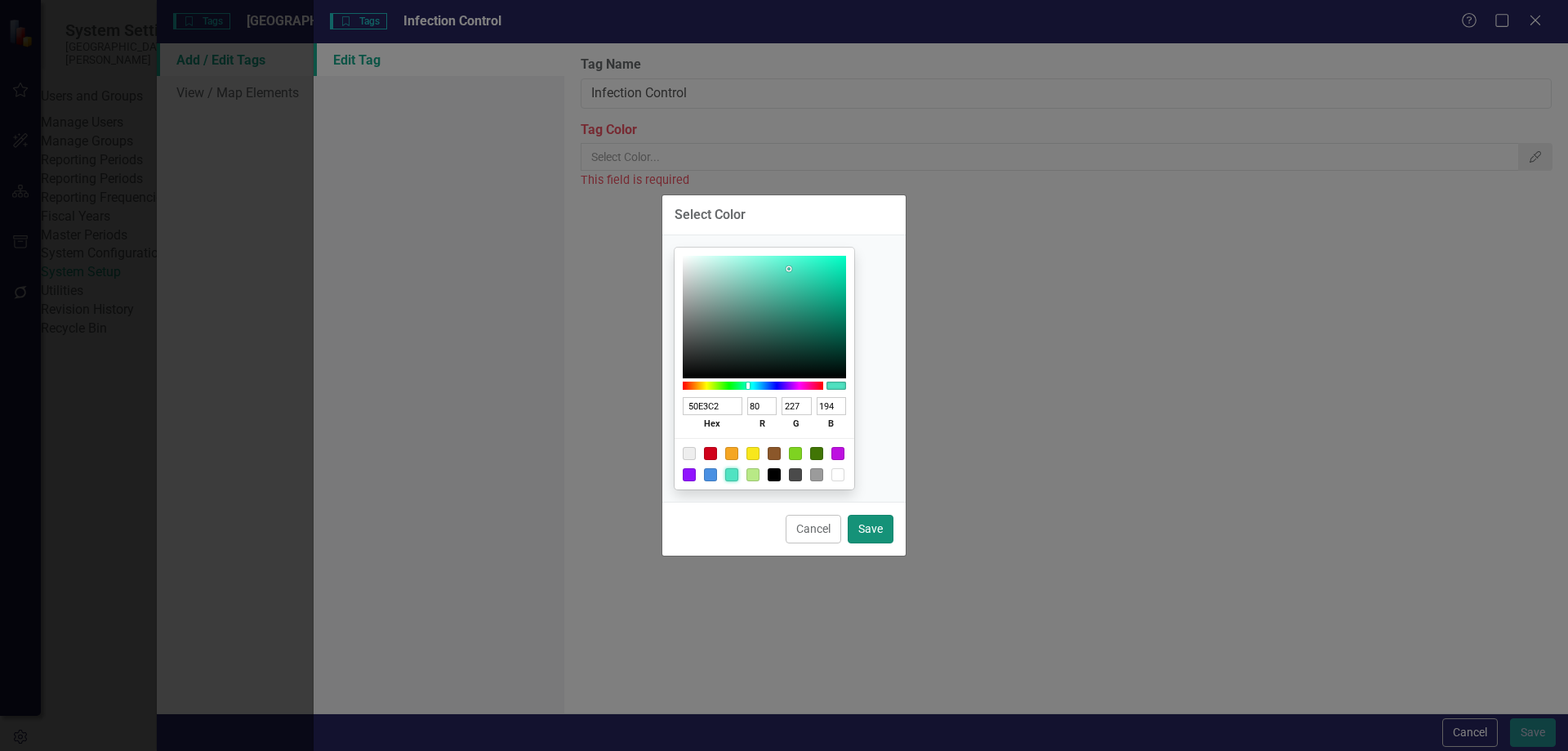
click at [884, 527] on button "Save" at bounding box center [870, 529] width 46 height 29
type input "#50e3c2"
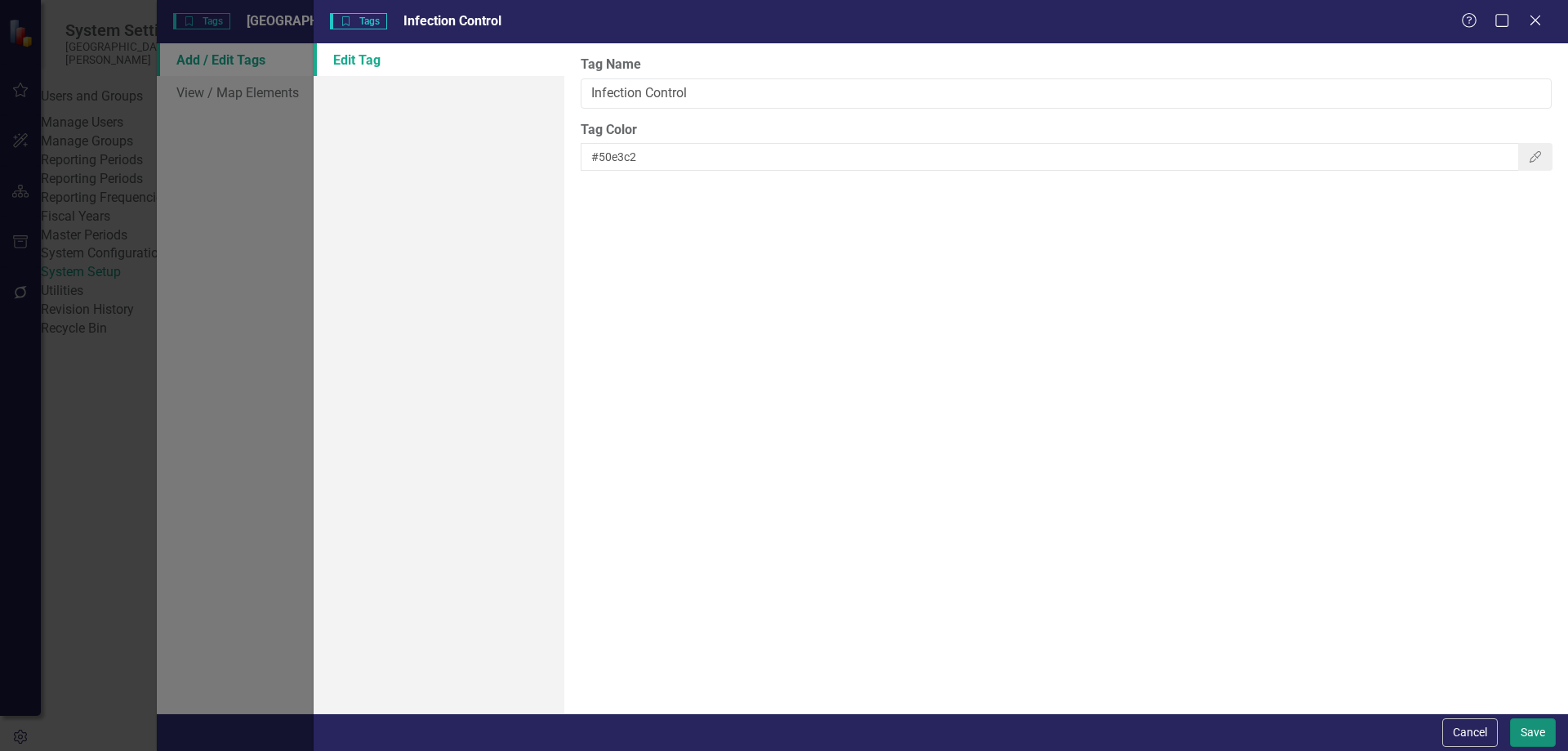
click at [1533, 736] on button "Save" at bounding box center [1533, 732] width 46 height 29
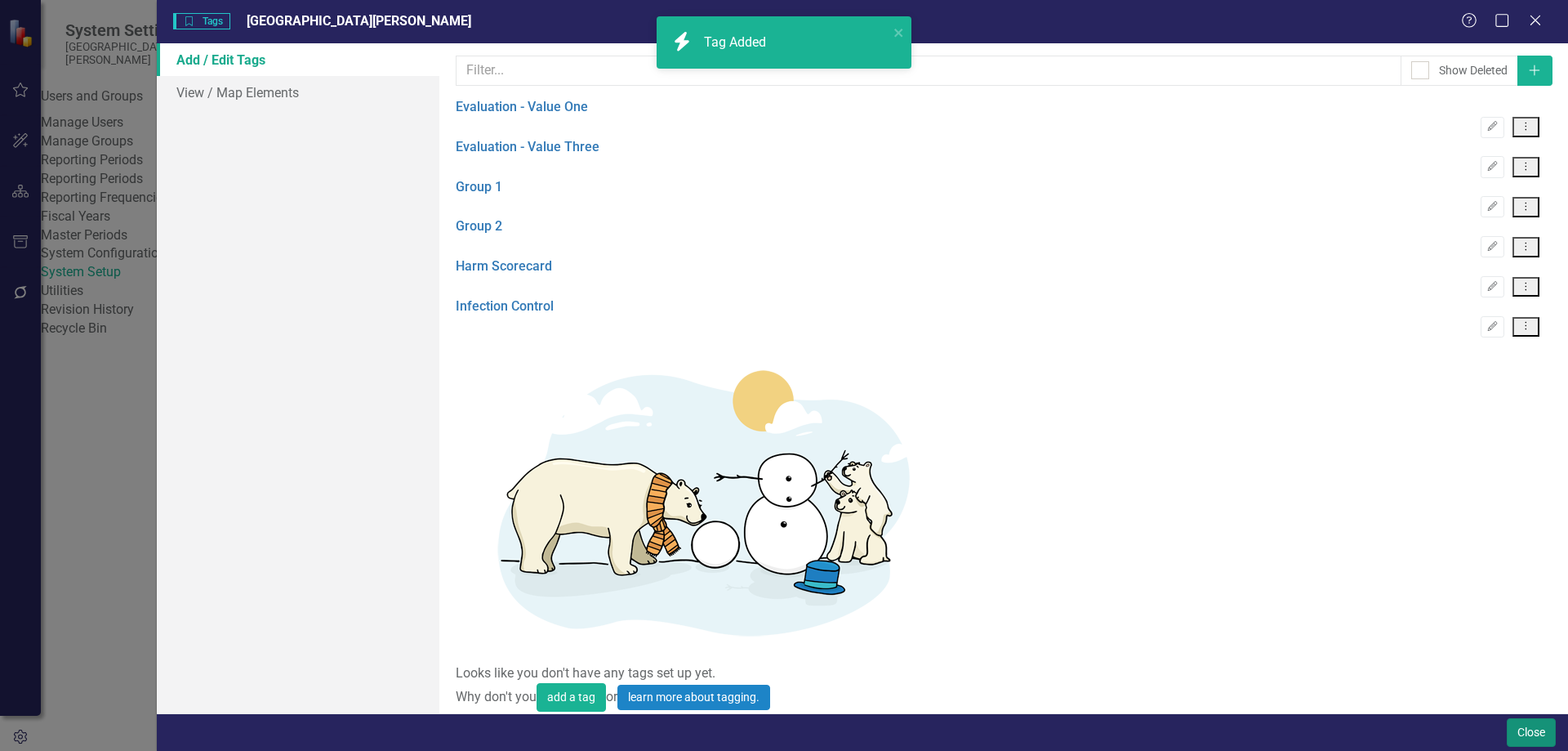
click at [1526, 723] on button "Close" at bounding box center [1531, 732] width 49 height 29
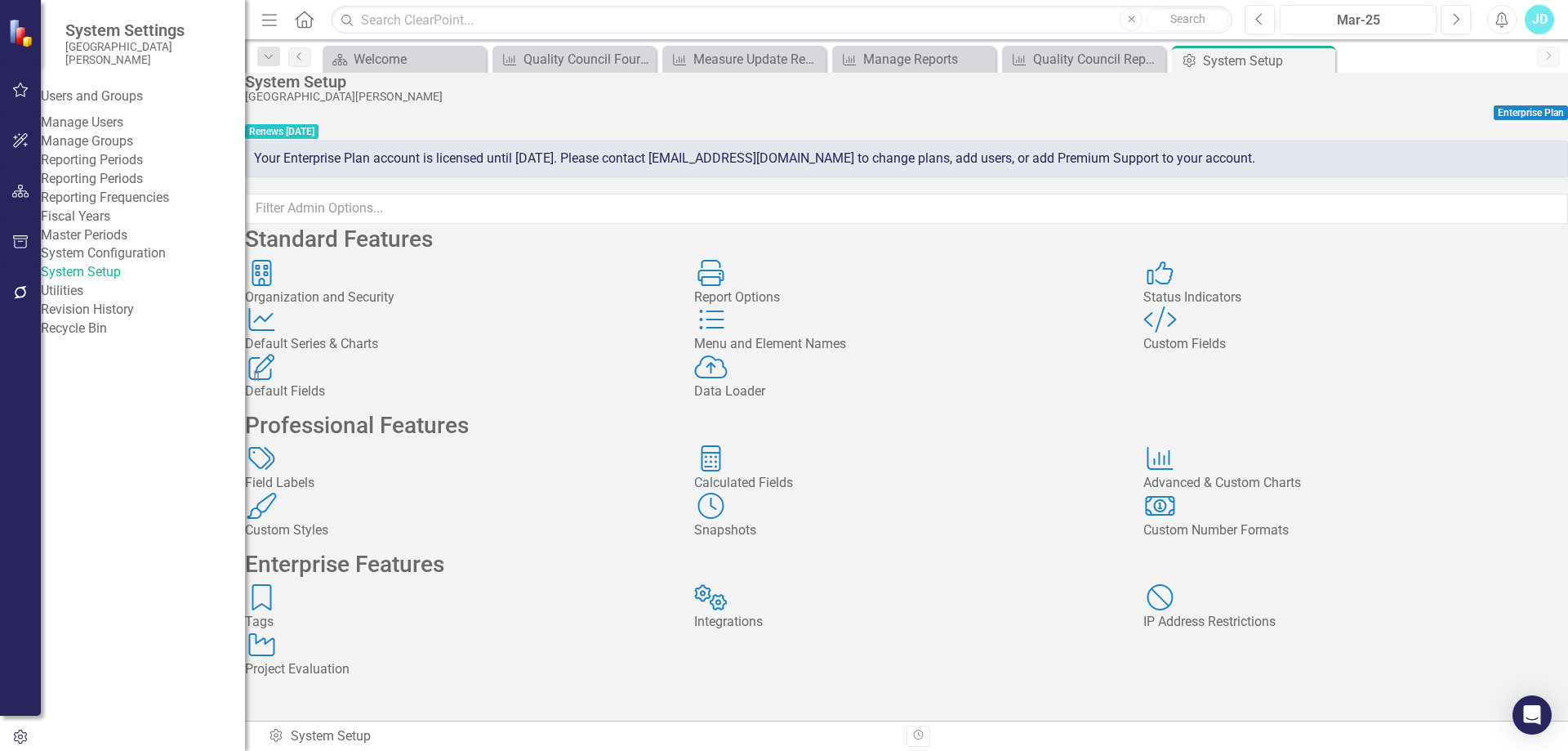
click at [386, 584] on div "Tags Tags" at bounding box center [457, 608] width 425 height 47
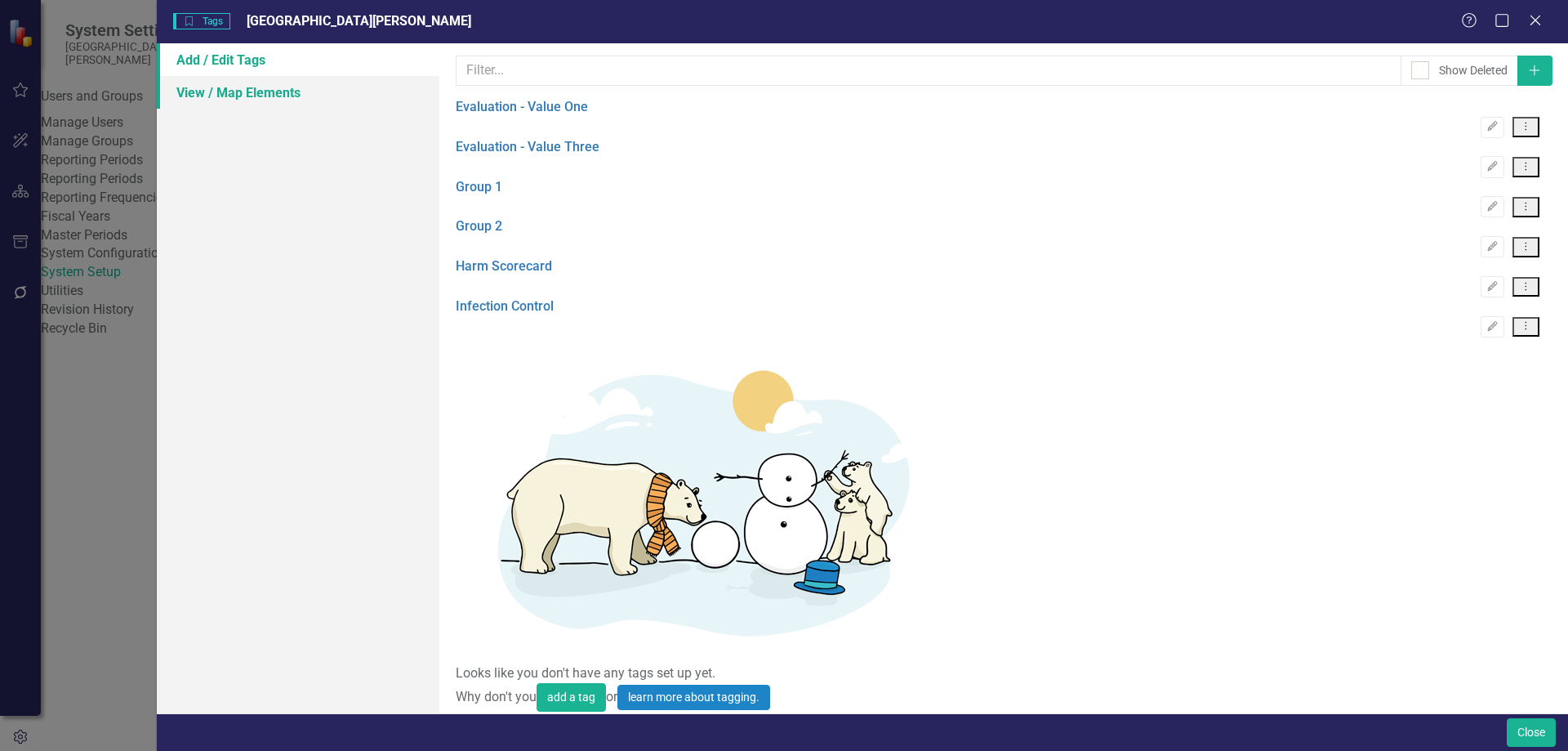
click at [267, 98] on link "View / Map Elements" at bounding box center [299, 92] width 283 height 33
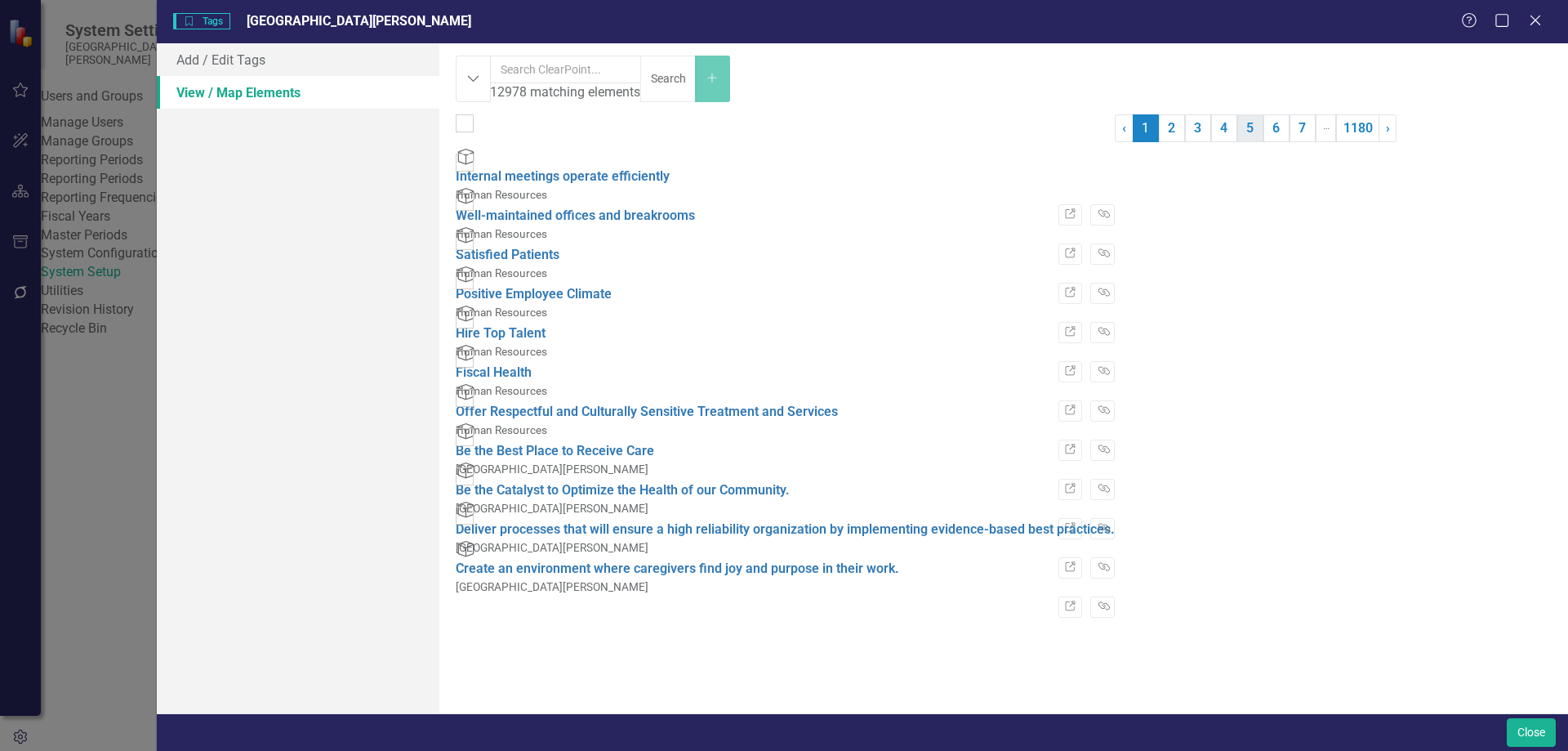
click at [1238, 142] on link "5" at bounding box center [1251, 128] width 26 height 28
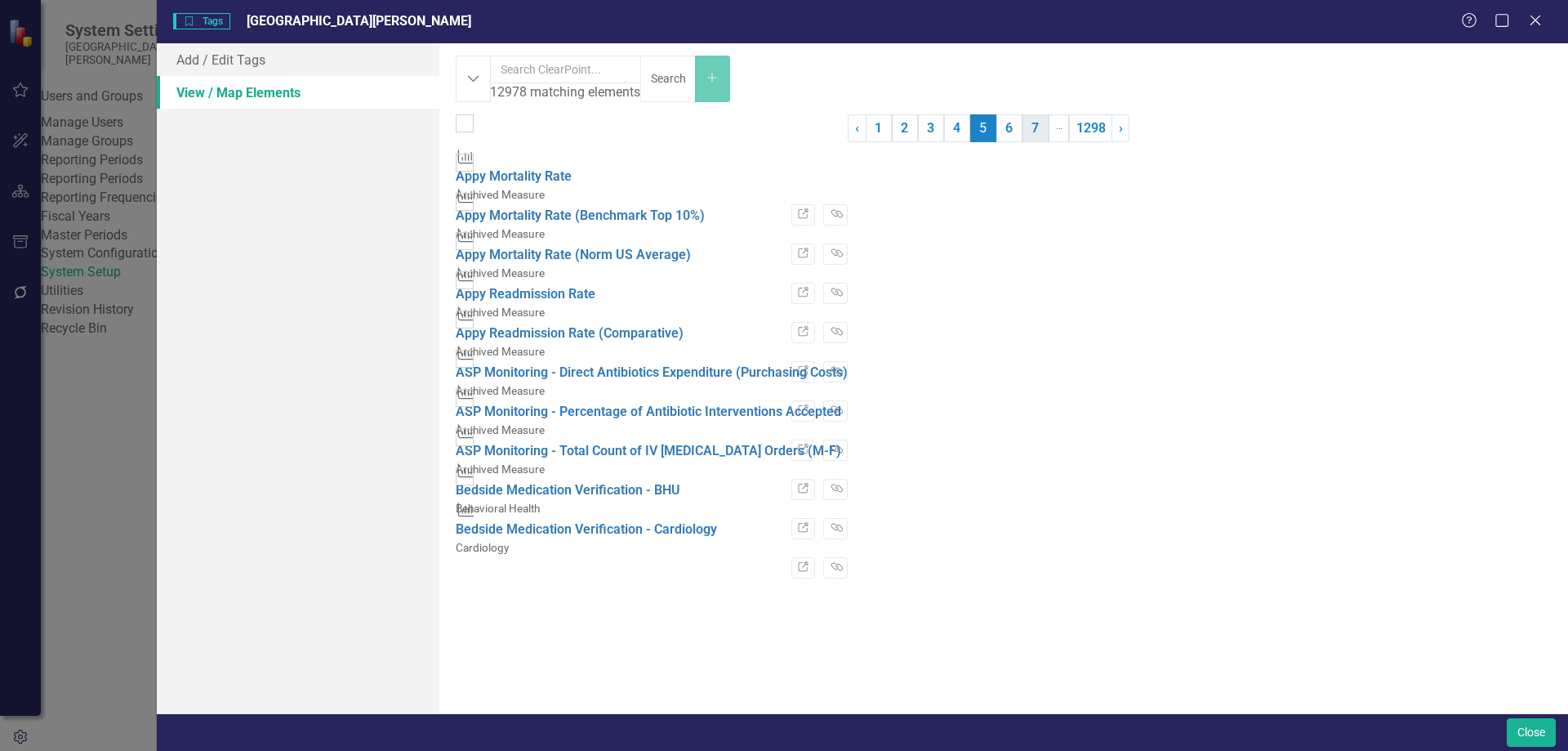
click at [1043, 142] on link "7" at bounding box center [1036, 128] width 26 height 28
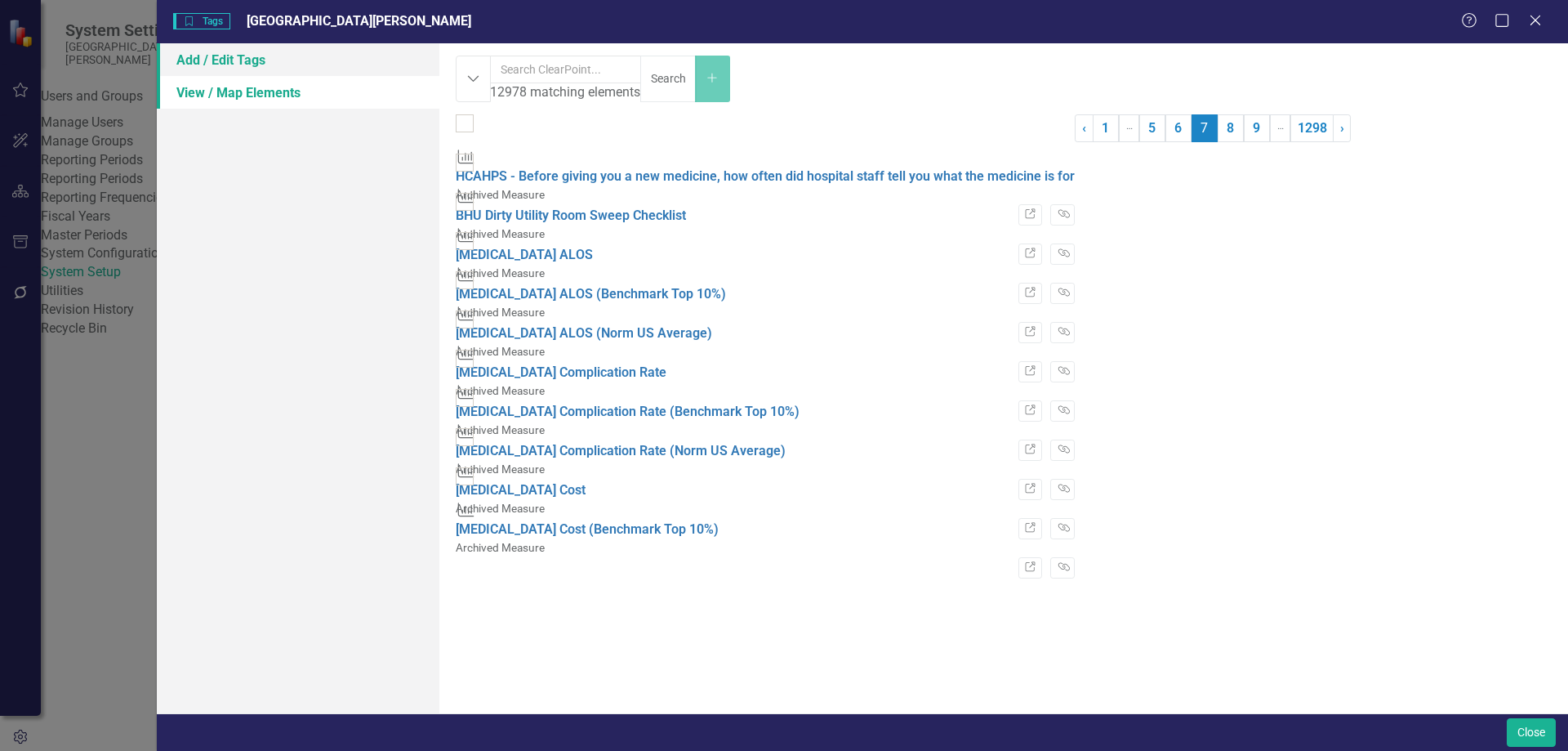
click at [275, 55] on link "Add / Edit Tags" at bounding box center [299, 60] width 283 height 33
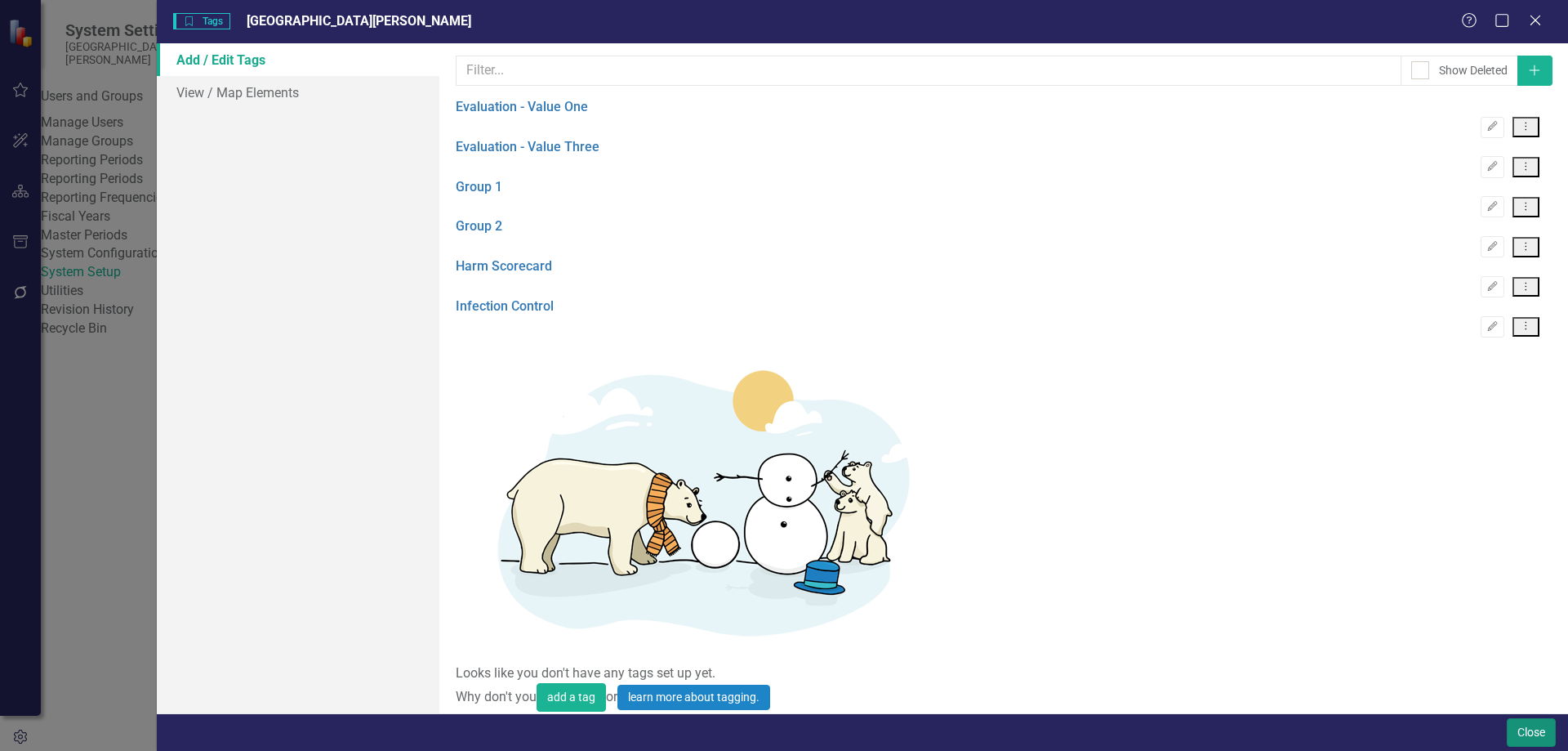
click at [1523, 732] on button "Close" at bounding box center [1531, 732] width 49 height 29
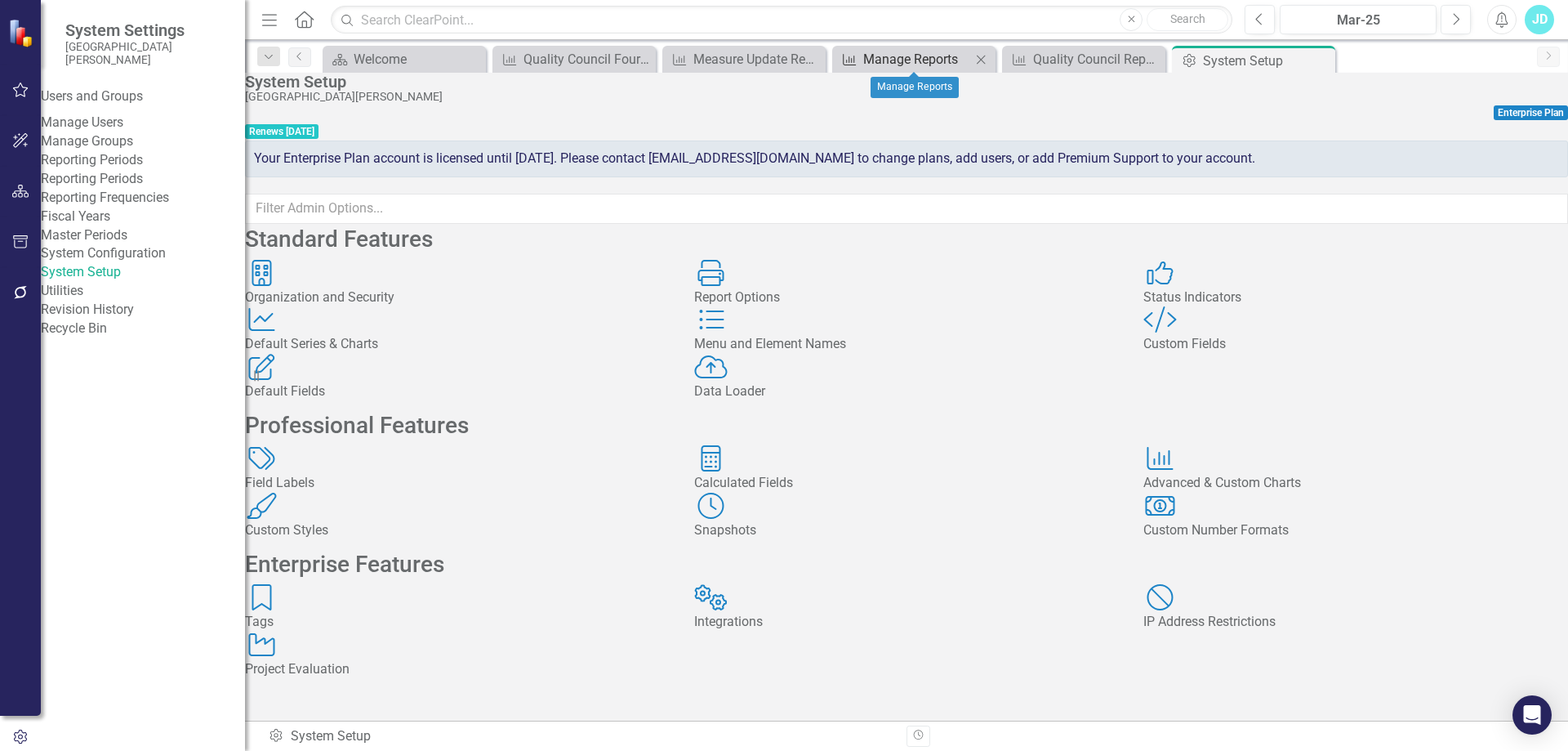
click at [896, 60] on div "Manage Reports" at bounding box center [917, 60] width 108 height 20
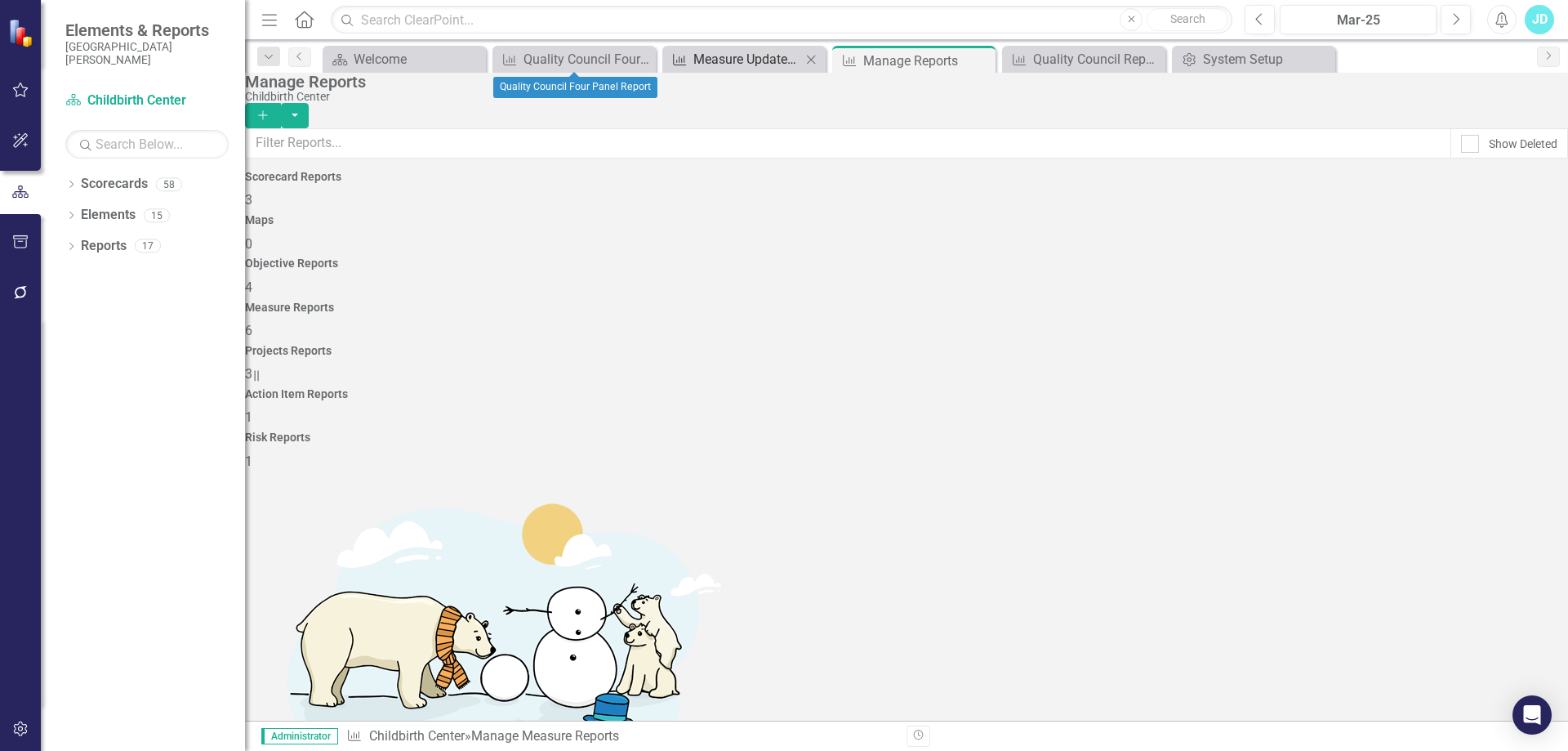
click at [715, 63] on div "Measure Update Report" at bounding box center [748, 60] width 108 height 20
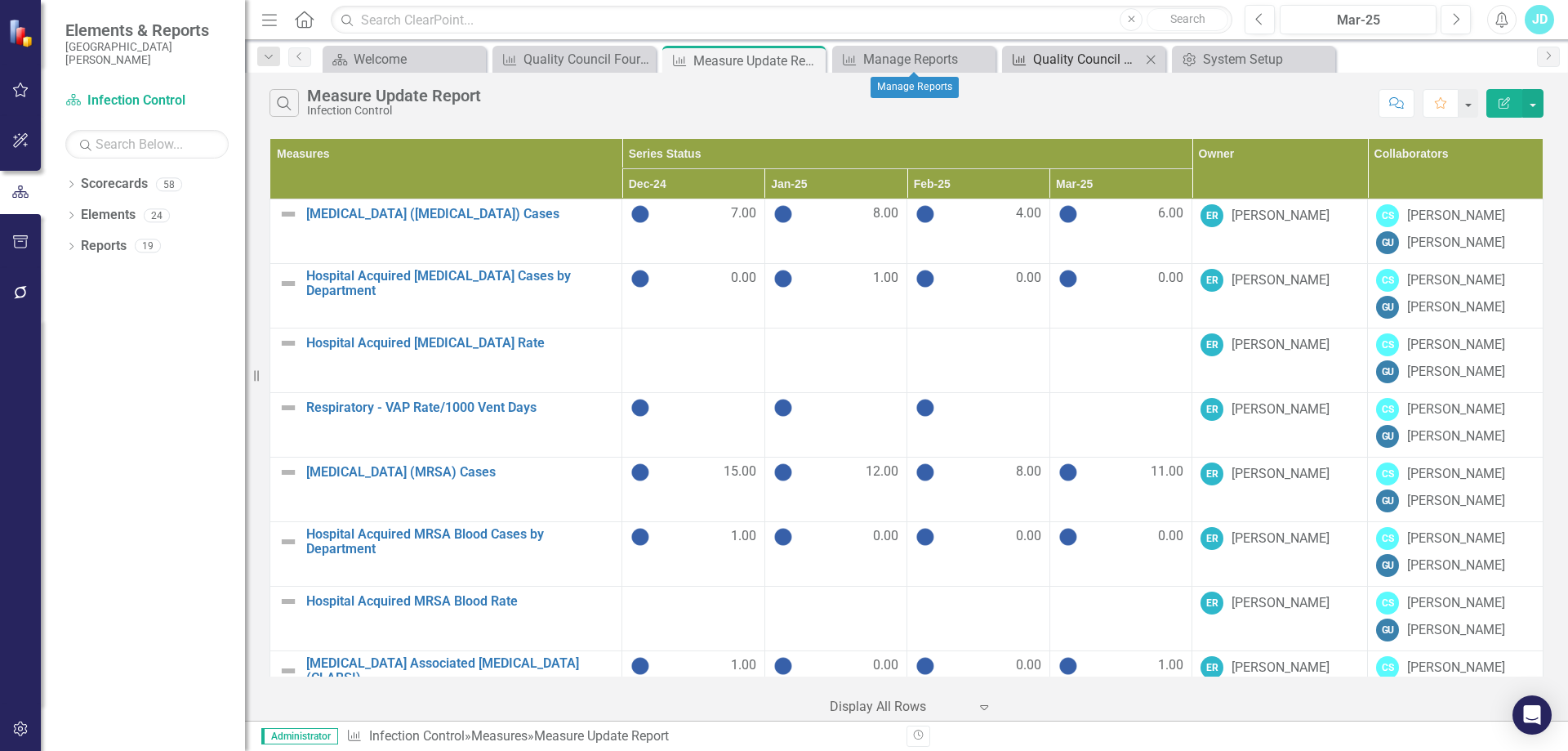
click at [1105, 56] on div "Quality Council Report" at bounding box center [1087, 60] width 108 height 20
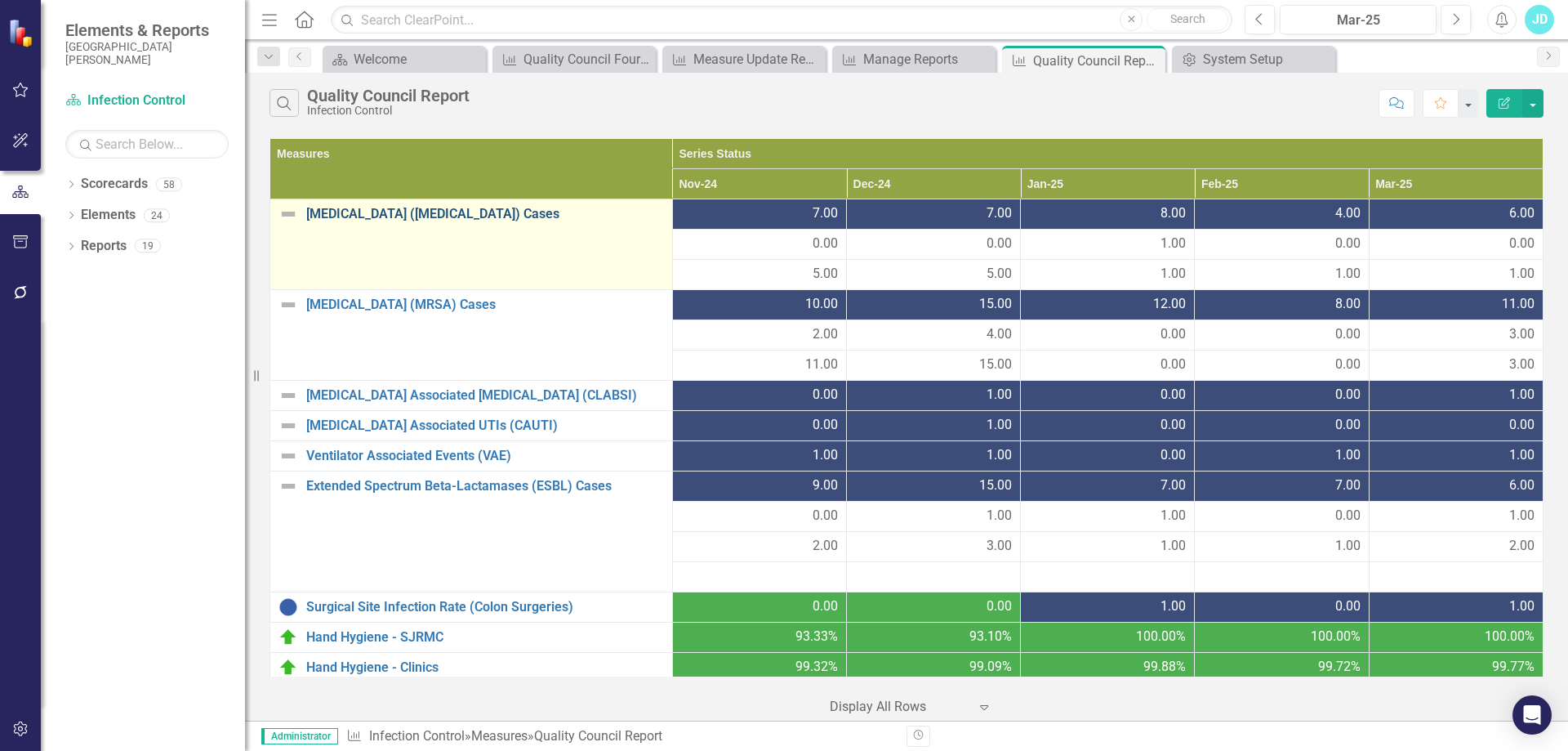
click at [447, 211] on link "[MEDICAL_DATA] ([MEDICAL_DATA]) Cases" at bounding box center [485, 214] width 358 height 15
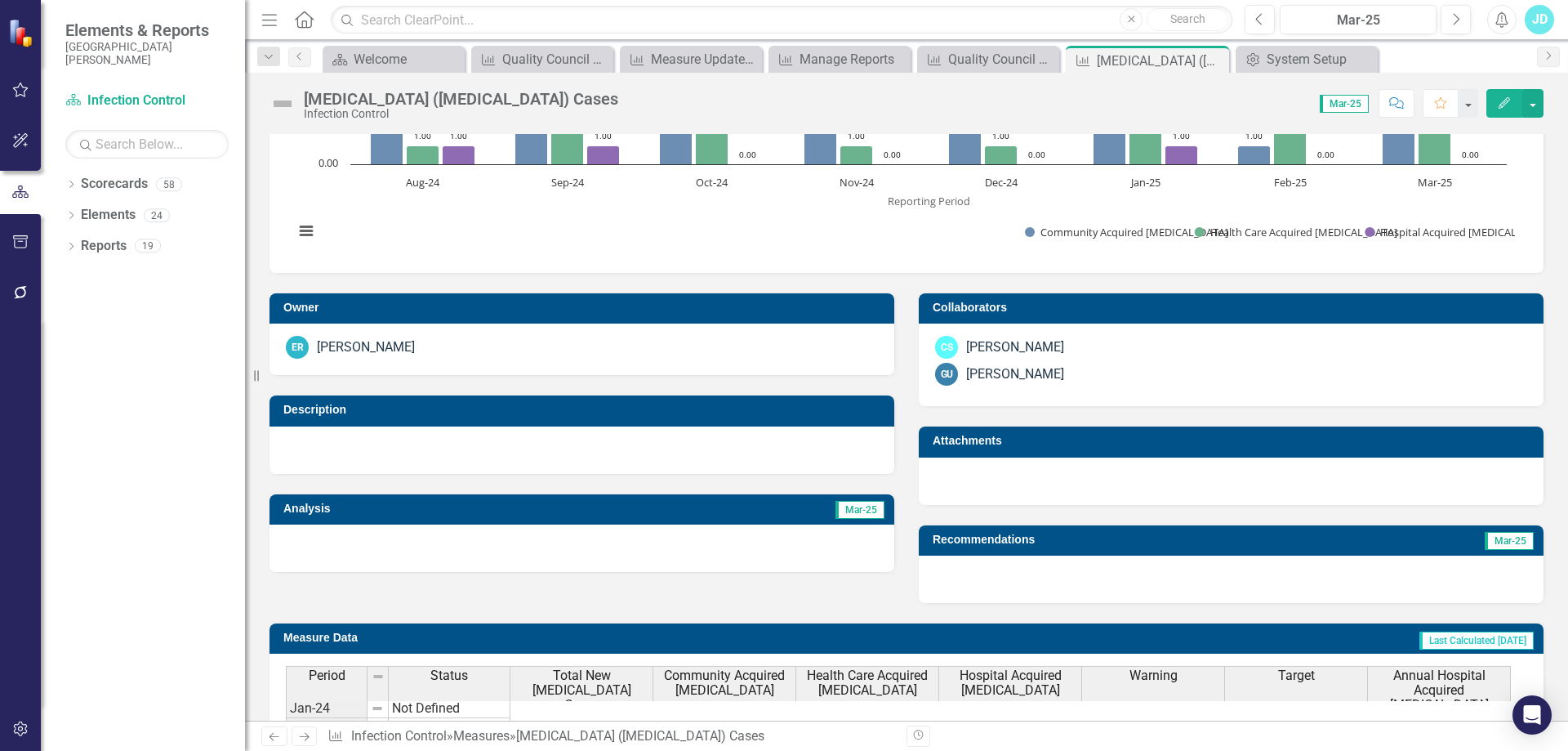
scroll to position [960, 0]
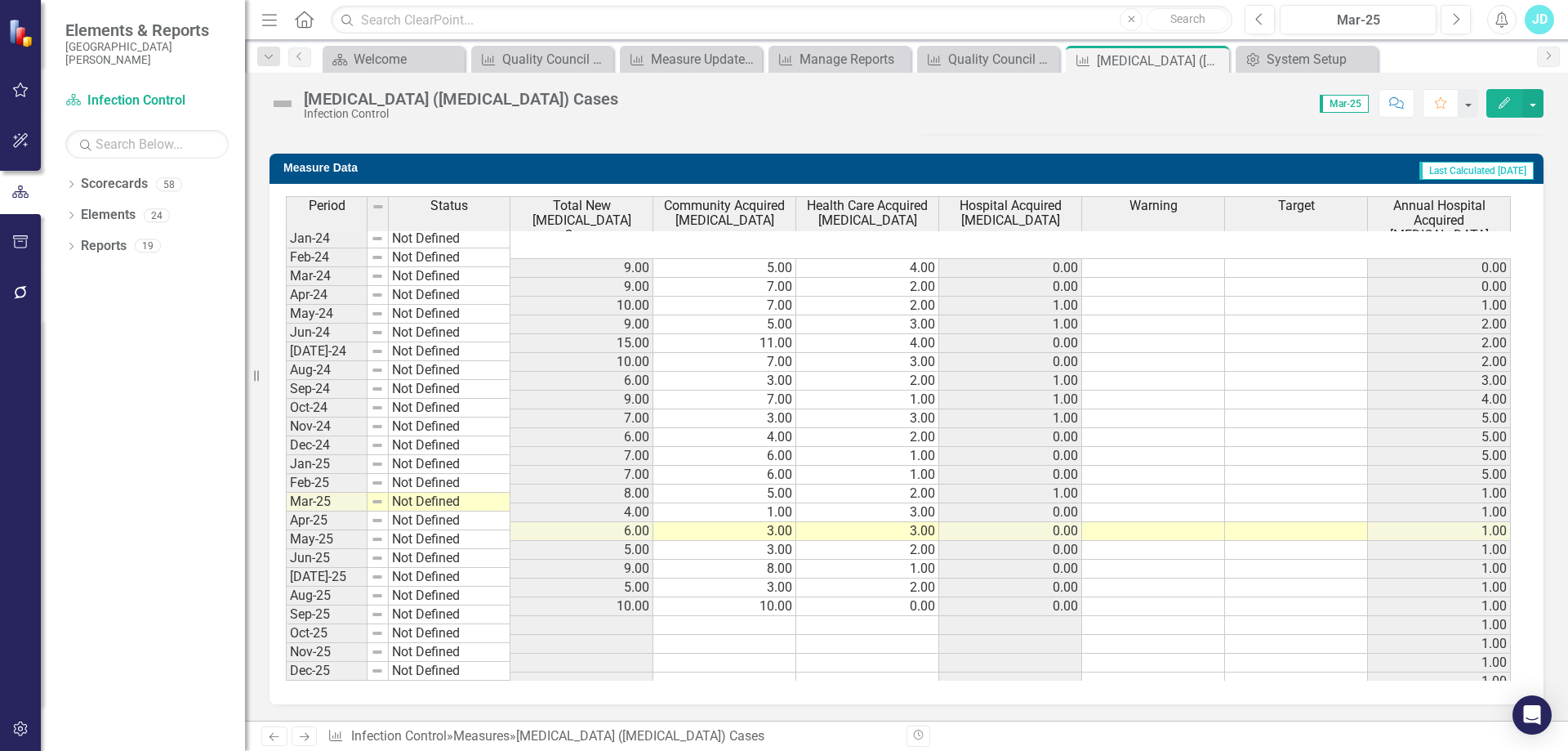
click at [1014, 219] on span "Hospital Acquired [MEDICAL_DATA]" at bounding box center [1011, 212] width 136 height 29
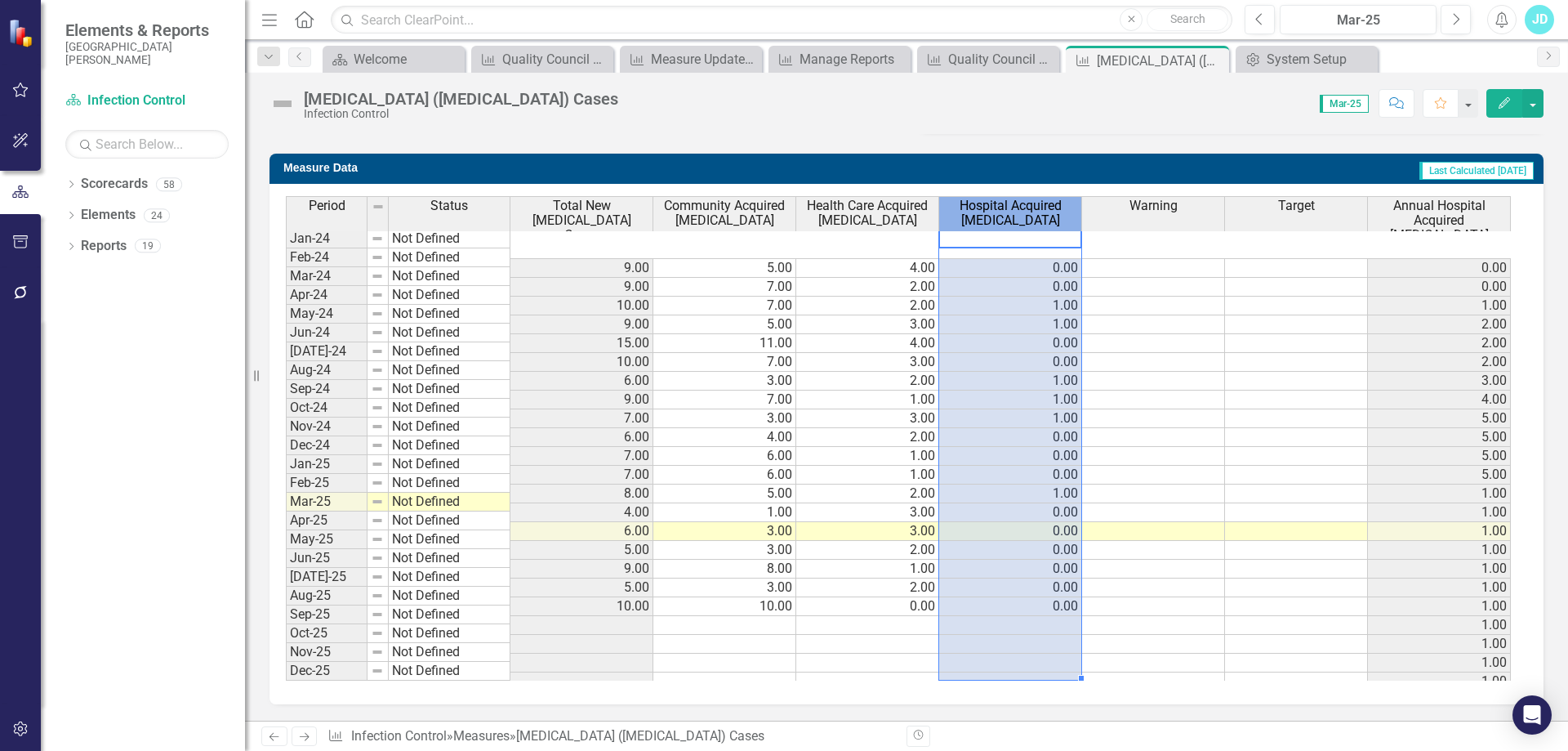
click at [1014, 219] on span "Hospital Acquired [MEDICAL_DATA]" at bounding box center [1011, 212] width 136 height 29
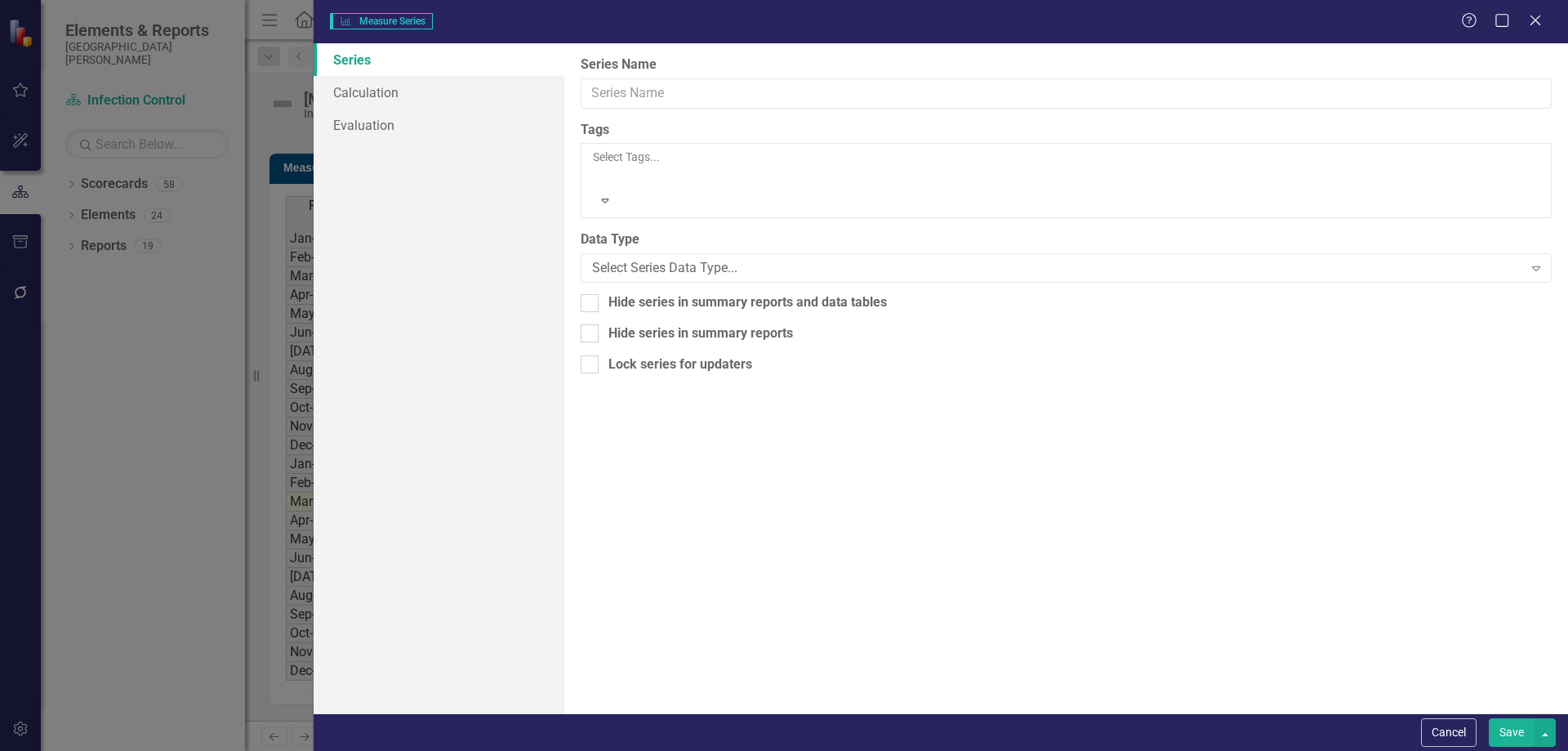
type input "Hospital Acquired [MEDICAL_DATA]"
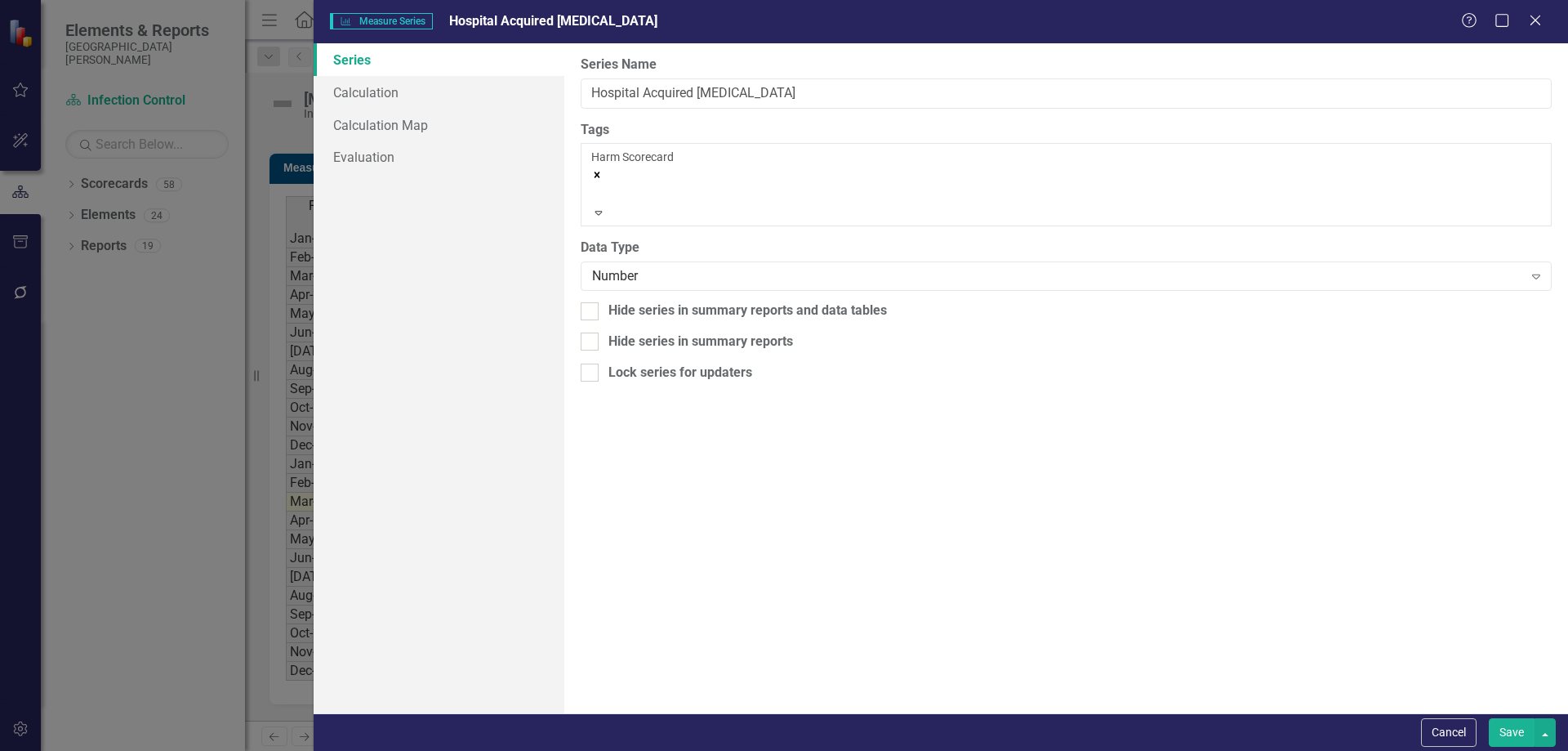
click at [603, 169] on icon "Remove [object Object]" at bounding box center [597, 175] width 11 height 11
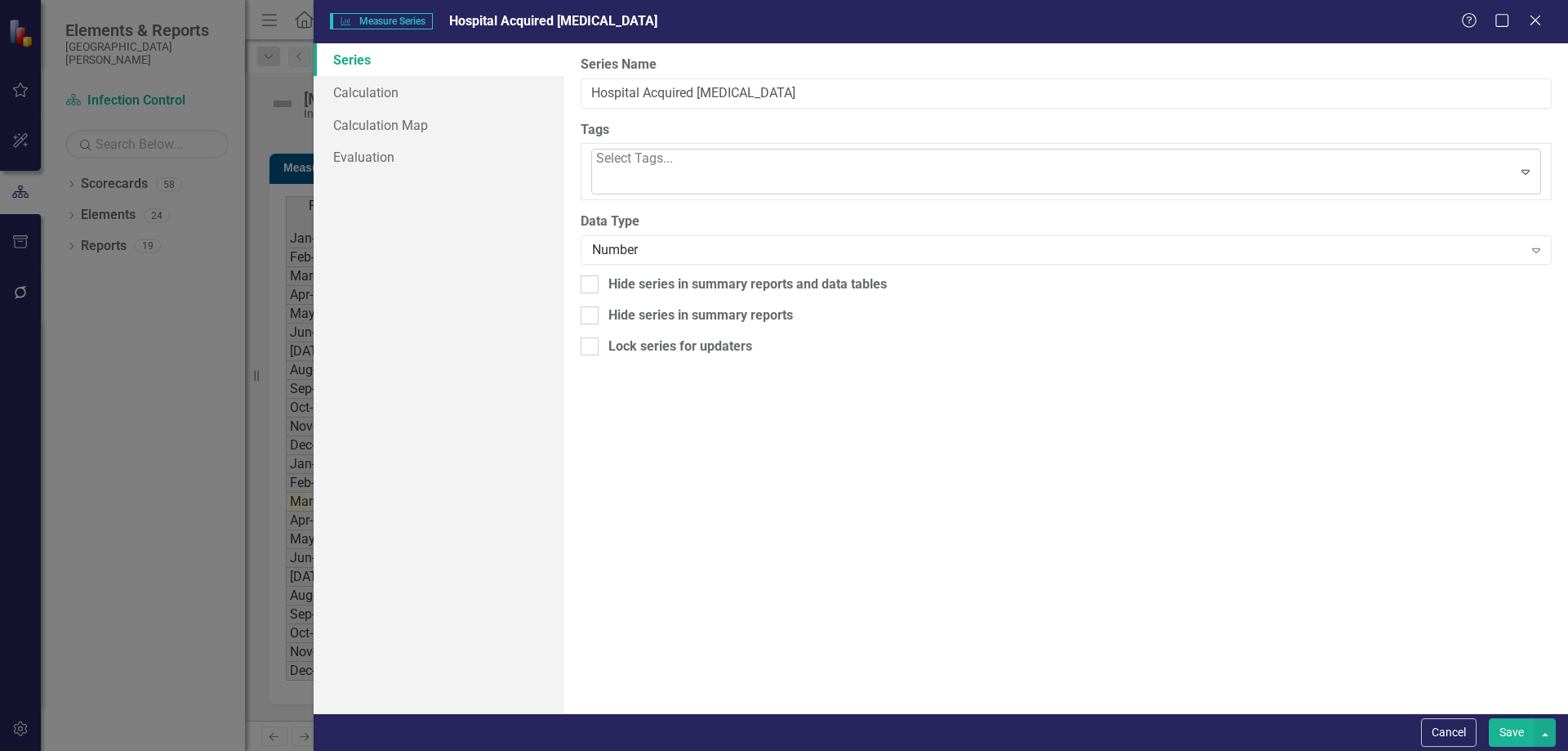
click at [600, 170] on div at bounding box center [598, 181] width 4 height 22
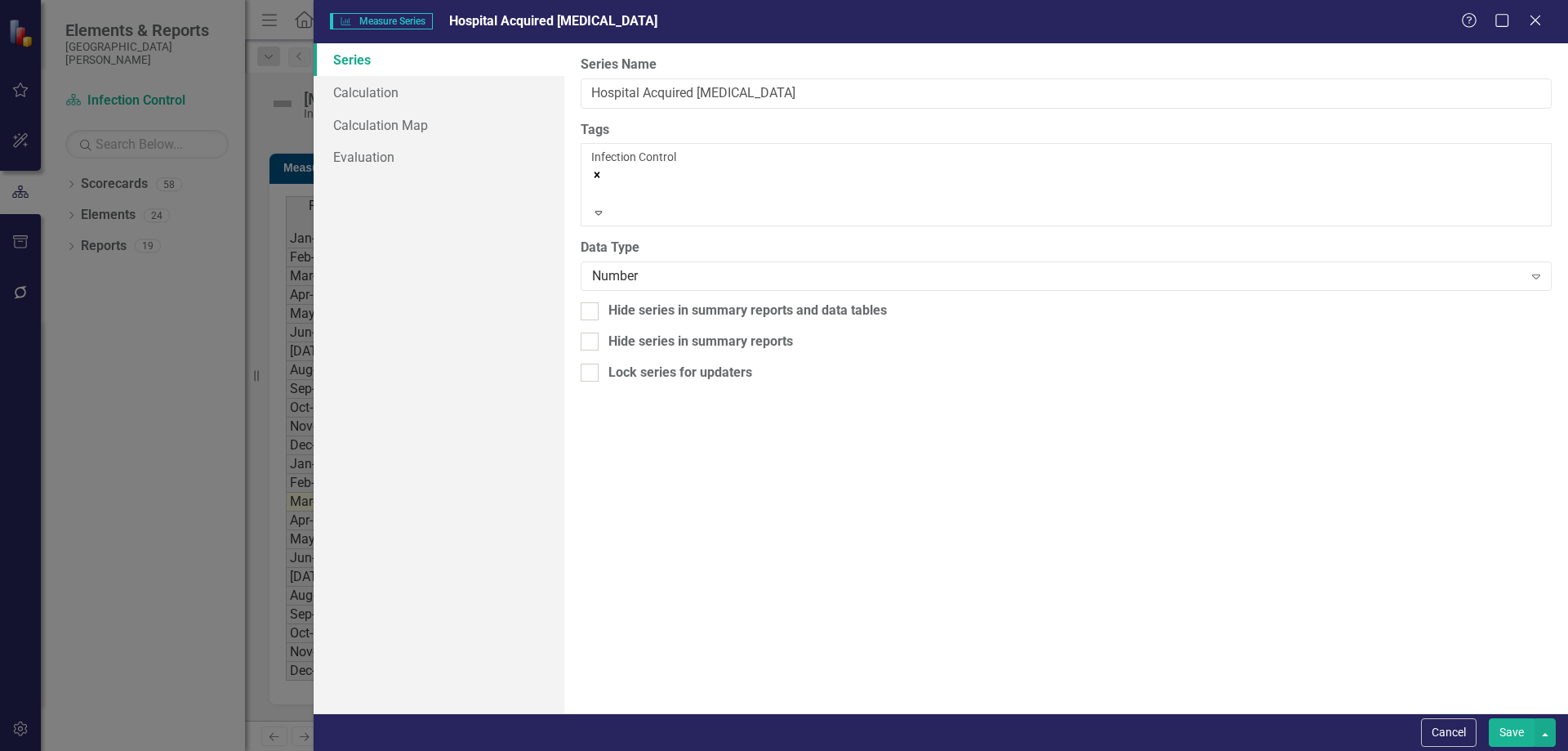
click at [1524, 730] on button "Save" at bounding box center [1511, 732] width 46 height 29
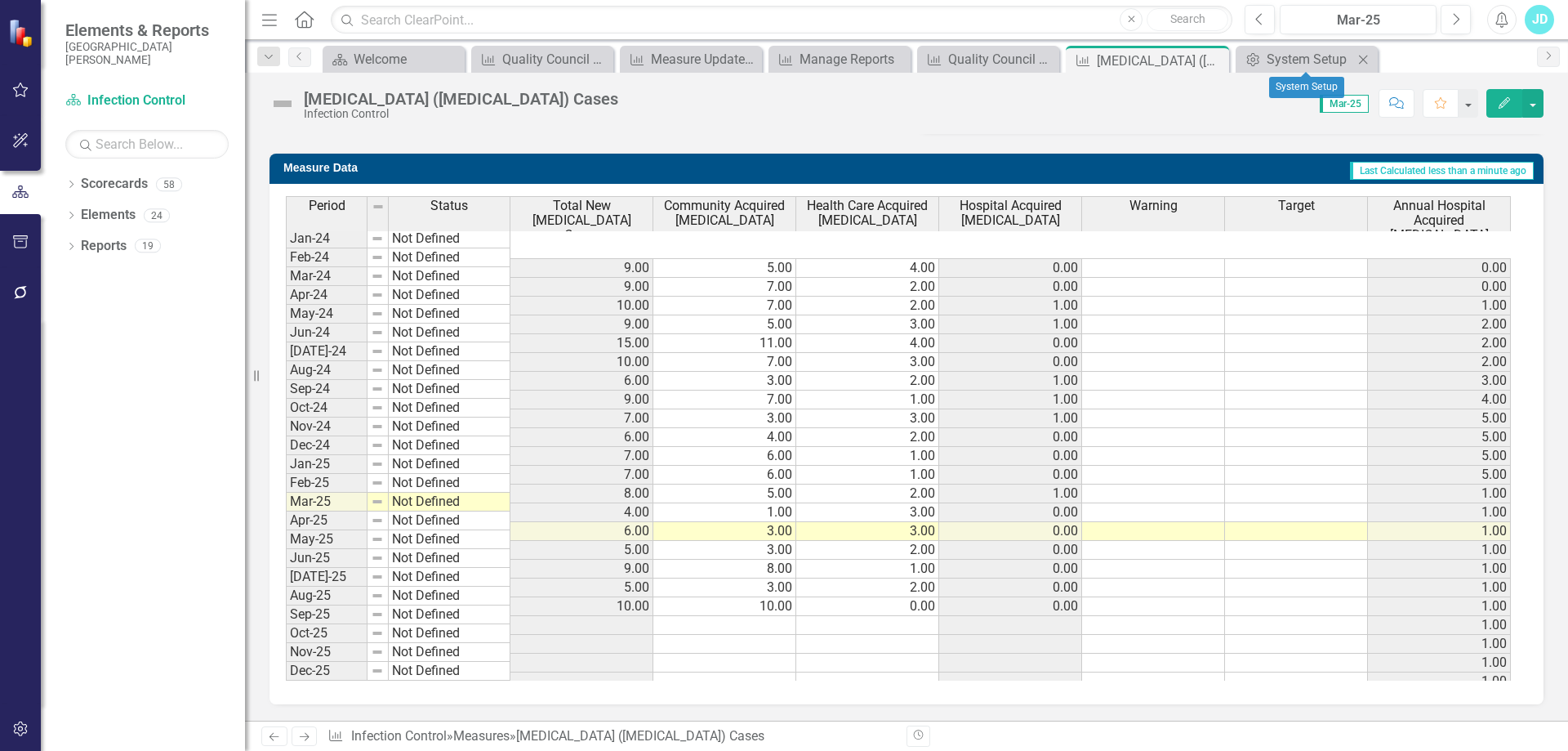
click at [1363, 60] on icon at bounding box center [1363, 60] width 9 height 9
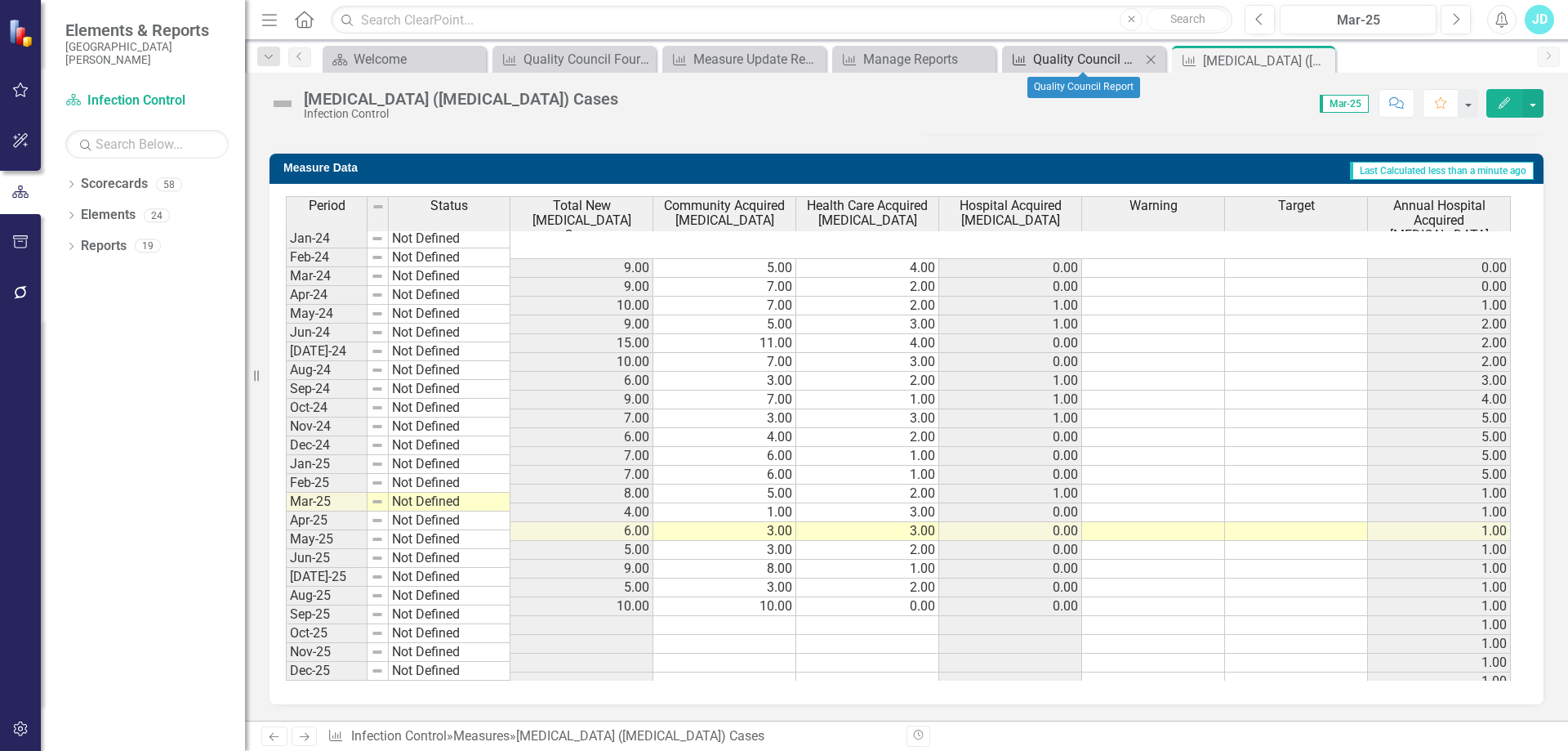
click at [1077, 57] on div "Quality Council Report" at bounding box center [1087, 60] width 108 height 20
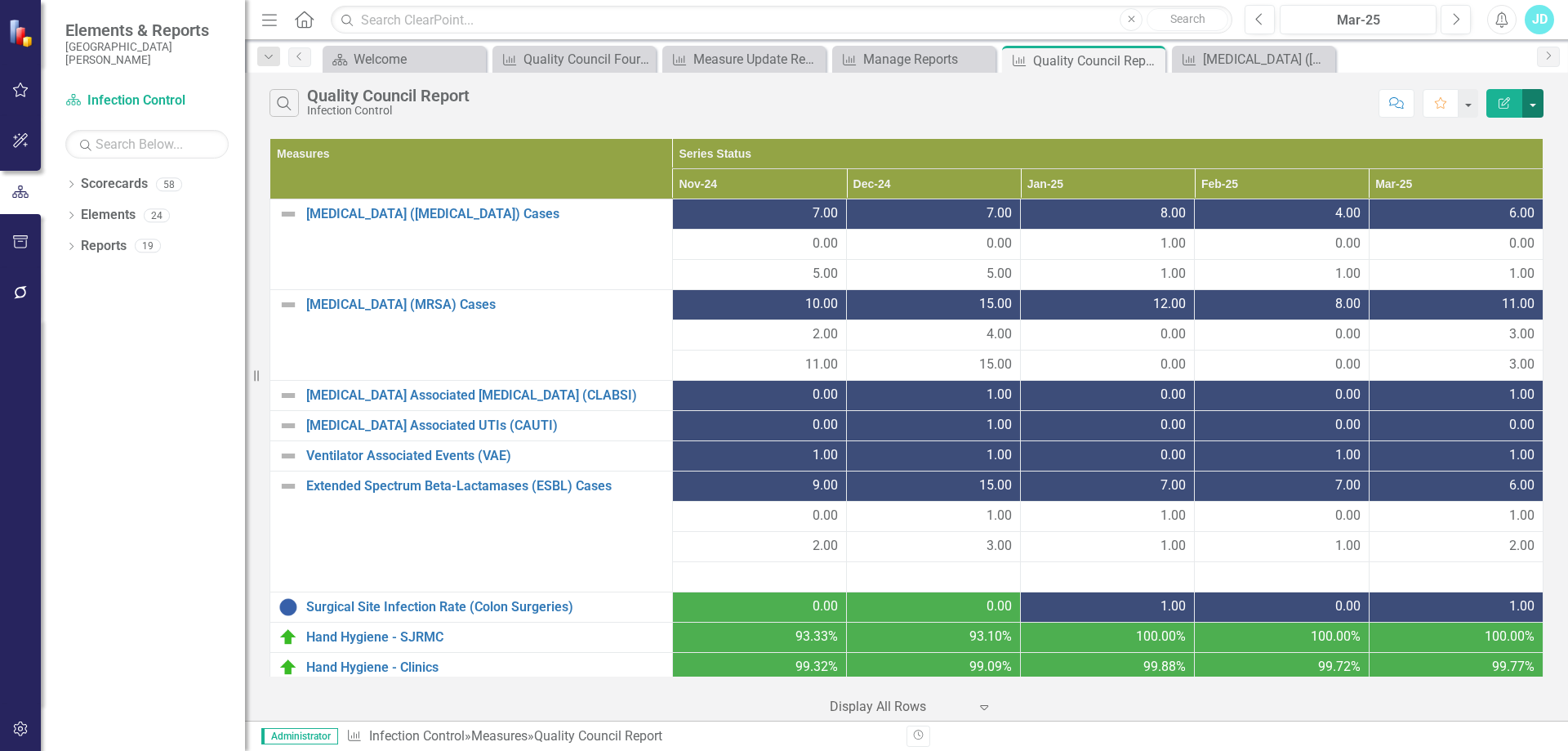
click at [1531, 108] on button "button" at bounding box center [1533, 103] width 21 height 29
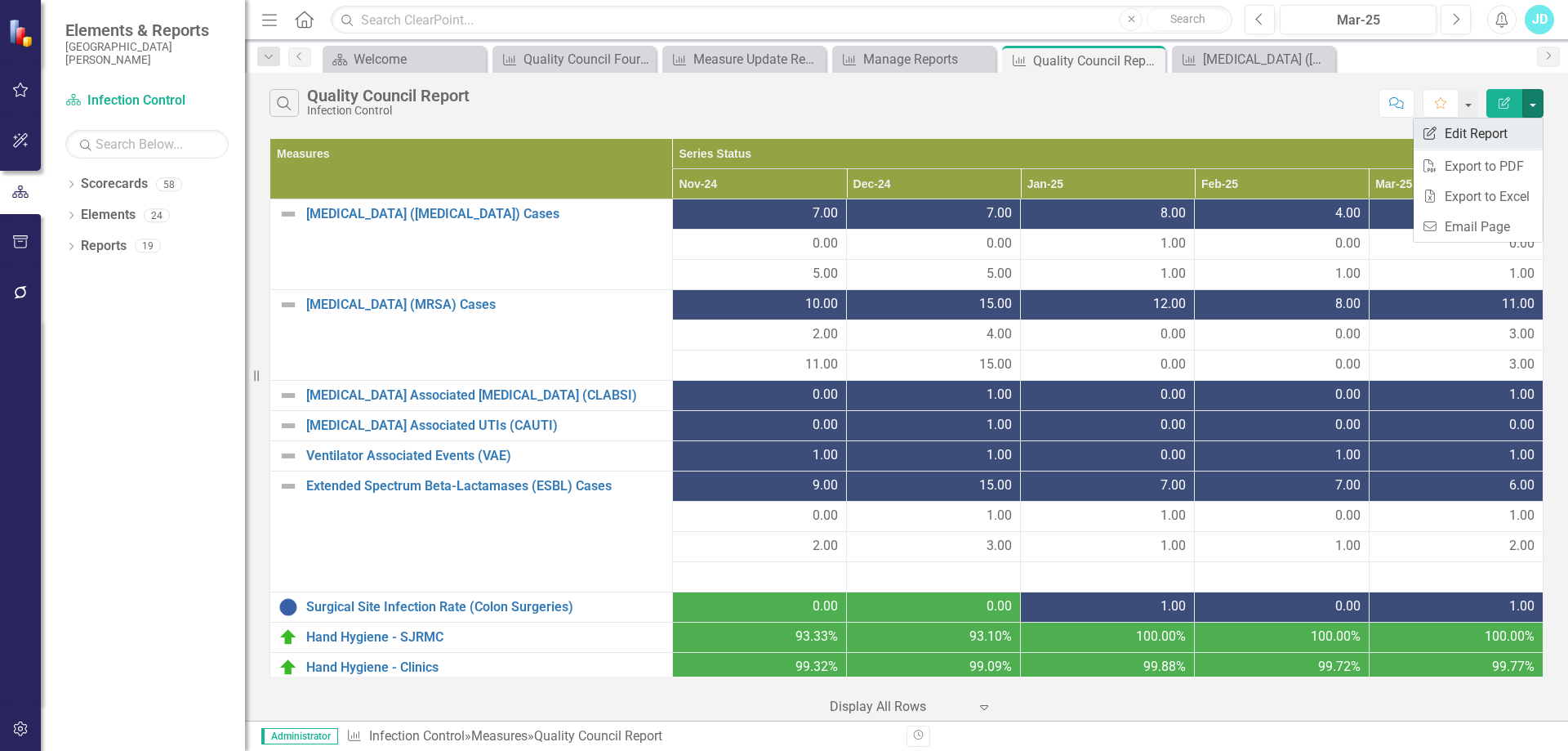
click at [1507, 131] on link "Edit Report Edit Report" at bounding box center [1478, 133] width 129 height 30
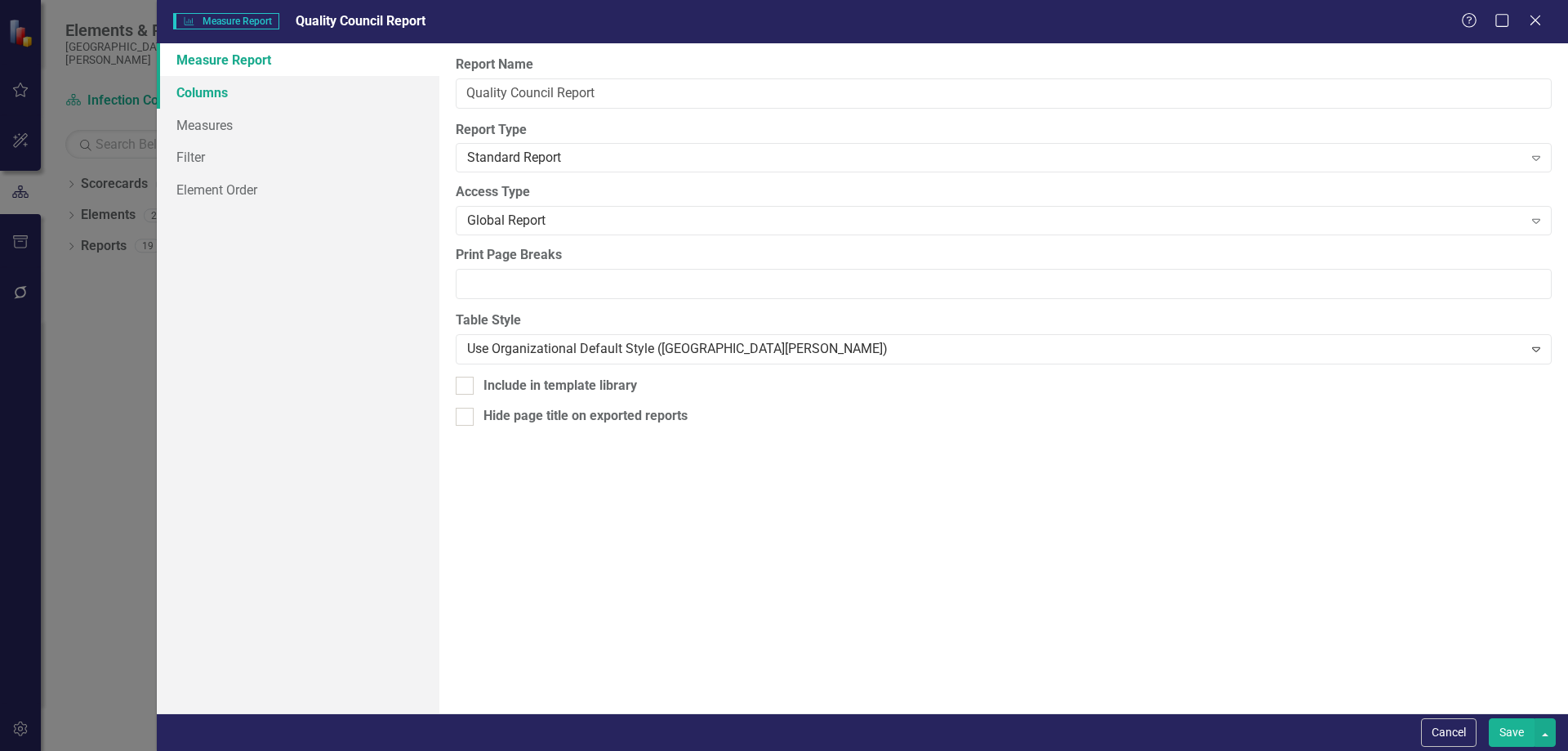
click at [258, 98] on link "Columns" at bounding box center [299, 92] width 283 height 33
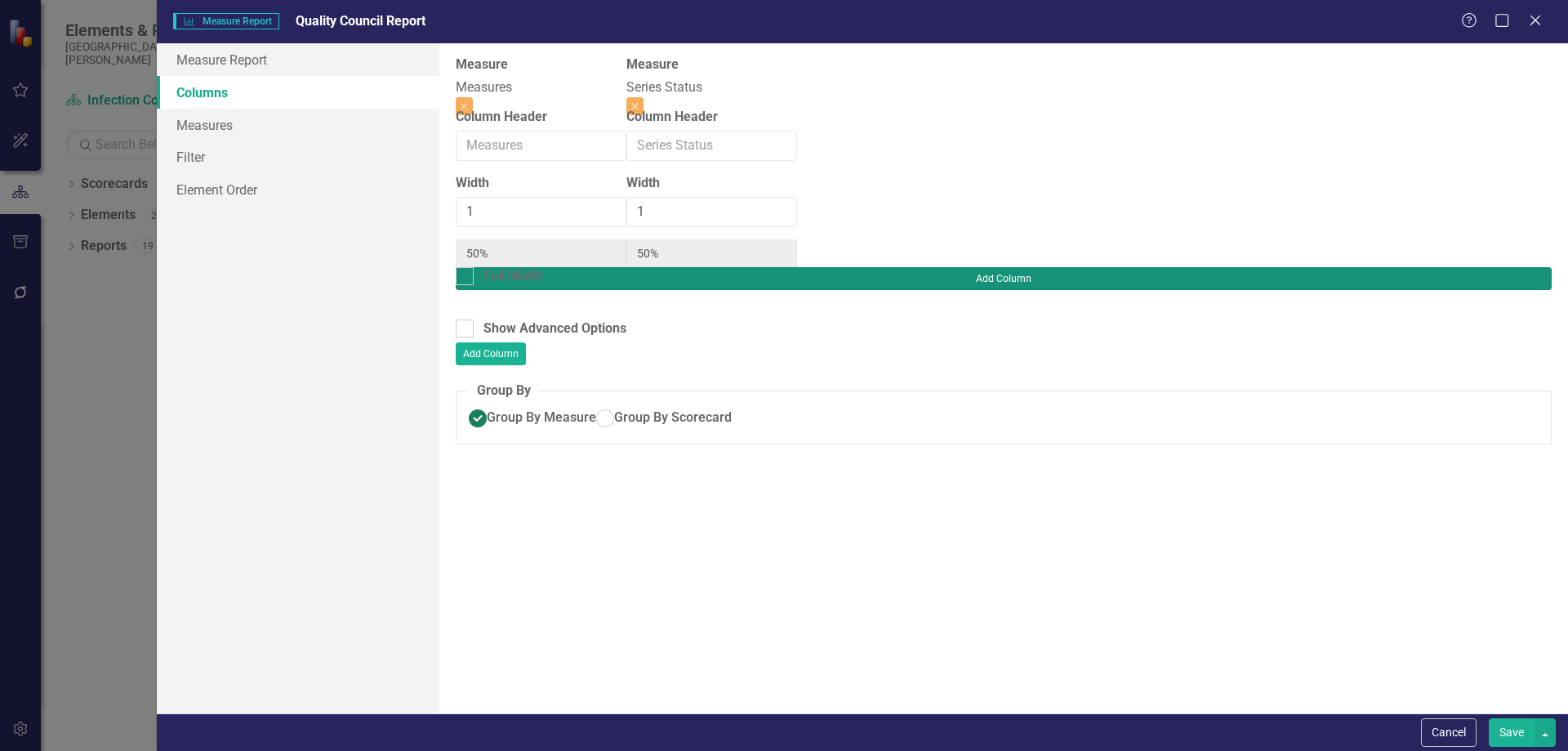
click at [1490, 267] on button "Add Column" at bounding box center [1003, 278] width 1096 height 23
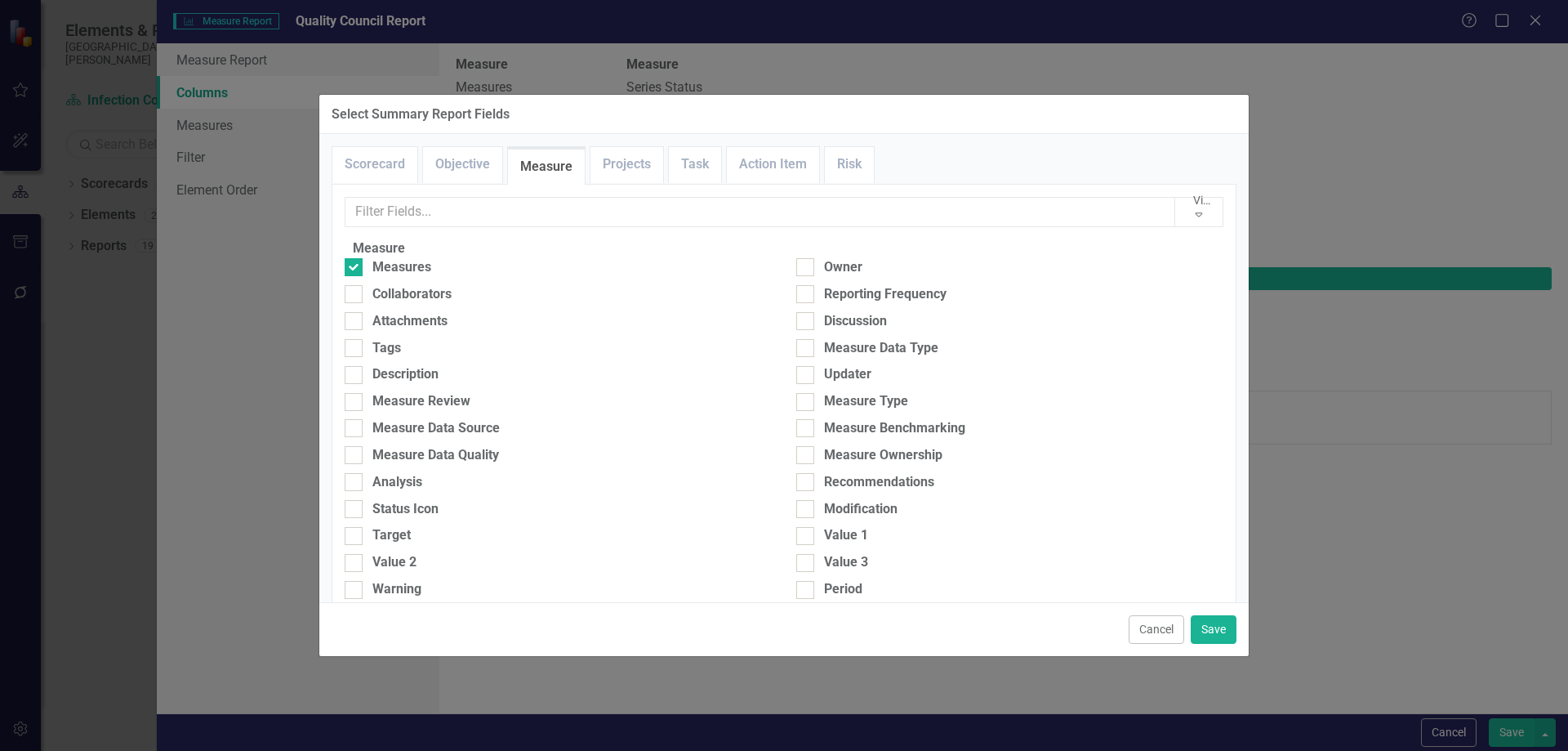
scroll to position [409, 0]
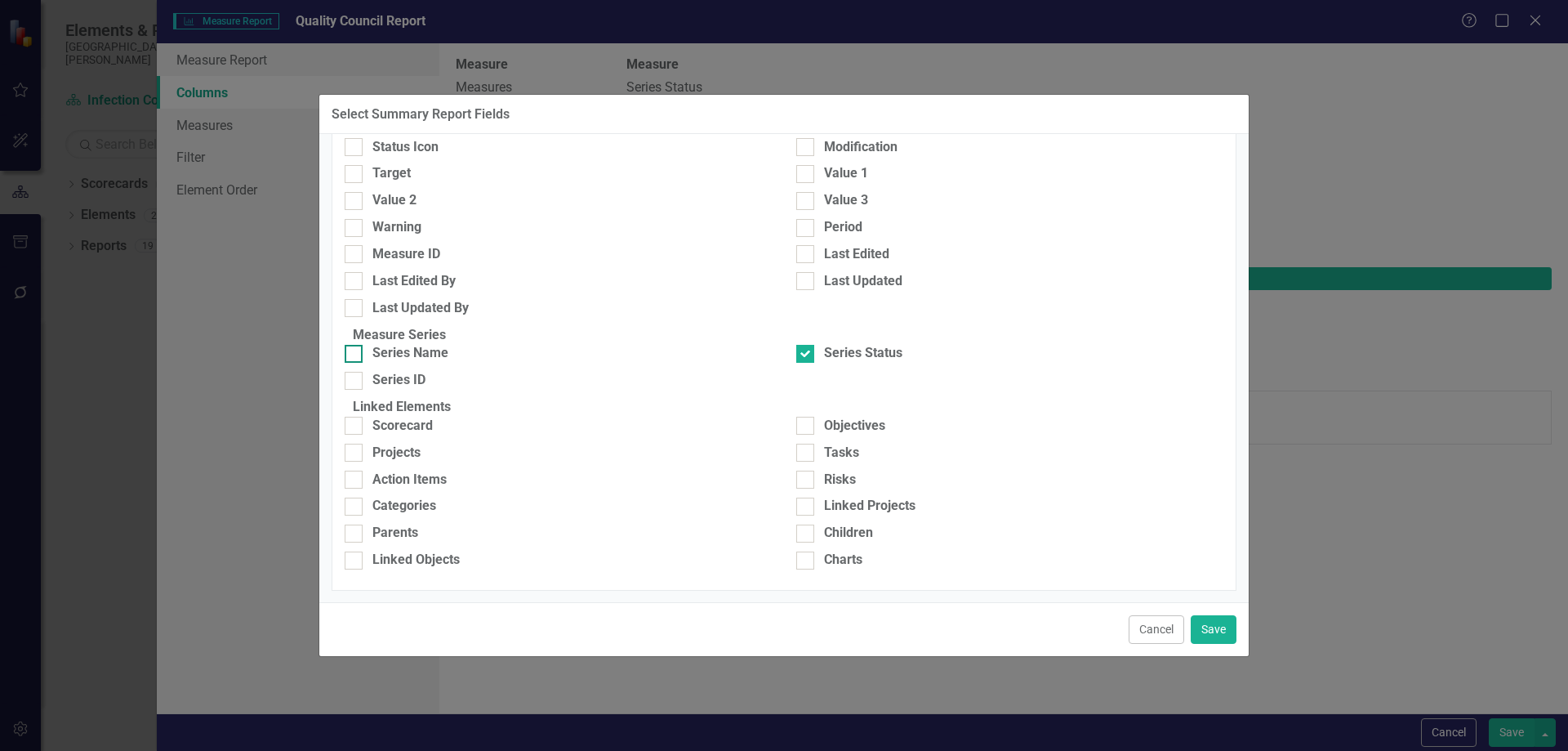
click at [355, 345] on input "Series Name" at bounding box center [350, 350] width 10 height 10
checkbox input "true"
click at [1212, 628] on button "Save" at bounding box center [1214, 629] width 46 height 29
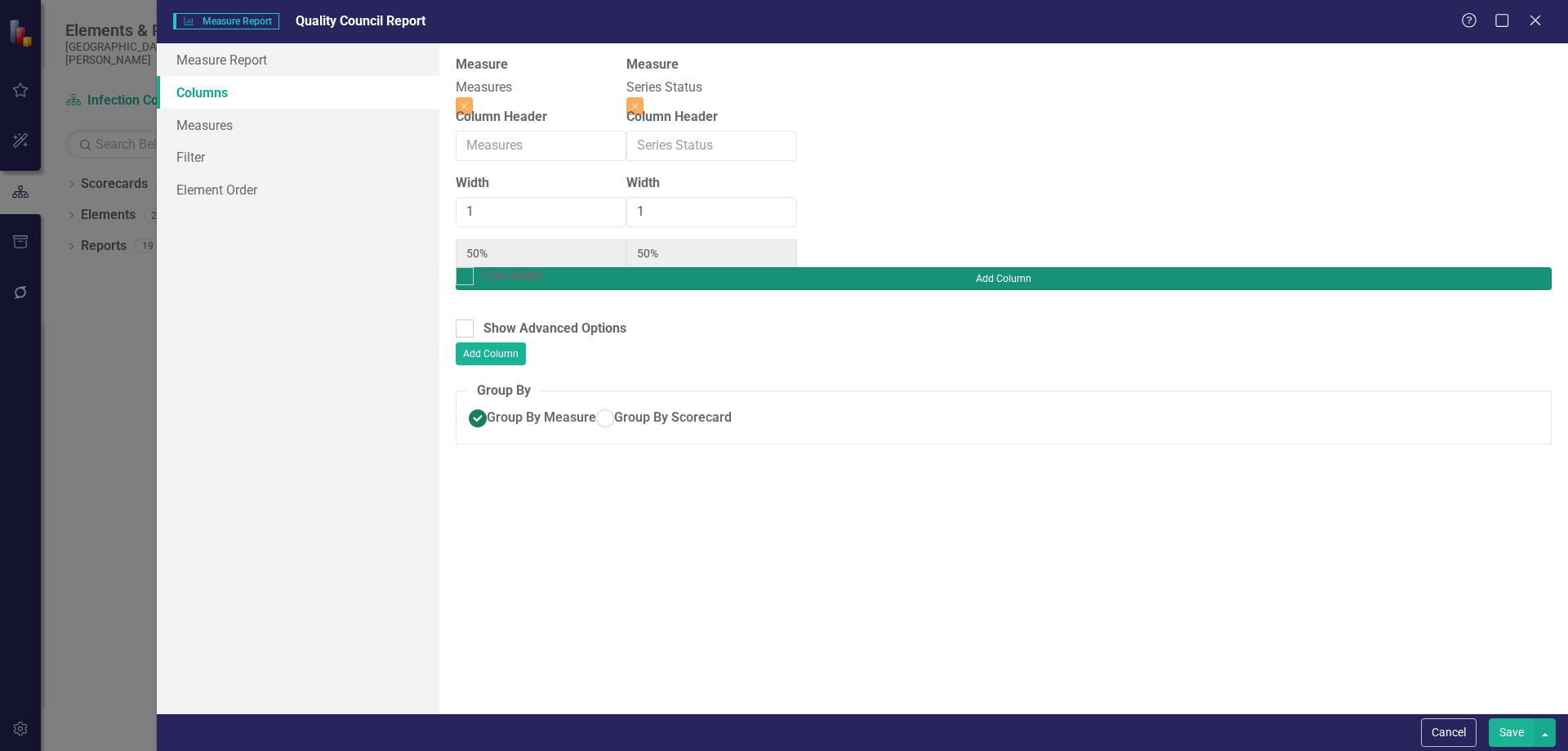
type input "33%"
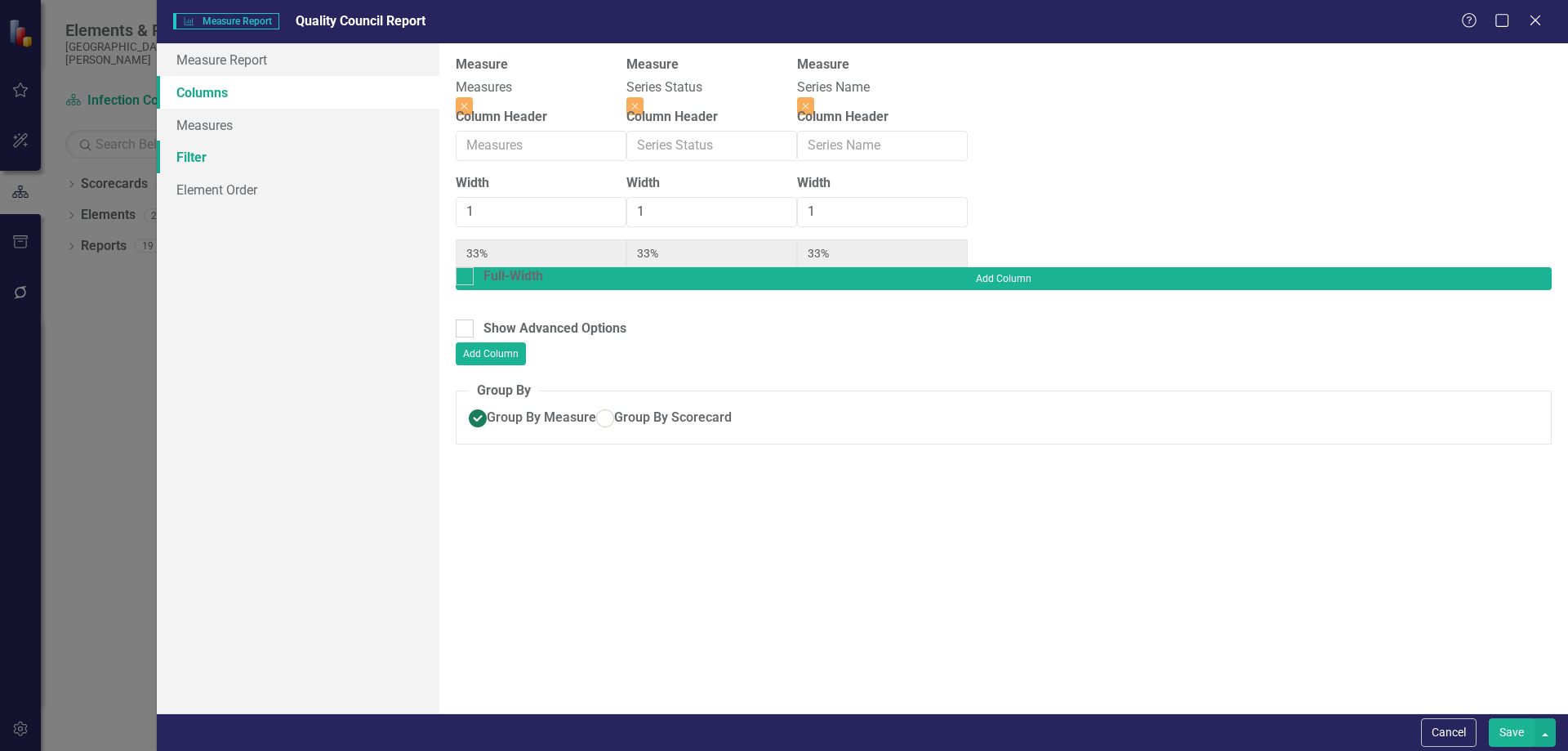
click at [212, 159] on link "Filter" at bounding box center [299, 156] width 283 height 33
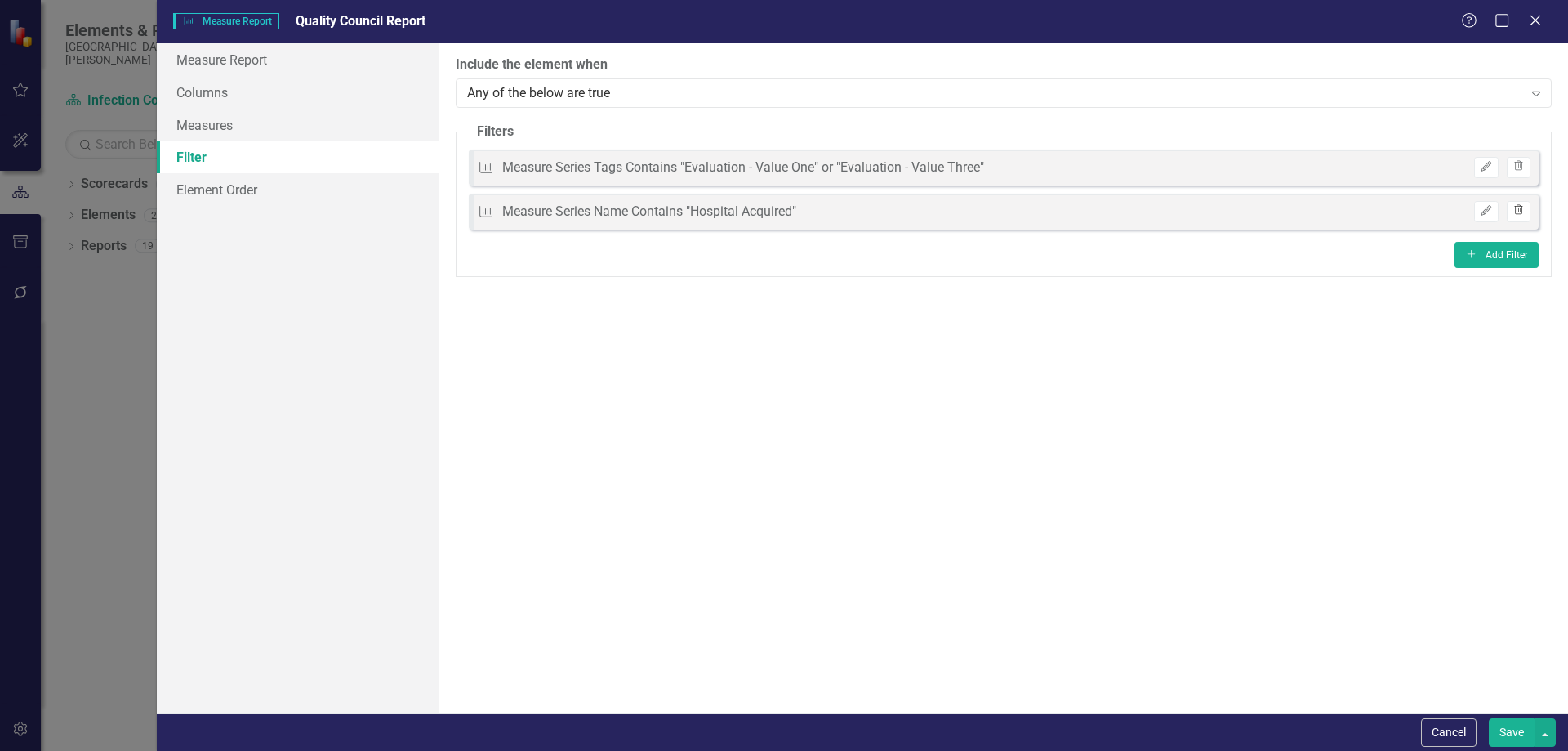
click at [1519, 208] on icon "Trash" at bounding box center [1519, 210] width 12 height 10
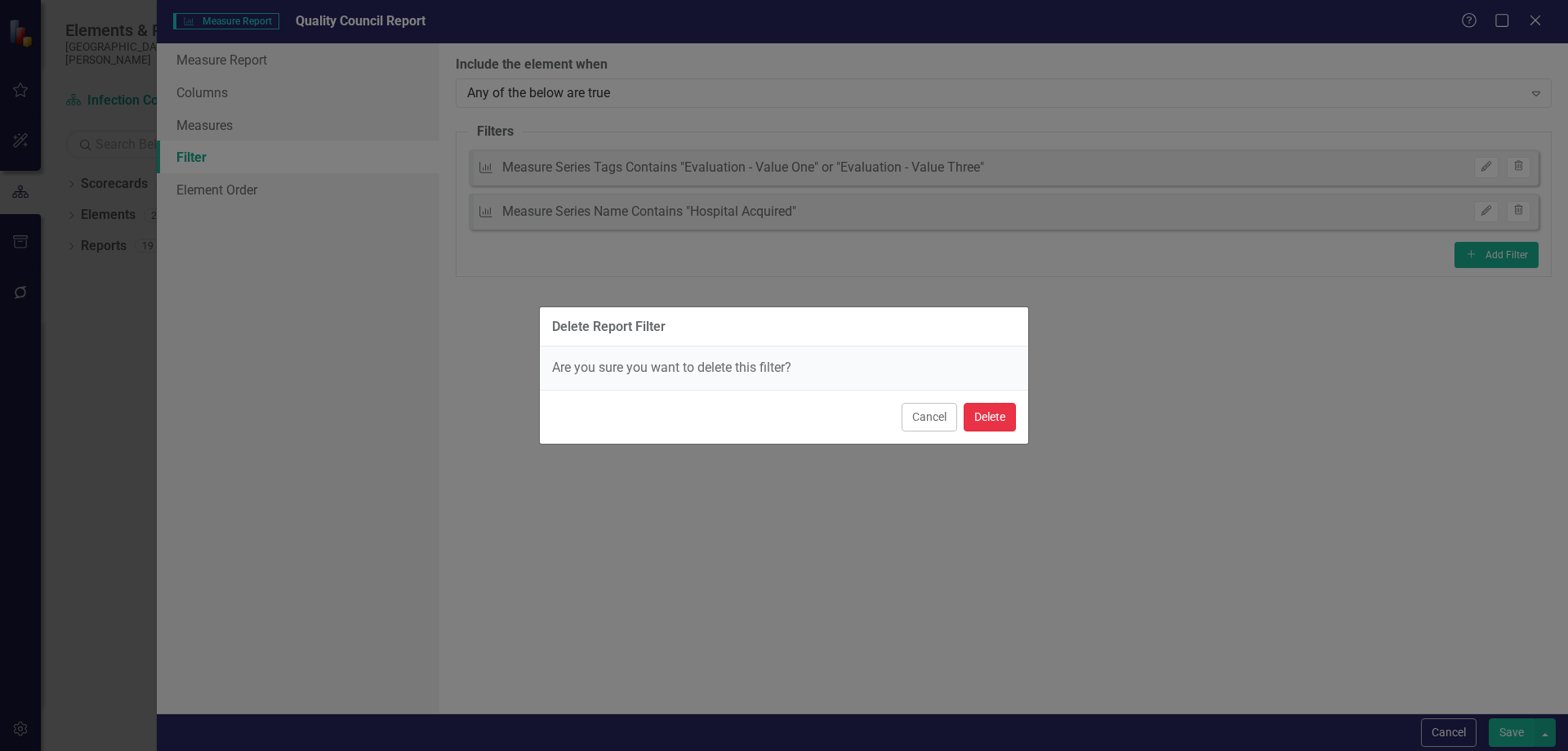
click at [988, 418] on button "Delete" at bounding box center [990, 417] width 52 height 29
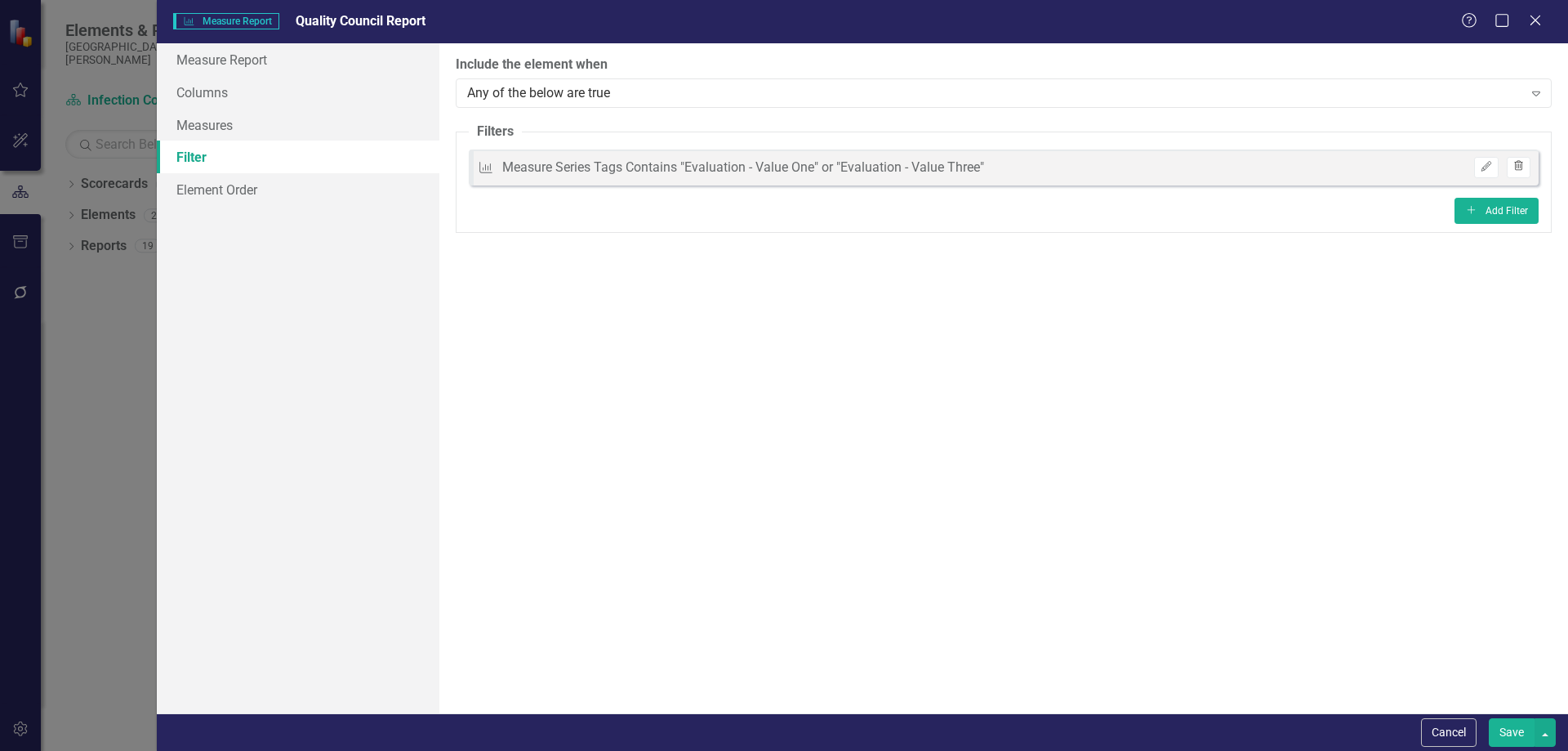
click at [1520, 162] on icon "Trash" at bounding box center [1519, 167] width 12 height 10
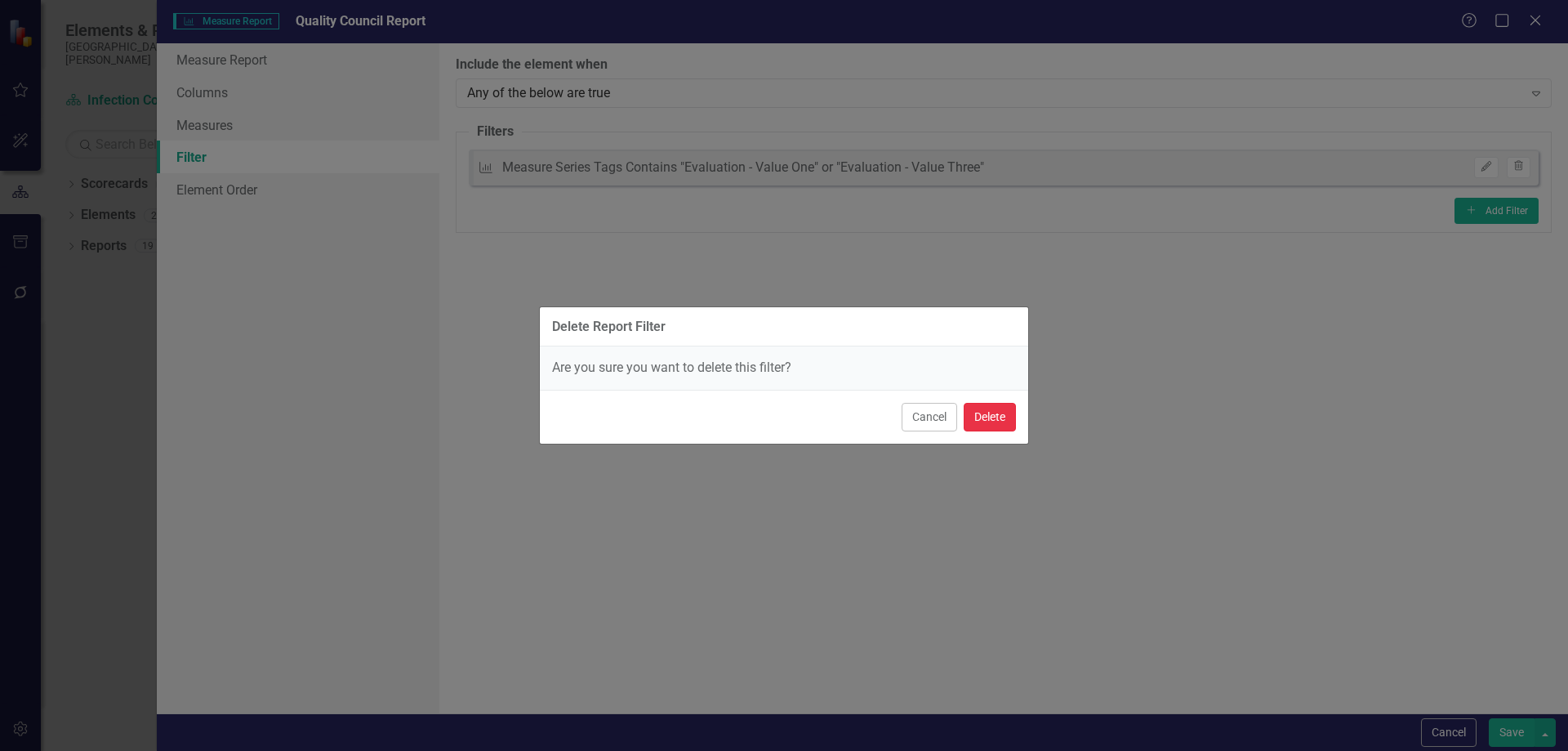
click at [970, 416] on button "Delete" at bounding box center [990, 417] width 52 height 29
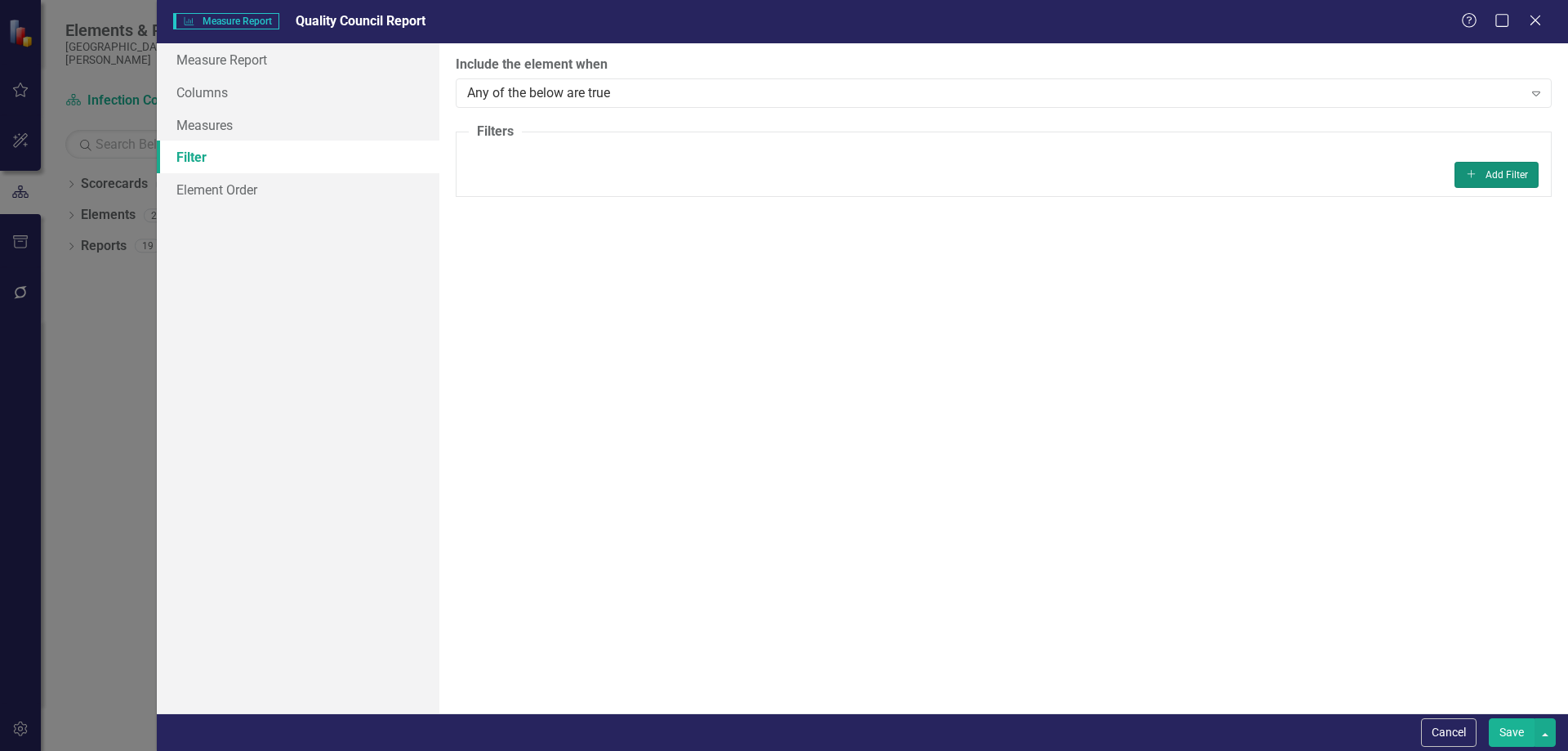
click at [1520, 178] on button "Add Add Filter" at bounding box center [1496, 175] width 84 height 26
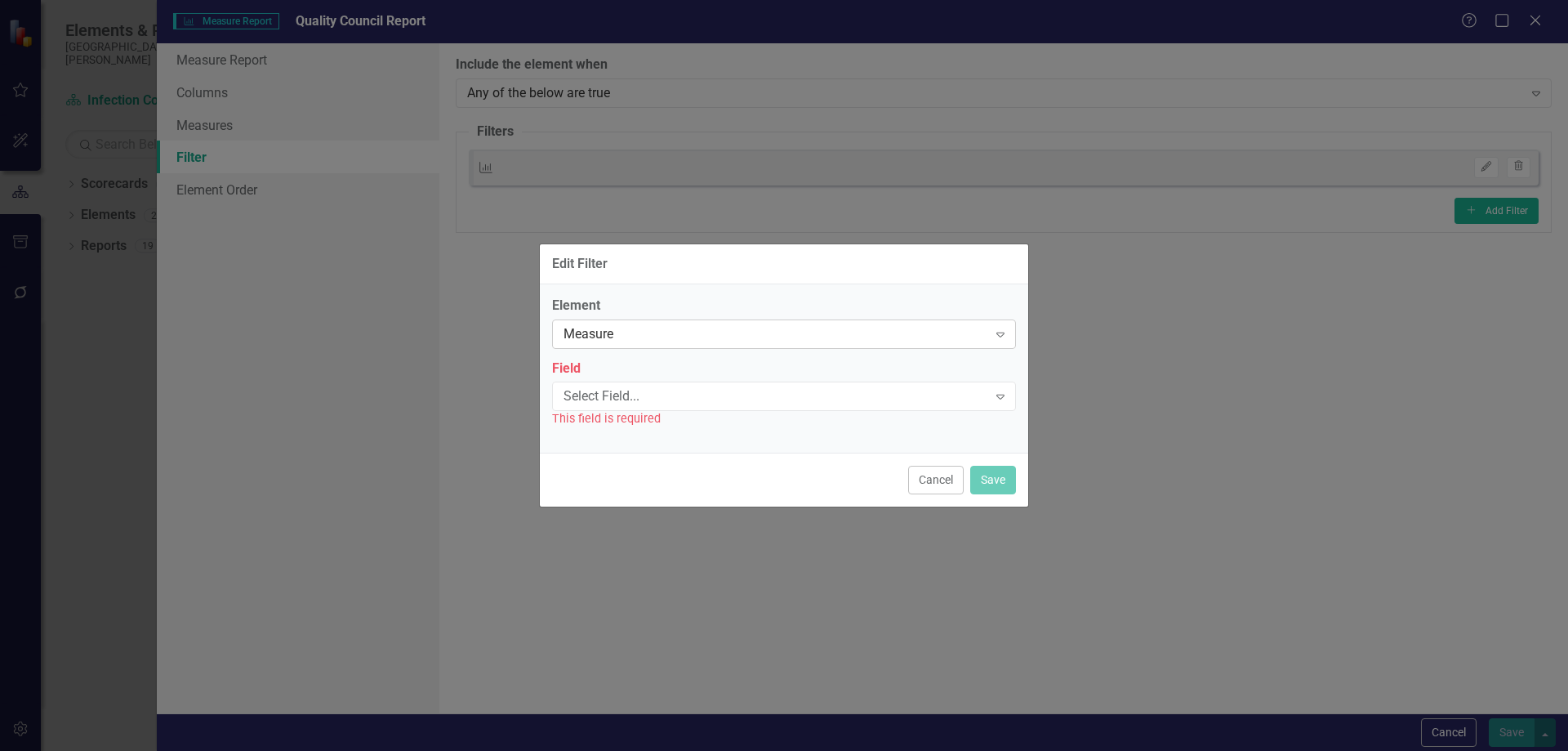
click at [645, 344] on div "Measure Expand" at bounding box center [784, 334] width 464 height 30
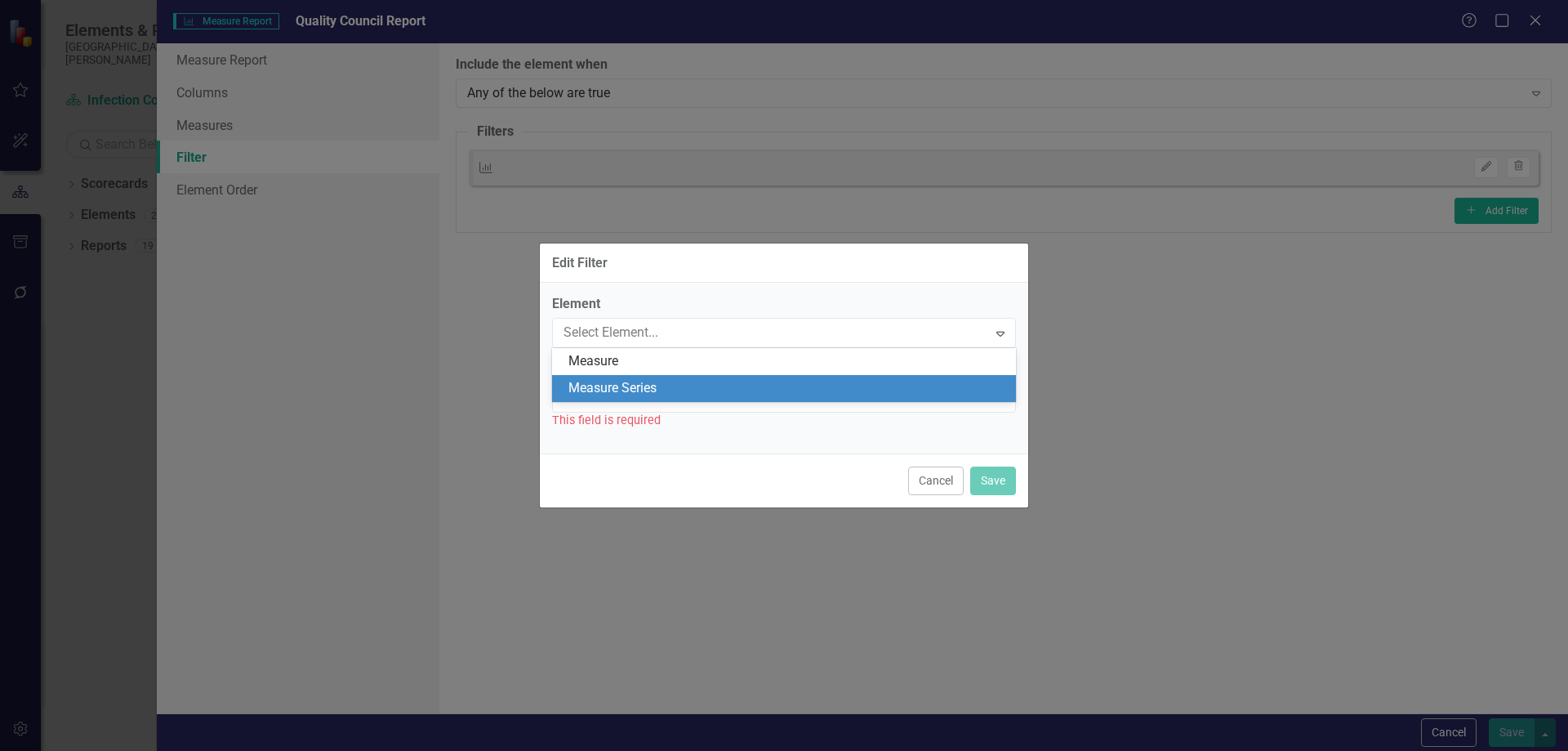
click at [637, 380] on div "Measure Series" at bounding box center [787, 389] width 438 height 19
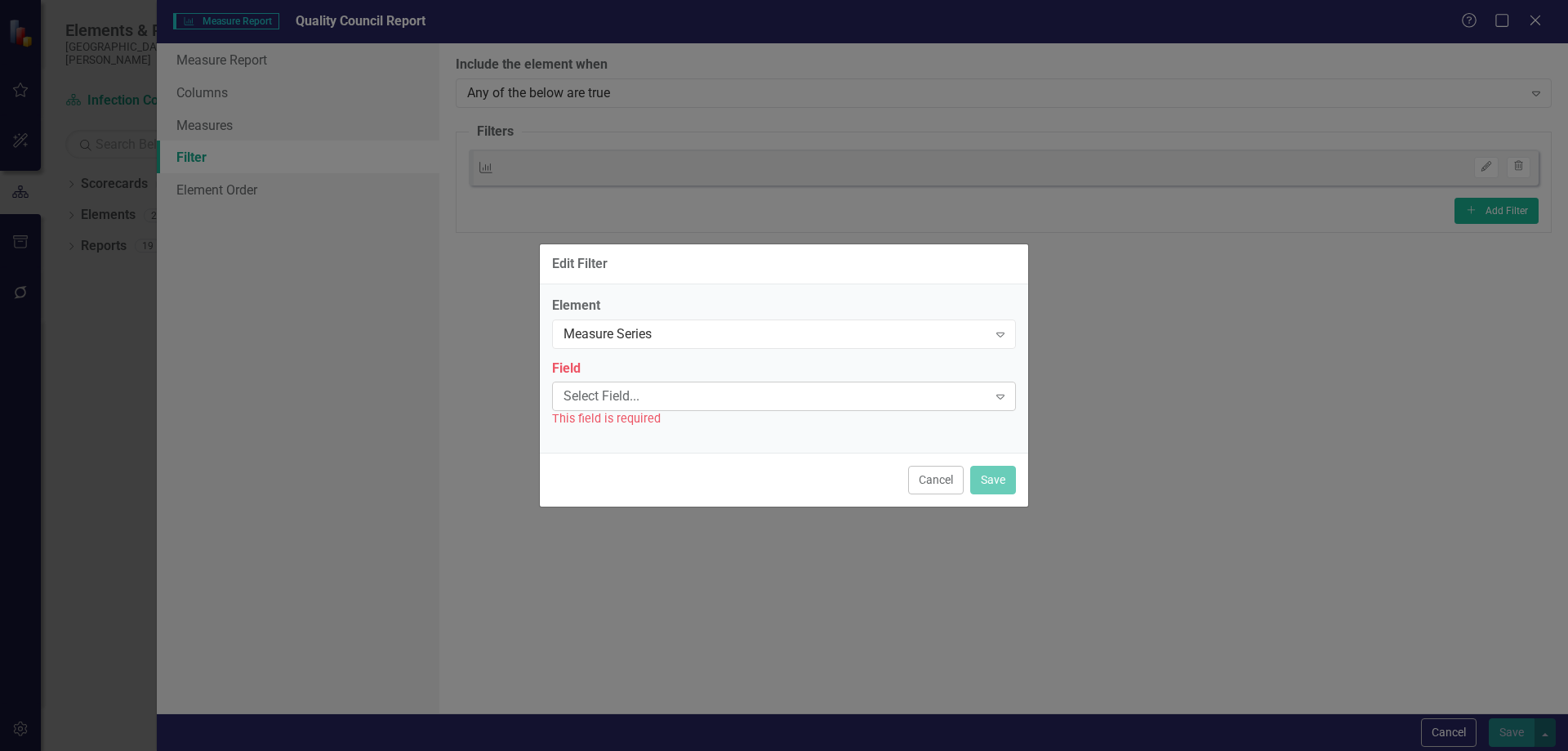
click at [640, 396] on div "Select Field..." at bounding box center [776, 396] width 424 height 19
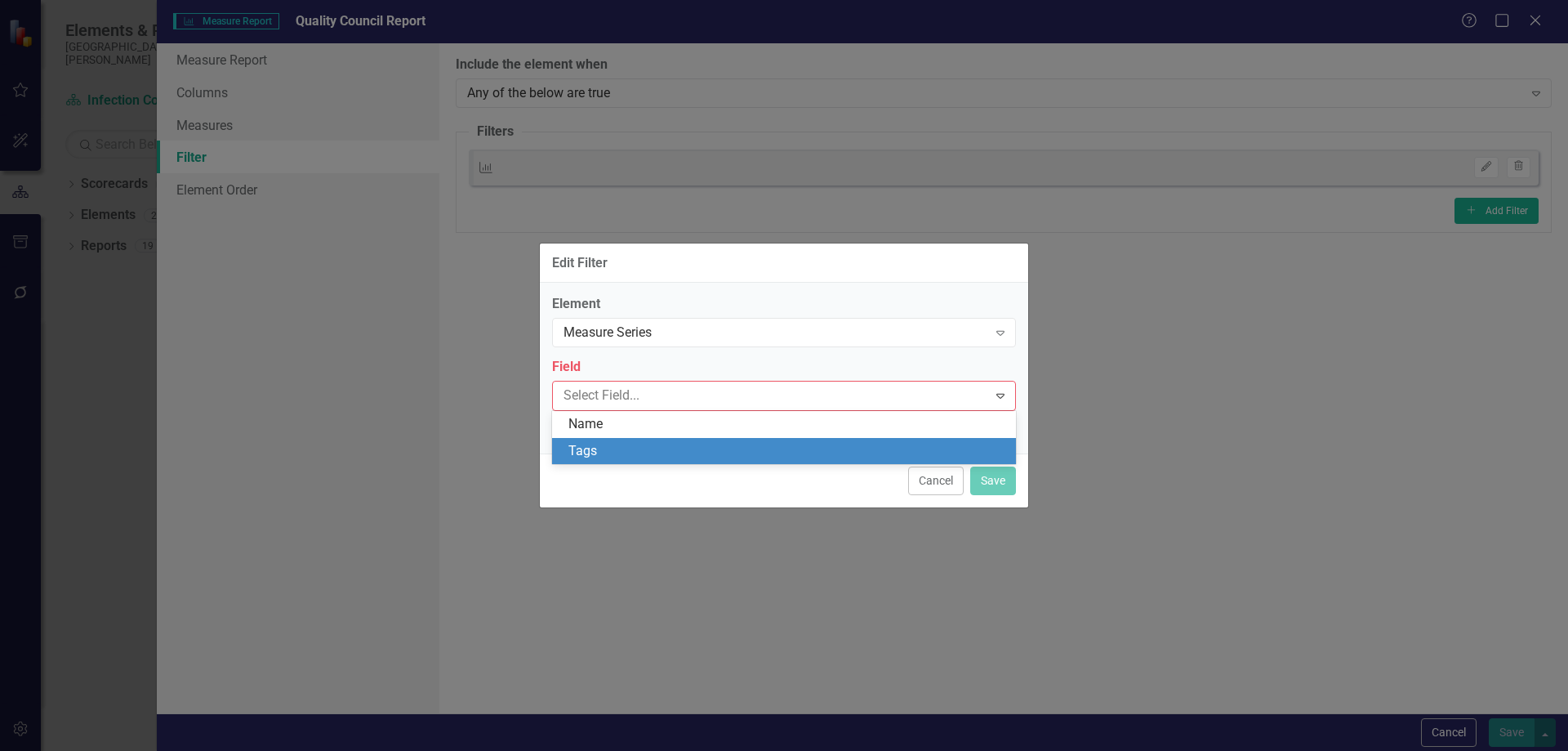
click at [638, 450] on div "Tags" at bounding box center [787, 451] width 438 height 19
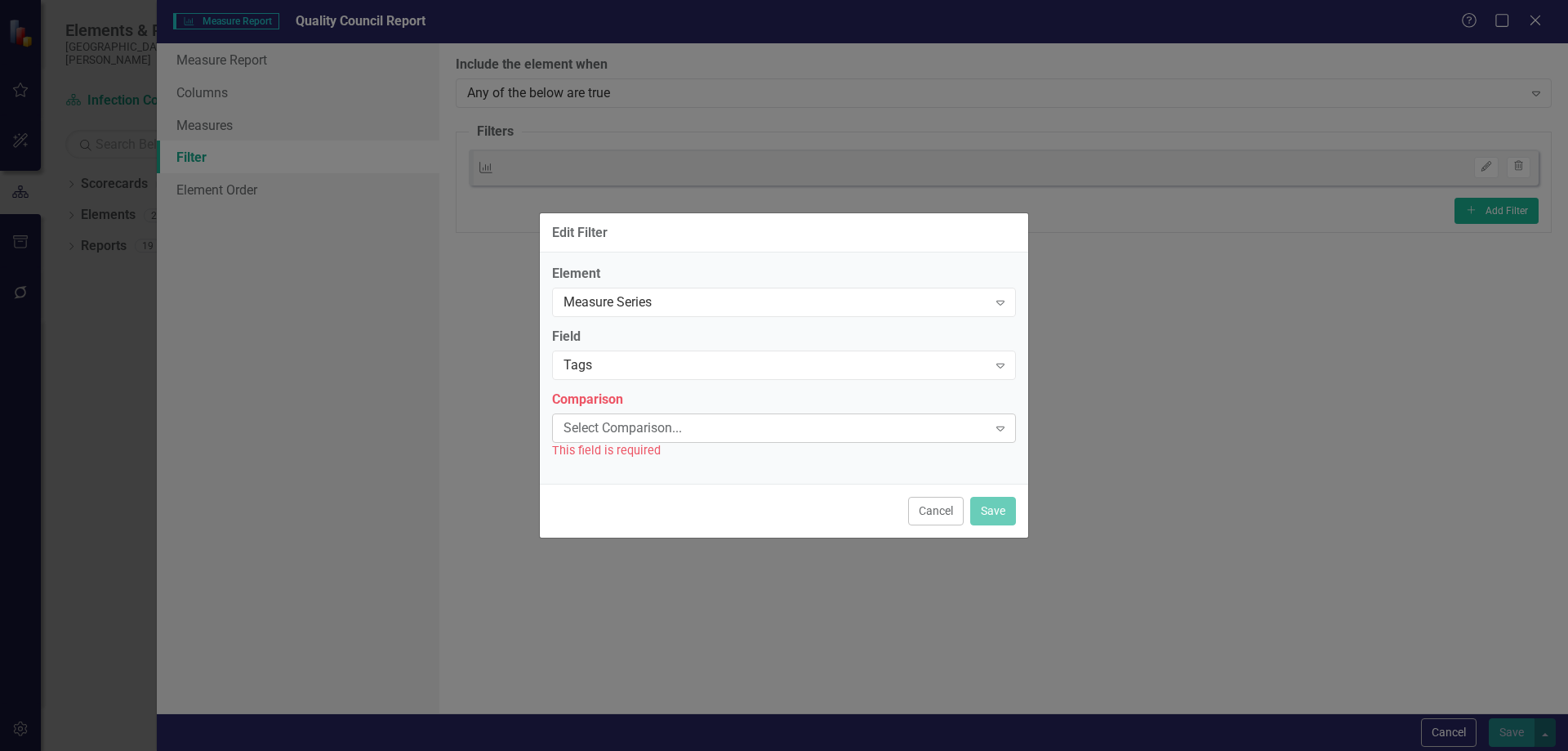
click at [635, 431] on div "Select Comparison..." at bounding box center [776, 428] width 424 height 19
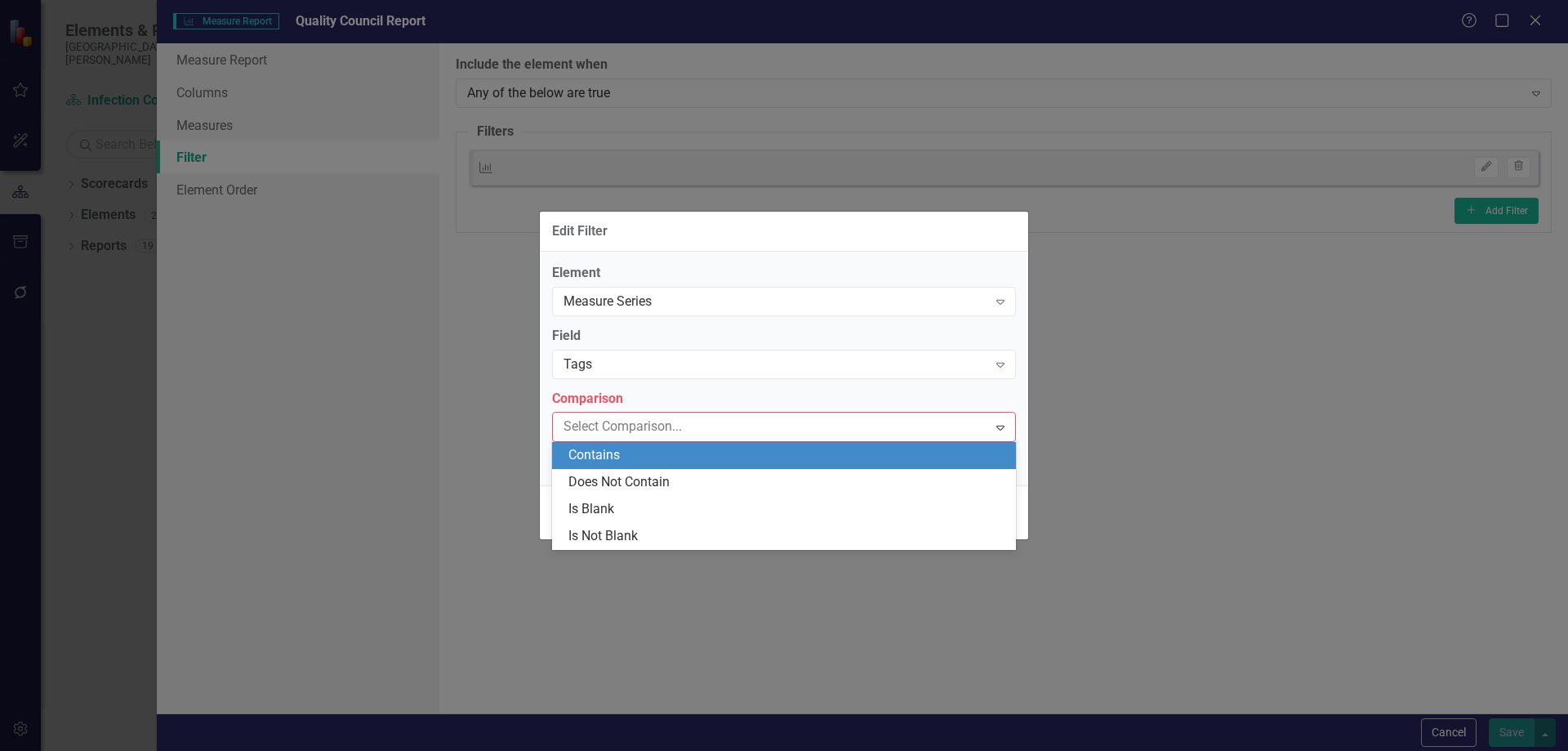
click at [634, 455] on div "Contains" at bounding box center [787, 456] width 438 height 19
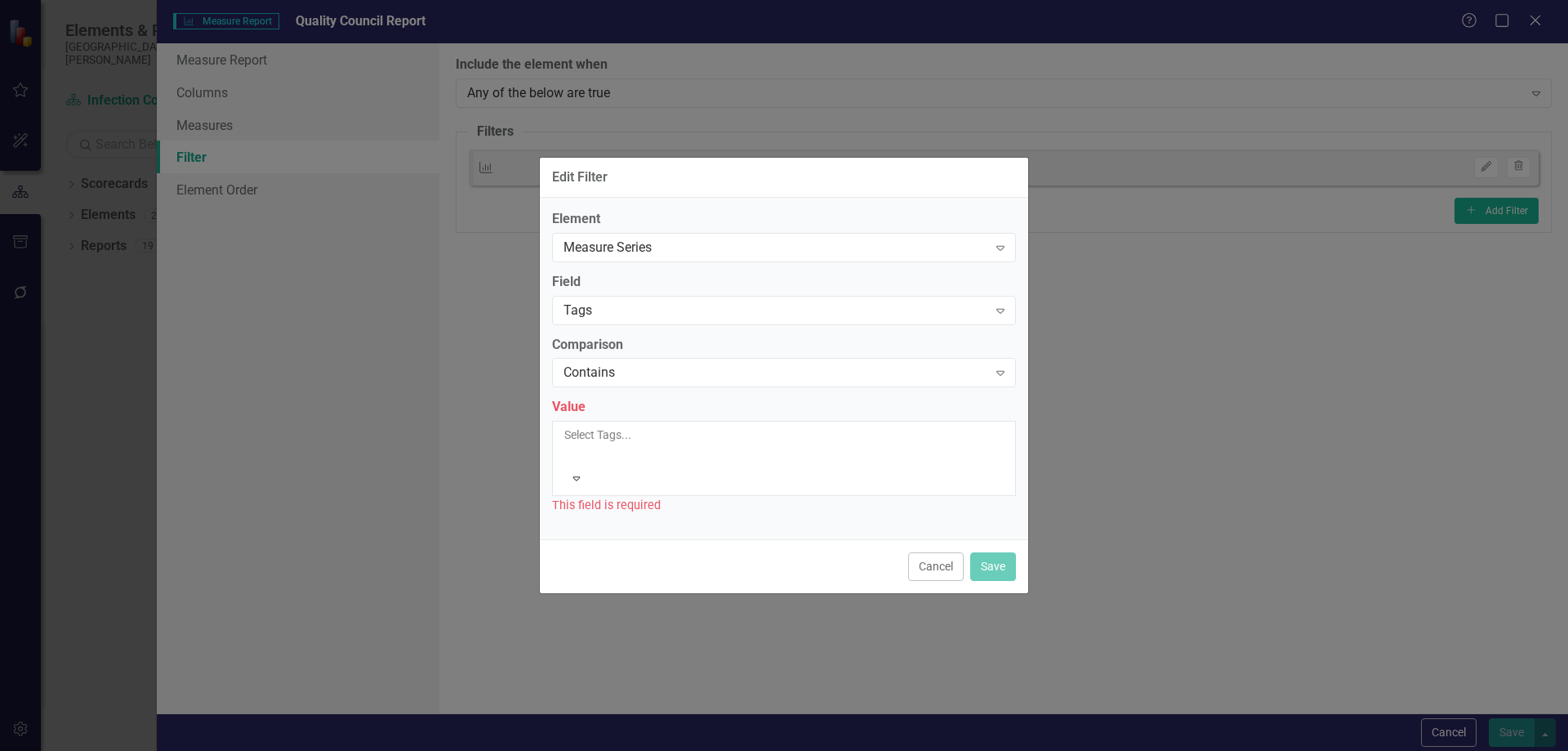
click at [567, 457] on div at bounding box center [565, 454] width 3 height 20
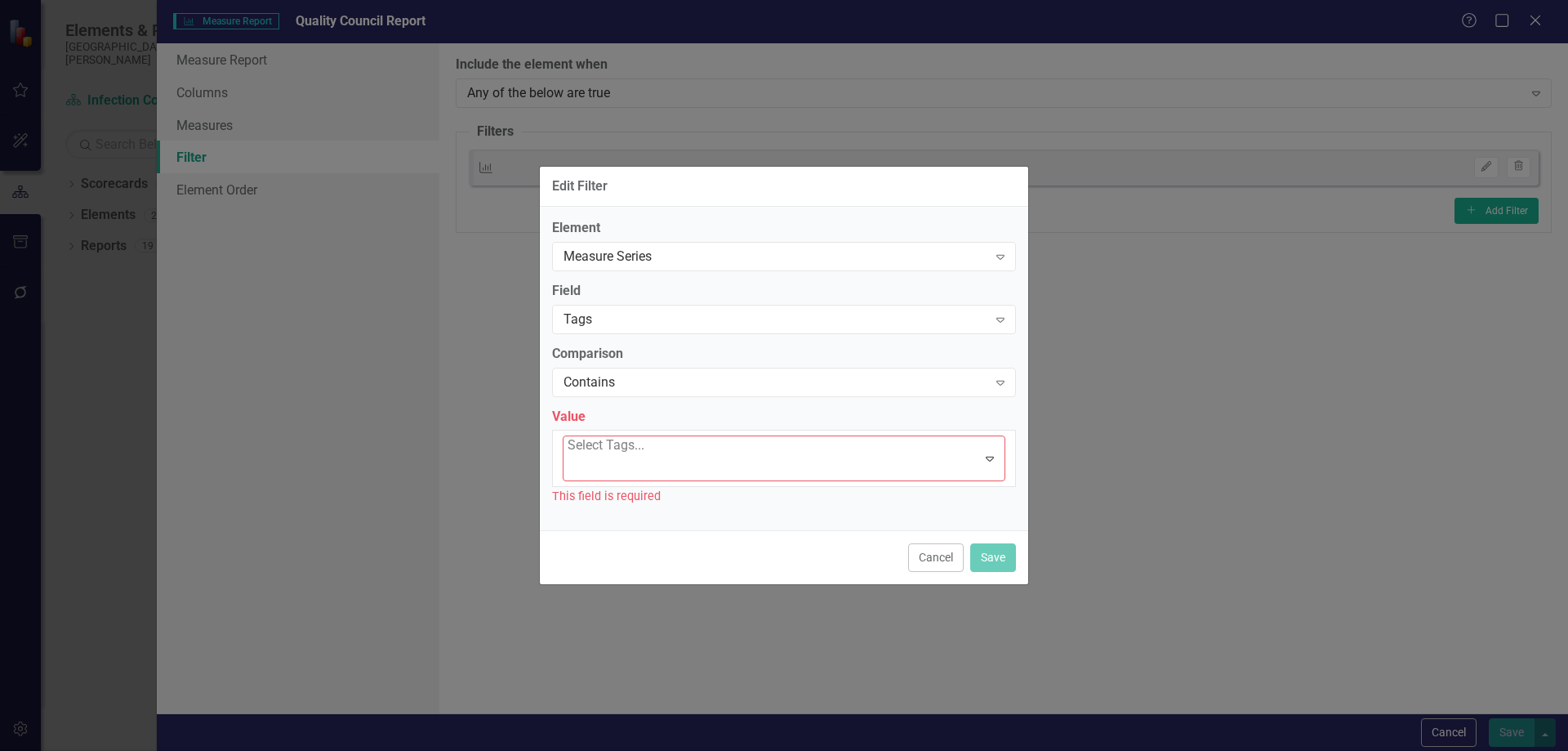
click at [989, 544] on button "Save" at bounding box center [992, 557] width 46 height 29
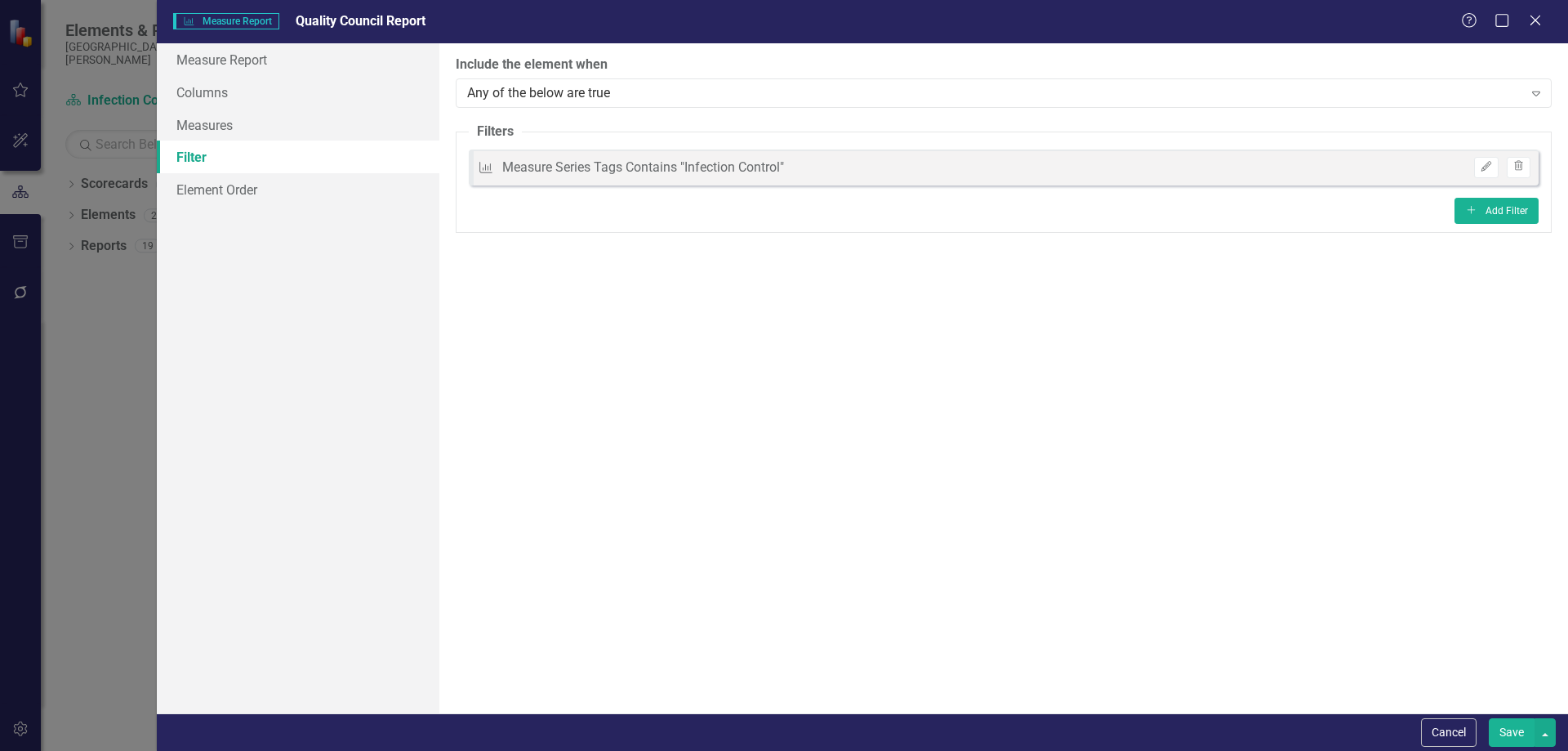
click at [1518, 733] on button "Save" at bounding box center [1511, 732] width 46 height 29
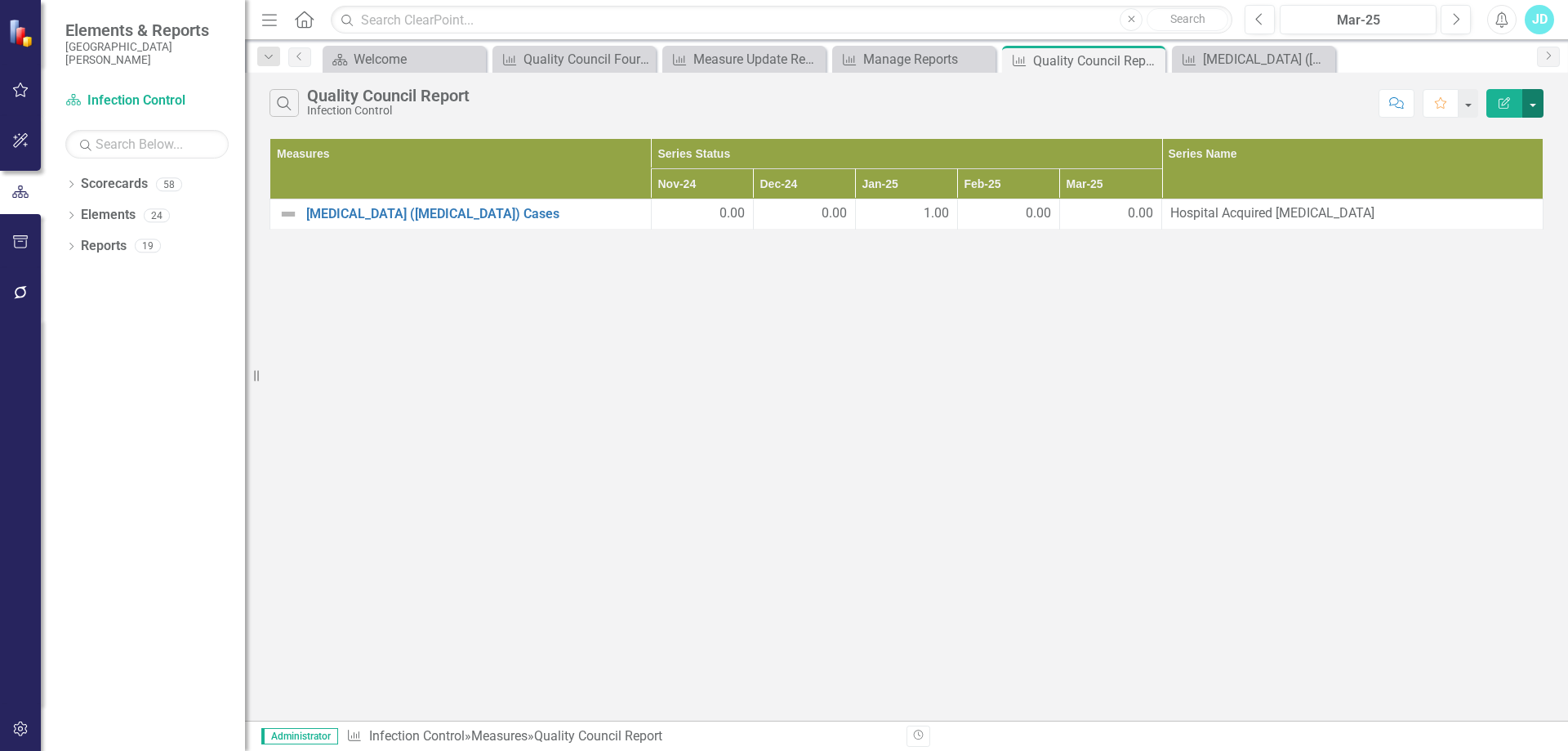
click at [1537, 101] on button "button" at bounding box center [1533, 103] width 21 height 29
click at [1508, 128] on link "Edit Report Edit Report" at bounding box center [1478, 133] width 129 height 30
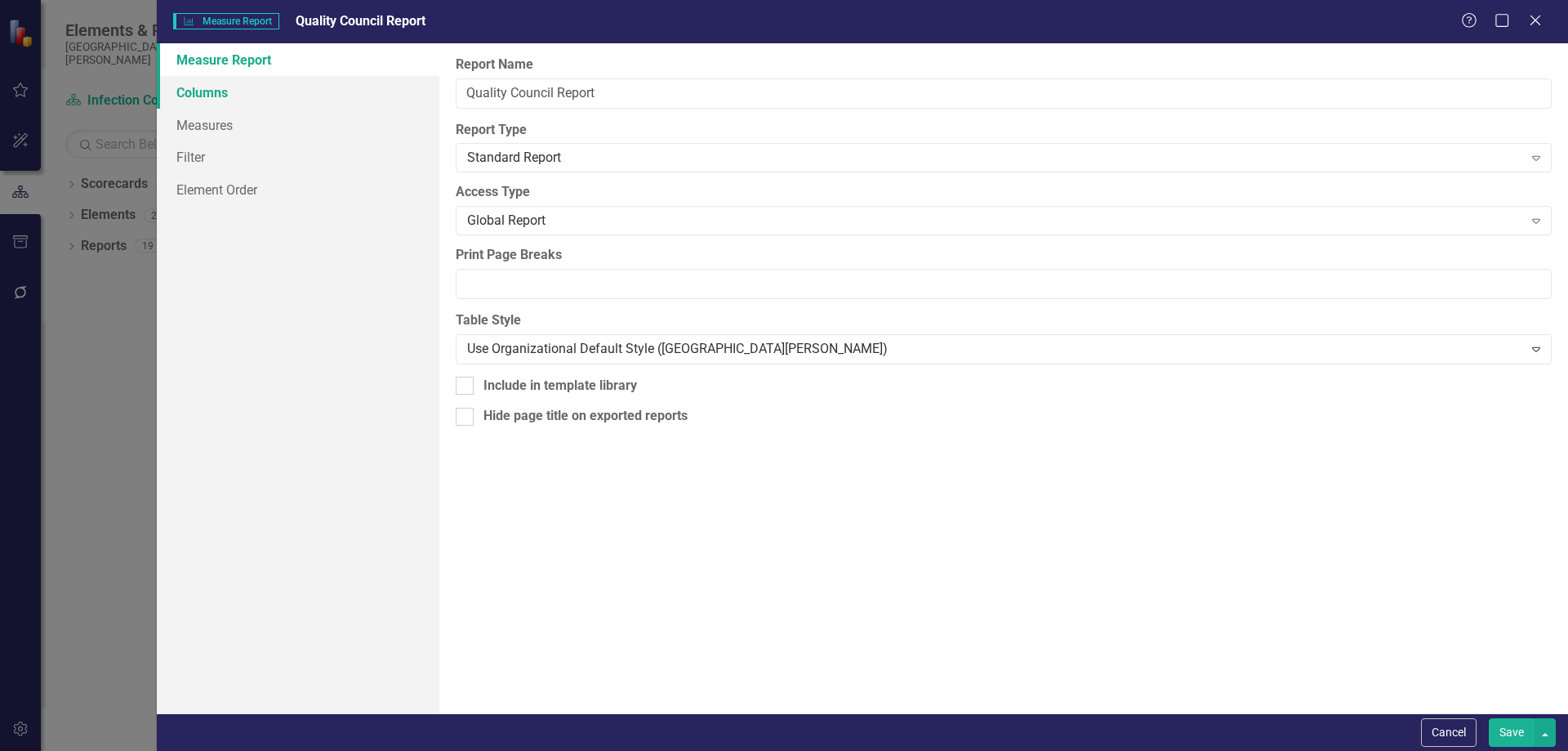
click at [222, 105] on link "Columns" at bounding box center [299, 92] width 283 height 33
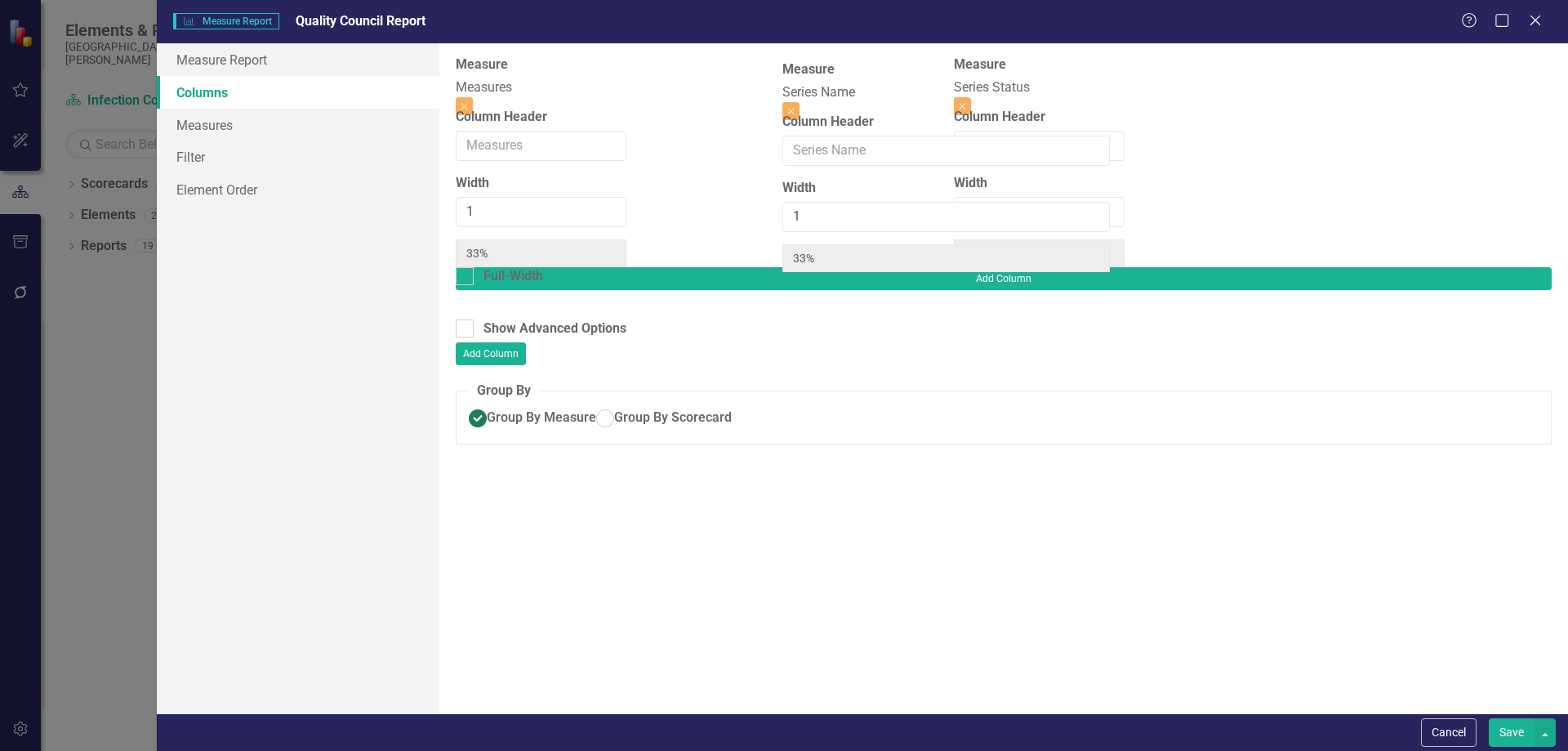
drag, startPoint x: 1266, startPoint y: 92, endPoint x: 937, endPoint y: 97, distance: 329.0
click at [937, 97] on div "Measure Measures Close Column Header Width 1 33% Full-Width Measure Series Stat…" at bounding box center [711, 161] width 512 height 211
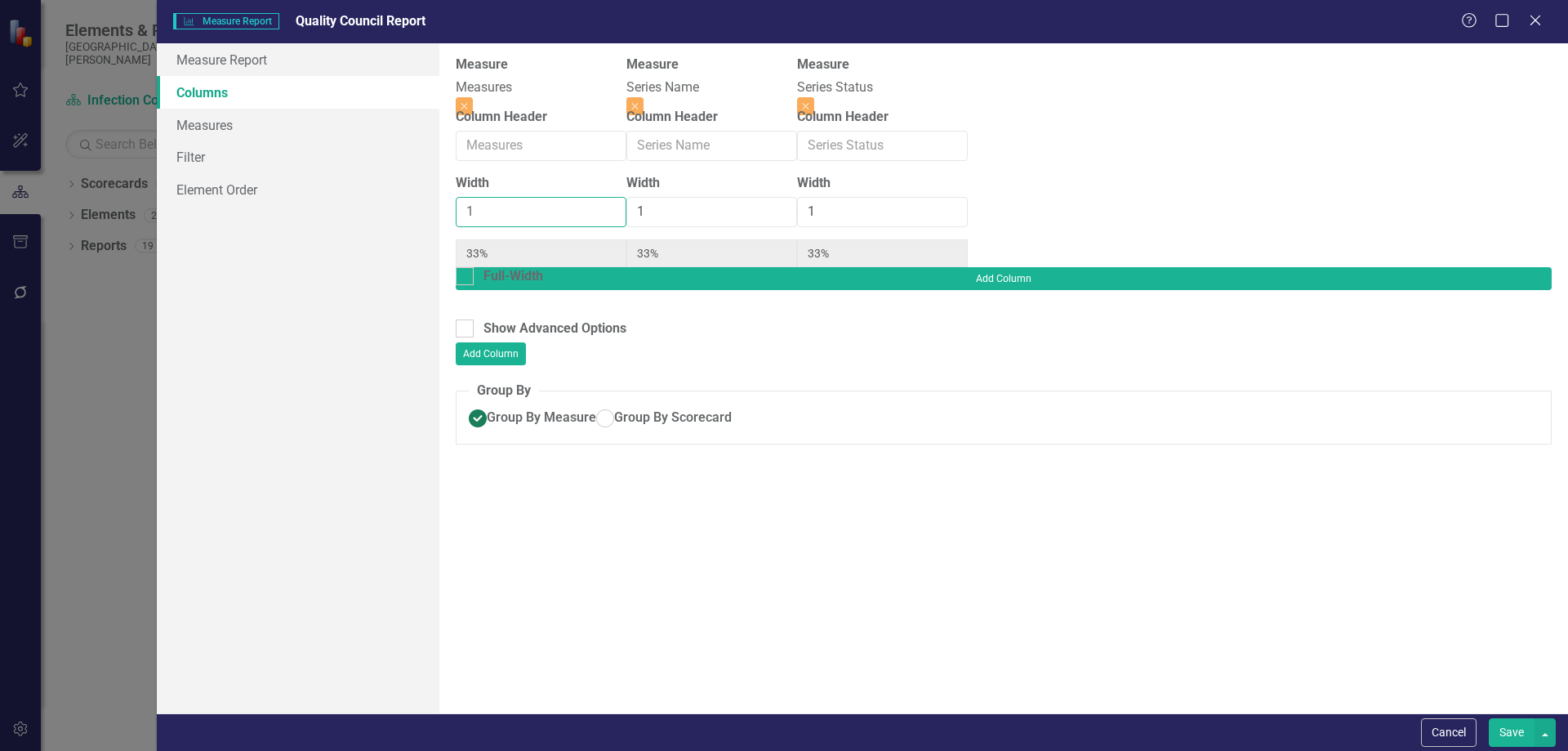
click at [525, 216] on input "1" at bounding box center [541, 212] width 171 height 30
click at [1511, 742] on button "Save" at bounding box center [1511, 732] width 46 height 29
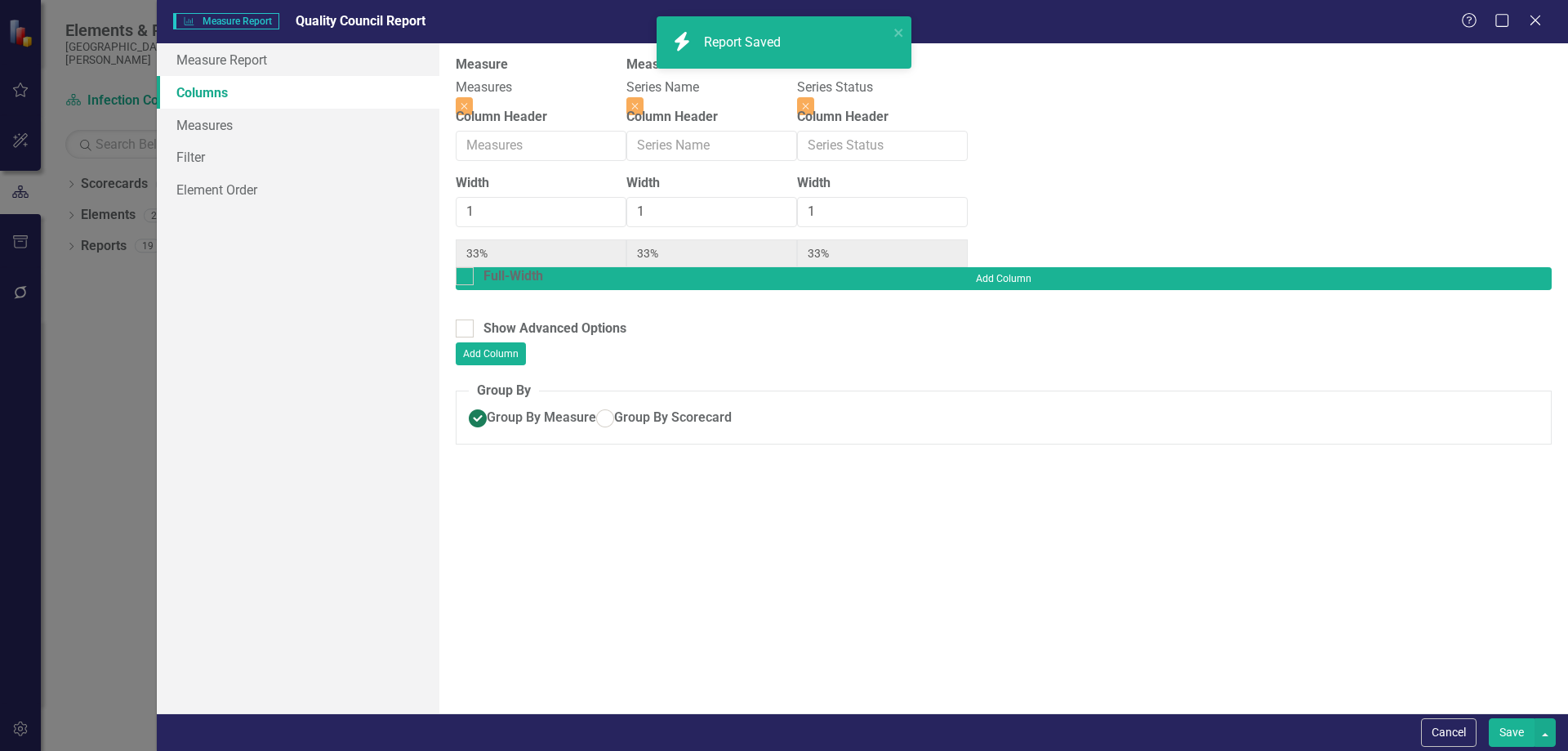
radio input "true"
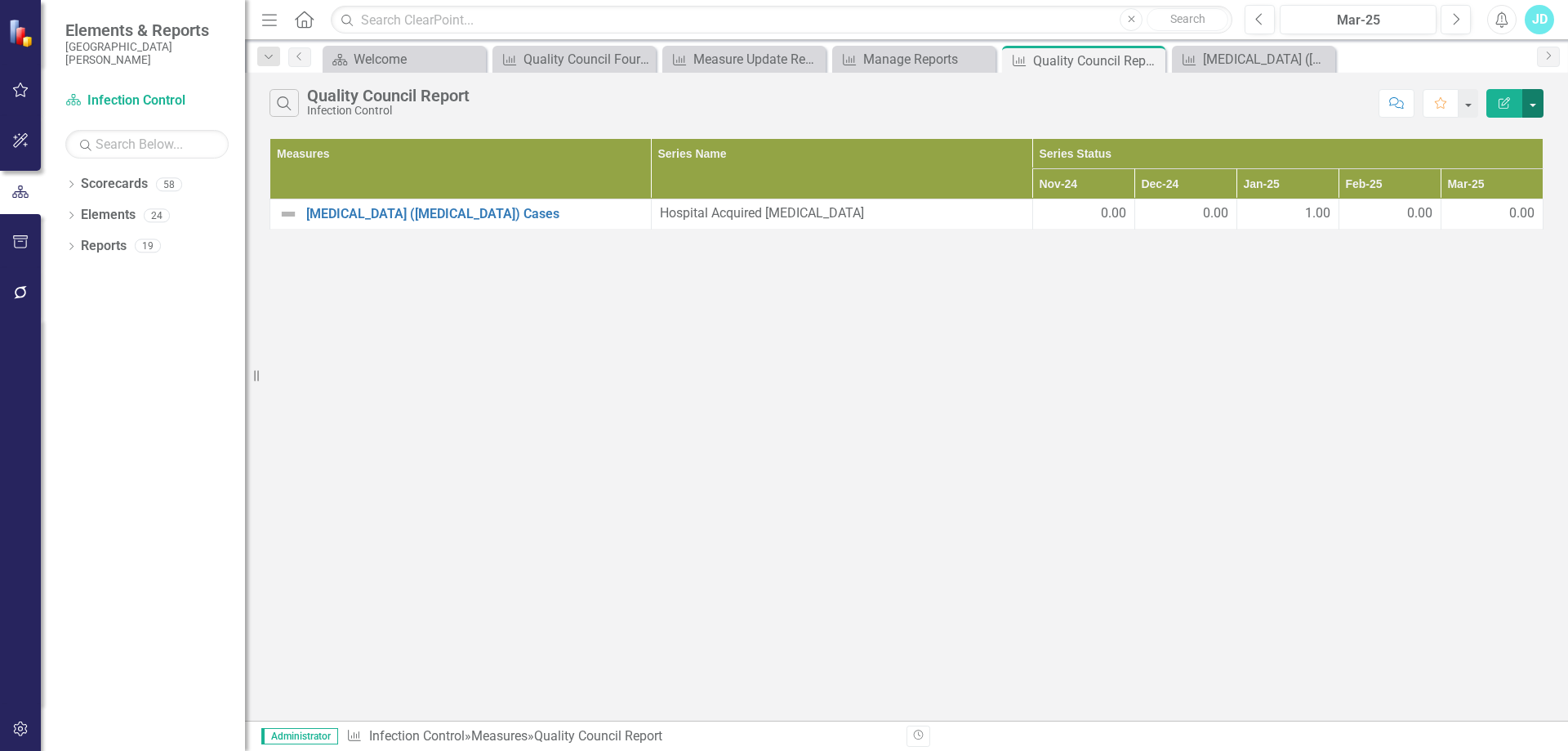
click at [1540, 107] on button "button" at bounding box center [1533, 103] width 21 height 29
click at [1503, 131] on link "Edit Report Edit Report" at bounding box center [1478, 133] width 129 height 30
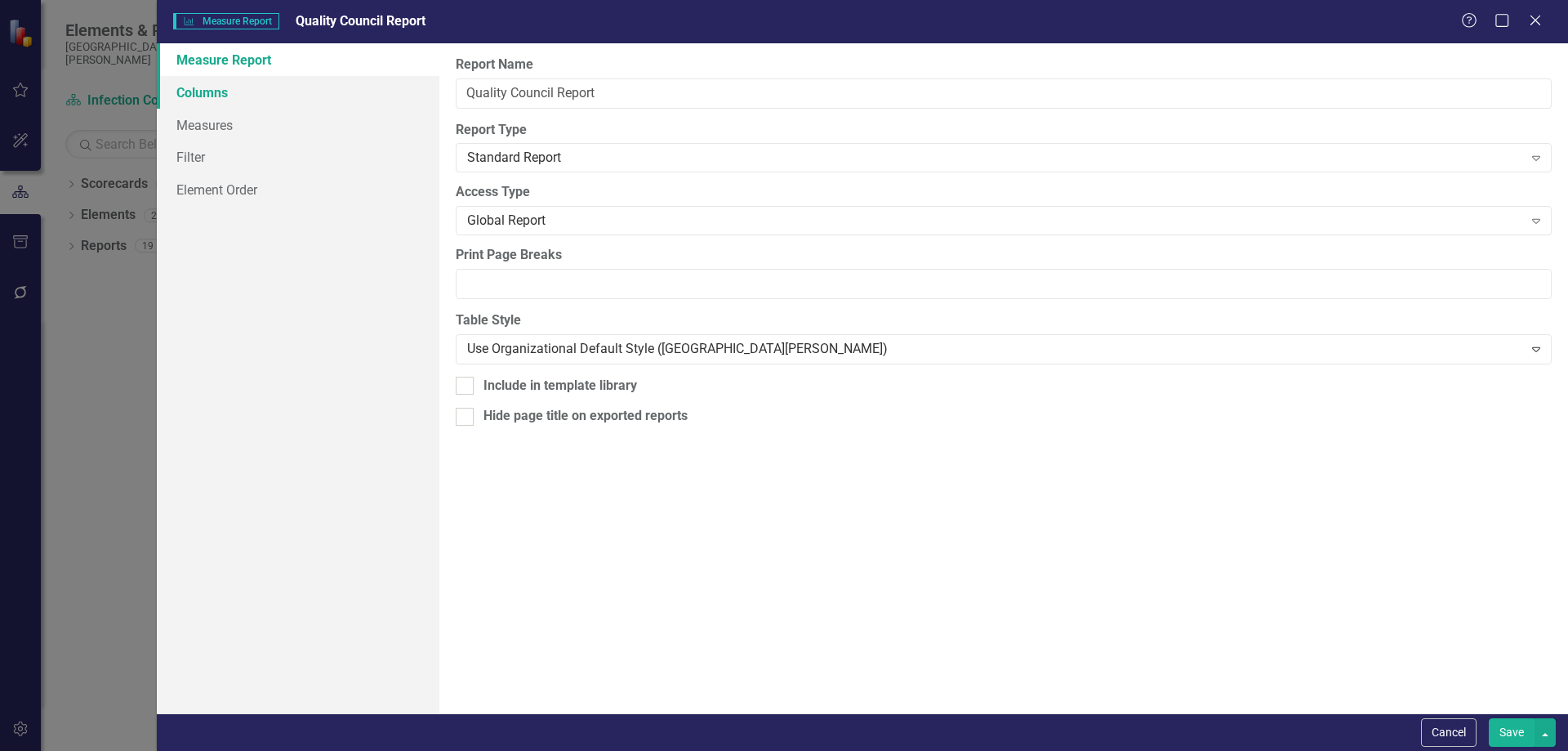
click at [201, 95] on link "Columns" at bounding box center [299, 92] width 283 height 33
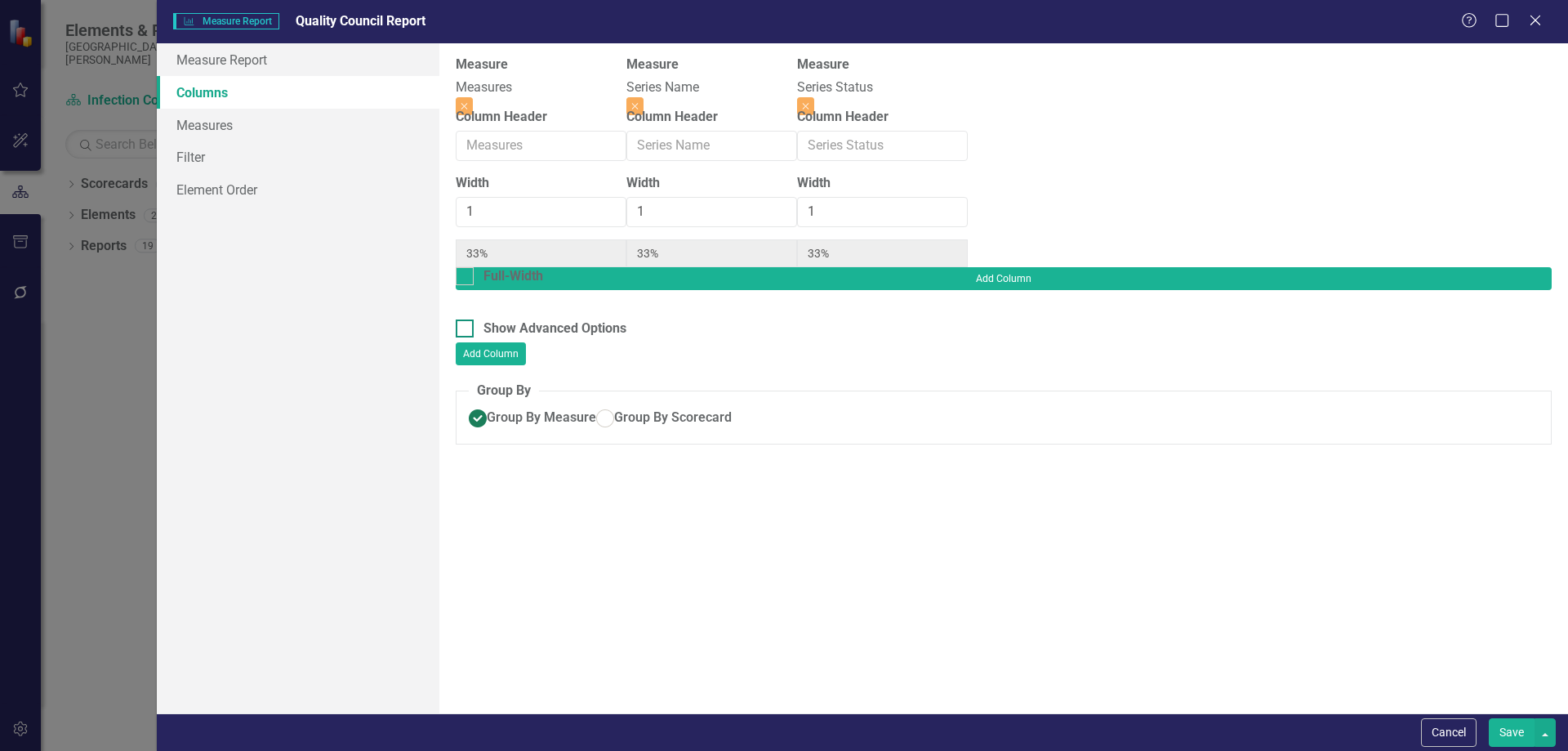
click at [464, 319] on input "Show Advanced Options" at bounding box center [460, 324] width 10 height 10
checkbox input "true"
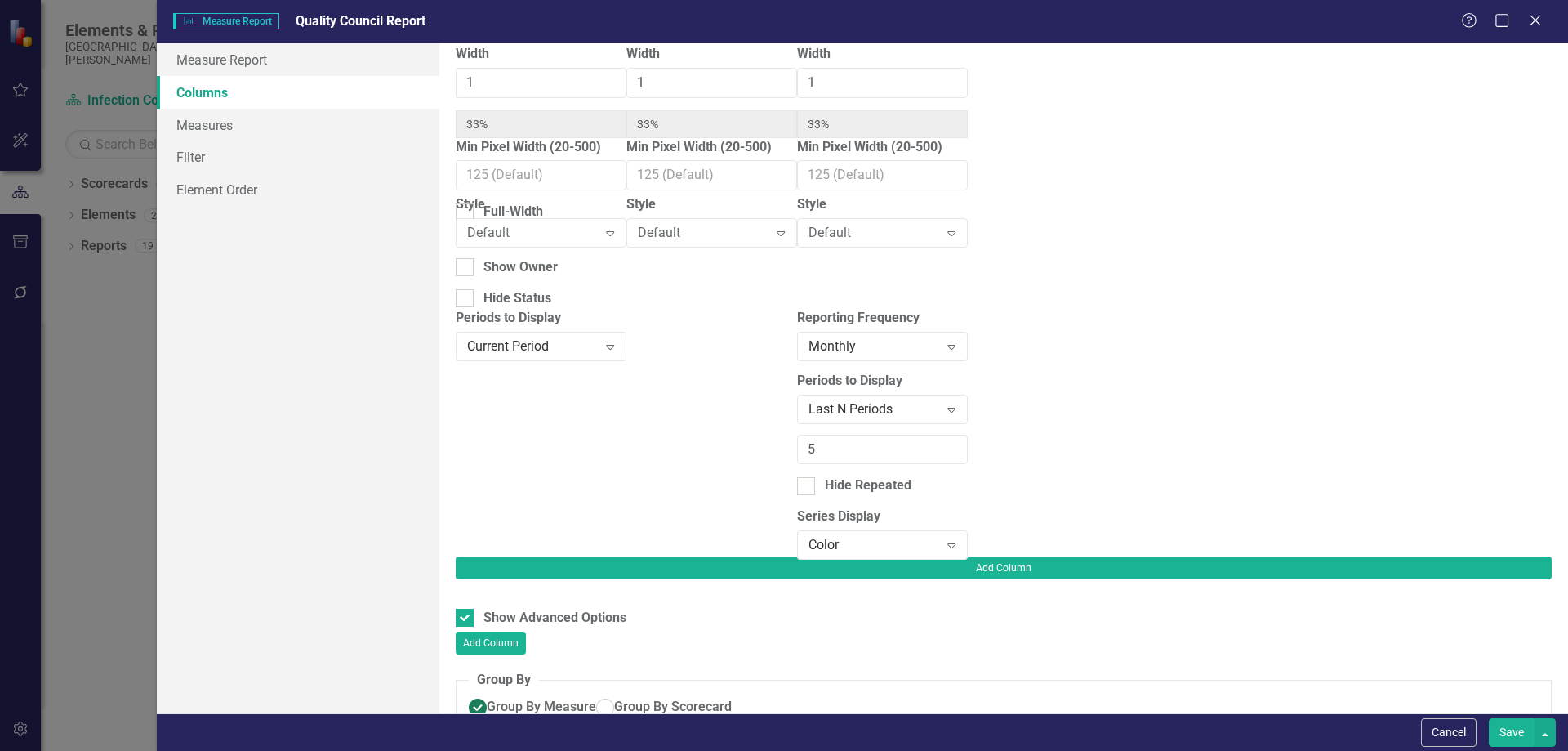
scroll to position [0, 0]
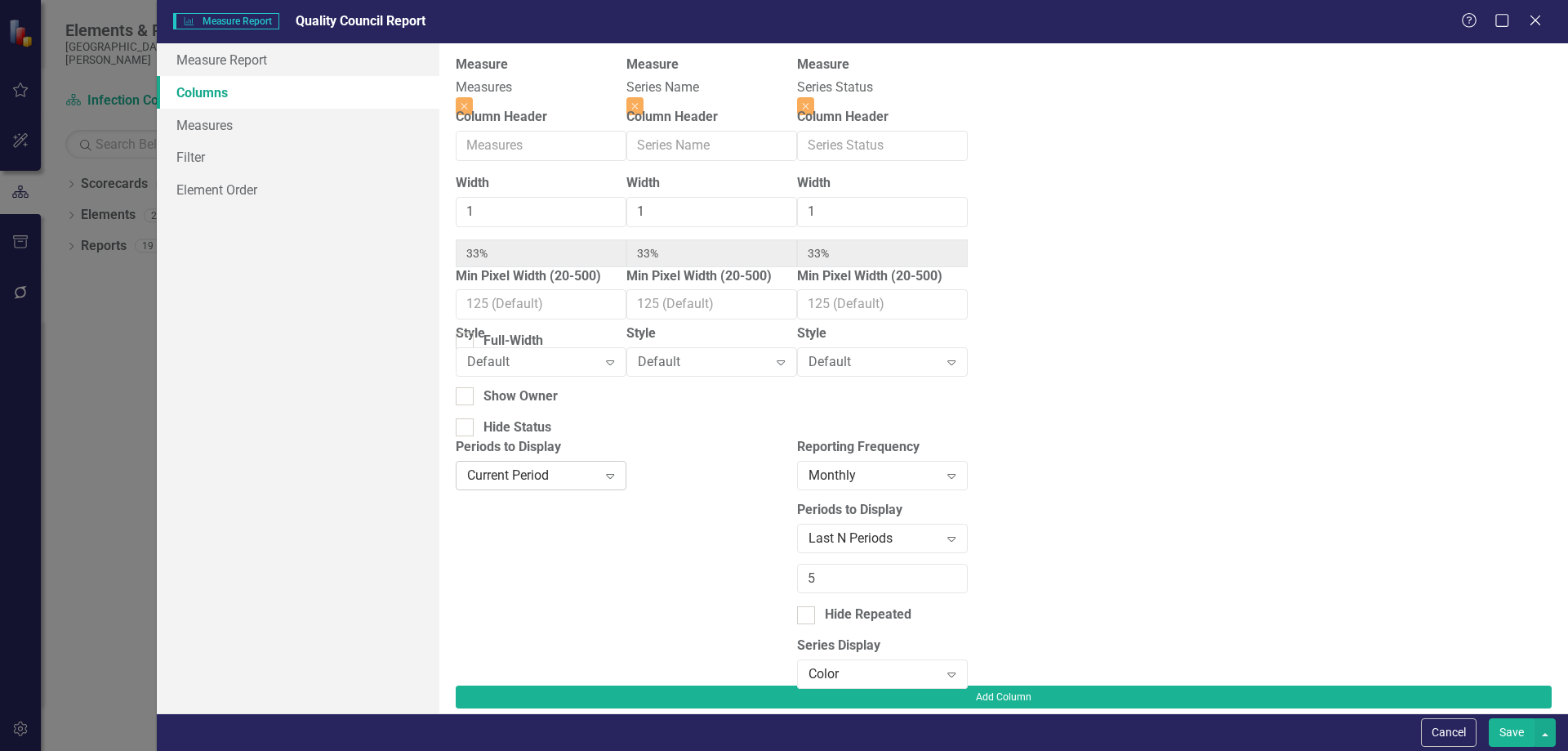
click at [592, 485] on div "Current Period" at bounding box center [532, 476] width 131 height 19
click at [605, 445] on div "Periods to Display 9 results available. Use Up and Down to choose options, pres…" at bounding box center [541, 562] width 171 height 248
click at [467, 422] on input "Hide Status" at bounding box center [460, 423] width 10 height 10
checkbox input "true"
drag, startPoint x: 479, startPoint y: 308, endPoint x: 840, endPoint y: 387, distance: 369.5
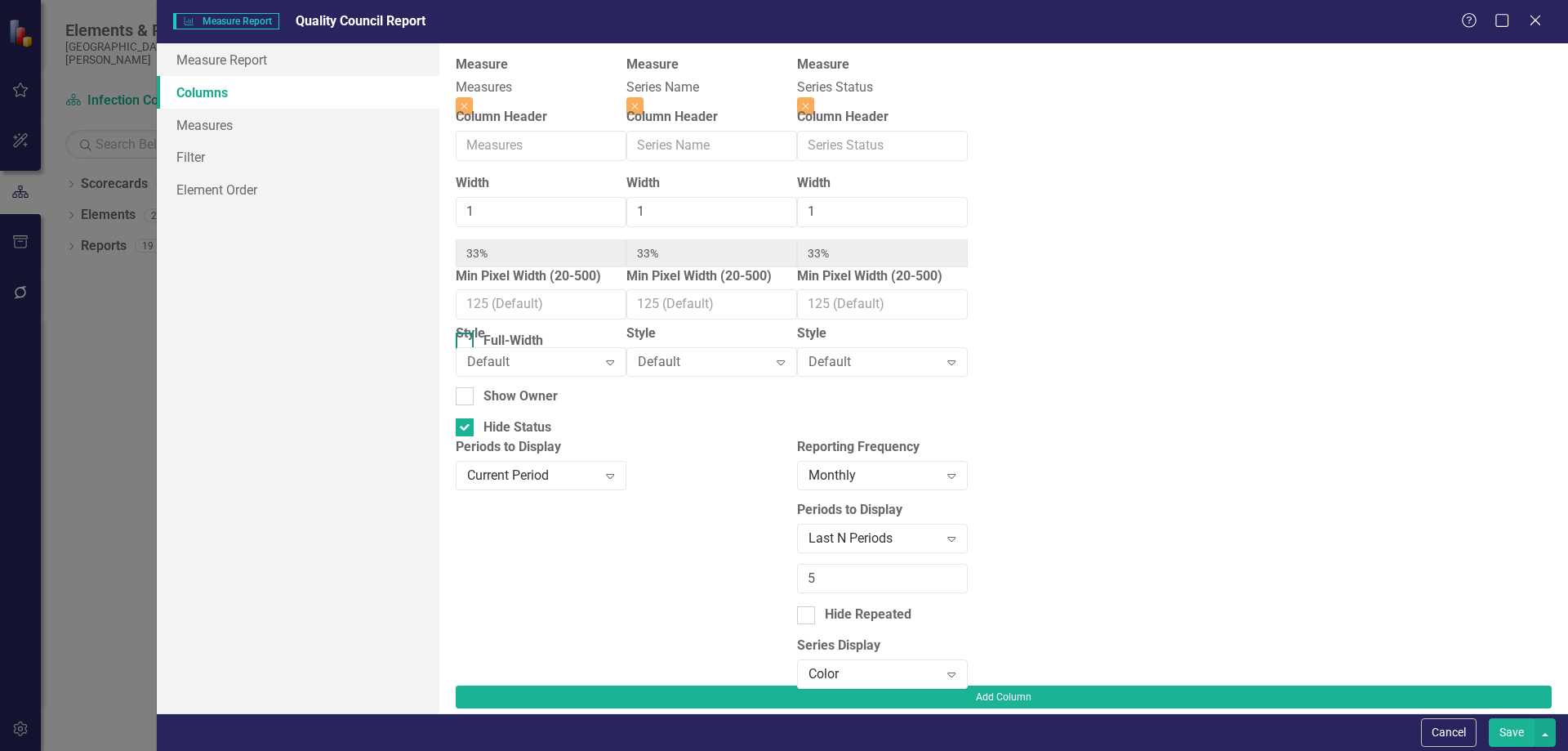
click at [473, 332] on div at bounding box center [464, 341] width 18 height 18
click at [467, 332] on input "Full-Width" at bounding box center [460, 337] width 10 height 10
checkbox input "true"
type input "100%"
type input "50%"
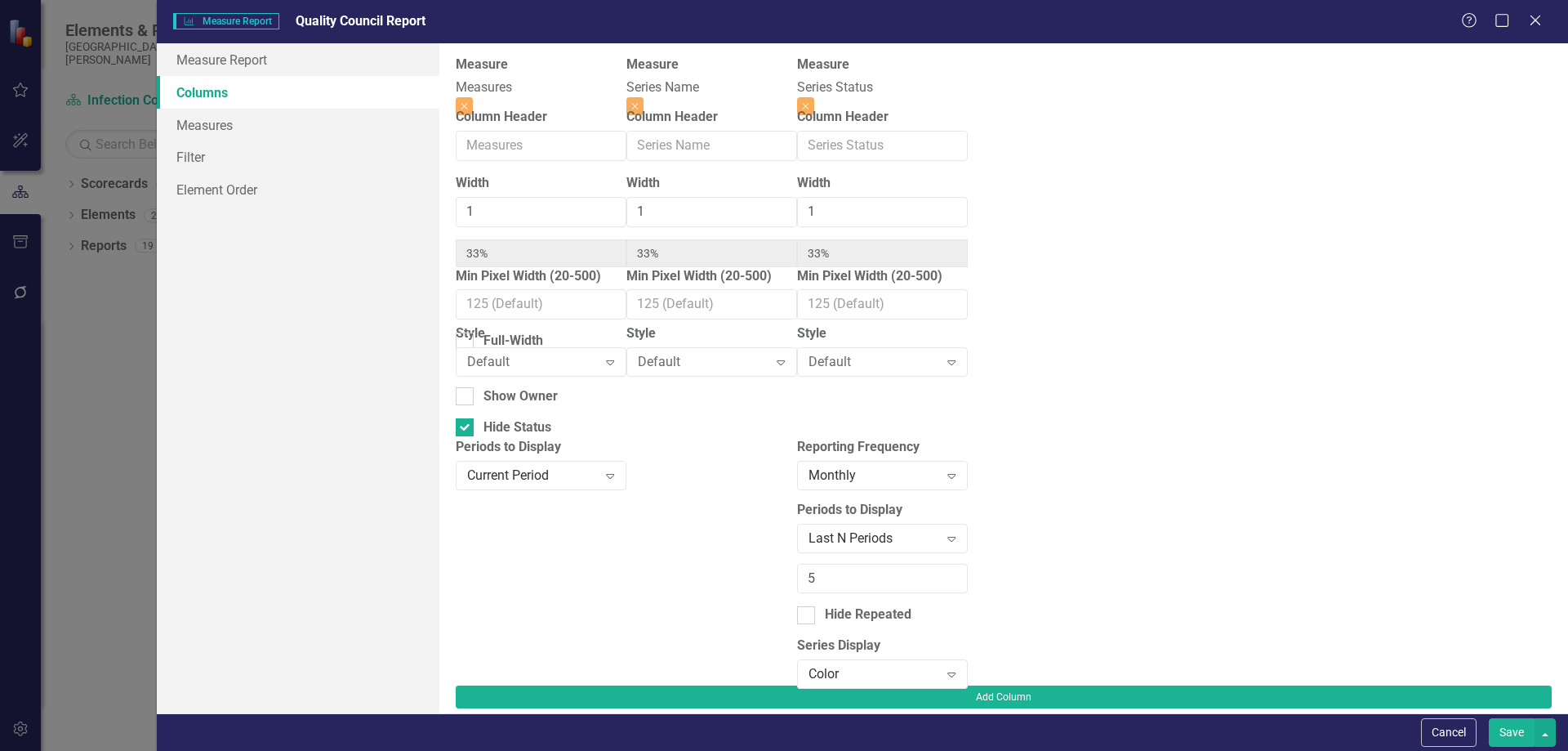
type input "50%"
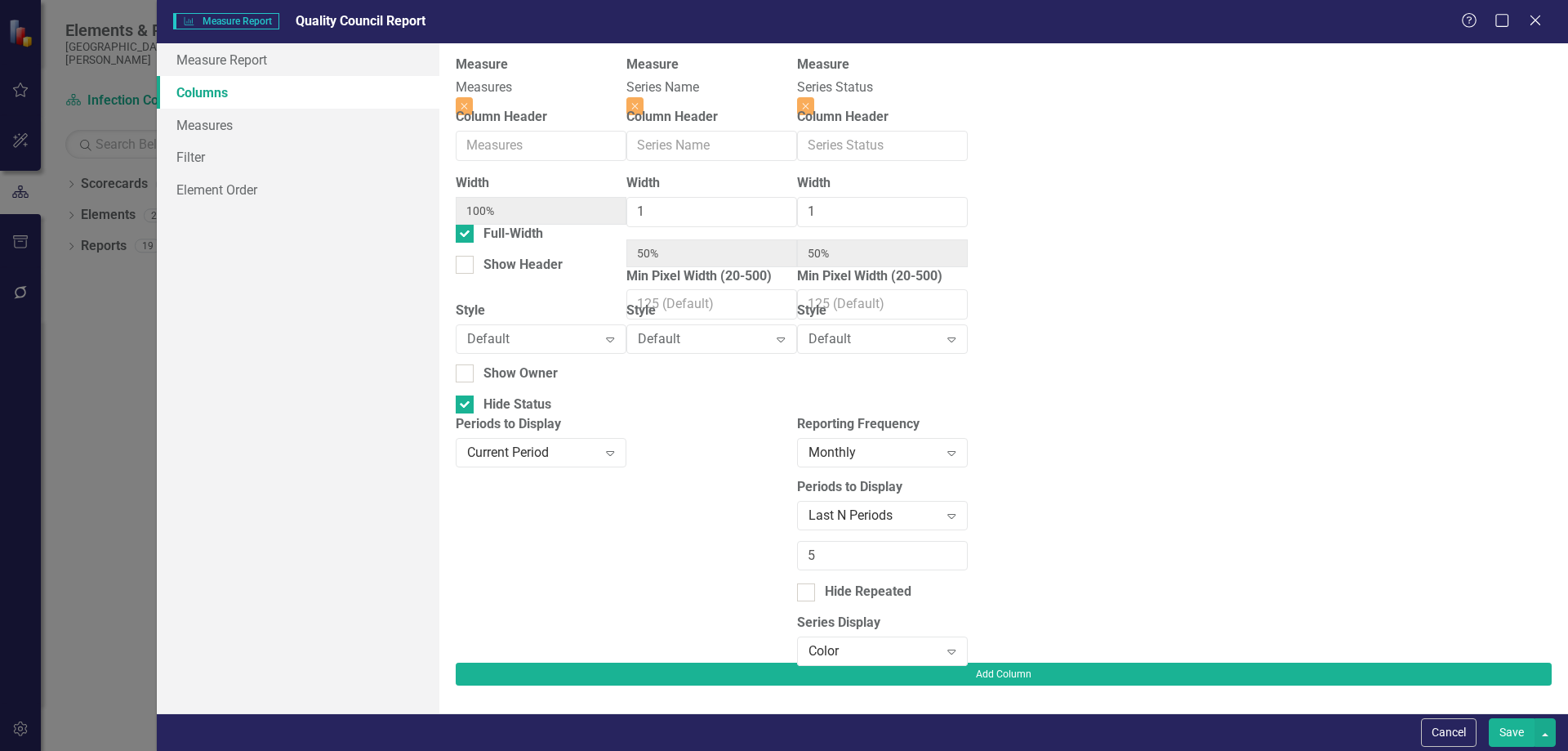
click at [1527, 734] on button "Save" at bounding box center [1511, 732] width 46 height 29
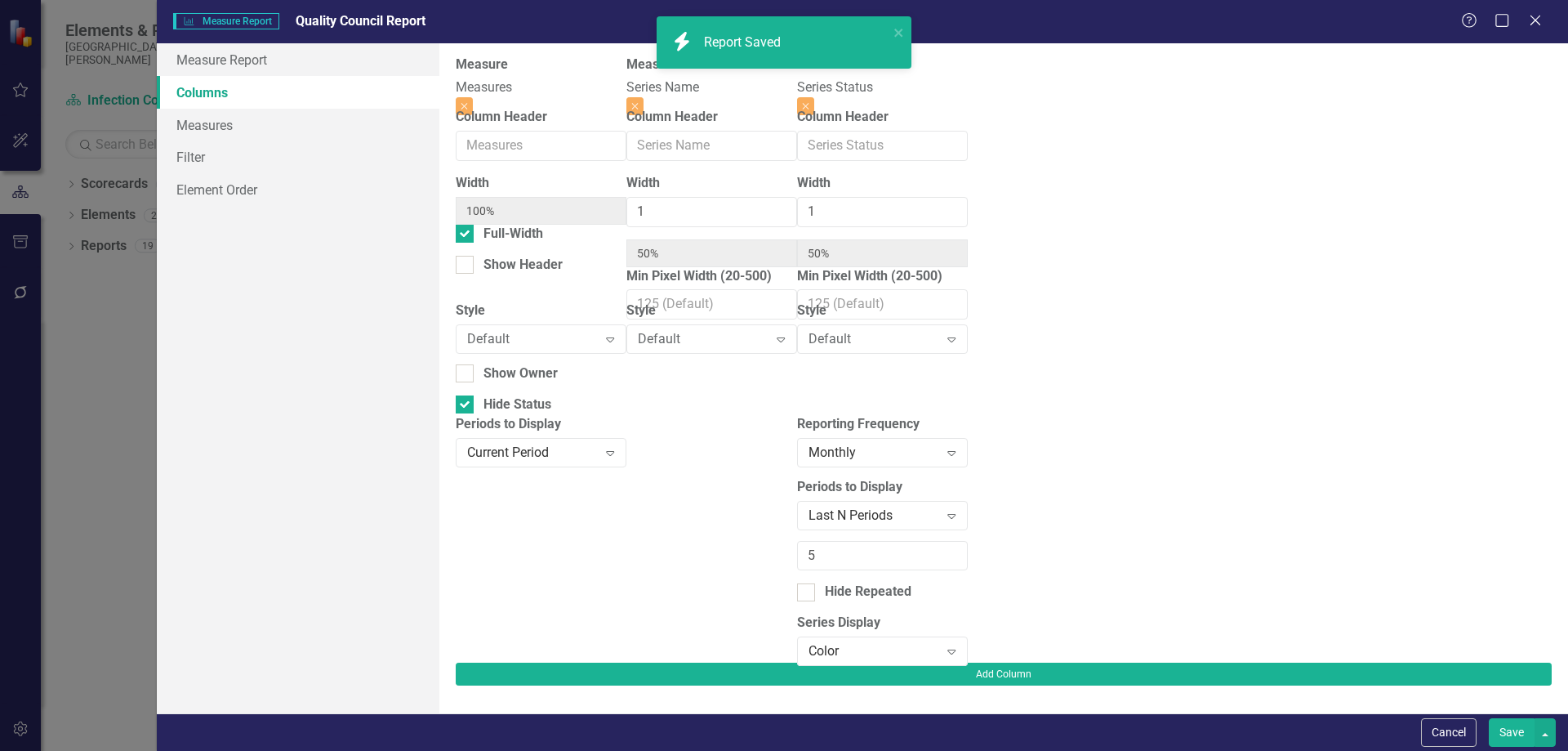
checkbox input "false"
radio input "true"
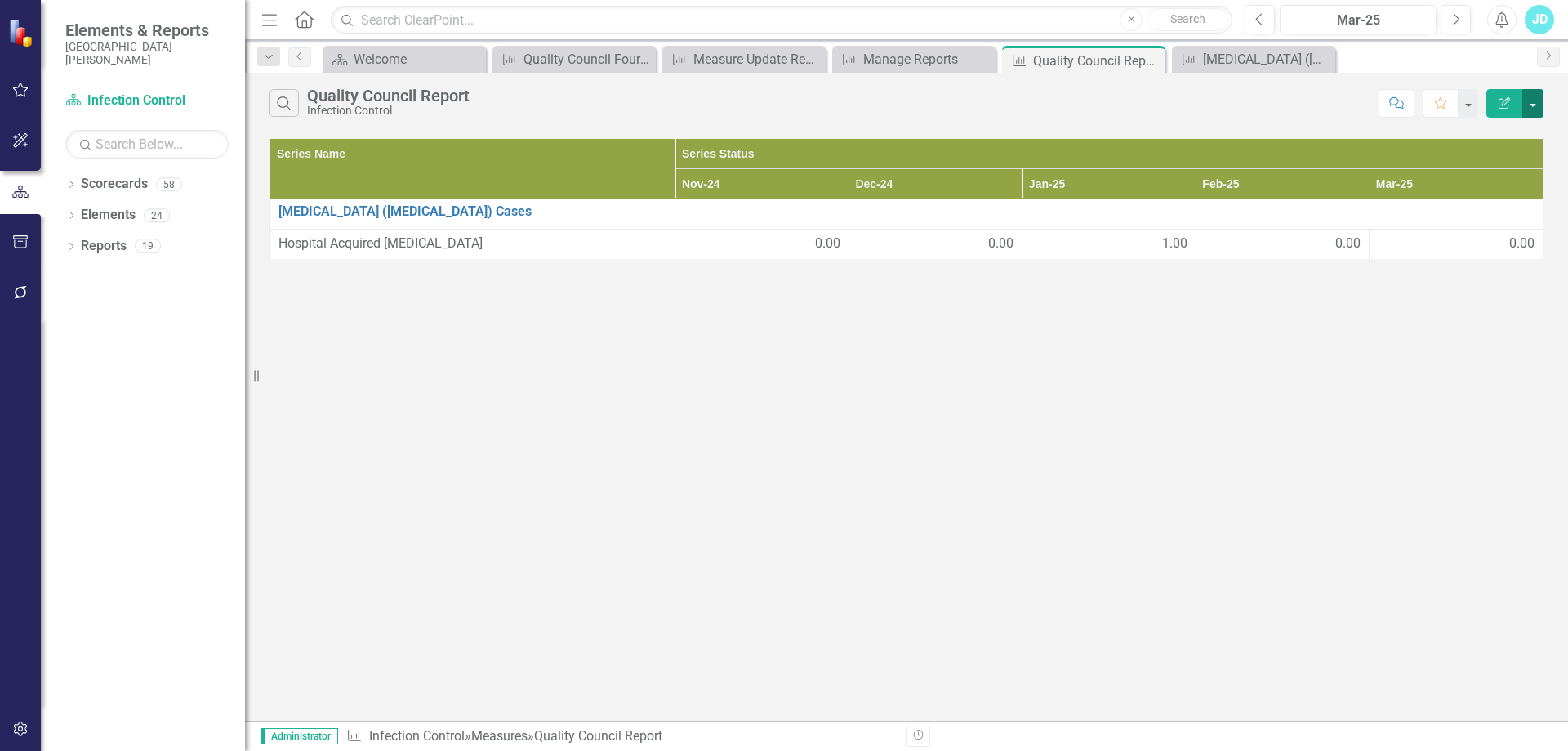
click at [1527, 111] on button "button" at bounding box center [1533, 103] width 21 height 29
click at [1516, 126] on link "Edit Report Edit Report" at bounding box center [1478, 133] width 129 height 30
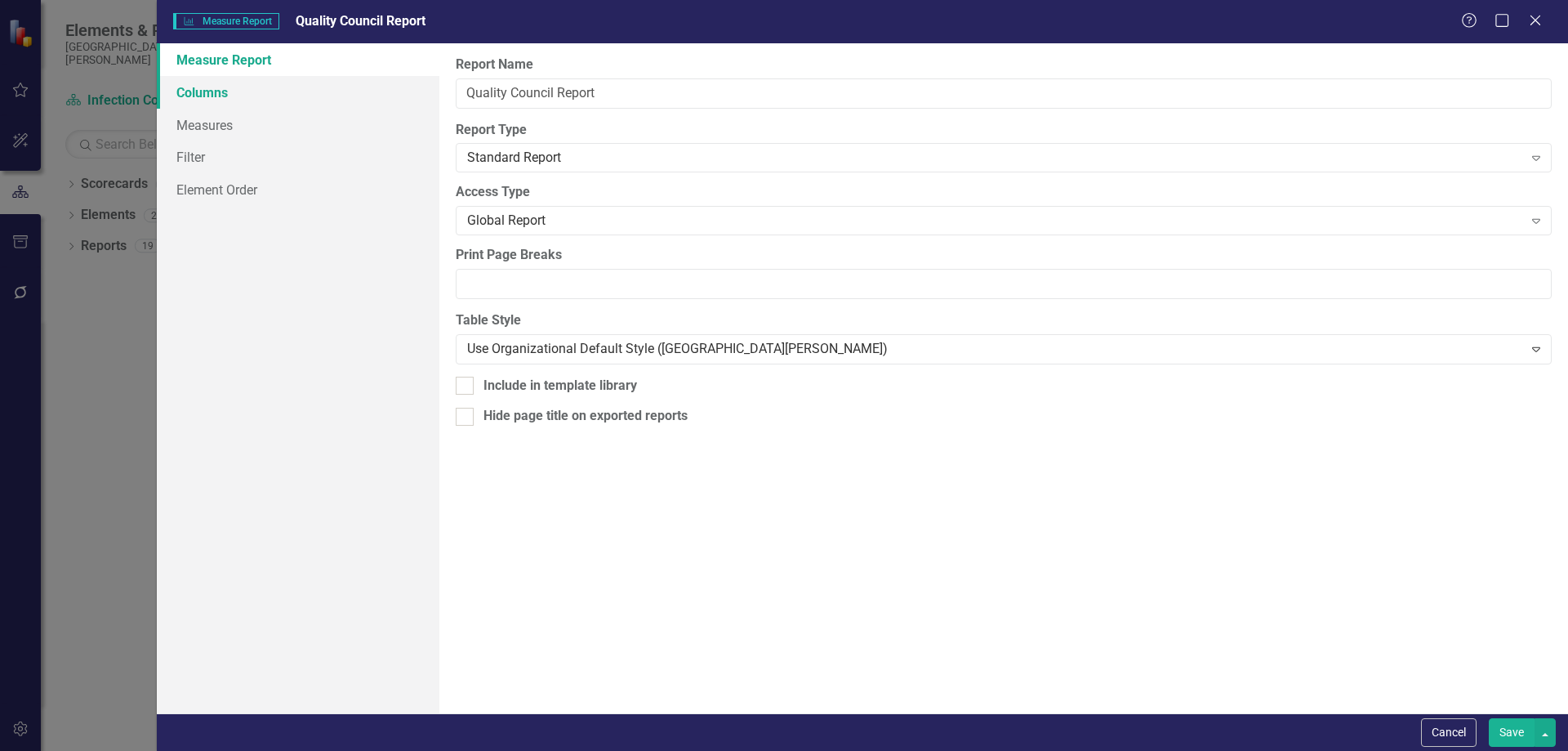
click at [232, 99] on link "Columns" at bounding box center [299, 92] width 283 height 33
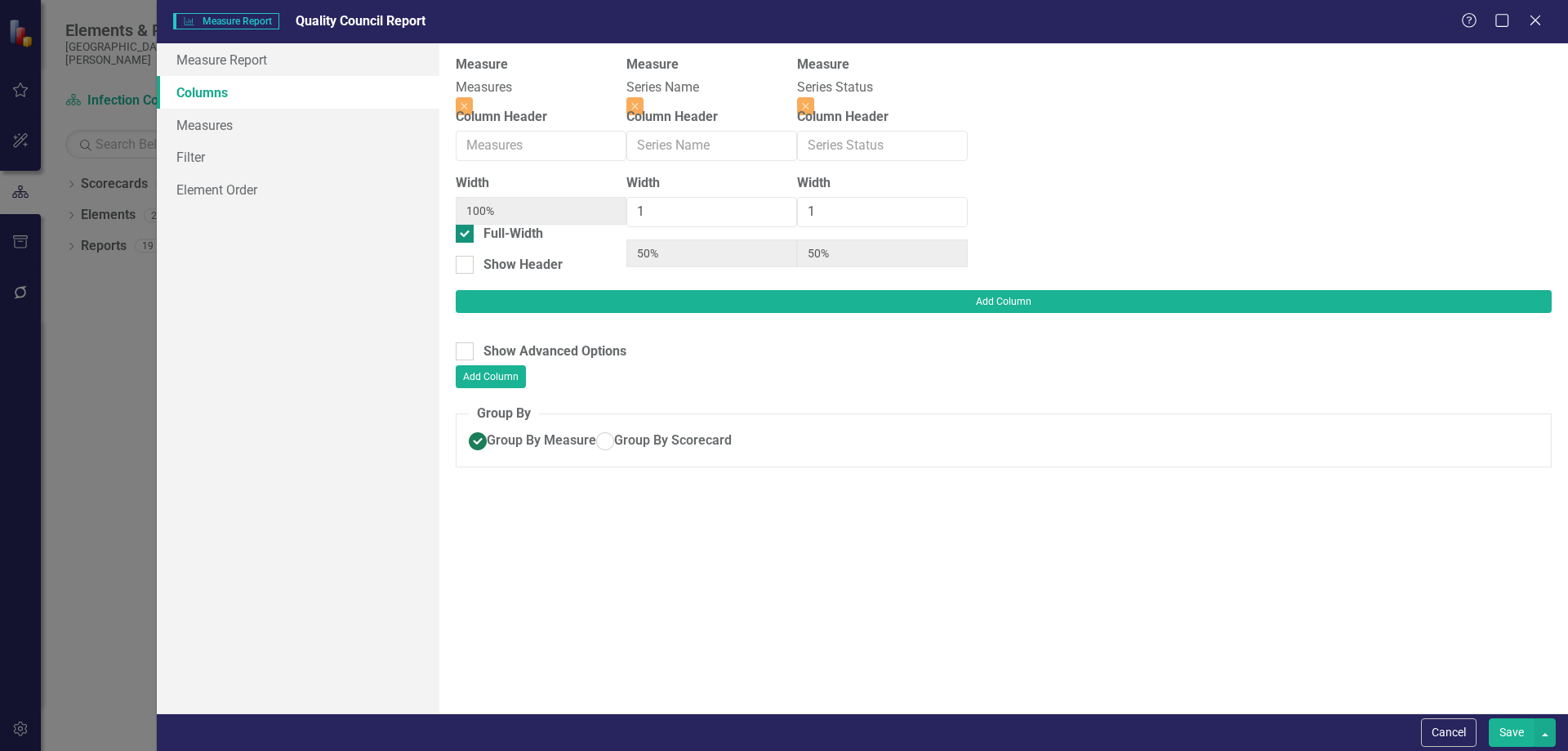
click at [473, 243] on div at bounding box center [464, 234] width 18 height 18
click at [467, 235] on input "Full-Width" at bounding box center [460, 230] width 10 height 10
checkbox input "false"
type input "33%"
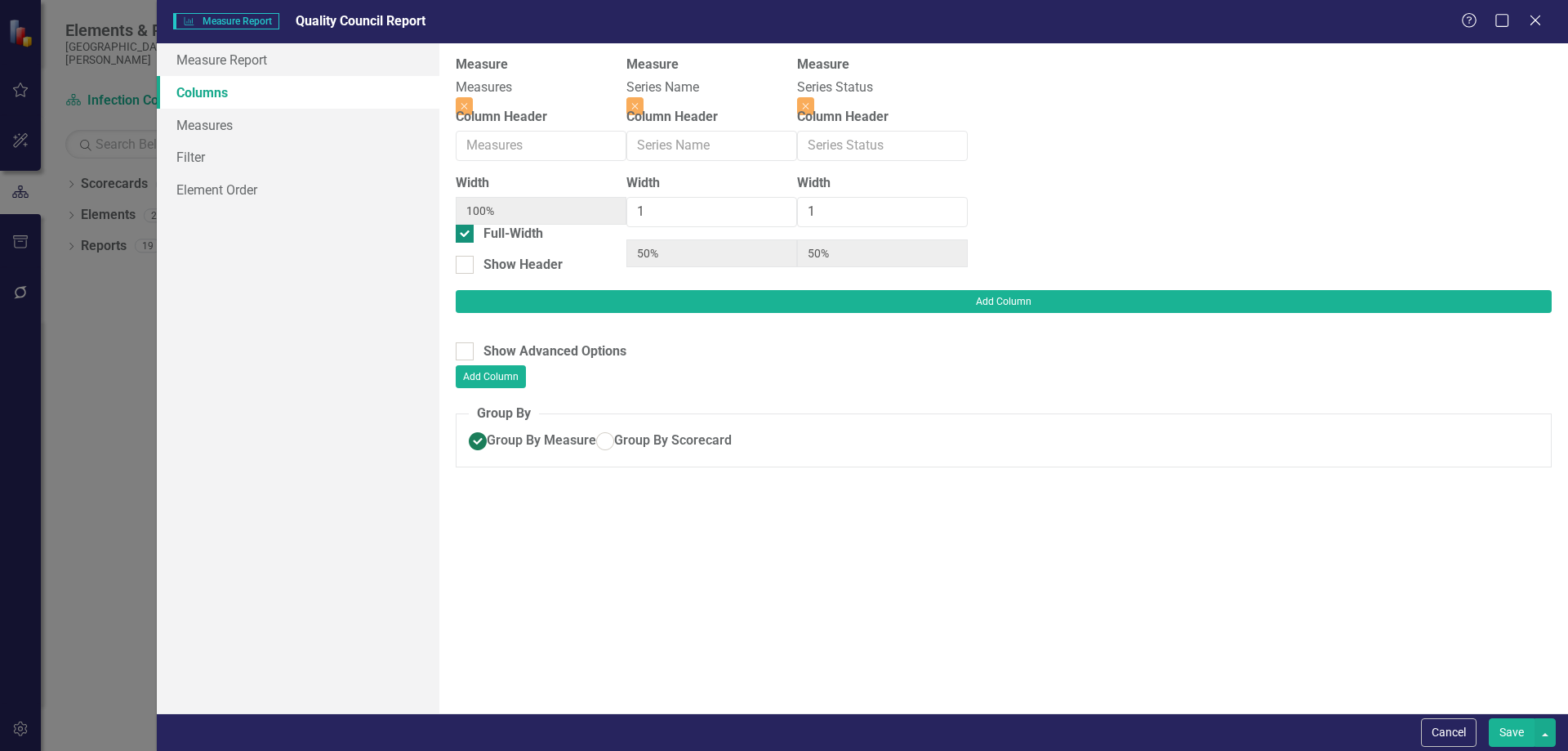
type input "33%"
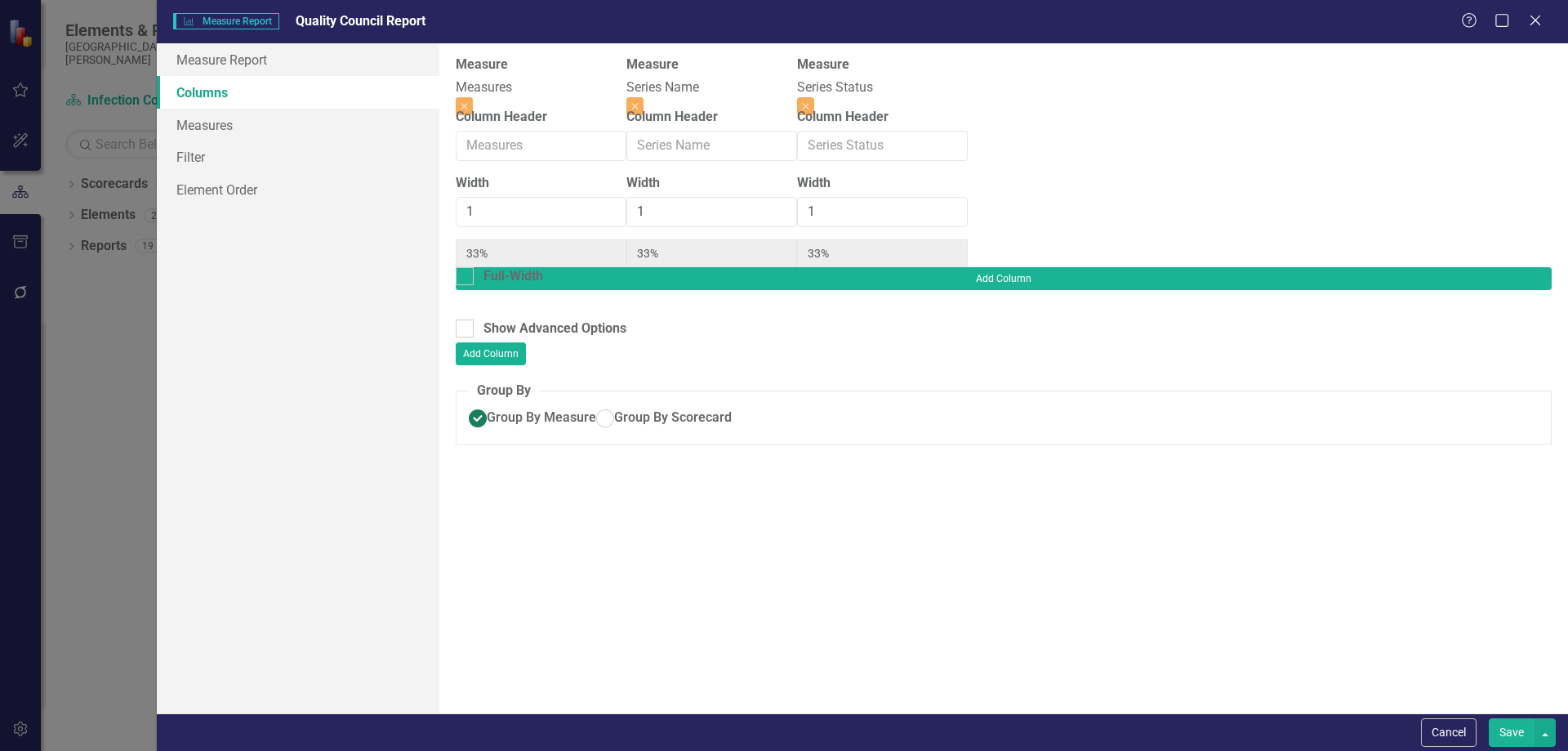
click at [1514, 737] on button "Save" at bounding box center [1511, 732] width 46 height 29
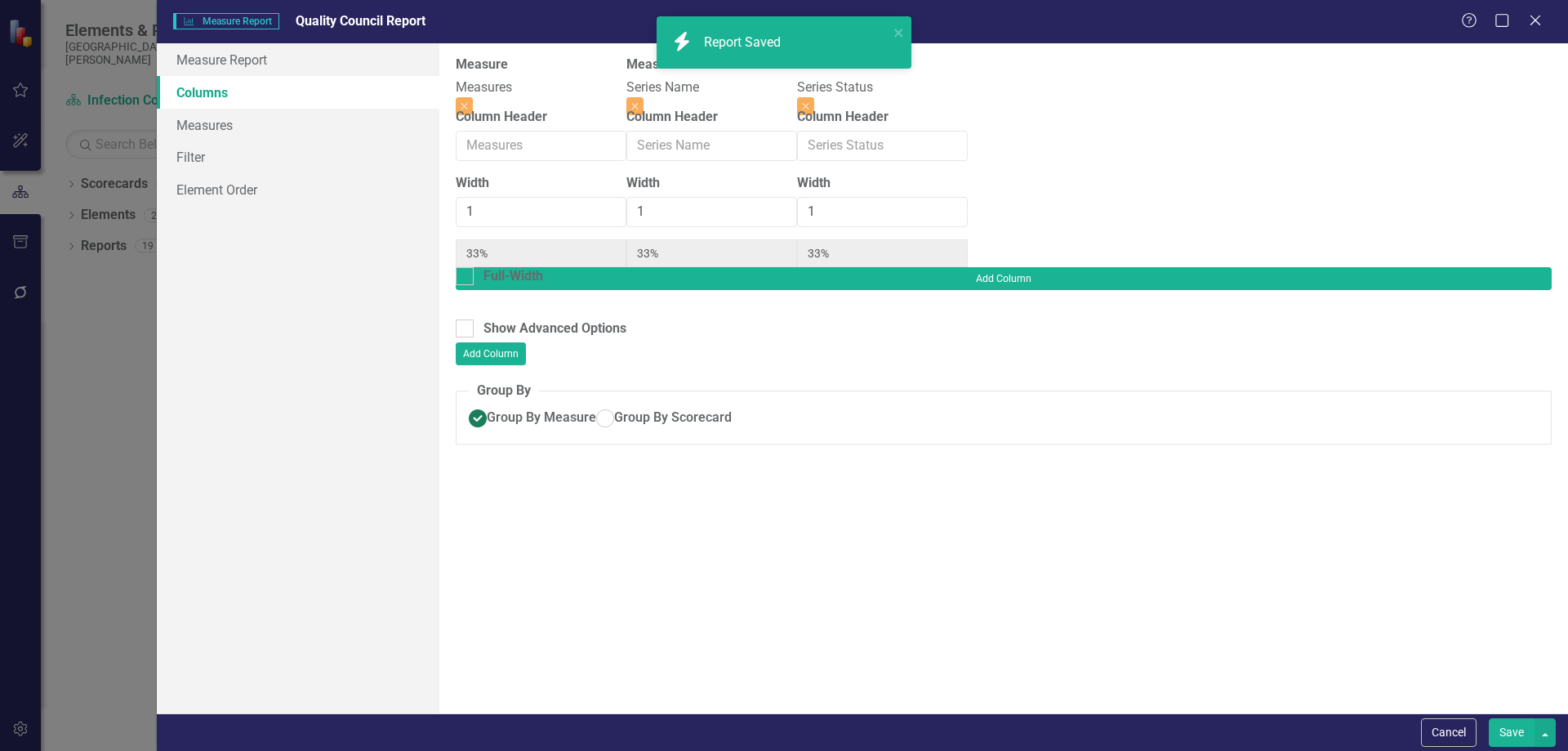
radio input "true"
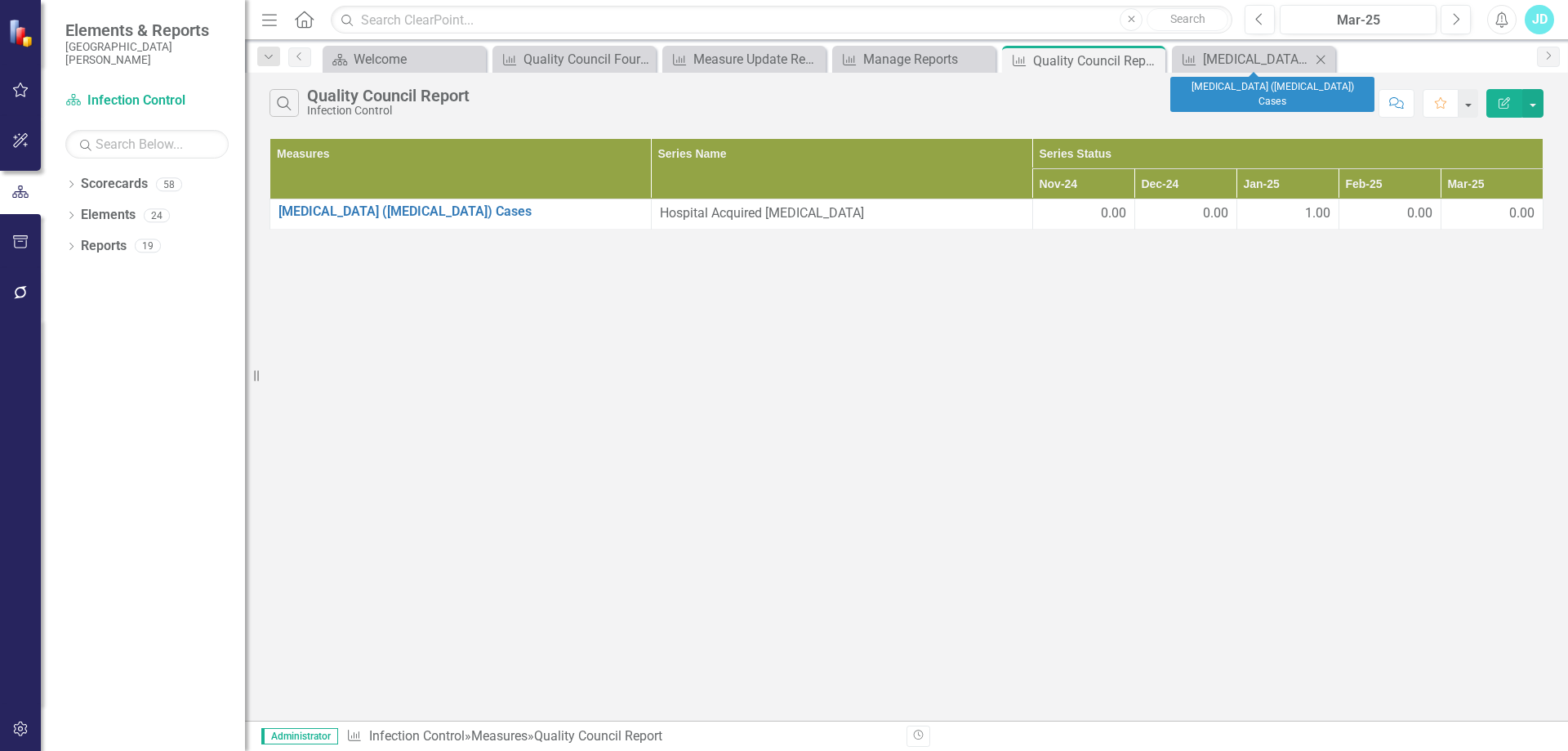
click at [1322, 57] on icon "Close" at bounding box center [1321, 60] width 17 height 13
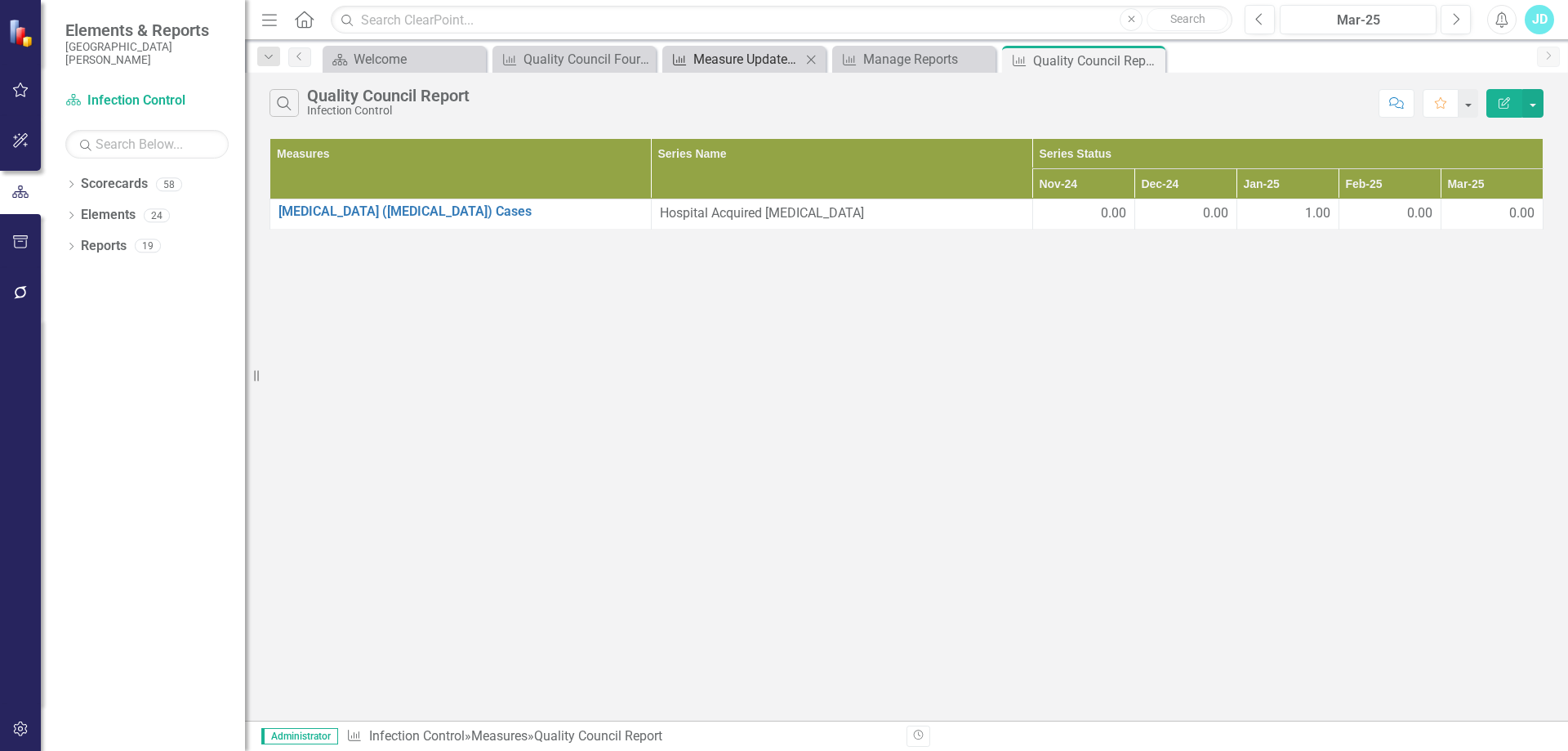
click at [720, 65] on div "Measure Update Report" at bounding box center [748, 60] width 108 height 20
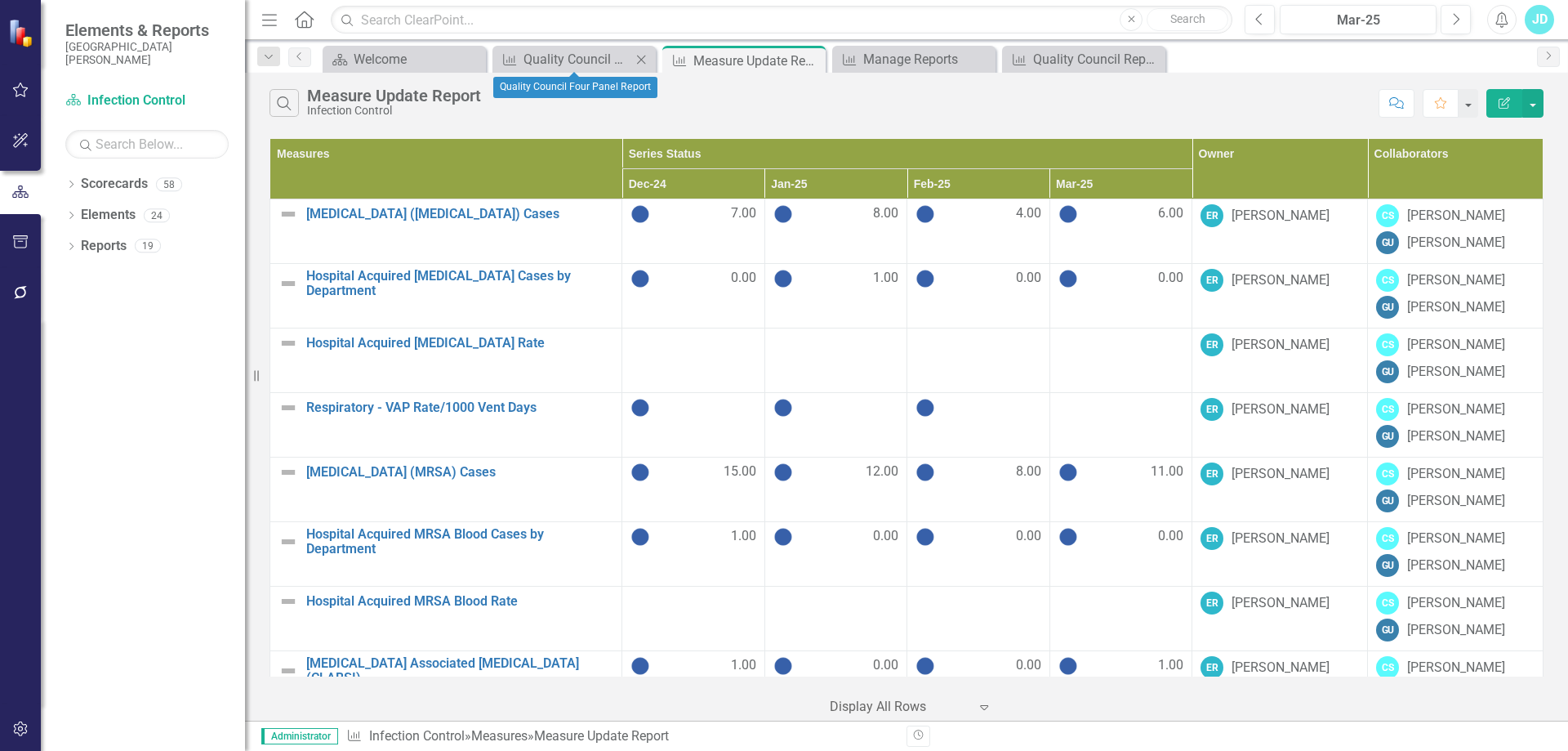
click at [640, 61] on icon at bounding box center [642, 60] width 9 height 9
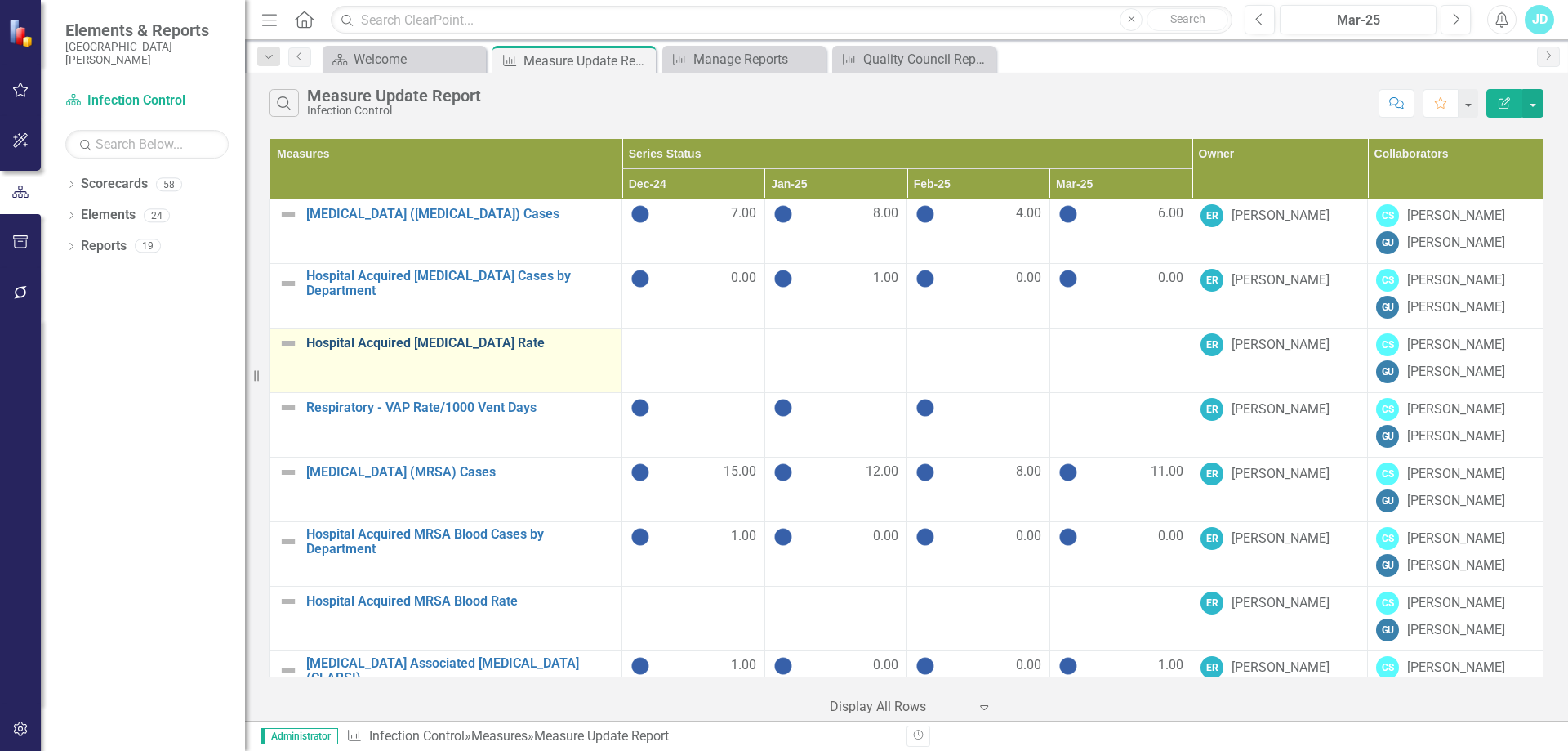
scroll to position [82, 0]
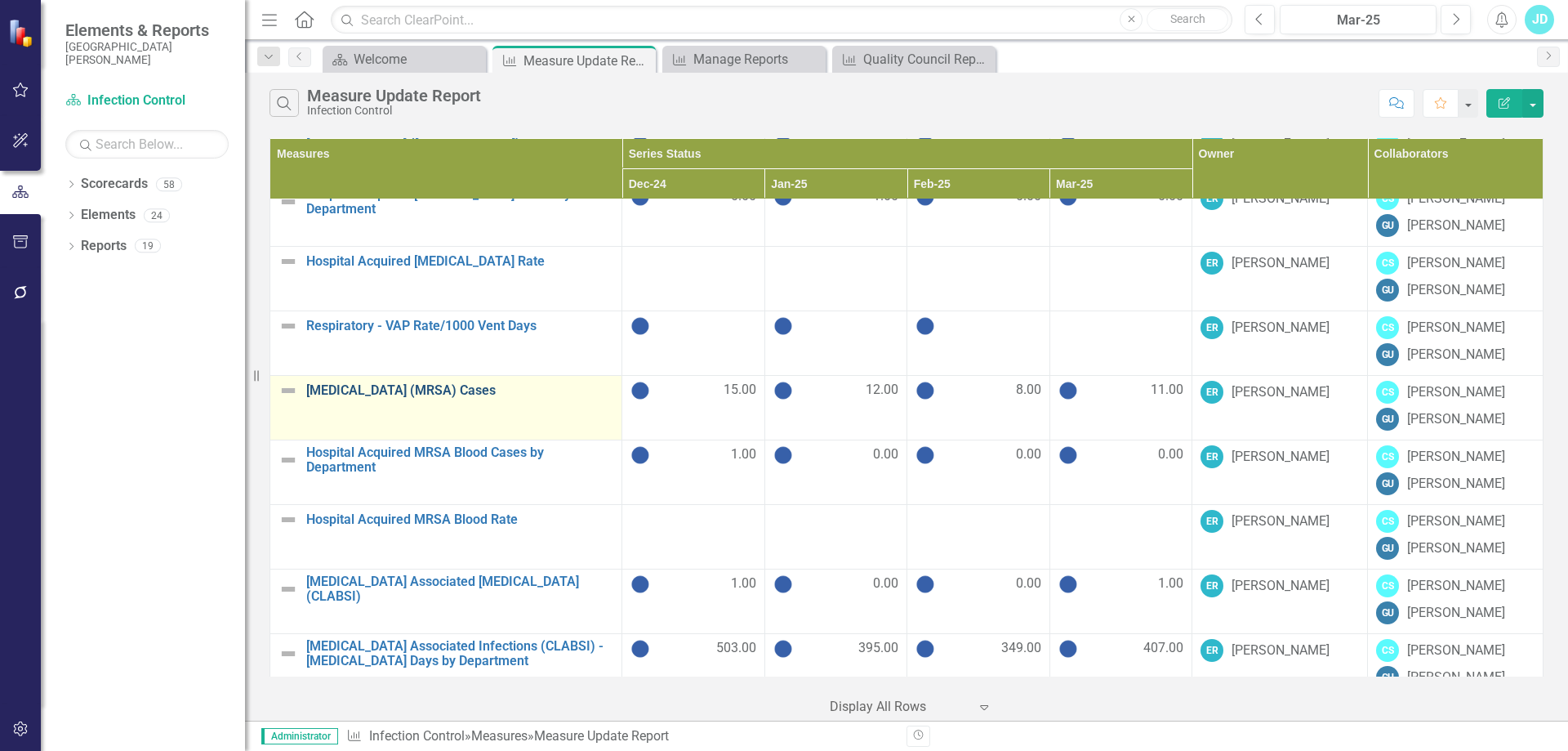
click at [419, 386] on link "[MEDICAL_DATA] (MRSA) Cases" at bounding box center [459, 391] width 307 height 15
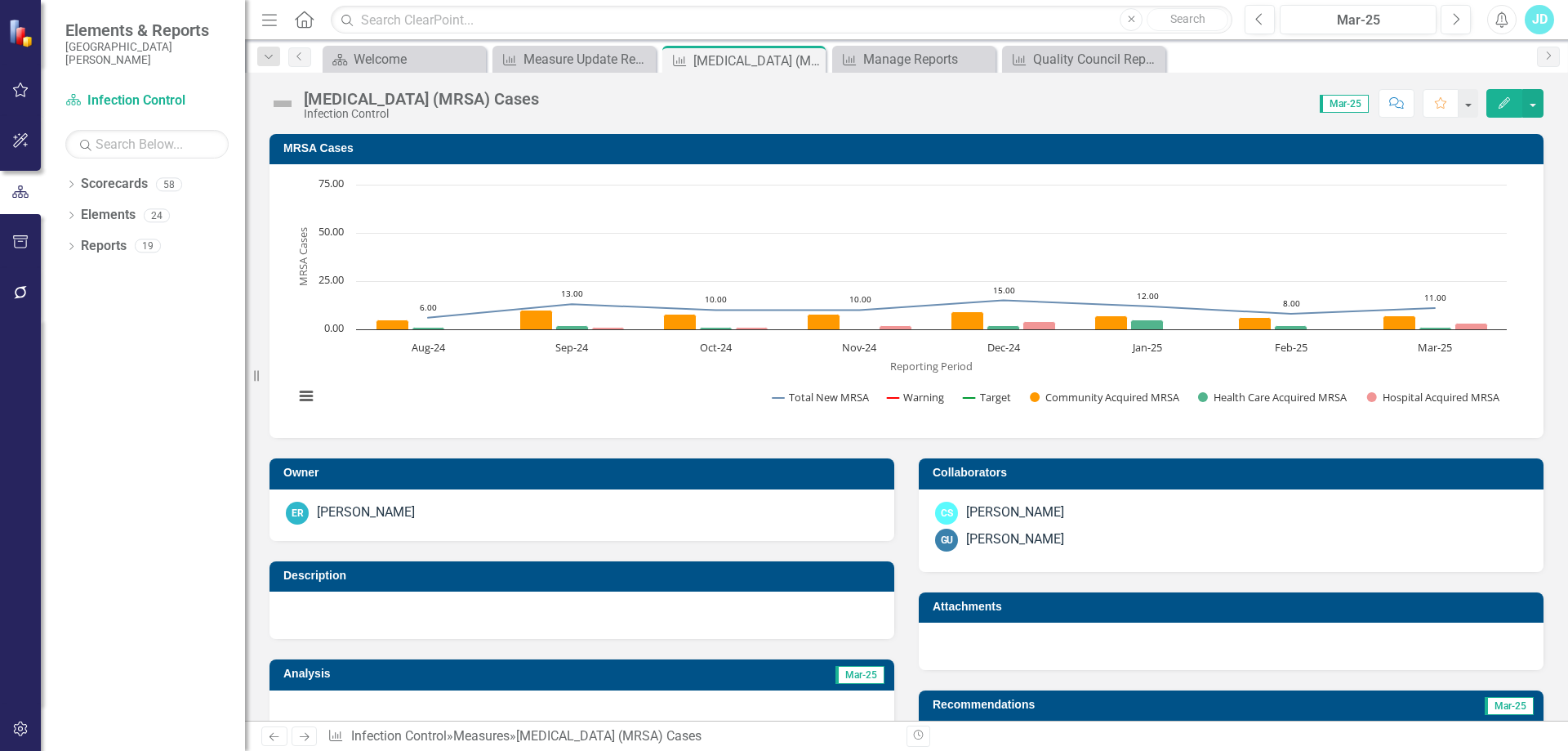
scroll to position [490, 0]
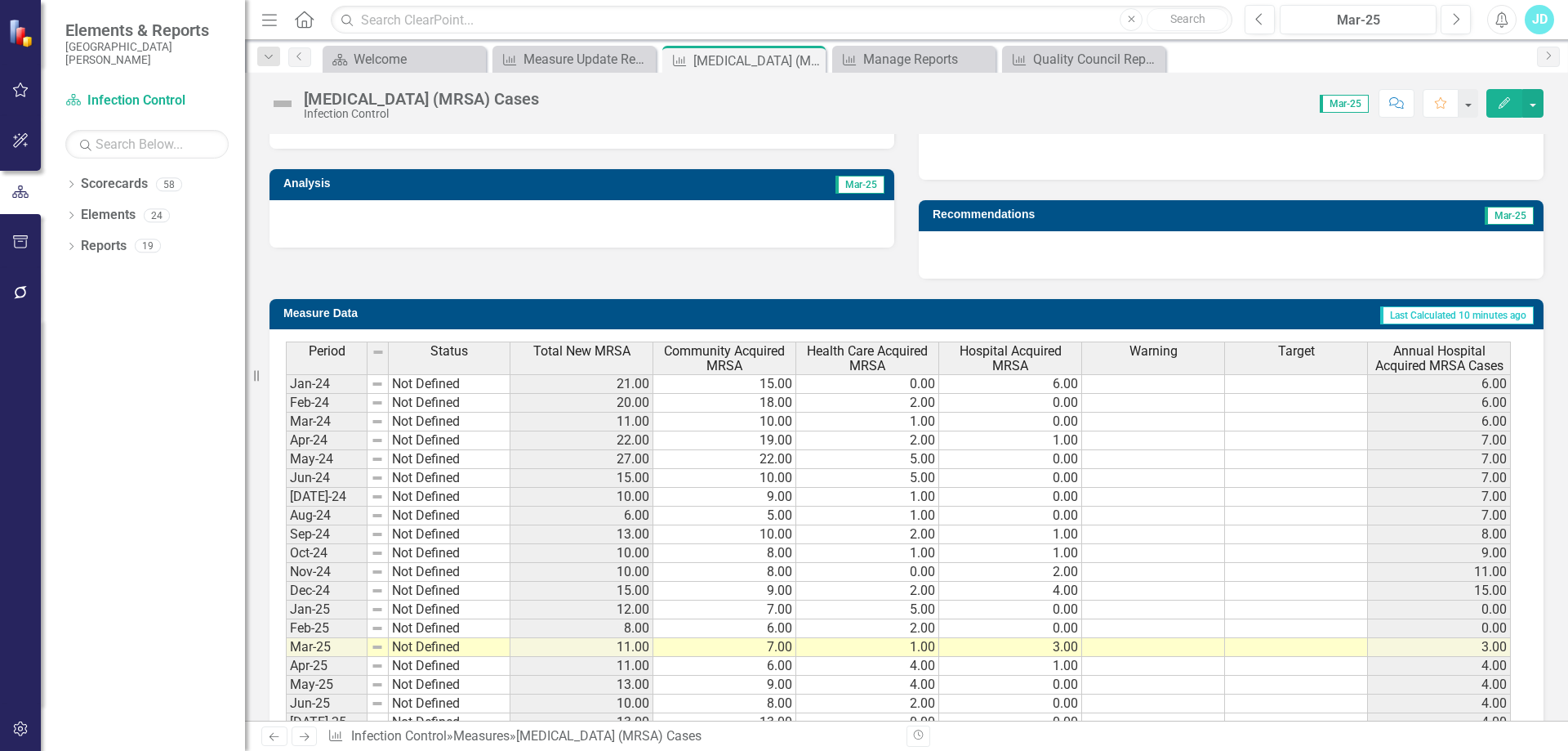
click at [1029, 359] on span "Hospital Acquired MRSA" at bounding box center [1011, 358] width 136 height 29
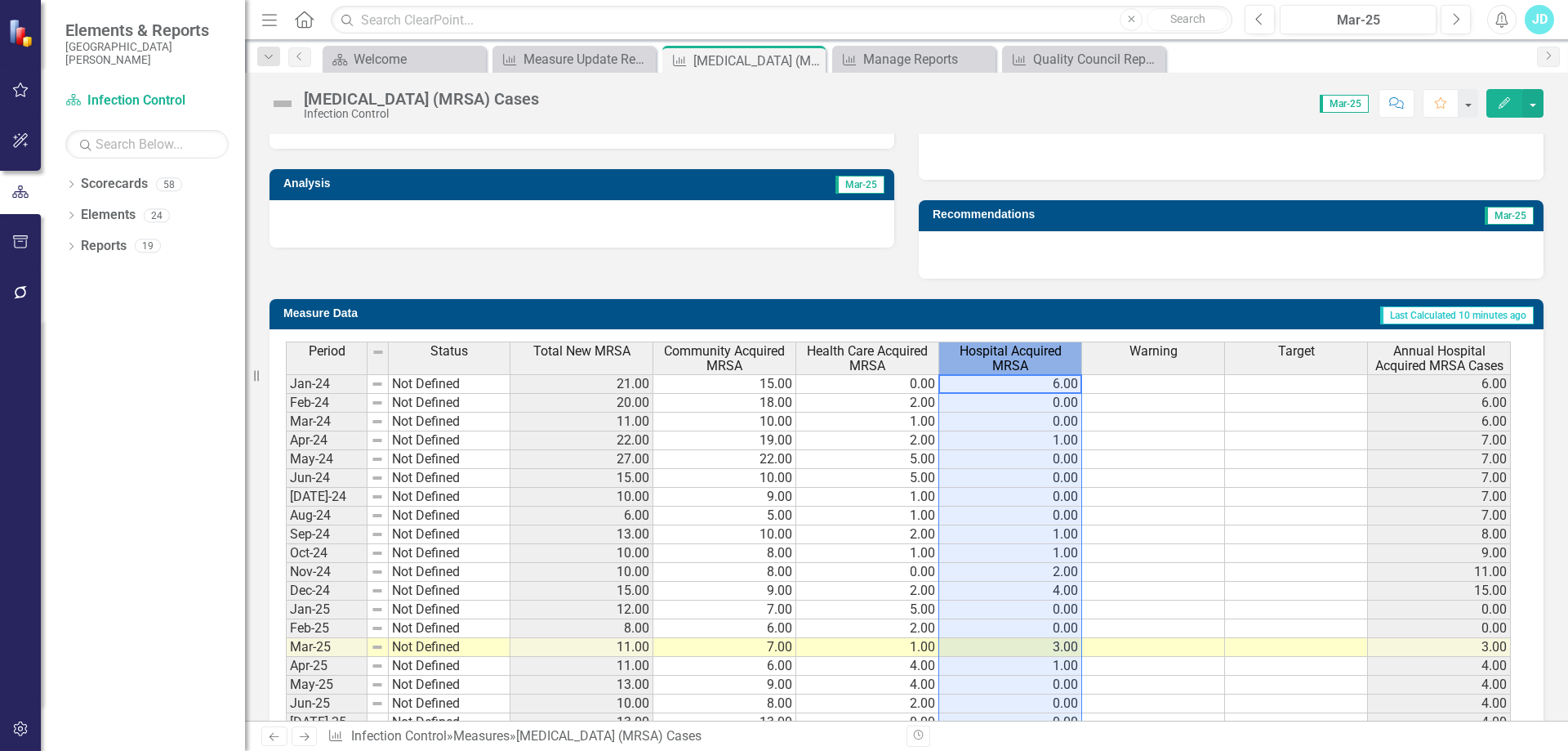
click at [1029, 359] on span "Hospital Acquired MRSA" at bounding box center [1011, 358] width 136 height 29
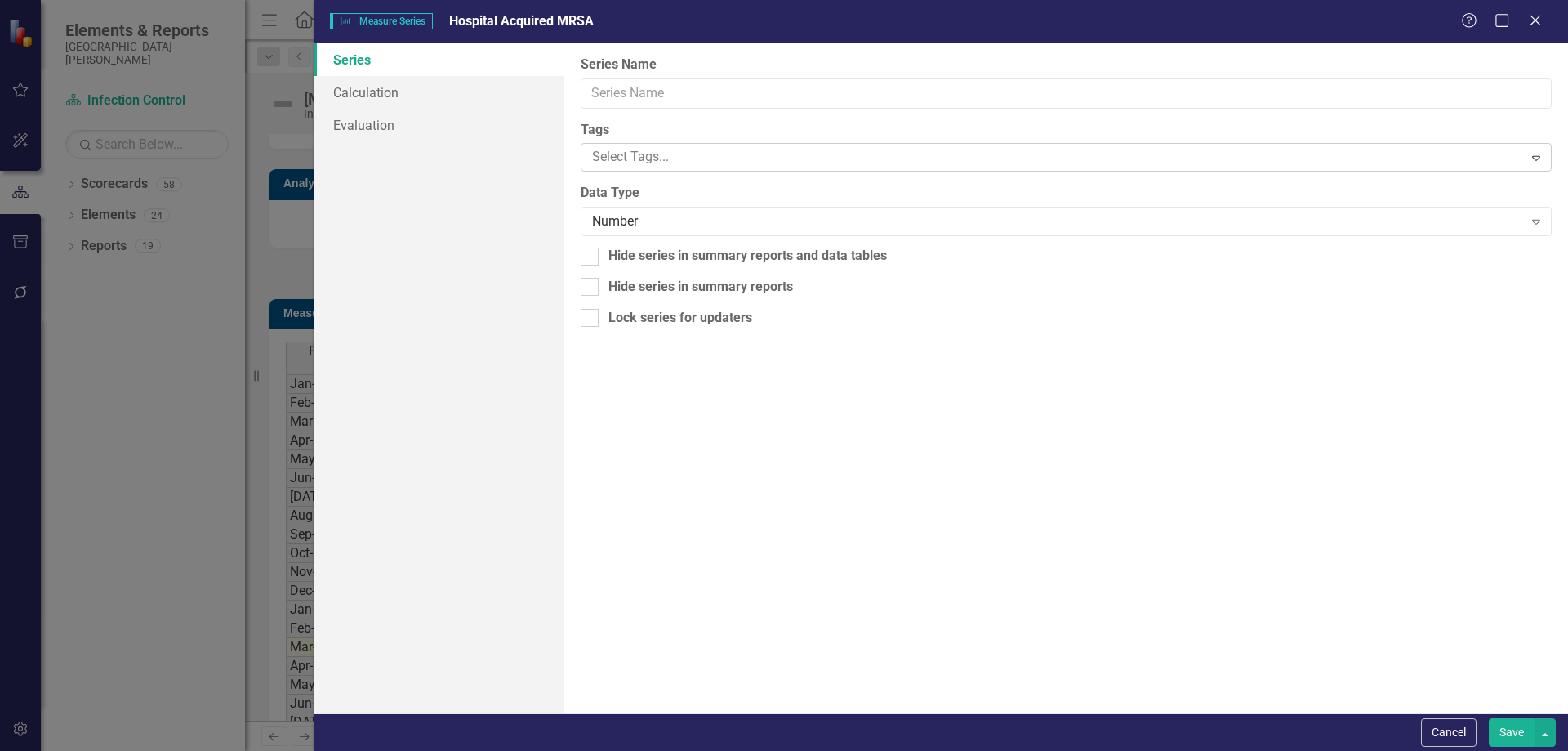
type input "Hospital Acquired MRSA"
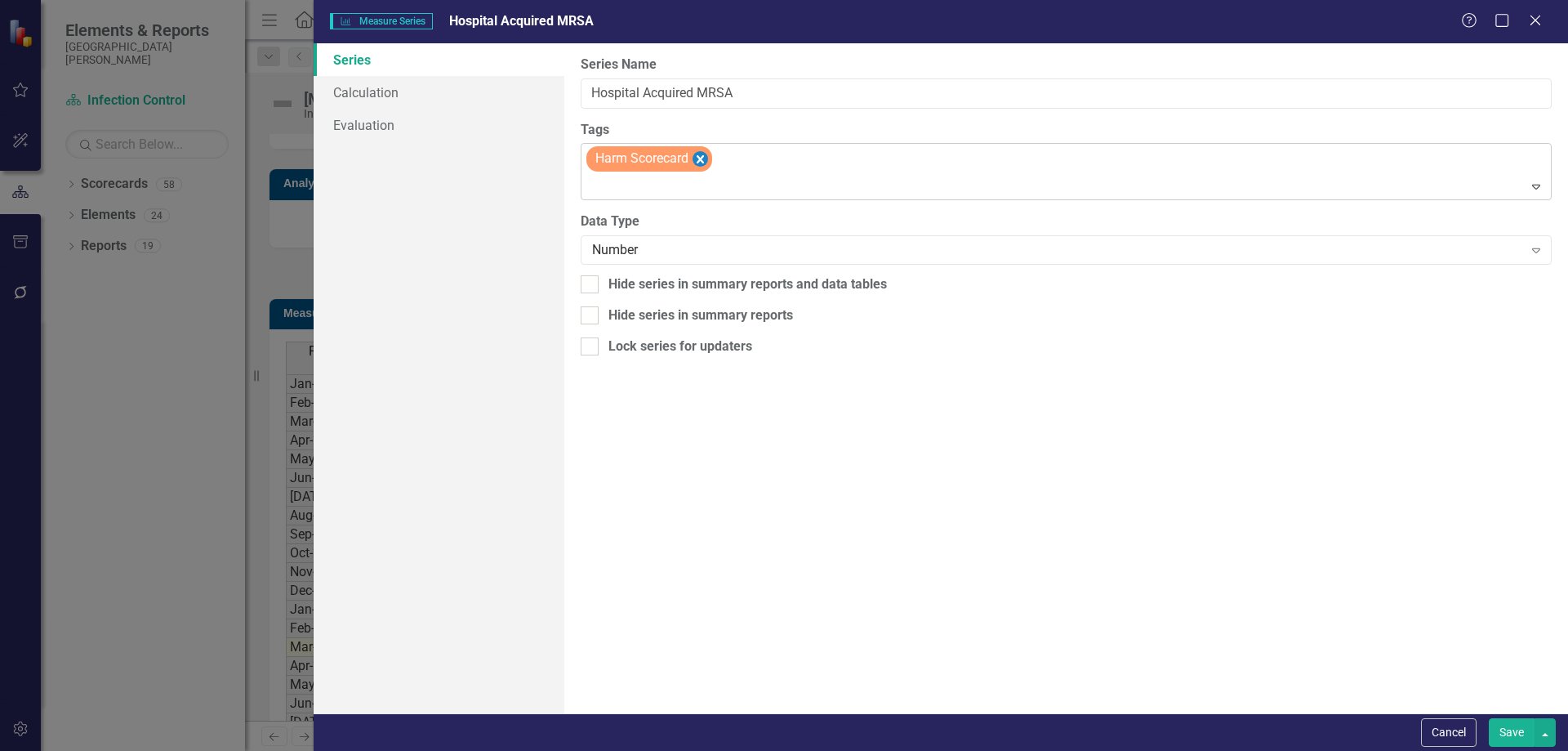
click at [699, 159] on icon "Remove [object Object]" at bounding box center [700, 160] width 16 height 20
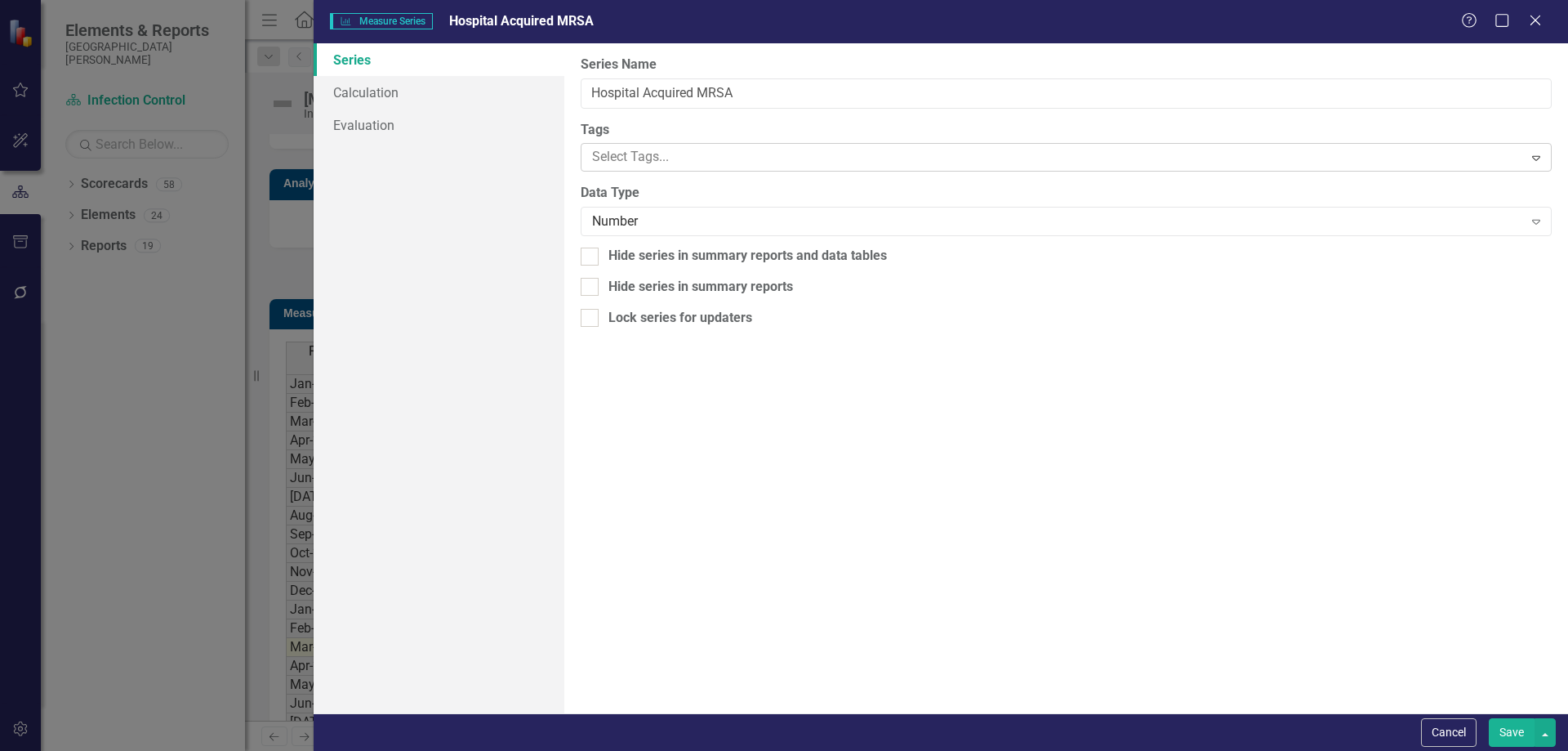
click at [694, 158] on div at bounding box center [1054, 157] width 937 height 22
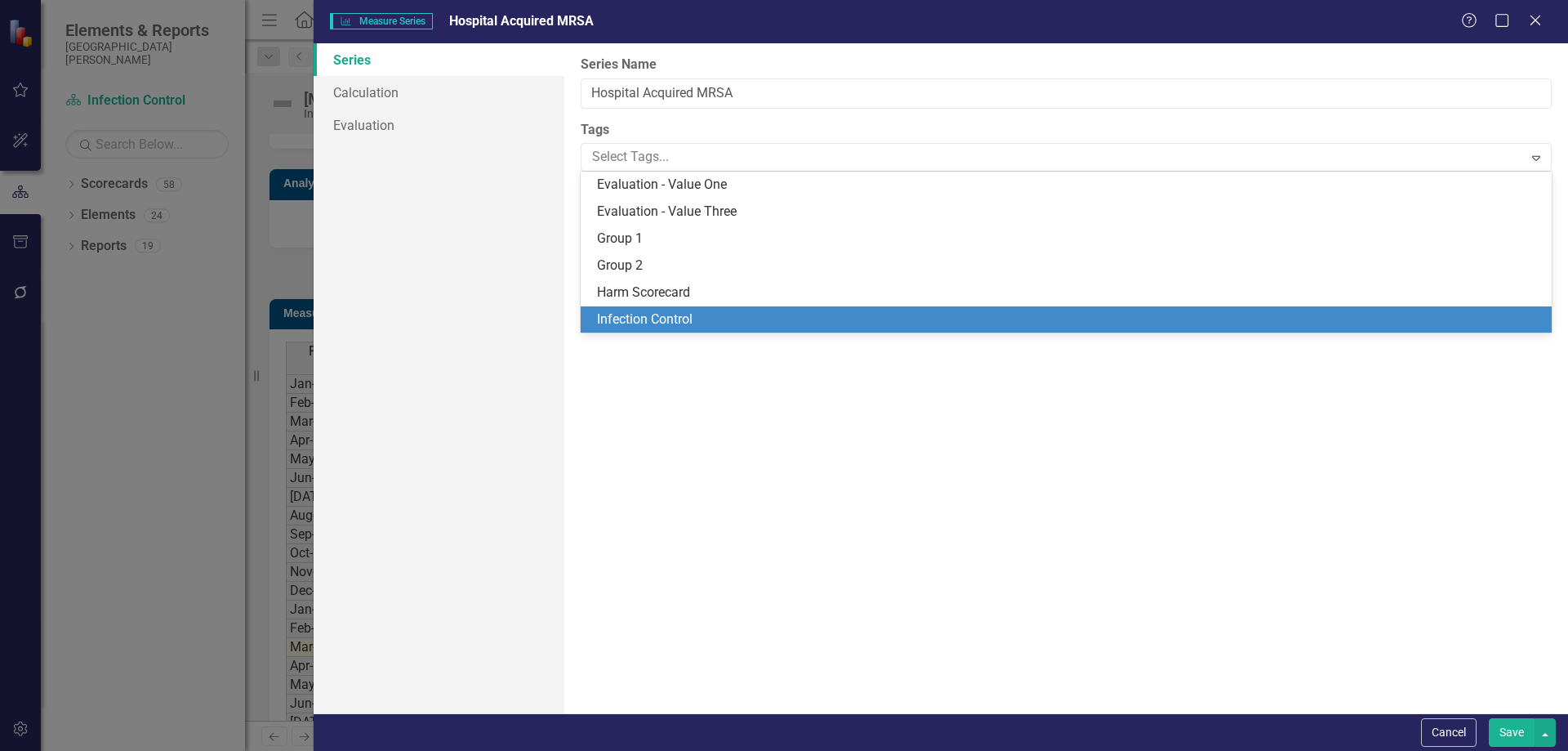
click at [665, 319] on span "Infection Control" at bounding box center [644, 319] width 96 height 16
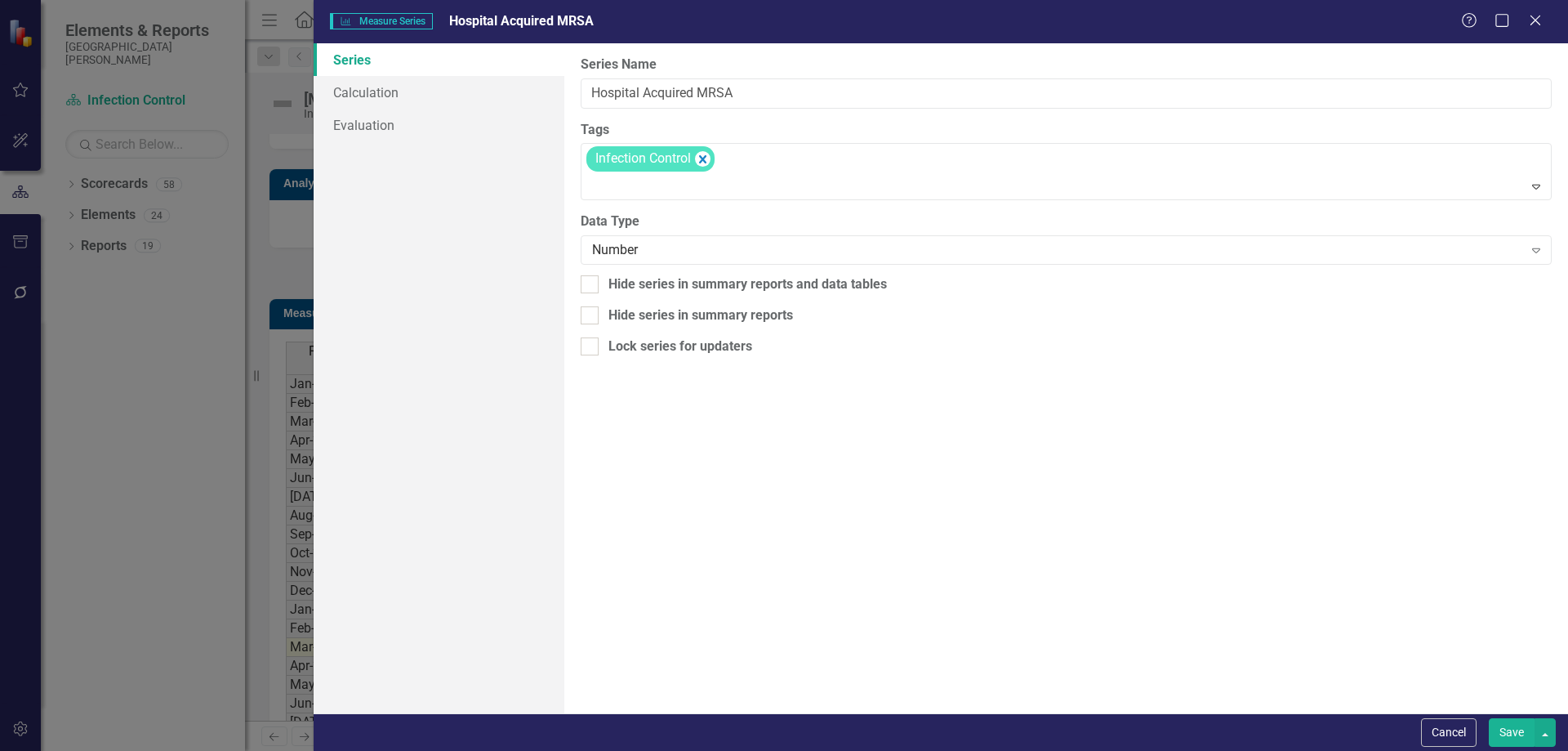
click at [1508, 726] on button "Save" at bounding box center [1511, 732] width 46 height 29
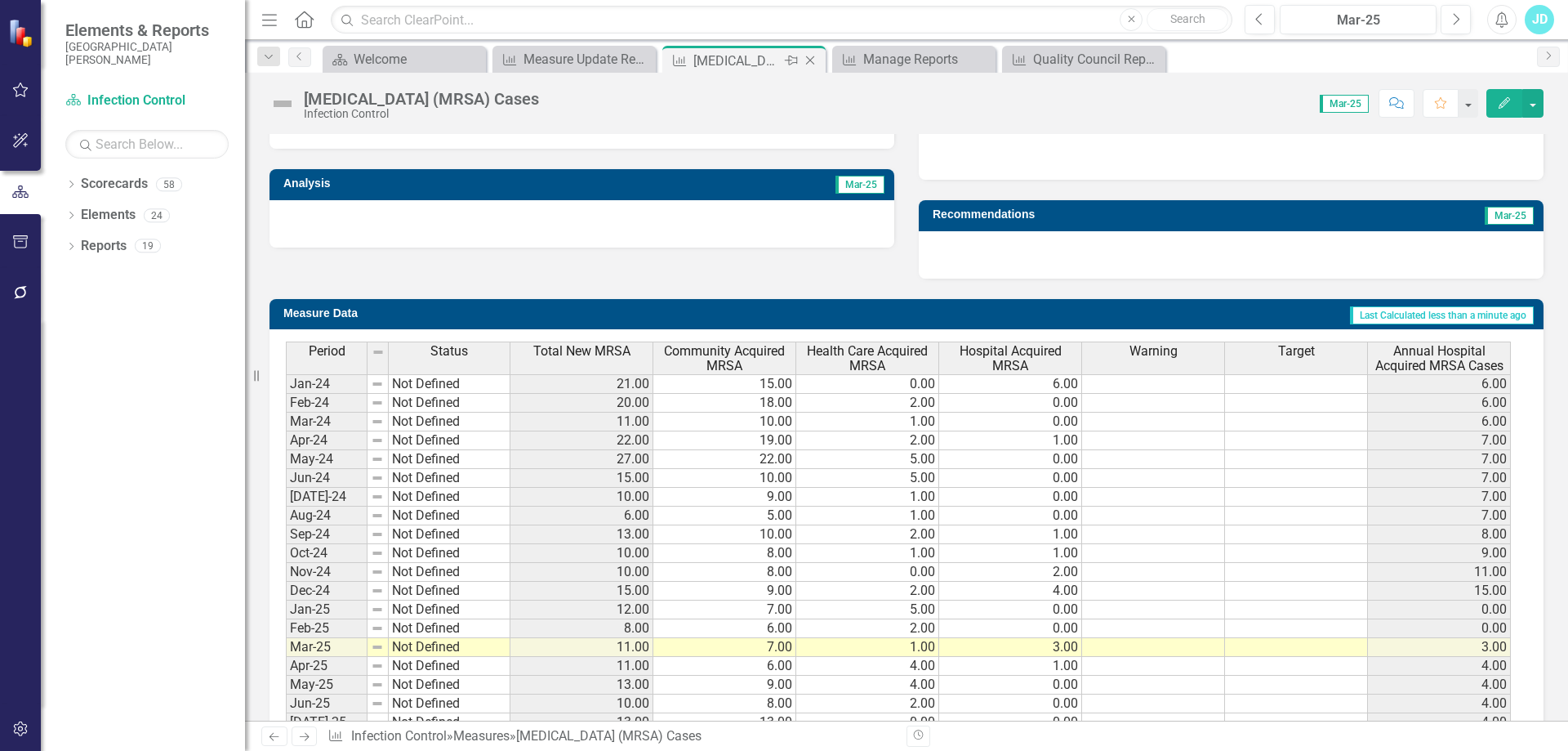
click at [811, 56] on icon "Close" at bounding box center [810, 60] width 17 height 13
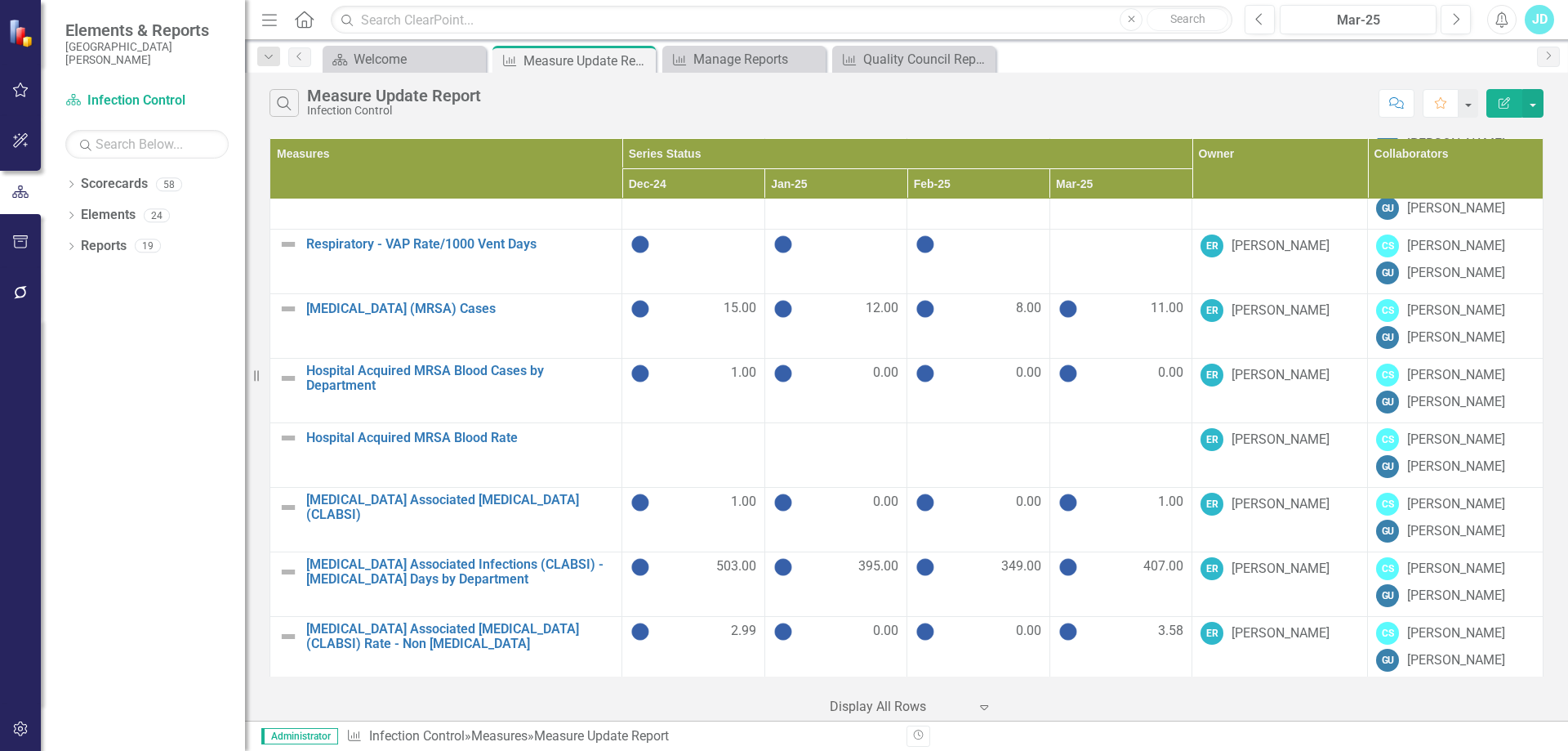
scroll to position [327, 0]
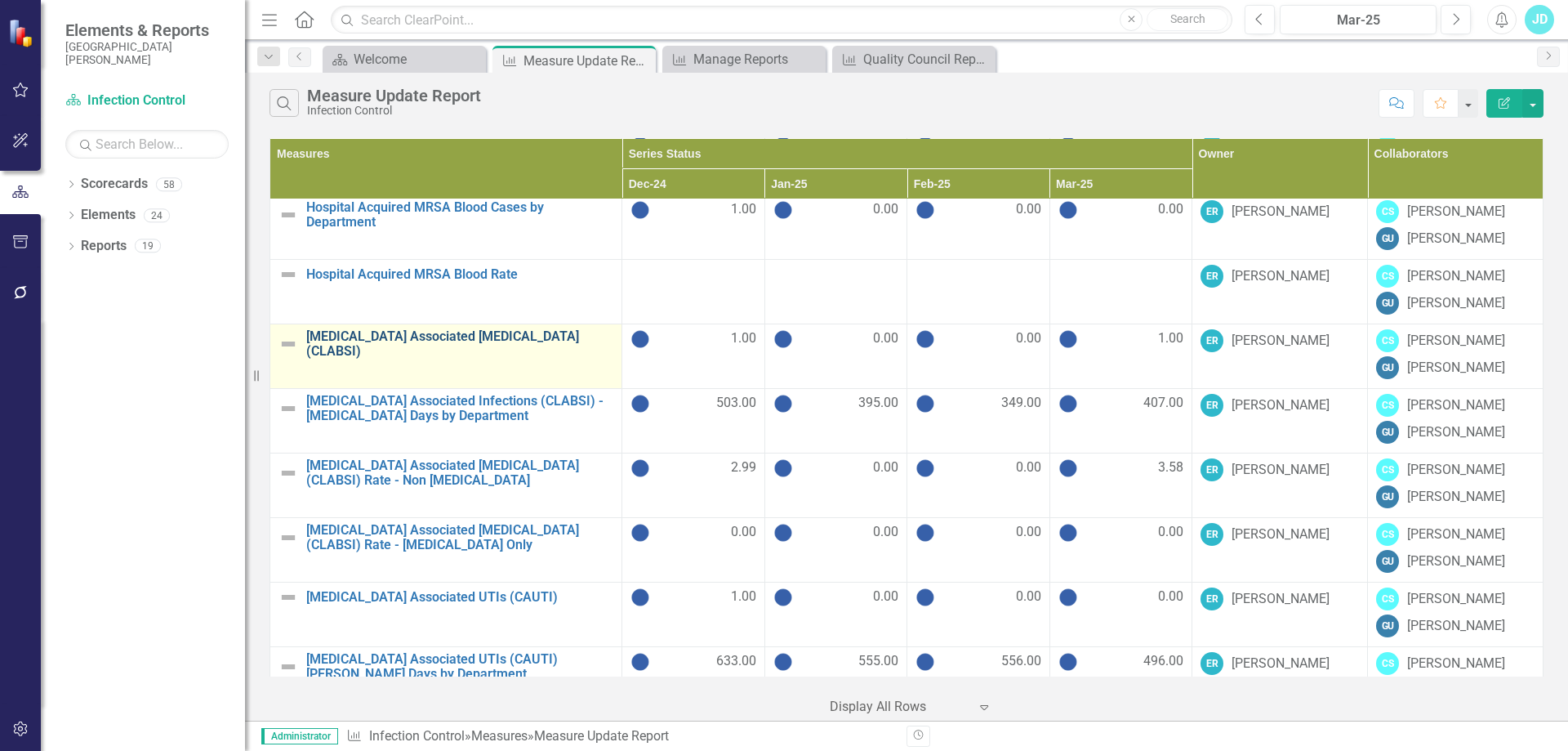
click at [416, 336] on link "[MEDICAL_DATA] Associated [MEDICAL_DATA] (CLABSI)" at bounding box center [459, 343] width 307 height 29
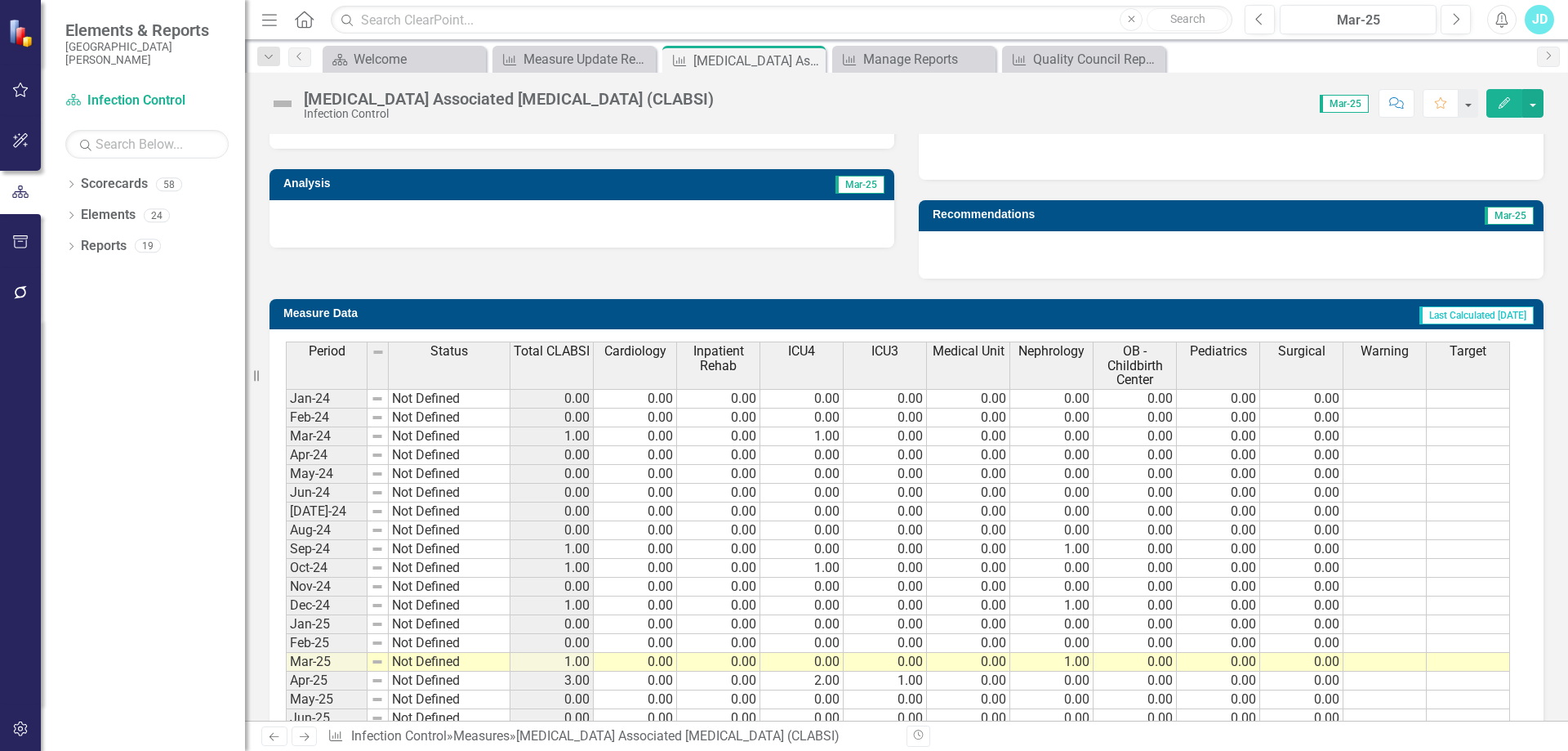
scroll to position [650, 0]
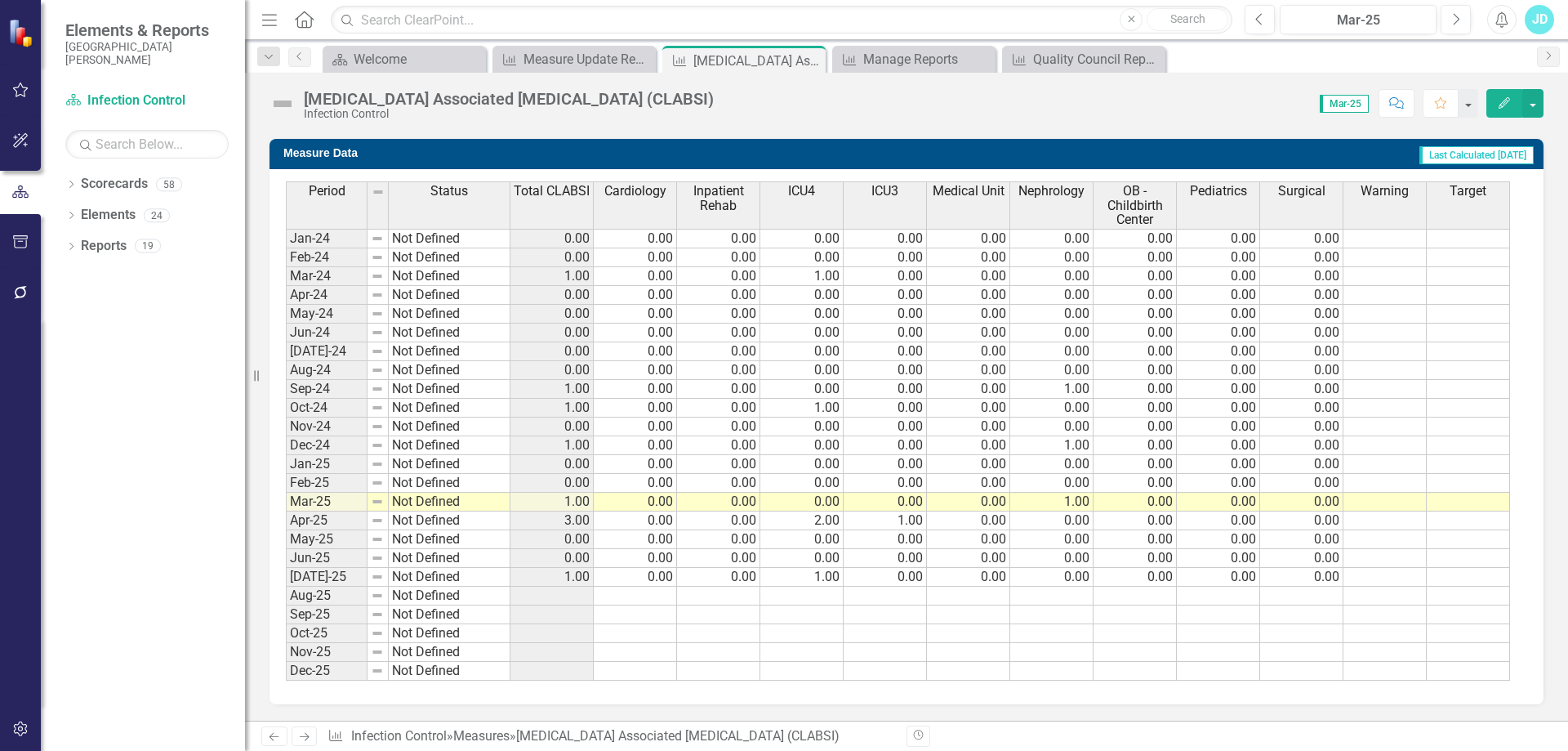
click at [544, 199] on div "Total CLABSI" at bounding box center [551, 191] width 83 height 18
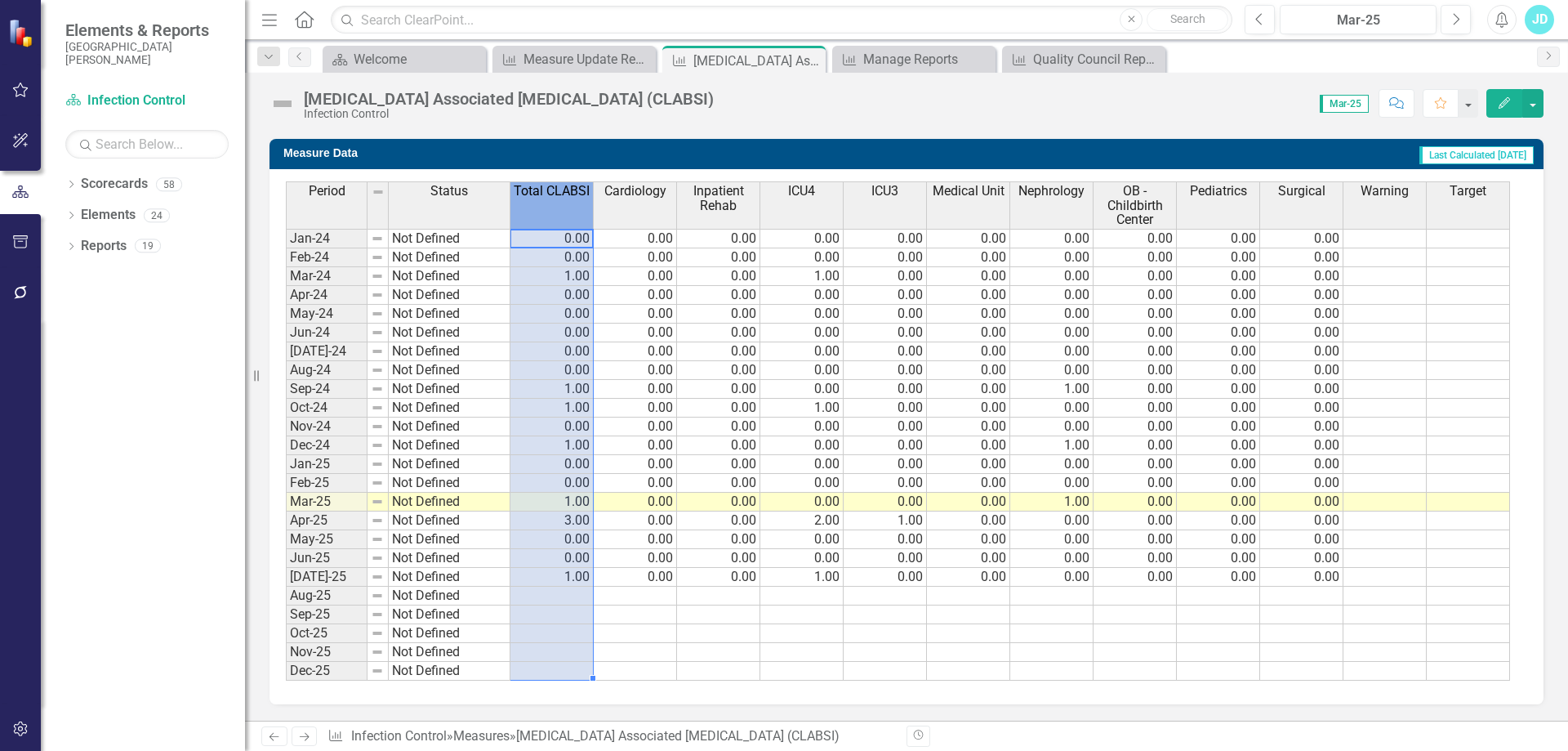
click at [544, 199] on div "Total CLABSI" at bounding box center [551, 191] width 83 height 18
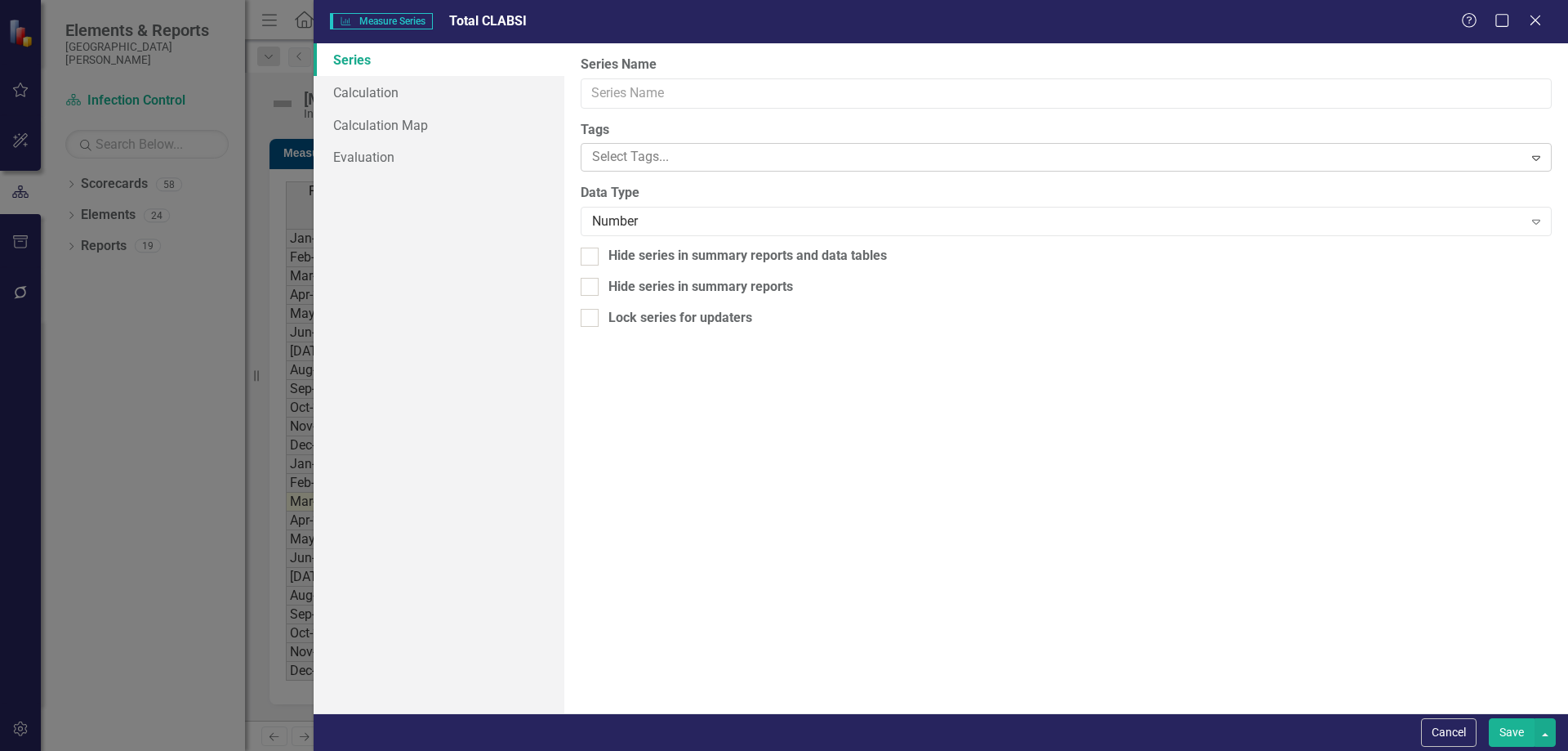
type input "Total CLABSI"
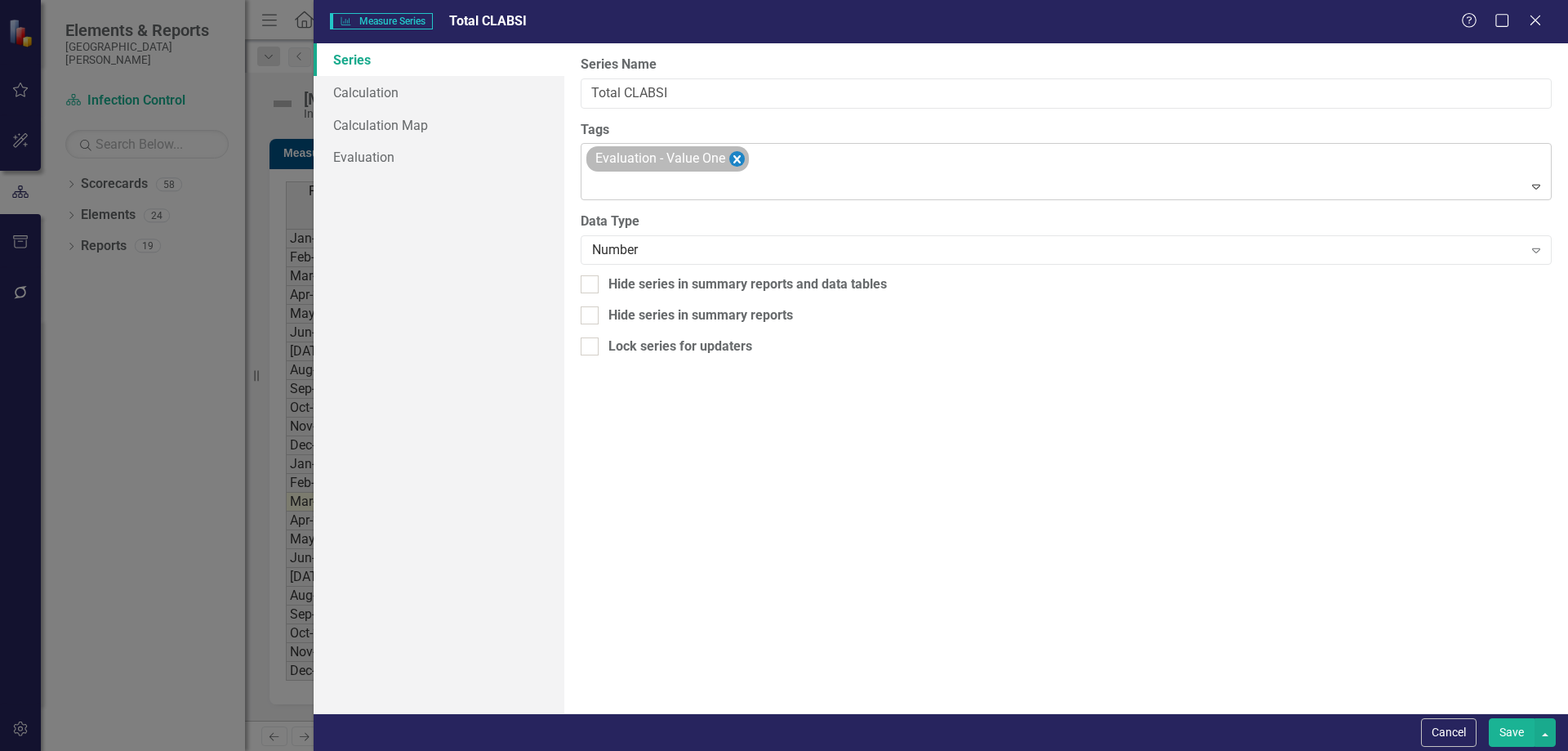
click at [735, 157] on icon "Remove [object Object]" at bounding box center [737, 159] width 7 height 8
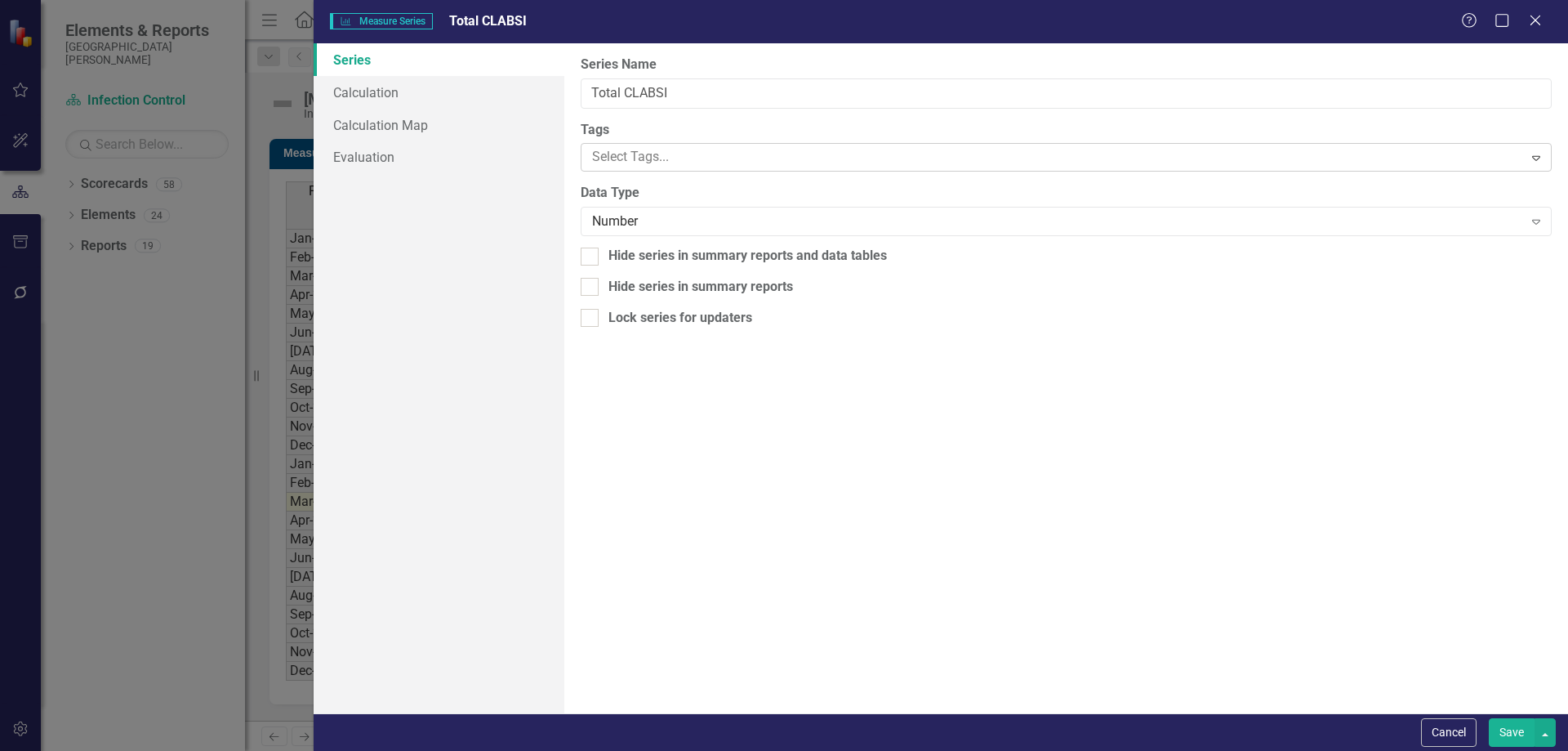
click at [693, 157] on div at bounding box center [1054, 157] width 937 height 22
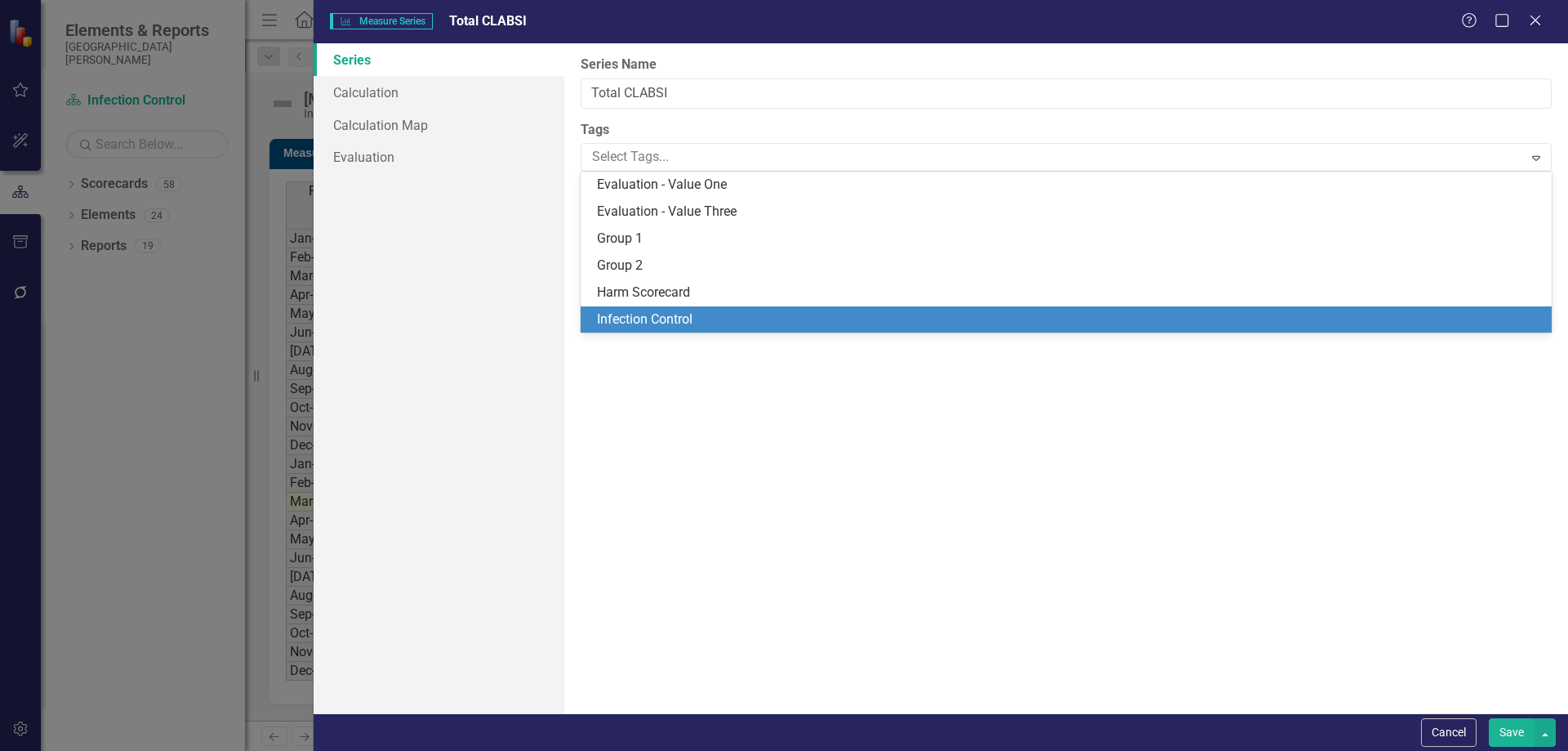
click at [686, 312] on span "Infection Control" at bounding box center [644, 319] width 96 height 16
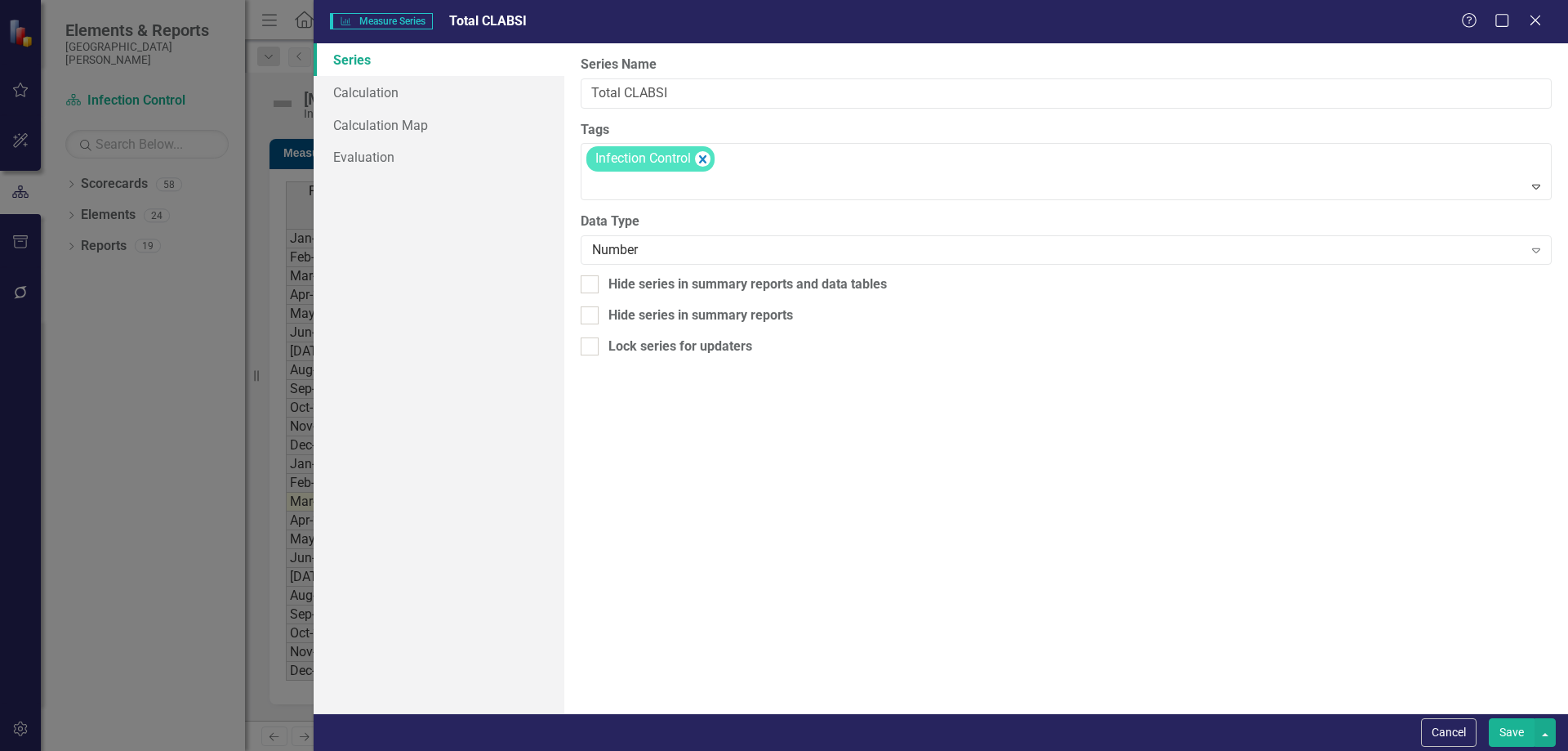
click at [1511, 737] on button "Save" at bounding box center [1511, 732] width 46 height 29
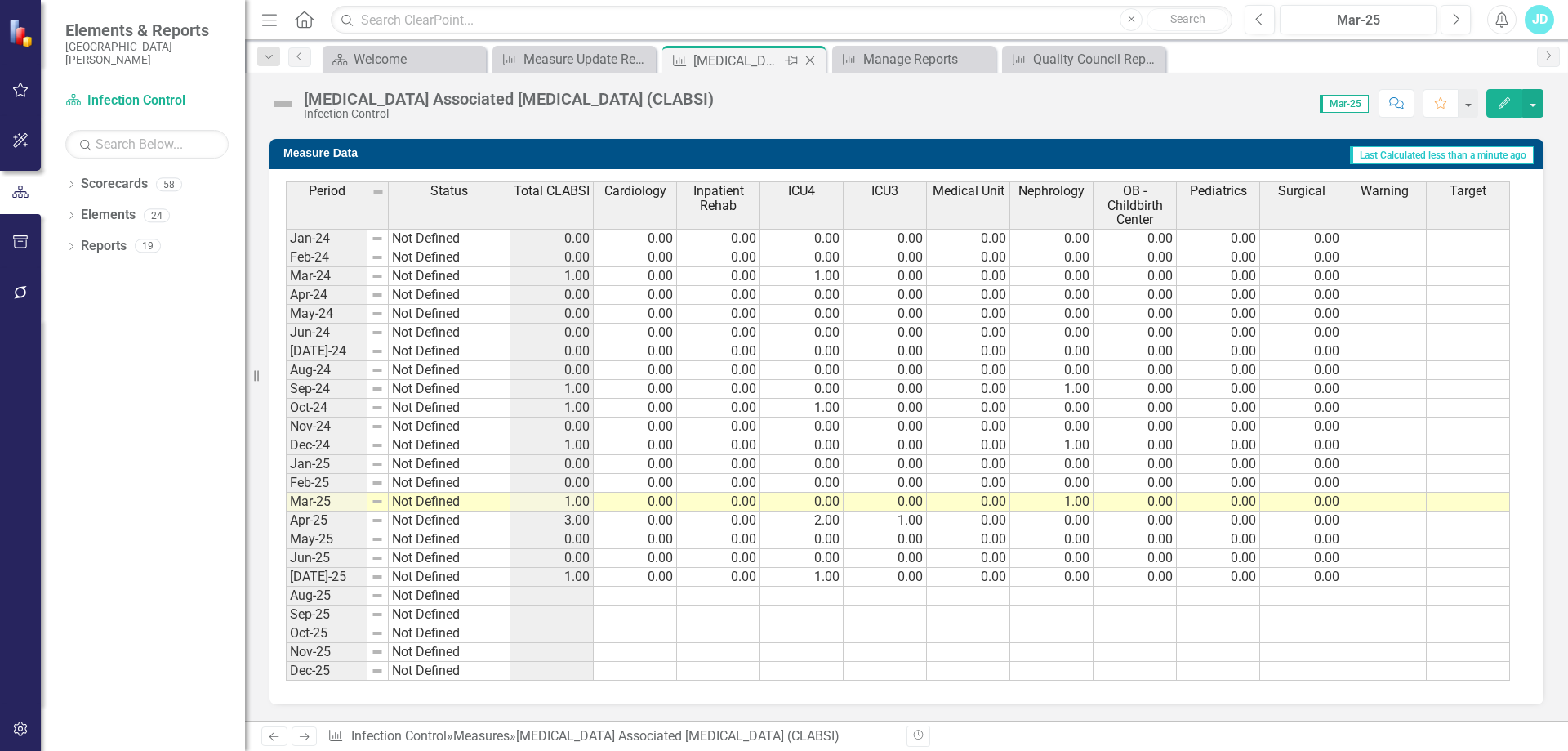
click at [816, 61] on icon "Close" at bounding box center [810, 60] width 17 height 13
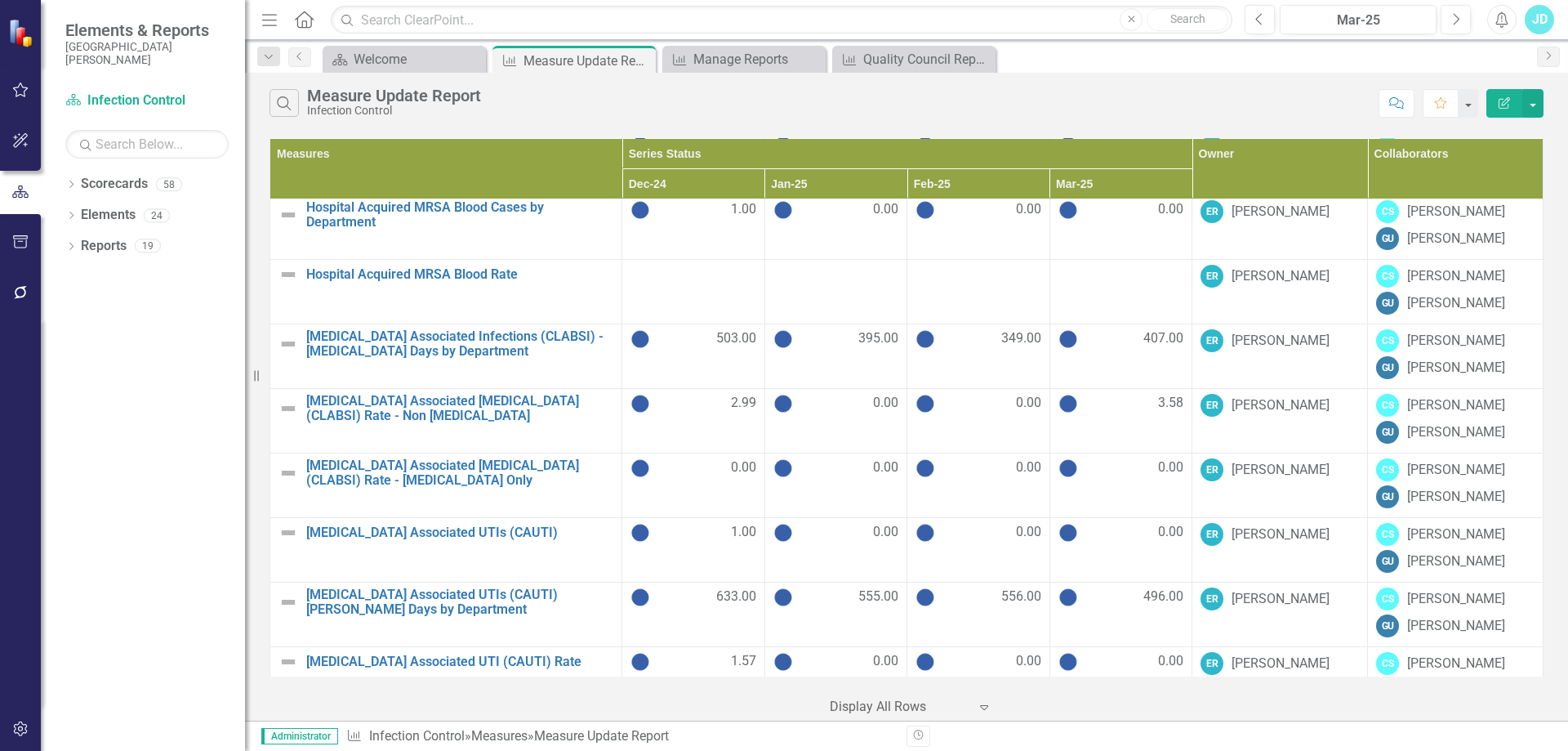
scroll to position [490, 0]
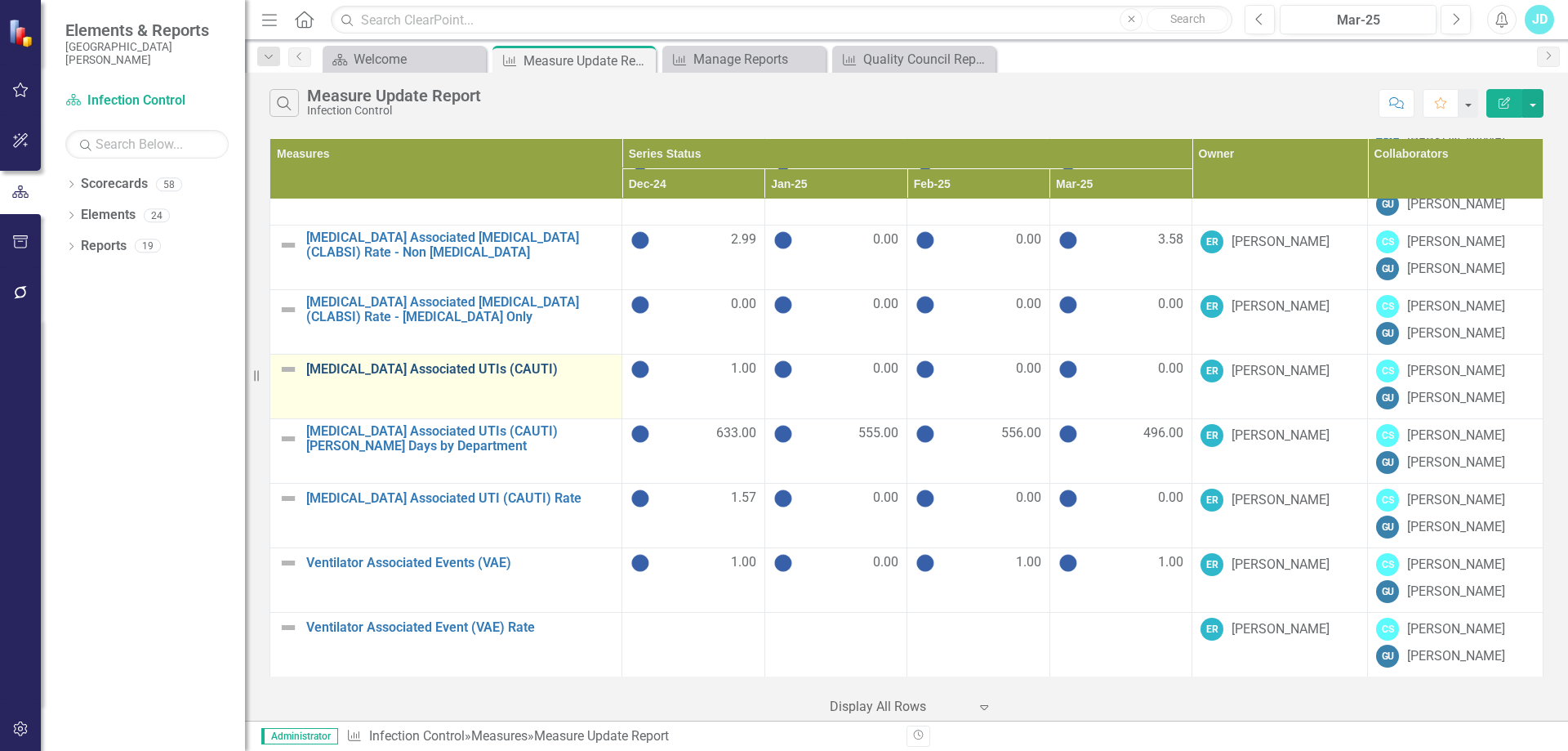
click at [357, 373] on link "[MEDICAL_DATA] Associated UTIs (CAUTI)" at bounding box center [459, 369] width 307 height 15
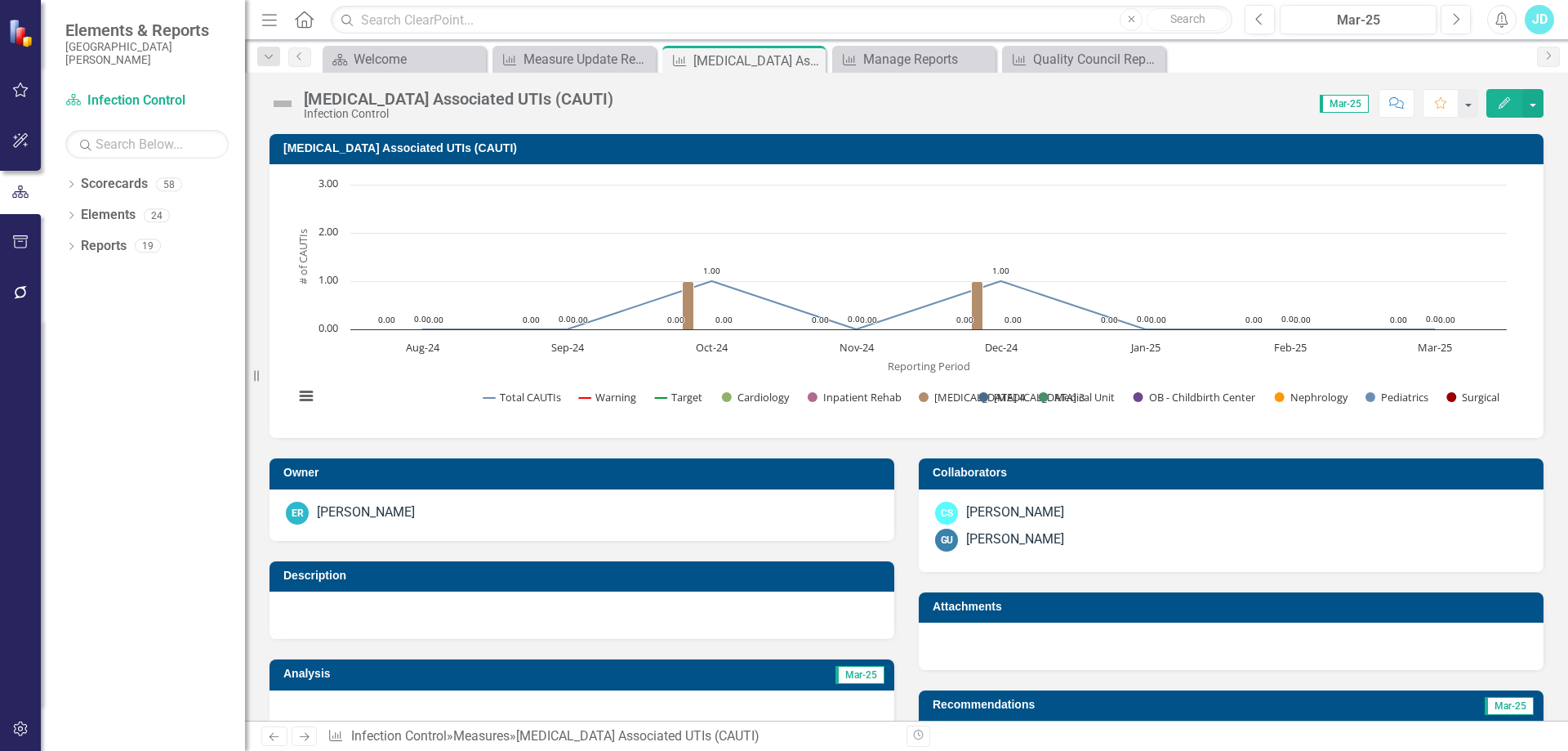
scroll to position [490, 0]
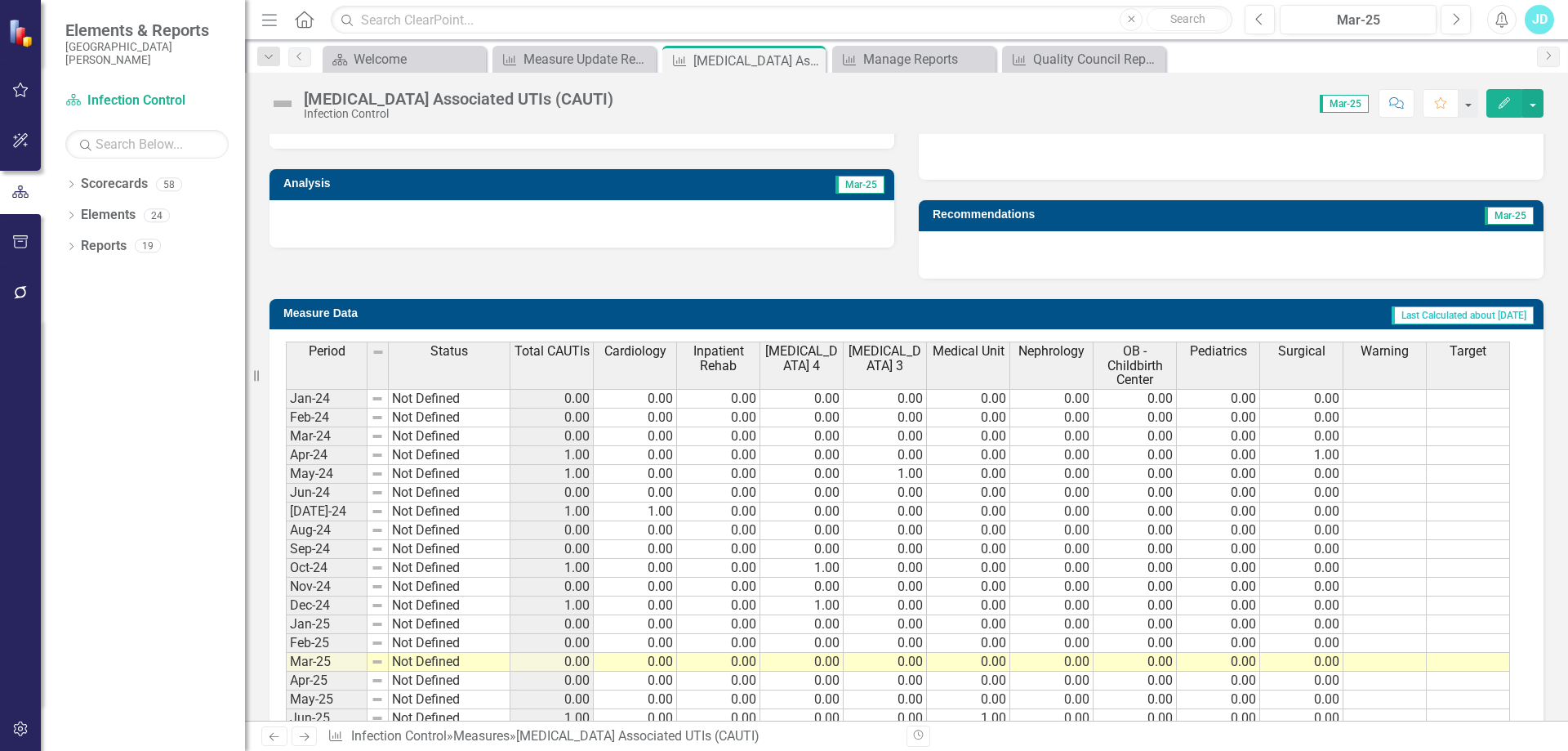
click at [547, 366] on th "Total CAUTIs" at bounding box center [552, 365] width 84 height 47
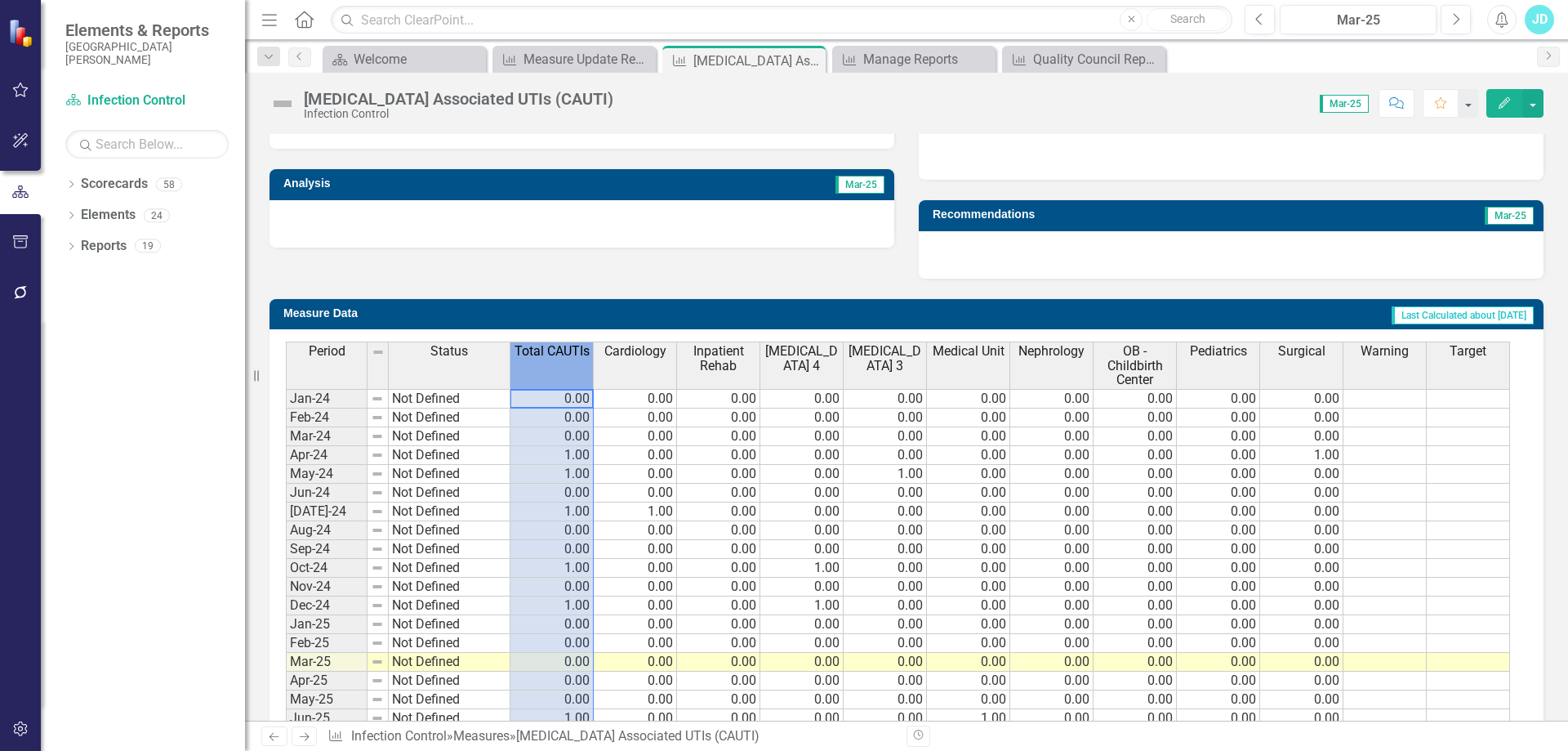
click at [547, 366] on th "Total CAUTIs" at bounding box center [552, 365] width 84 height 47
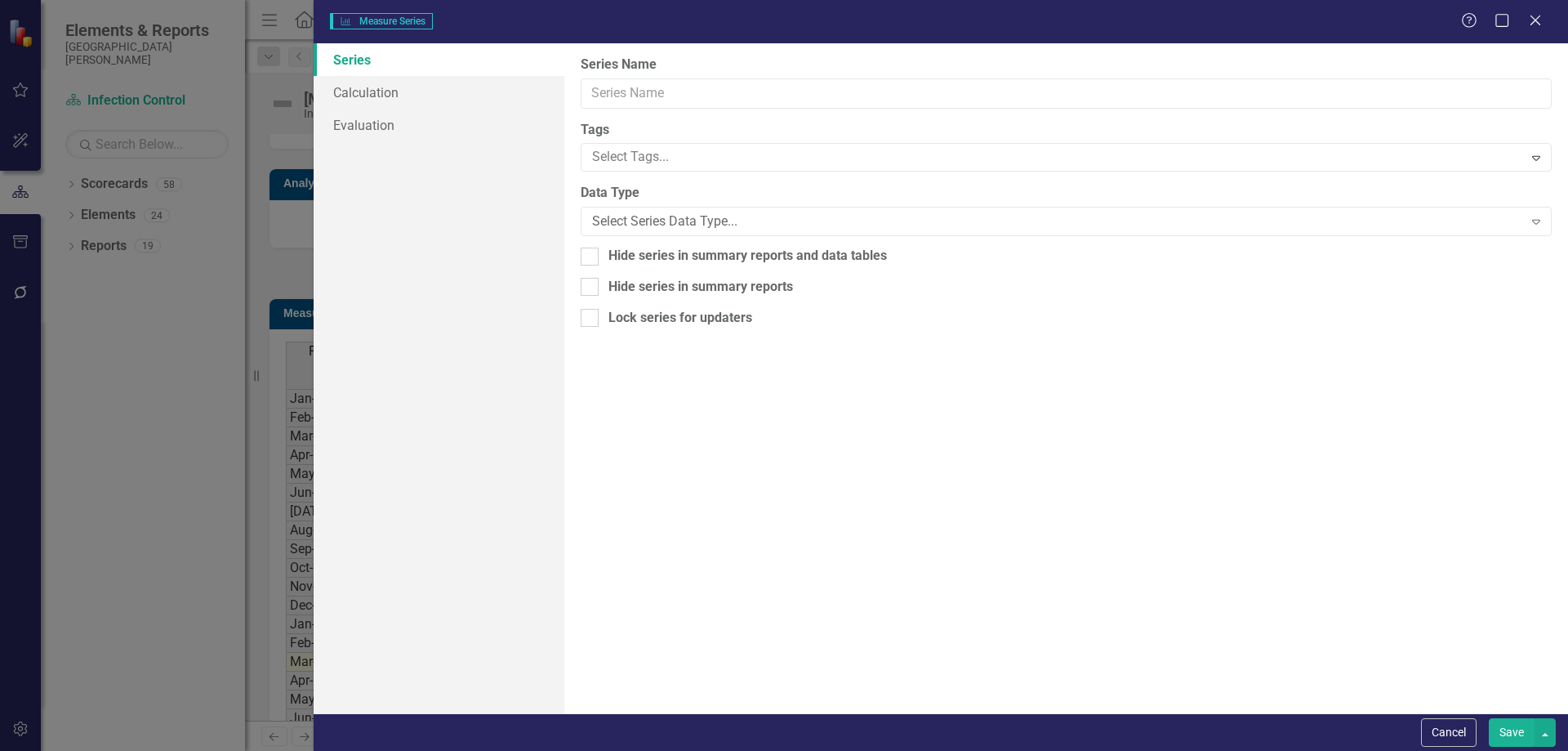
type input "Total CAUTIs"
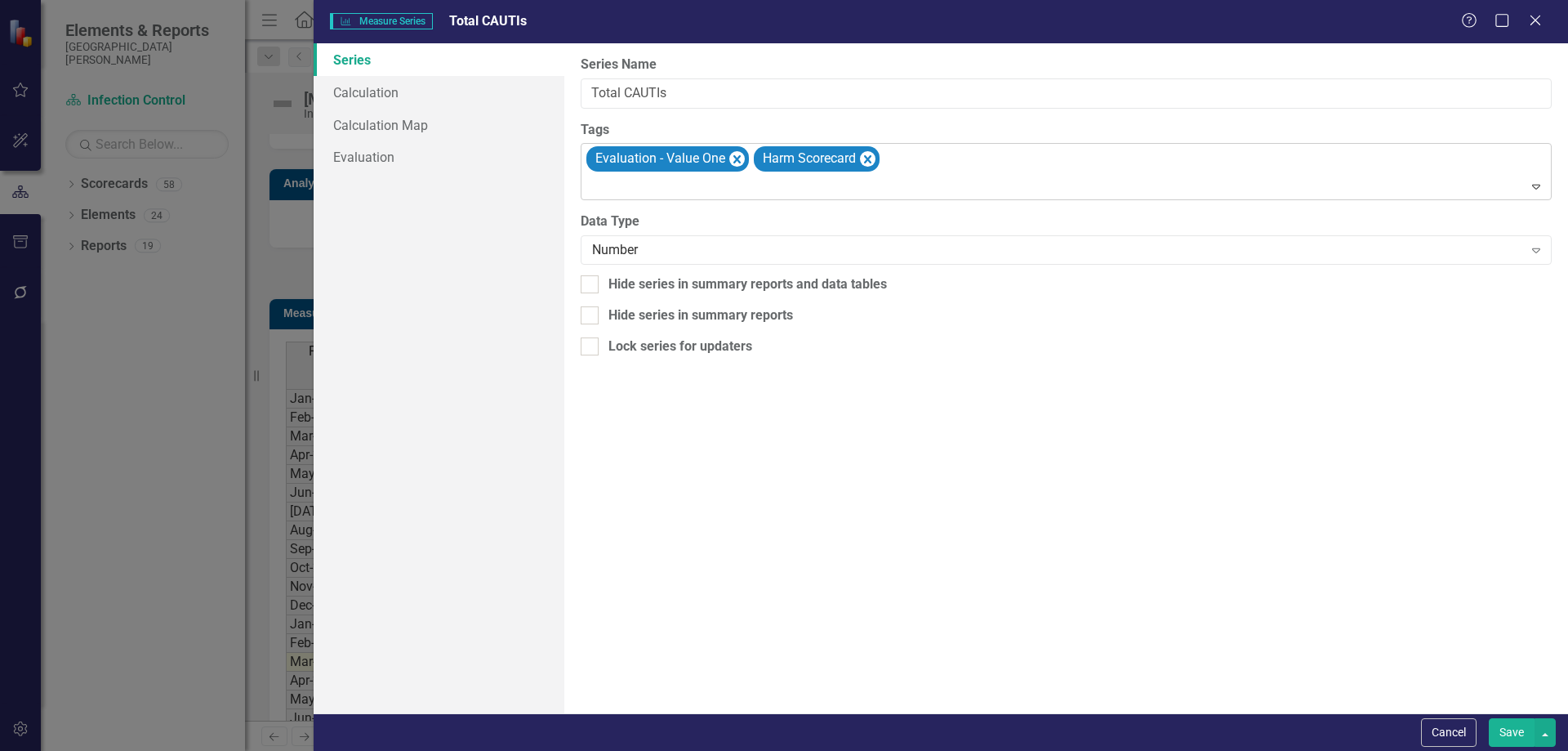
click at [866, 158] on icon "Remove [object Object]" at bounding box center [868, 160] width 16 height 20
click at [774, 170] on div "Evaluation - Value One" at bounding box center [1068, 172] width 967 height 56
click at [1508, 730] on button "Save" at bounding box center [1511, 732] width 46 height 29
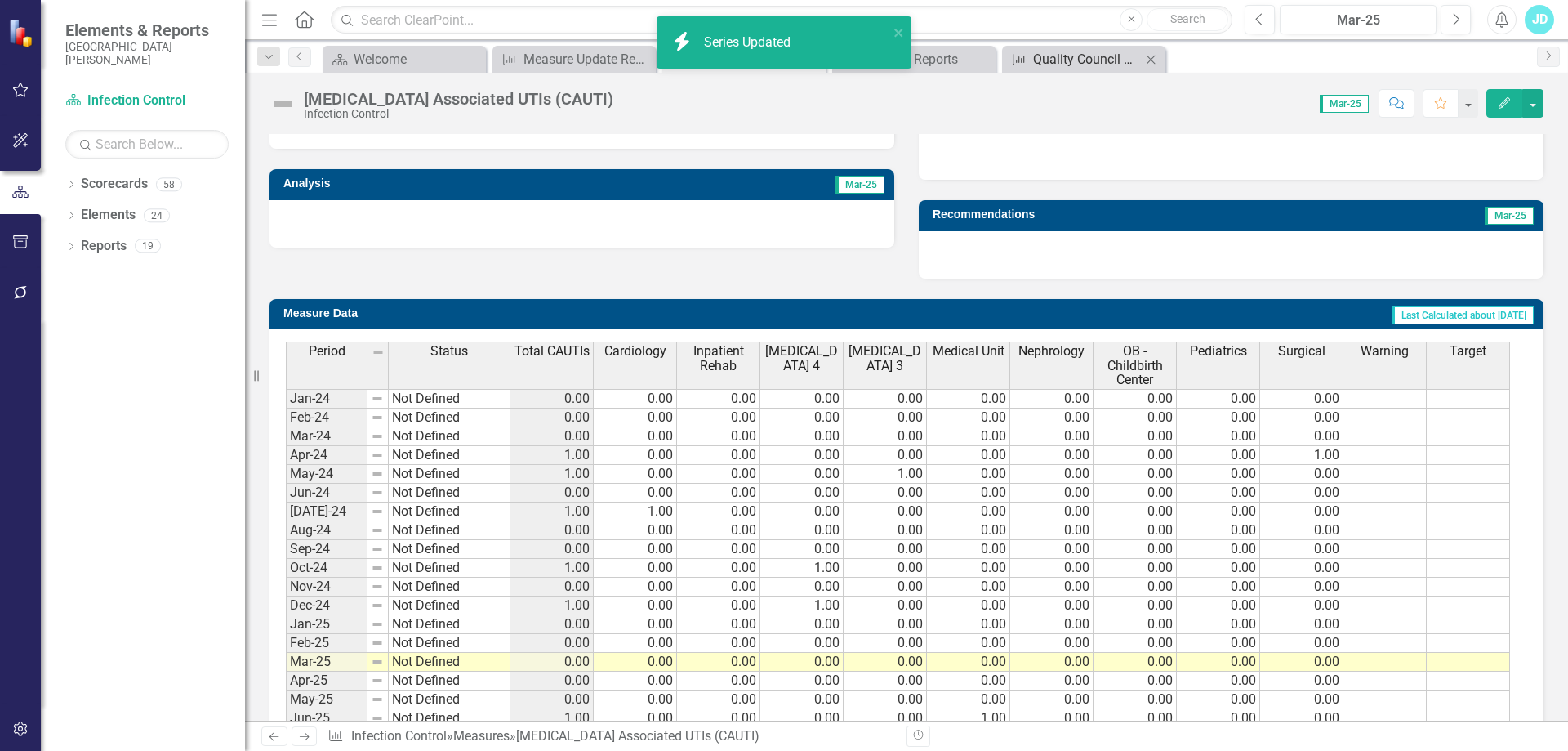
click at [1049, 62] on div "Quality Council Report" at bounding box center [1087, 60] width 108 height 20
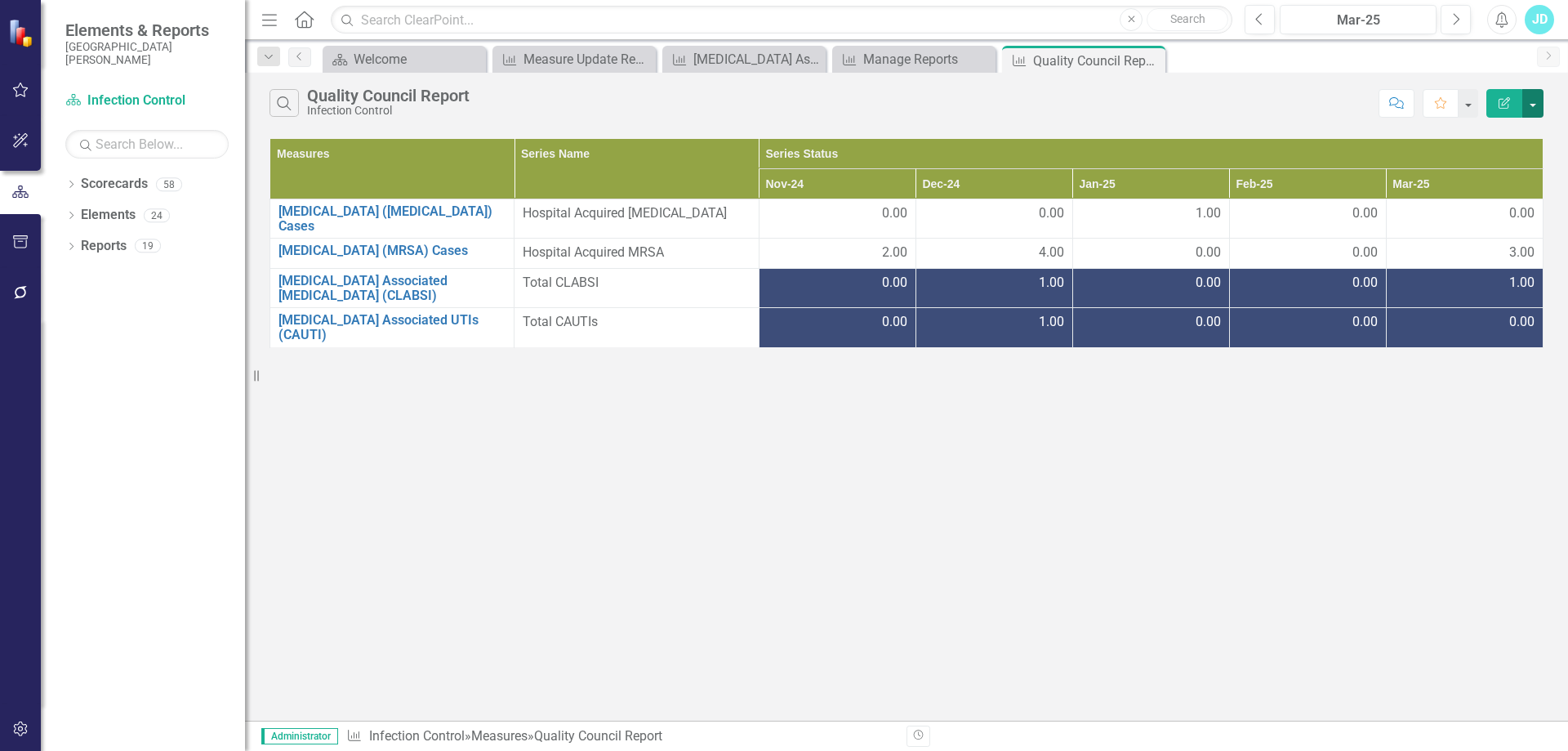
click at [1534, 104] on button "button" at bounding box center [1533, 103] width 21 height 29
click at [1495, 127] on link "Edit Report Edit Report" at bounding box center [1478, 133] width 129 height 30
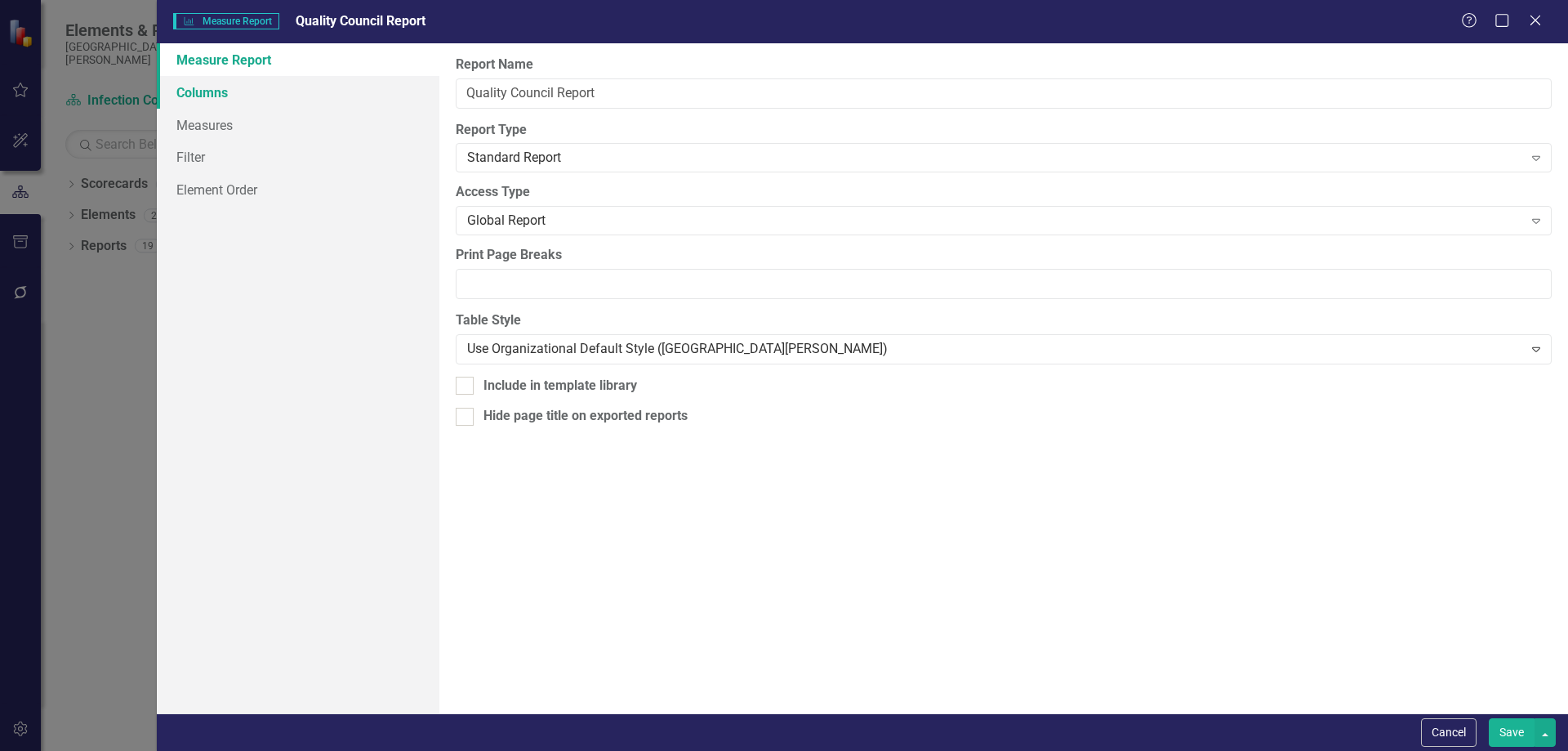
click at [220, 97] on link "Columns" at bounding box center [299, 92] width 283 height 33
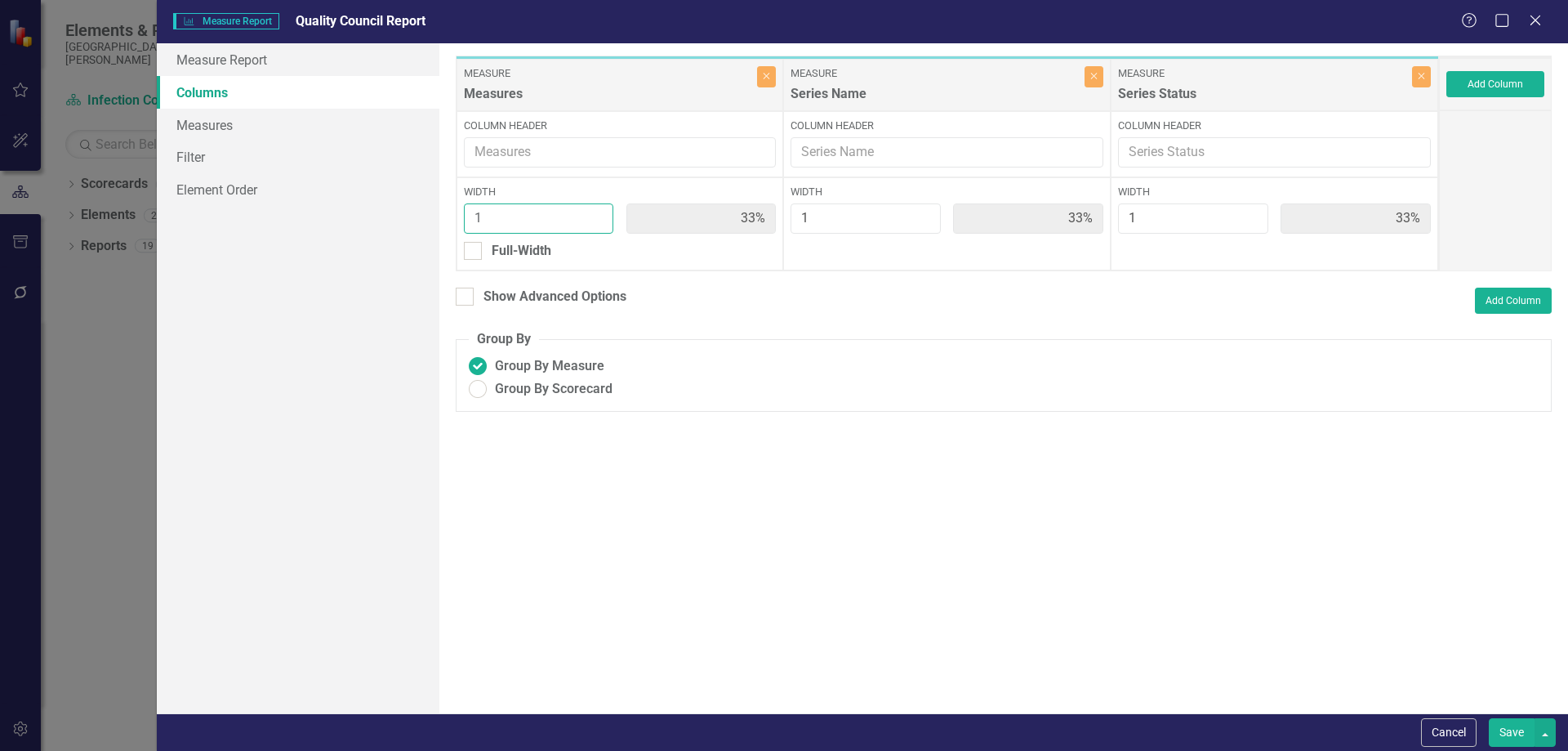
click at [504, 216] on input "1" at bounding box center [539, 219] width 151 height 30
type input "2"
type input "50%"
type input "25%"
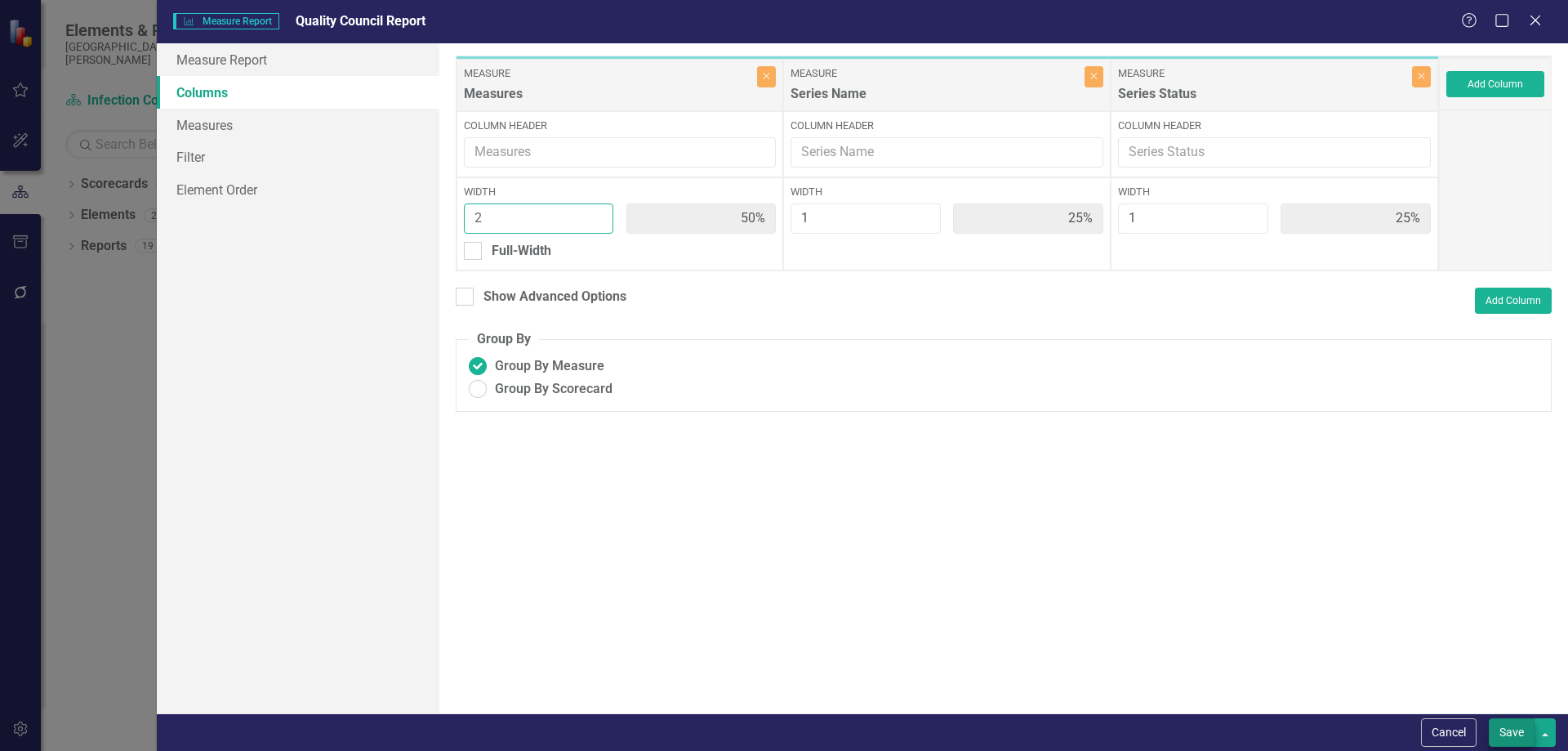
type input "2"
click at [1530, 722] on button "Save" at bounding box center [1511, 732] width 46 height 29
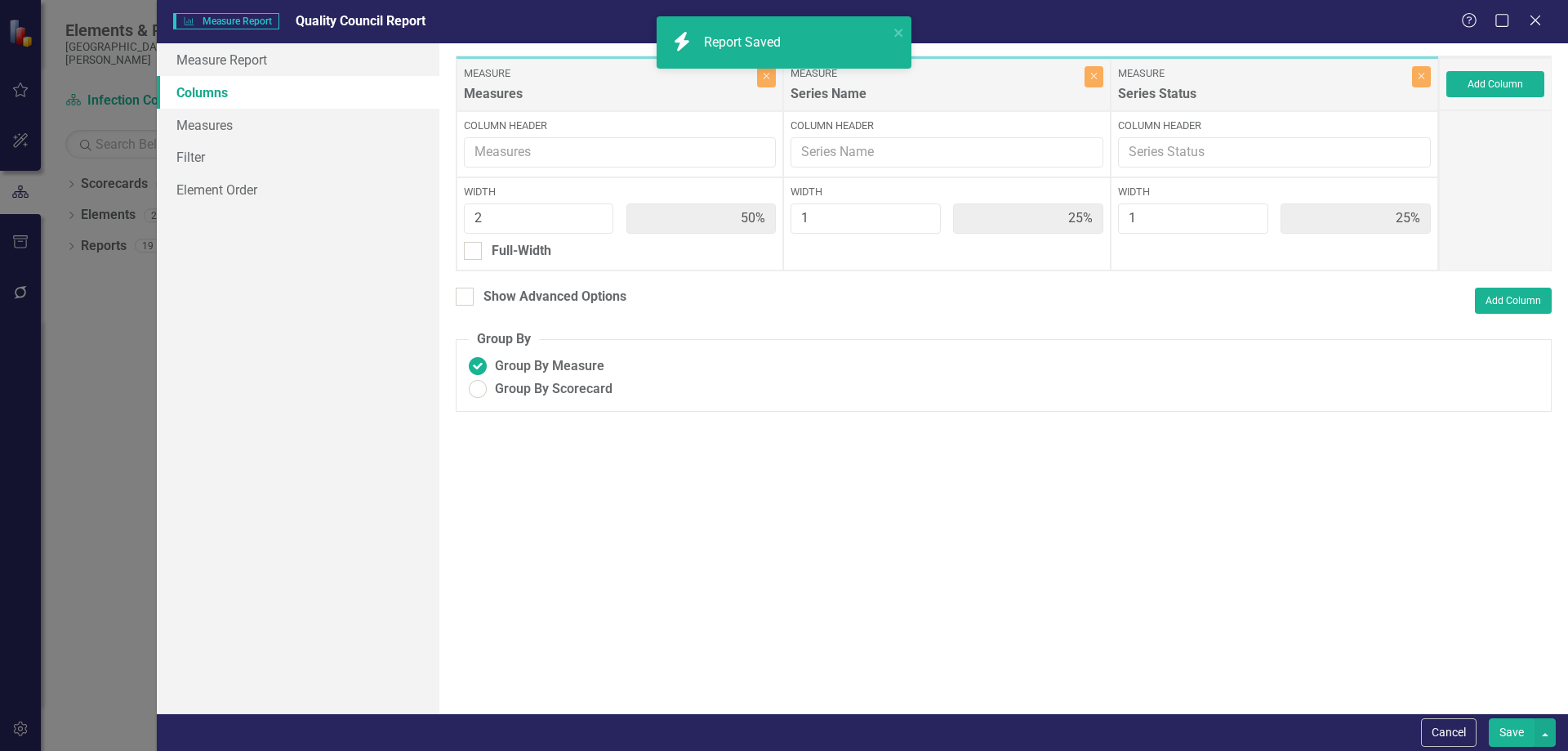
radio input "true"
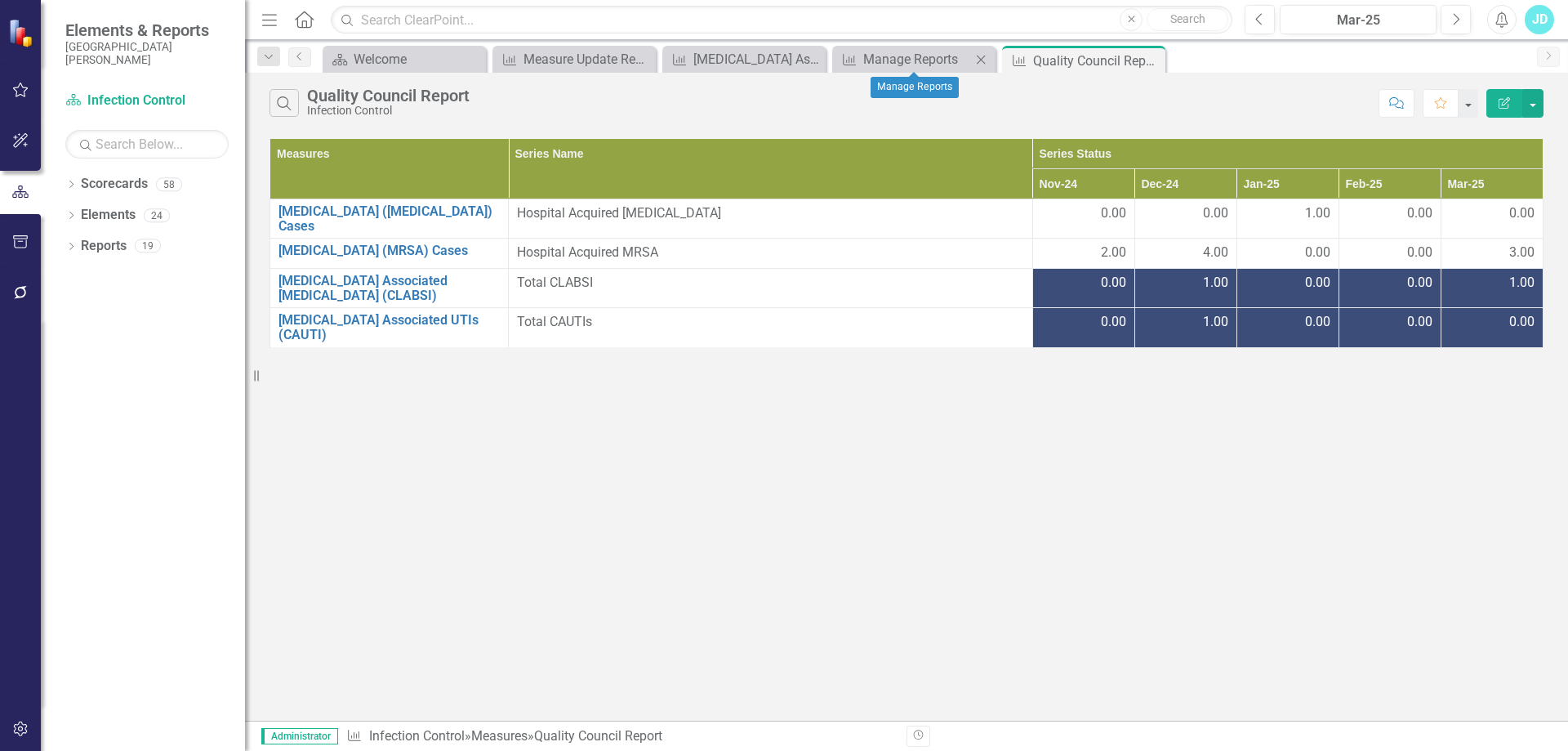
click at [980, 58] on icon "Close" at bounding box center [981, 60] width 17 height 13
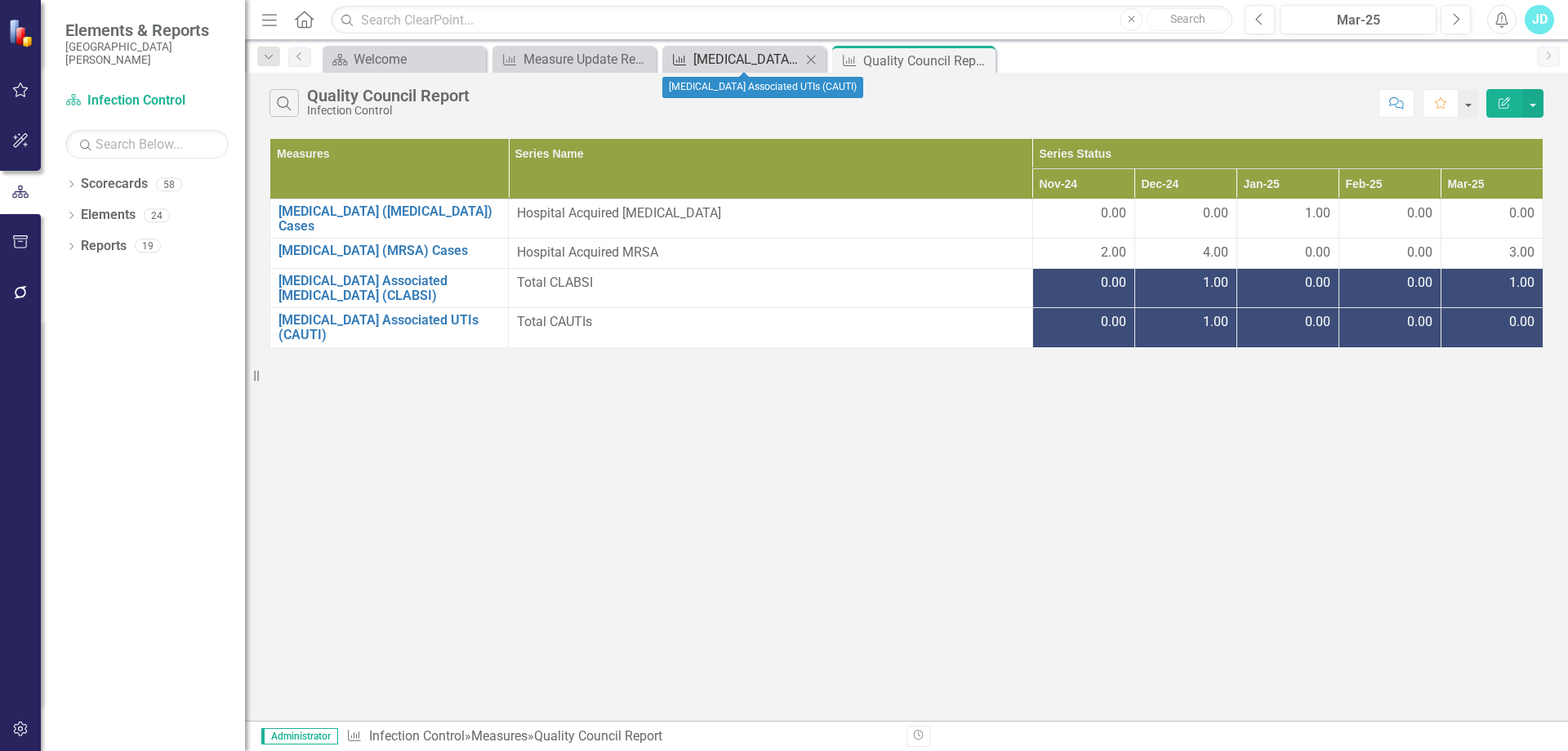
drag, startPoint x: 743, startPoint y: 71, endPoint x: 735, endPoint y: 66, distance: 9.4
click at [741, 71] on div "Measure Catheter Associated UTIs (CAUTI) Close" at bounding box center [744, 59] width 164 height 27
click at [735, 65] on div "[MEDICAL_DATA] Associated UTIs (CAUTI)" at bounding box center [748, 60] width 108 height 20
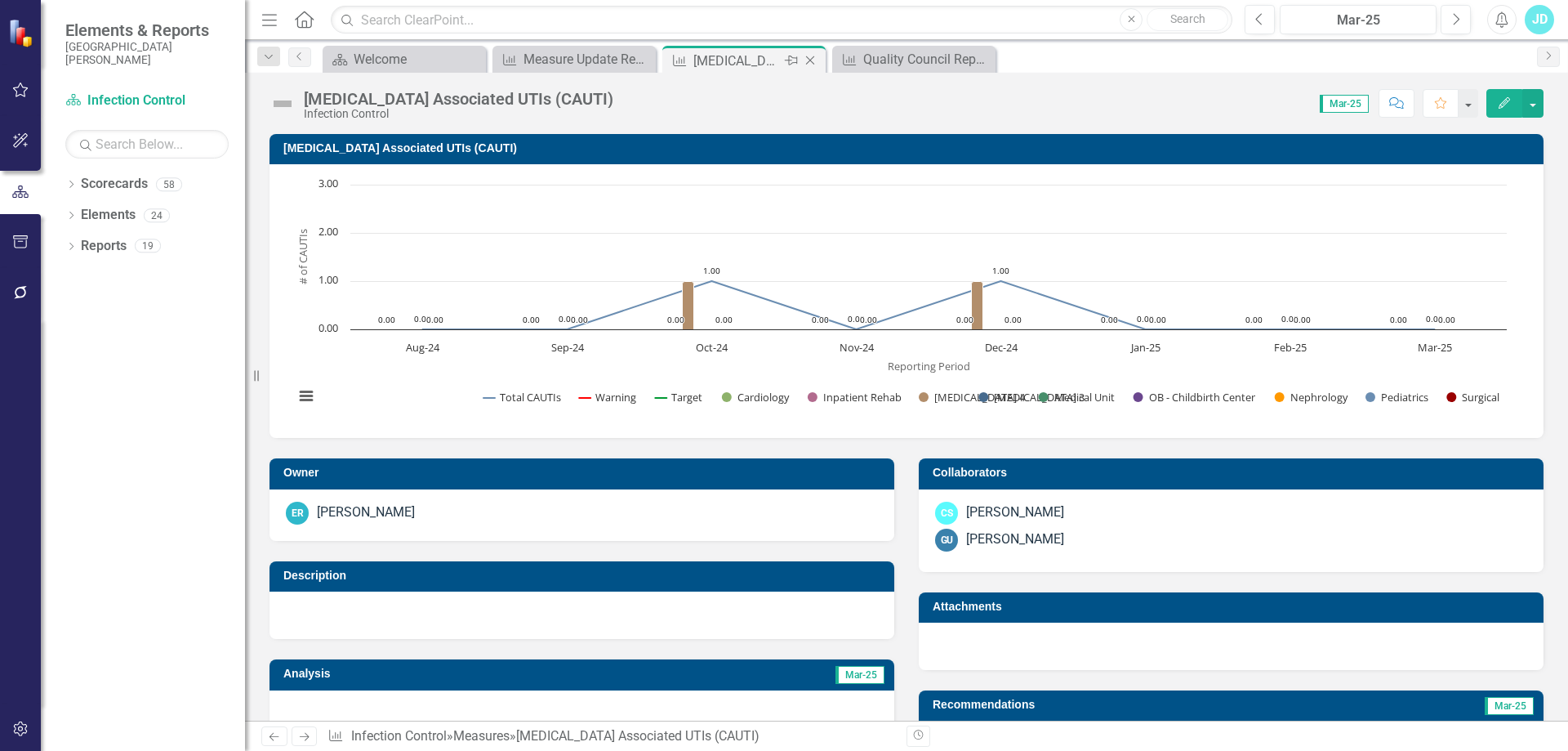
click at [808, 61] on icon "Close" at bounding box center [810, 60] width 17 height 13
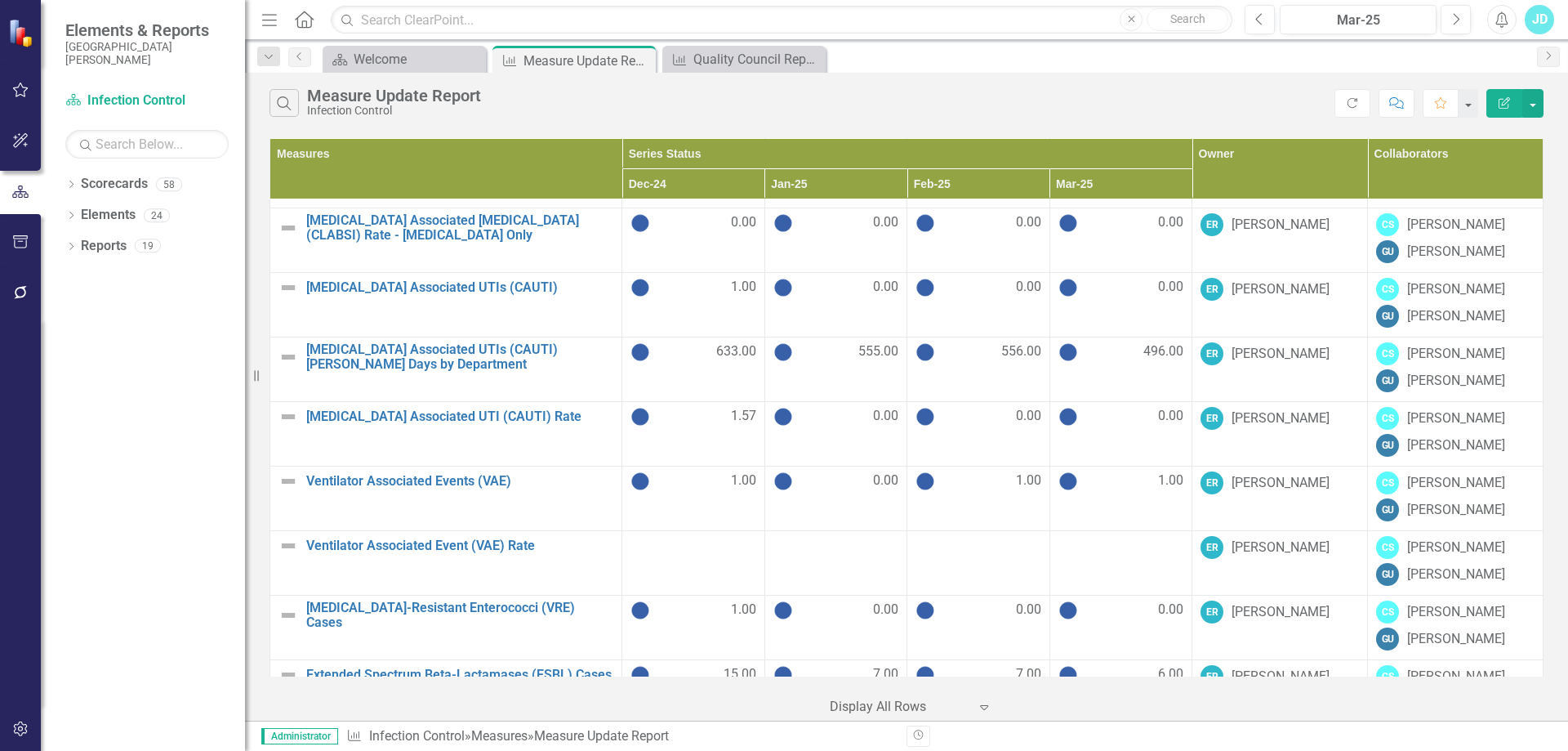
scroll to position [654, 0]
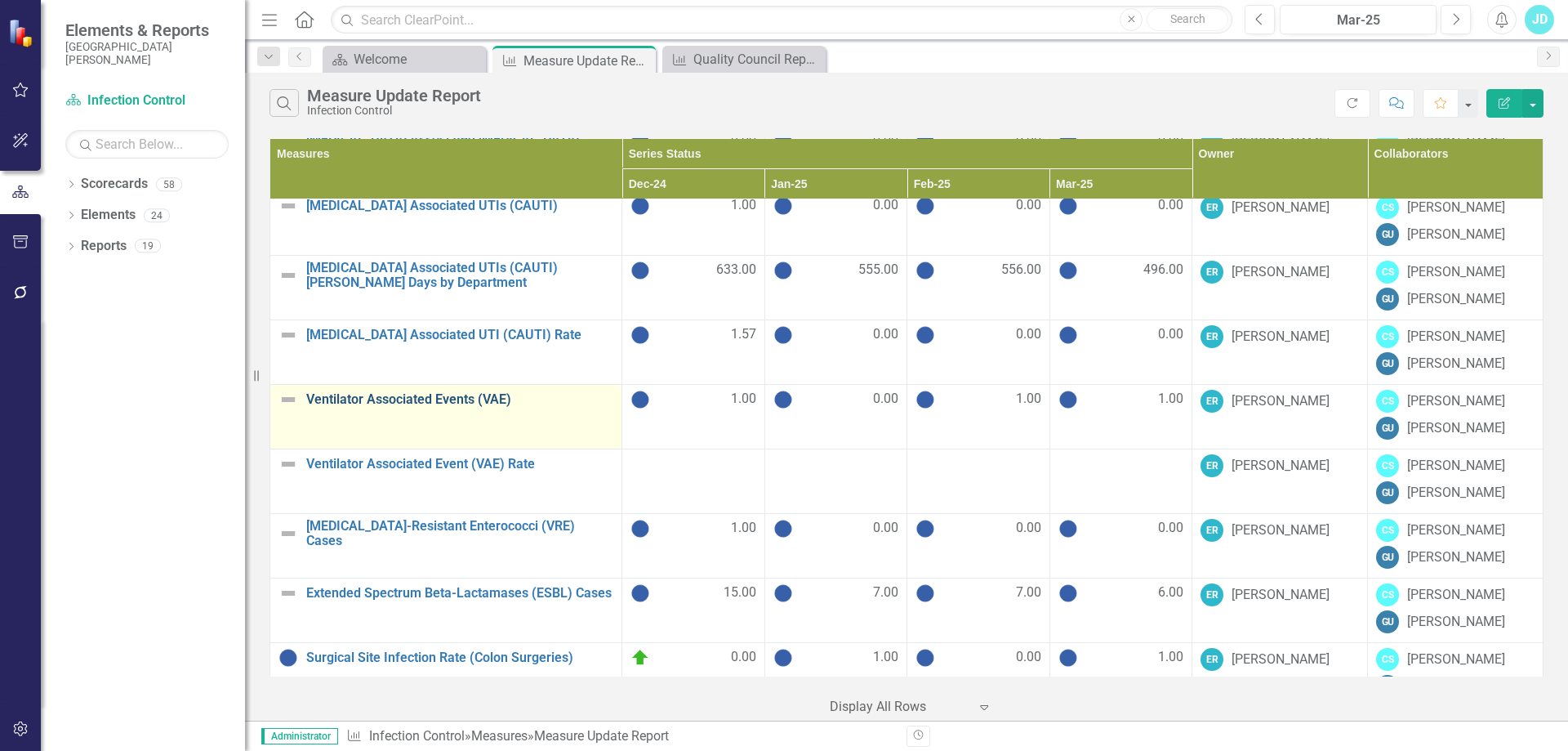
click at [450, 399] on link "Ventilator Associated Events (VAE)" at bounding box center [459, 400] width 307 height 15
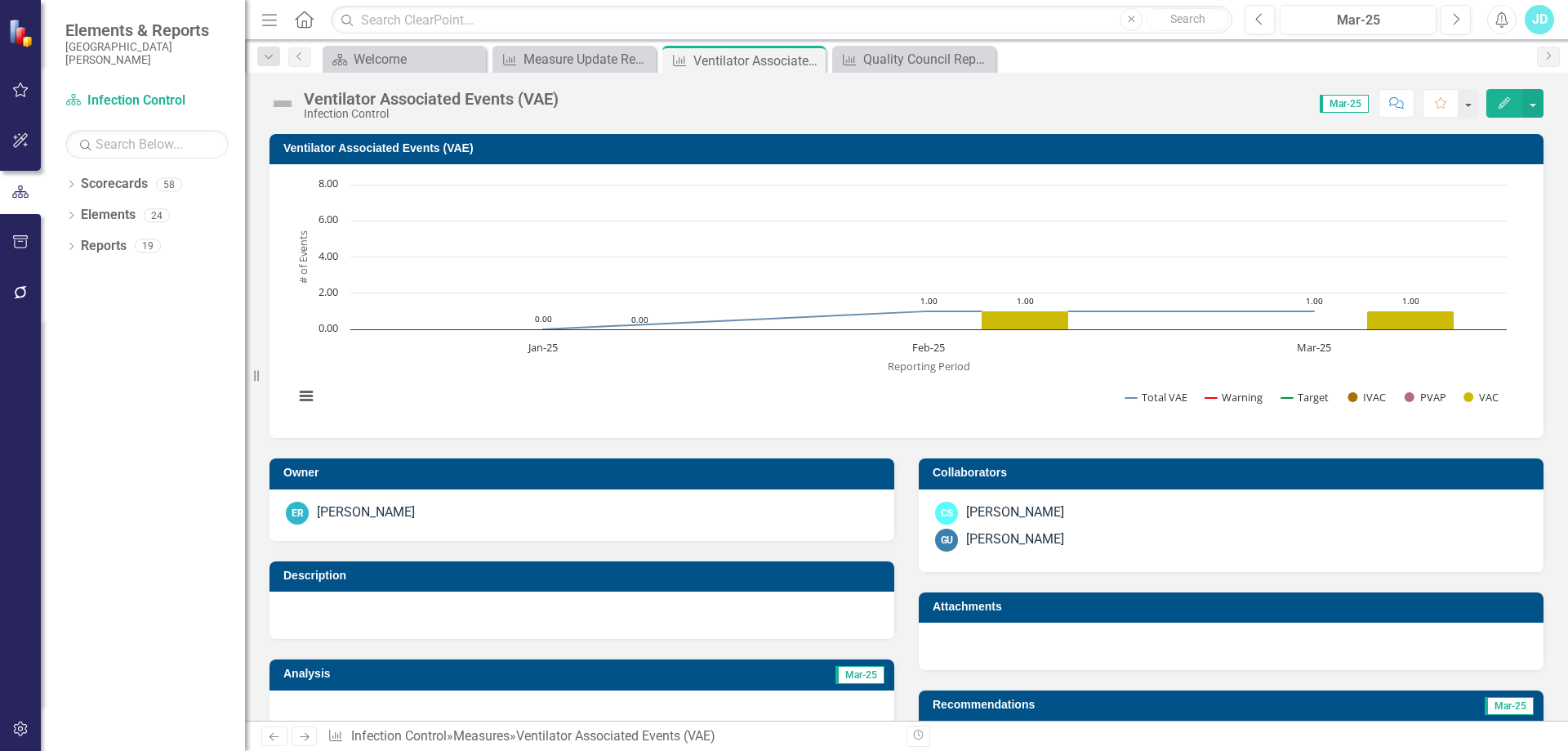
scroll to position [490, 0]
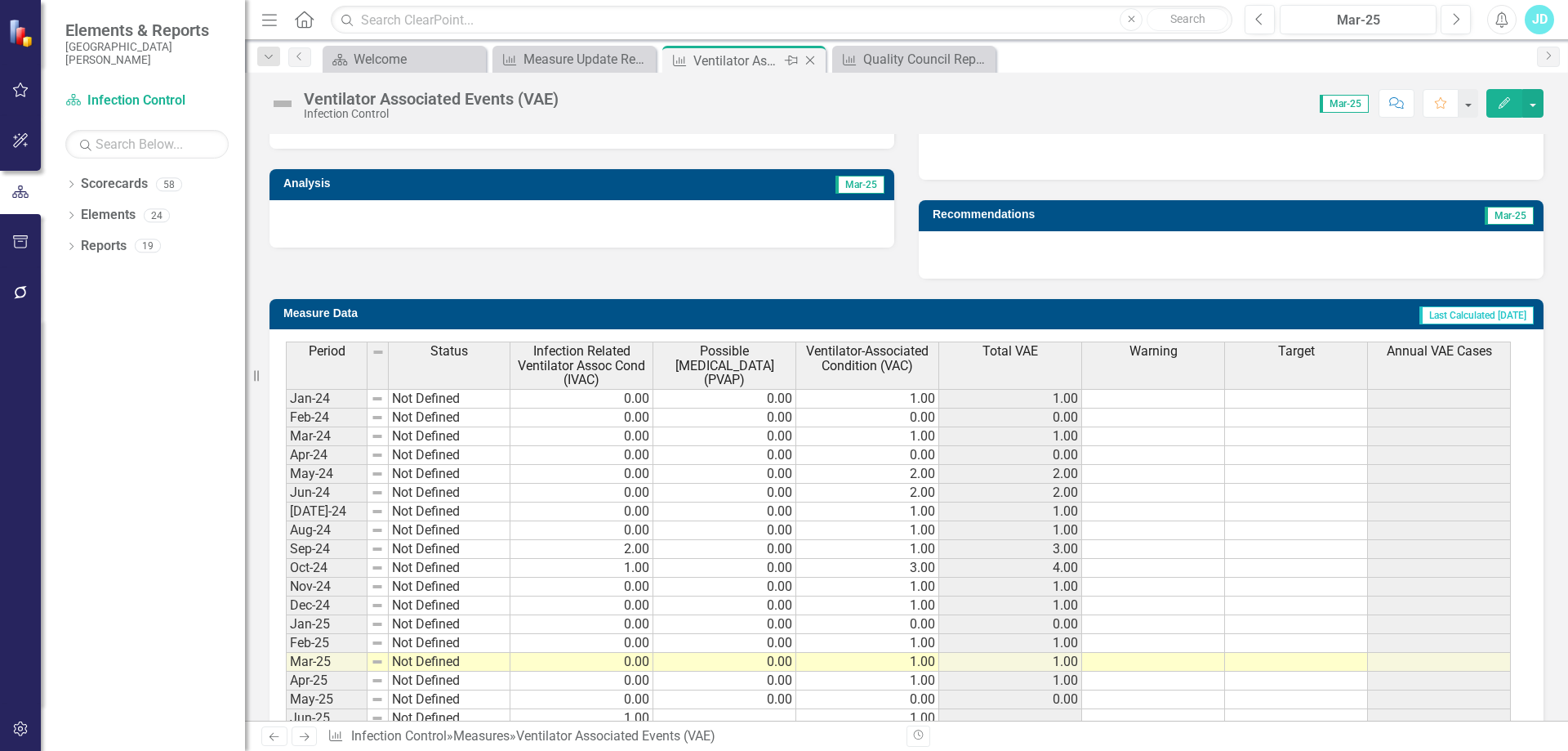
click at [814, 61] on icon "Close" at bounding box center [810, 60] width 17 height 13
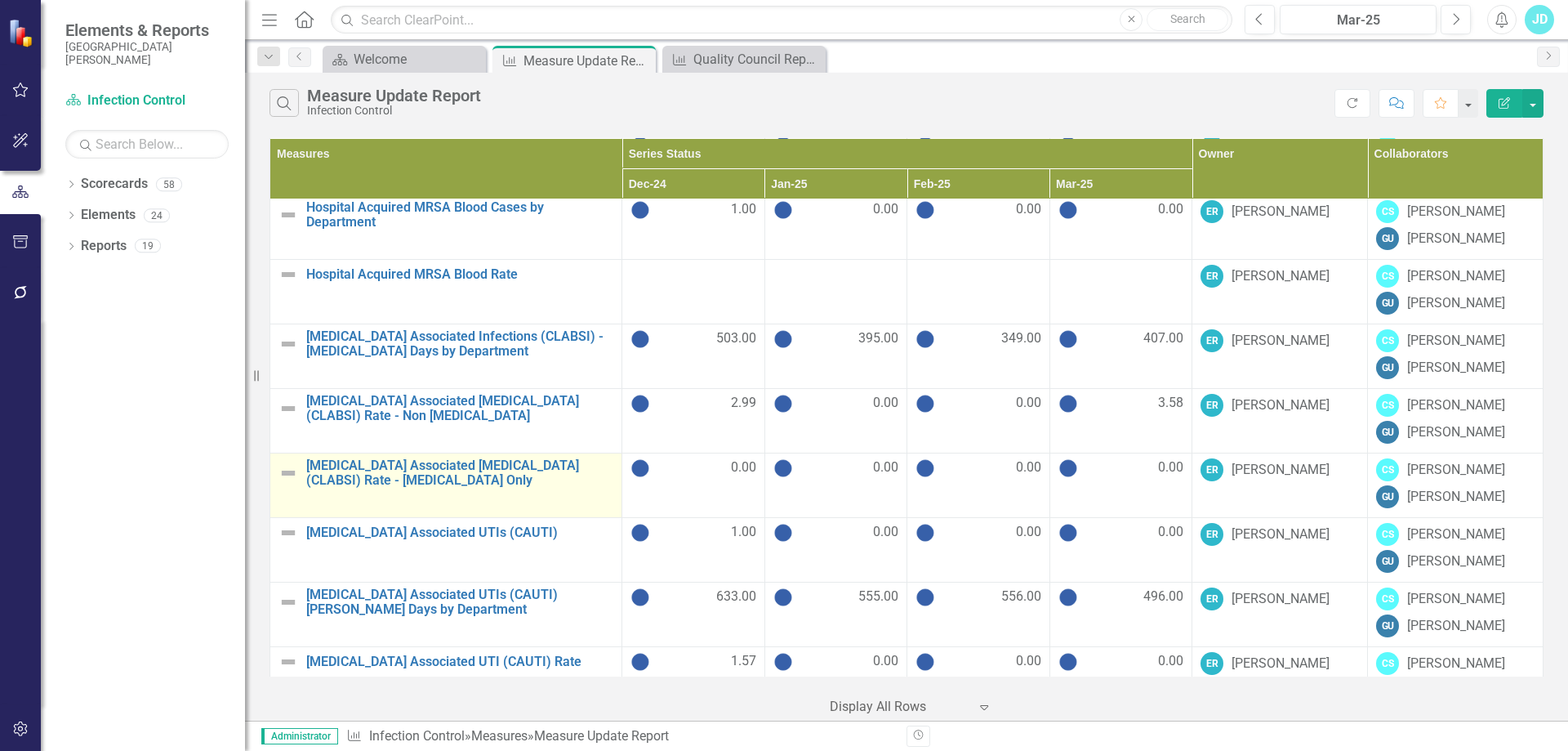
scroll to position [735, 0]
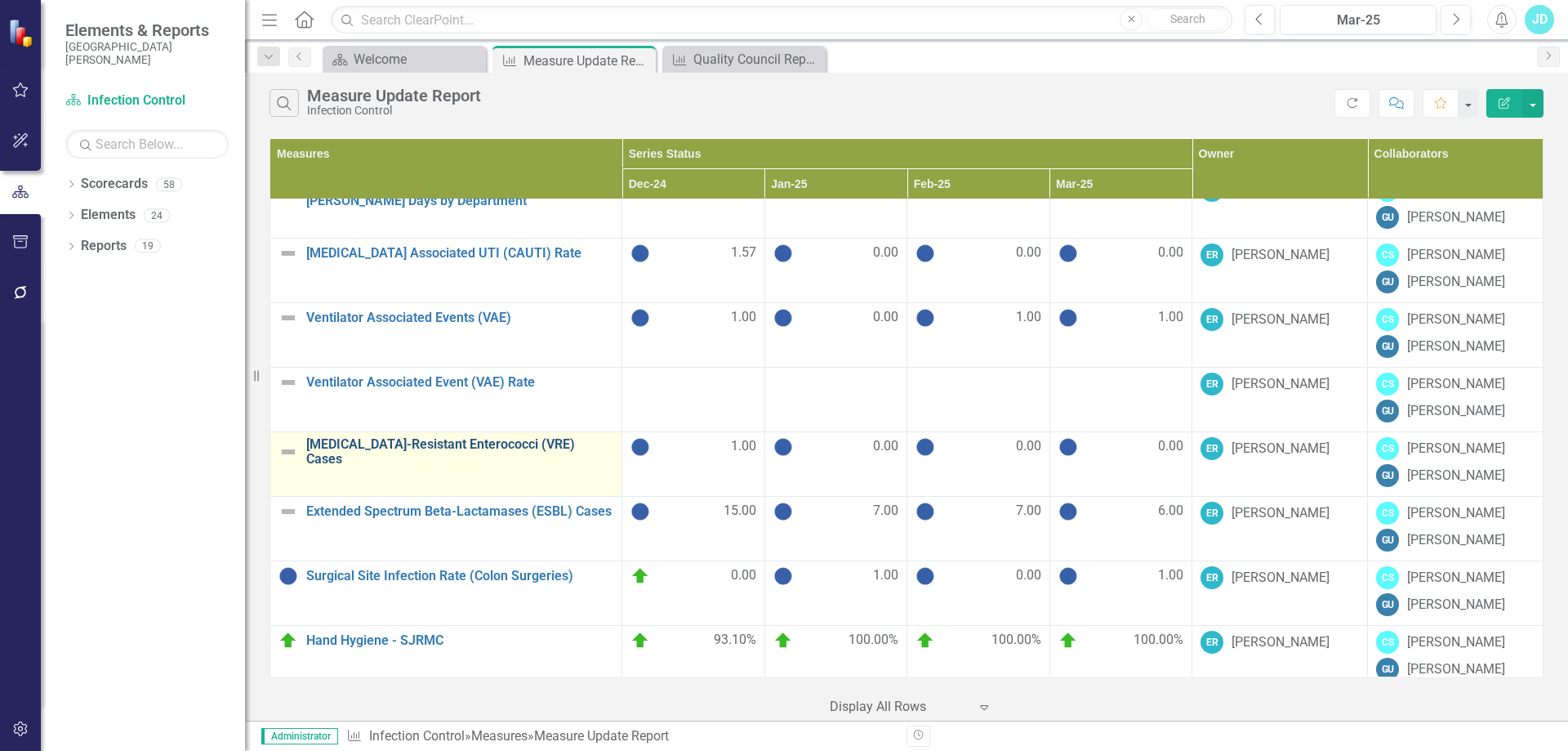
click at [480, 446] on link "[MEDICAL_DATA]-Resistant Enterococci (VRE) Cases" at bounding box center [459, 451] width 307 height 29
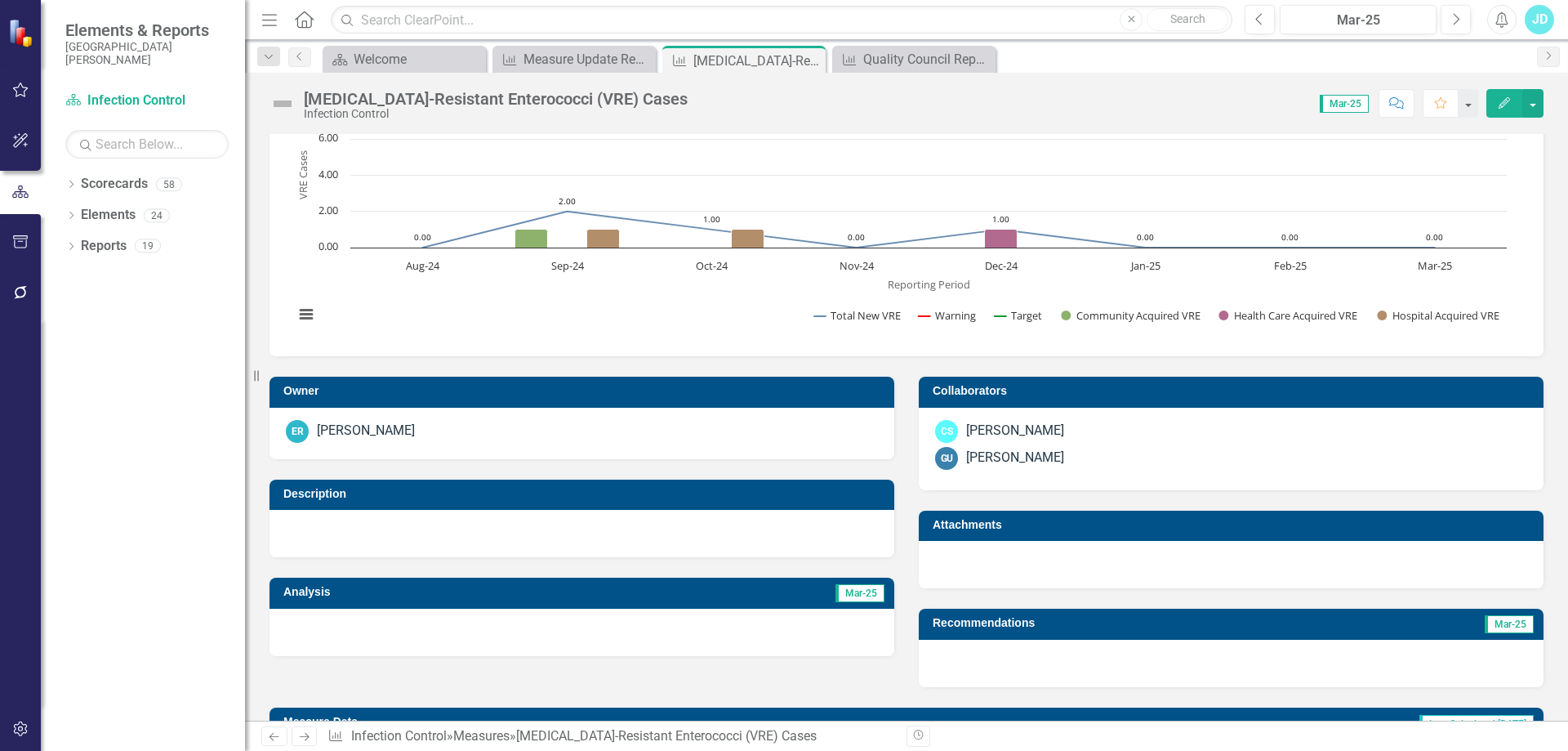
scroll to position [650, 0]
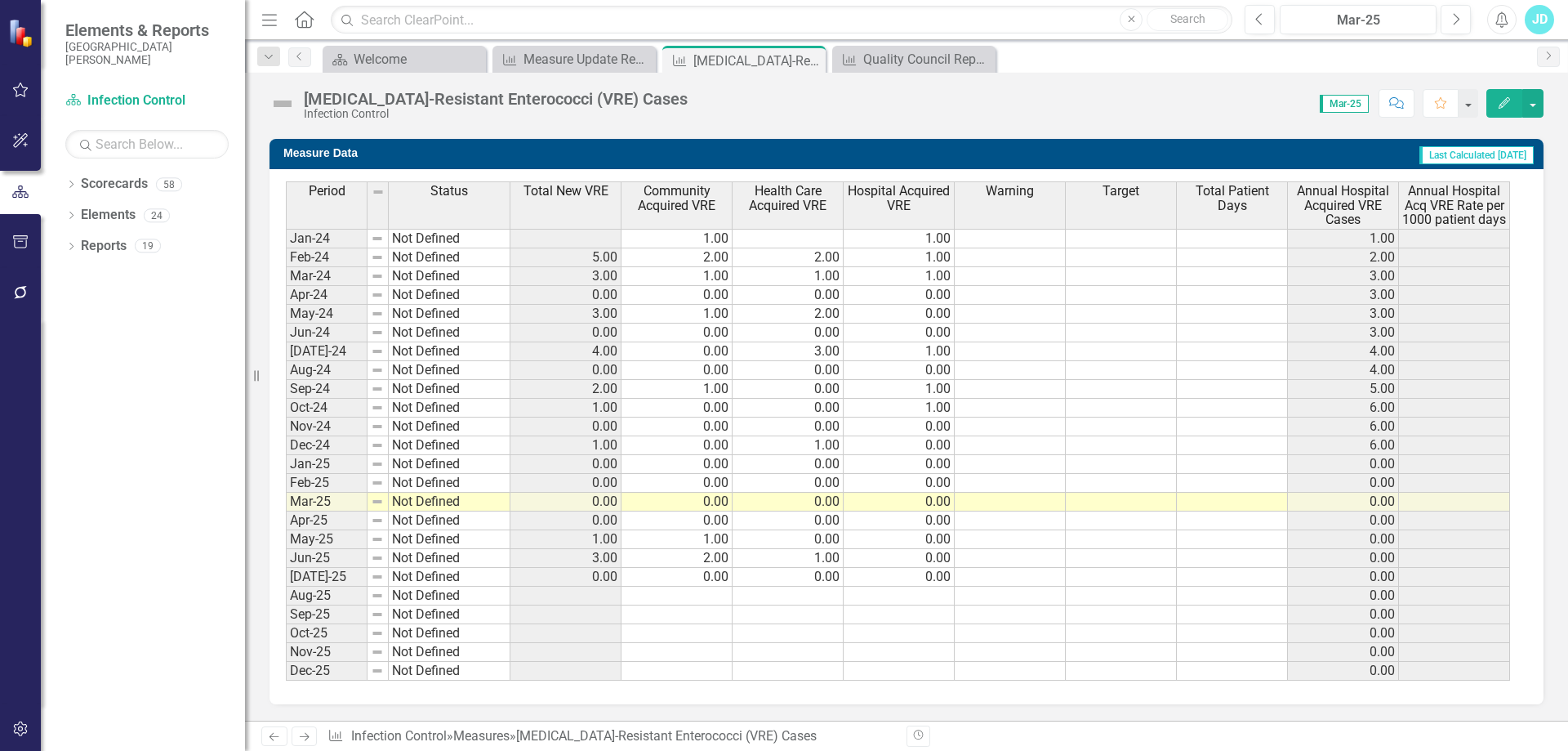
click at [876, 207] on span "Hospital Acquired VRE" at bounding box center [899, 198] width 104 height 29
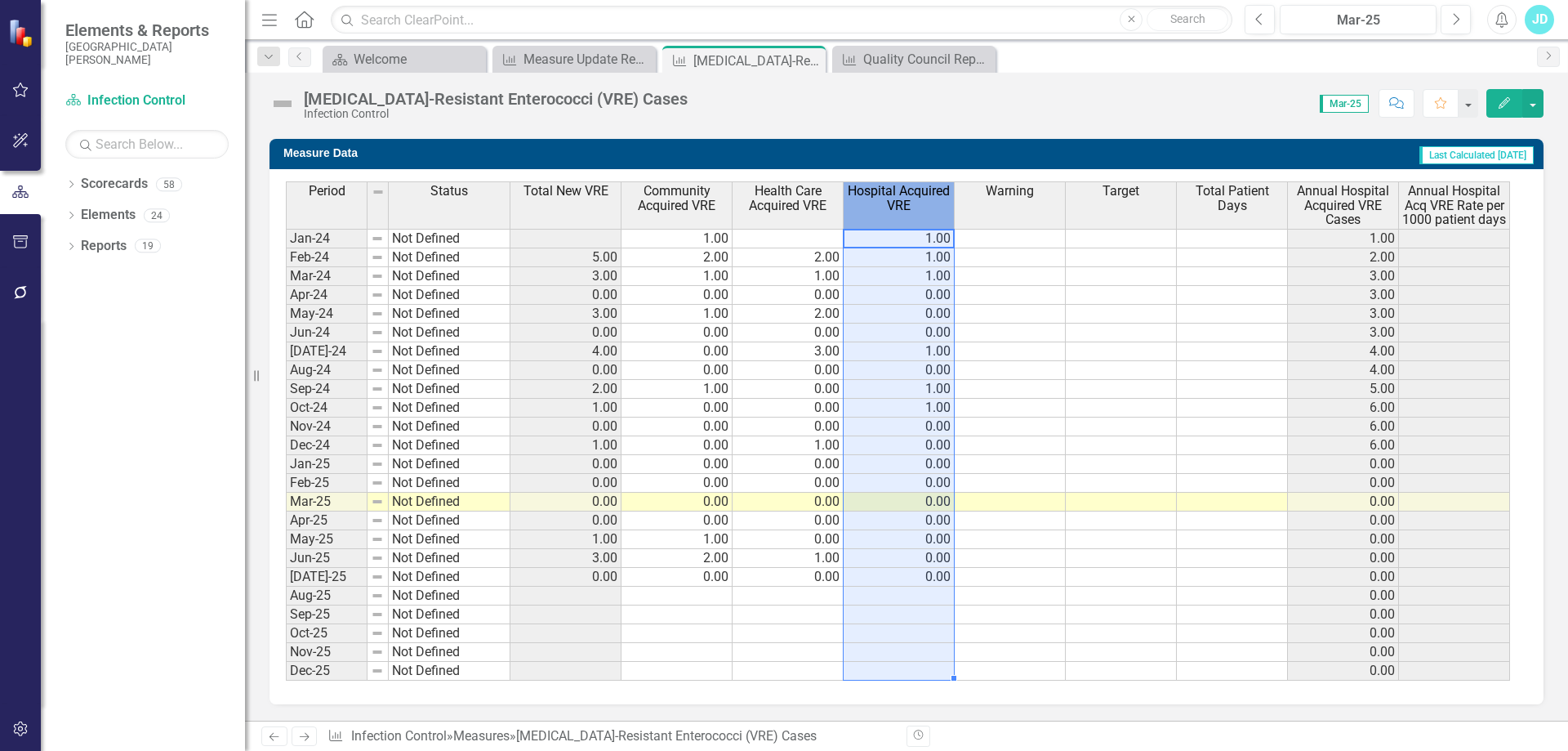
click at [876, 207] on span "Hospital Acquired VRE" at bounding box center [899, 198] width 104 height 29
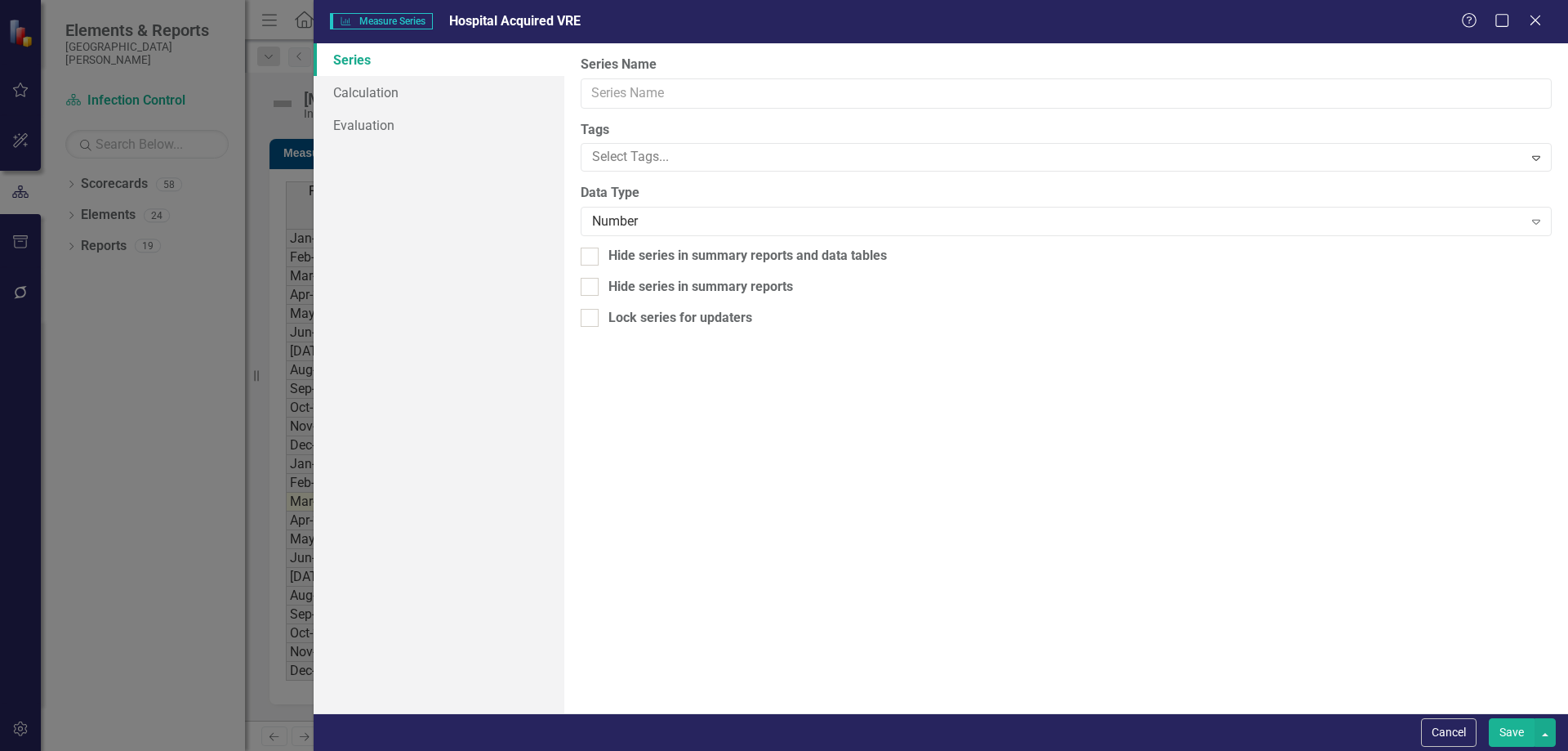
type input "Hospital Acquired VRE"
click at [647, 154] on div at bounding box center [1054, 157] width 937 height 22
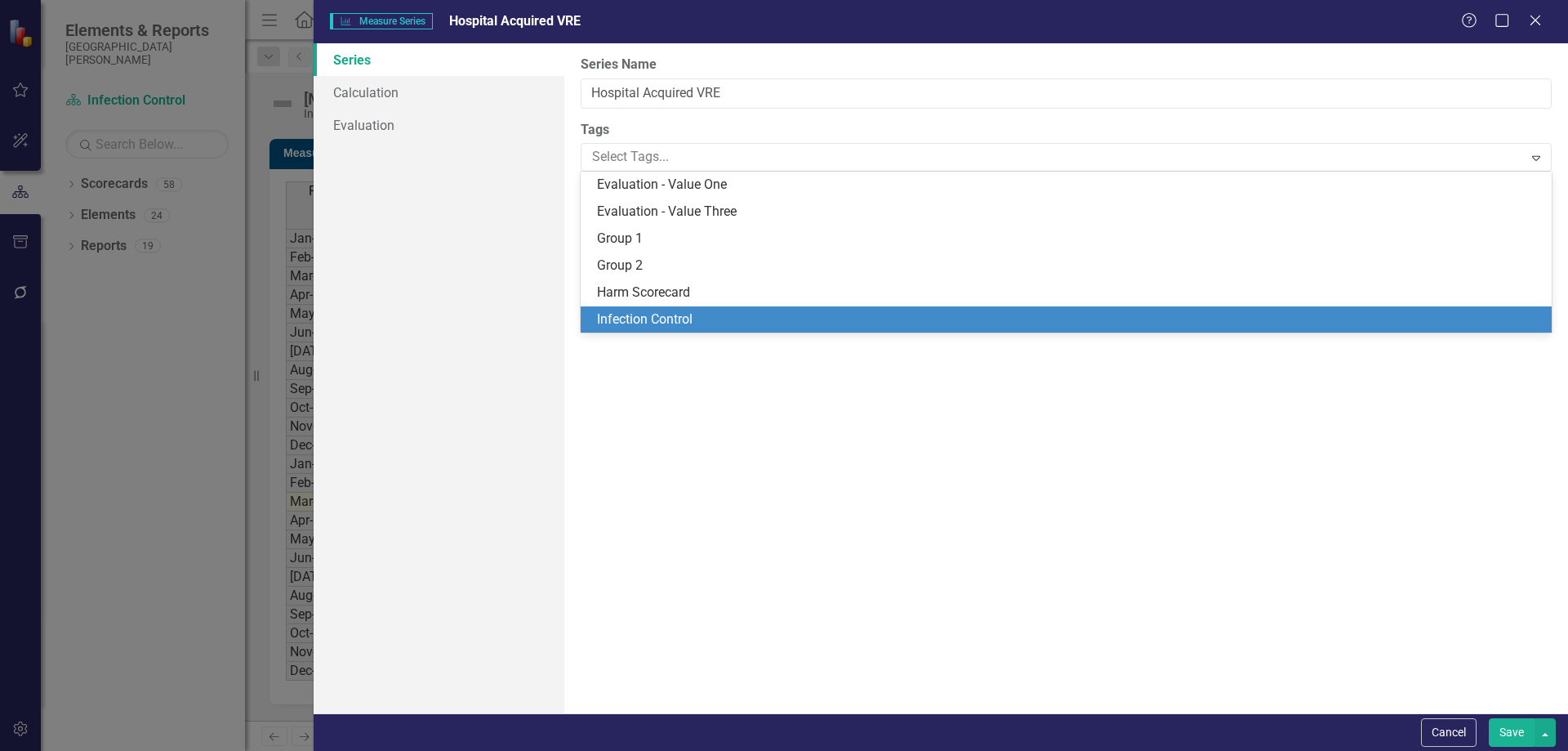
click at [649, 315] on span "Infection Control" at bounding box center [644, 319] width 96 height 16
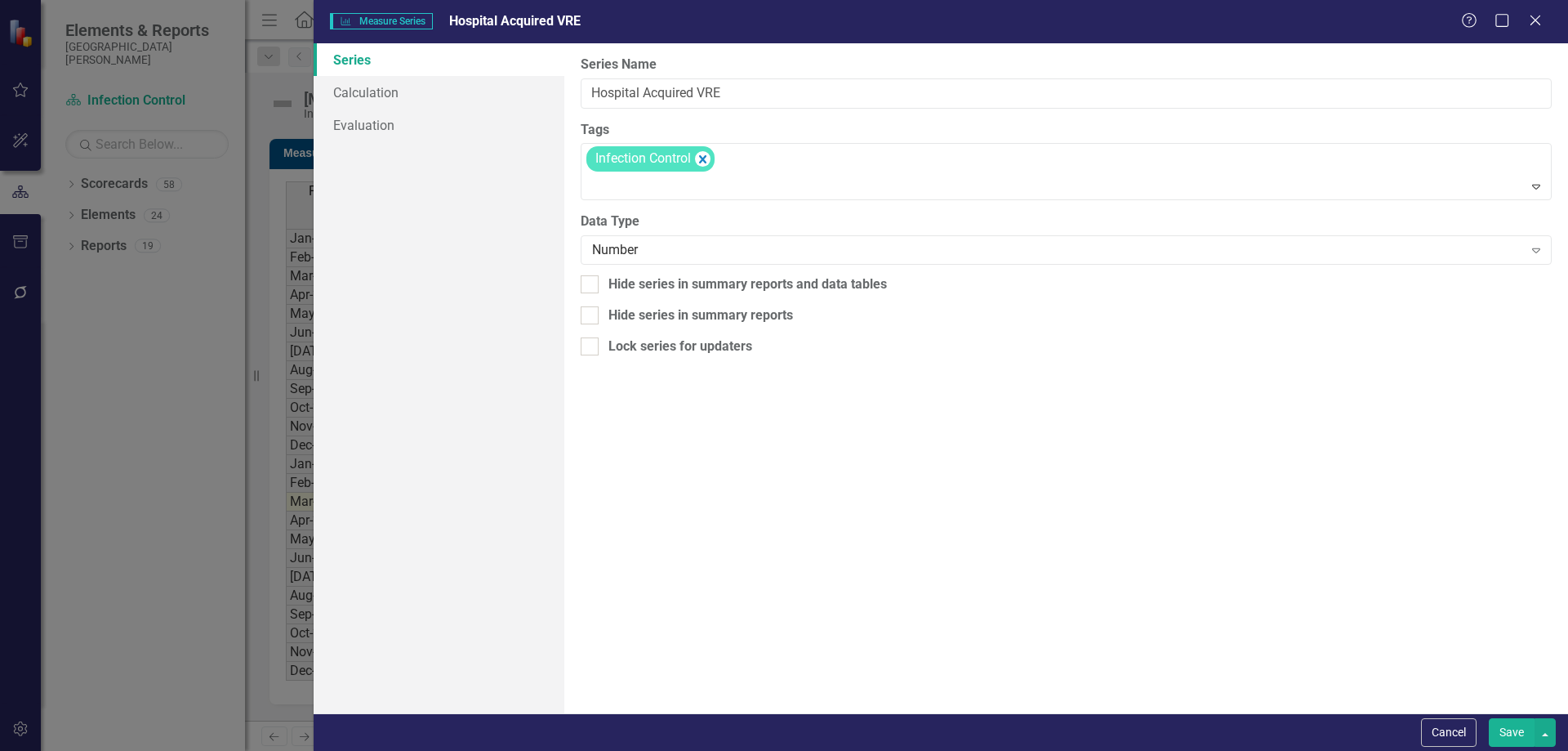
click at [1510, 732] on button "Save" at bounding box center [1511, 732] width 46 height 29
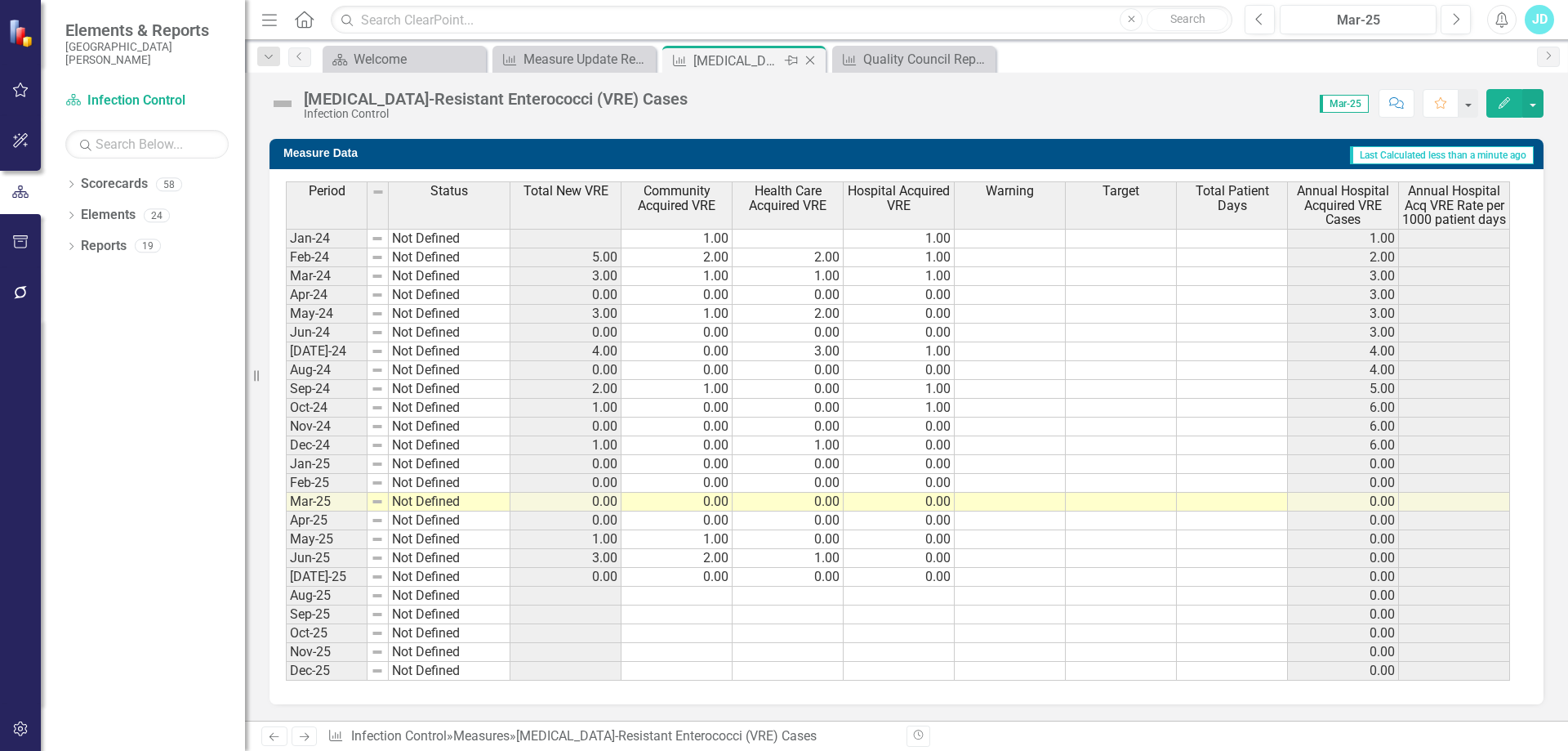
click at [810, 56] on icon "Close" at bounding box center [810, 60] width 17 height 13
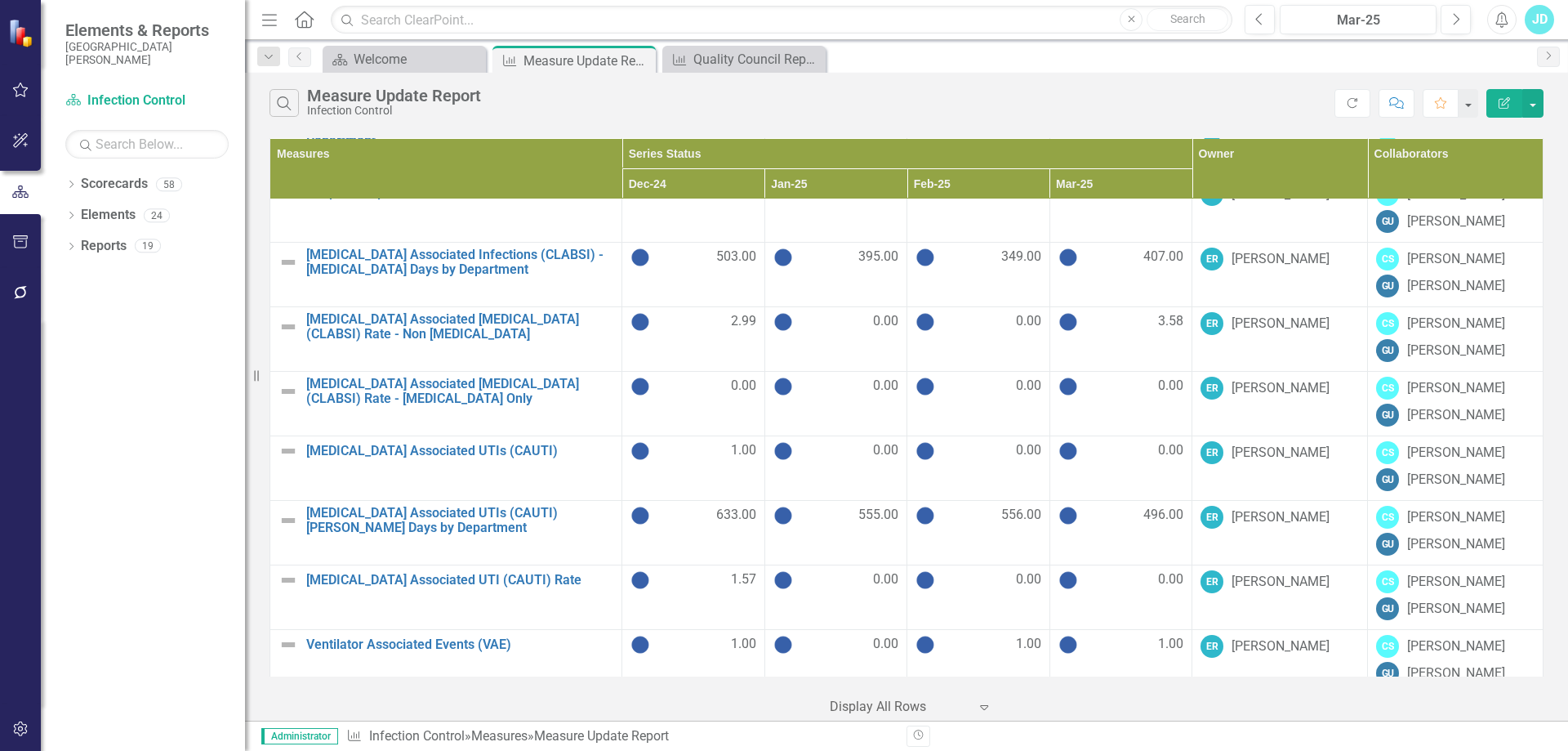
scroll to position [572, 0]
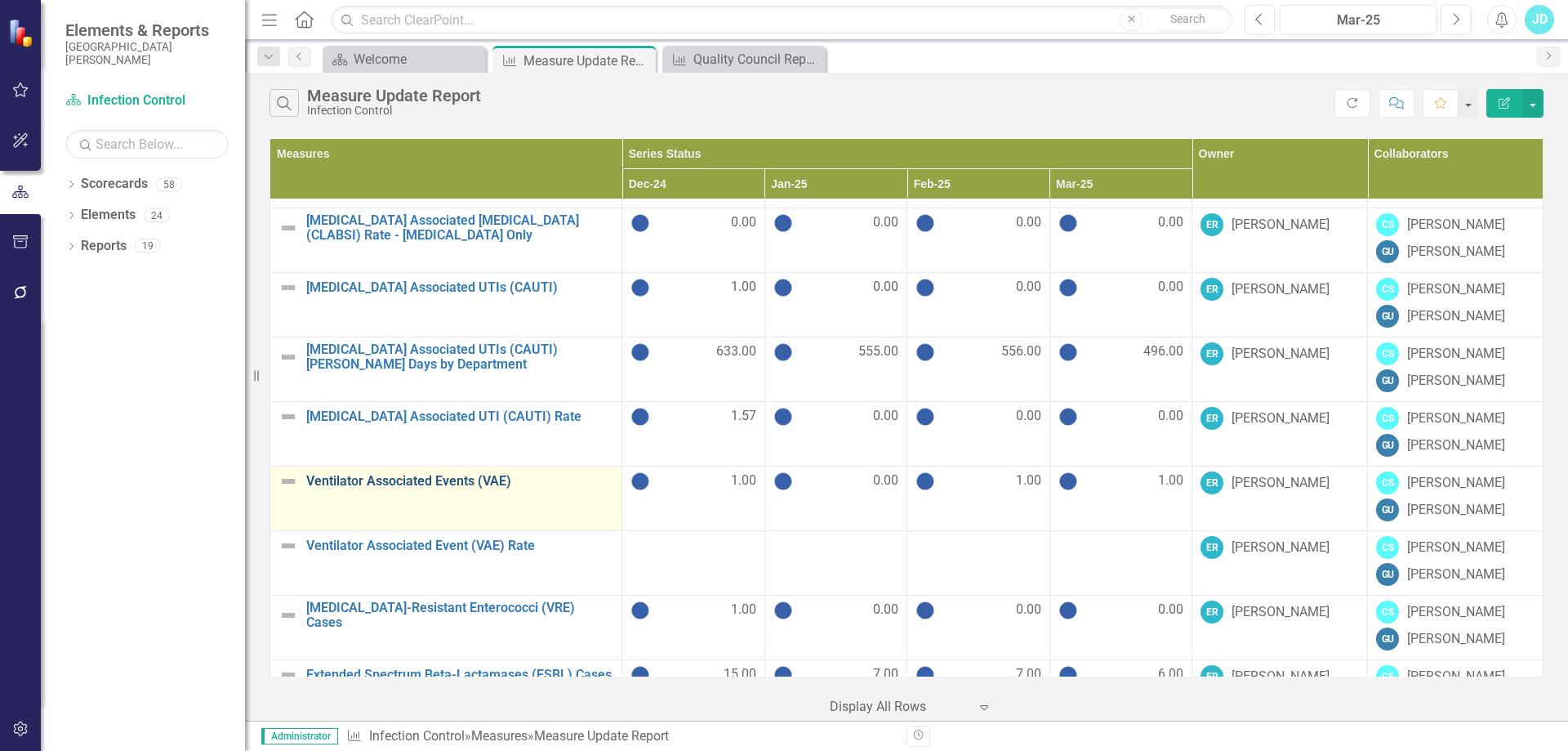
click at [480, 479] on link "Ventilator Associated Events (VAE)" at bounding box center [459, 481] width 307 height 15
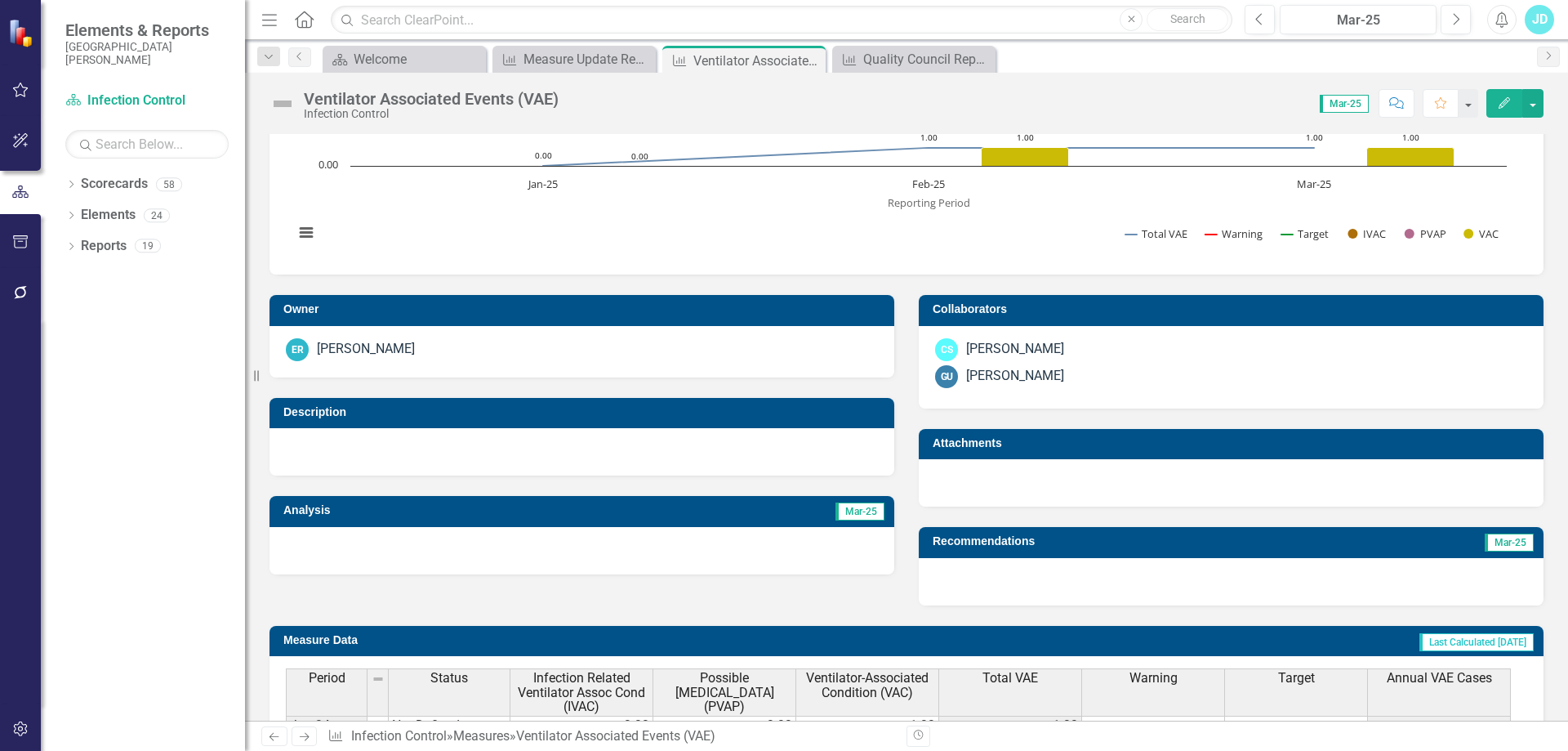
scroll to position [490, 0]
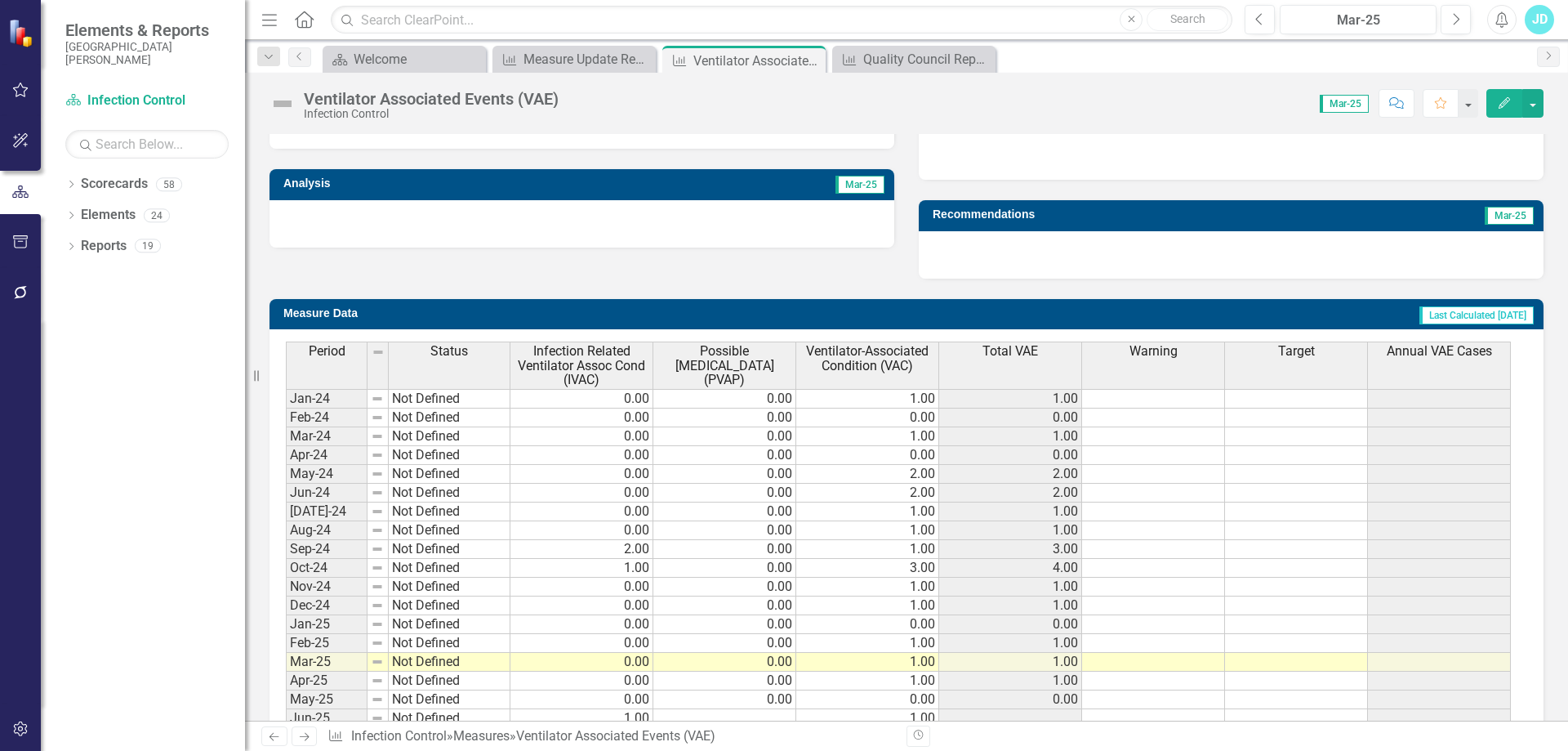
click at [1019, 366] on th "Total VAE" at bounding box center [1011, 365] width 143 height 47
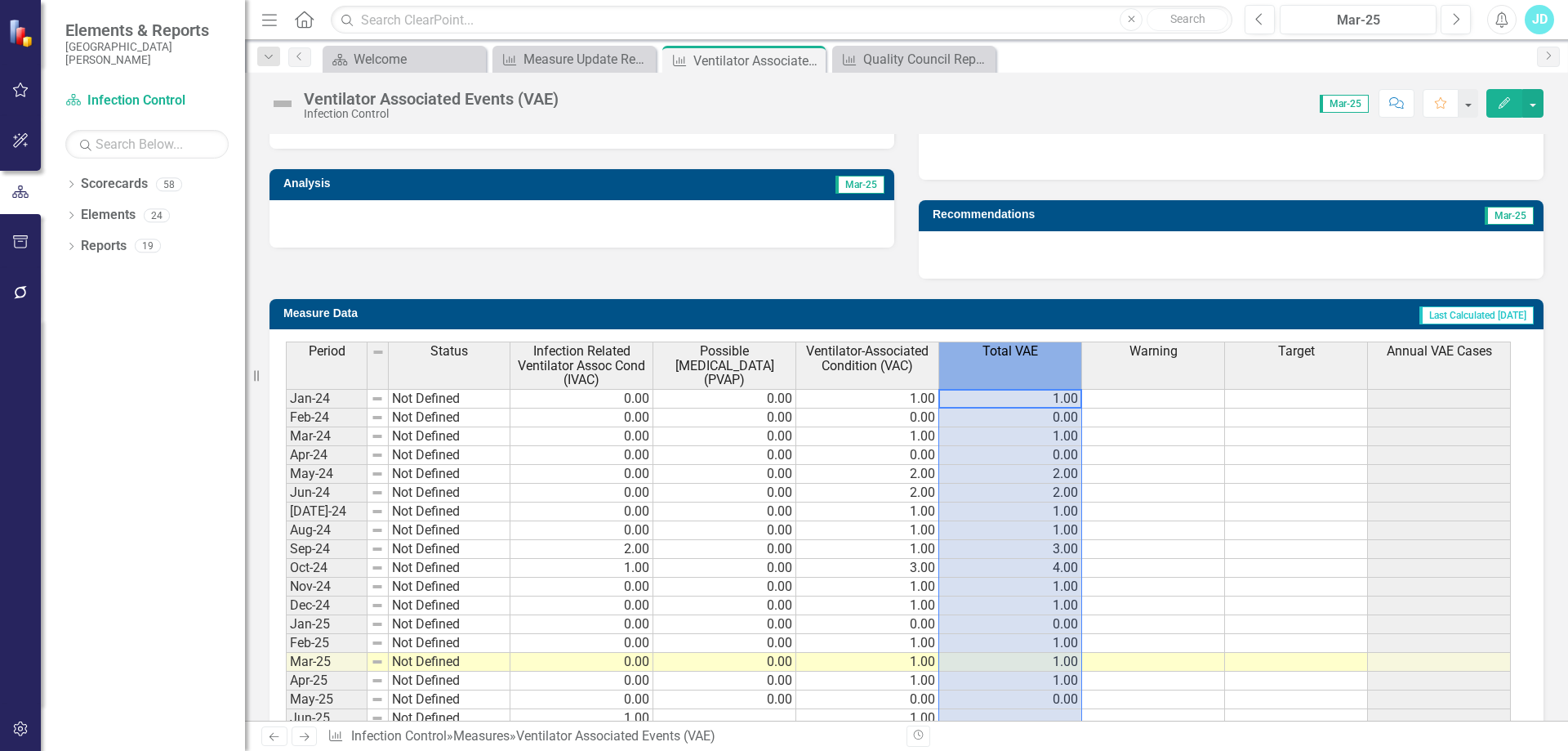
click at [1019, 366] on th "Total VAE" at bounding box center [1011, 365] width 143 height 47
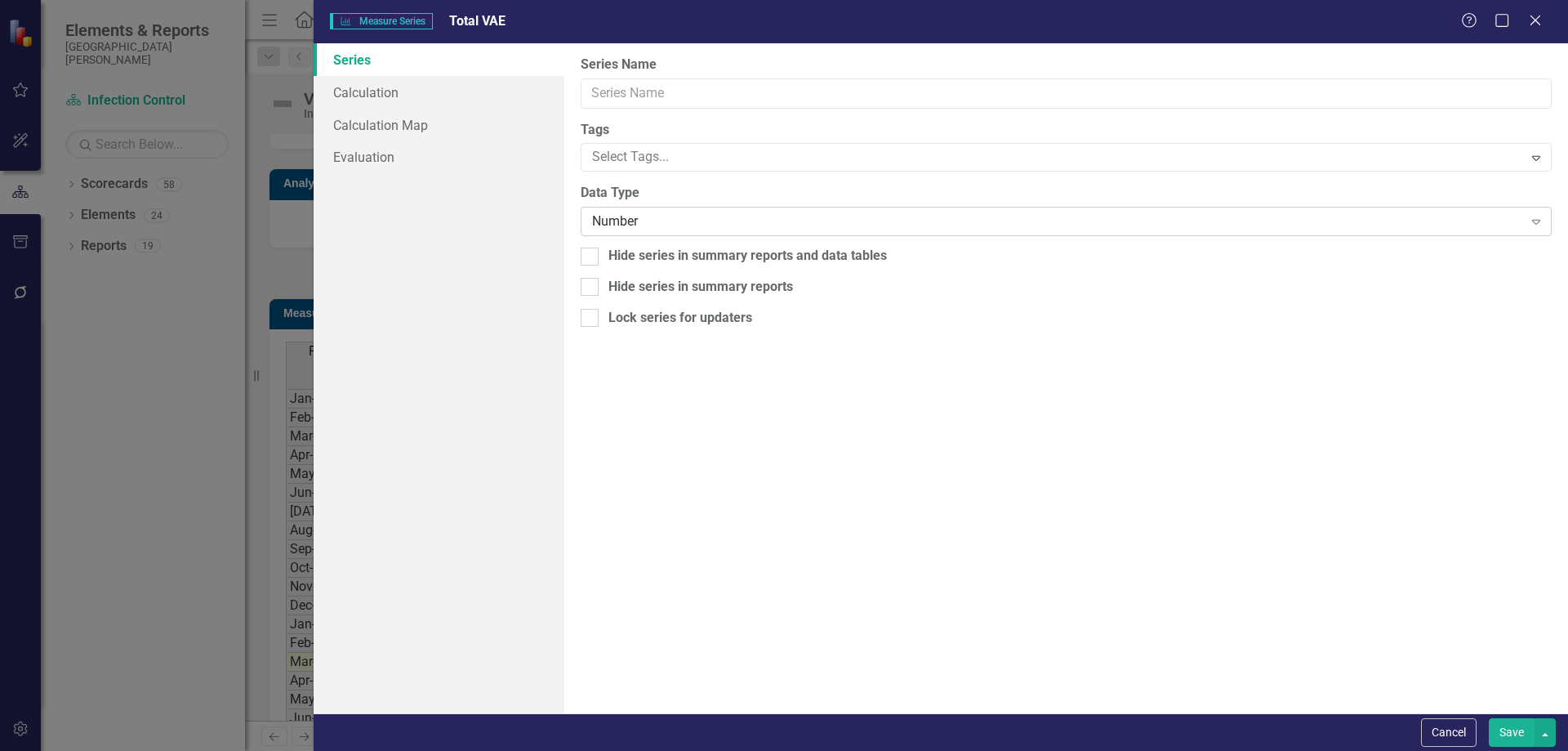
type input "Total VAE"
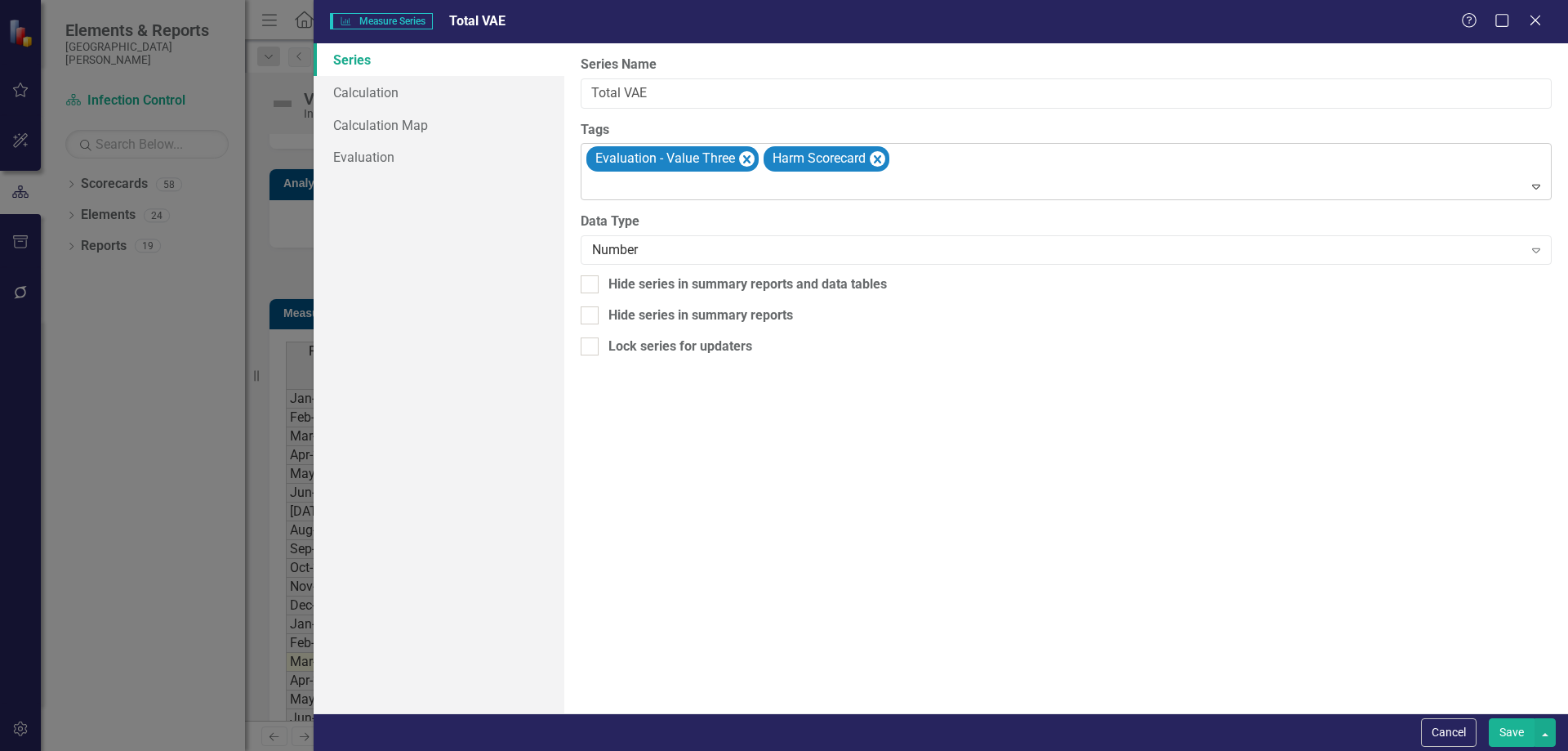
click at [879, 159] on icon "Remove [object Object]" at bounding box center [878, 159] width 7 height 8
click at [870, 164] on div "Evaluation - Value Three" at bounding box center [1068, 172] width 967 height 56
click at [1501, 732] on button "Save" at bounding box center [1511, 732] width 46 height 29
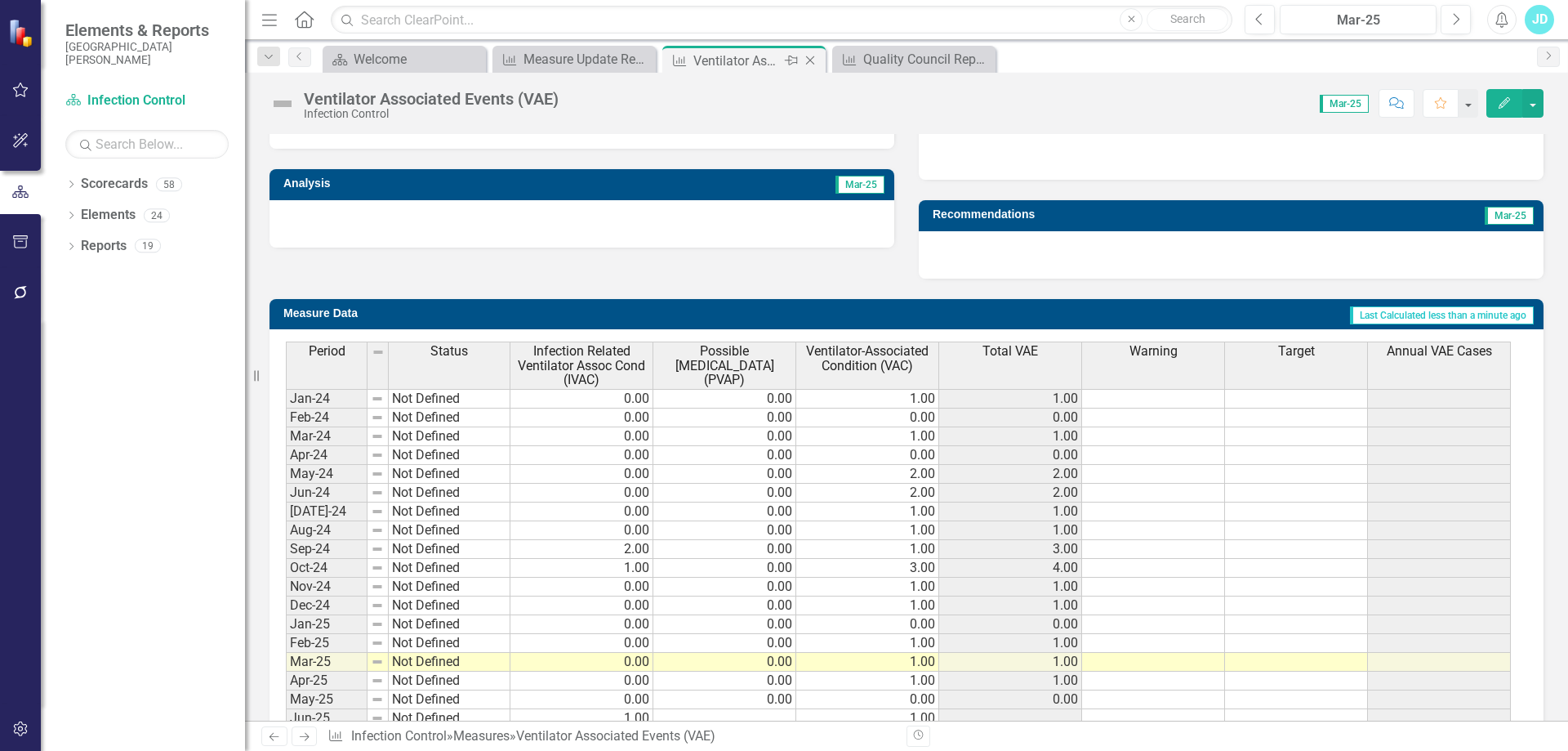
click at [807, 57] on icon "Close" at bounding box center [810, 60] width 17 height 13
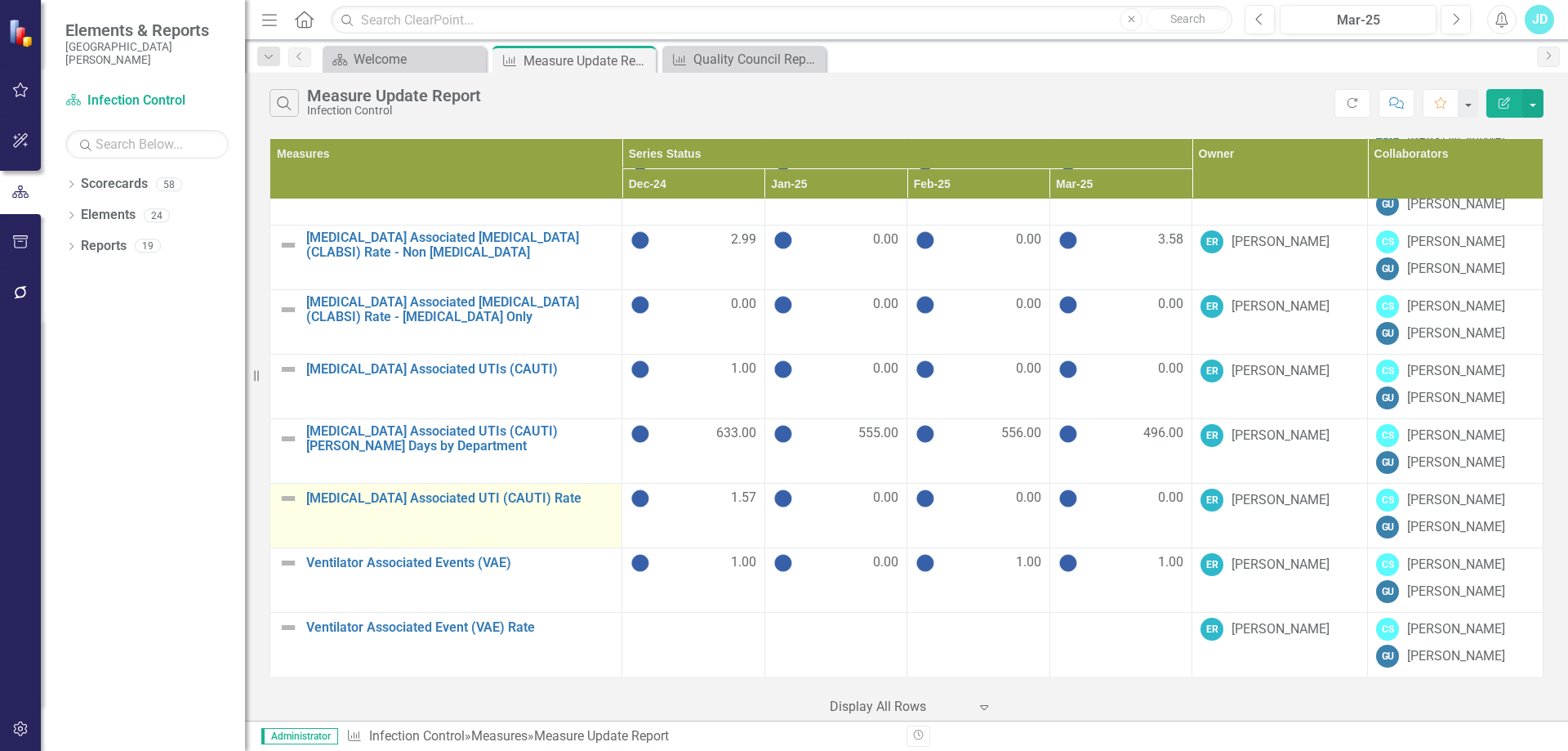
scroll to position [817, 0]
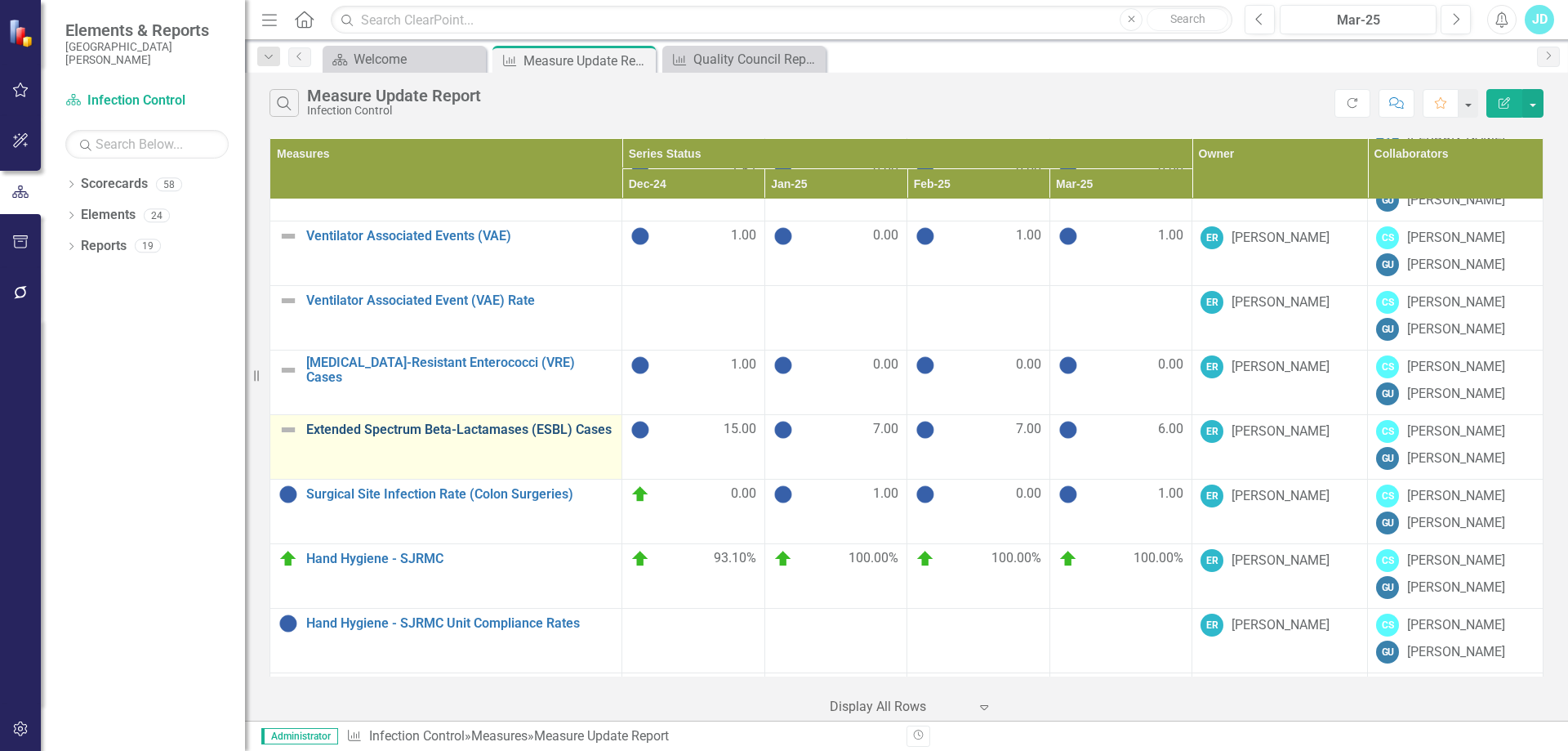
click at [538, 429] on link "Extended Spectrum Beta-Lactamases (ESBL) Cases" at bounding box center [459, 430] width 307 height 15
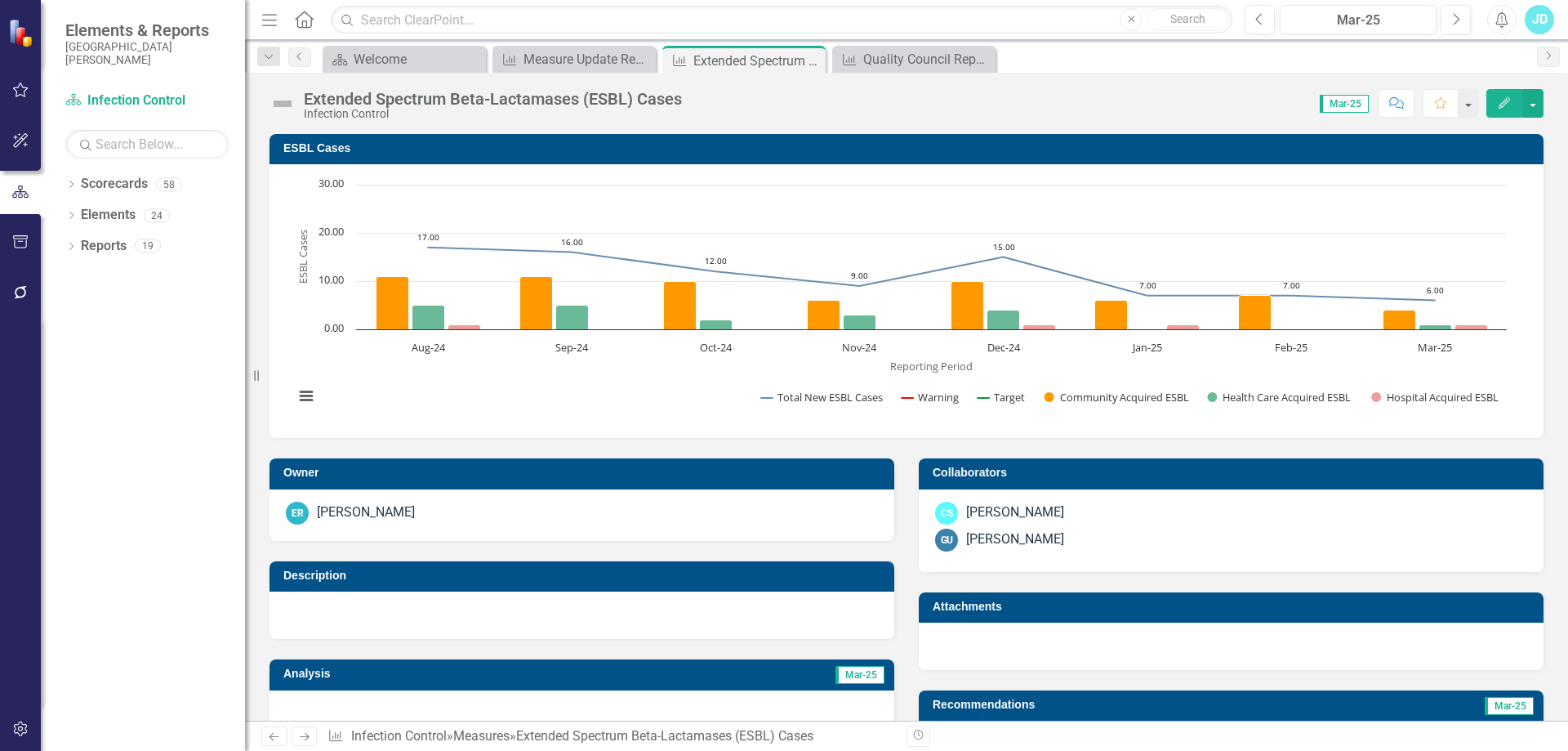
scroll to position [490, 0]
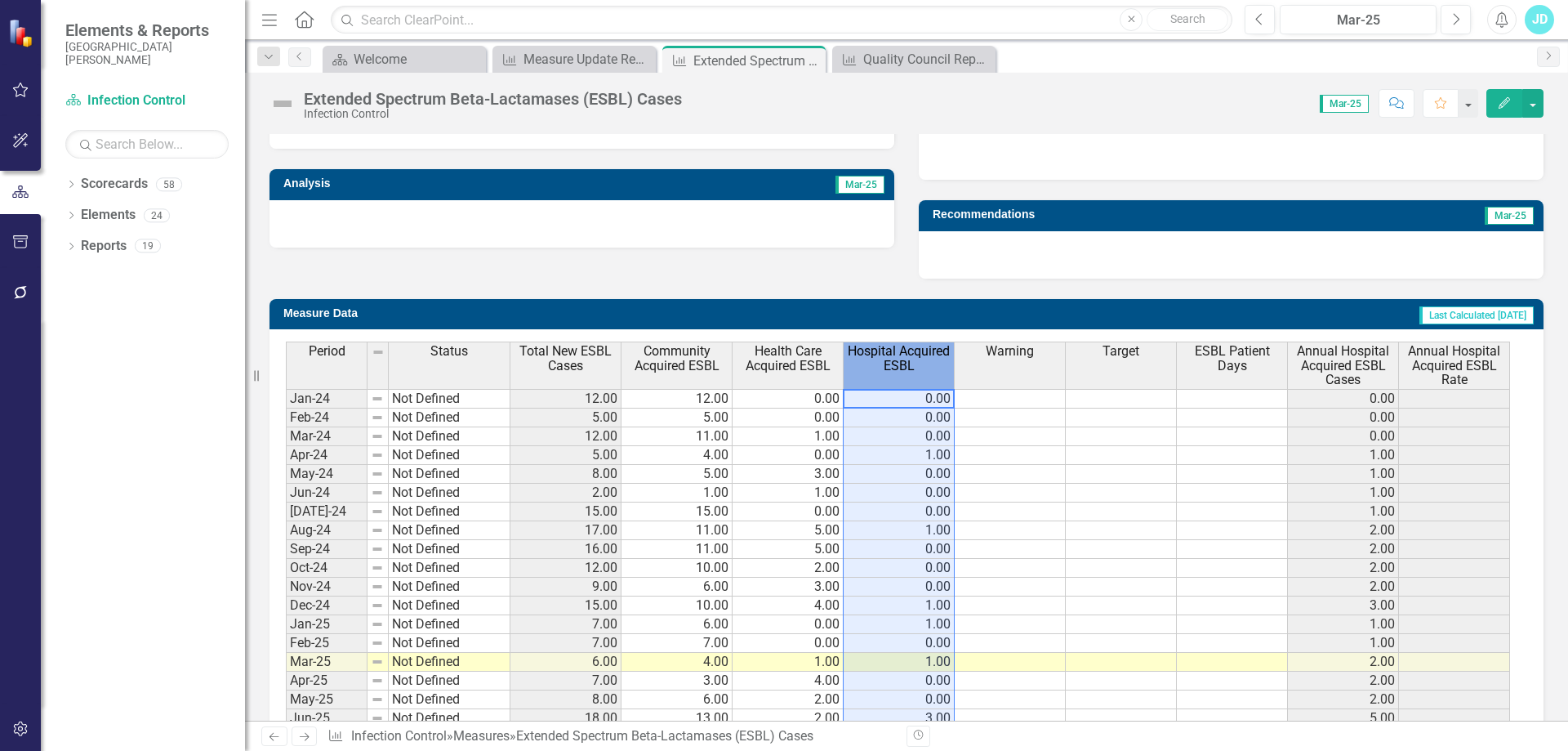
click at [903, 377] on th "Hospital Acquired ESBL" at bounding box center [898, 365] width 111 height 47
click at [903, 376] on th "Hospital Acquired ESBL" at bounding box center [898, 365] width 111 height 47
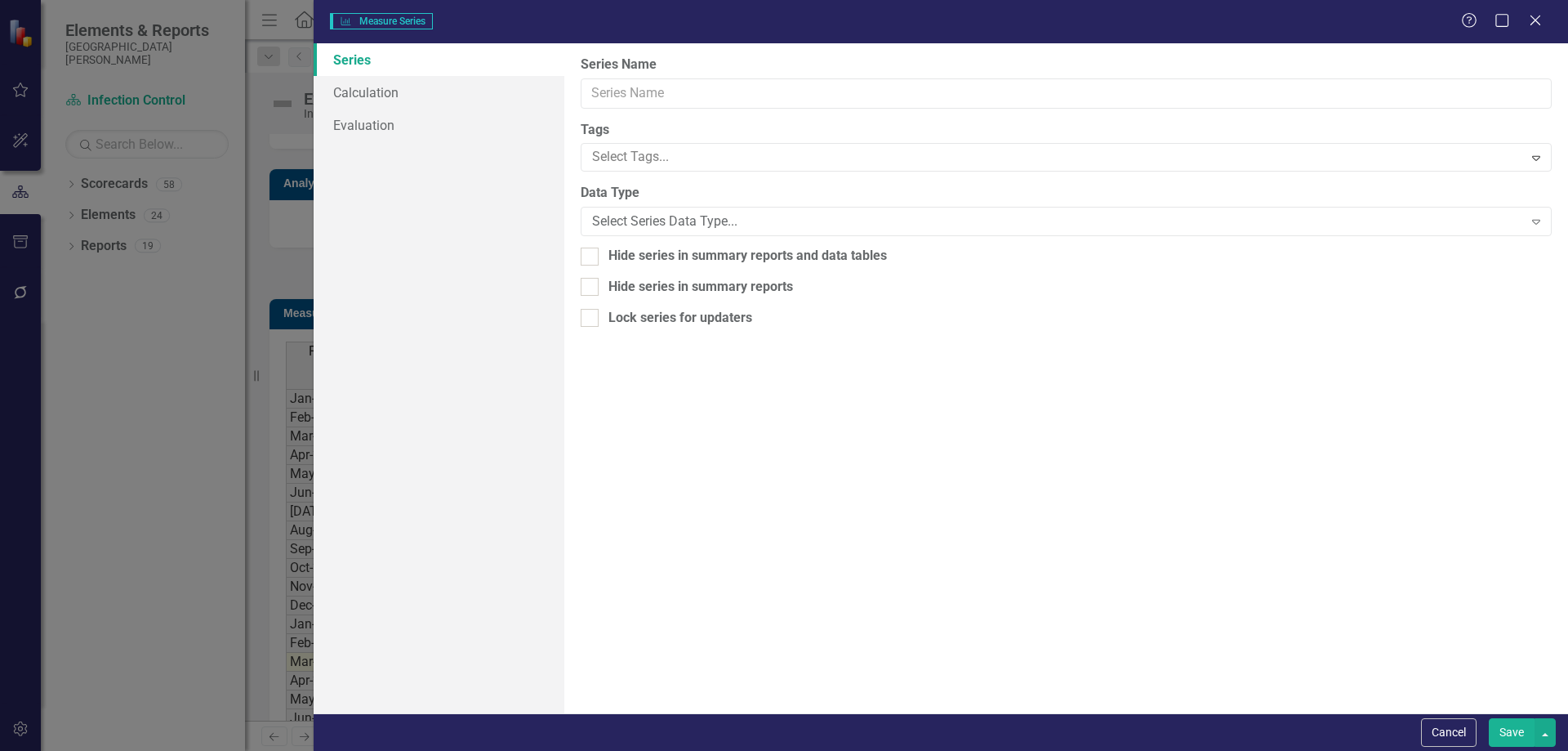
type input "Hospital Acquired ESBL"
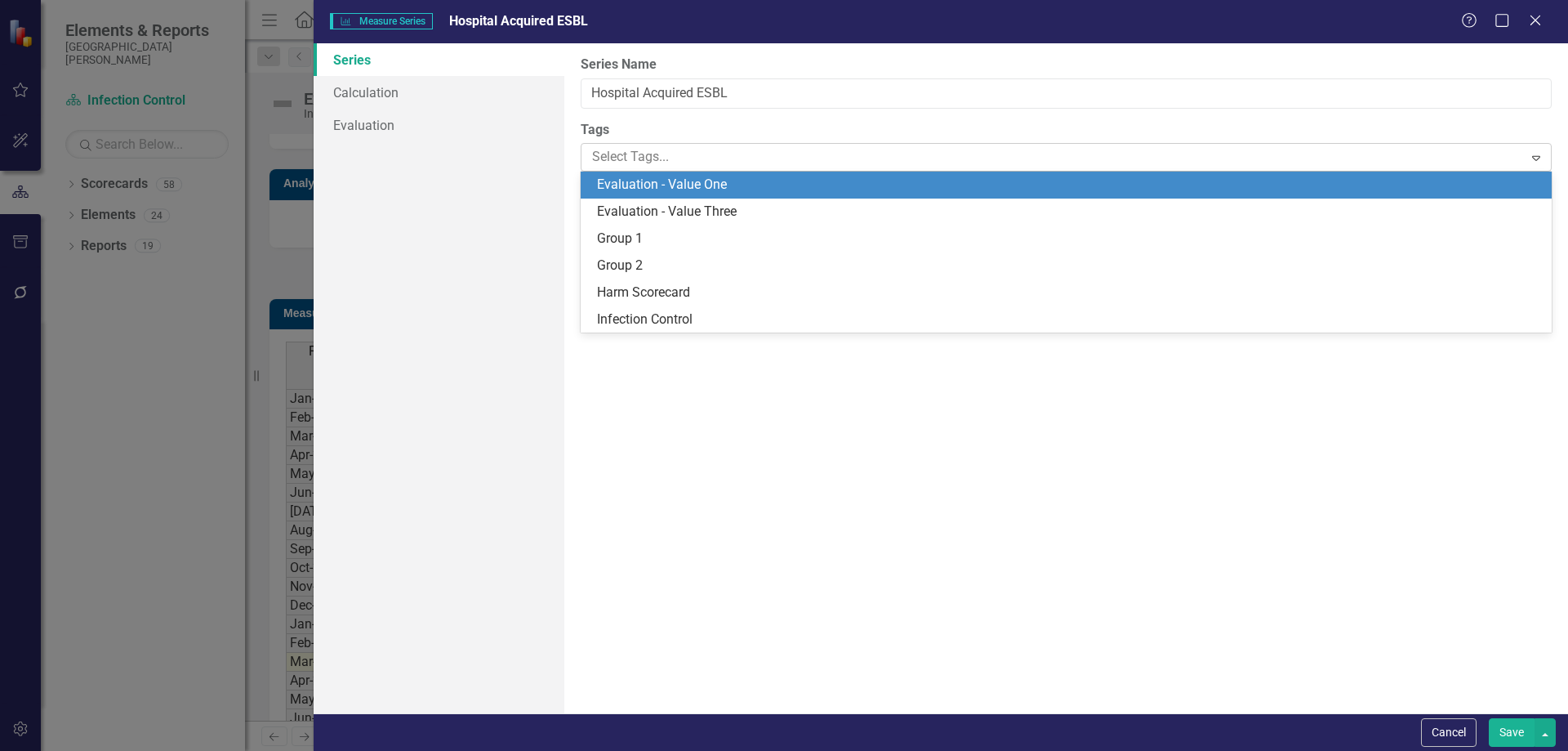
click at [688, 155] on div at bounding box center [1054, 157] width 937 height 22
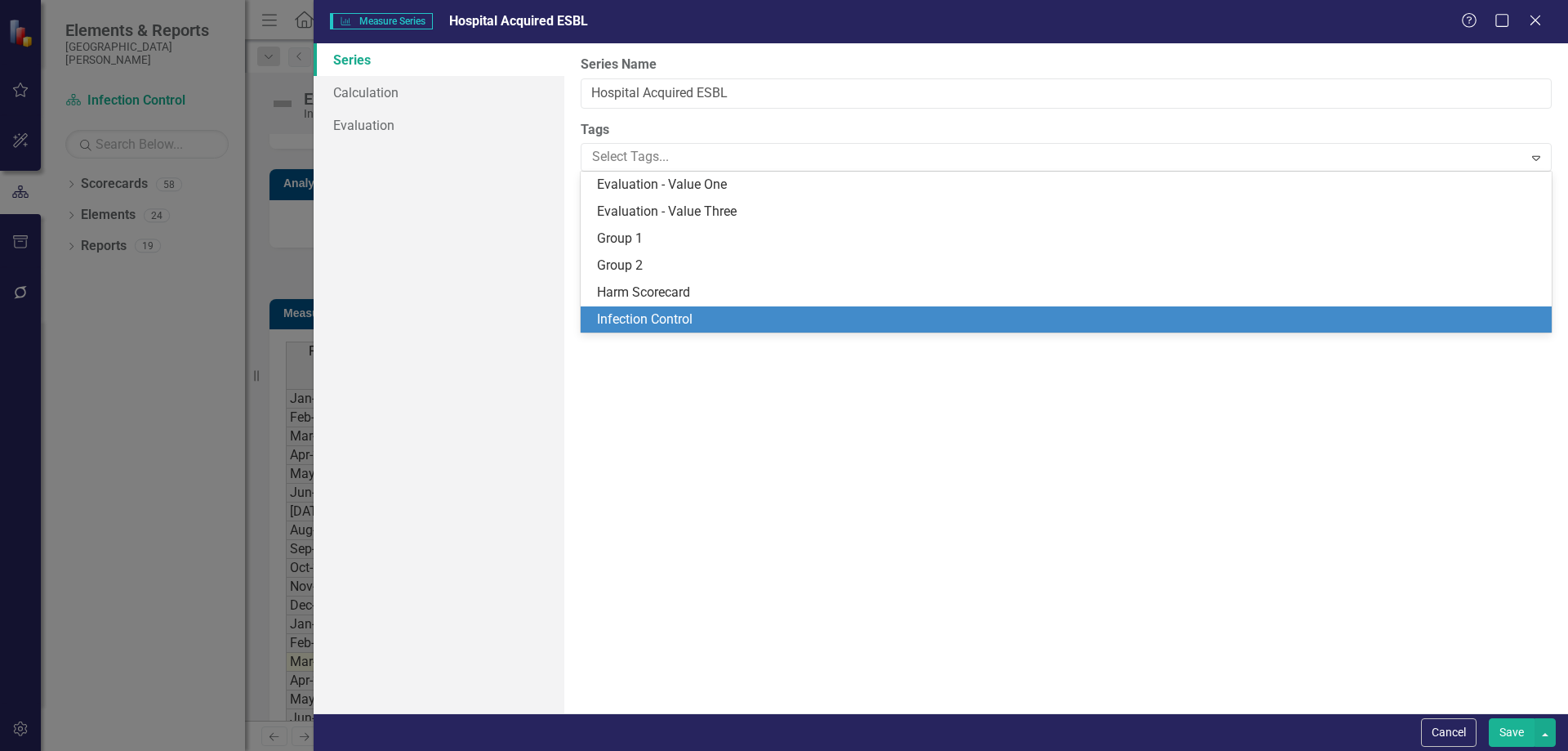
click at [683, 314] on span "Infection Control" at bounding box center [644, 319] width 96 height 16
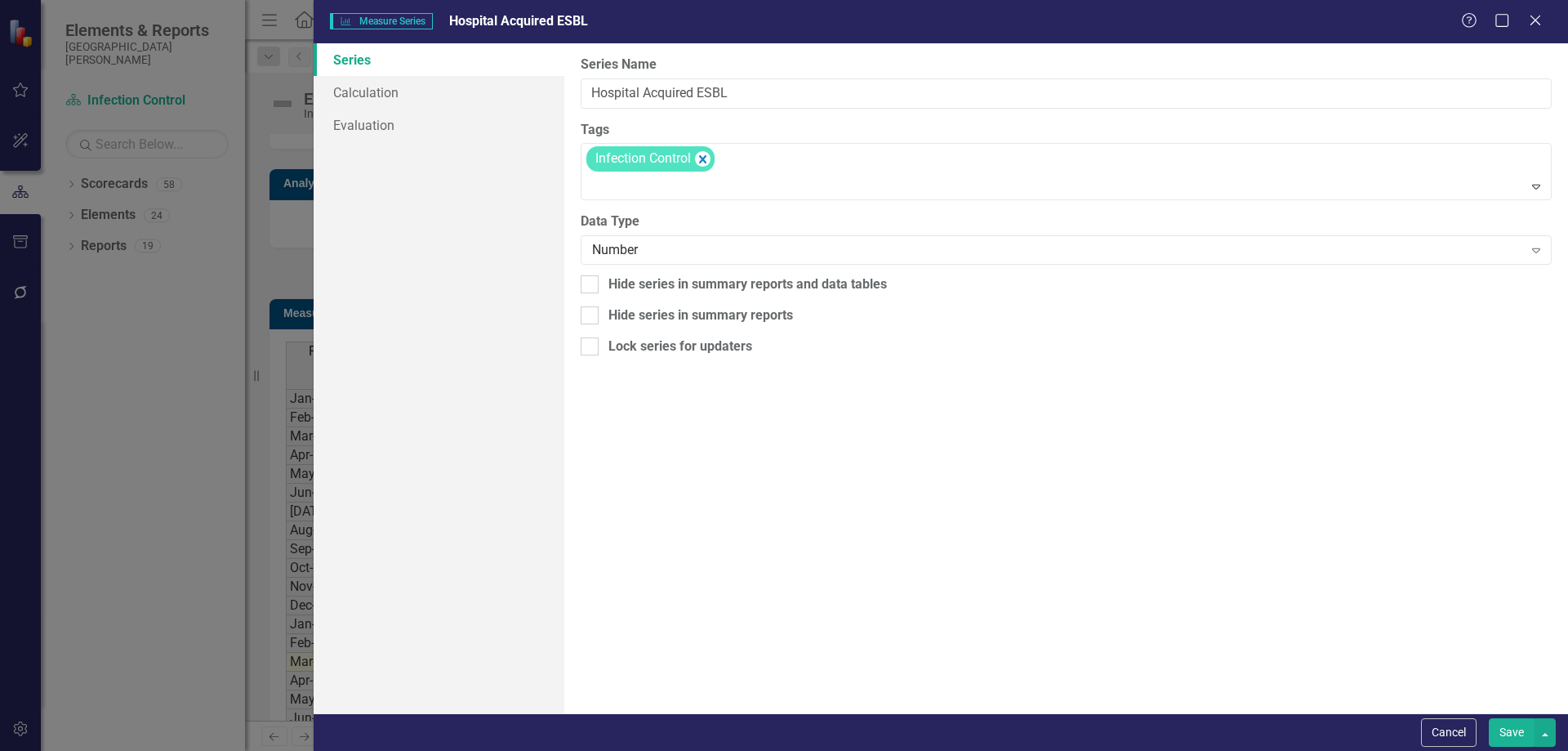
click at [1504, 733] on button "Save" at bounding box center [1511, 732] width 46 height 29
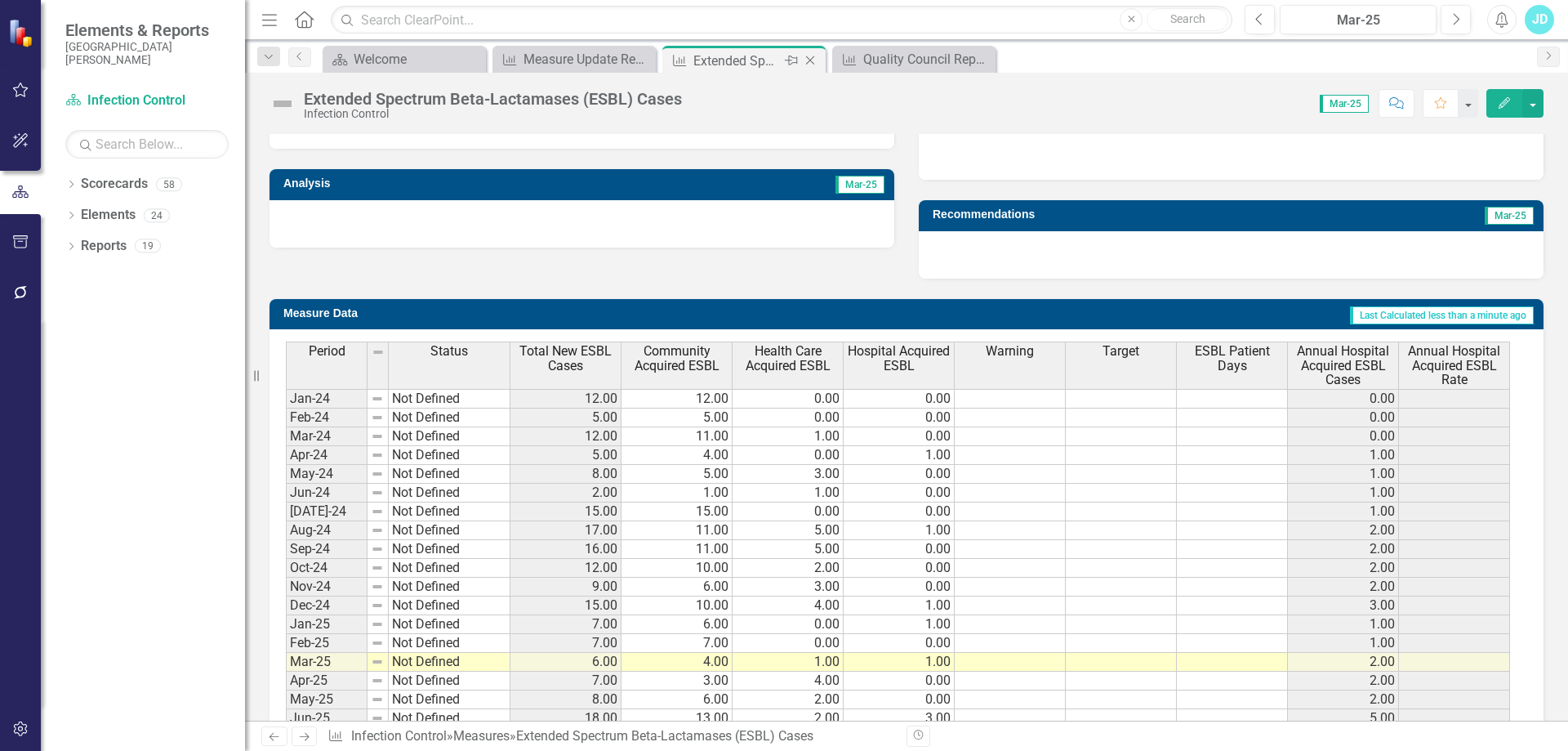
click at [808, 59] on icon "Close" at bounding box center [810, 60] width 17 height 13
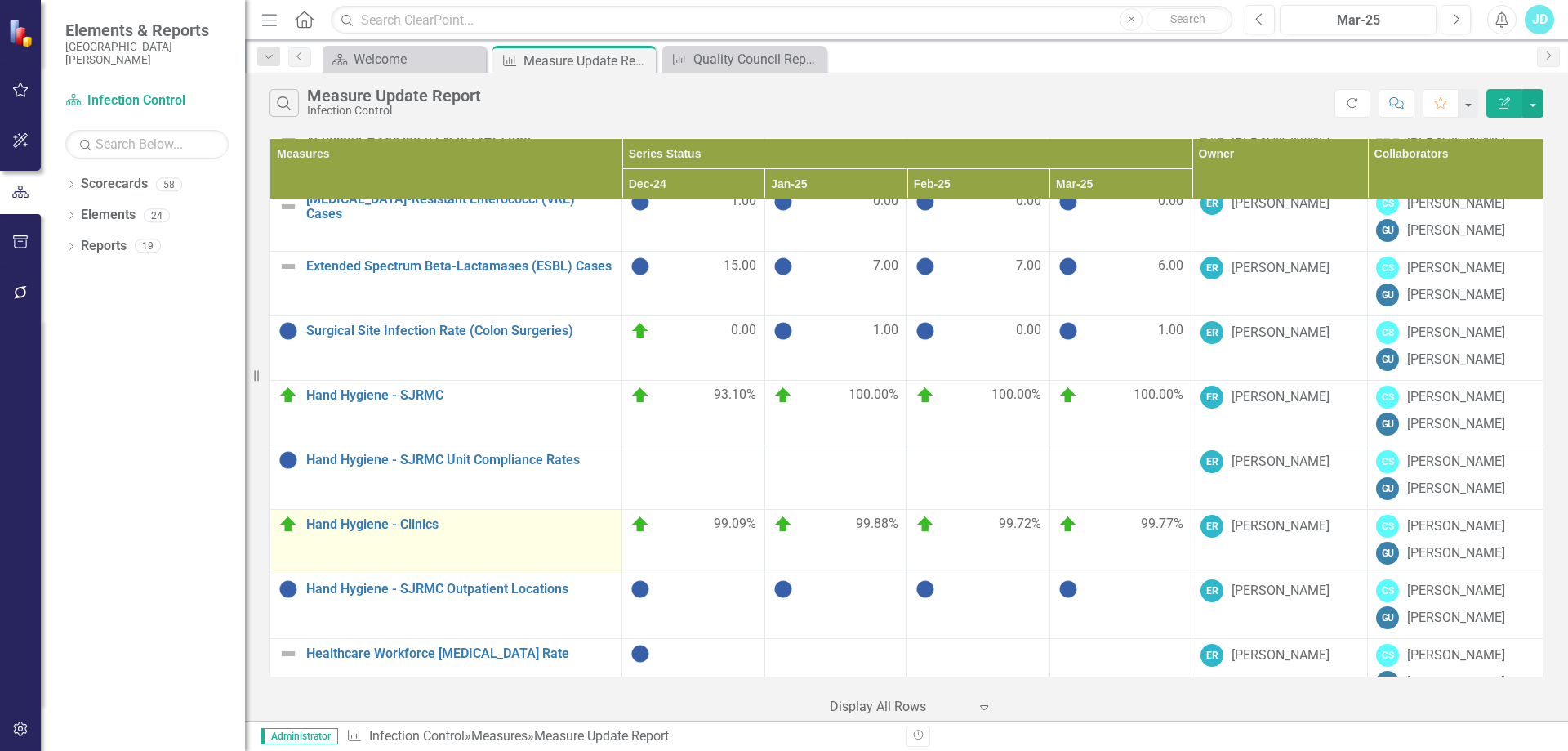
scroll to position [1008, 0]
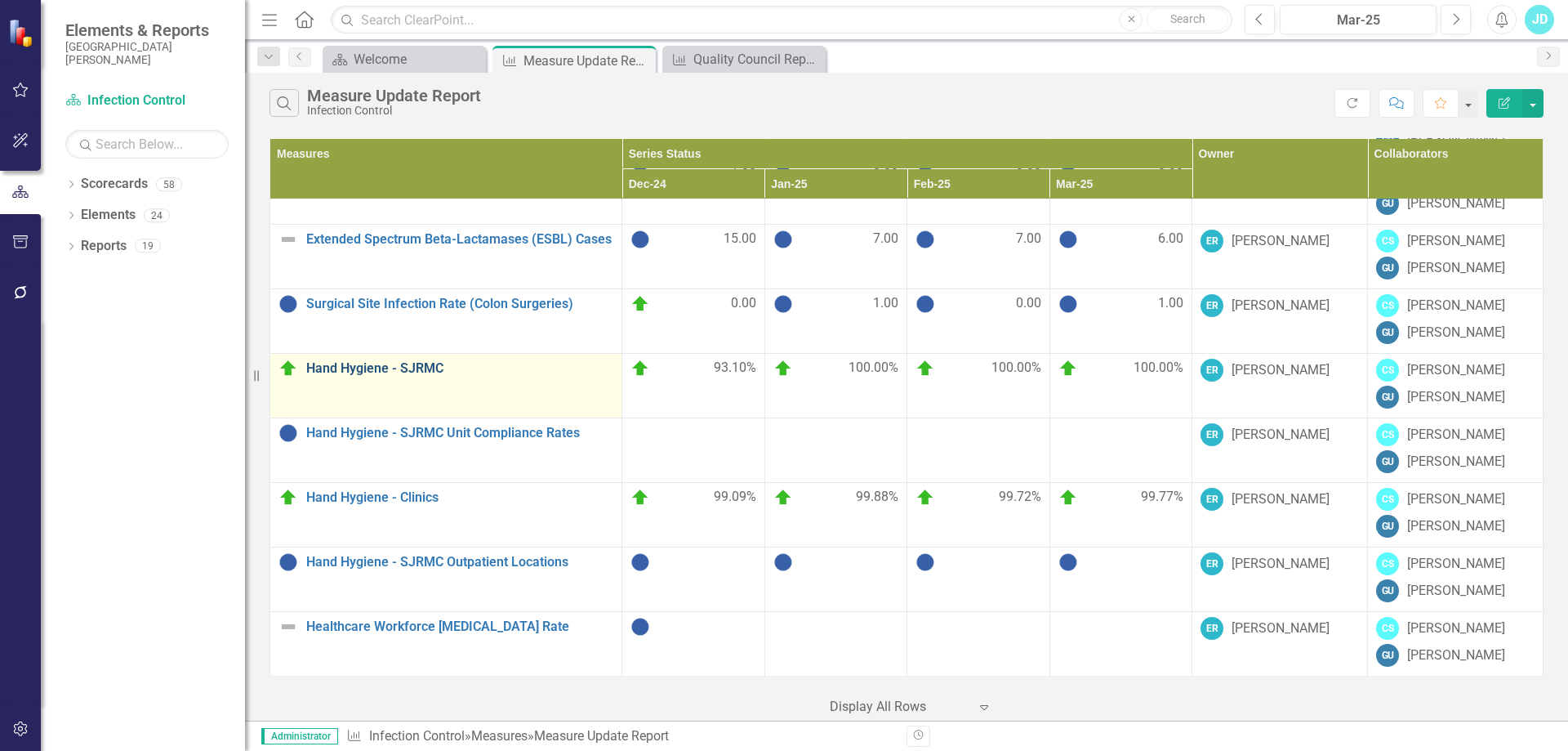
click at [429, 372] on link "Hand Hygiene - SJRMC" at bounding box center [459, 369] width 307 height 15
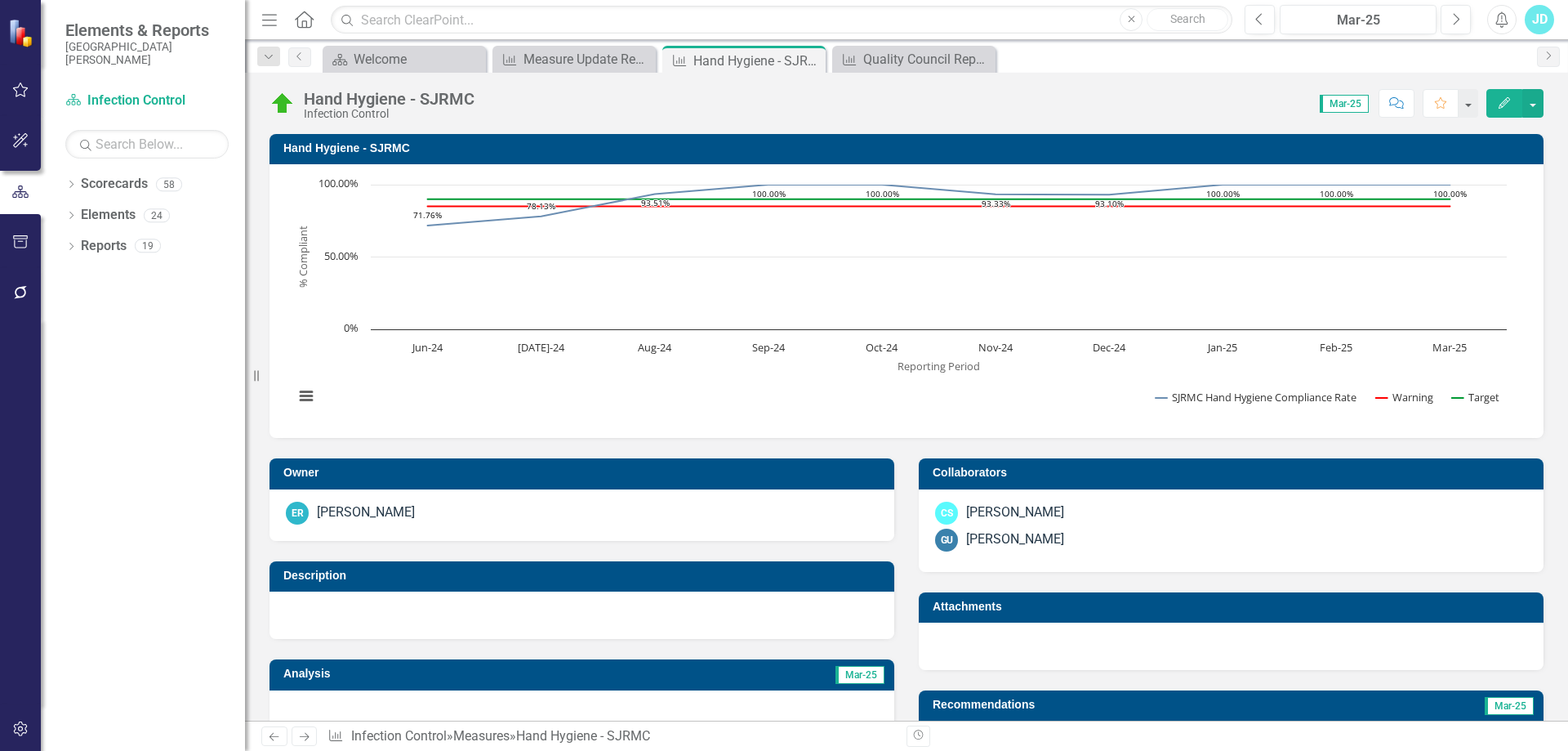
scroll to position [409, 0]
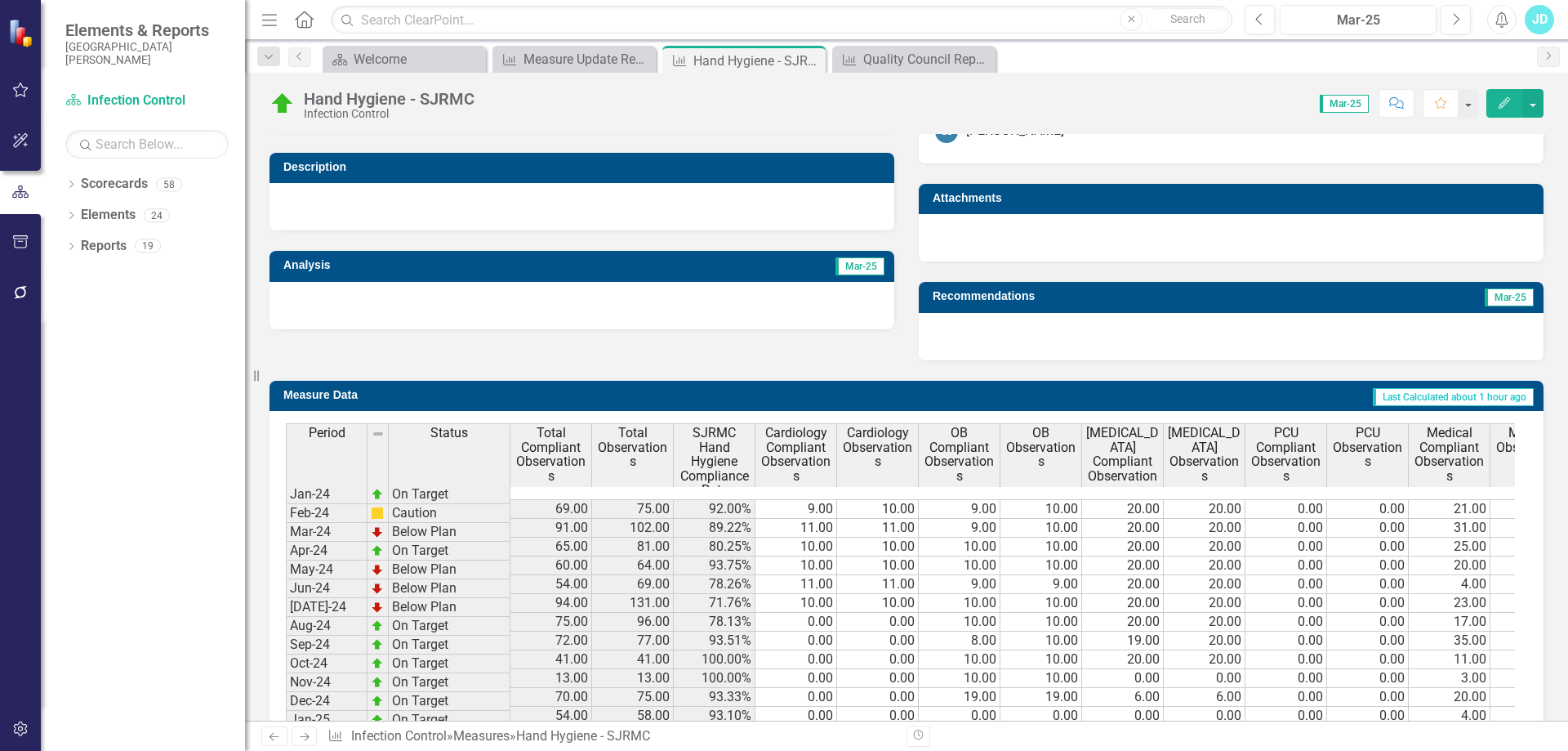
click at [717, 459] on span "SJRMC Hand Hygiene Compliance Rate" at bounding box center [714, 462] width 74 height 72
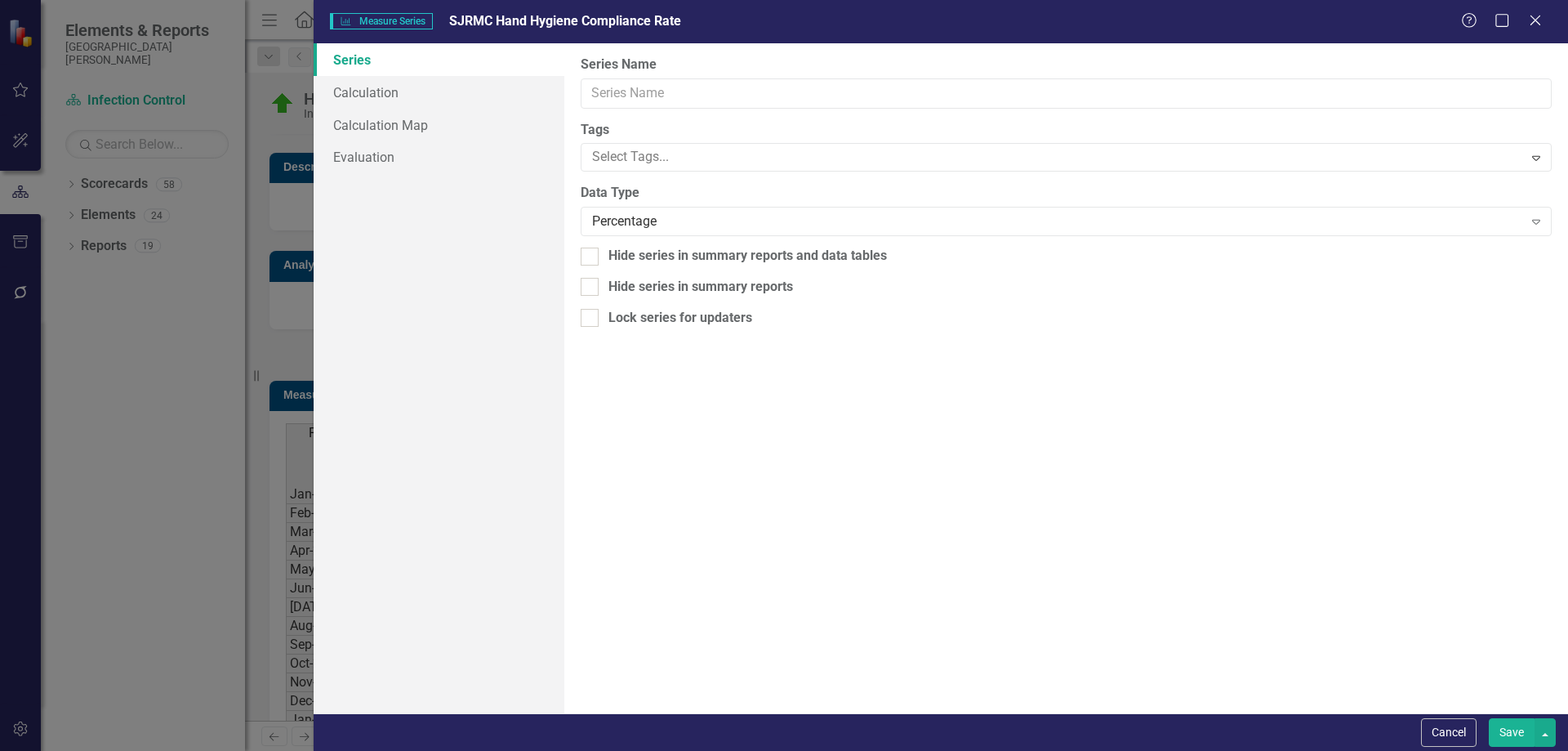
type input "SJRMC Hand Hygiene Compliance Rate"
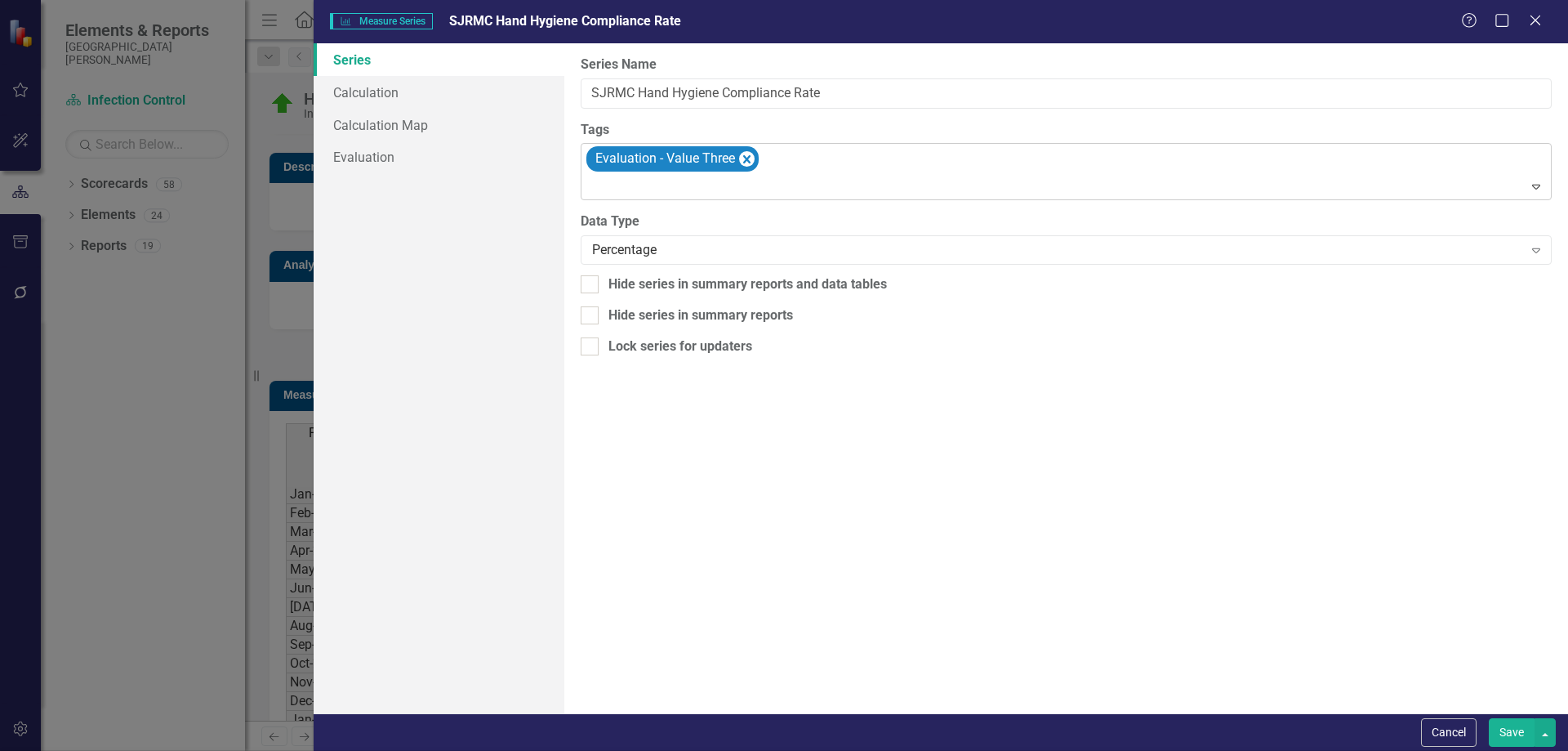
click at [801, 165] on div "Evaluation - Value Three" at bounding box center [1068, 172] width 967 height 56
click at [1513, 729] on button "Save" at bounding box center [1511, 732] width 46 height 29
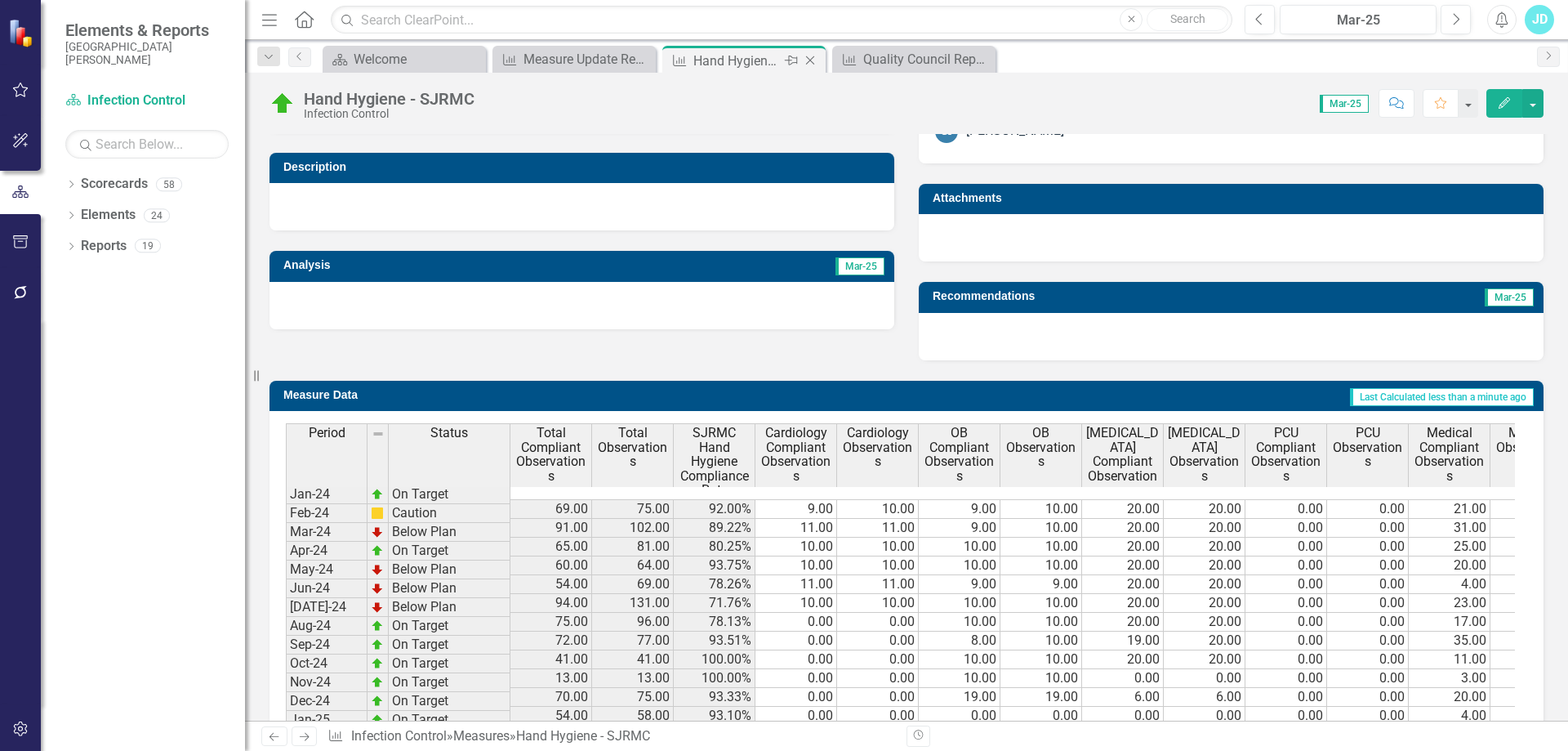
click at [806, 61] on icon "Close" at bounding box center [810, 60] width 17 height 13
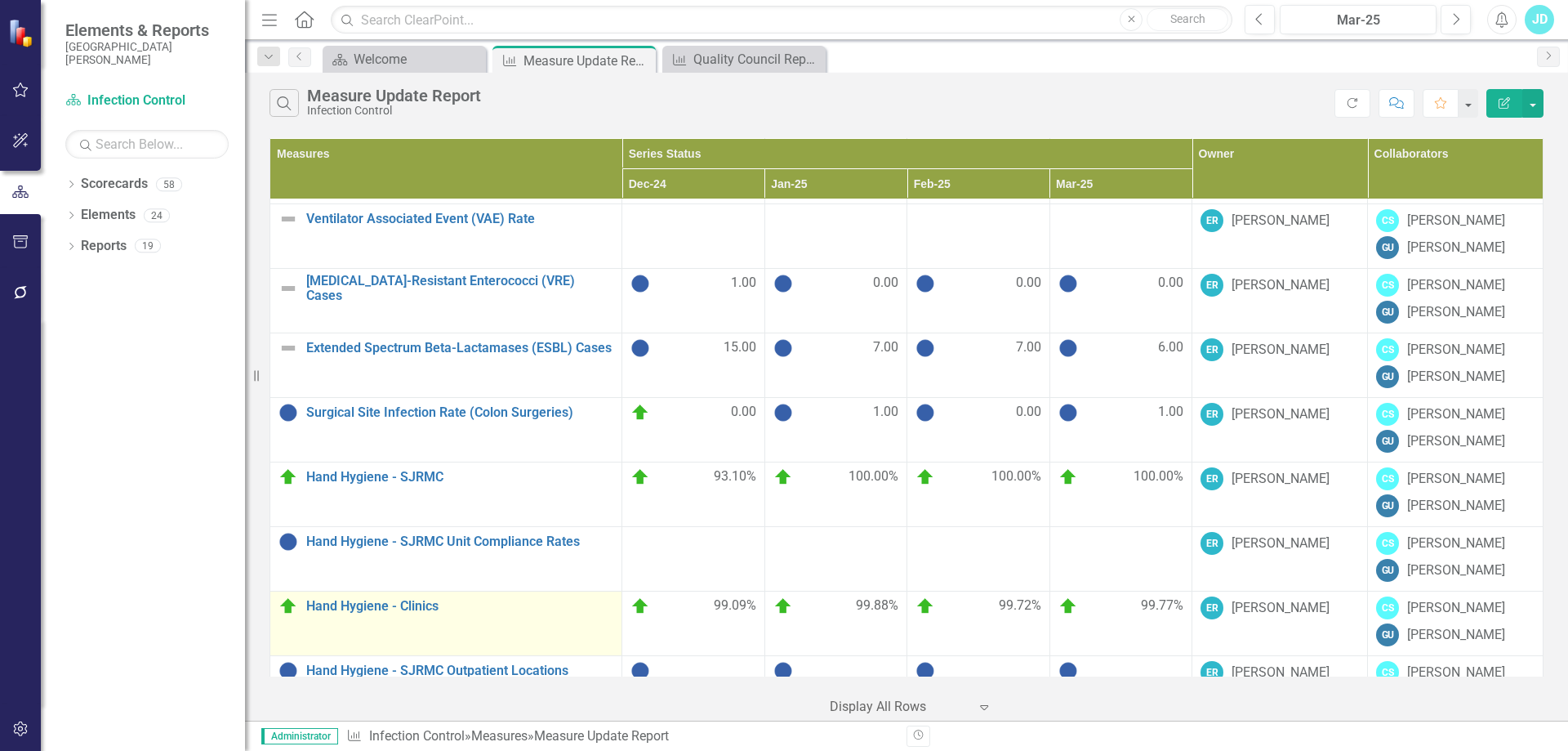
scroll to position [1008, 0]
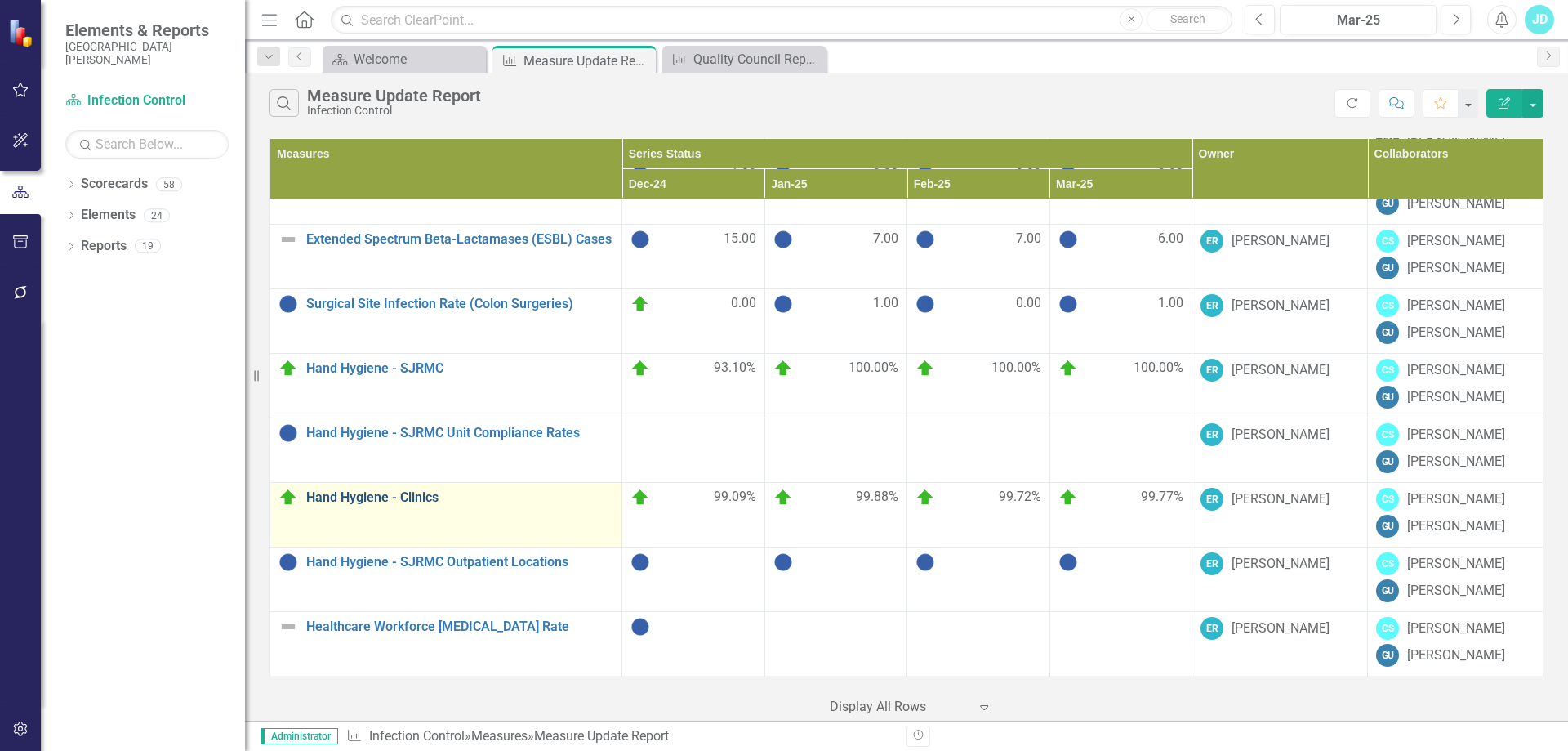
click at [399, 493] on link "Hand Hygiene - Clinics" at bounding box center [459, 498] width 307 height 15
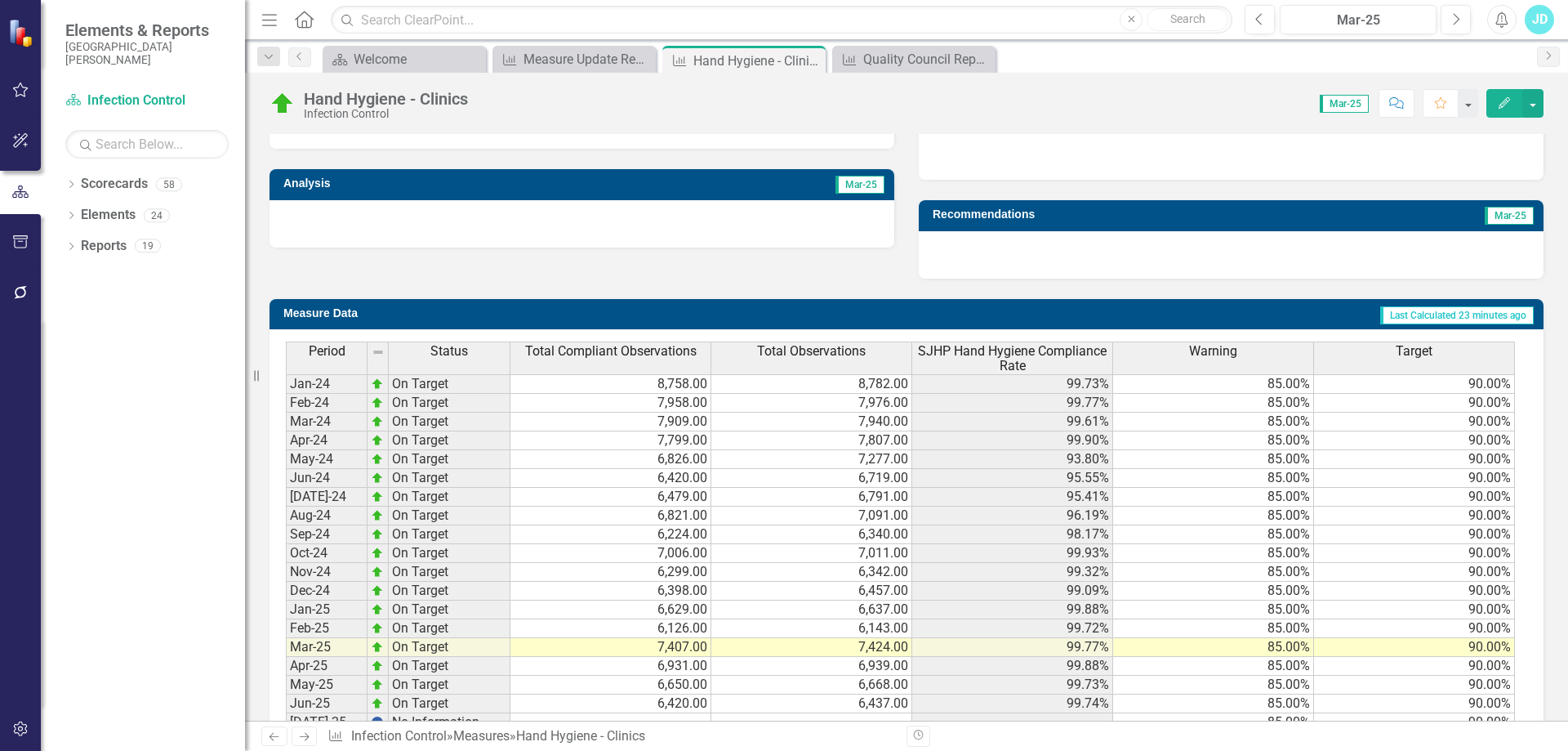
scroll to position [636, 0]
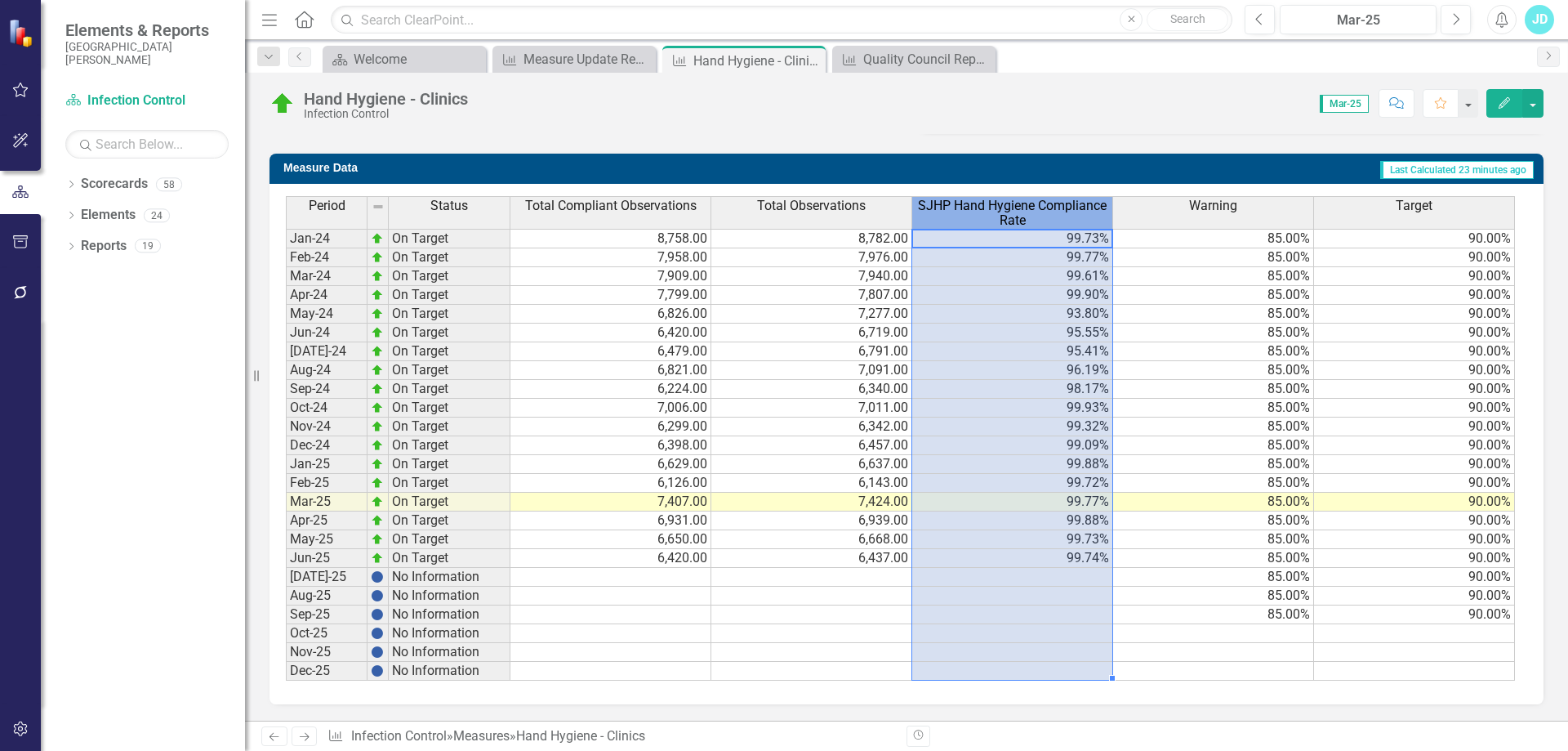
click at [994, 202] on span "SJHP Hand Hygiene Compliance Rate" at bounding box center [1013, 212] width 193 height 29
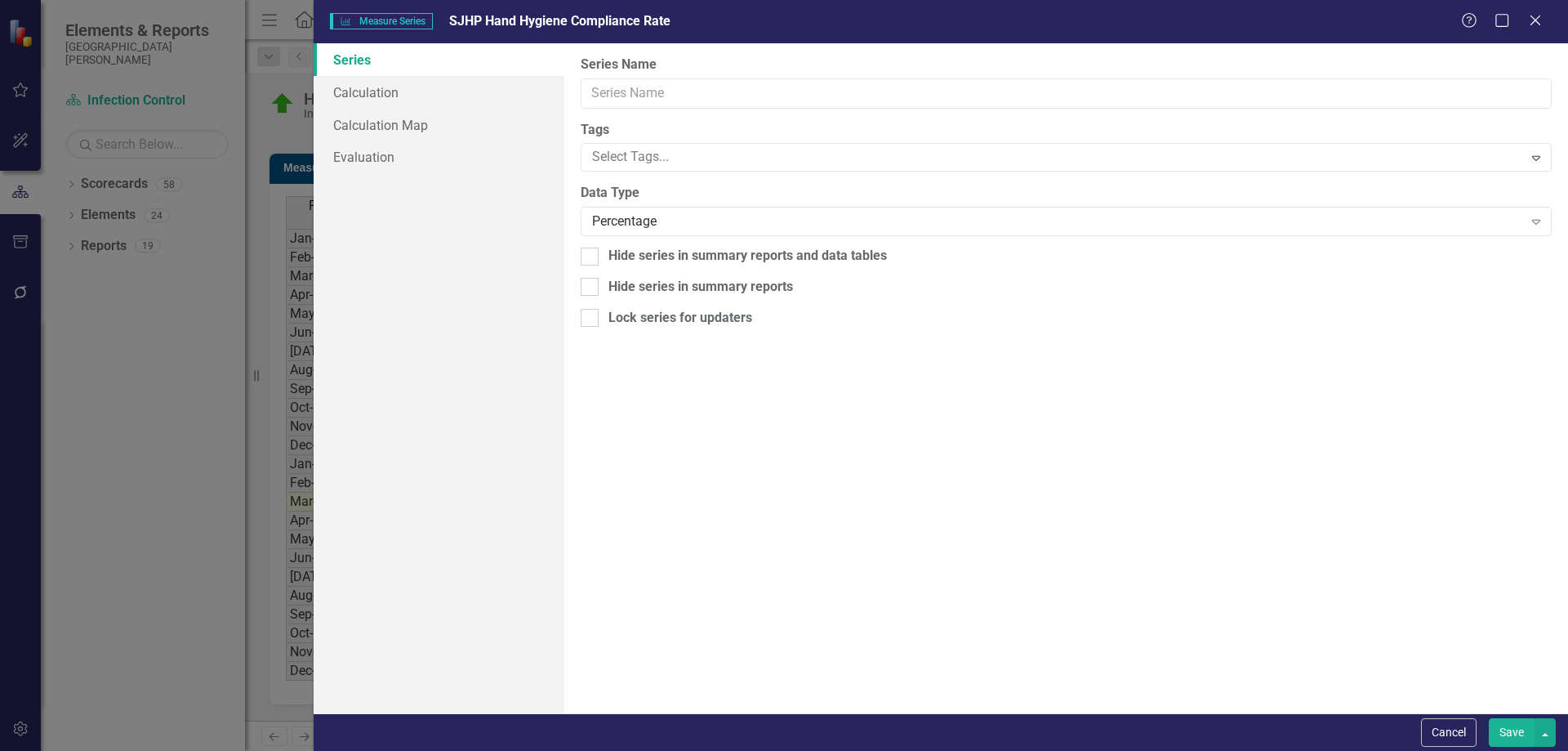
type input "SJHP Hand Hygiene Compliance Rate"
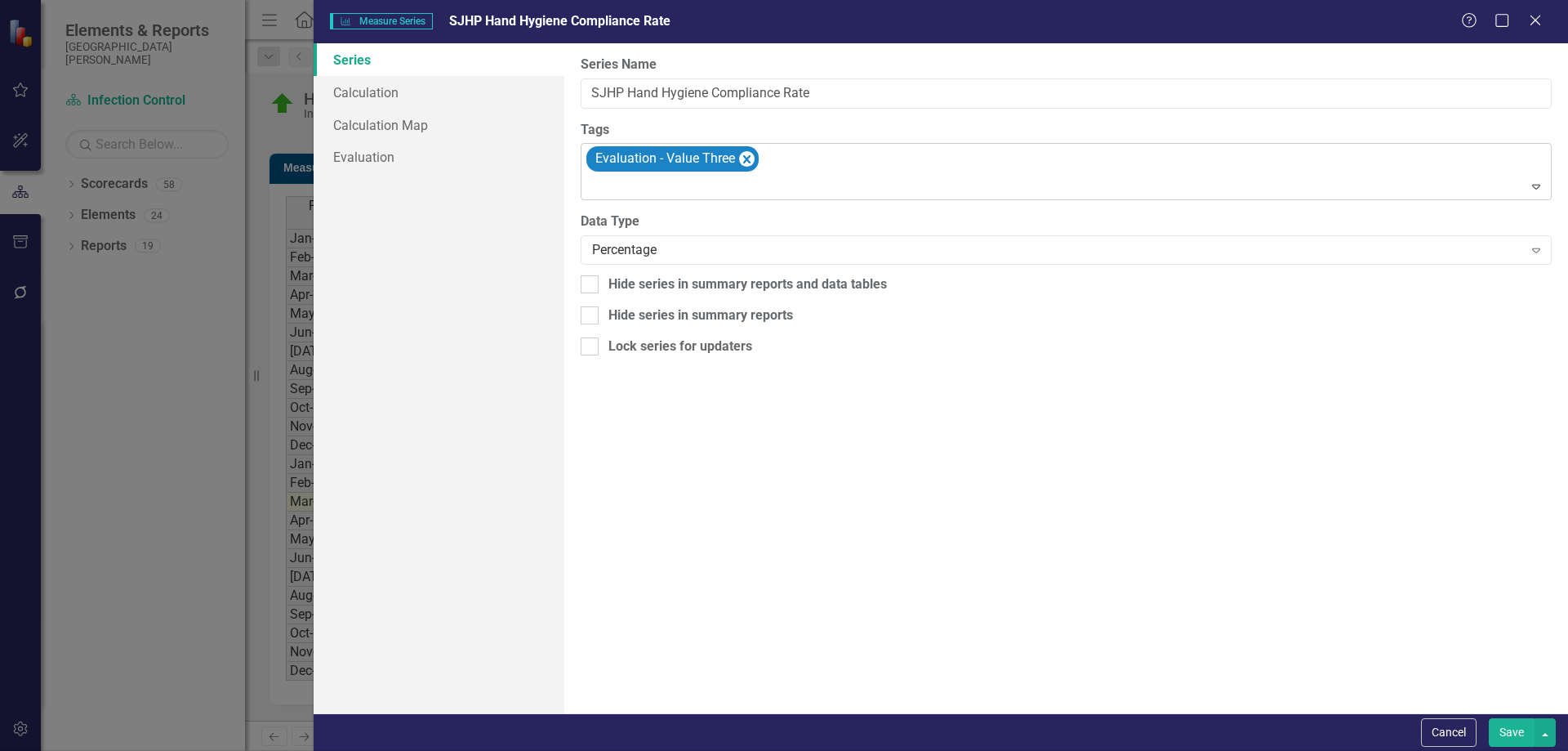
click at [705, 183] on div at bounding box center [1068, 187] width 963 height 22
click at [1498, 727] on button "Save" at bounding box center [1511, 732] width 46 height 29
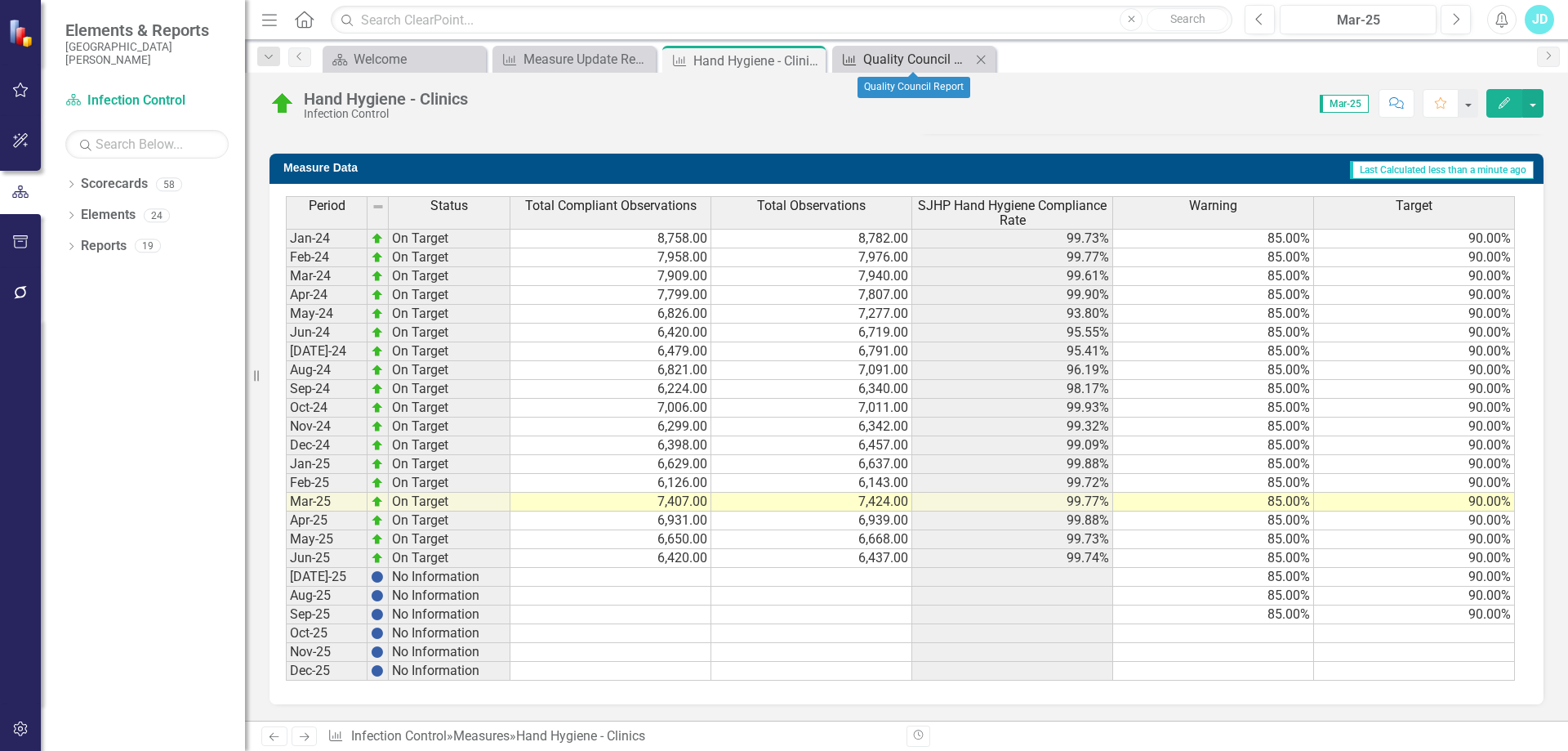
click at [929, 60] on div "Quality Council Report" at bounding box center [917, 60] width 108 height 20
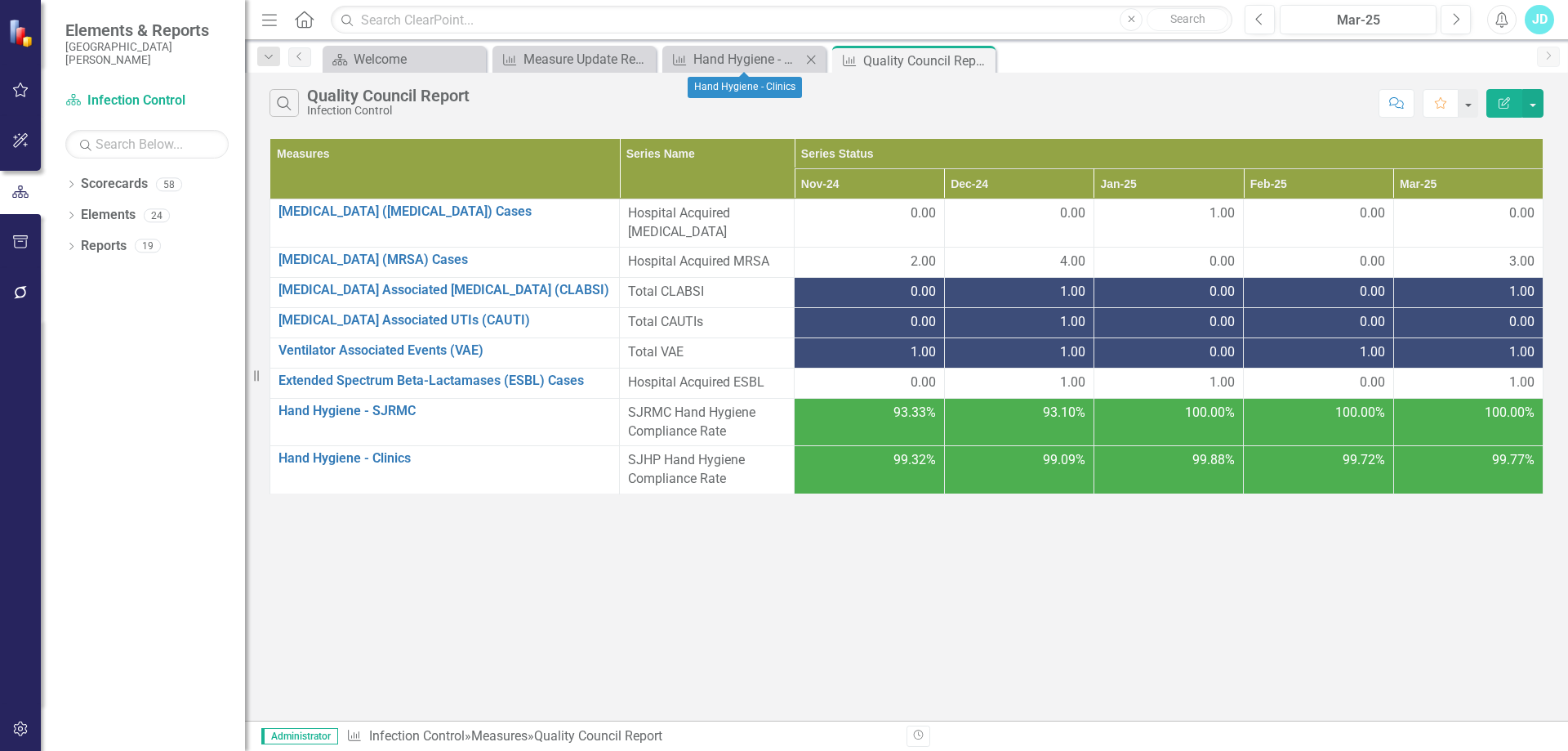
click at [820, 59] on div "Close" at bounding box center [812, 60] width 20 height 20
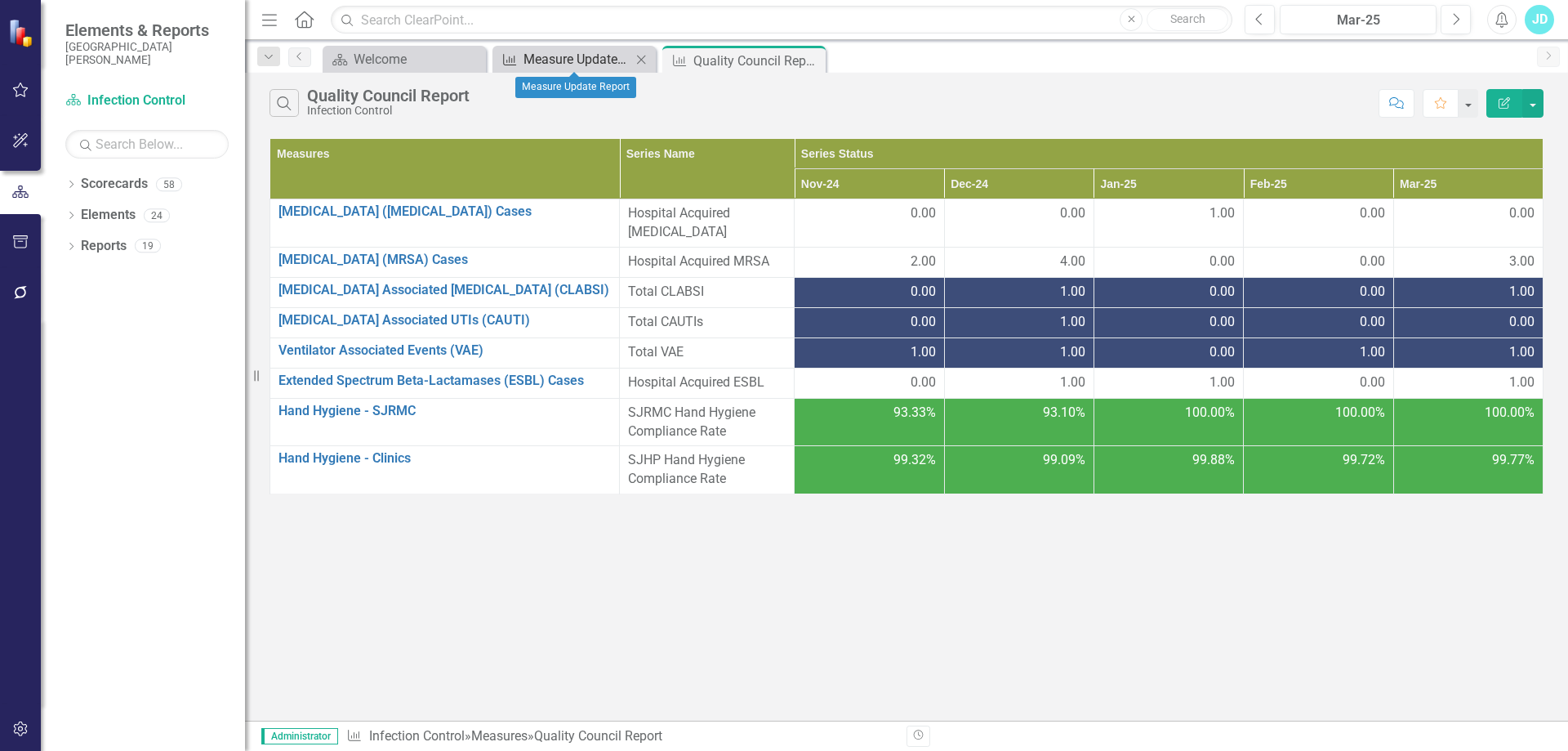
click at [621, 57] on div "Measure Update Report" at bounding box center [578, 60] width 108 height 20
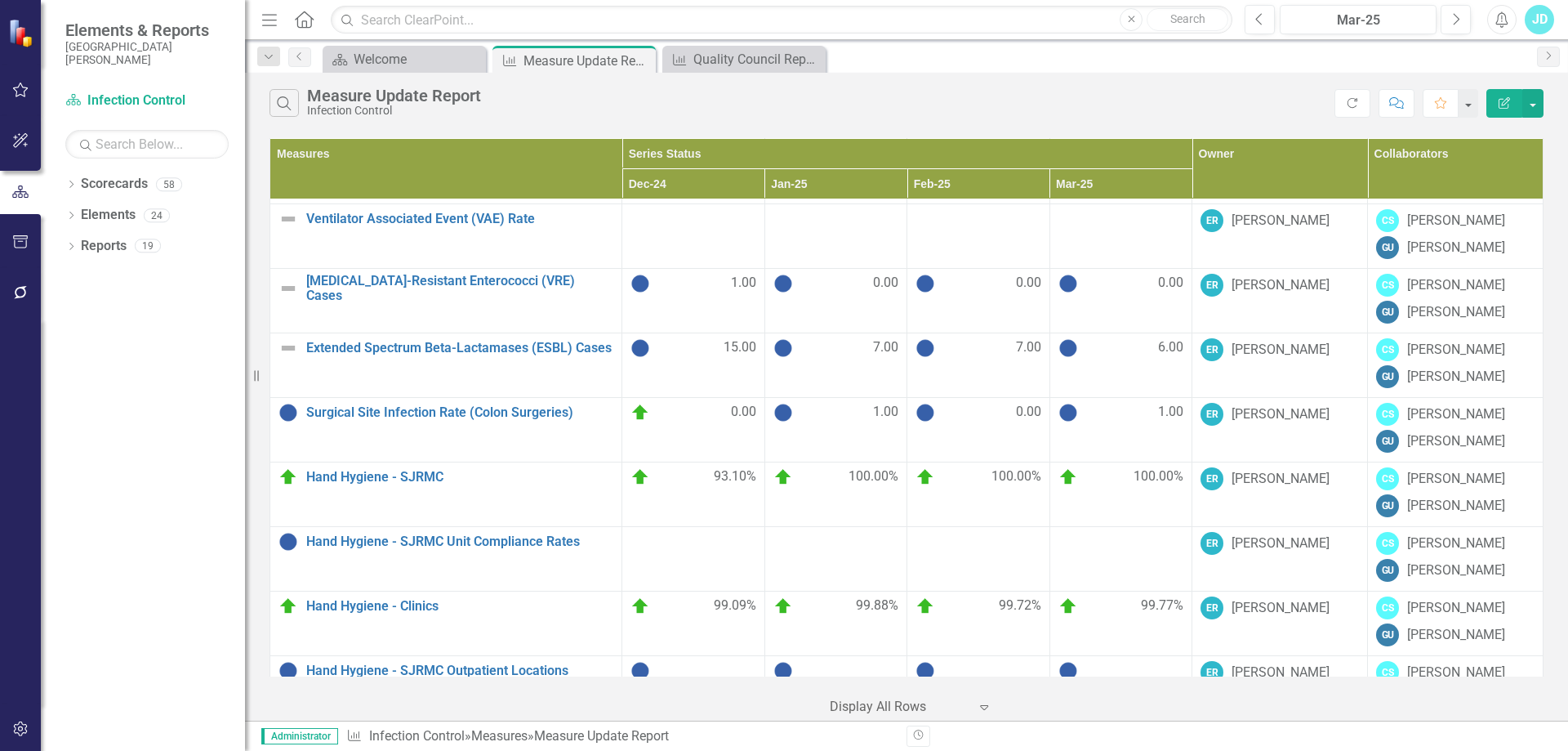
scroll to position [1008, 0]
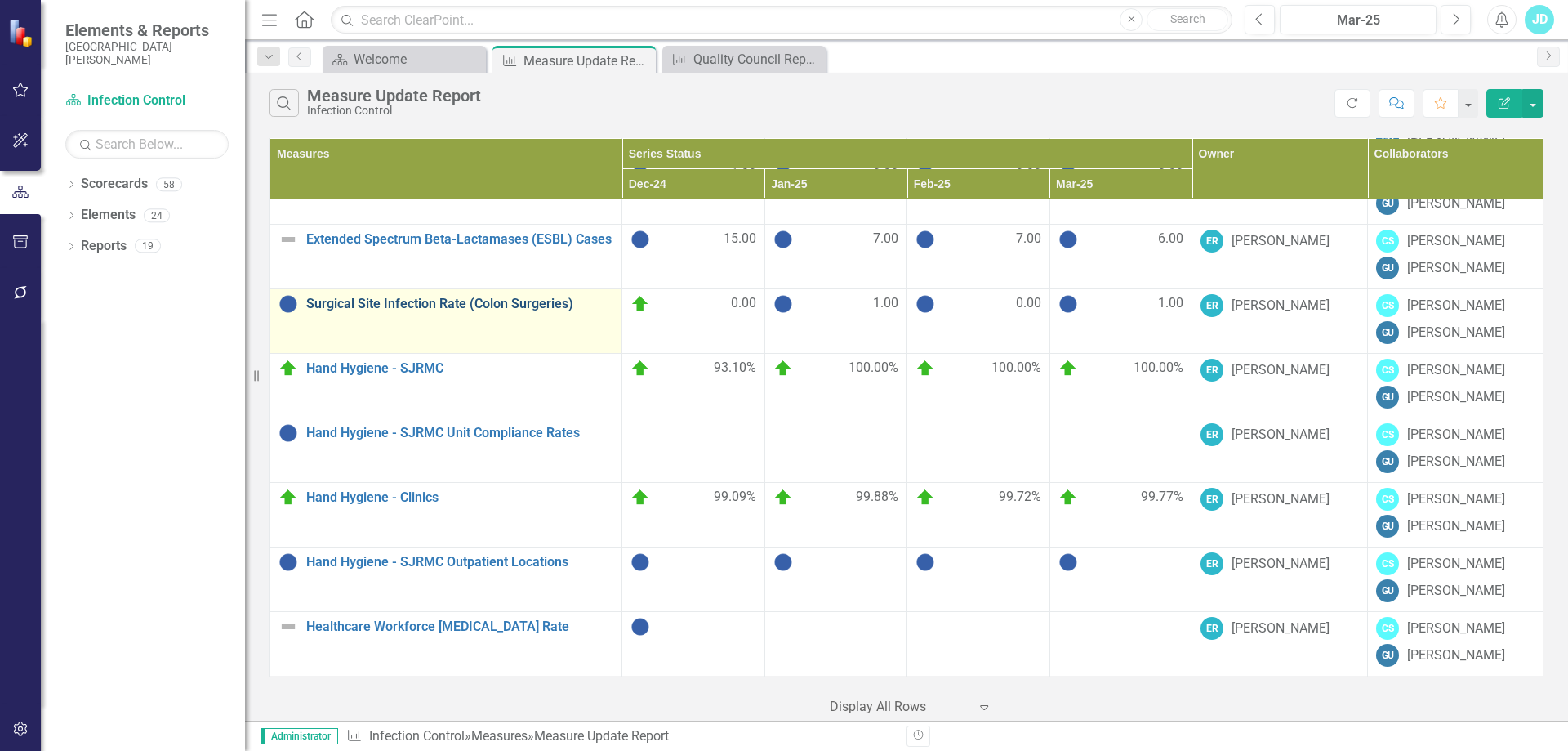
click at [486, 302] on link "Surgical Site Infection Rate (Colon Surgeries)" at bounding box center [459, 304] width 307 height 15
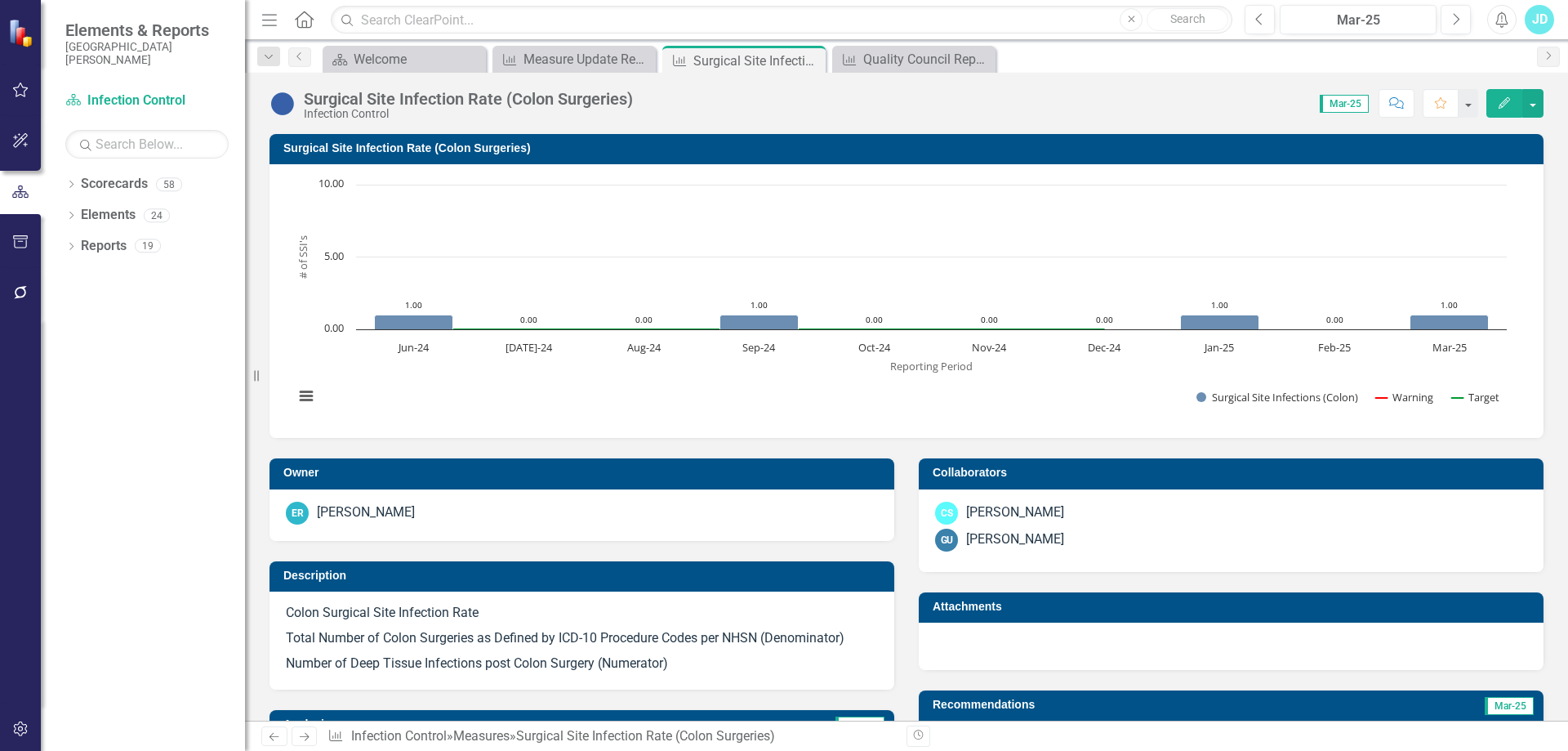
scroll to position [490, 0]
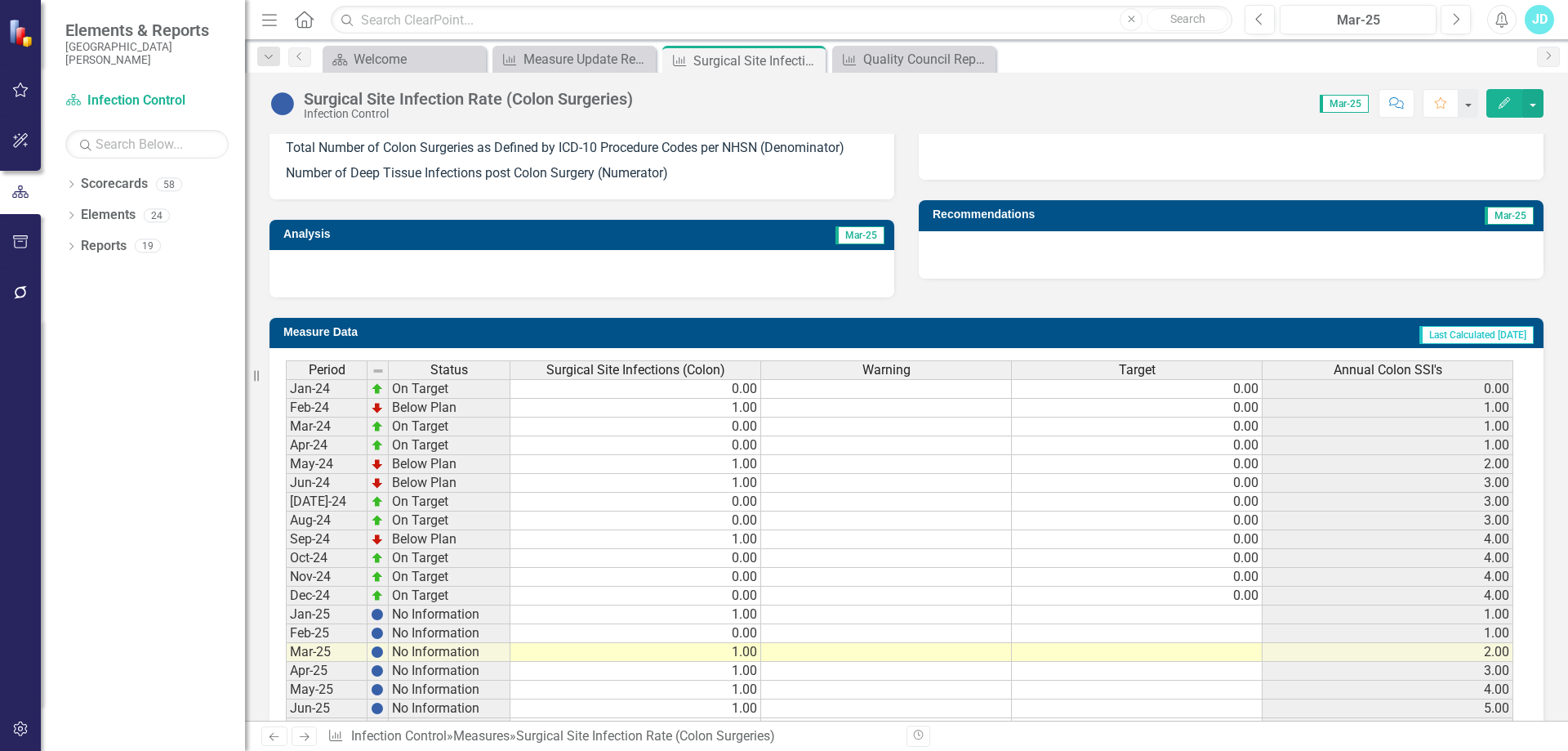
click at [633, 366] on span "Surgical Site Infections (Colon)" at bounding box center [636, 370] width 179 height 15
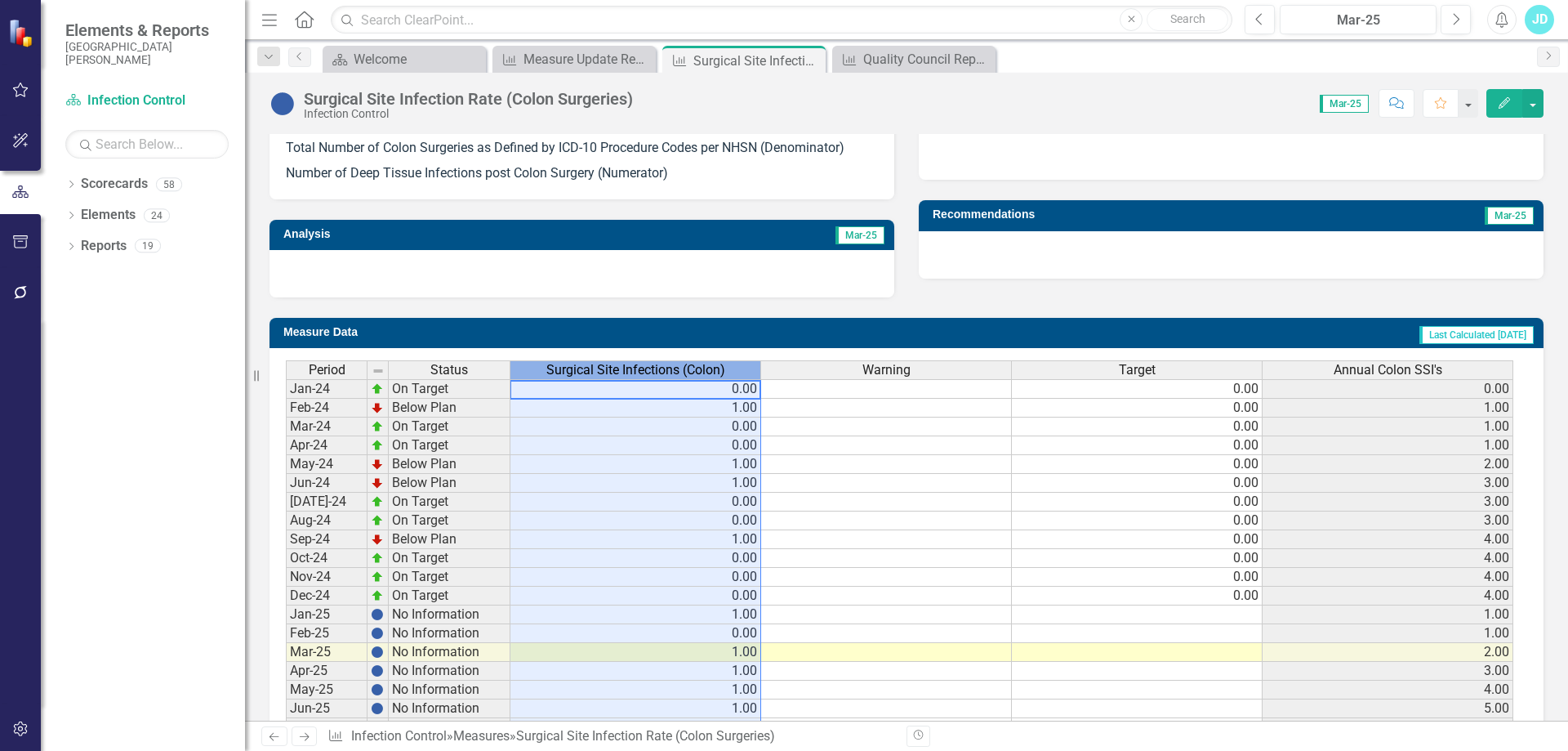
click at [633, 366] on span "Surgical Site Infections (Colon)" at bounding box center [636, 370] width 179 height 15
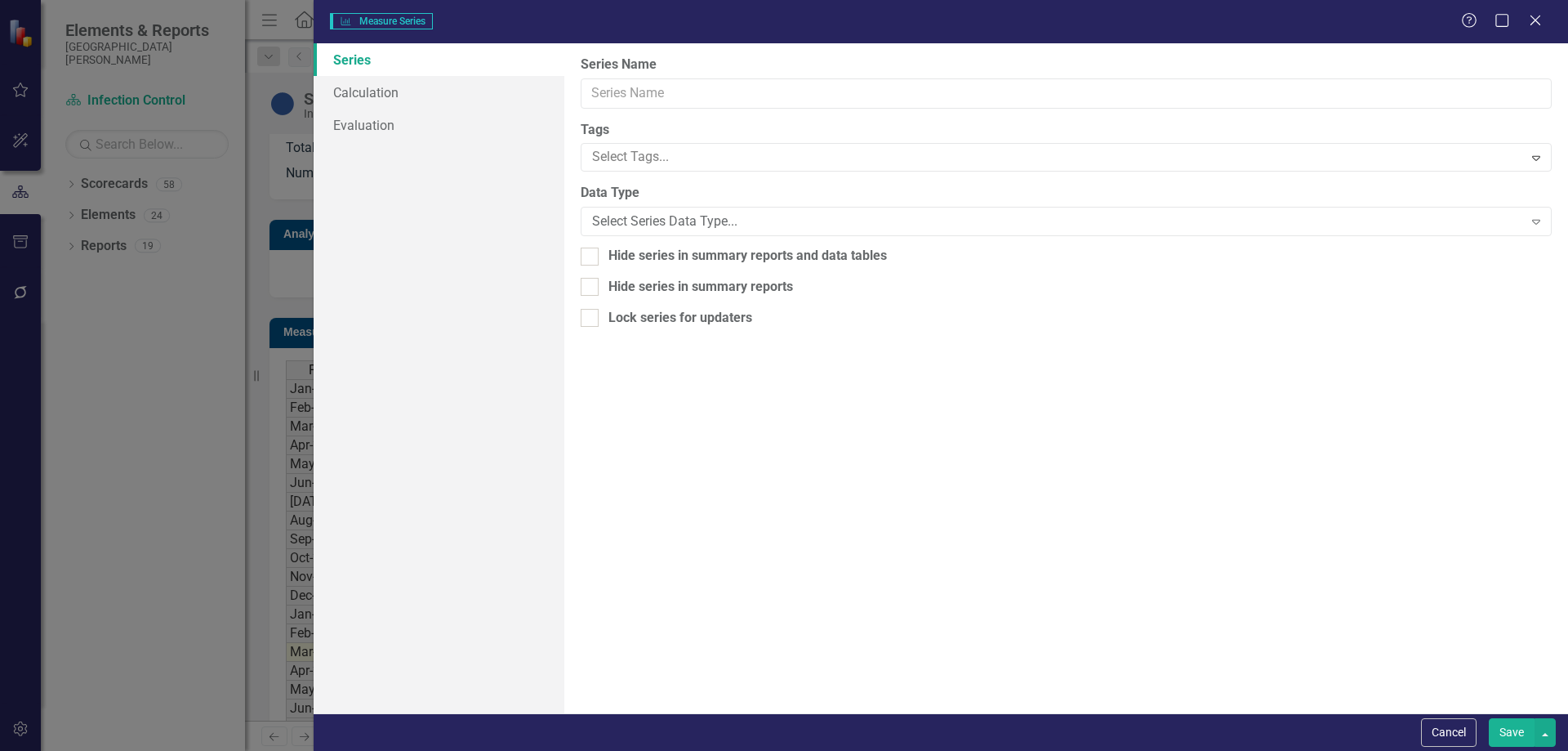
type input "Surgical Site Infections (Colon)"
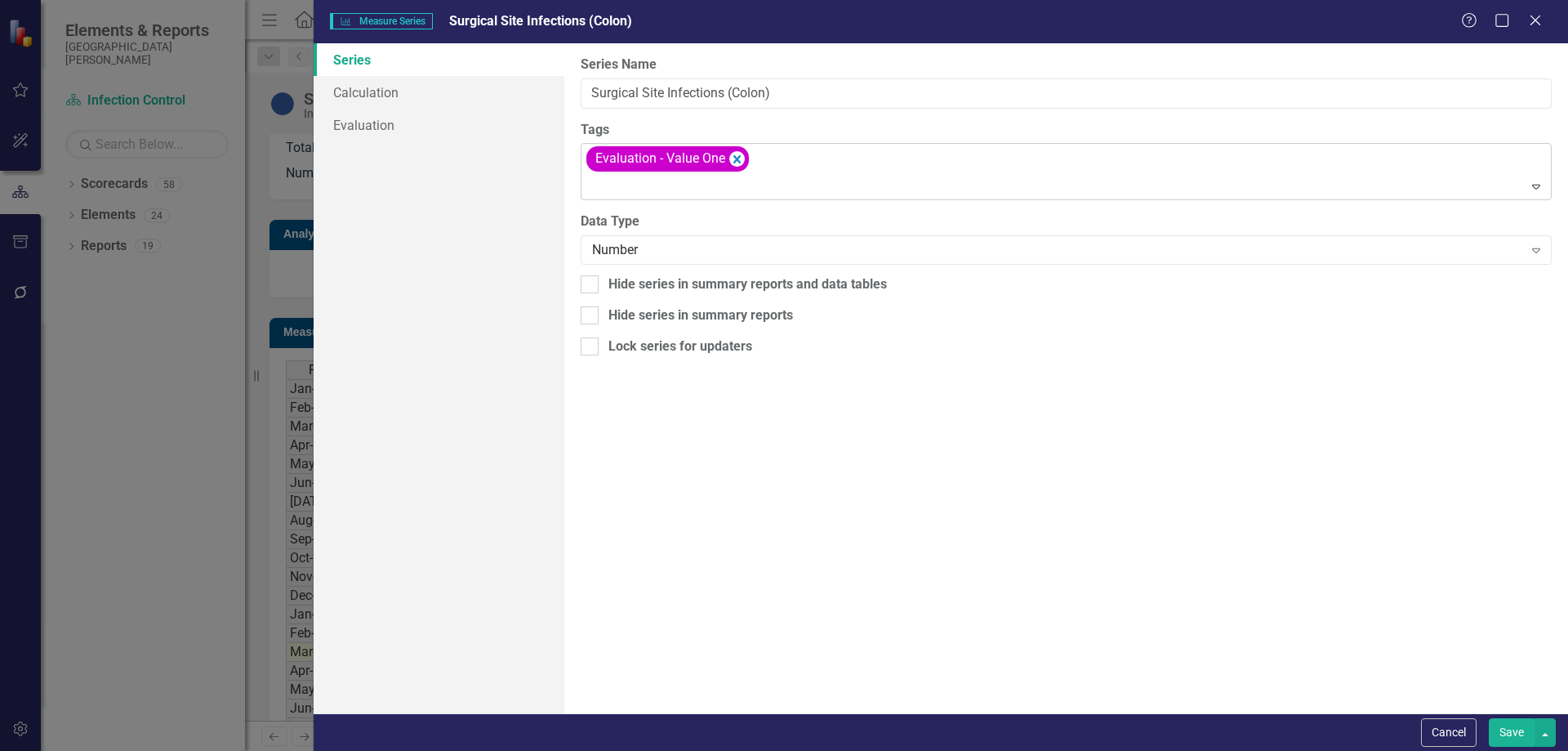
click at [767, 177] on div at bounding box center [1068, 187] width 963 height 22
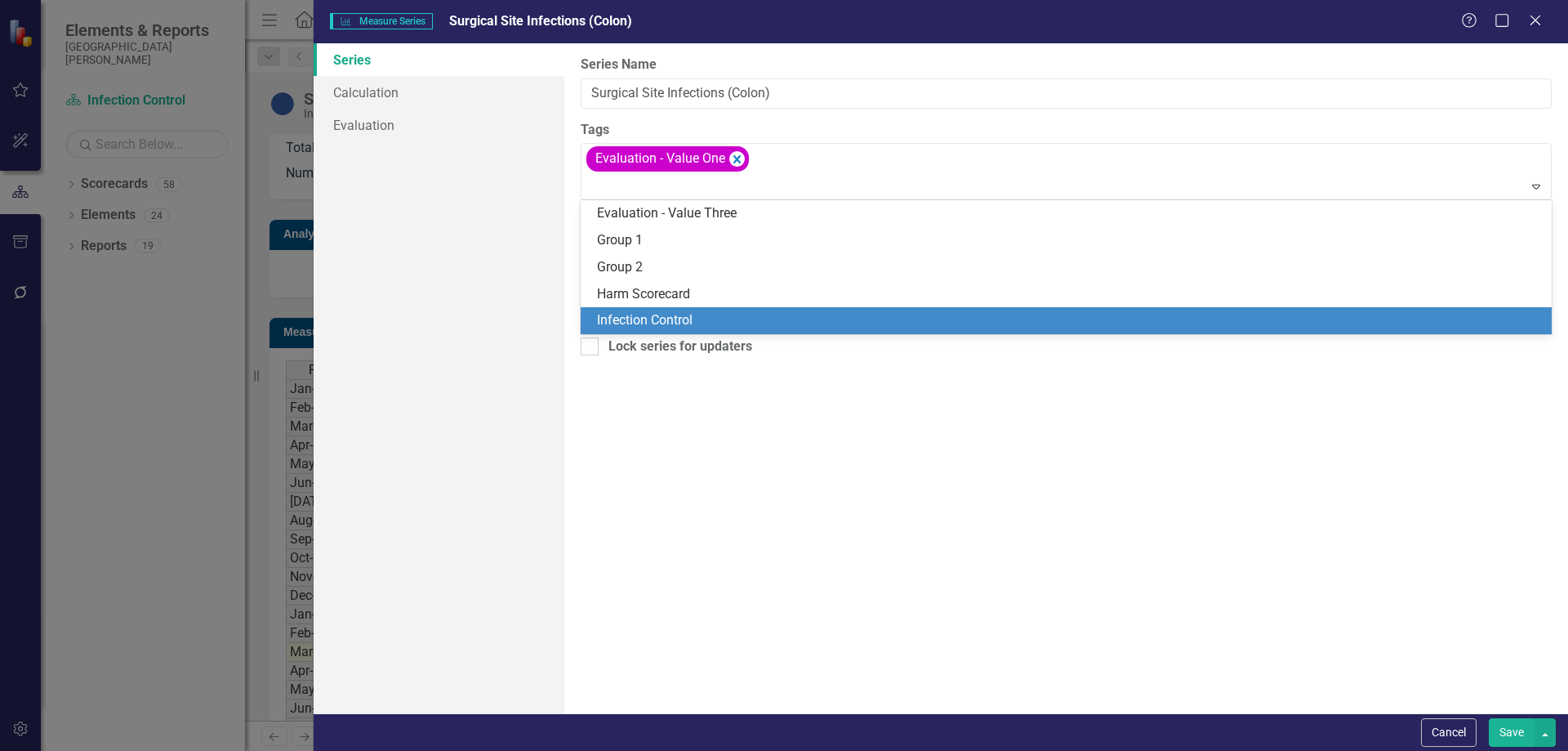
click at [693, 322] on span "Infection Control" at bounding box center [644, 320] width 96 height 16
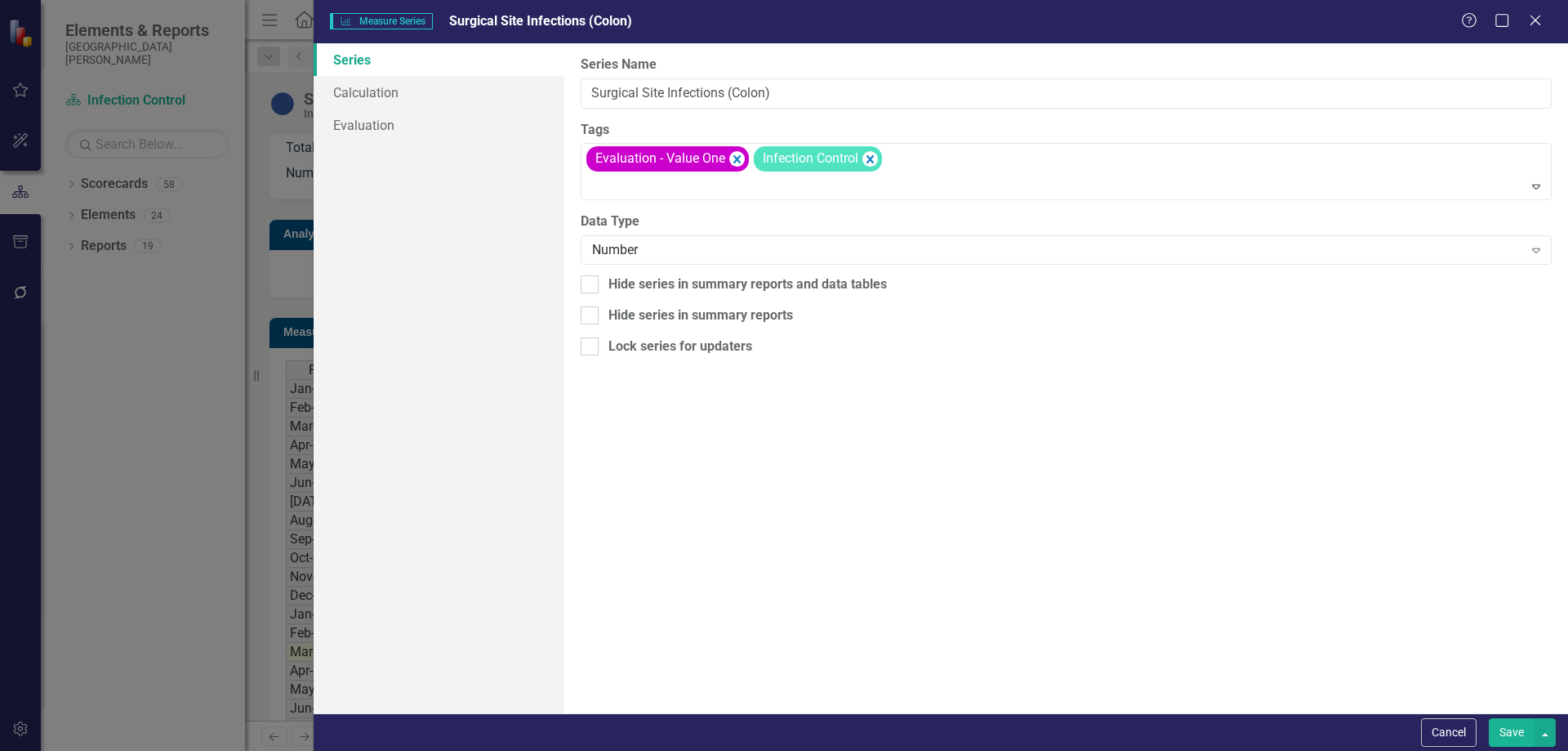
click at [1516, 731] on button "Save" at bounding box center [1511, 732] width 46 height 29
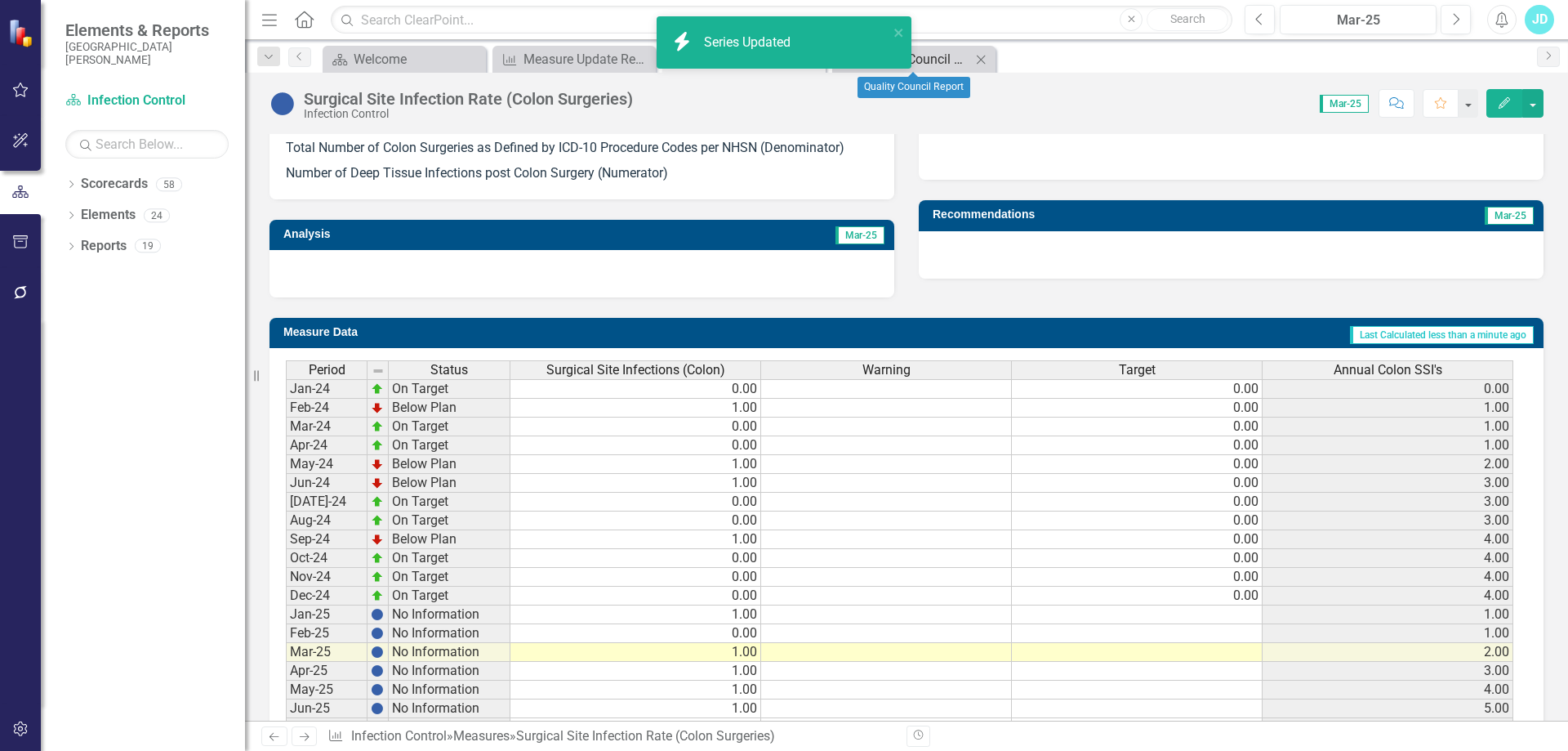
click at [950, 58] on div "Quality Council Report" at bounding box center [917, 60] width 108 height 20
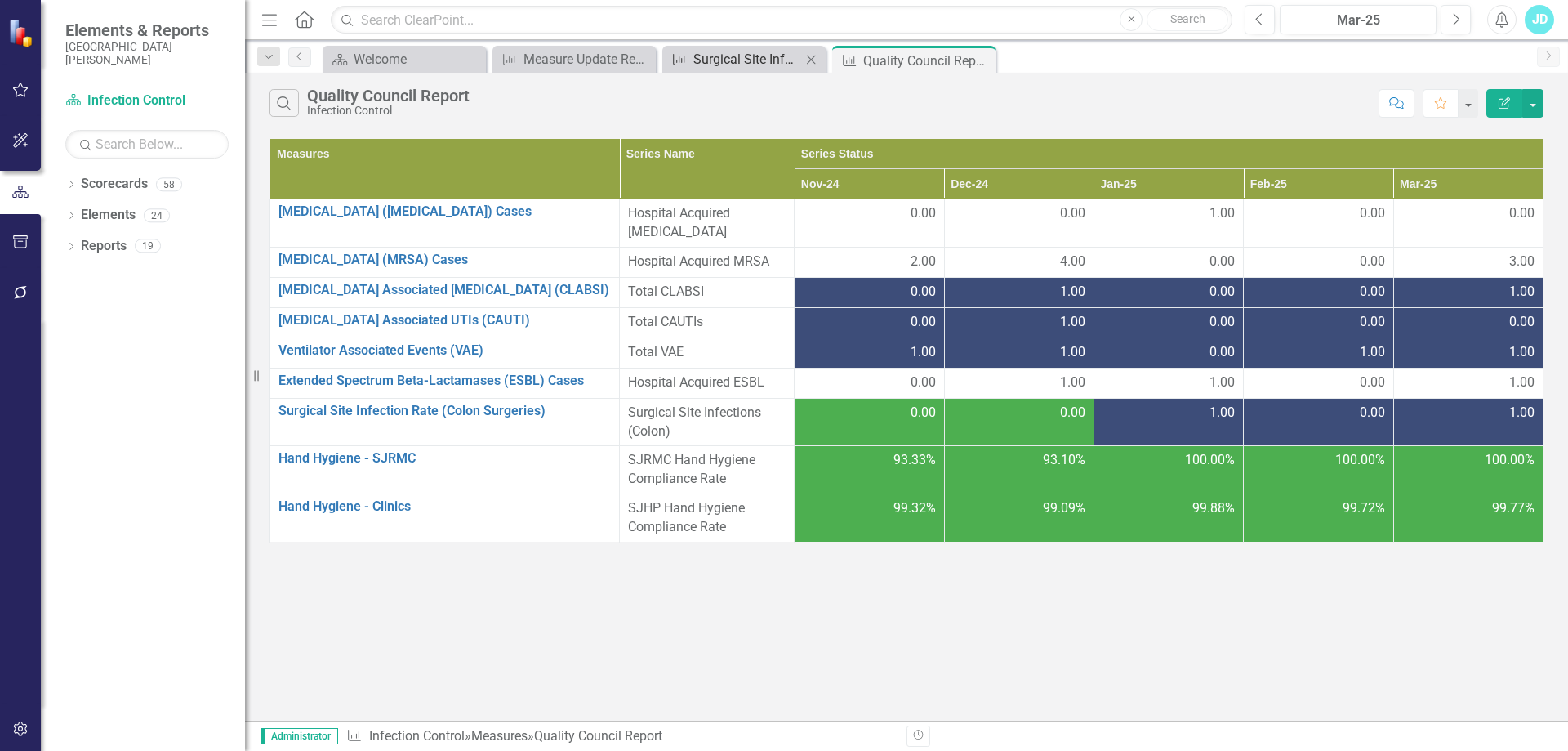
click at [729, 61] on div "Surgical Site Infection Rate (Colon Surgeries)" at bounding box center [748, 60] width 108 height 20
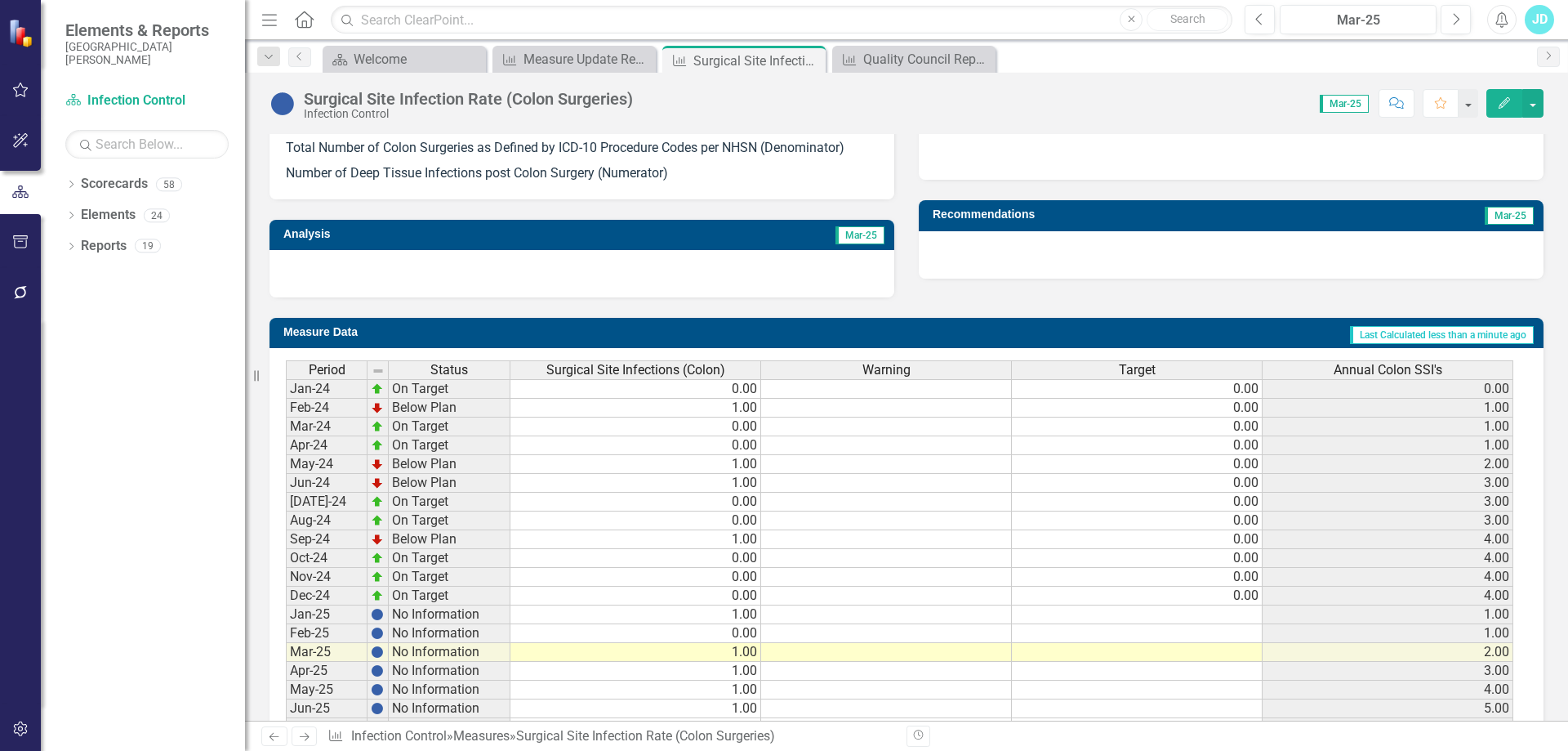
scroll to position [641, 0]
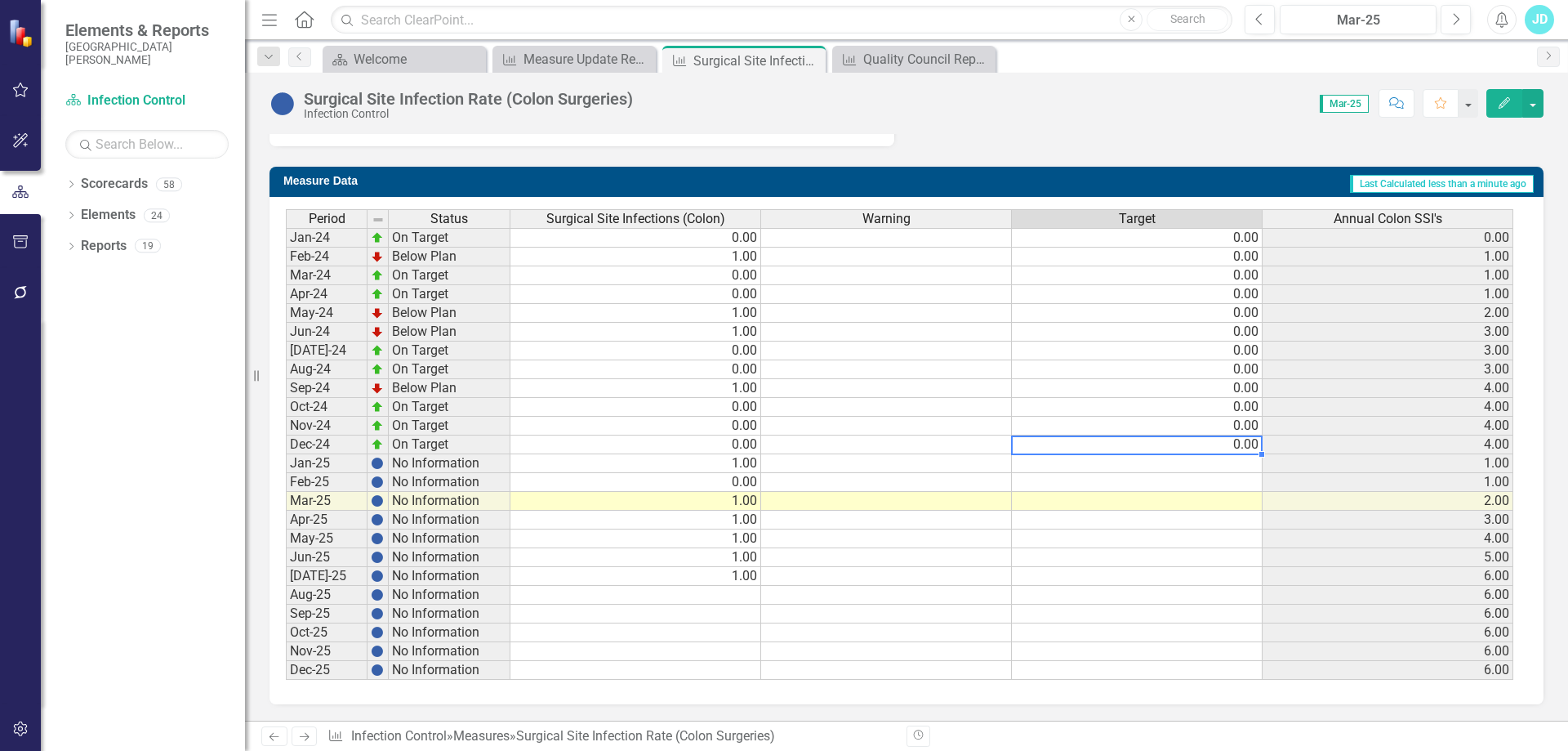
click at [1250, 441] on td "0.00" at bounding box center [1137, 445] width 251 height 19
drag, startPoint x: 1262, startPoint y: 457, endPoint x: 1252, endPoint y: 678, distance: 221.2
click at [286, 678] on div "Period Status Surgical Site Infections (Colon) Warning Target Annual Colon SSI'…" at bounding box center [286, 463] width 0 height 508
type textarea "0"
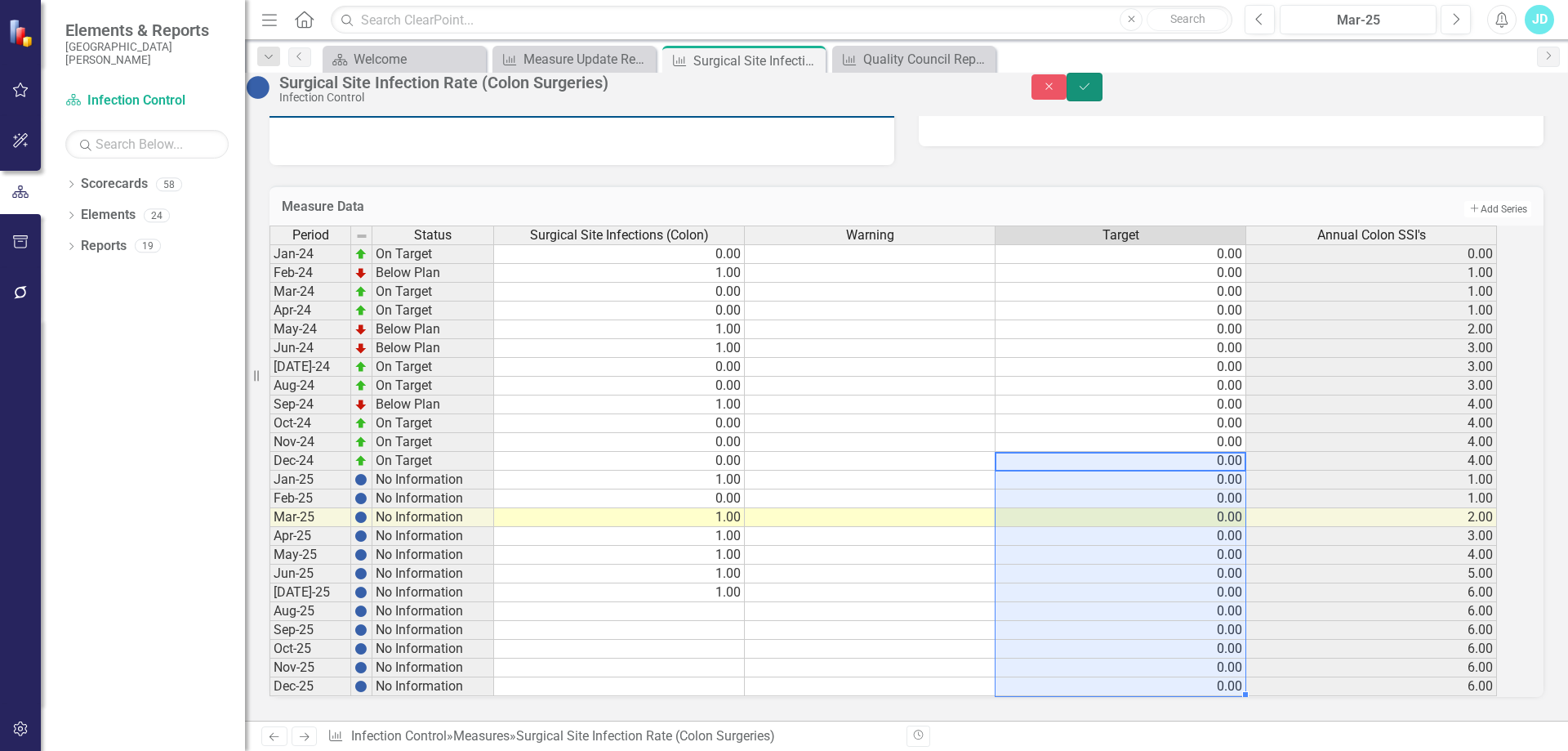
click at [1092, 90] on icon "Save" at bounding box center [1084, 87] width 15 height 11
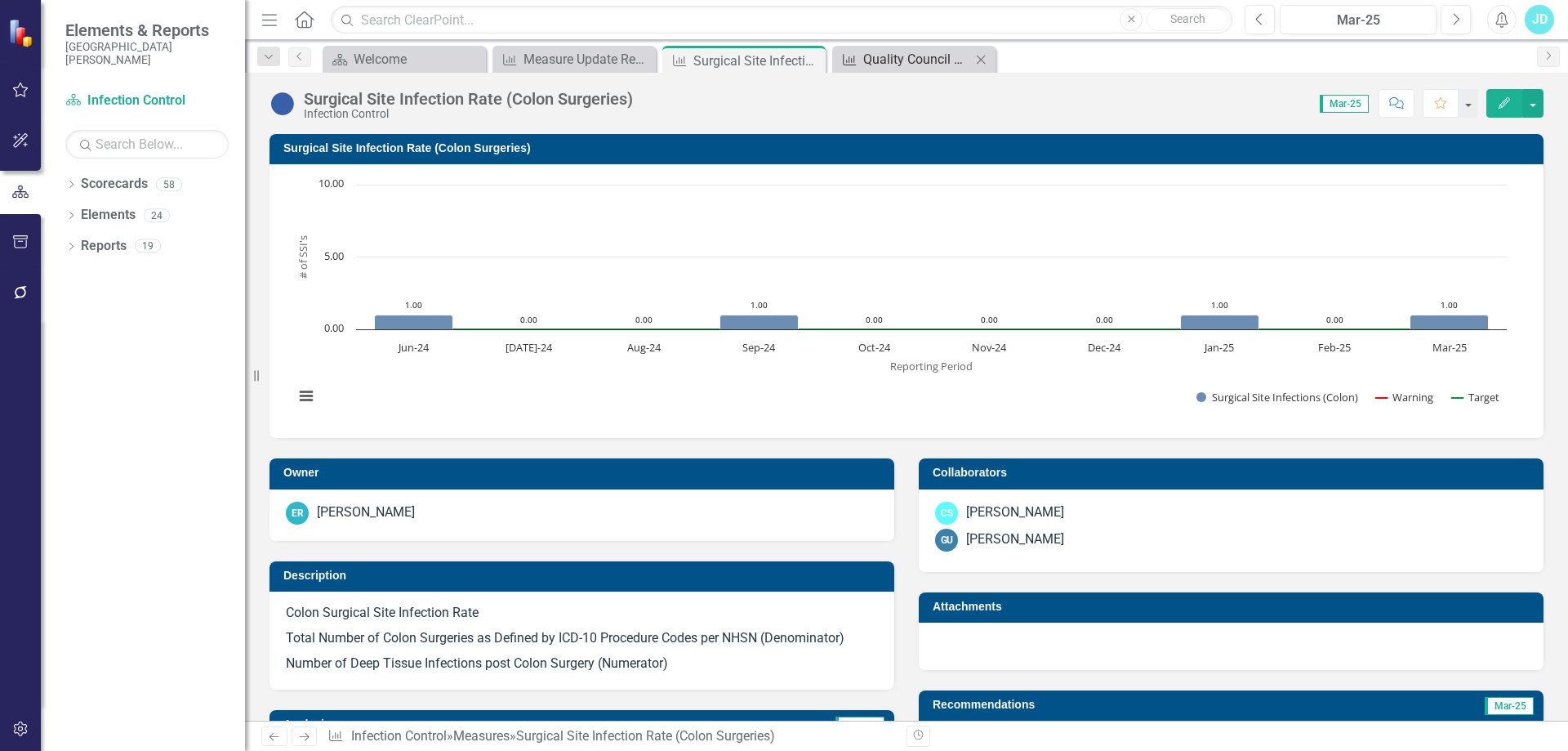
click at [937, 60] on div "Quality Council Report" at bounding box center [917, 60] width 108 height 20
